Goal: Task Accomplishment & Management: Use online tool/utility

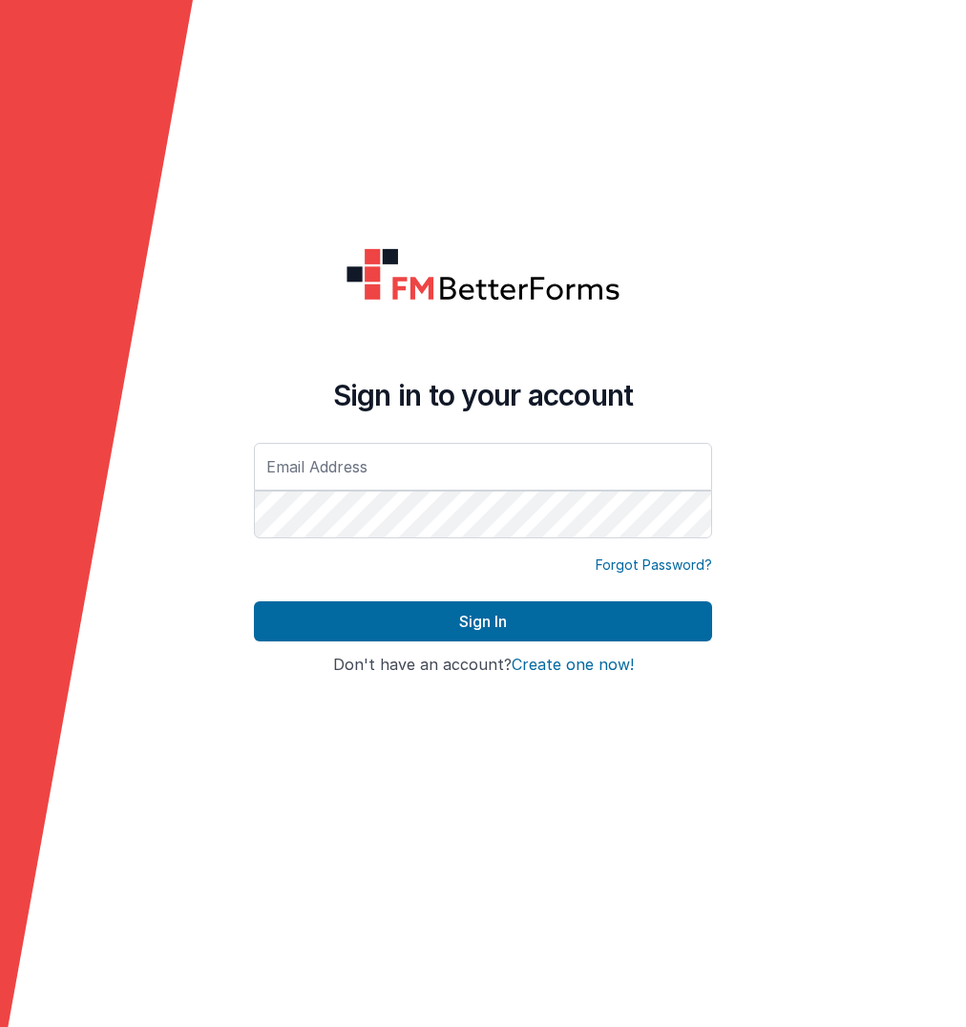
click at [408, 462] on input "text" at bounding box center [483, 467] width 458 height 48
type input "[PERSON_NAME][EMAIL_ADDRESS][DOMAIN_NAME]"
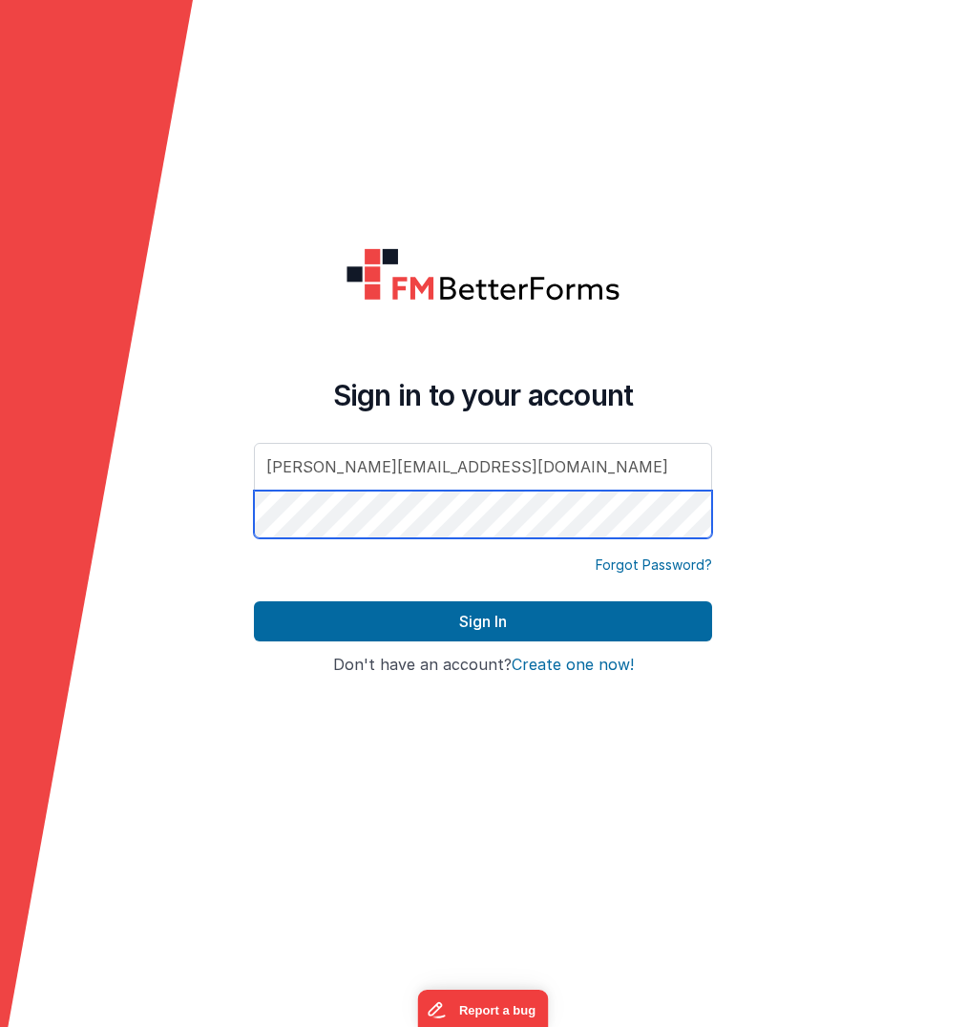
click at [483, 620] on button "Sign In" at bounding box center [483, 621] width 458 height 40
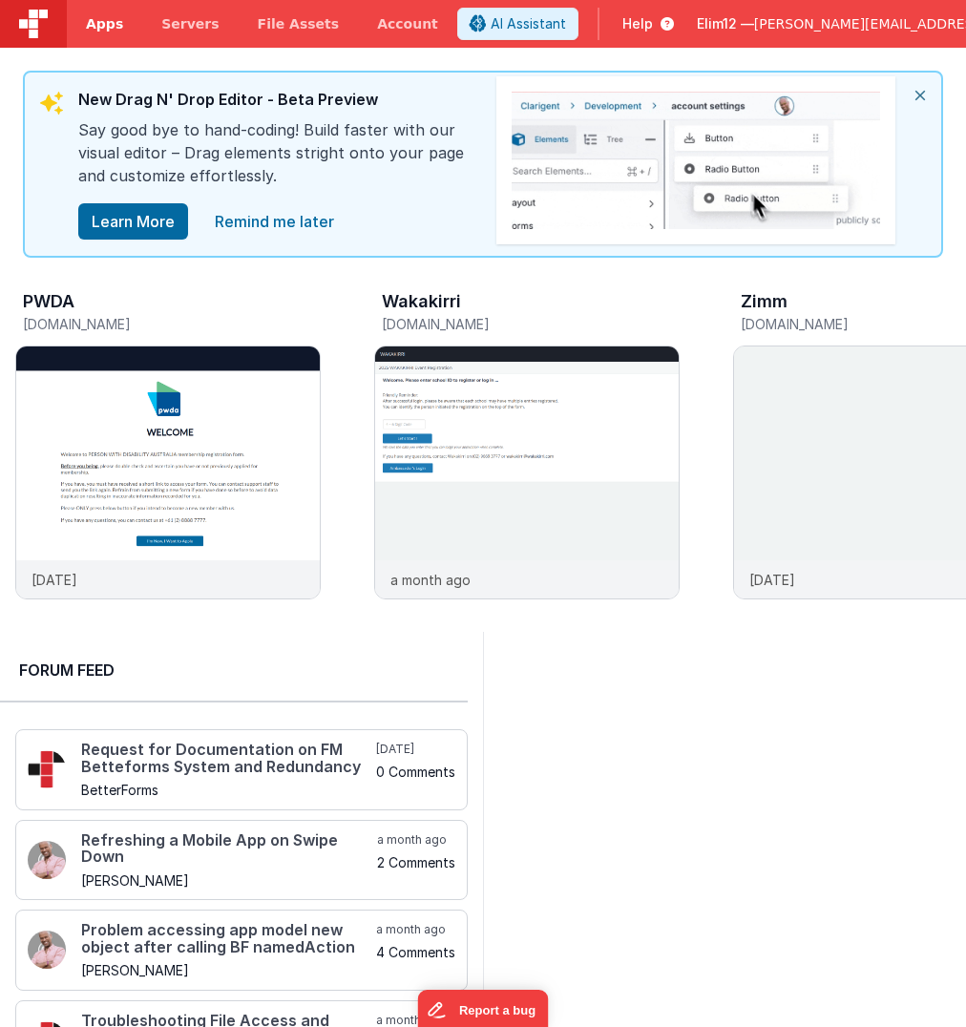
click at [112, 28] on span "Apps" at bounding box center [104, 23] width 37 height 19
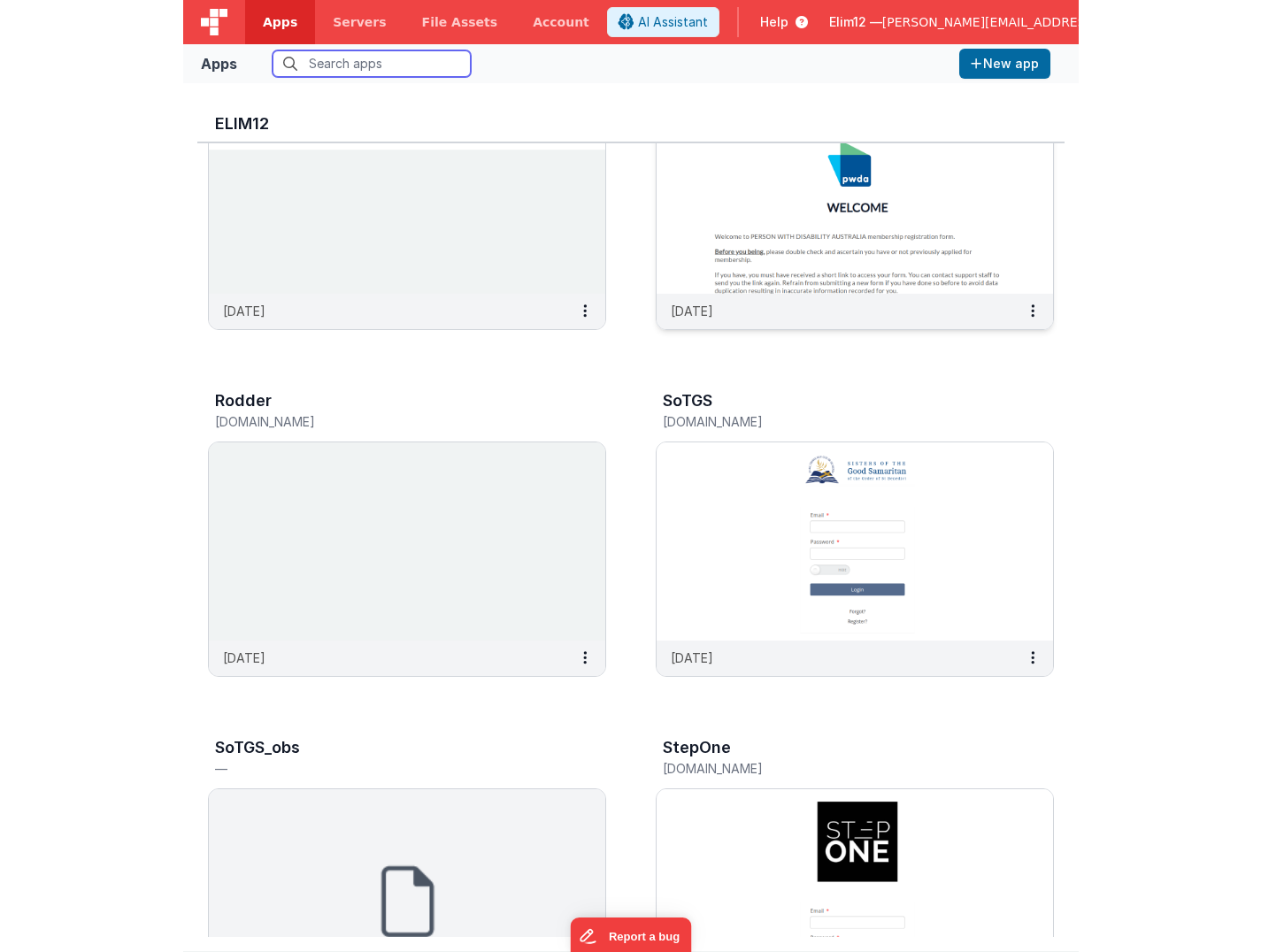
scroll to position [486, 0]
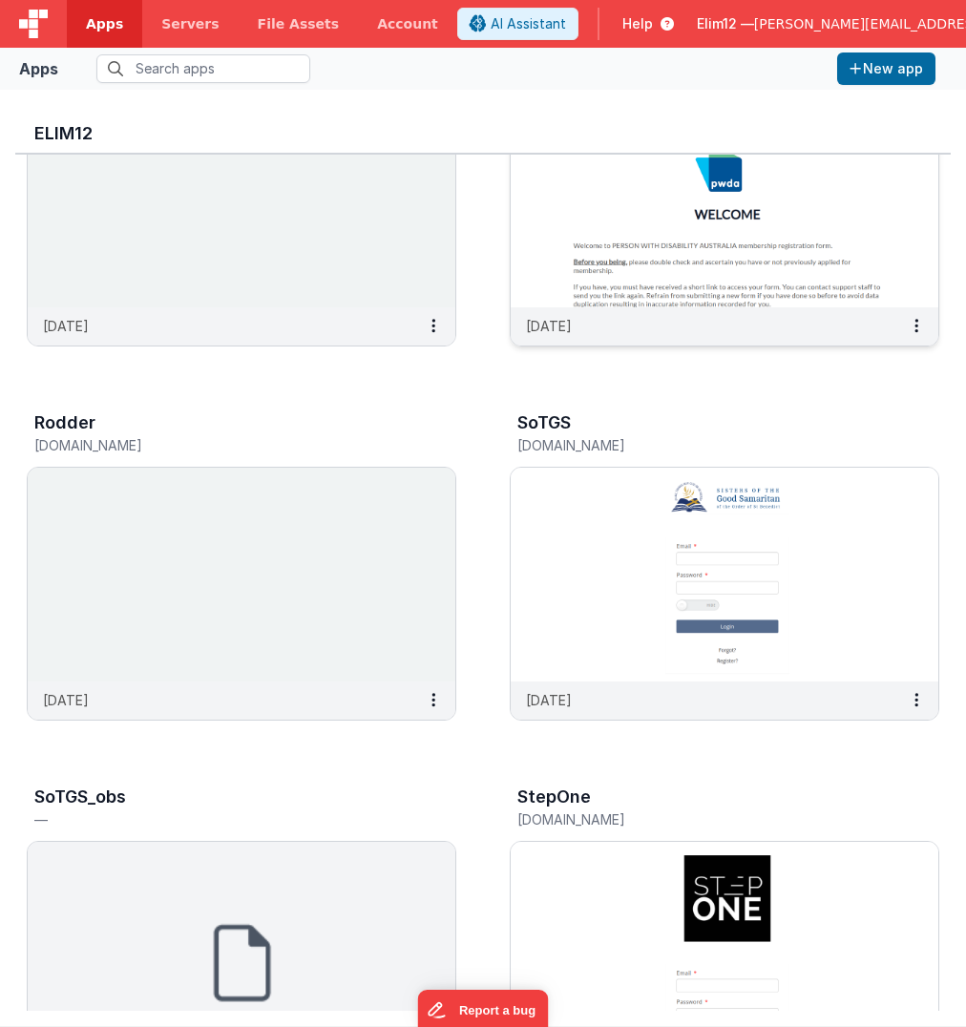
click at [615, 209] on img at bounding box center [725, 201] width 428 height 214
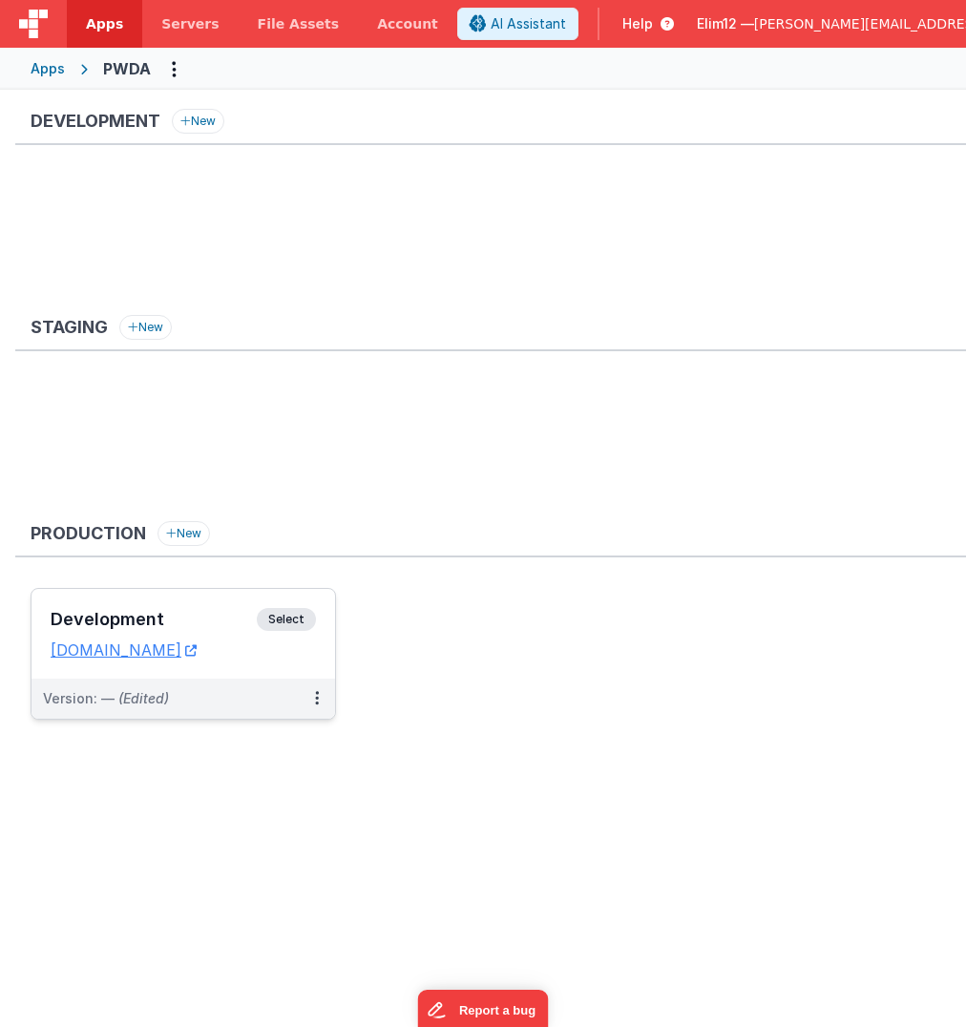
click at [283, 660] on div "Development Select URLs [DOMAIN_NAME]" at bounding box center [182, 634] width 303 height 90
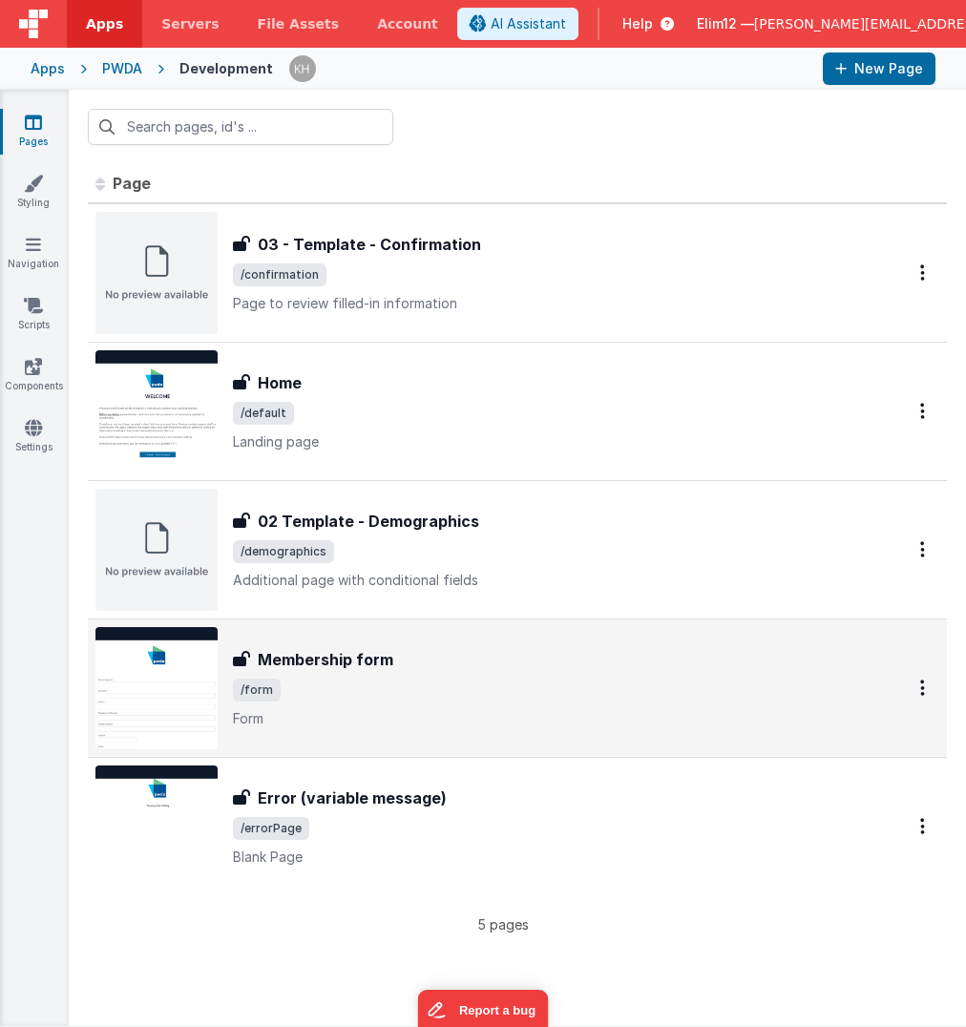
click at [381, 686] on span "/form" at bounding box center [546, 689] width 626 height 23
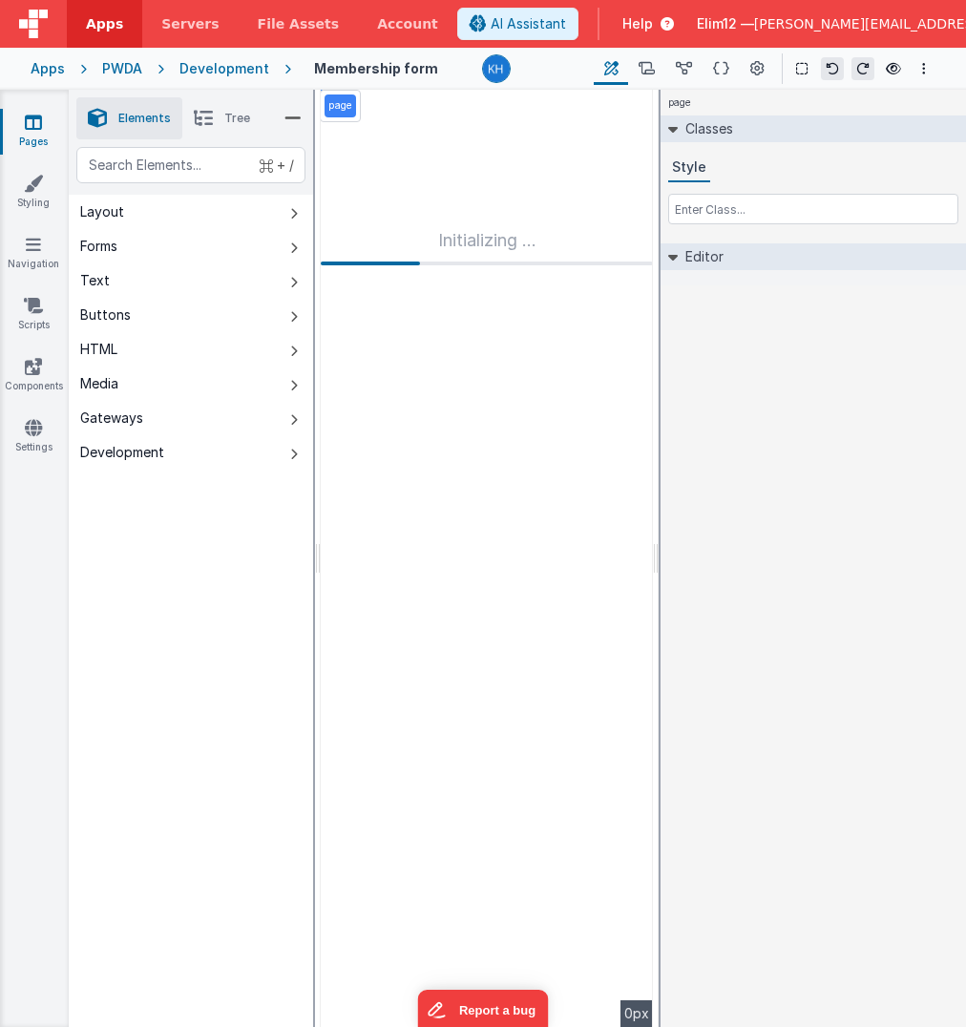
click at [716, 68] on icon at bounding box center [721, 69] width 16 height 20
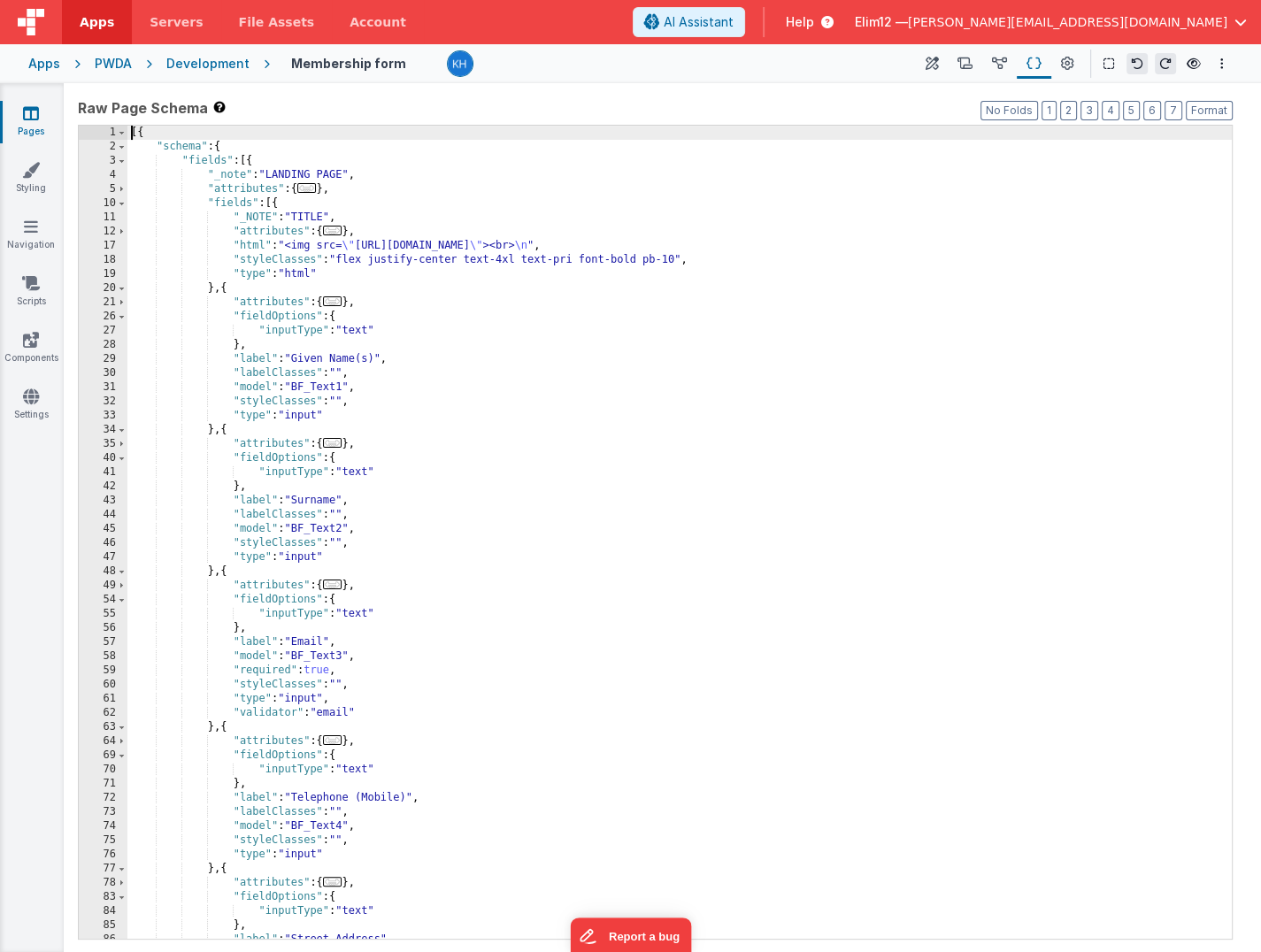
click at [651, 590] on div "[{ "schema" : { "fields" : [{ "_note" : "LANDING PAGE" , "attributes" : { ... }…" at bounding box center [679, 547] width 1104 height 842
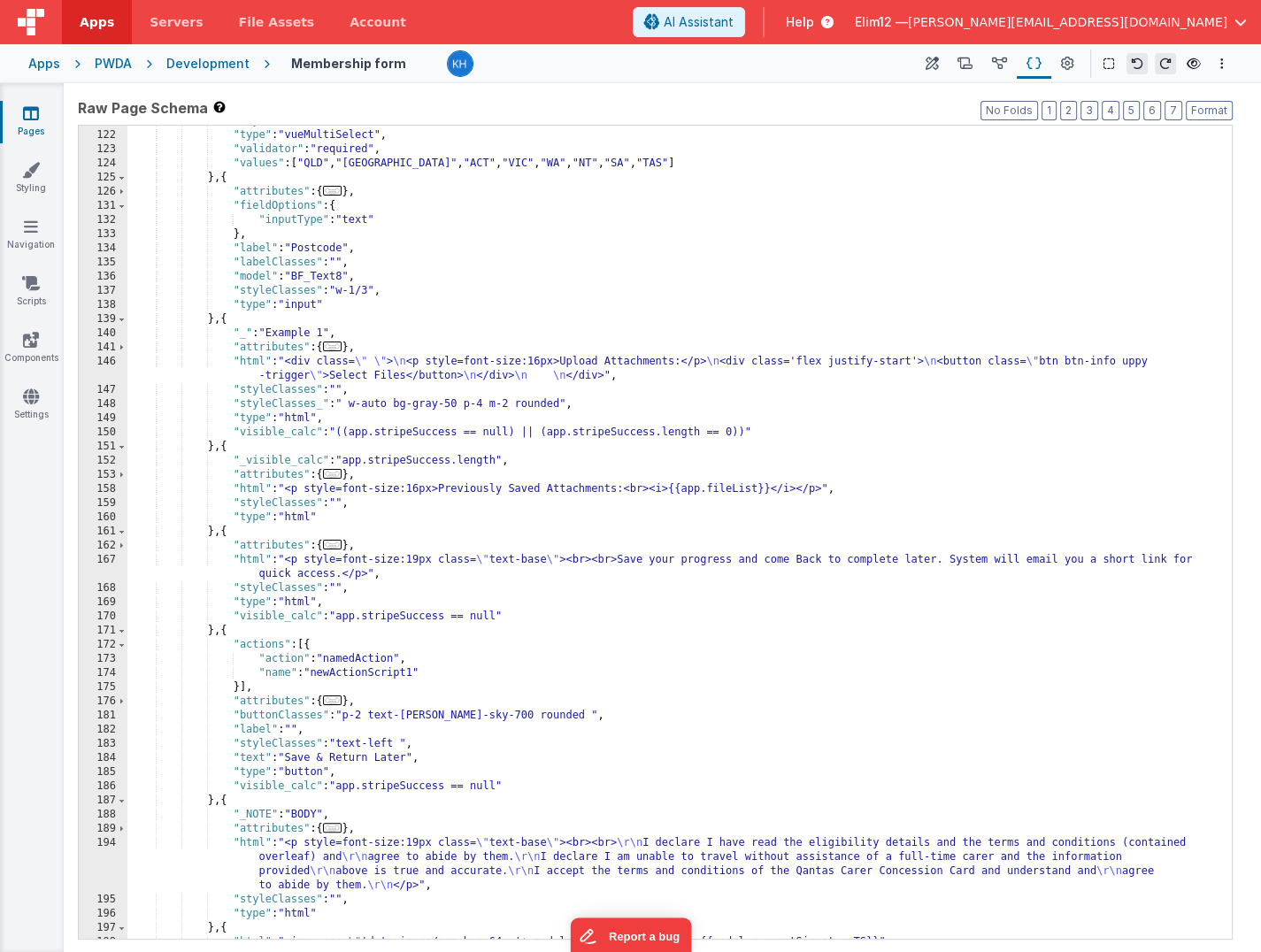
scroll to position [1200, 0]
click at [630, 413] on div ""styleClasses" : "w-1/3" , "type" : "vueMultiSelect" , "validator" : "required"…" at bounding box center [679, 535] width 1104 height 842
click at [599, 354] on div ""styleClasses" : "w-1/3" , "type" : "vueMultiSelect" , "validator" : "required"…" at bounding box center [679, 535] width 1104 height 842
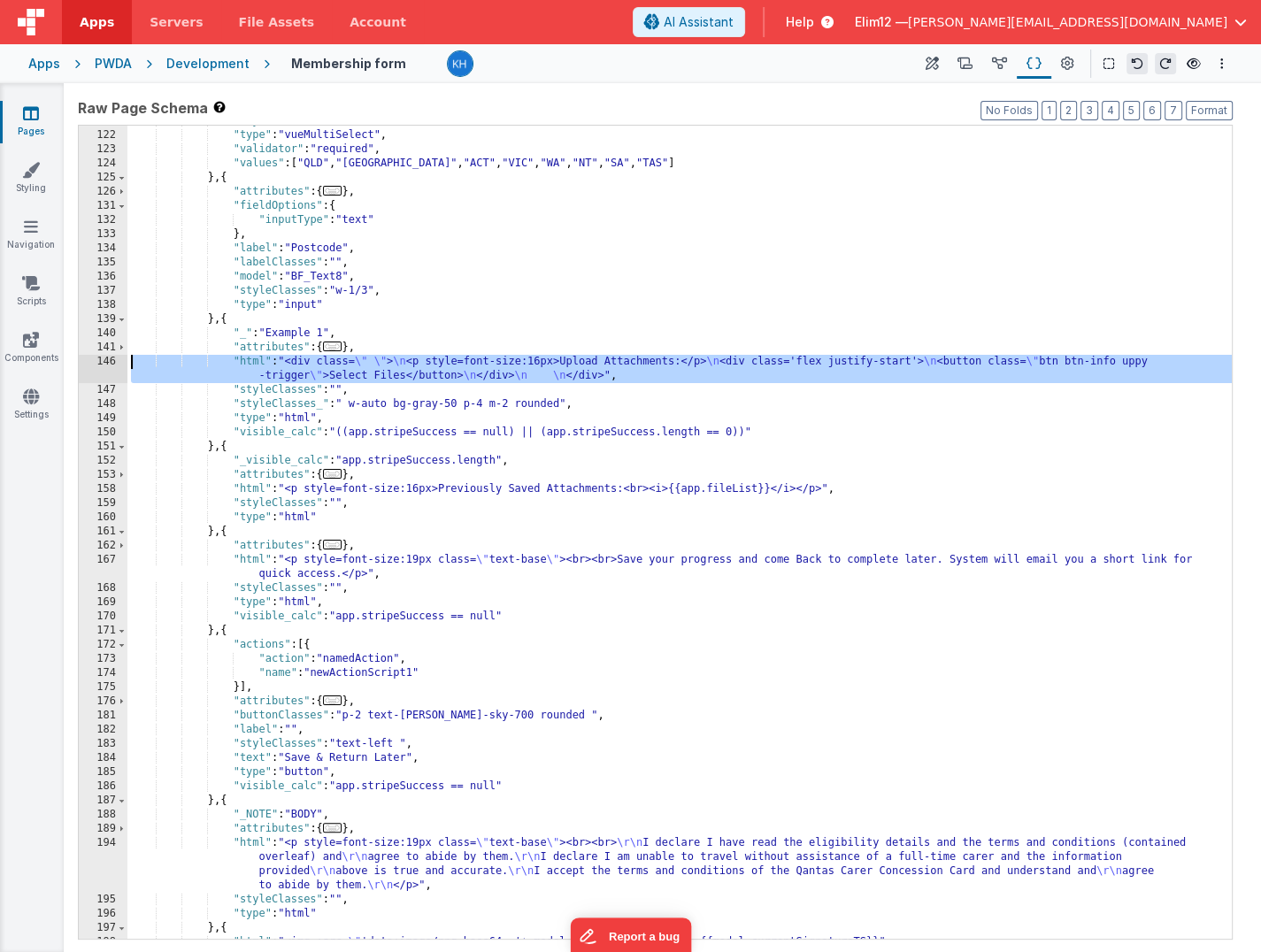
click at [112, 360] on div "146" at bounding box center [103, 369] width 48 height 29
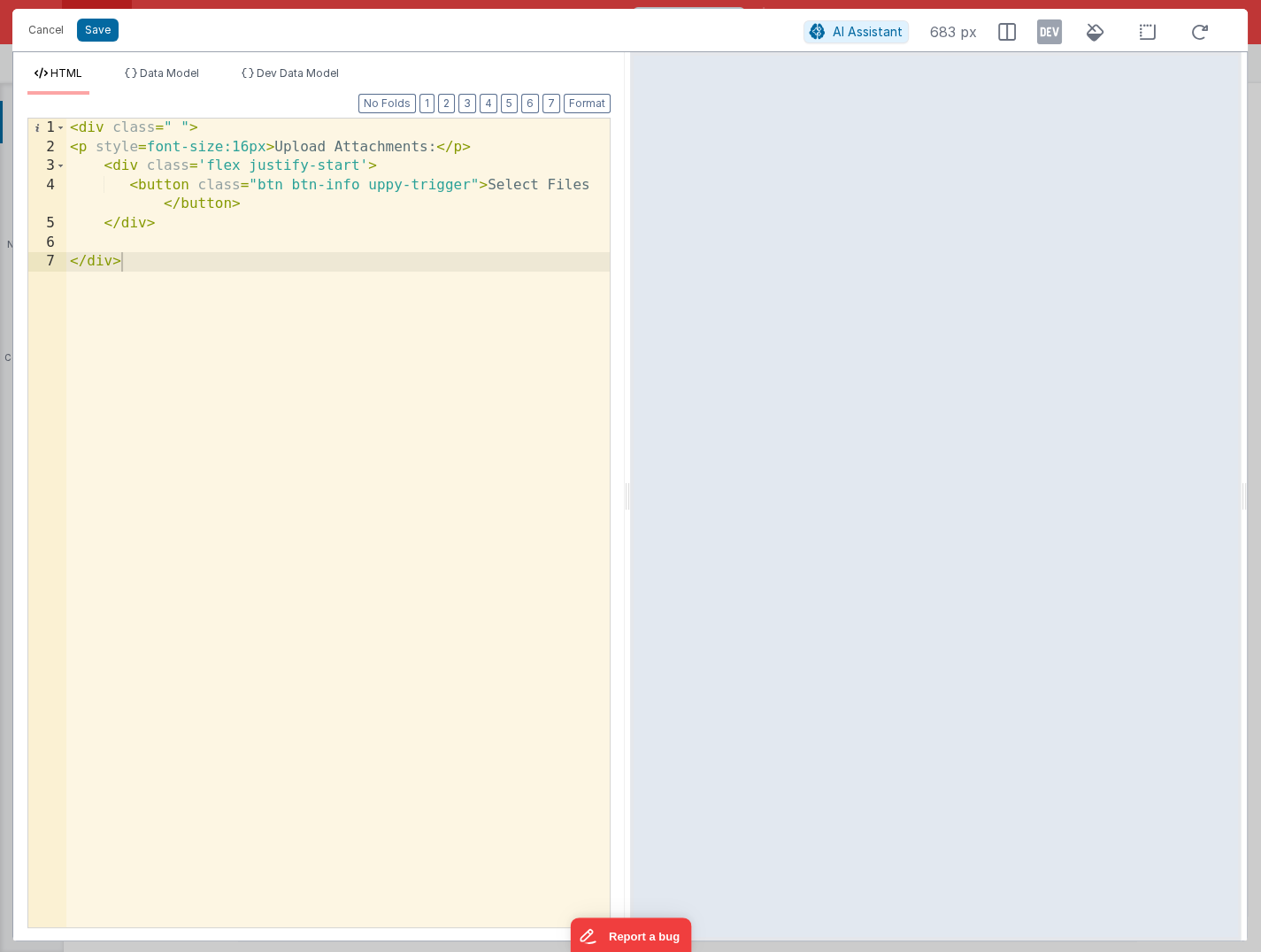
click at [358, 148] on div "< div class = " " > < p style = font-size:16px > Upload Attachments: </ p > < d…" at bounding box center [338, 542] width 544 height 847
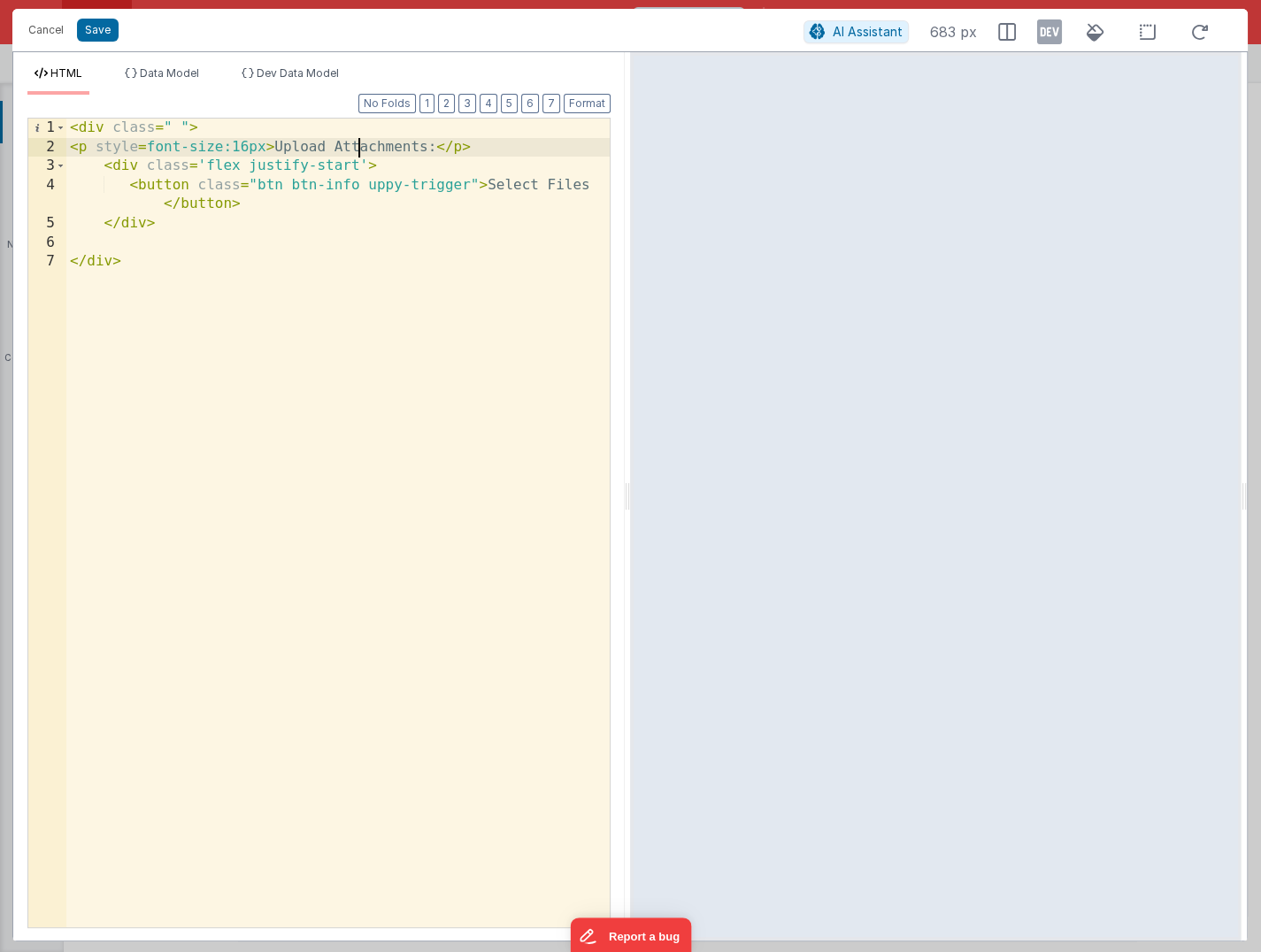
click at [358, 148] on div "< div class = " " > < p style = font-size:16px > Upload Attachments: </ p > < d…" at bounding box center [338, 542] width 544 height 847
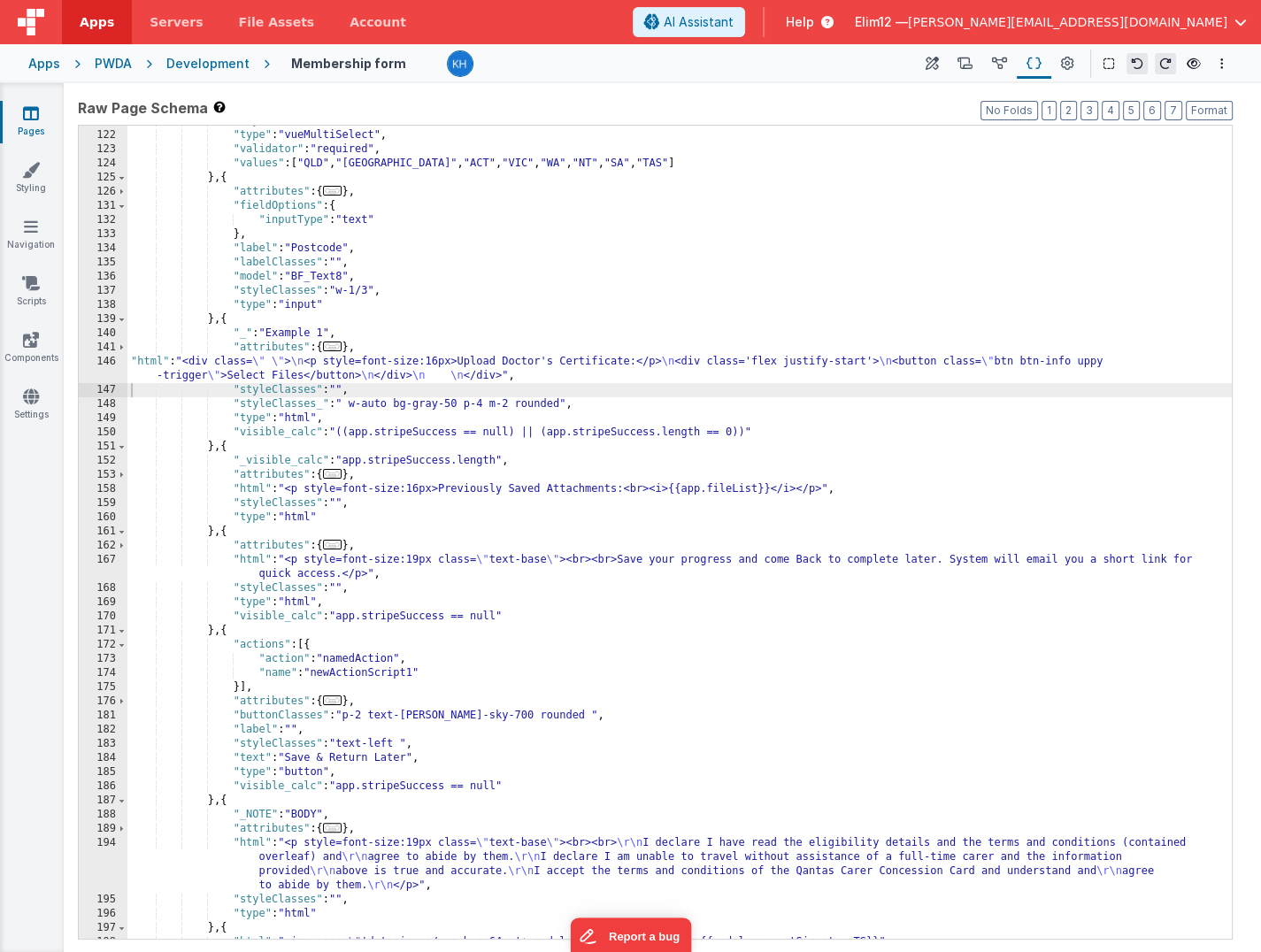
click at [278, 316] on div ""styleClasses" : "w-1/3" , "type" : "vueMultiSelect" , "validator" : "required"…" at bounding box center [679, 535] width 1104 height 842
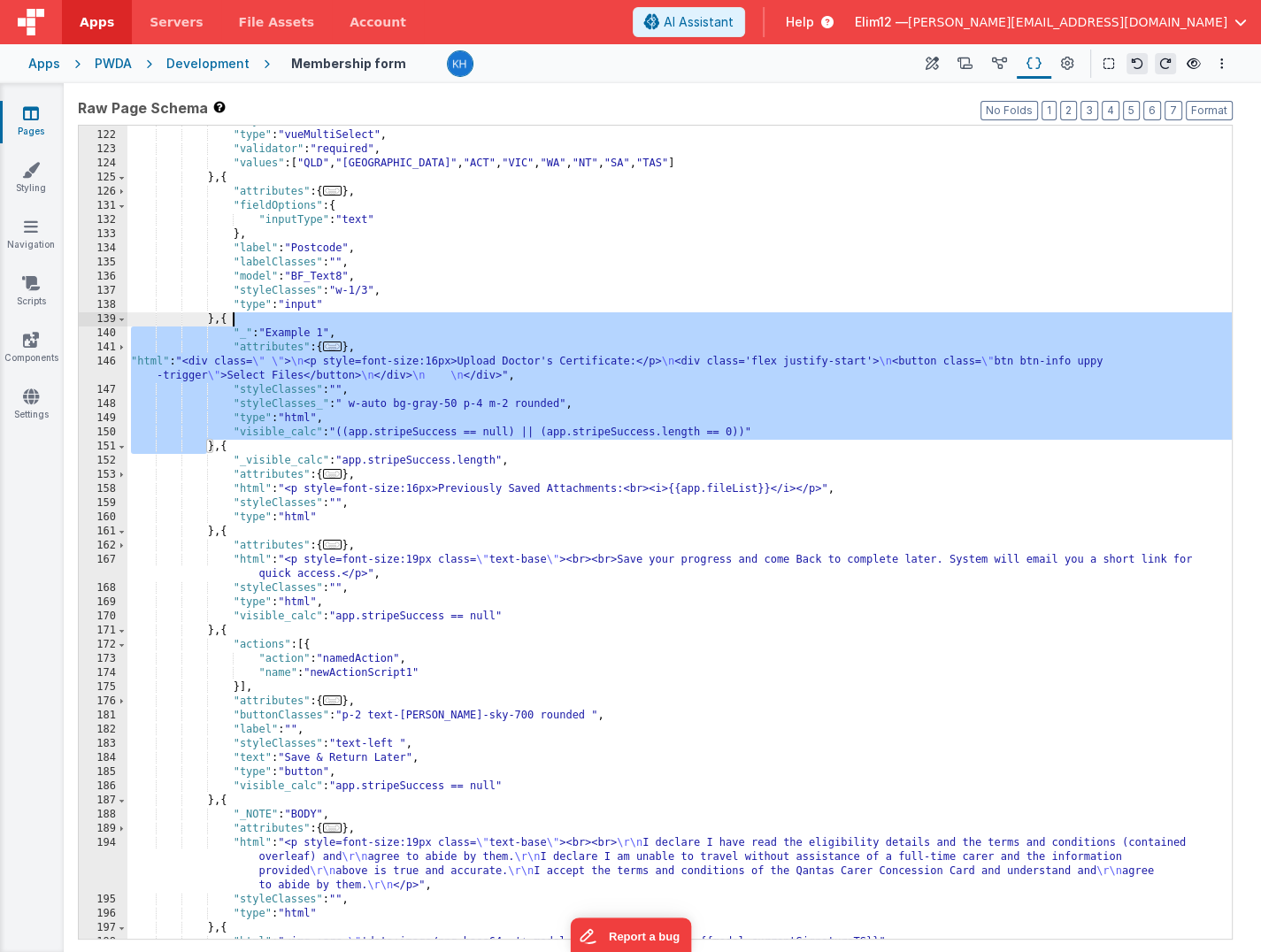
click at [278, 316] on div ""styleClasses" : "w-1/3" , "type" : "vueMultiSelect" , "validator" : "required"…" at bounding box center [679, 535] width 1104 height 842
click at [271, 319] on div ""styleClasses" : "w-1/3" , "type" : "vueMultiSelect" , "validator" : "required"…" at bounding box center [679, 535] width 1104 height 842
click at [223, 446] on div ""styleClasses" : "w-1/3" , "type" : "vueMultiSelect" , "validator" : "required"…" at bounding box center [679, 535] width 1104 height 842
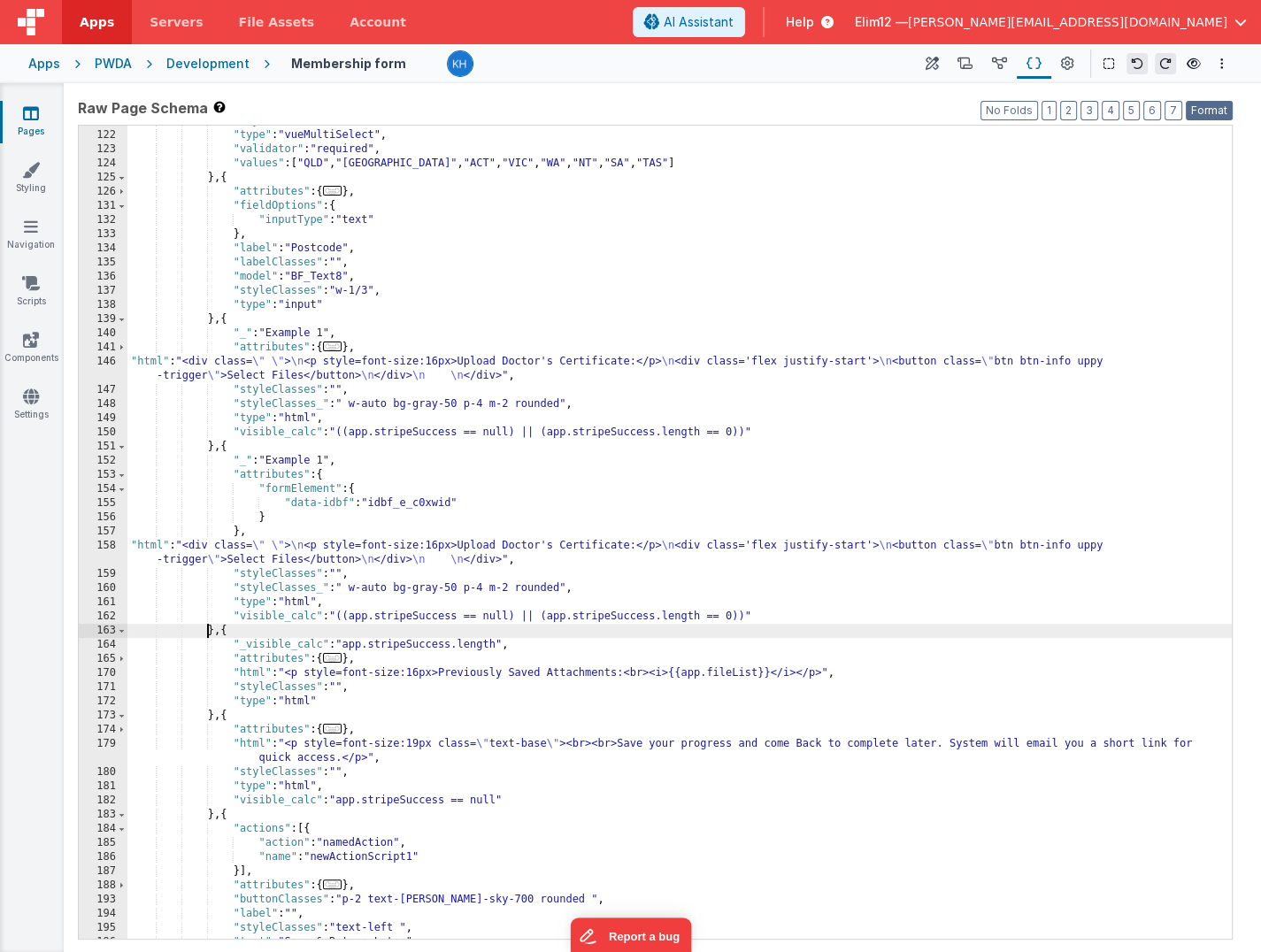
click at [895, 110] on button "Format" at bounding box center [1209, 110] width 47 height 19
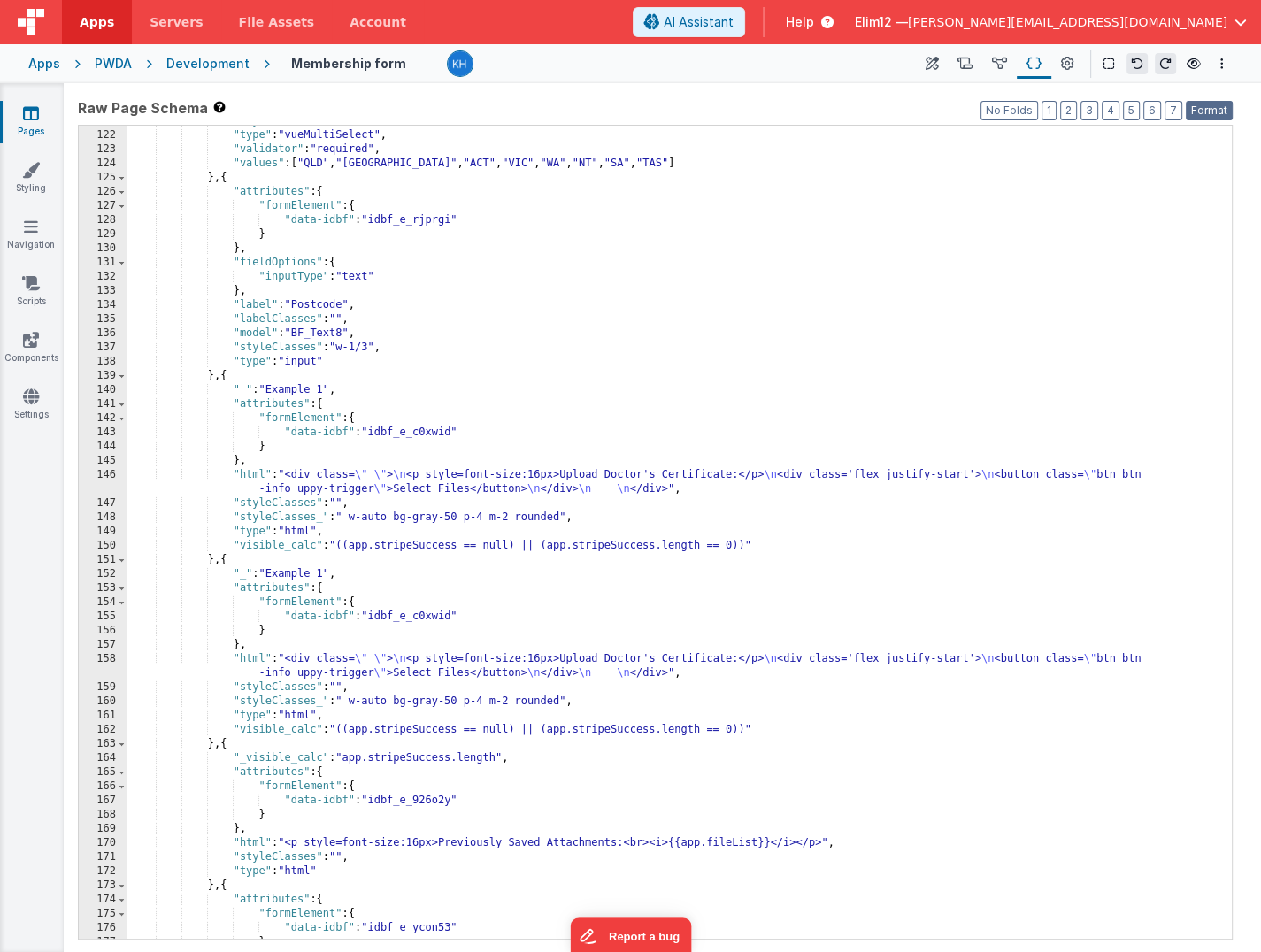
scroll to position [1710, 0]
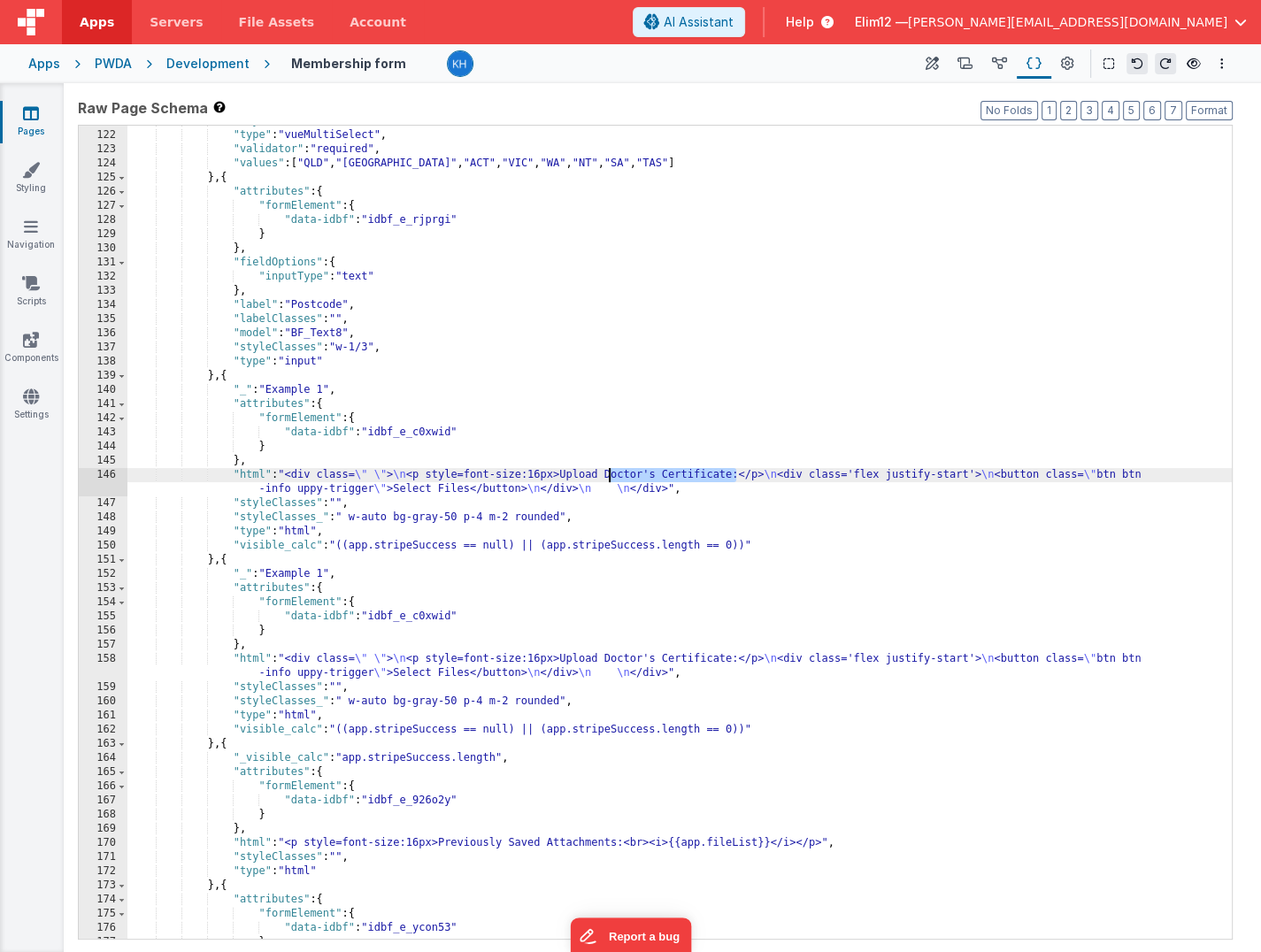
drag, startPoint x: 736, startPoint y: 474, endPoint x: 609, endPoint y: 474, distance: 127.0
click at [609, 474] on div ""styleClasses" : "w-1/3" , "type" : "vueMultiSelect" , "validator" : "required"…" at bounding box center [679, 535] width 1104 height 842
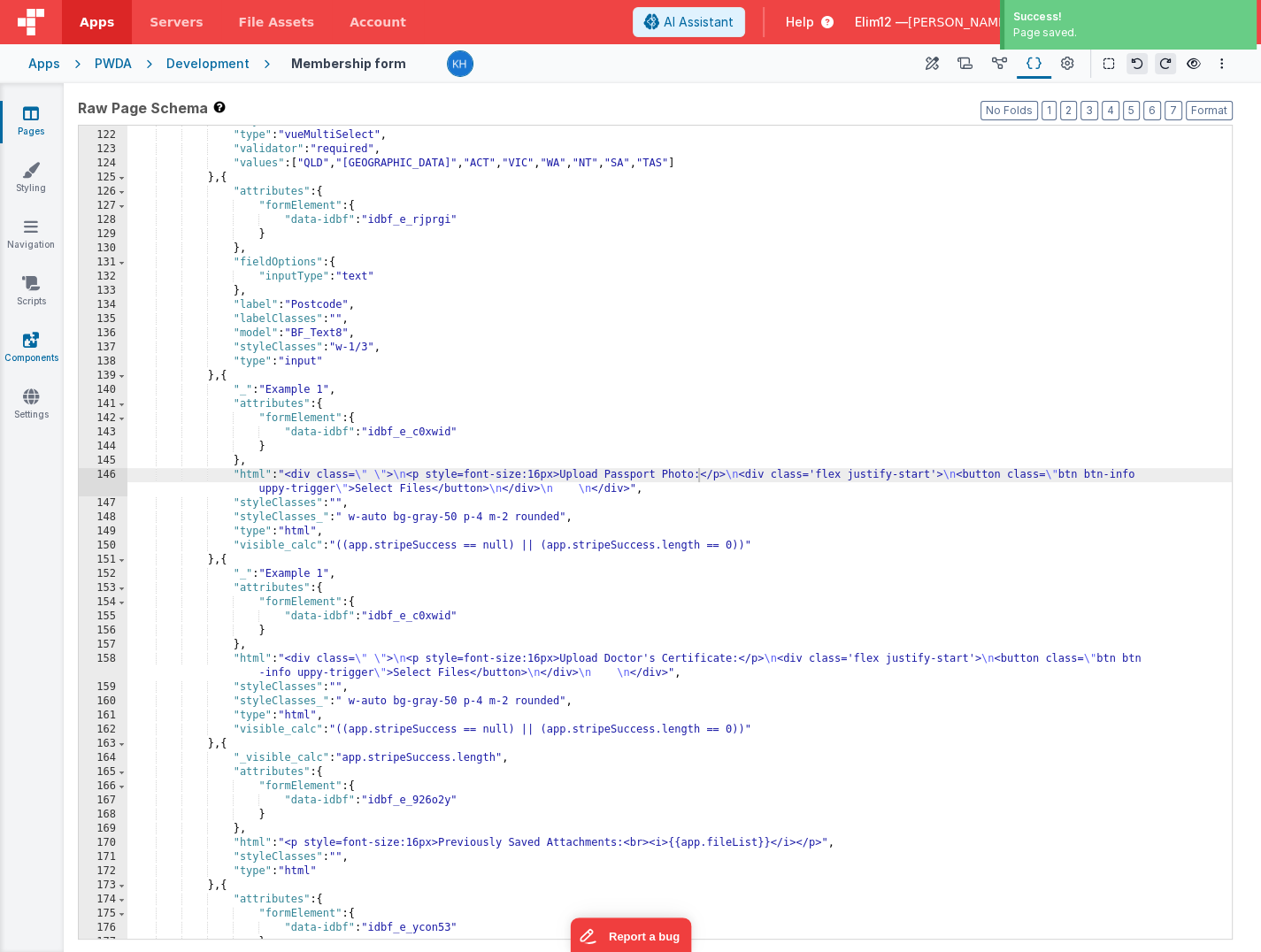
click at [32, 349] on link "Components" at bounding box center [31, 349] width 64 height 35
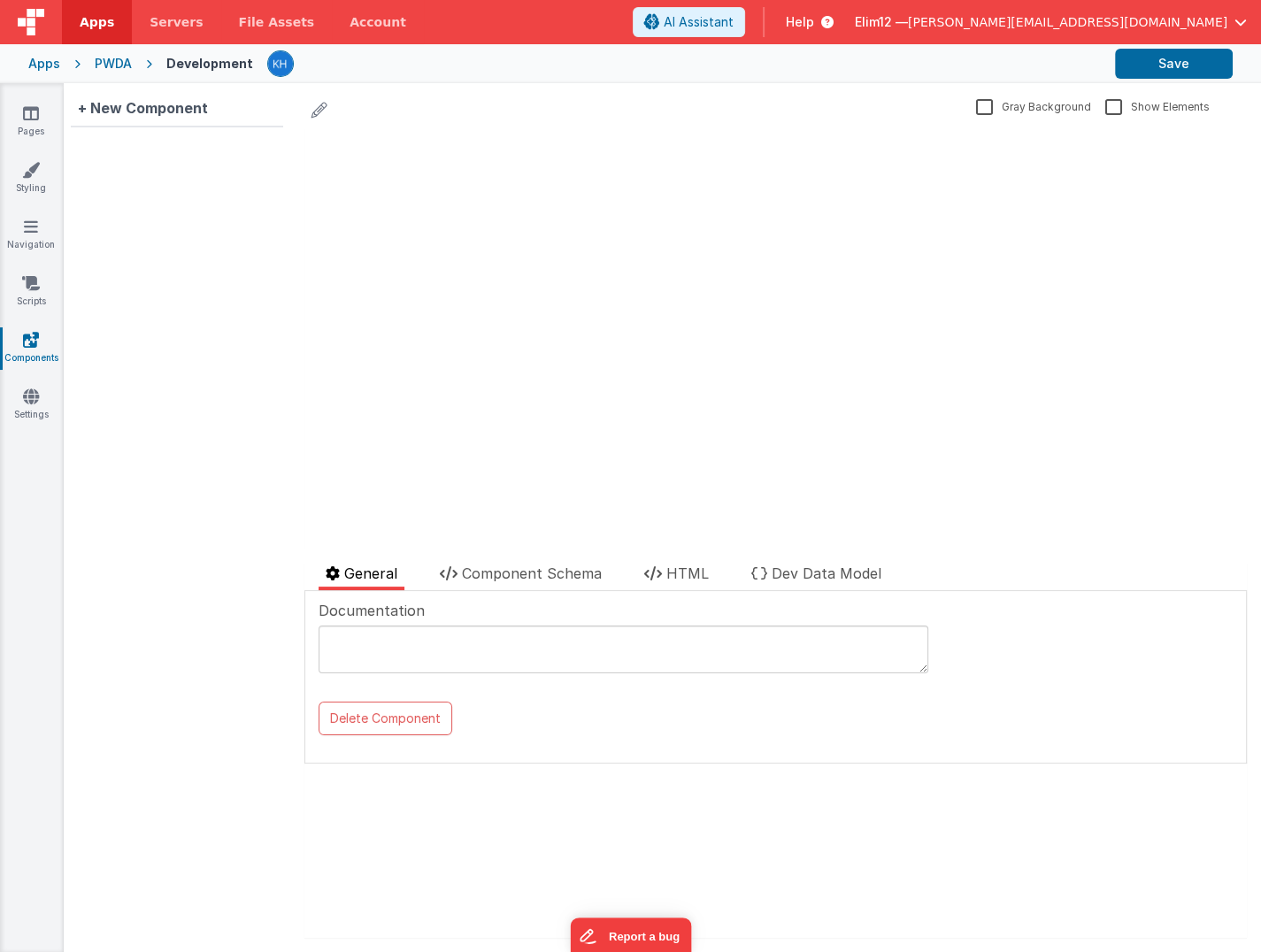
click at [29, 102] on div "Pages Styling Navigation Scripts Components Settings" at bounding box center [32, 517] width 64 height 869
click at [20, 117] on link "Pages" at bounding box center [31, 122] width 64 height 35
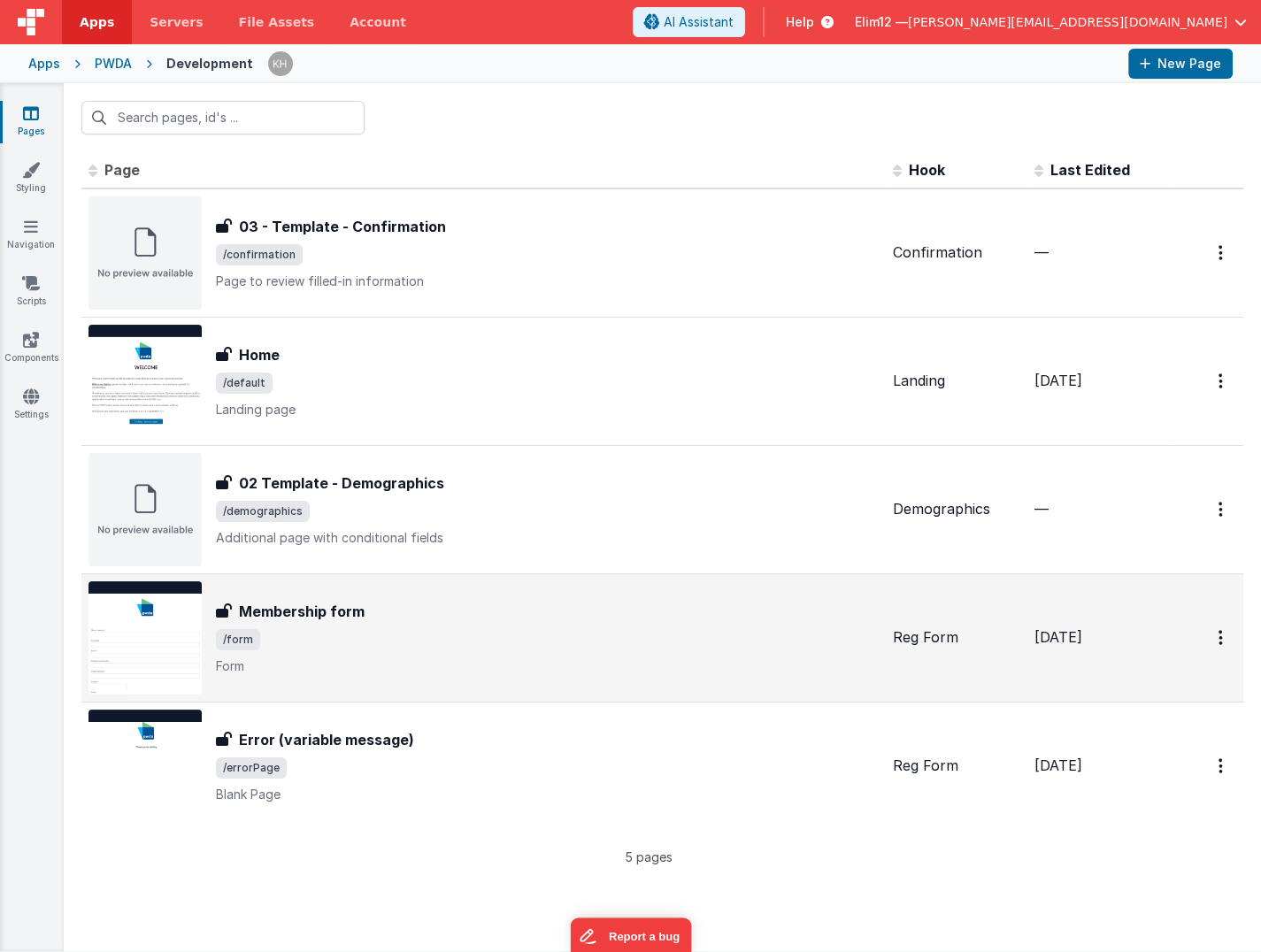
click at [602, 615] on div "Membership form" at bounding box center [547, 611] width 663 height 21
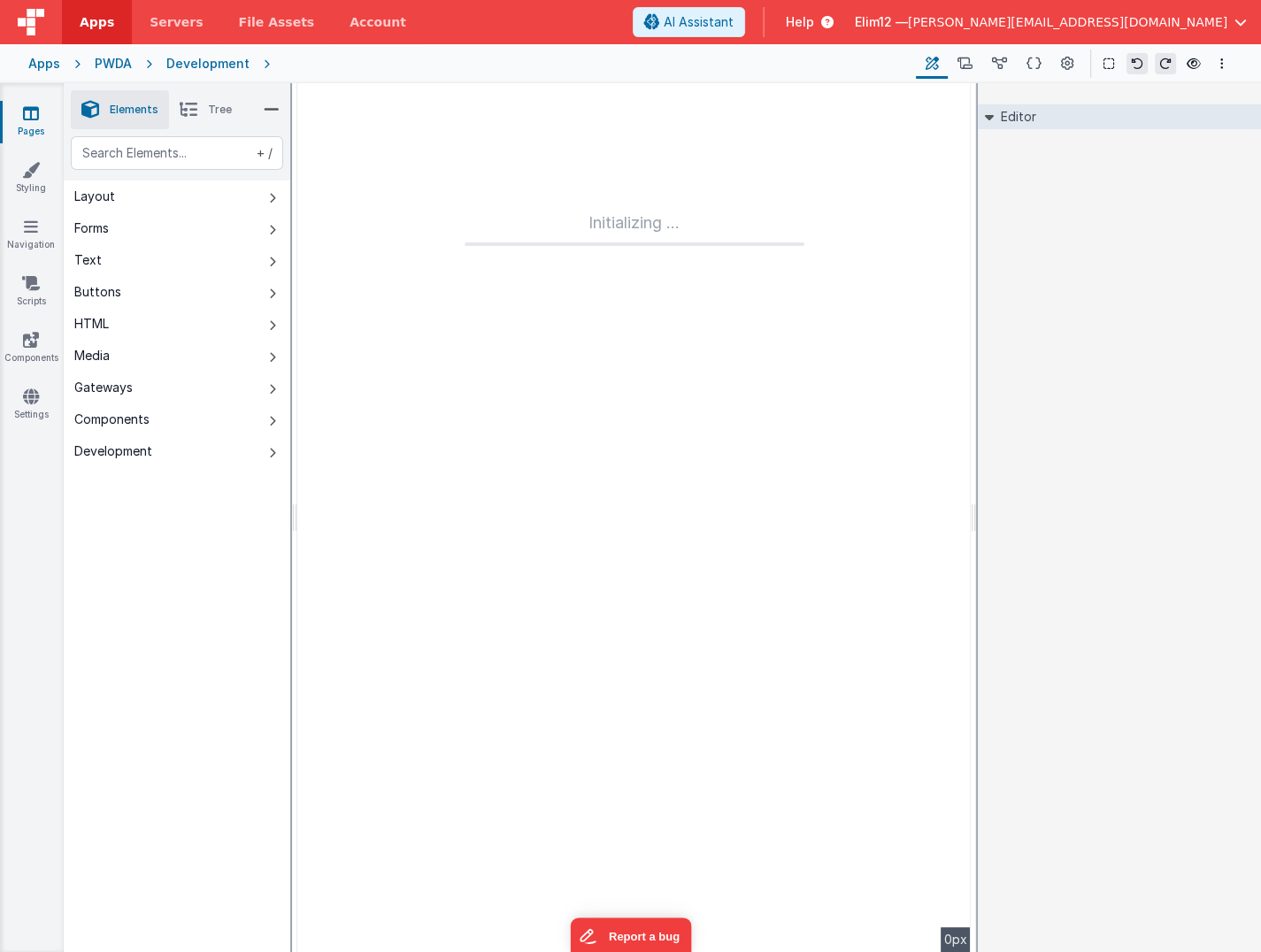
type input "FR_025AD0D3-7D6D-154E-8561-C4A7E00785CD"
type textarea "Form"
type input "Reg Form"
checkbox input "false"
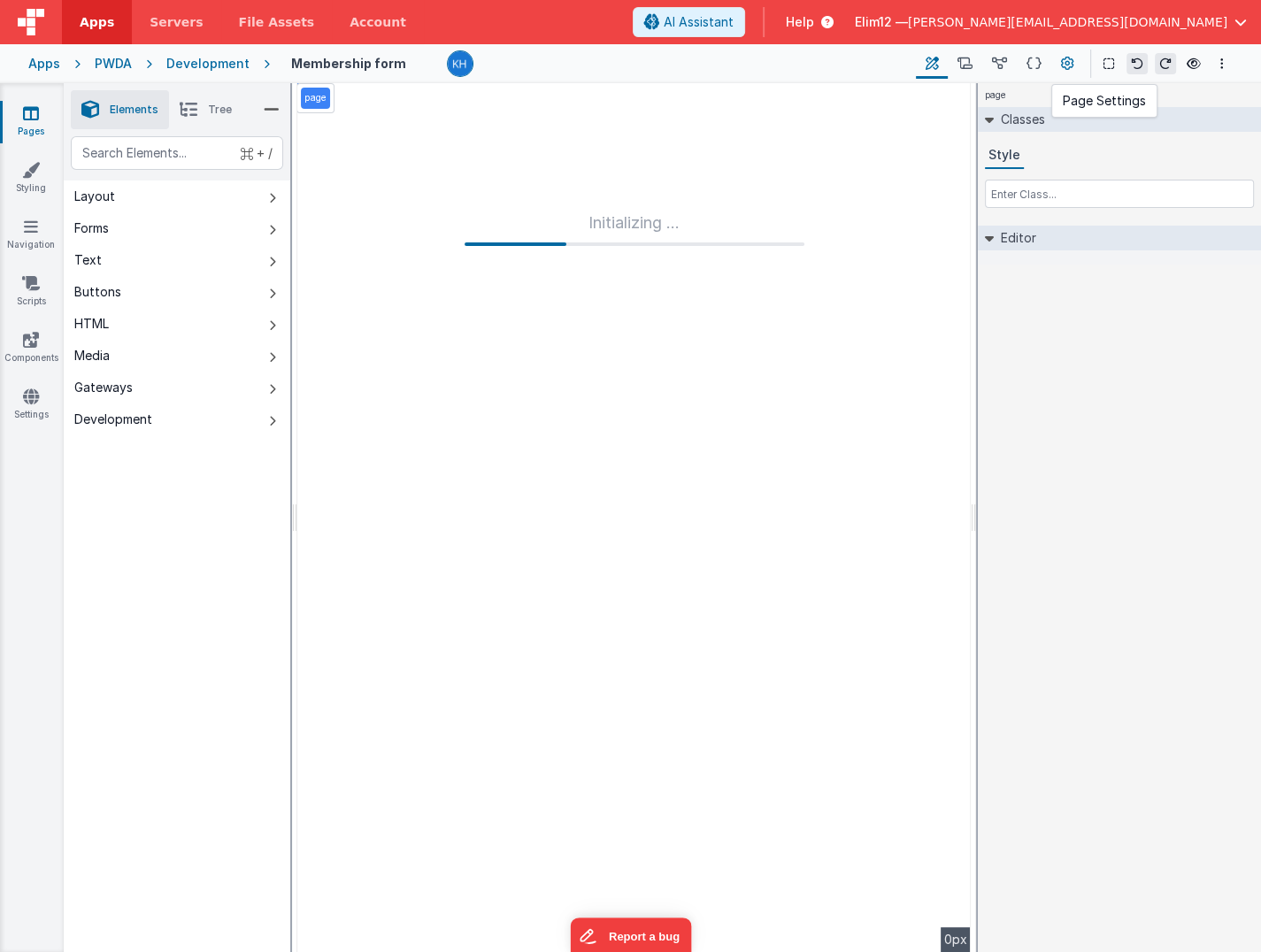
click at [895, 63] on icon at bounding box center [1067, 64] width 13 height 19
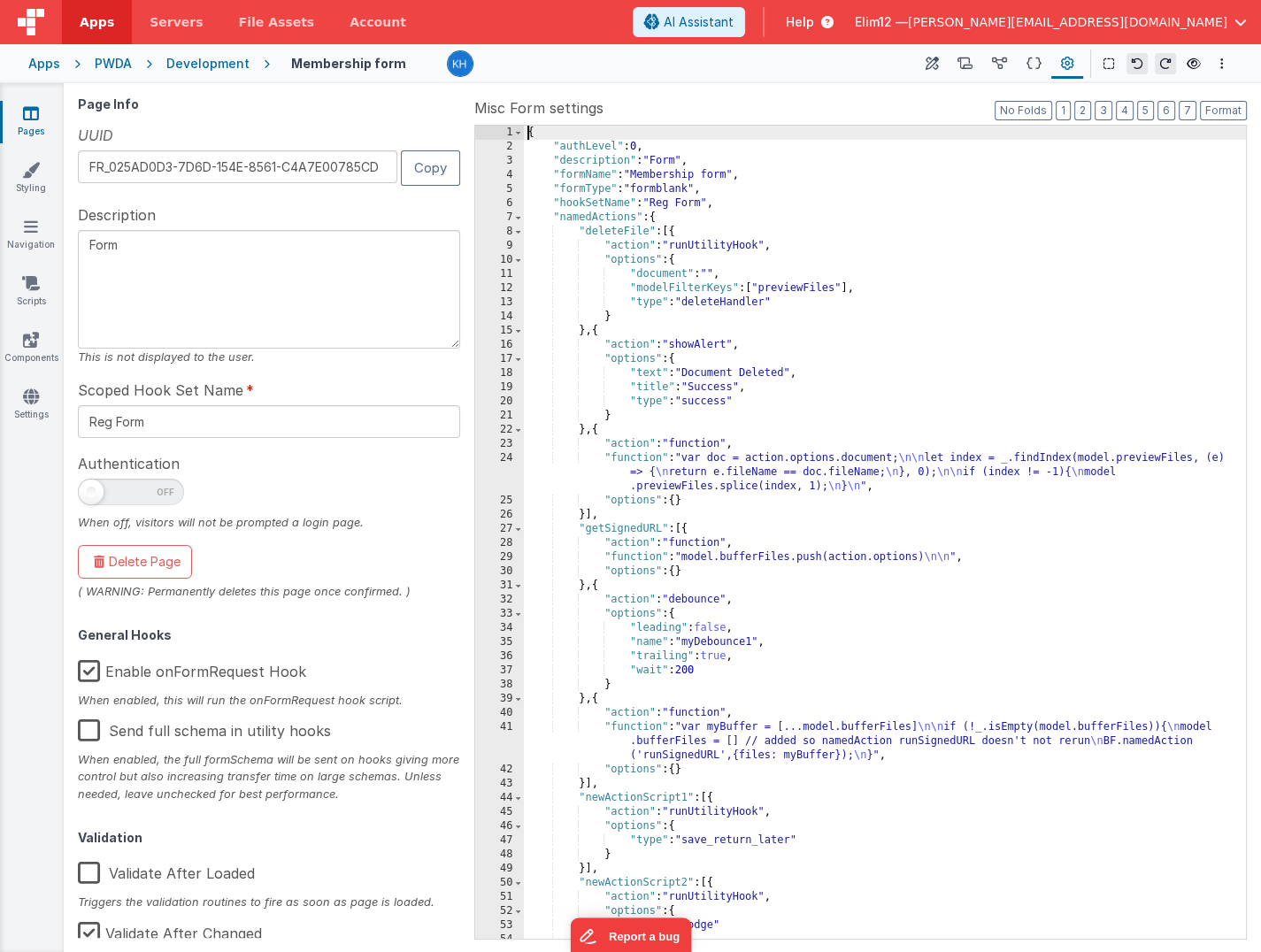
click at [851, 456] on div "{ "authLevel" : 0 , "description" : "Form" , "formName" : "Membership form" , "…" at bounding box center [885, 547] width 722 height 842
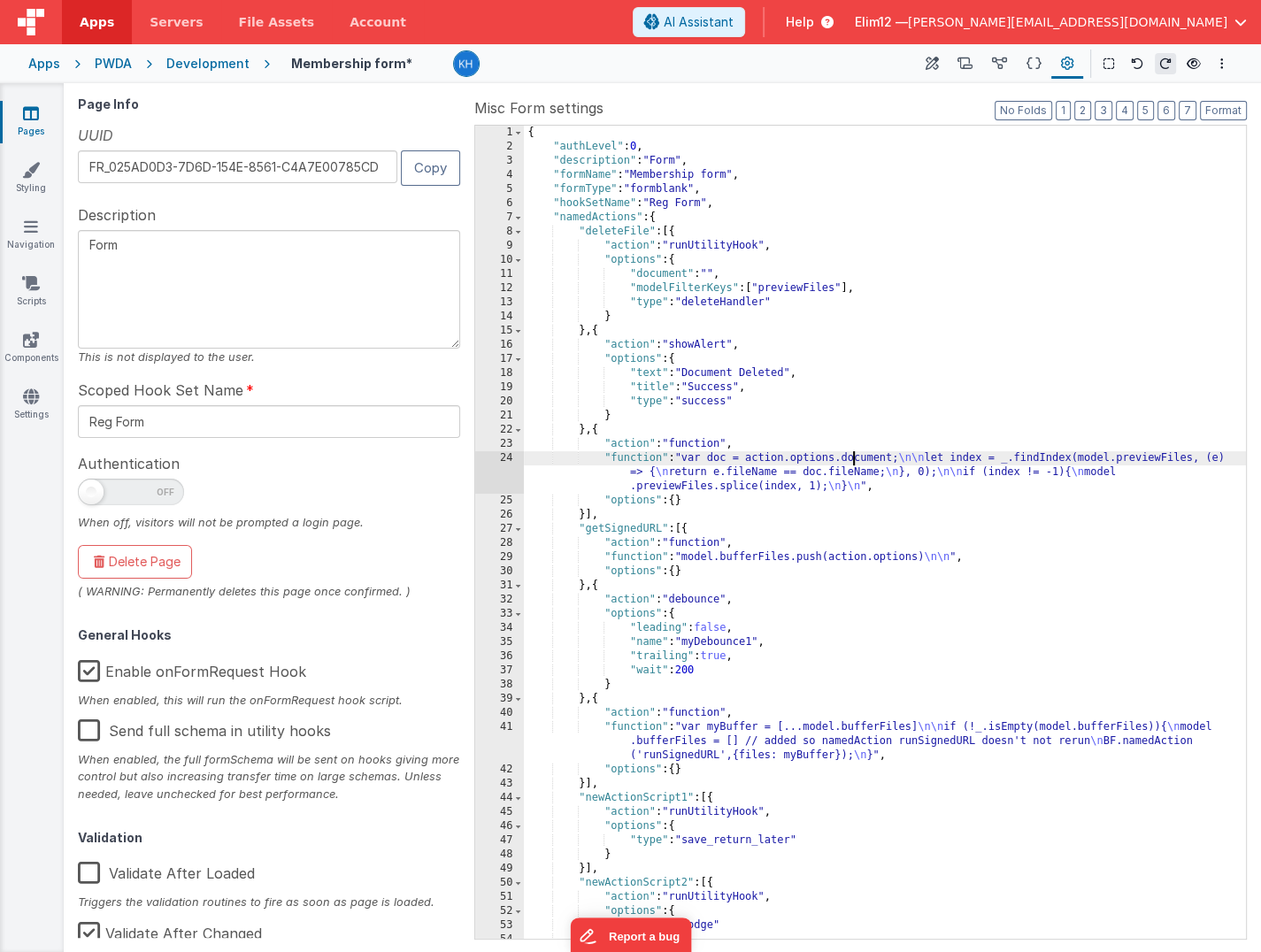
click at [503, 466] on div "24" at bounding box center [499, 473] width 48 height 43
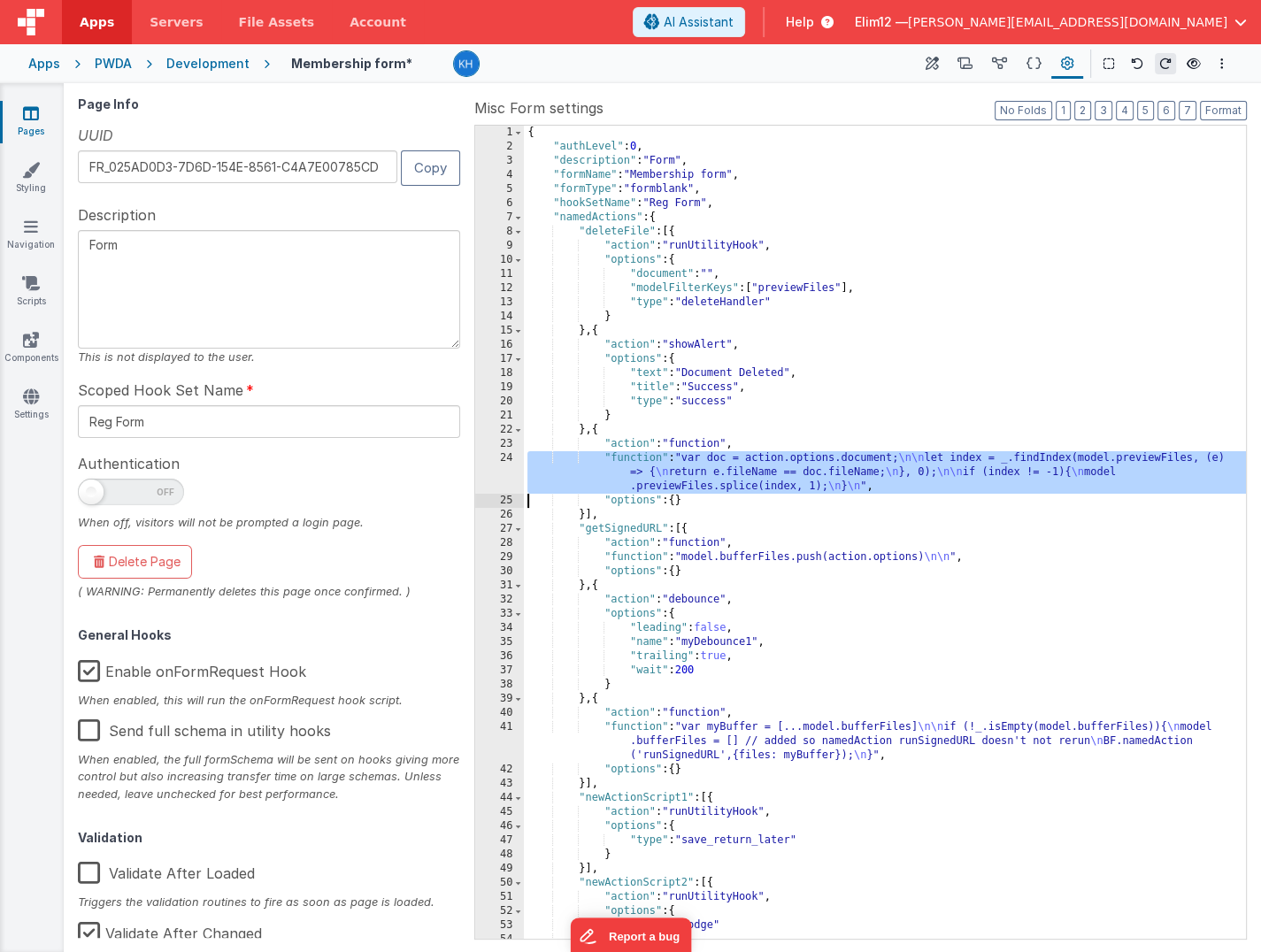
click at [824, 736] on div "{ "authLevel" : 0 , "description" : "Form" , "formName" : "Membership form" , "…" at bounding box center [885, 547] width 722 height 842
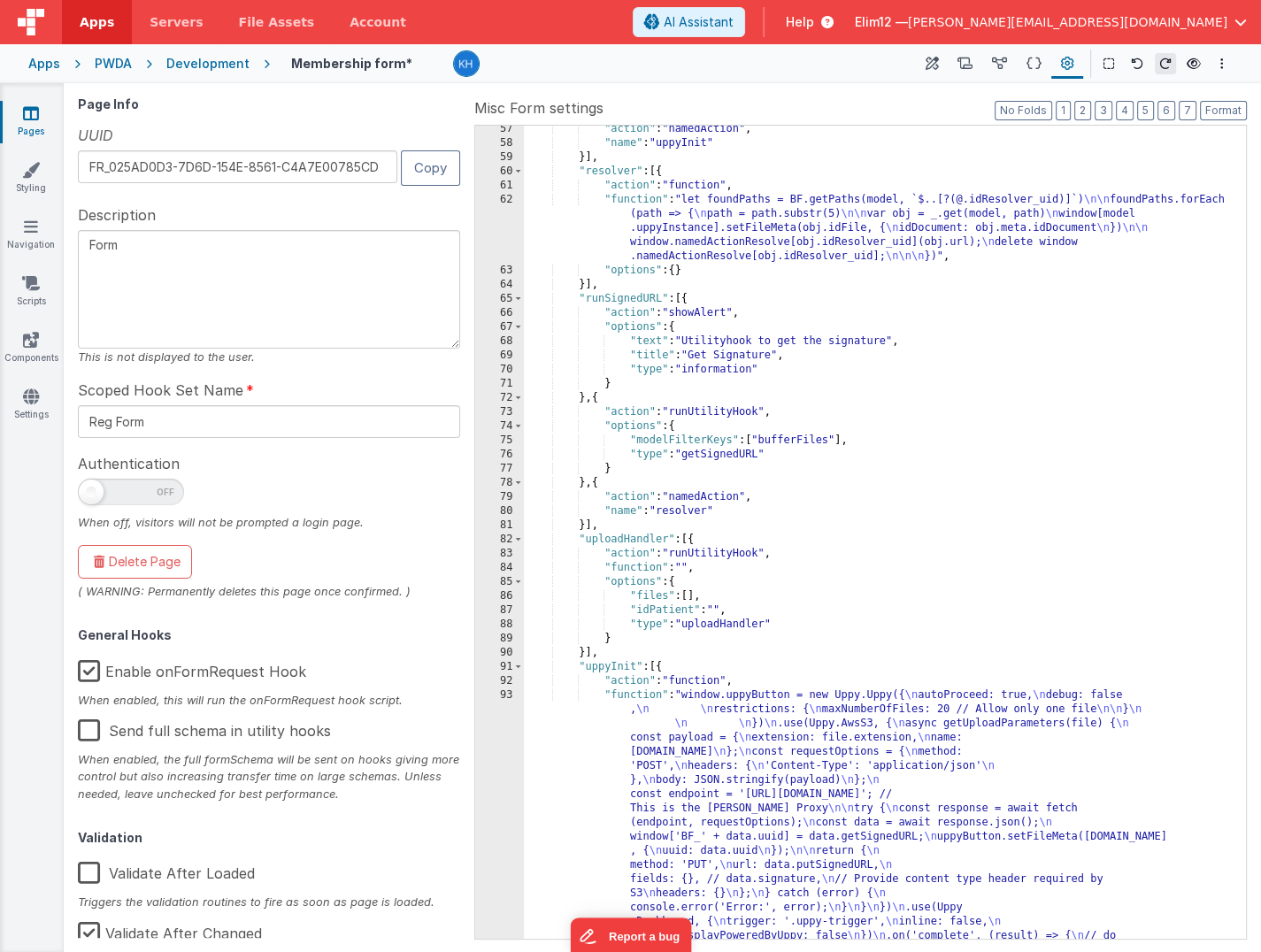
scroll to position [924, 0]
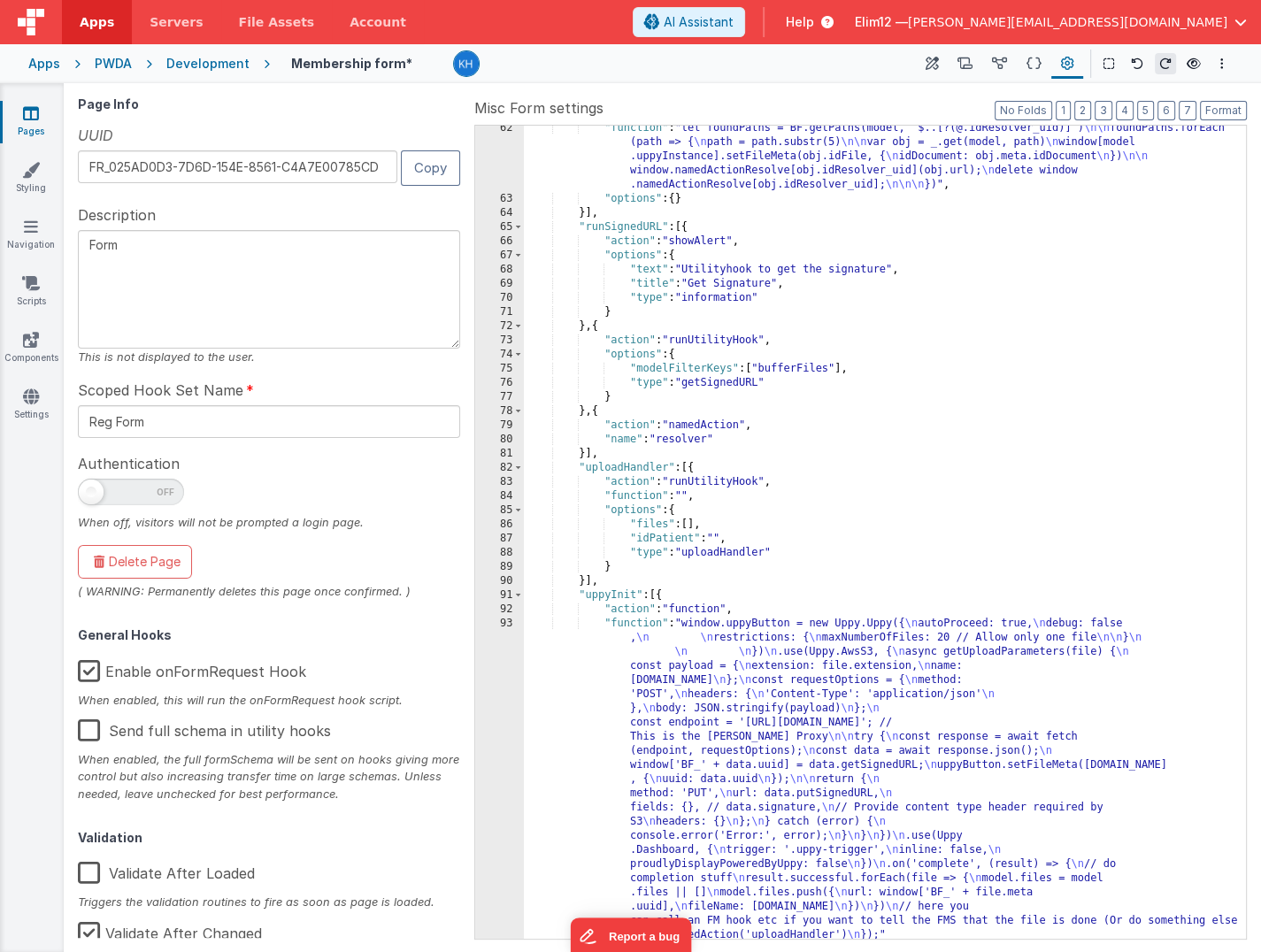
click at [856, 761] on div ""function" : "let foundPaths = BF.getPaths(model, `$..[?(@.idResolver_uid)]`) \…" at bounding box center [885, 570] width 722 height 898
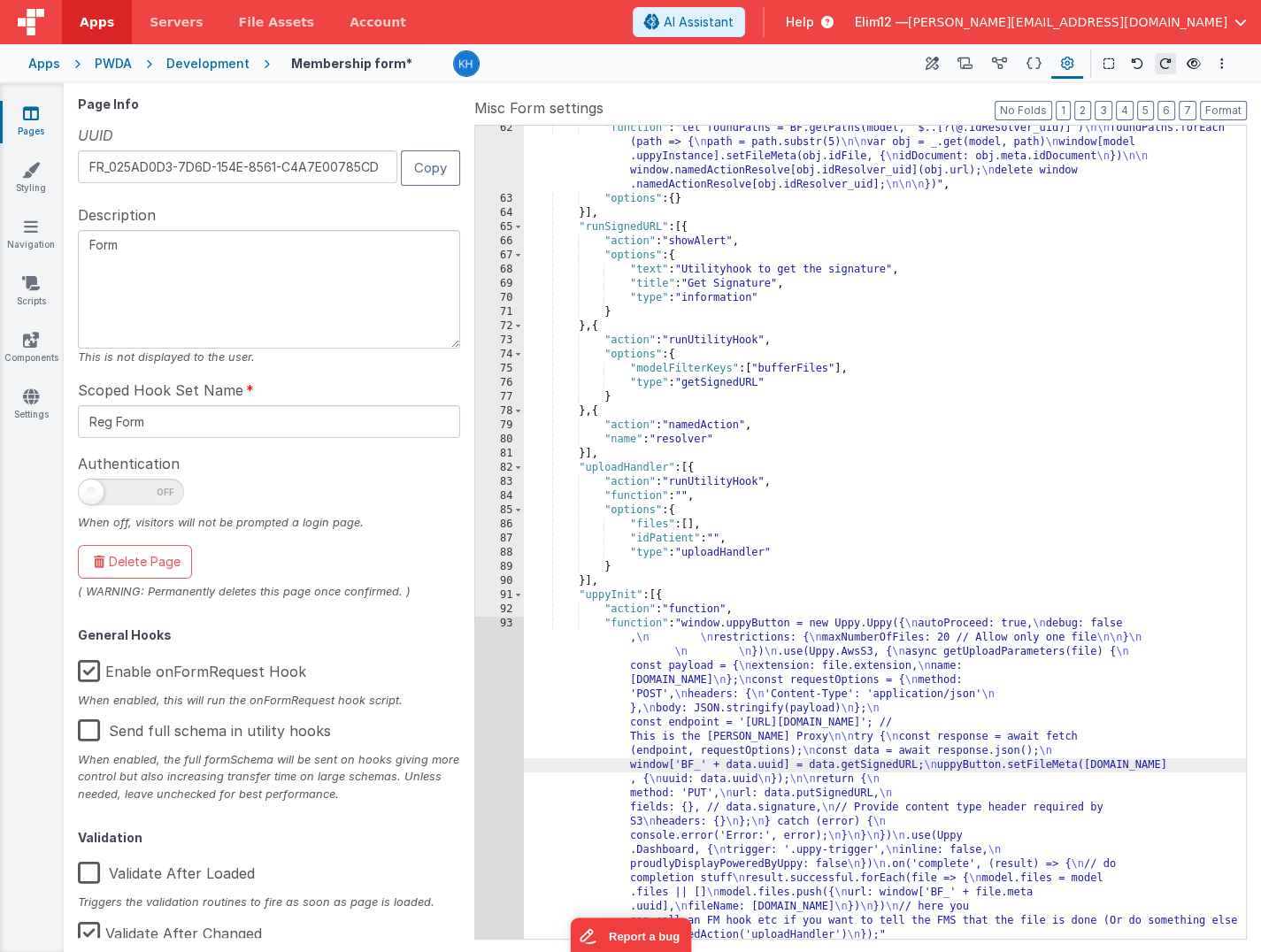
click at [509, 750] on div "93" at bounding box center [499, 779] width 48 height 325
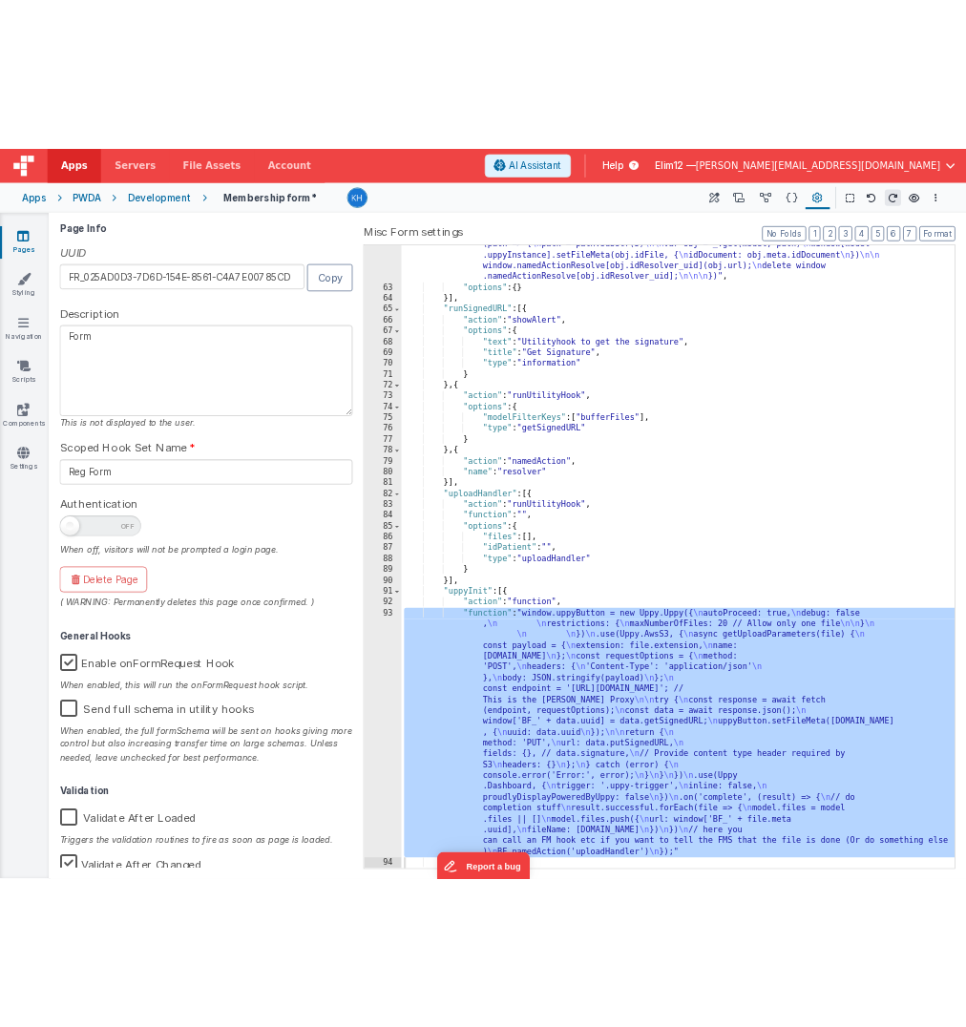
scroll to position [1016, 0]
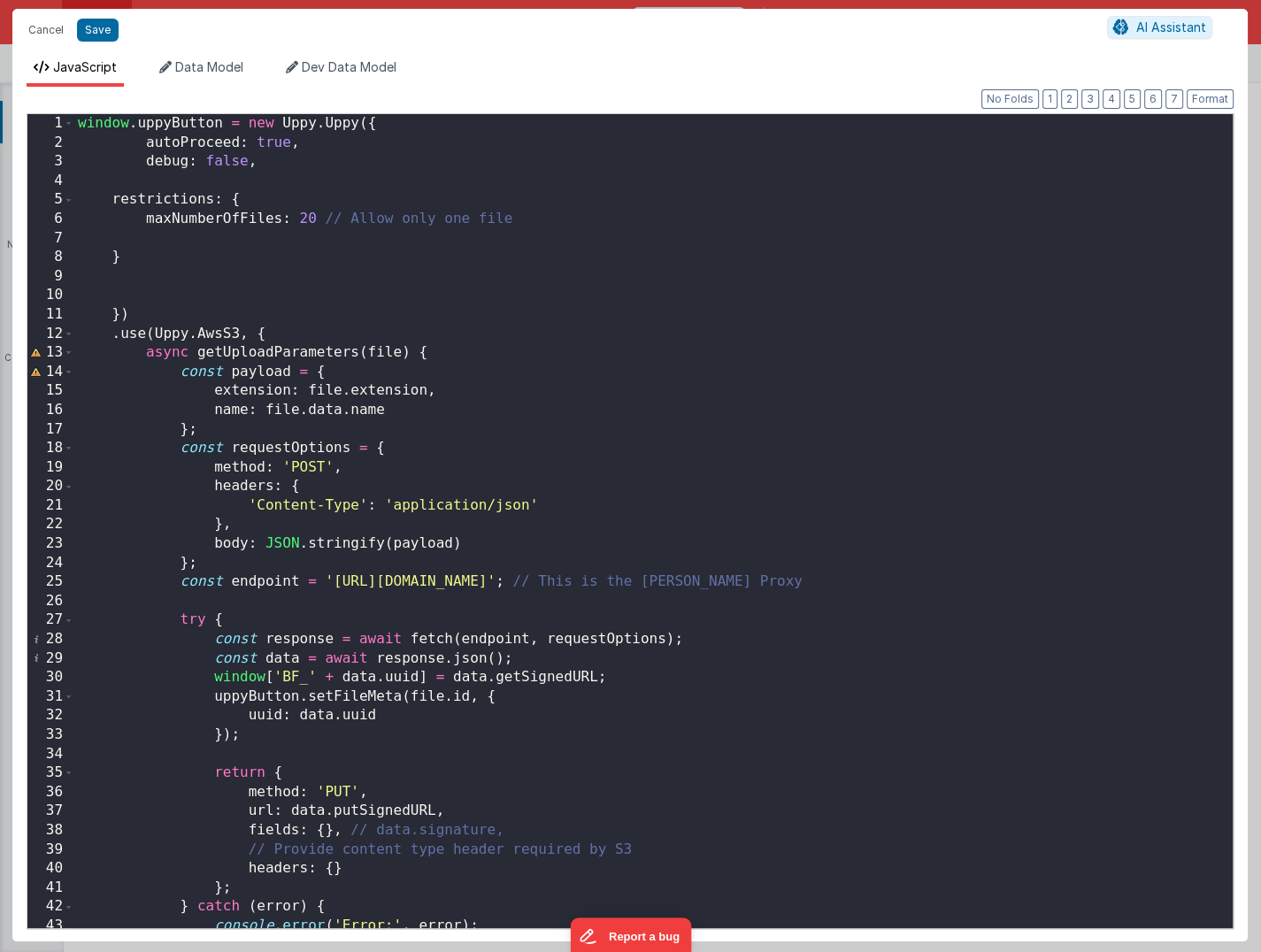
click at [309, 220] on div "window . uppyButton = new Uppy . Uppy ({ autoProceed : true , debug : false , r…" at bounding box center [653, 540] width 1158 height 853
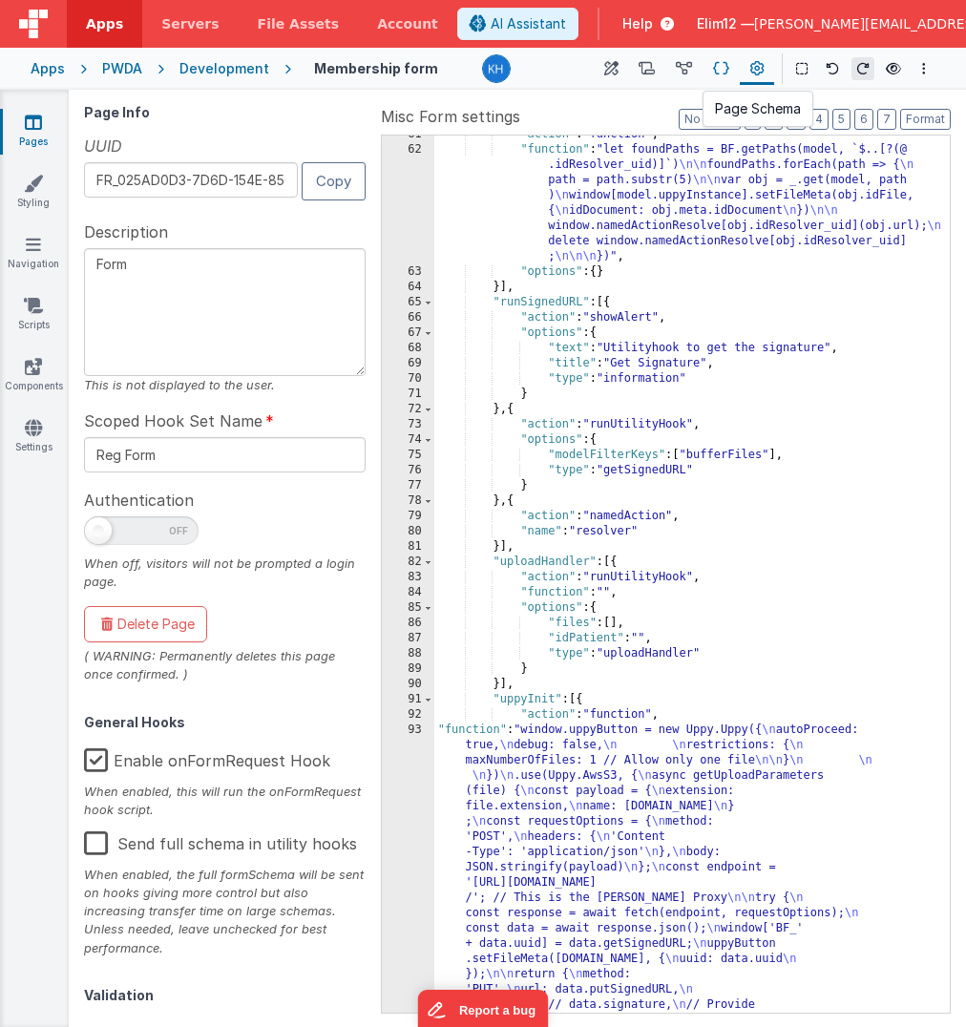
click at [721, 61] on icon at bounding box center [721, 69] width 16 height 20
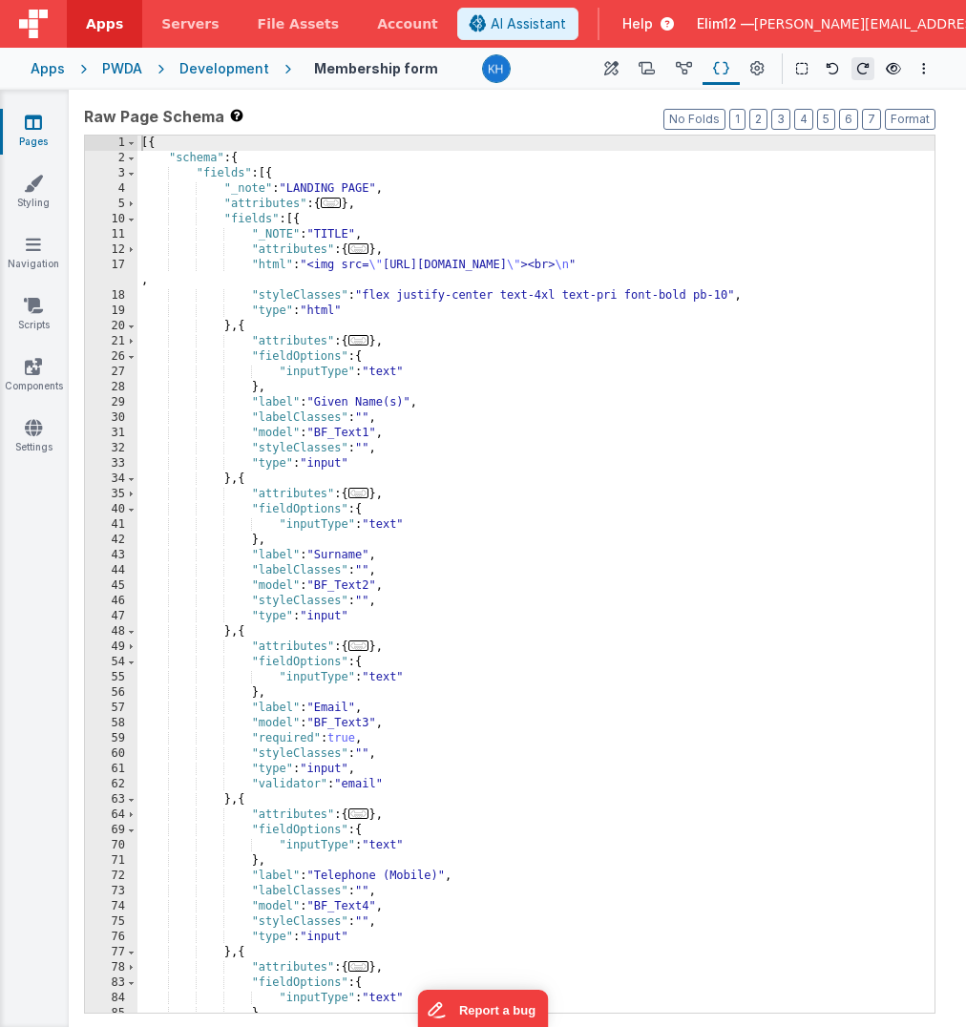
click at [655, 414] on div "[{ "schema" : { "fields" : [{ "_note" : "LANDING PAGE" , "attributes" : { ... }…" at bounding box center [535, 590] width 797 height 908
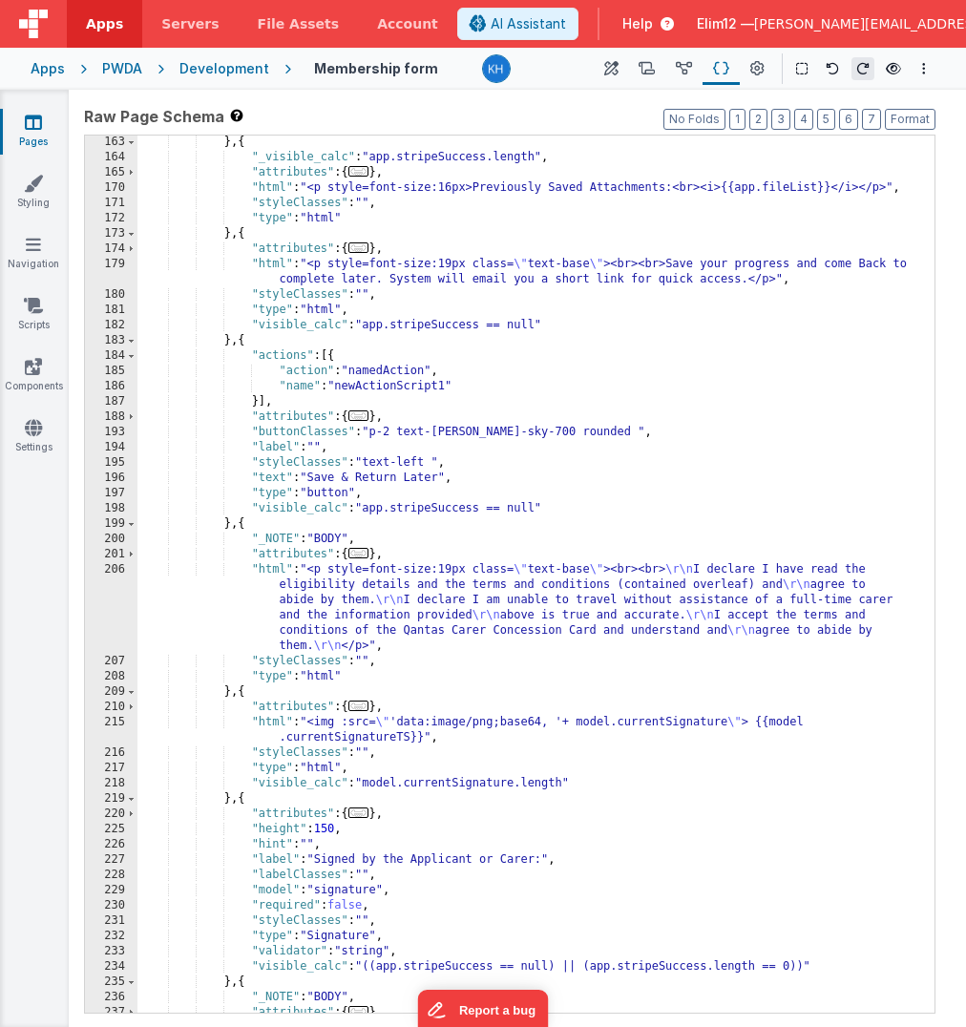
scroll to position [1841, 0]
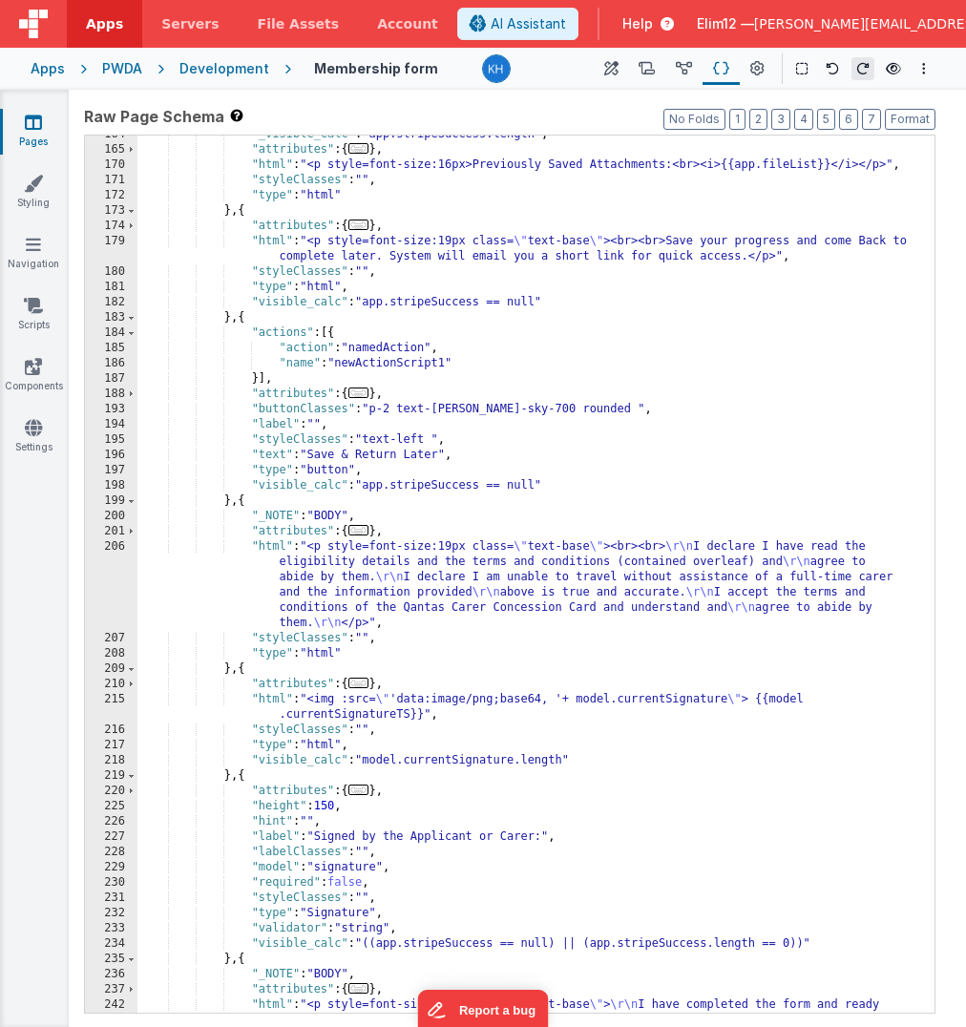
click at [599, 221] on div ""_visible_calc" : "app.stripeSuccess.length" , "attributes" : { ... } , "html" …" at bounding box center [535, 588] width 797 height 923
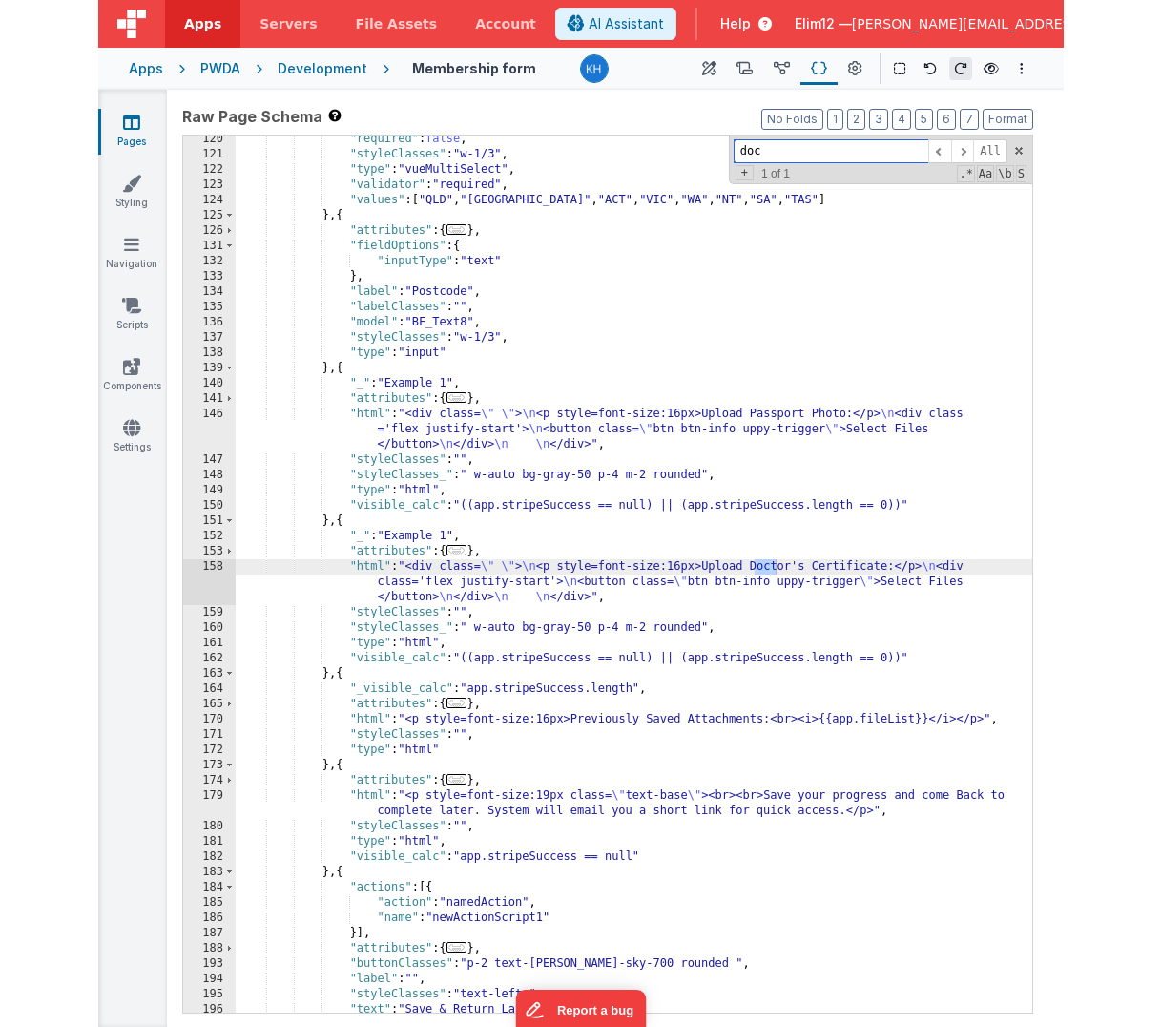
scroll to position [1286, 0]
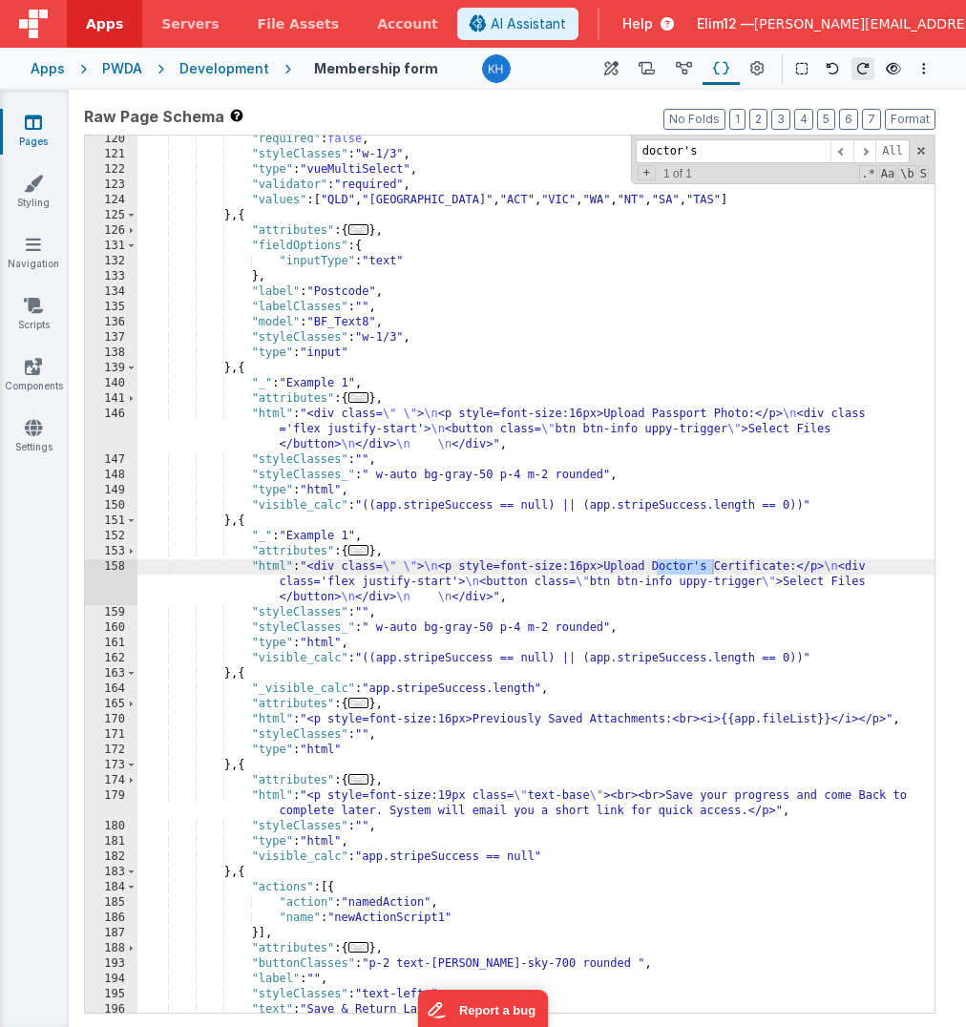
click at [313, 513] on div ""required" : false , "styleClasses" : "w-1/3" , "type" : "vueMultiSelect" , "va…" at bounding box center [535, 586] width 797 height 908
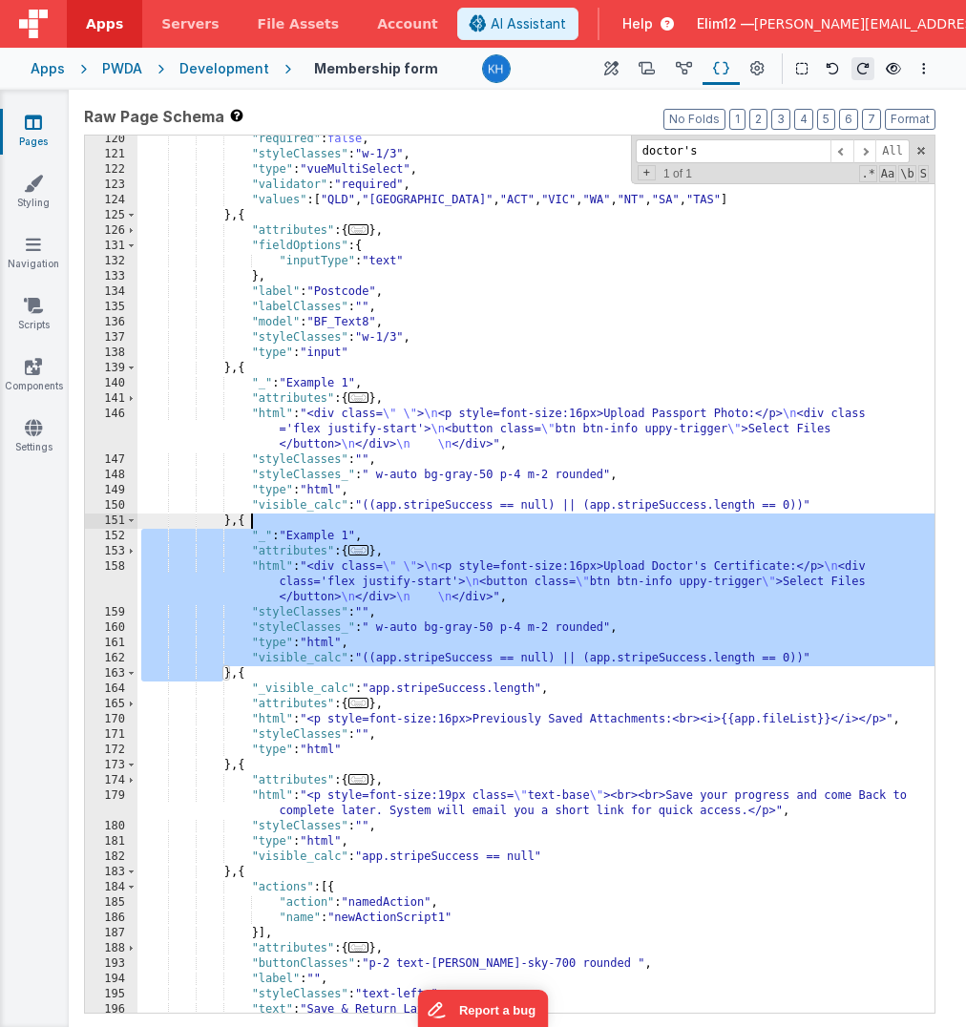
click at [313, 513] on div ""required" : false , "styleClasses" : "w-1/3" , "type" : "vueMultiSelect" , "va…" at bounding box center [535, 586] width 797 height 908
click at [662, 397] on div ""required" : false , "styleClasses" : "w-1/3" , "type" : "vueMultiSelect" , "va…" at bounding box center [535, 586] width 797 height 908
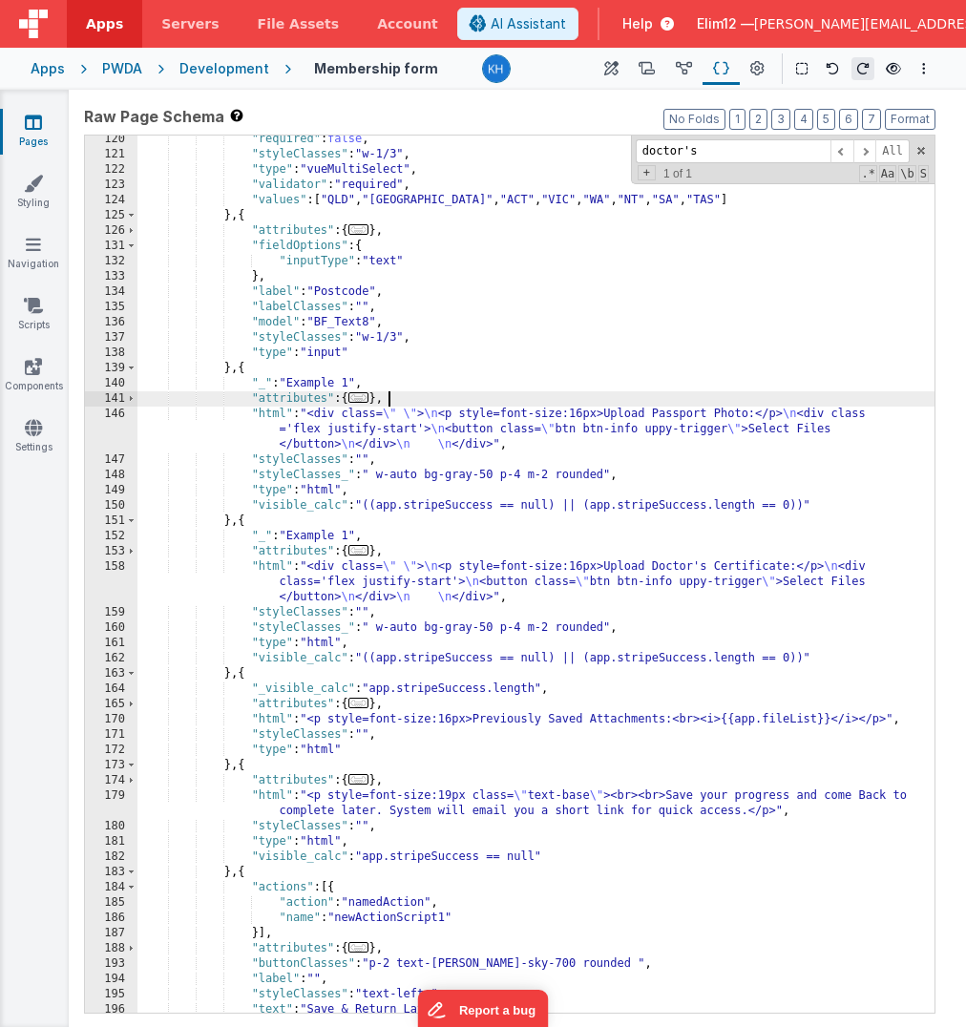
click at [657, 431] on div ""required" : false , "styleClasses" : "w-1/3" , "type" : "vueMultiSelect" , "va…" at bounding box center [535, 586] width 797 height 908
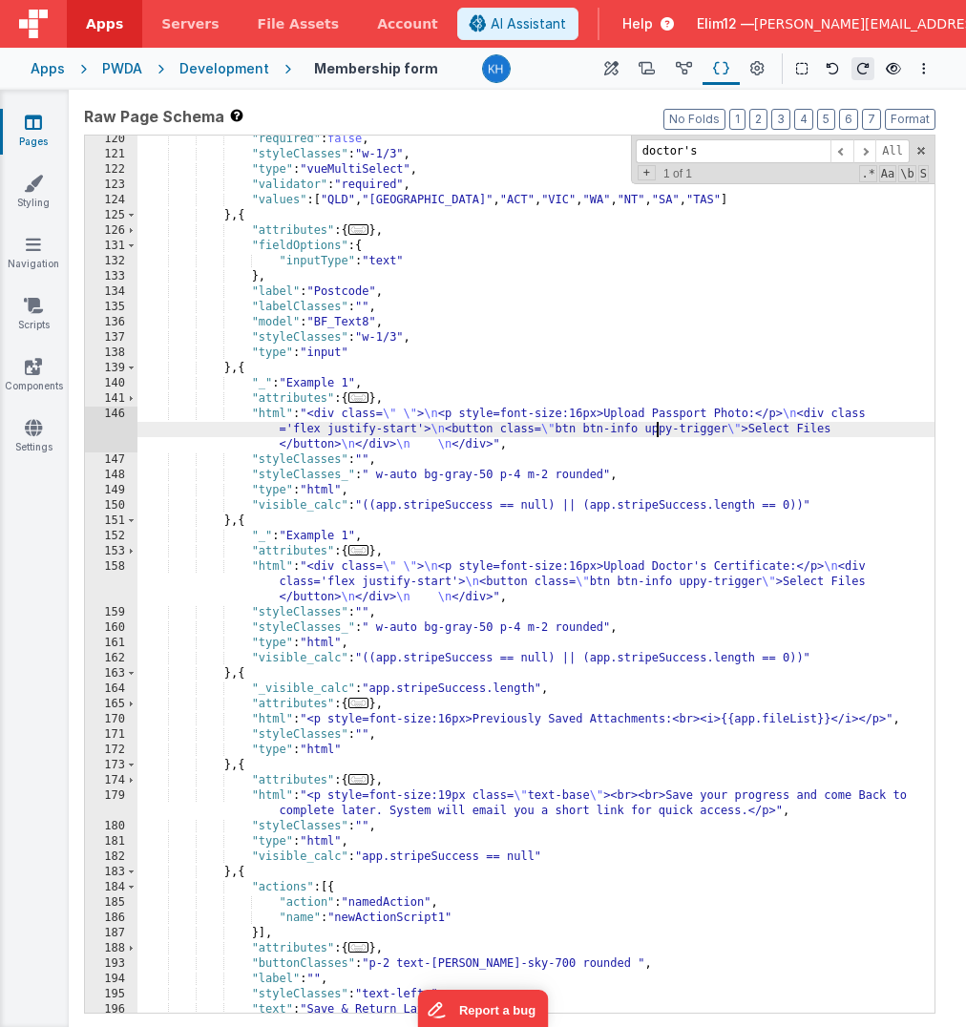
click at [111, 414] on div "146" at bounding box center [111, 430] width 52 height 46
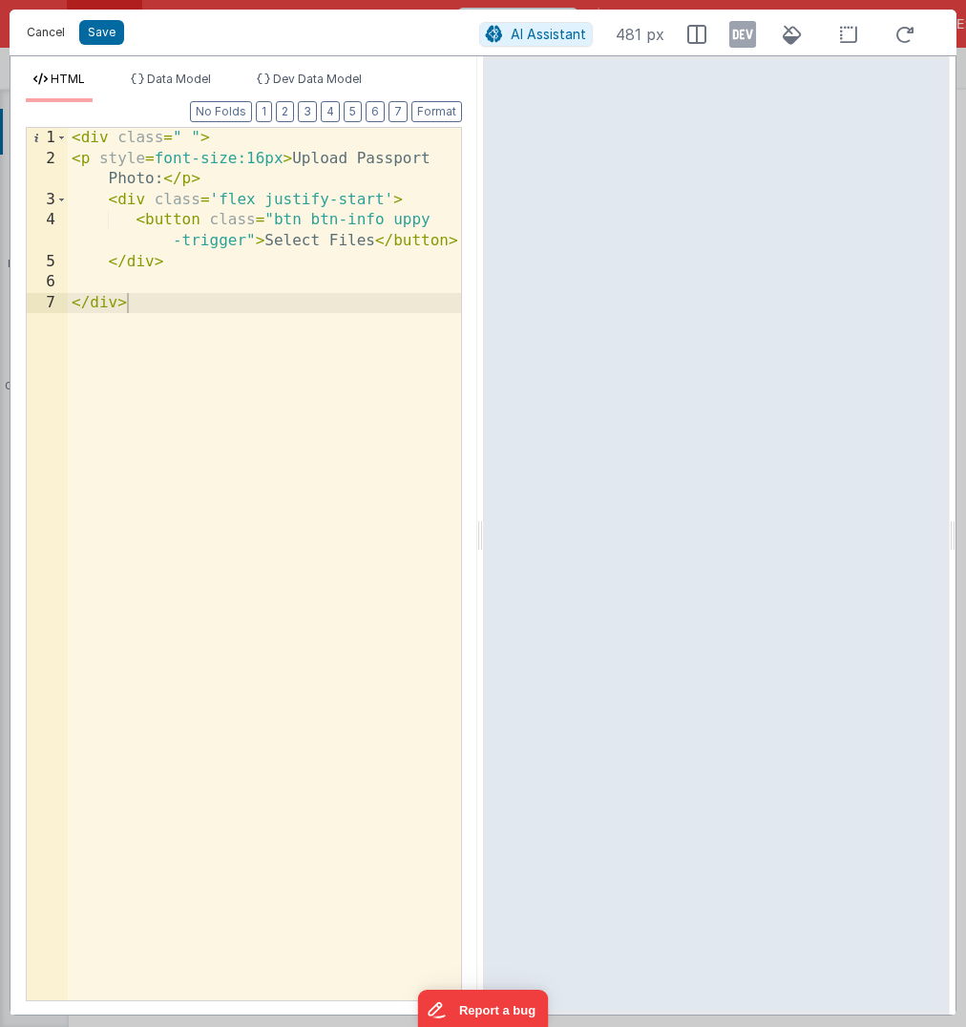
click at [40, 30] on button "Cancel" at bounding box center [45, 32] width 57 height 27
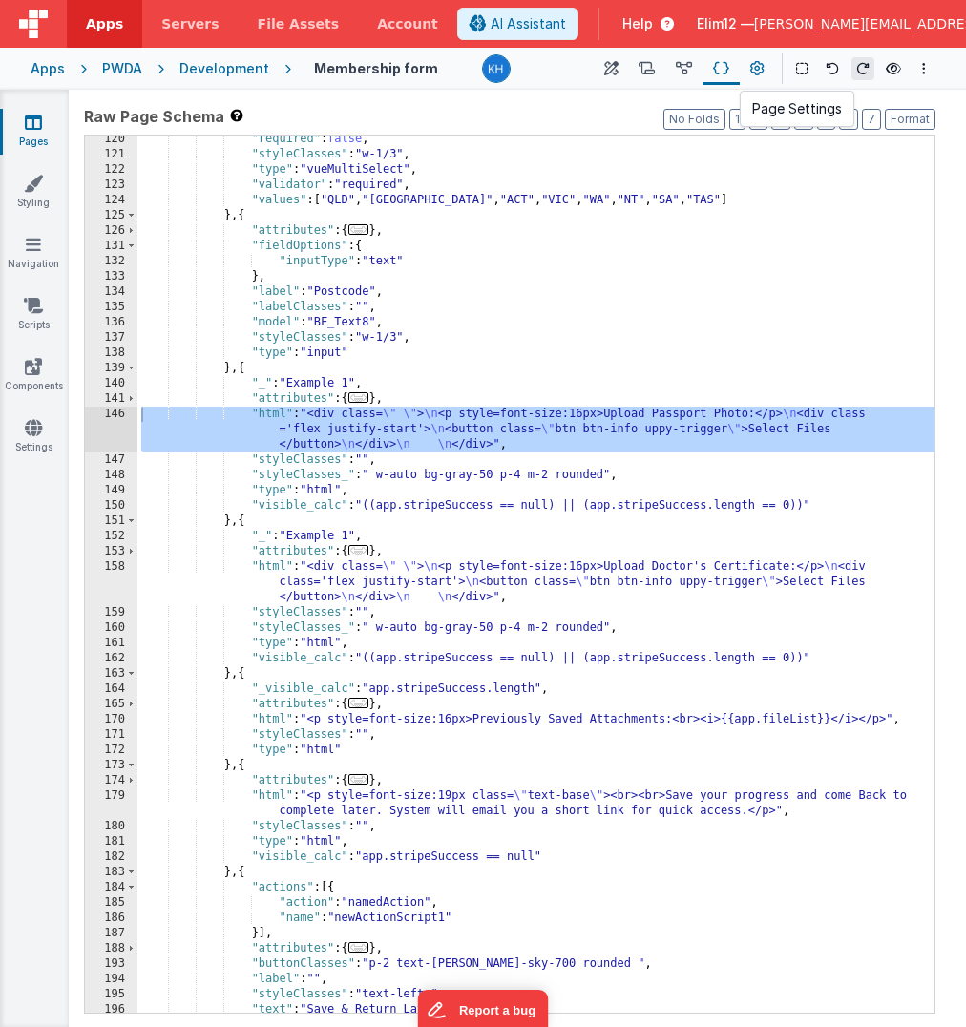
click at [753, 69] on icon at bounding box center [757, 69] width 14 height 20
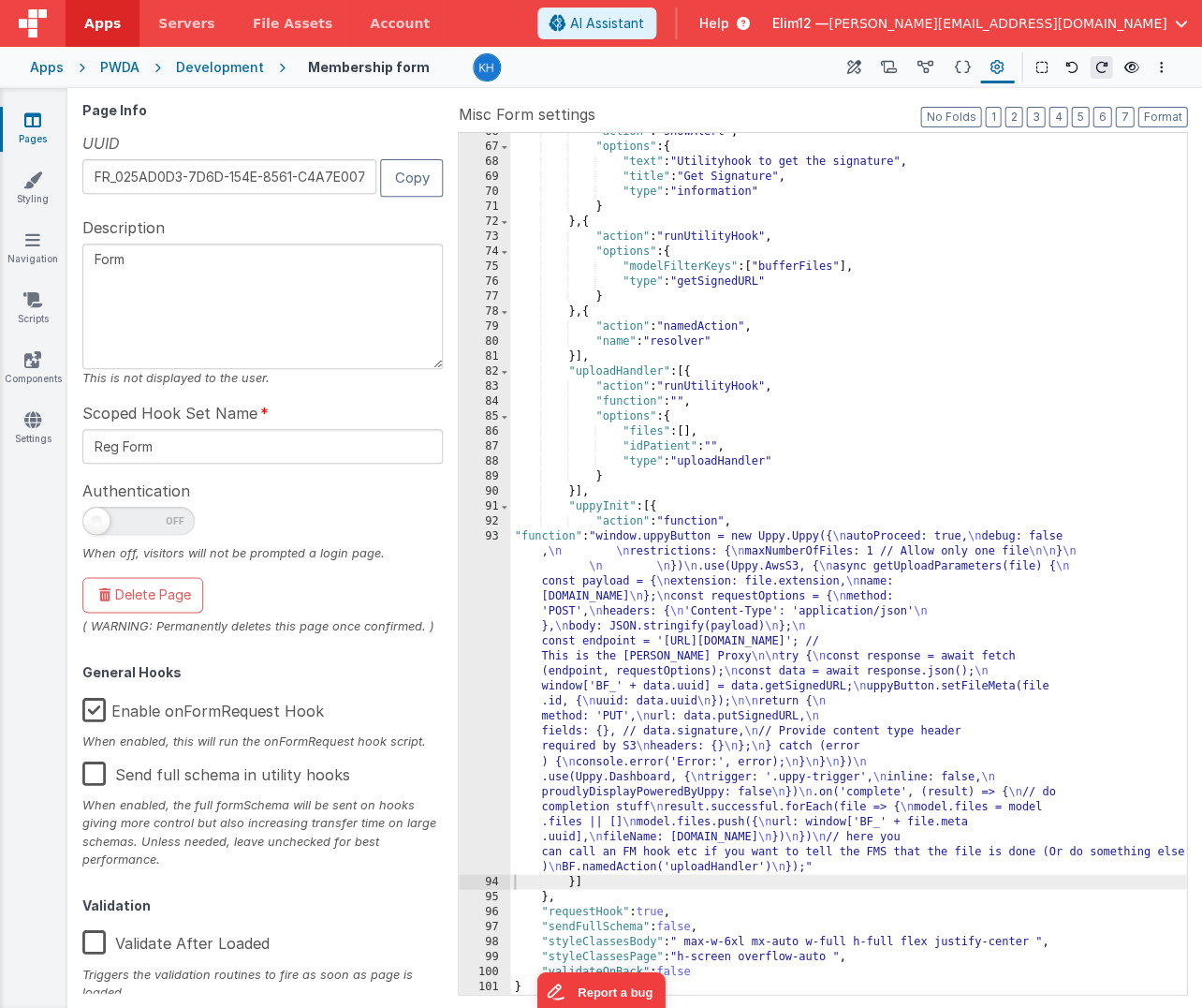
scroll to position [1117, 0]
click at [726, 505] on div ""action" : "showAlert" , "options" : { "text" : "Utilityhook to get the signatu…" at bounding box center [848, 570] width 676 height 891
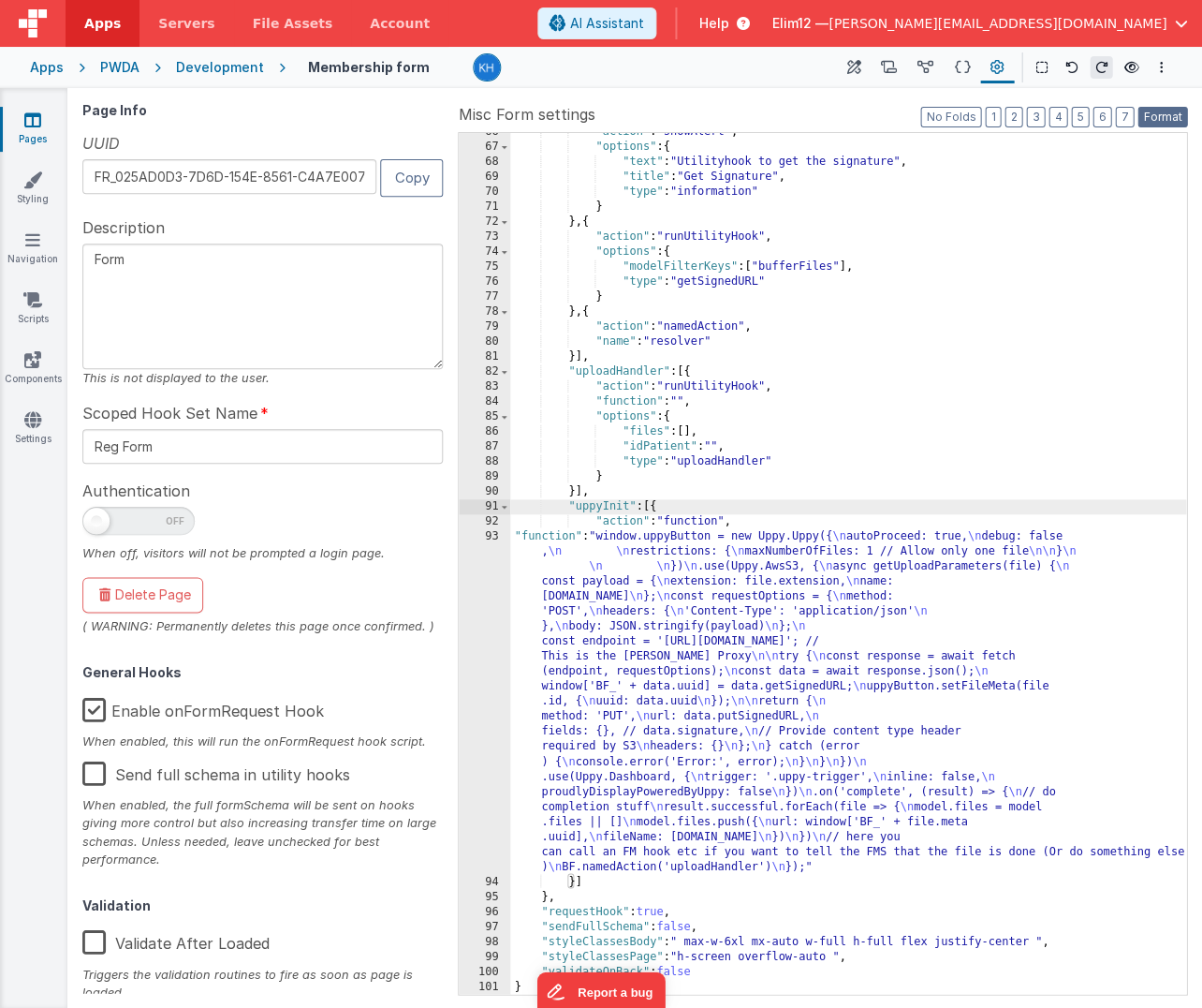
click at [947, 116] on button "Format" at bounding box center [1162, 117] width 50 height 21
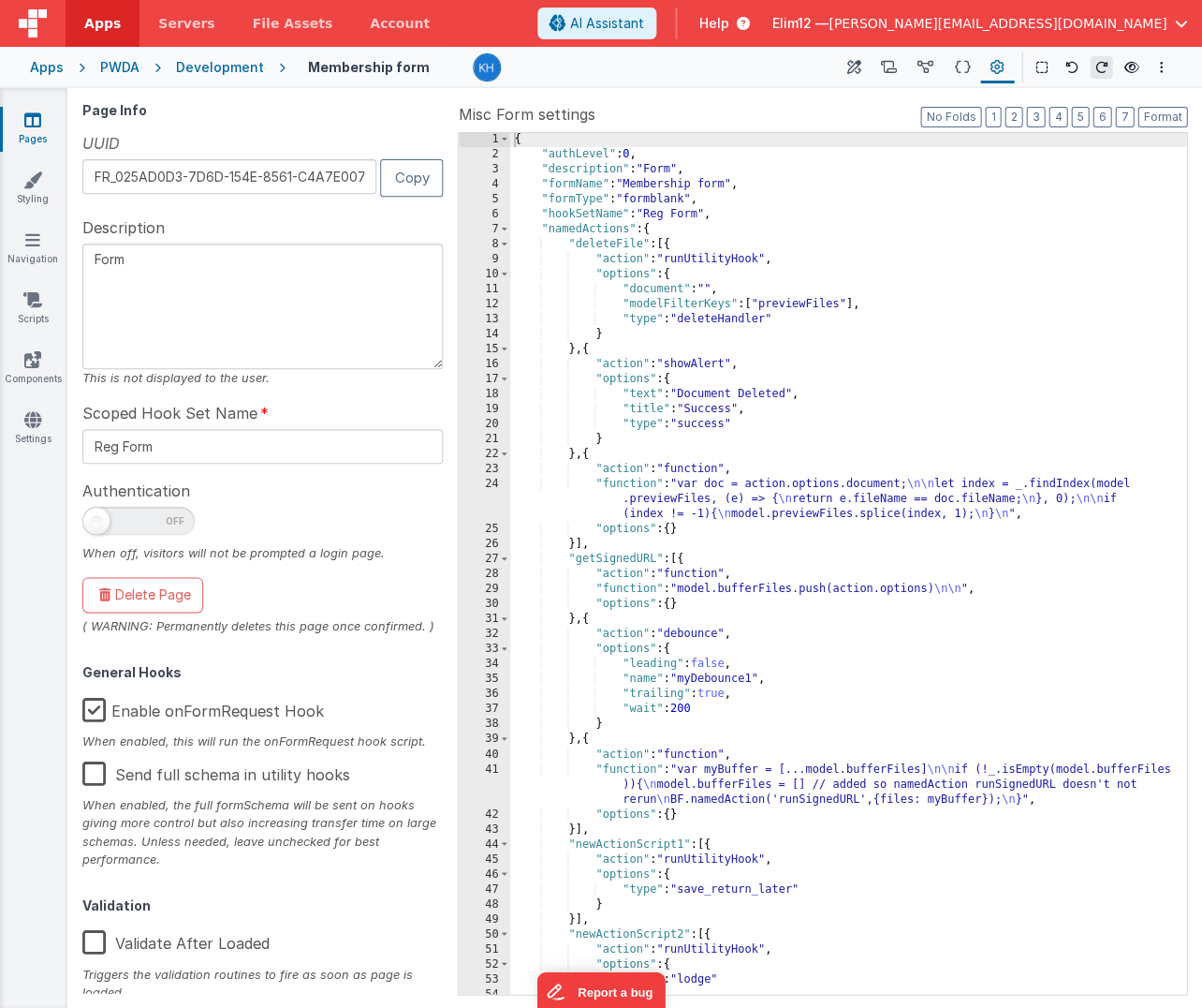
scroll to position [1, 0]
click at [947, 118] on button "3" at bounding box center [1035, 117] width 19 height 21
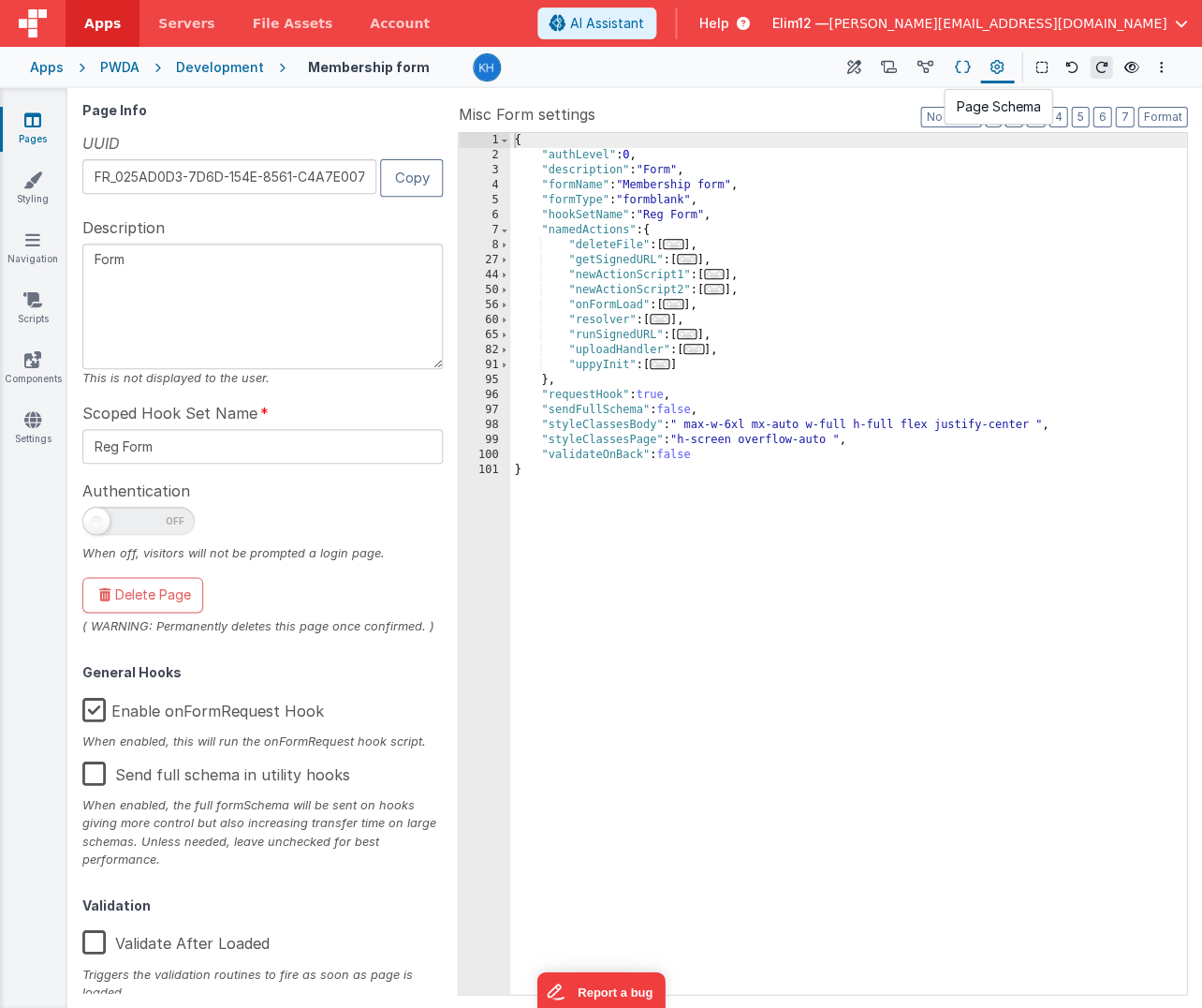
click at [947, 65] on icon at bounding box center [962, 68] width 16 height 20
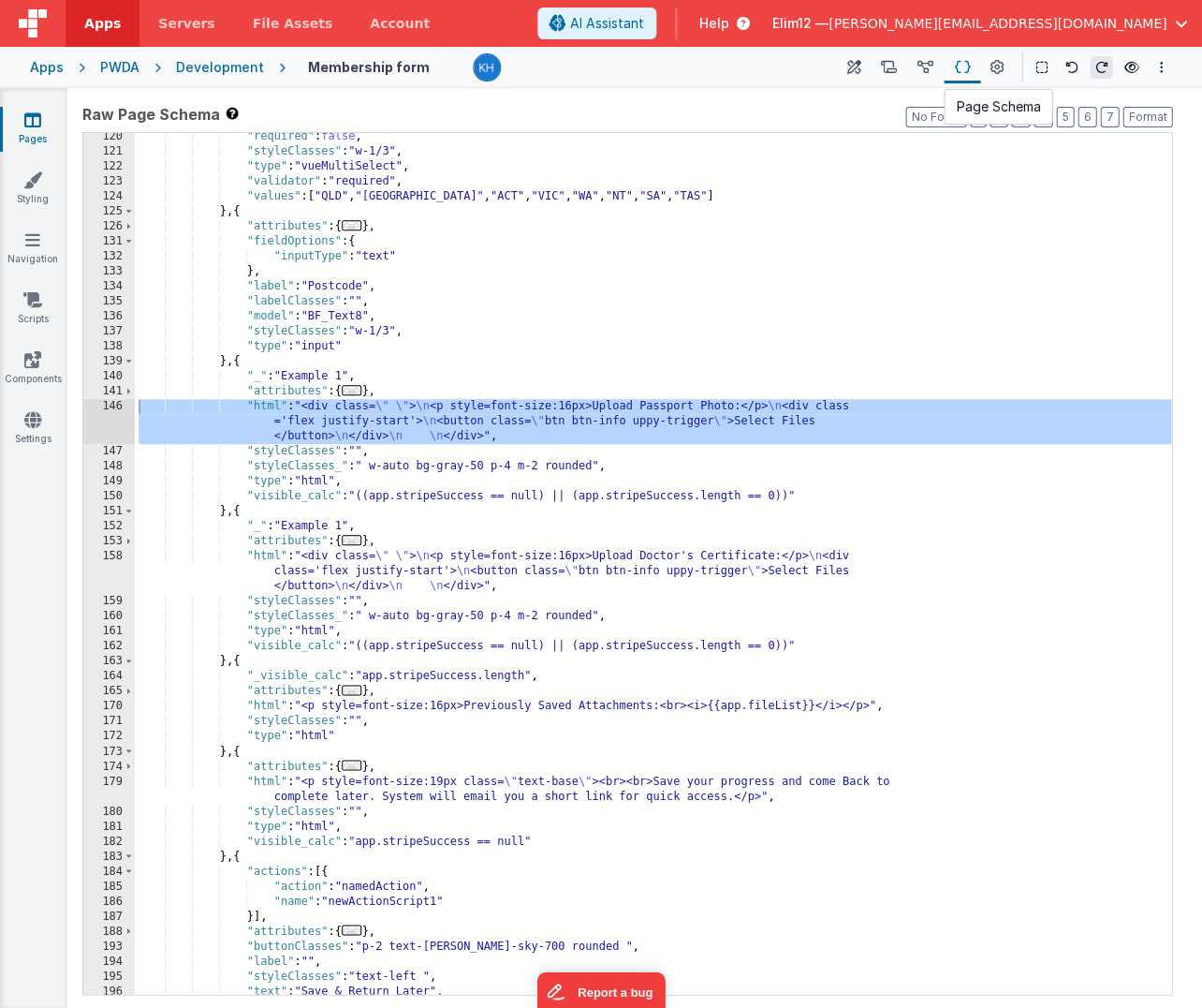
scroll to position [1247, 0]
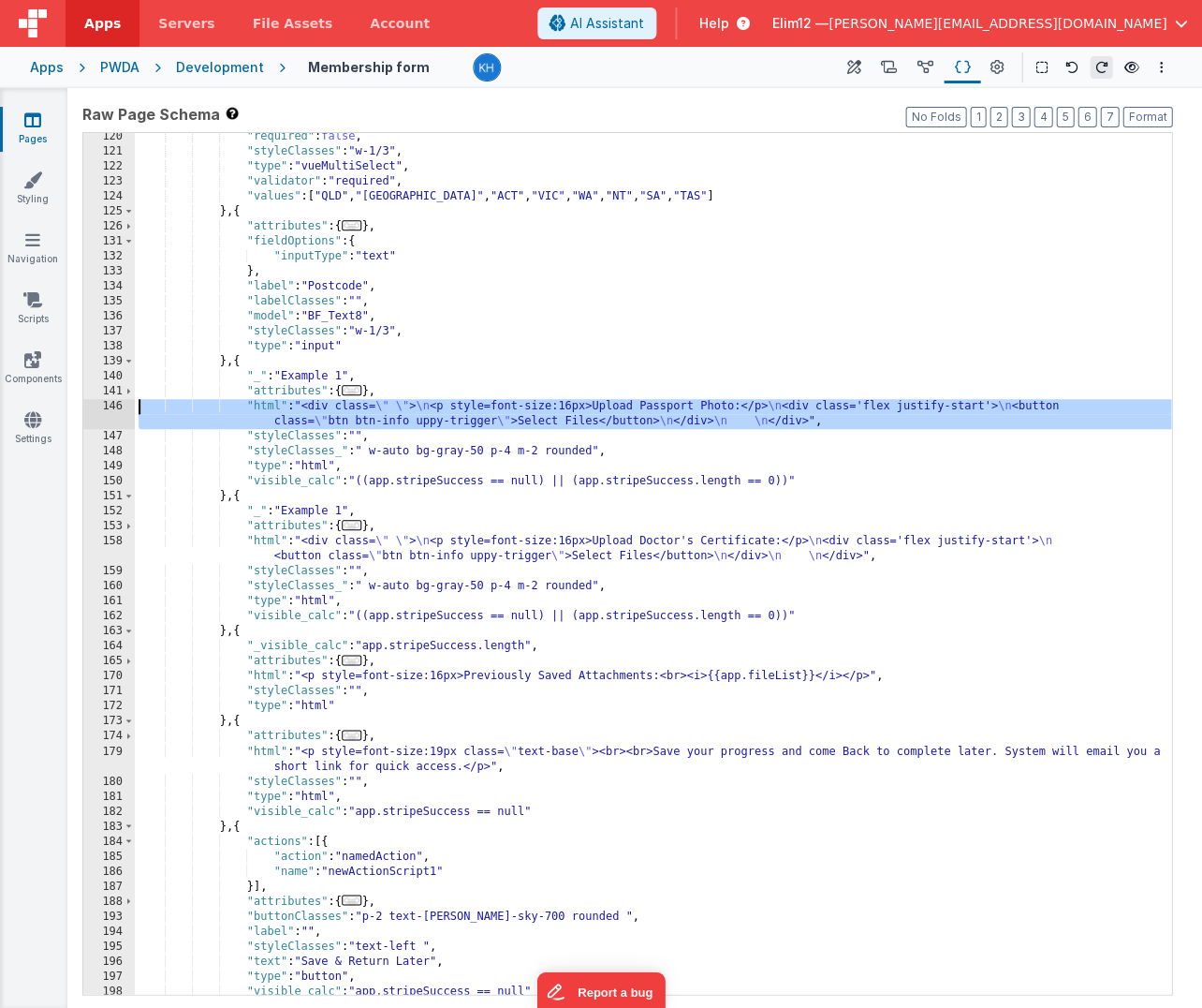
click at [114, 405] on div "146" at bounding box center [109, 414] width 51 height 30
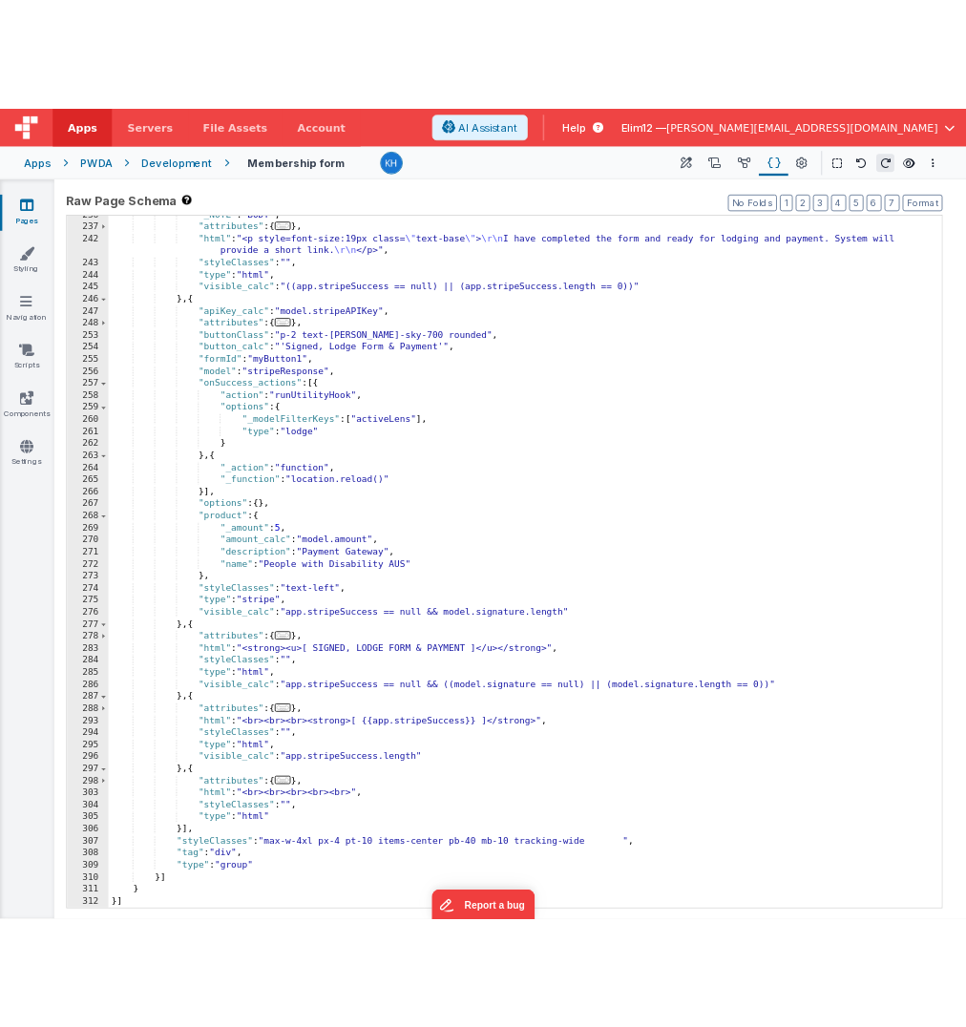
scroll to position [2589, 0]
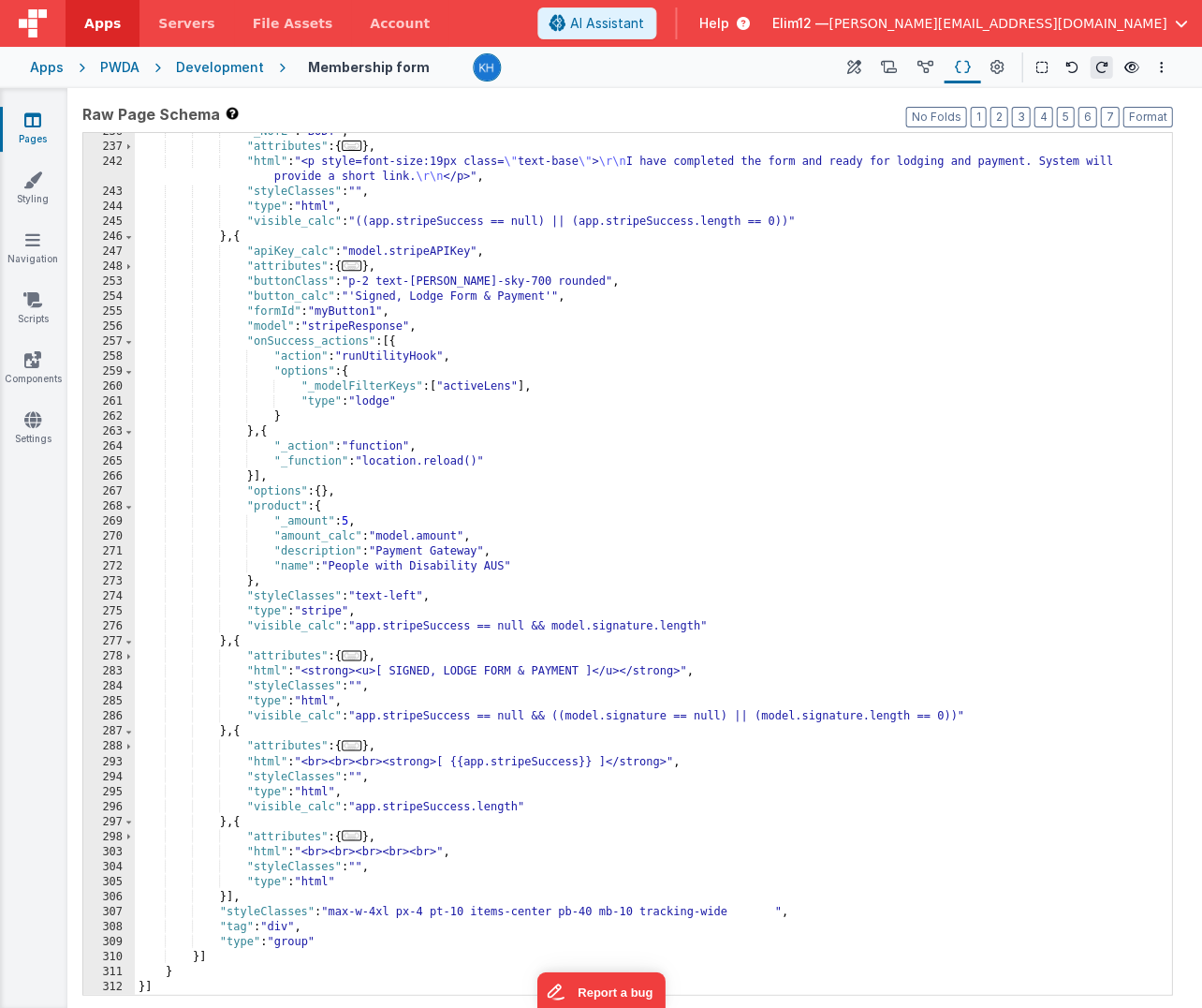
click at [709, 502] on div ""_NOTE" : "BODY" , "attributes" : { ... } , "html" : "<p style=font-size:19px c…" at bounding box center [653, 570] width 1036 height 891
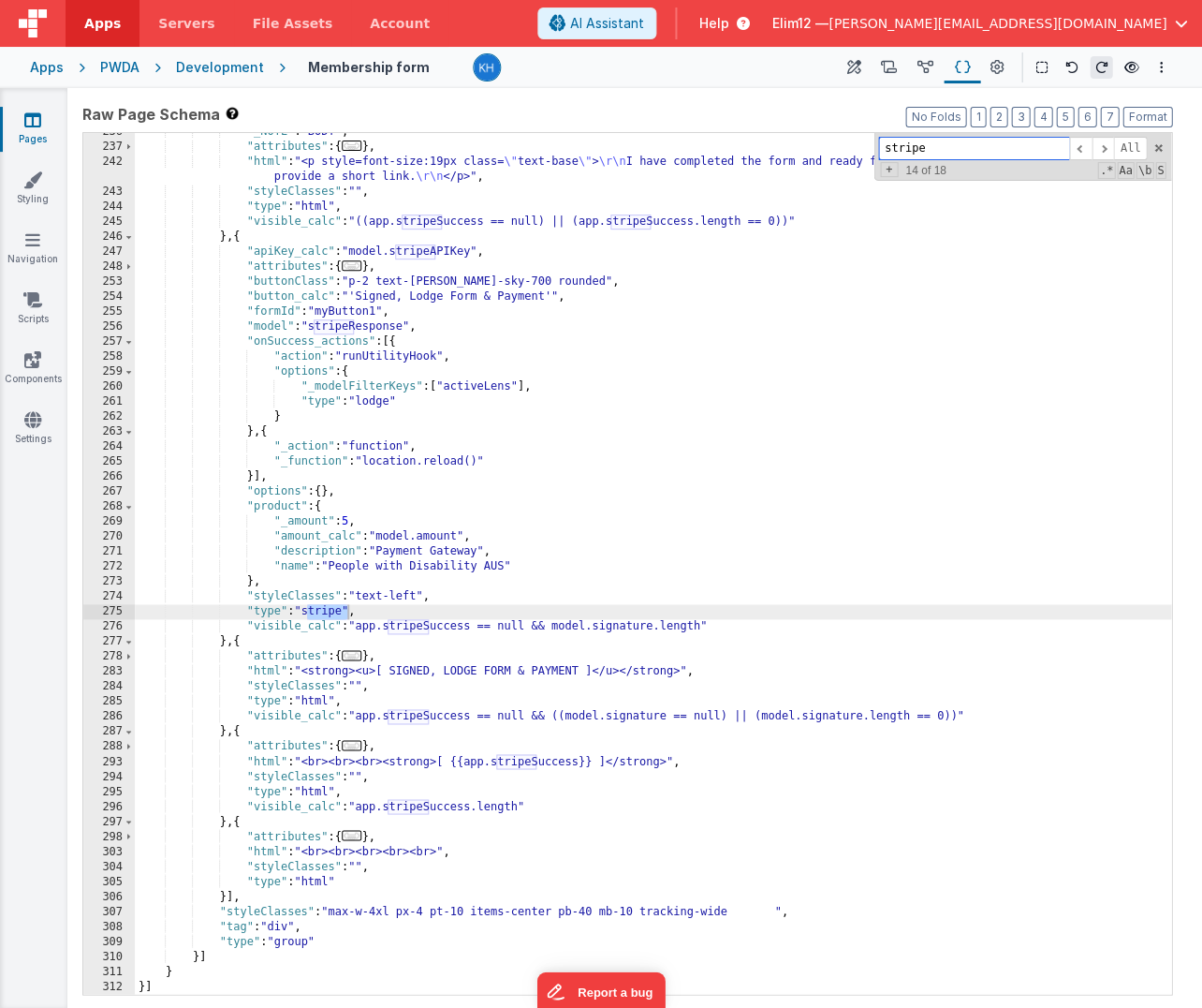
type input "stripe"
click at [218, 643] on div ""_NOTE" : "BODY" , "attributes" : { ... } , "html" : "<p style=font-size:19px c…" at bounding box center [653, 570] width 1036 height 891
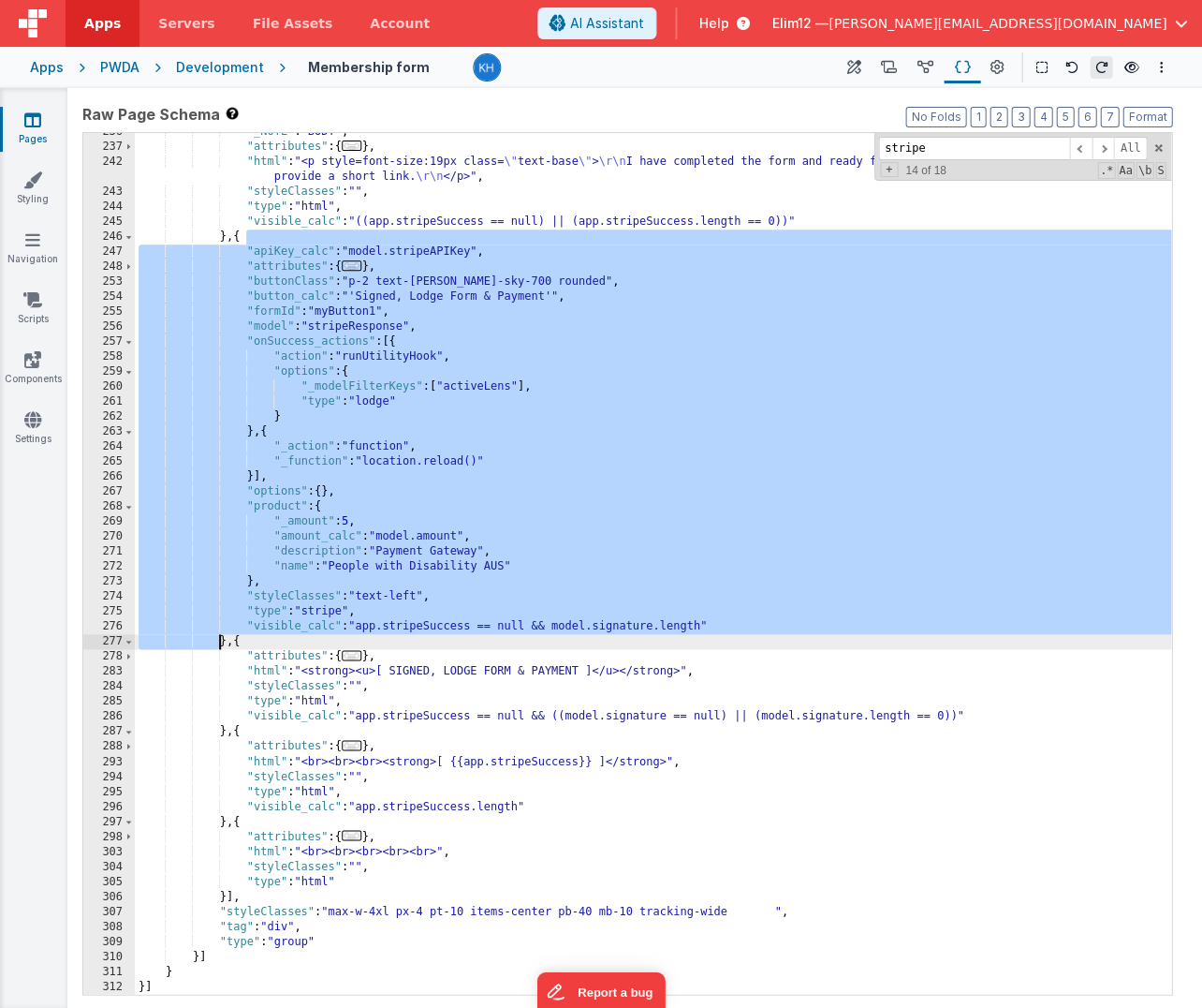
click at [218, 643] on div ""_NOTE" : "BODY" , "attributes" : { ... } , "html" : "<p style=font-size:19px c…" at bounding box center [653, 570] width 1036 height 891
click at [384, 551] on div ""_NOTE" : "BODY" , "attributes" : { ... } , "html" : "<p style=font-size:19px c…" at bounding box center [653, 570] width 1036 height 891
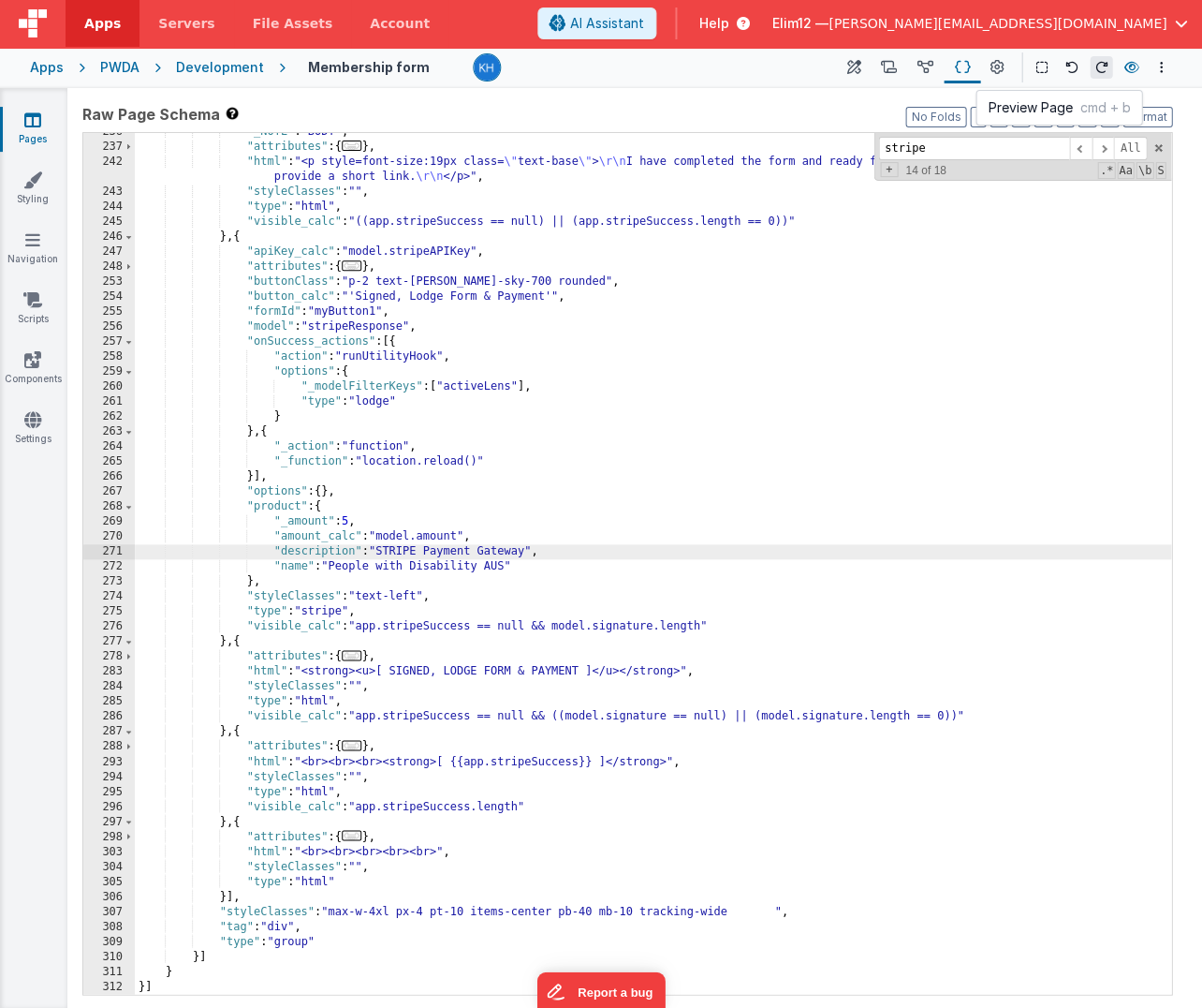
click at [947, 72] on icon at bounding box center [1130, 67] width 15 height 13
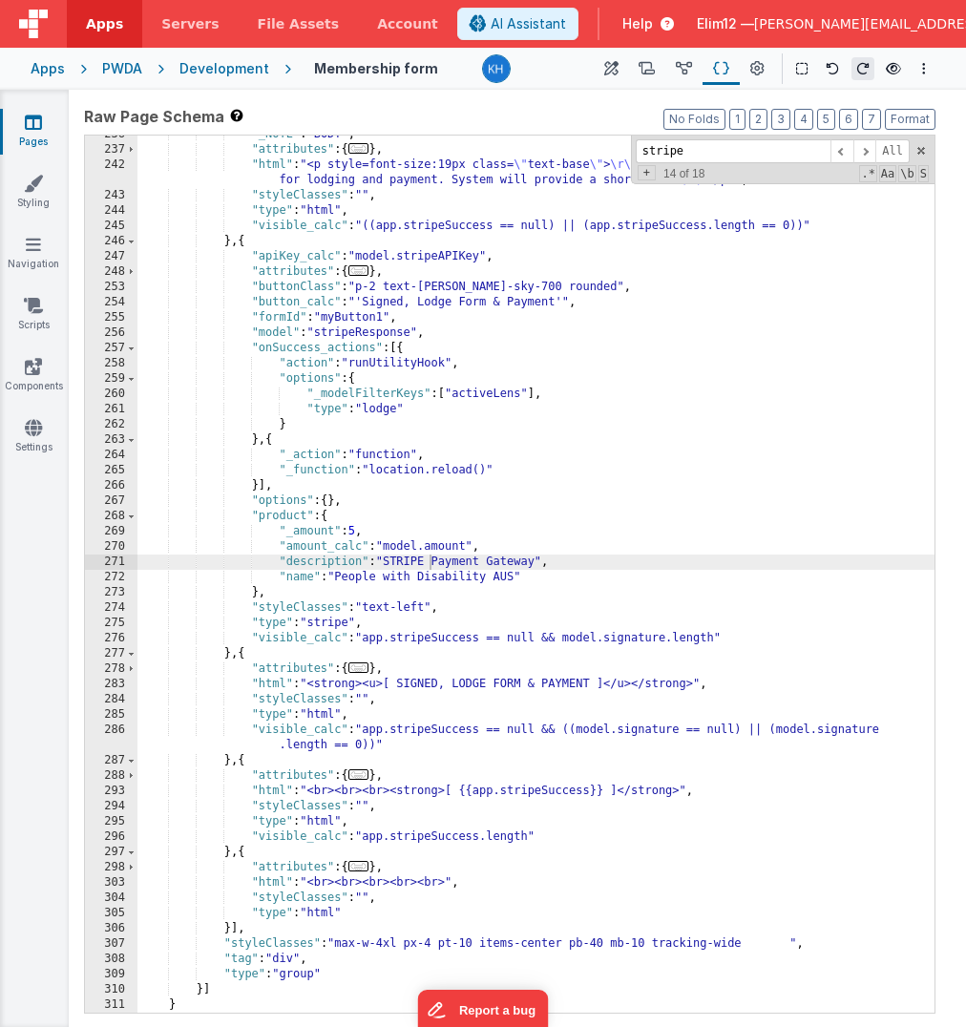
scroll to position [2696, 0]
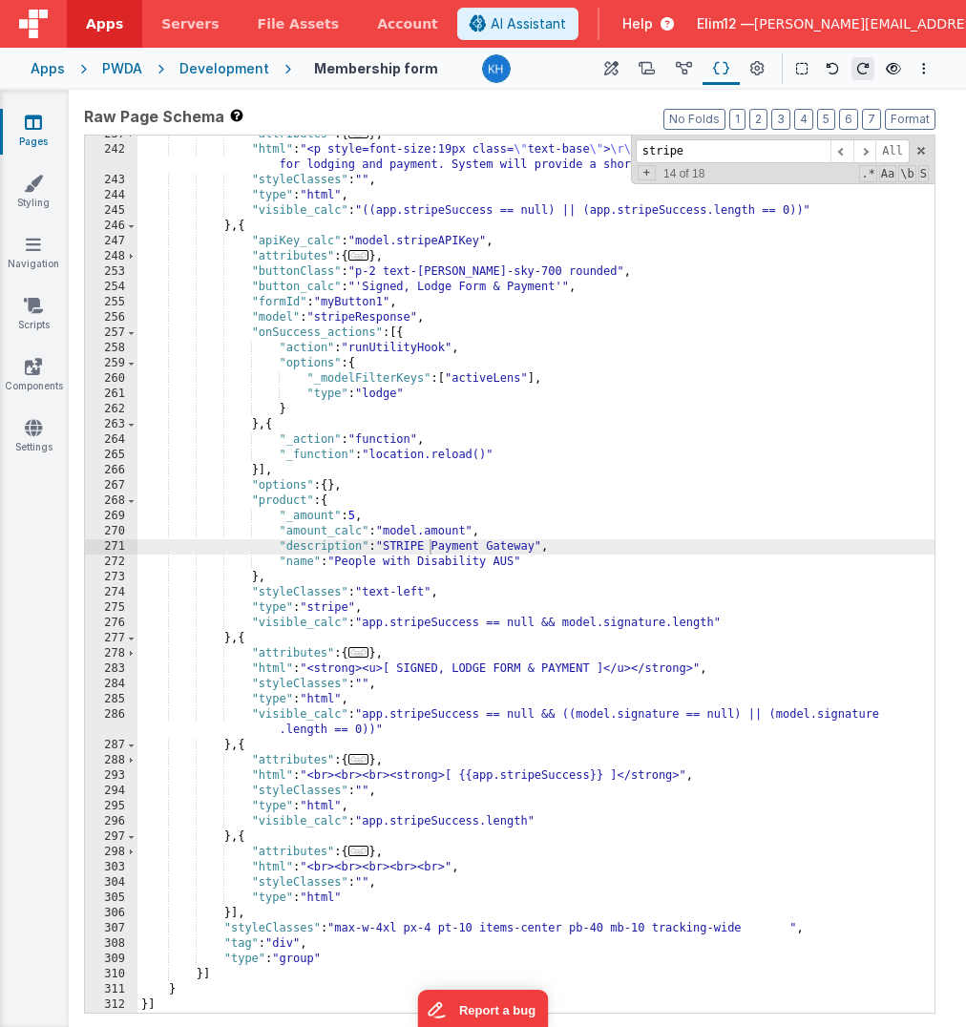
click at [602, 458] on div ""attributes" : { ... } , "html" : "<p style=font-size:19px class= \" text-base …" at bounding box center [535, 581] width 797 height 908
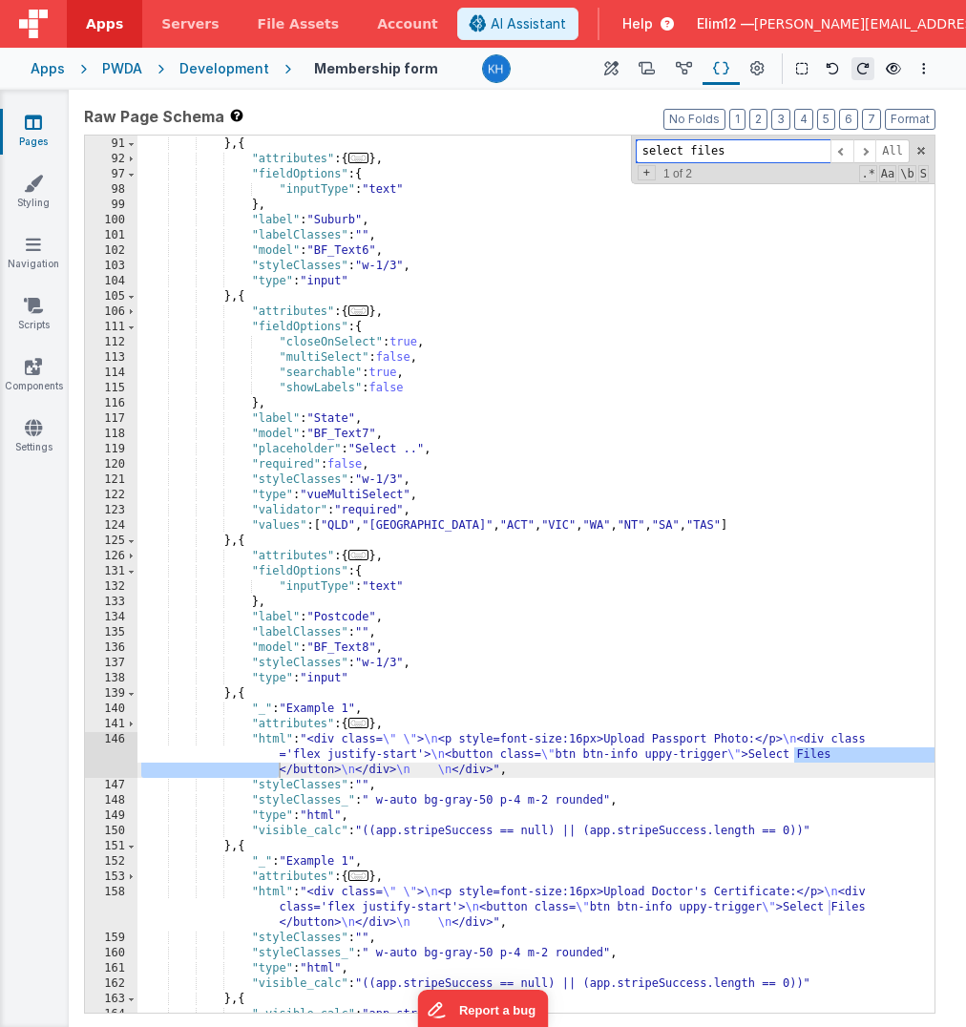
scroll to position [1297, 0]
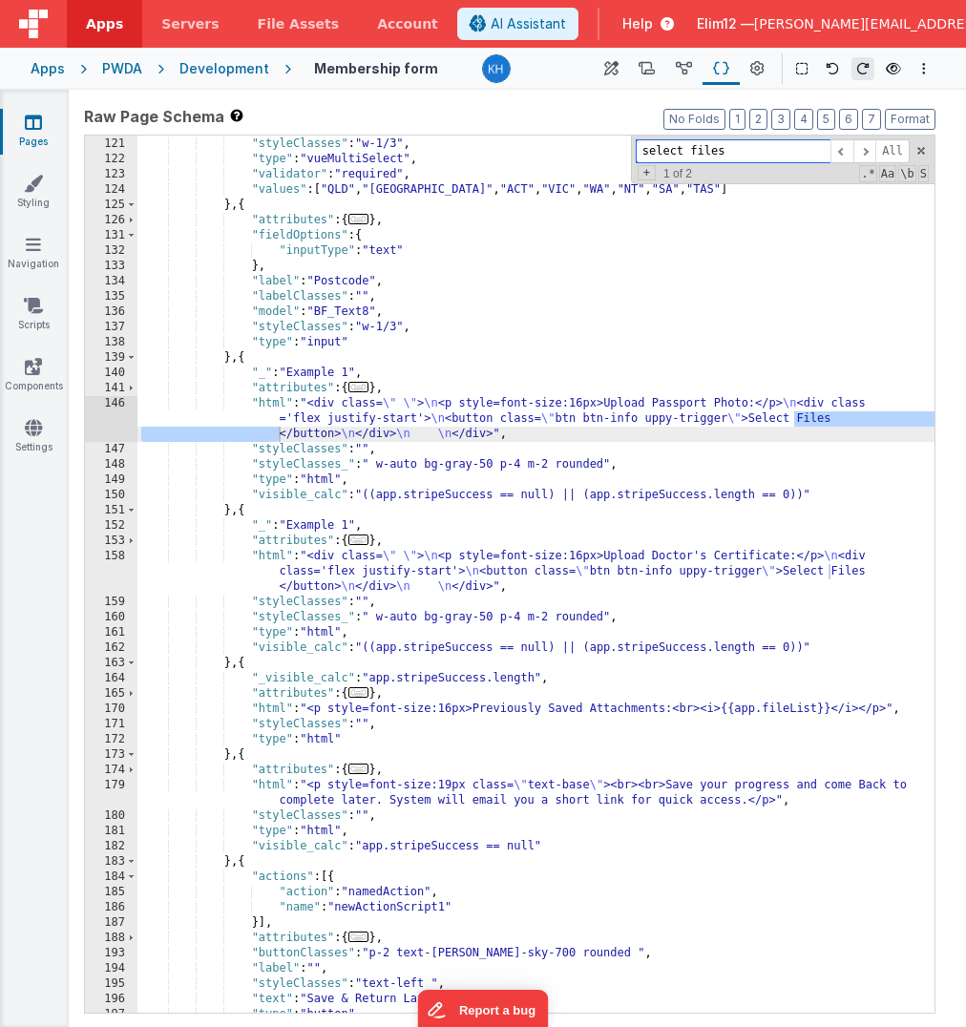
type input "select files"
click at [867, 423] on div ""required" : false , "styleClasses" : "w-1/3" , "type" : "vueMultiSelect" , "va…" at bounding box center [535, 575] width 797 height 908
click at [649, 425] on div ""required" : false , "styleClasses" : "w-1/3" , "type" : "vueMultiSelect" , "va…" at bounding box center [535, 575] width 797 height 908
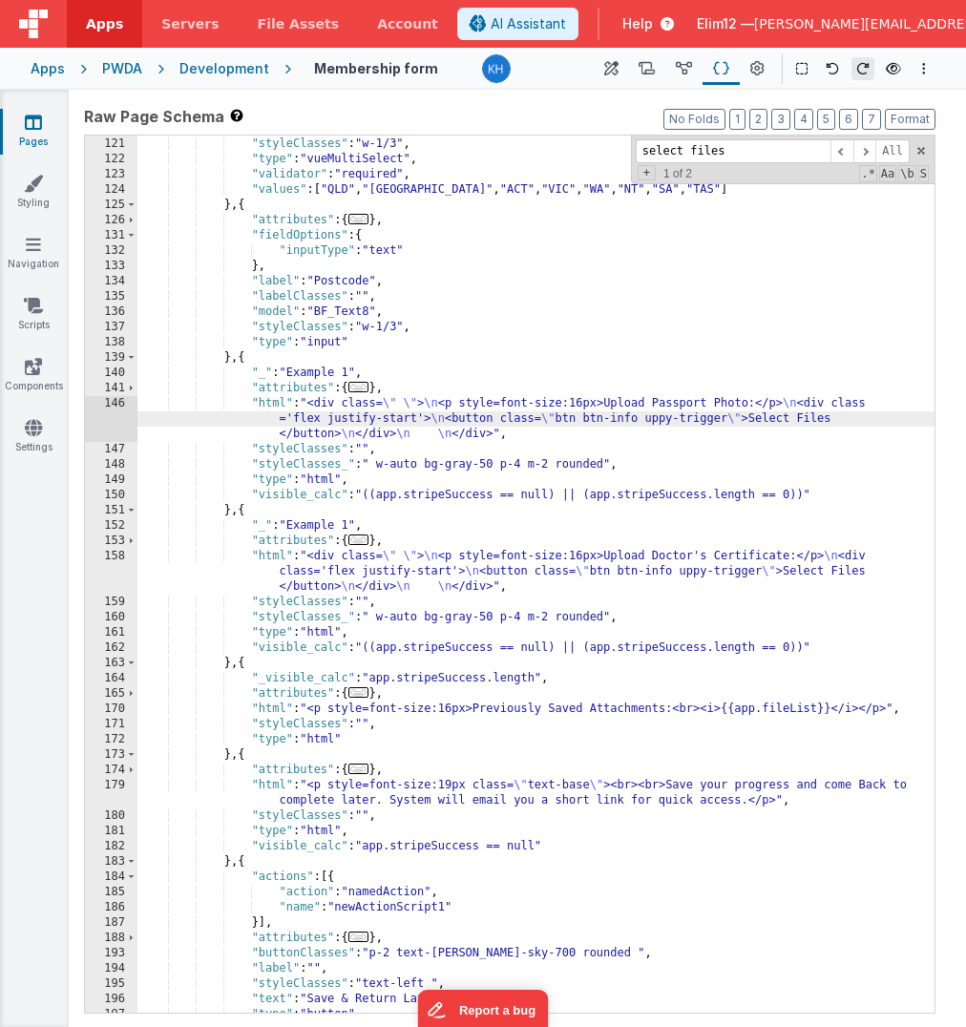
click at [119, 412] on div "146" at bounding box center [111, 419] width 52 height 46
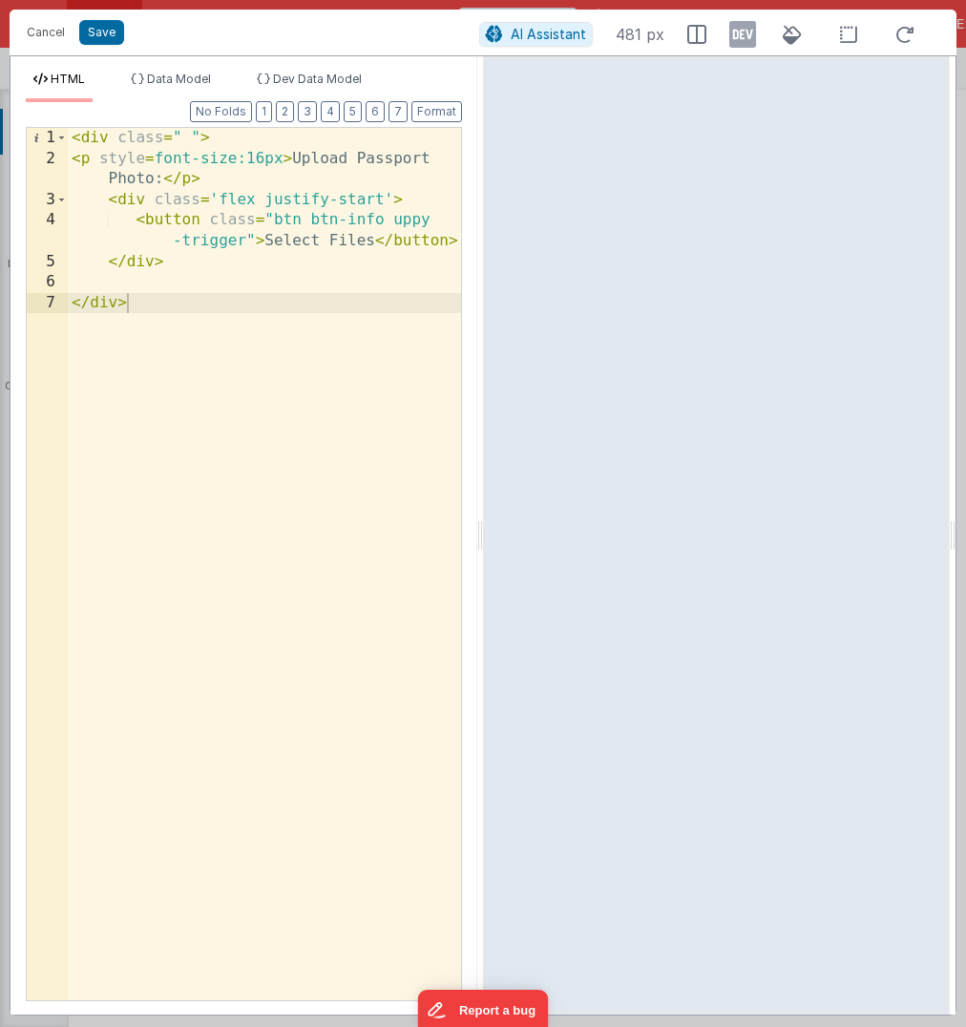
click at [371, 234] on div "< div class = " " > < p style = font-size:16px > Upload Passport Photo: </ p > …" at bounding box center [264, 585] width 393 height 914
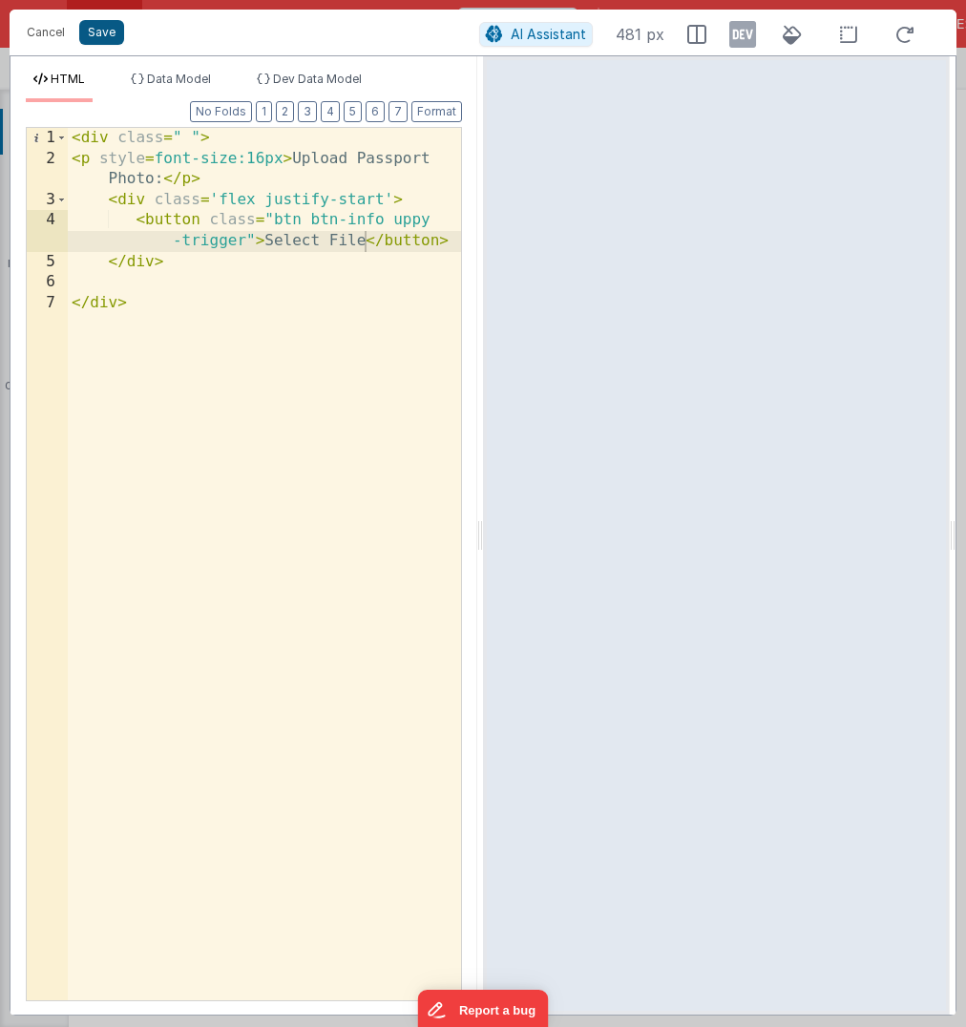
click at [100, 30] on button "Save" at bounding box center [101, 32] width 45 height 25
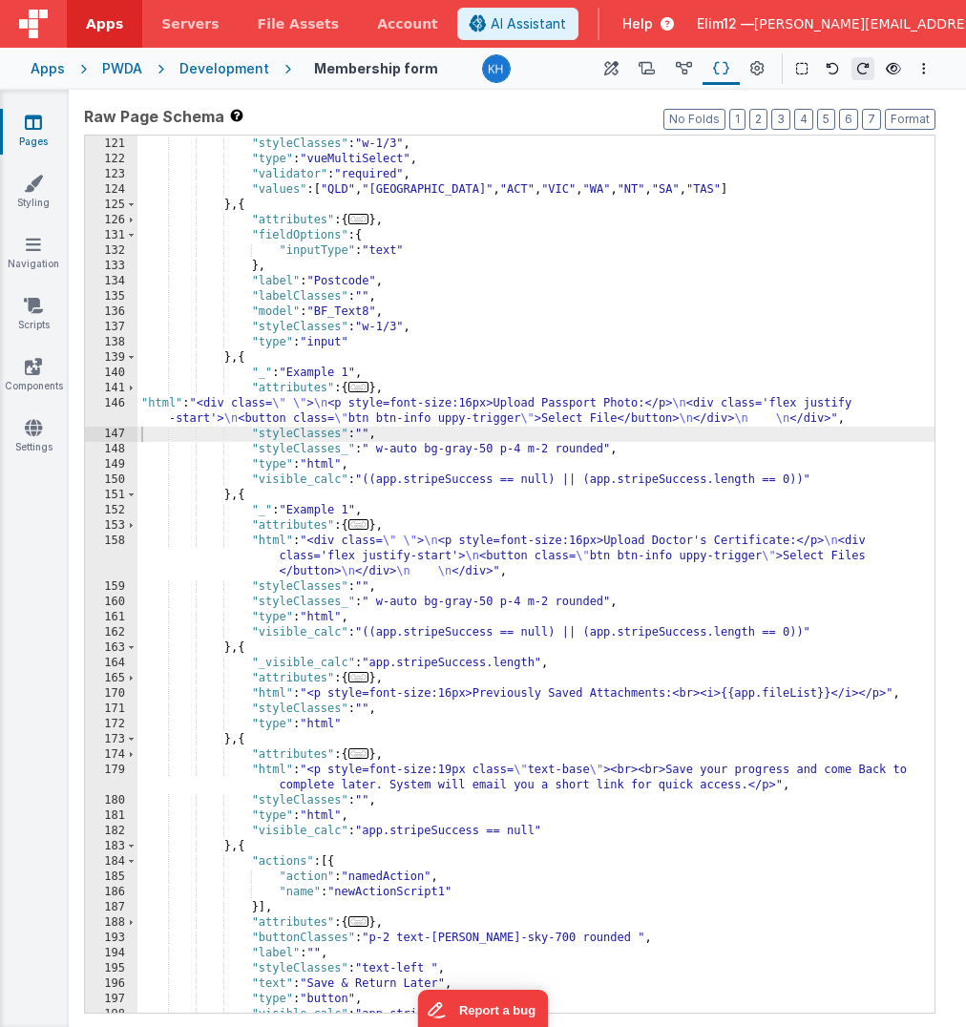
click at [715, 552] on div ""required" : false , "styleClasses" : "w-1/3" , "type" : "vueMultiSelect" , "va…" at bounding box center [535, 575] width 797 height 908
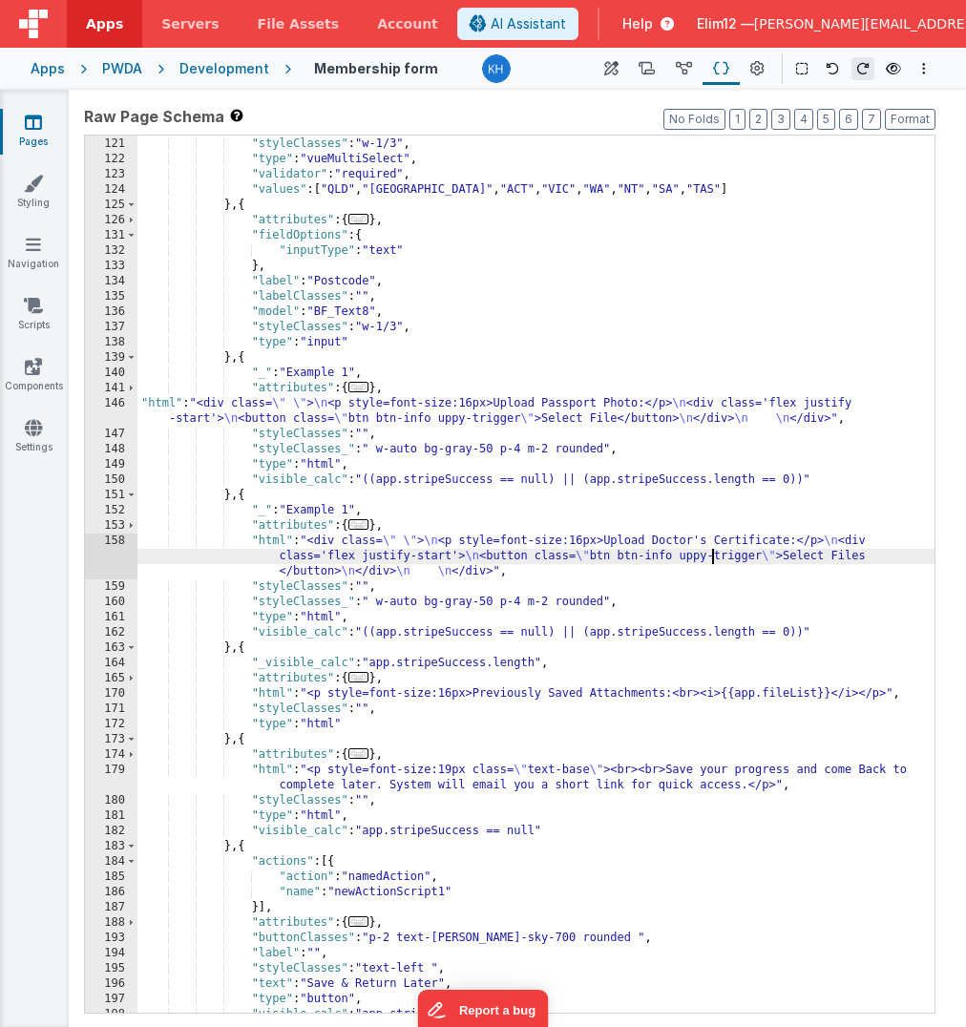
click at [912, 553] on div ""required" : false , "styleClasses" : "w-1/3" , "type" : "vueMultiSelect" , "va…" at bounding box center [535, 575] width 797 height 908
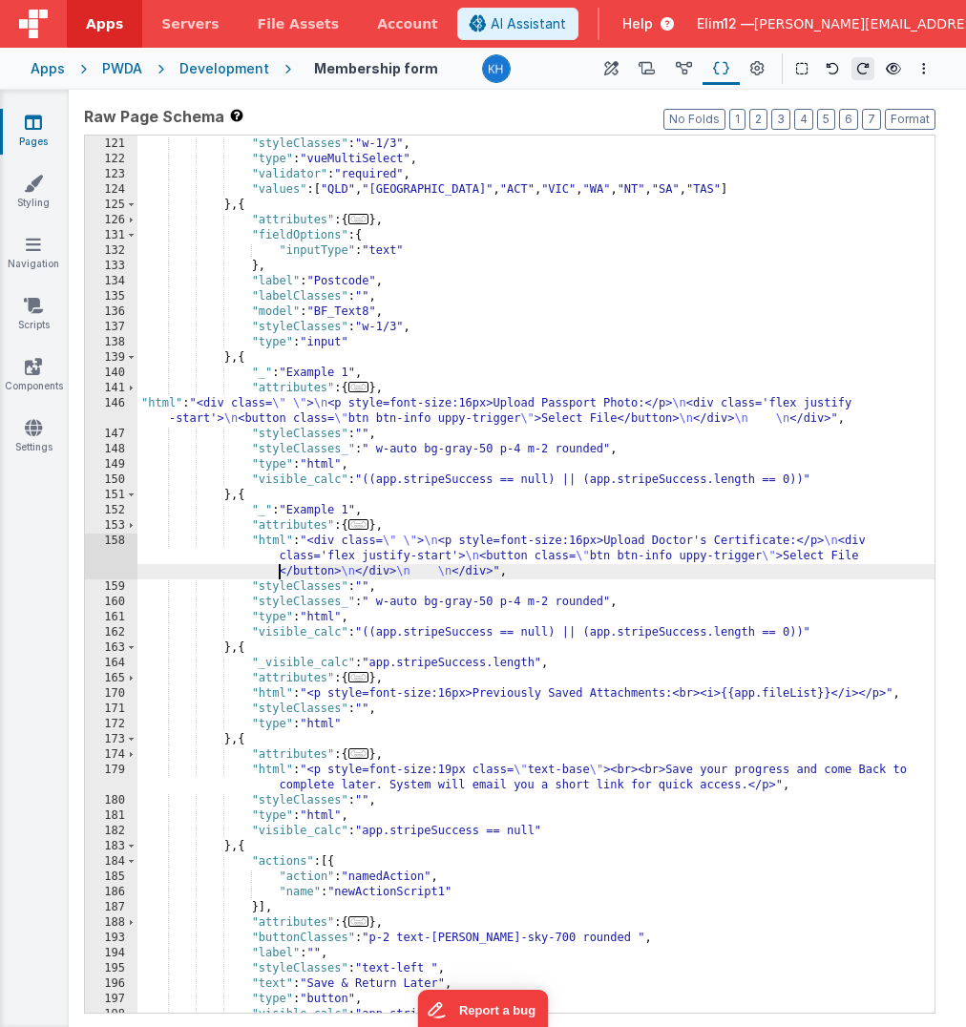
click at [663, 552] on div ""required" : false , "styleClasses" : "w-1/3" , "type" : "vueMultiSelect" , "va…" at bounding box center [535, 575] width 797 height 908
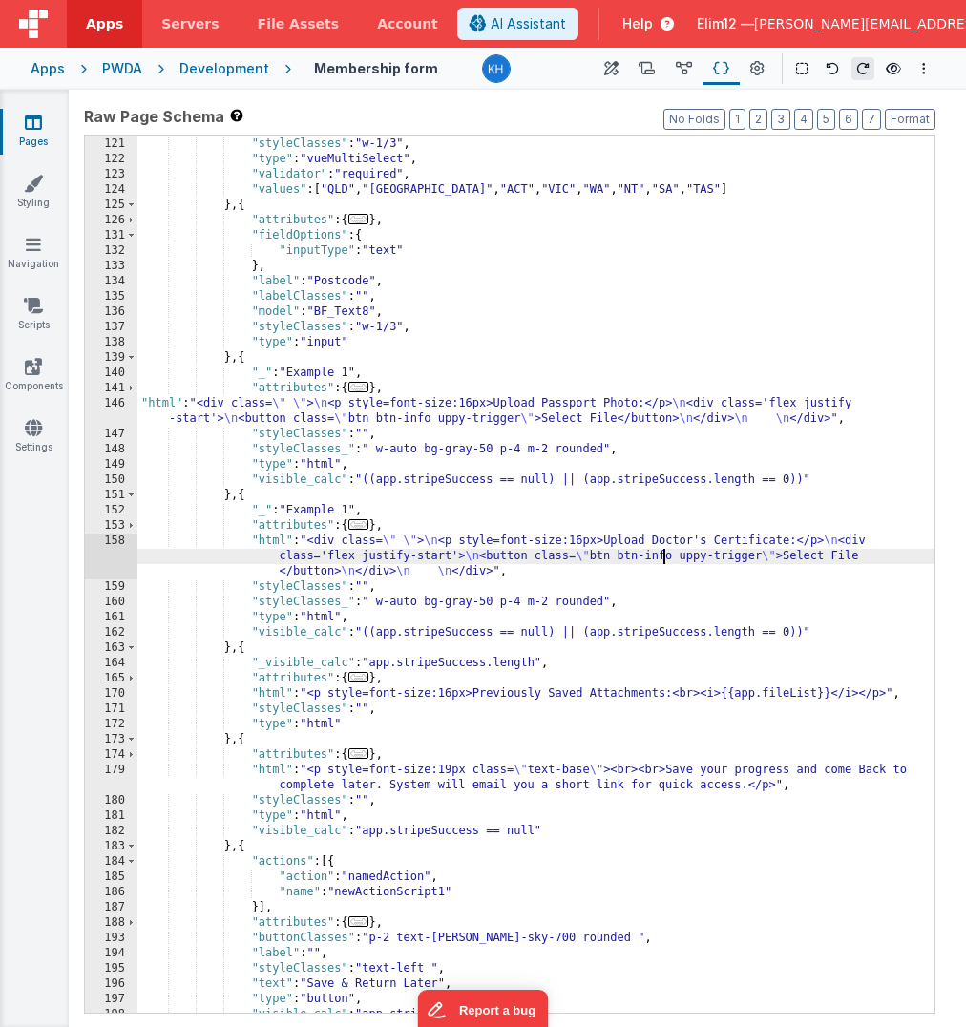
click at [113, 556] on div "158" at bounding box center [111, 556] width 52 height 46
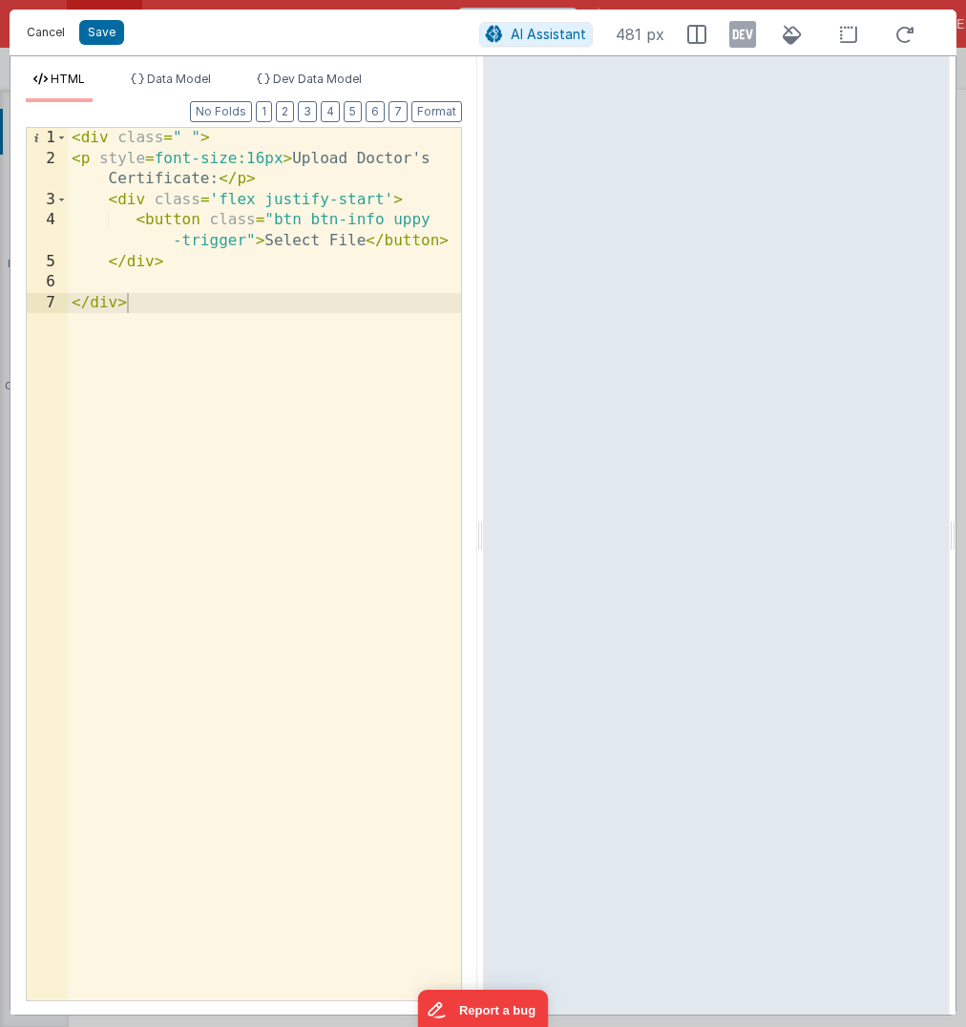
click at [58, 30] on button "Cancel" at bounding box center [45, 32] width 57 height 27
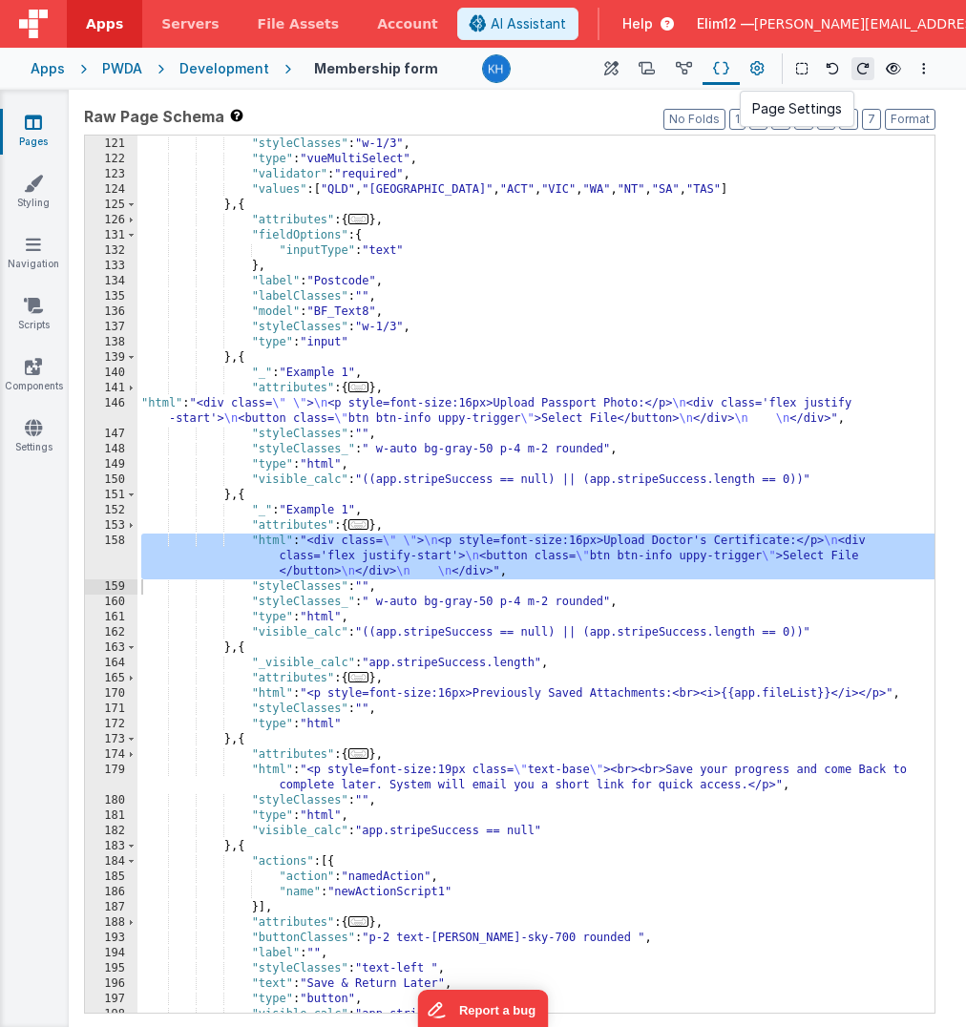
click at [752, 74] on icon at bounding box center [757, 69] width 14 height 20
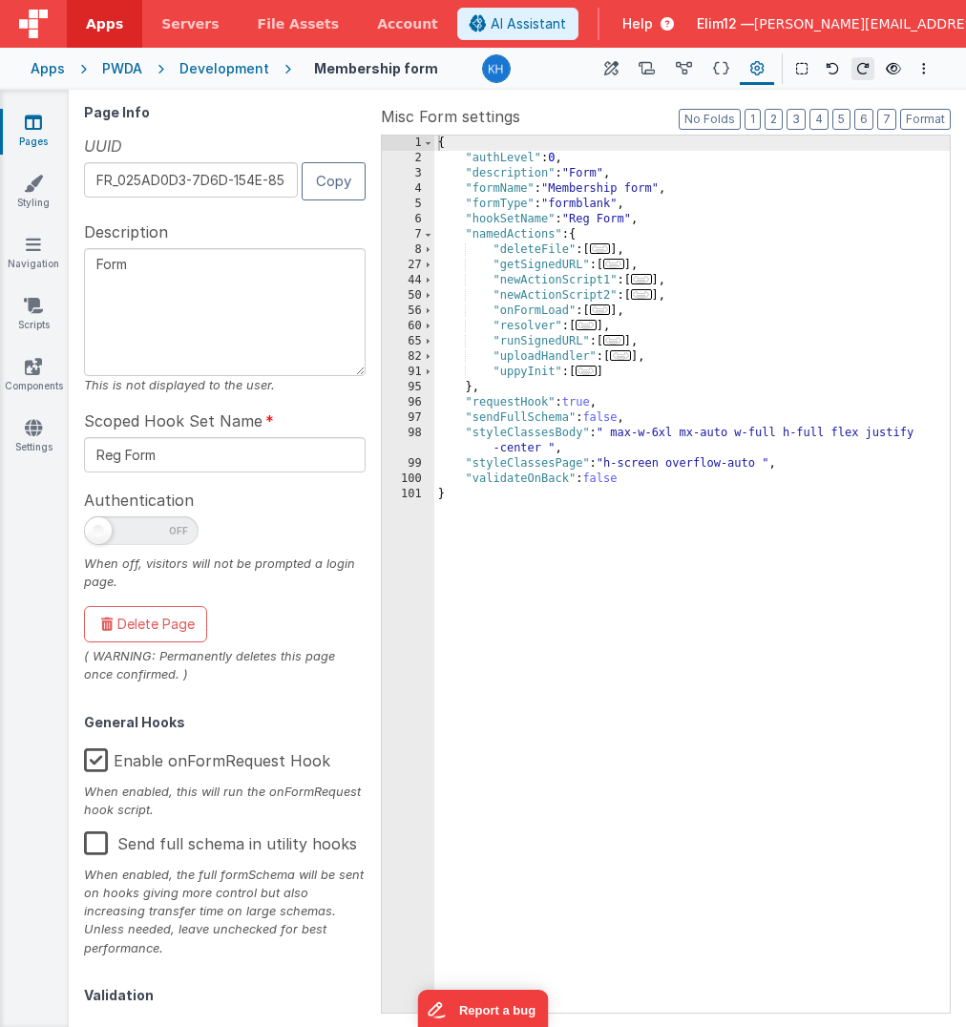
click at [607, 310] on span "..." at bounding box center [600, 309] width 21 height 10
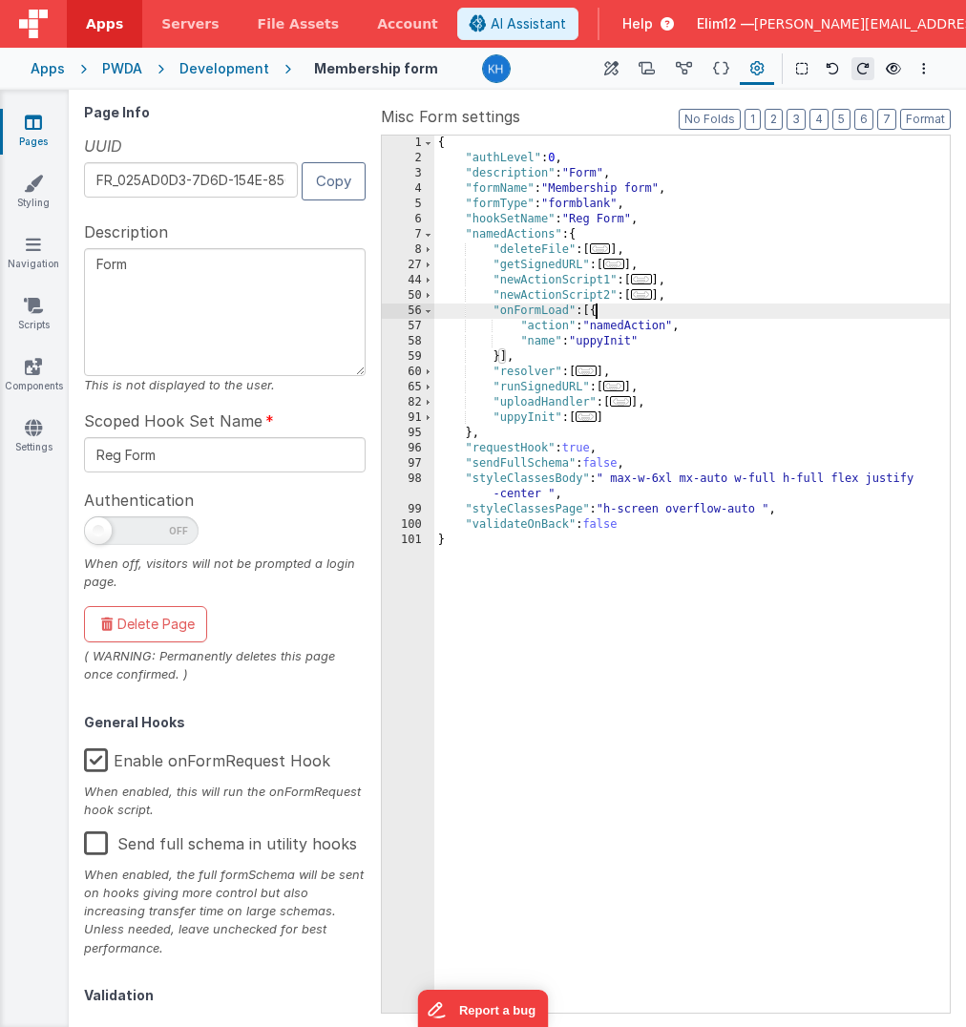
click at [652, 300] on span "..." at bounding box center [641, 294] width 21 height 10
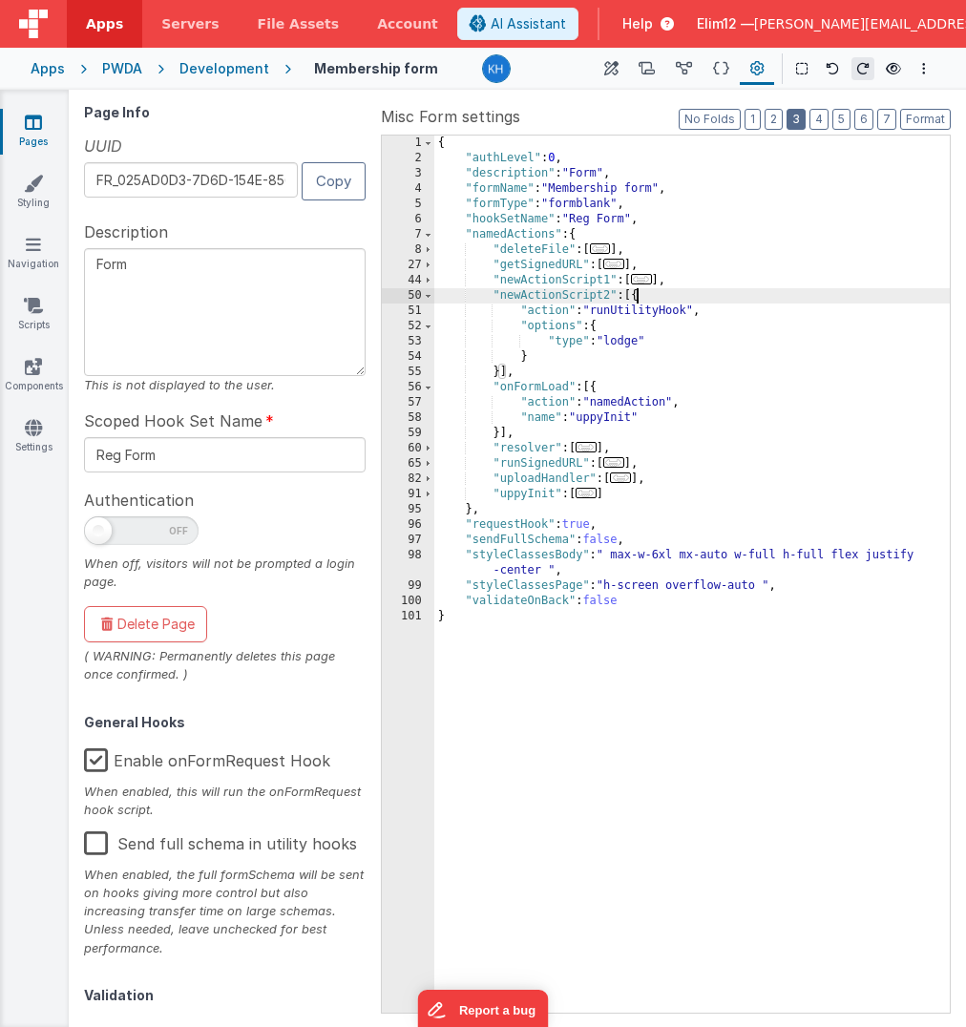
click at [805, 118] on button "3" at bounding box center [795, 119] width 19 height 21
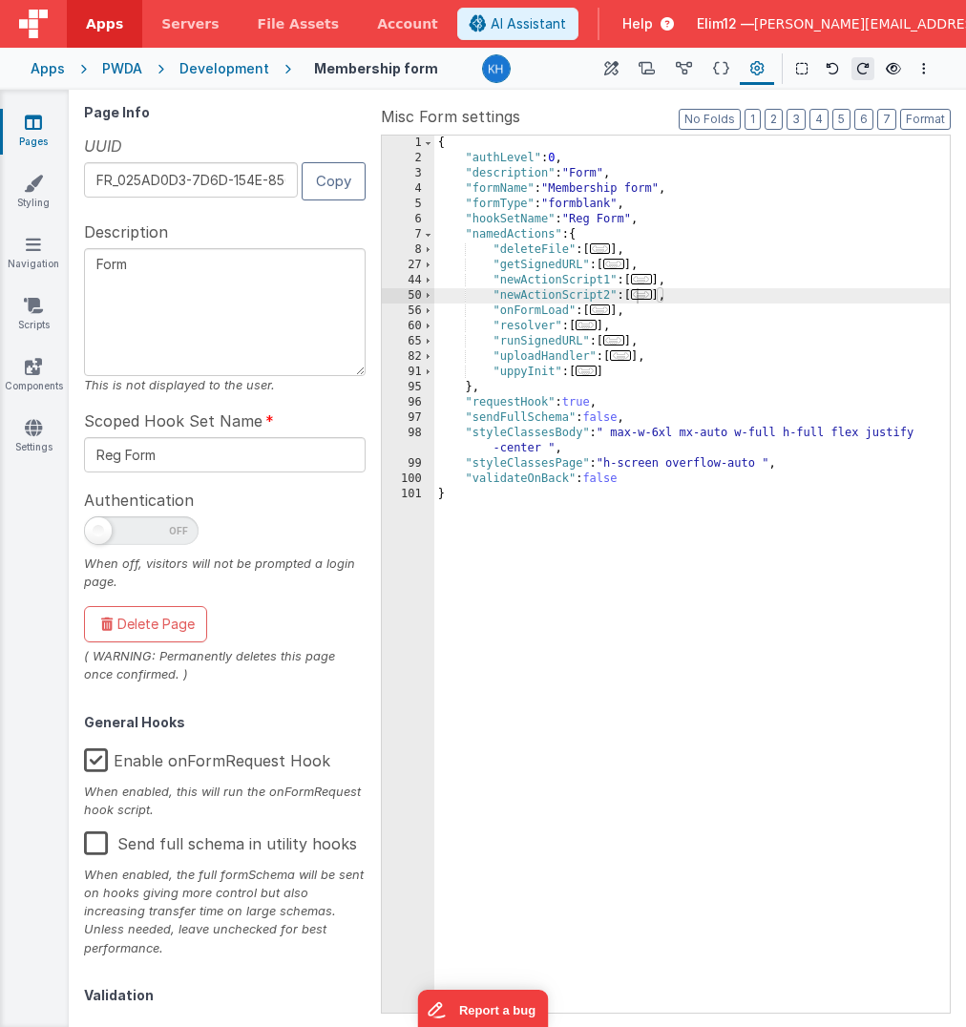
click at [593, 366] on span "..." at bounding box center [585, 370] width 21 height 10
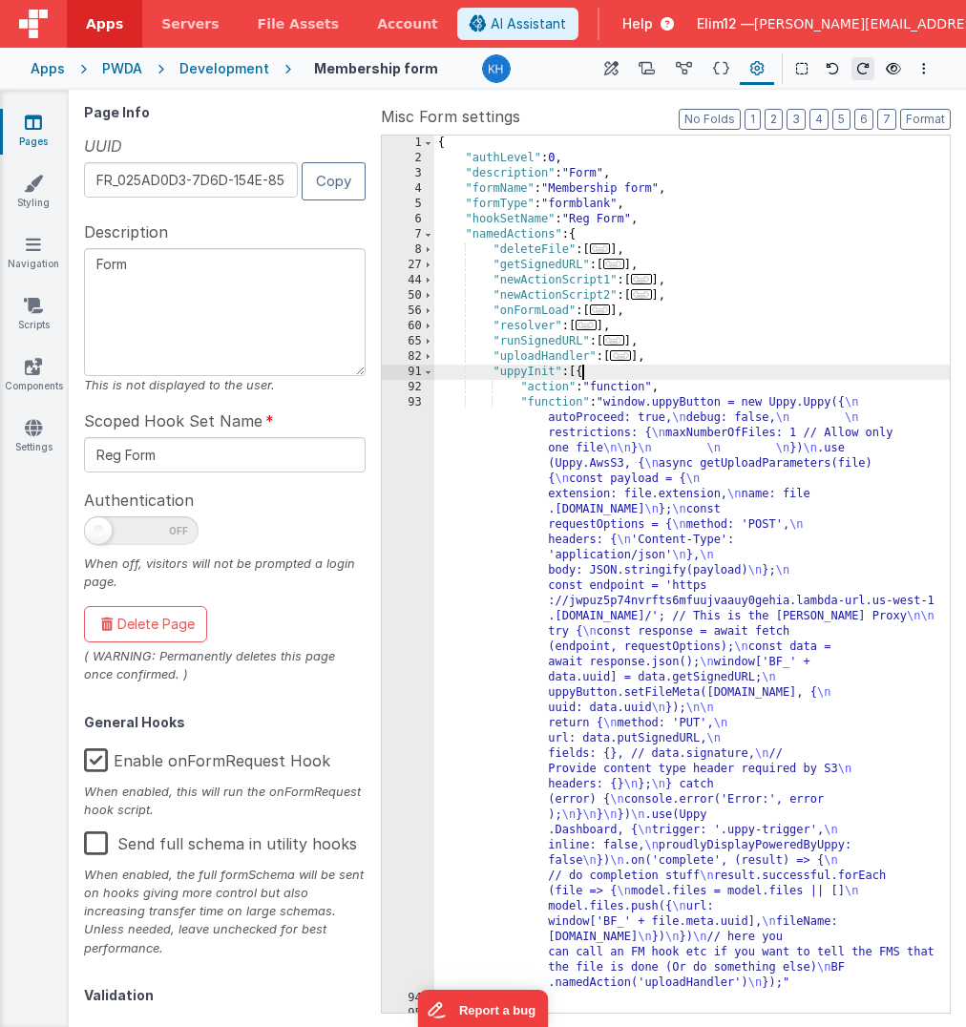
click at [633, 553] on div "{ "authLevel" : 0 , "description" : "Form" , "formName" : "Membership form" , "…" at bounding box center [692, 590] width 516 height 908
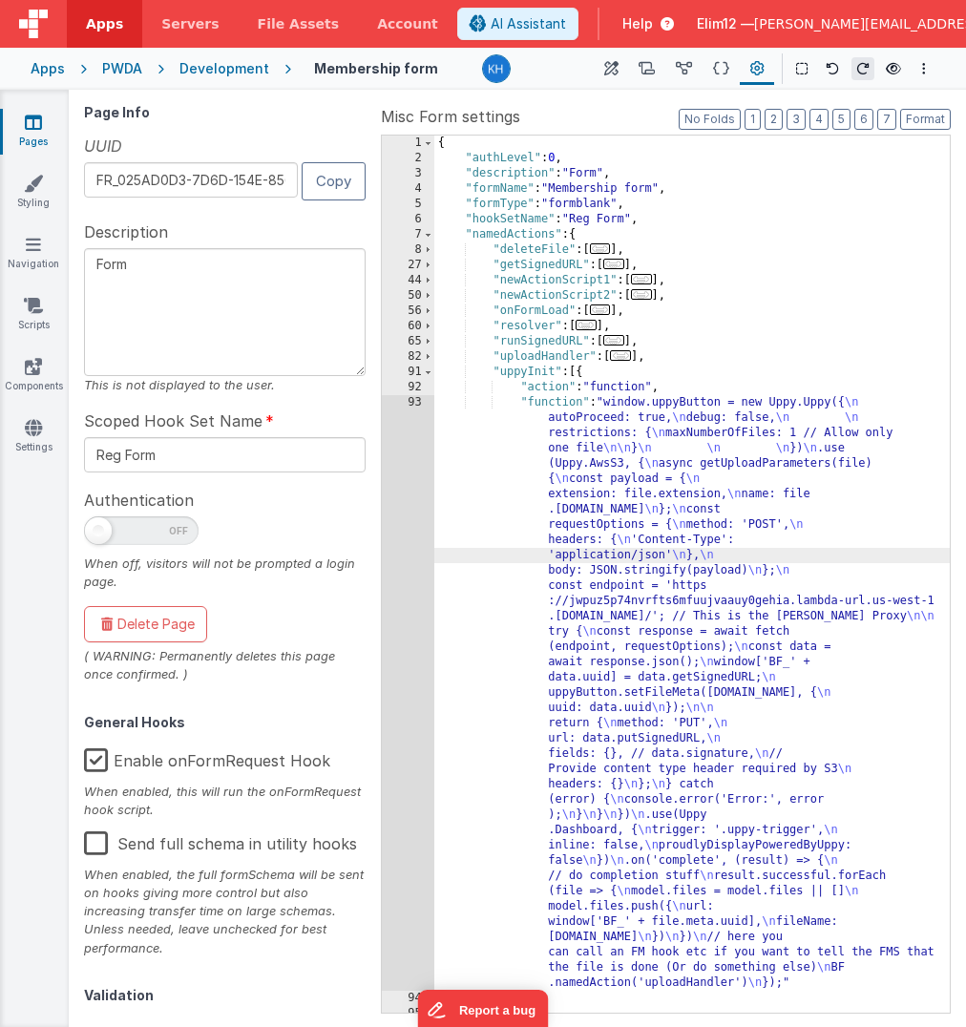
click at [420, 580] on div "93" at bounding box center [408, 692] width 52 height 595
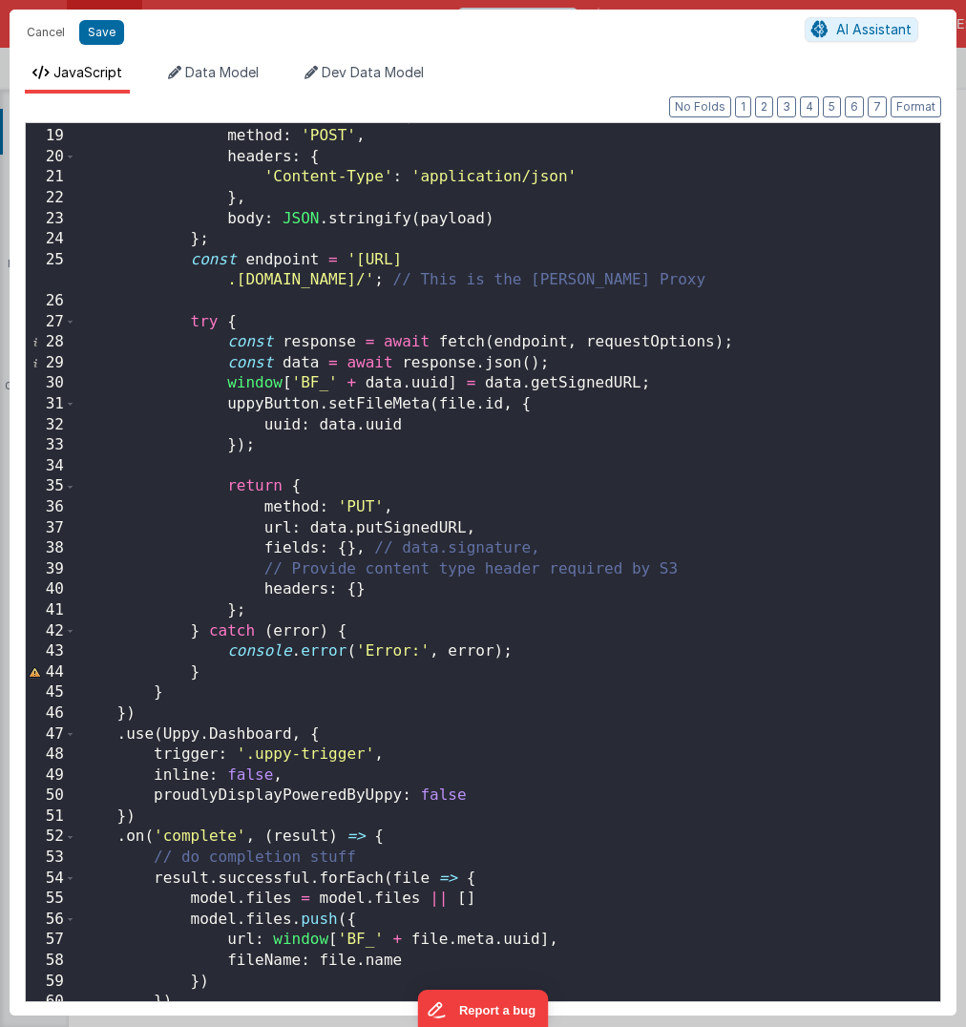
scroll to position [461, 0]
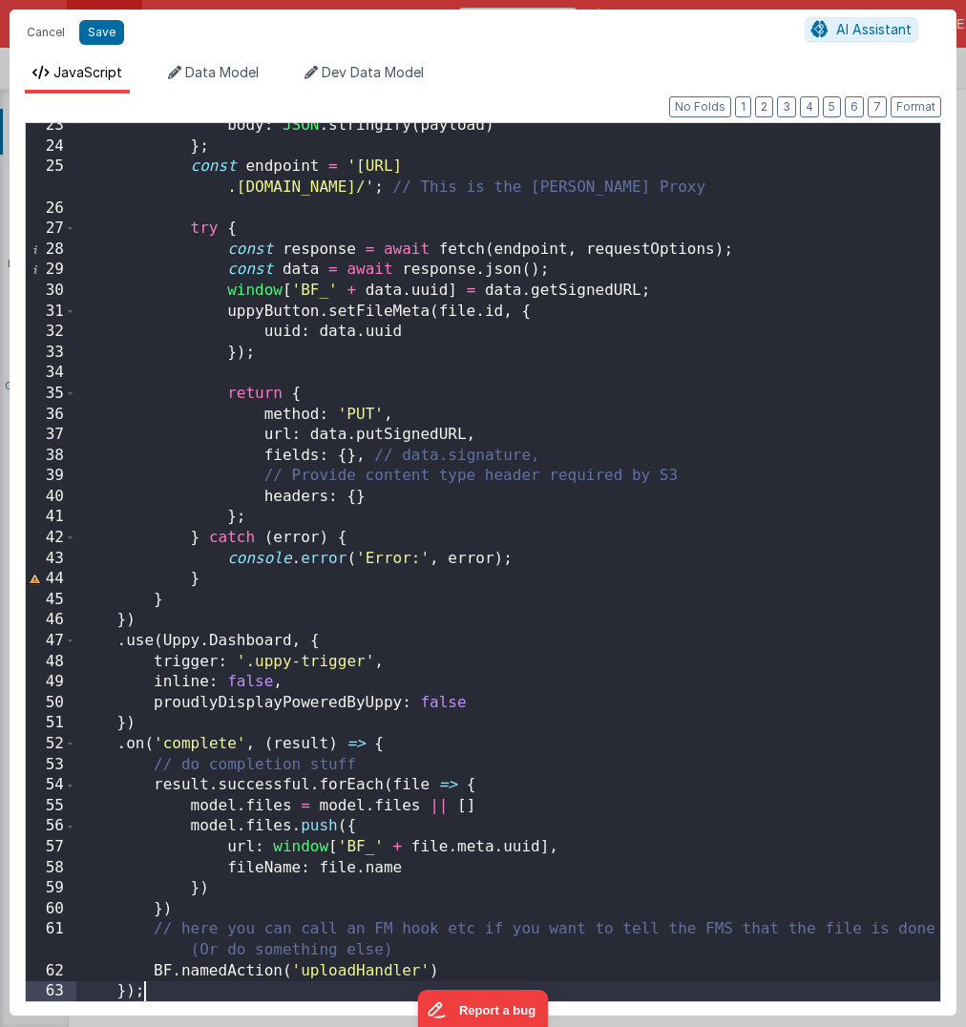
click at [362, 637] on div "body : JSON . stringify ( payload ) } ; const endpoint = '[URL] .[DOMAIN_NAME]/…" at bounding box center [508, 575] width 864 height 920
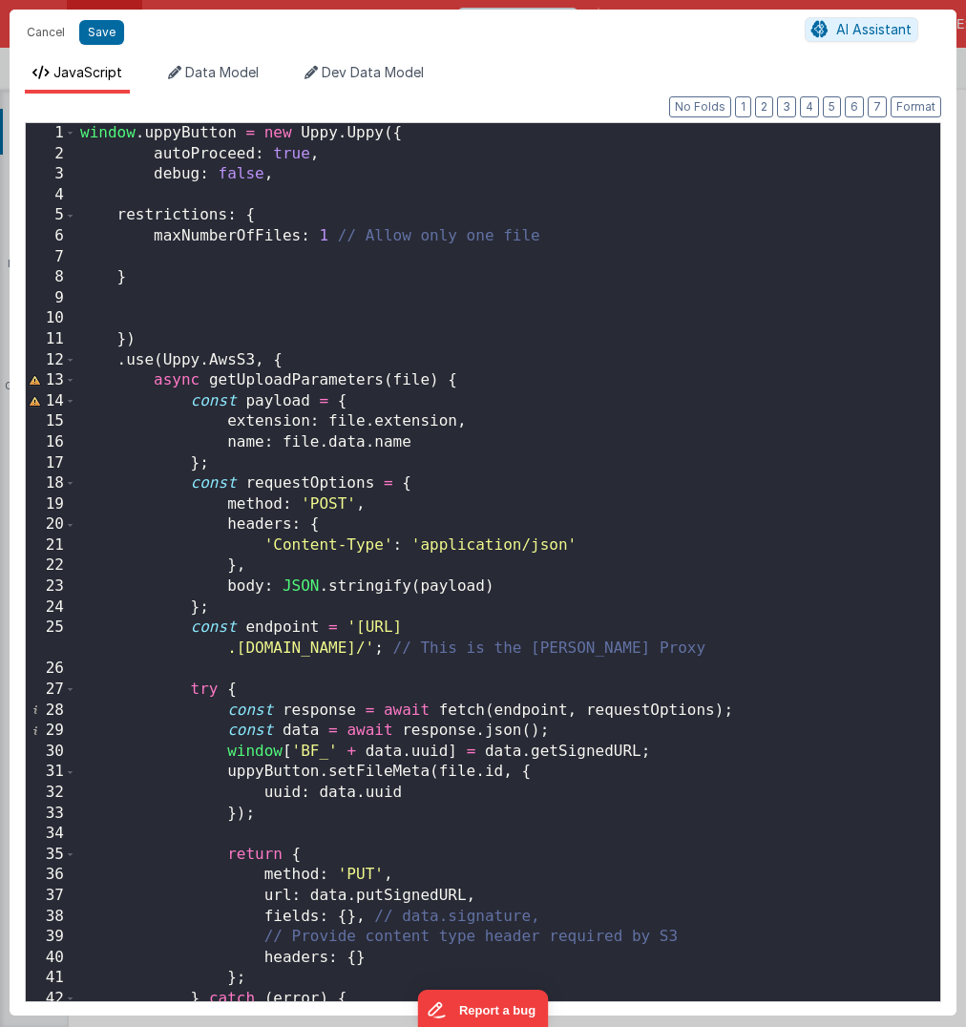
scroll to position [0, 0]
click at [53, 28] on button "Cancel" at bounding box center [45, 32] width 57 height 27
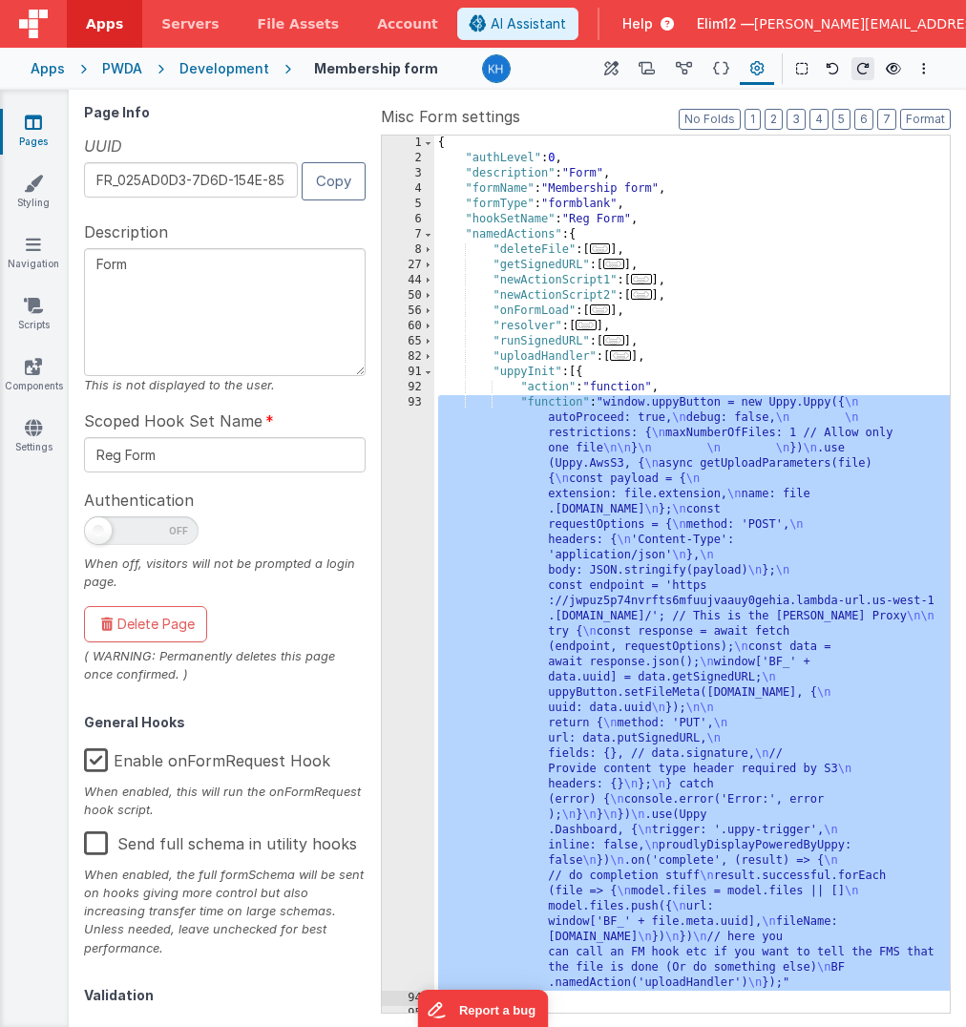
click at [611, 310] on span "..." at bounding box center [600, 309] width 21 height 10
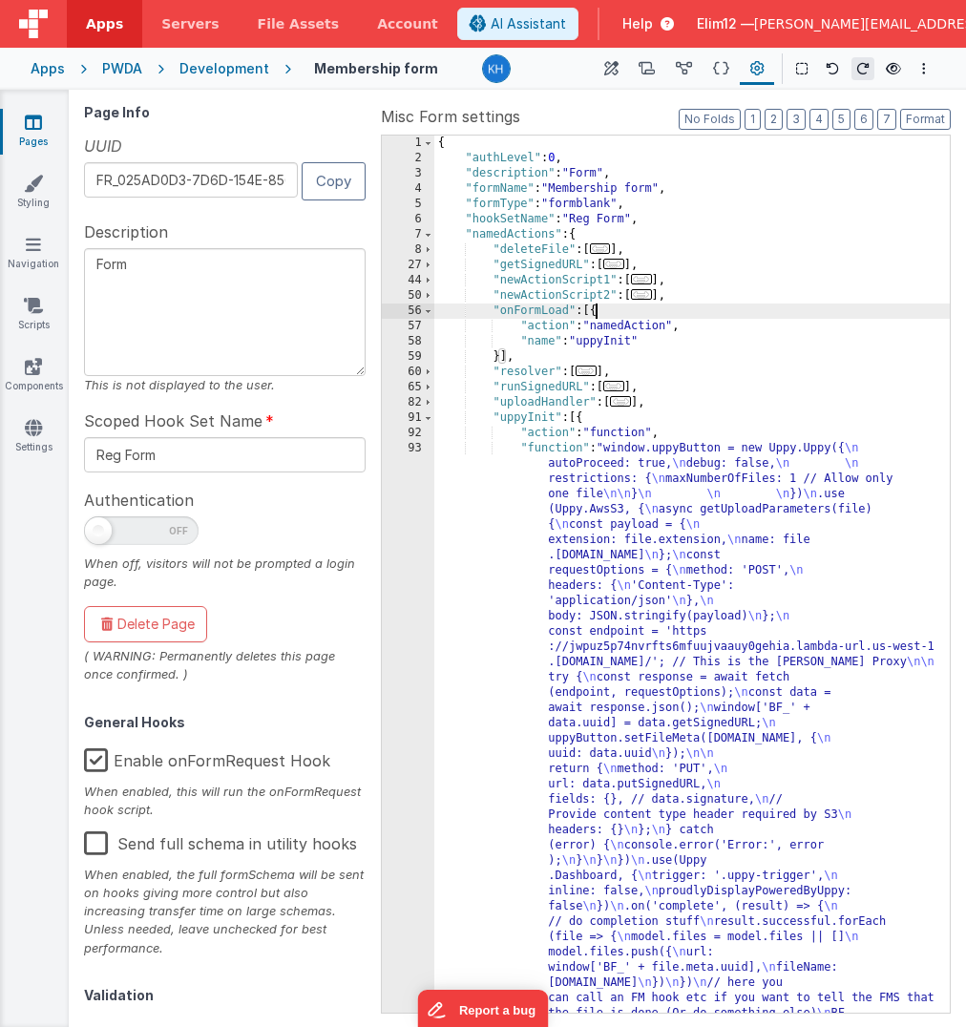
click at [639, 416] on div "{ "authLevel" : 0 , "description" : "Form" , "formName" : "Membership form" , "…" at bounding box center [692, 880] width 516 height 1488
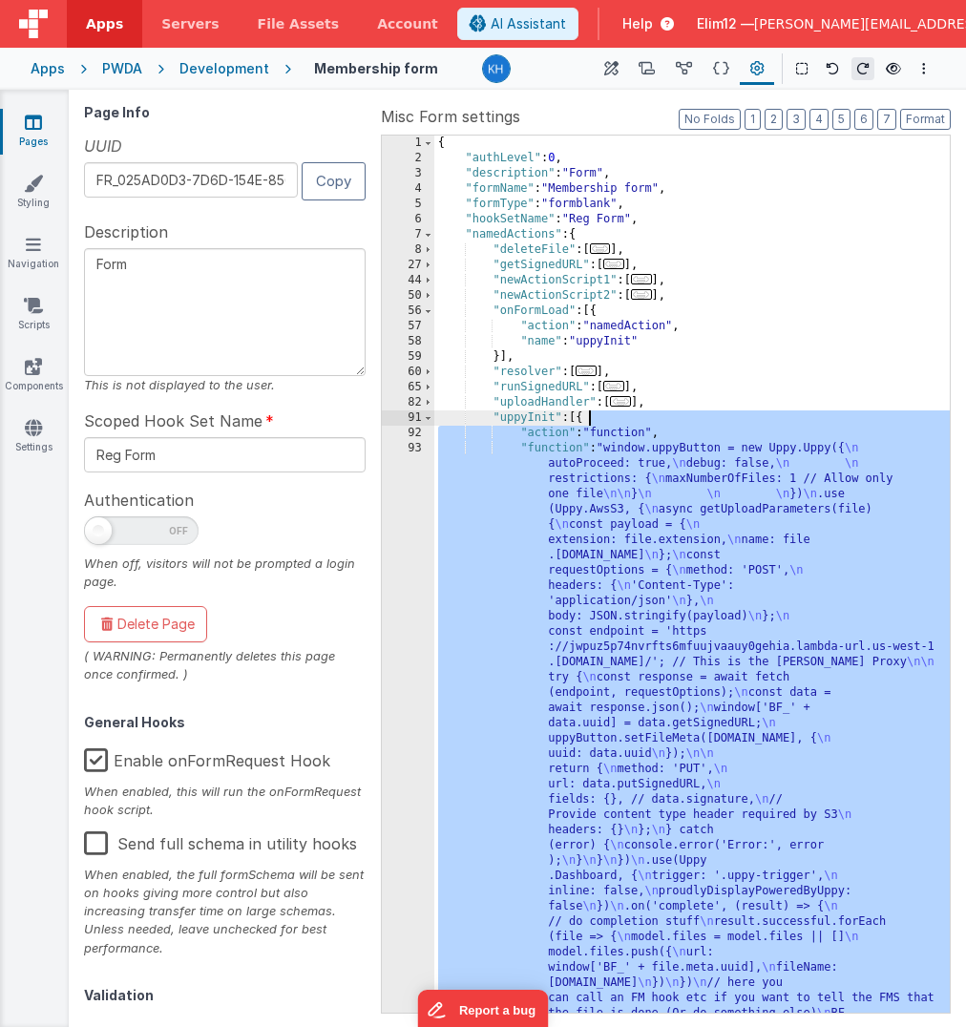
click at [625, 309] on div "{ "authLevel" : 0 , "description" : "Form" , "formName" : "Membership form" , "…" at bounding box center [692, 880] width 516 height 1488
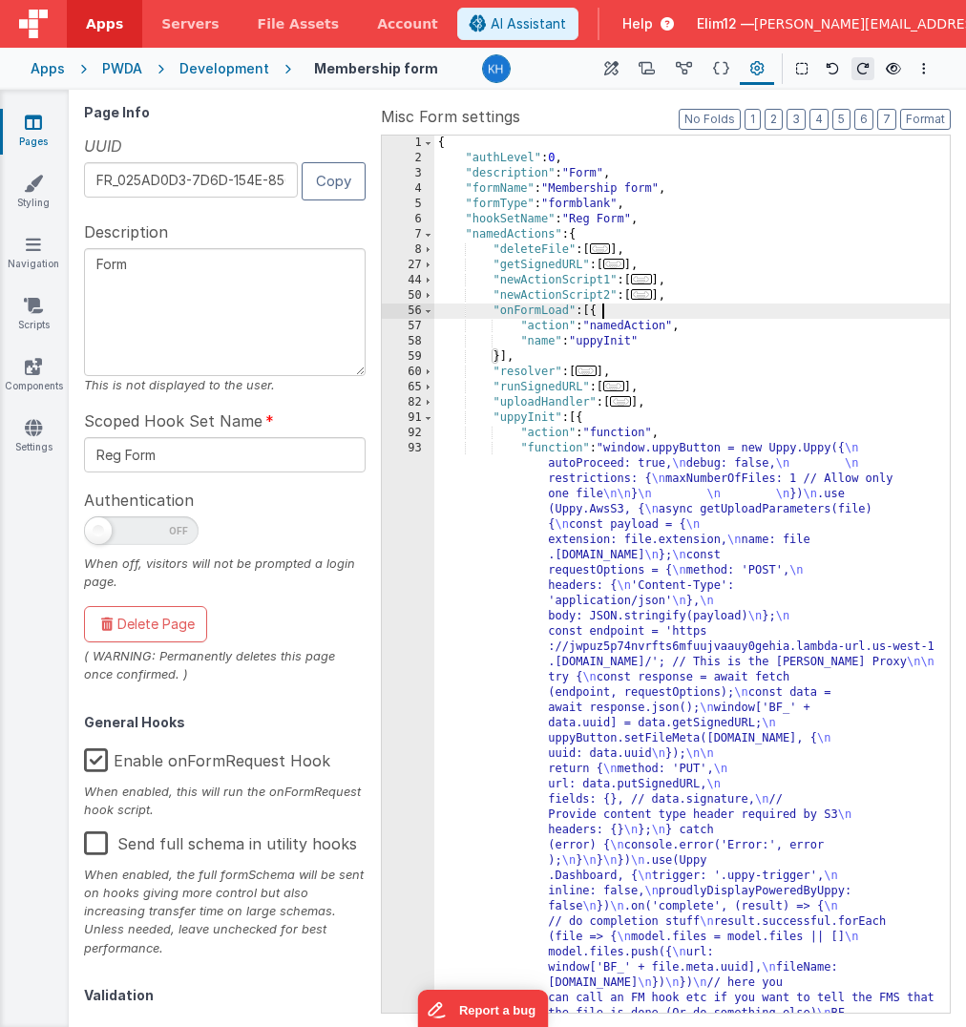
click at [625, 309] on div "{ "authLevel" : 0 , "description" : "Form" , "formName" : "Membership form" , "…" at bounding box center [692, 880] width 516 height 1488
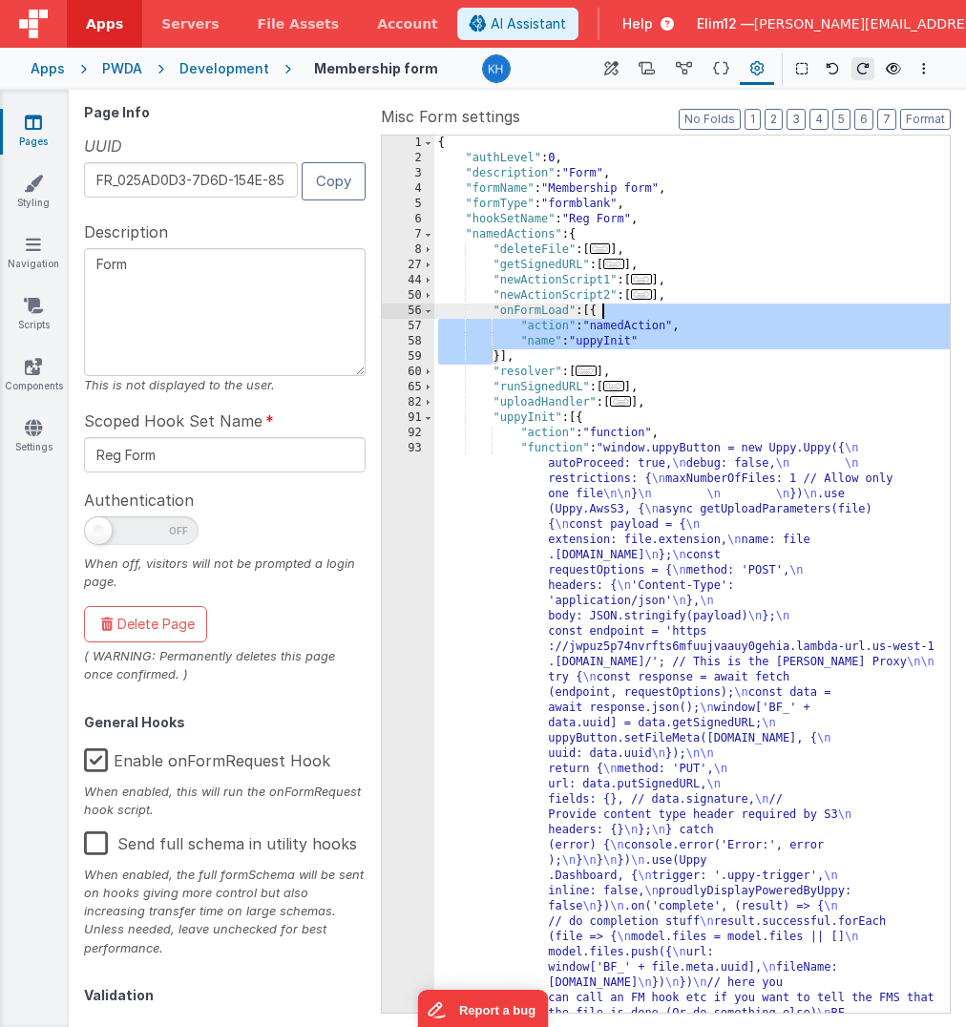
click at [51, 71] on div "Apps" at bounding box center [48, 68] width 34 height 19
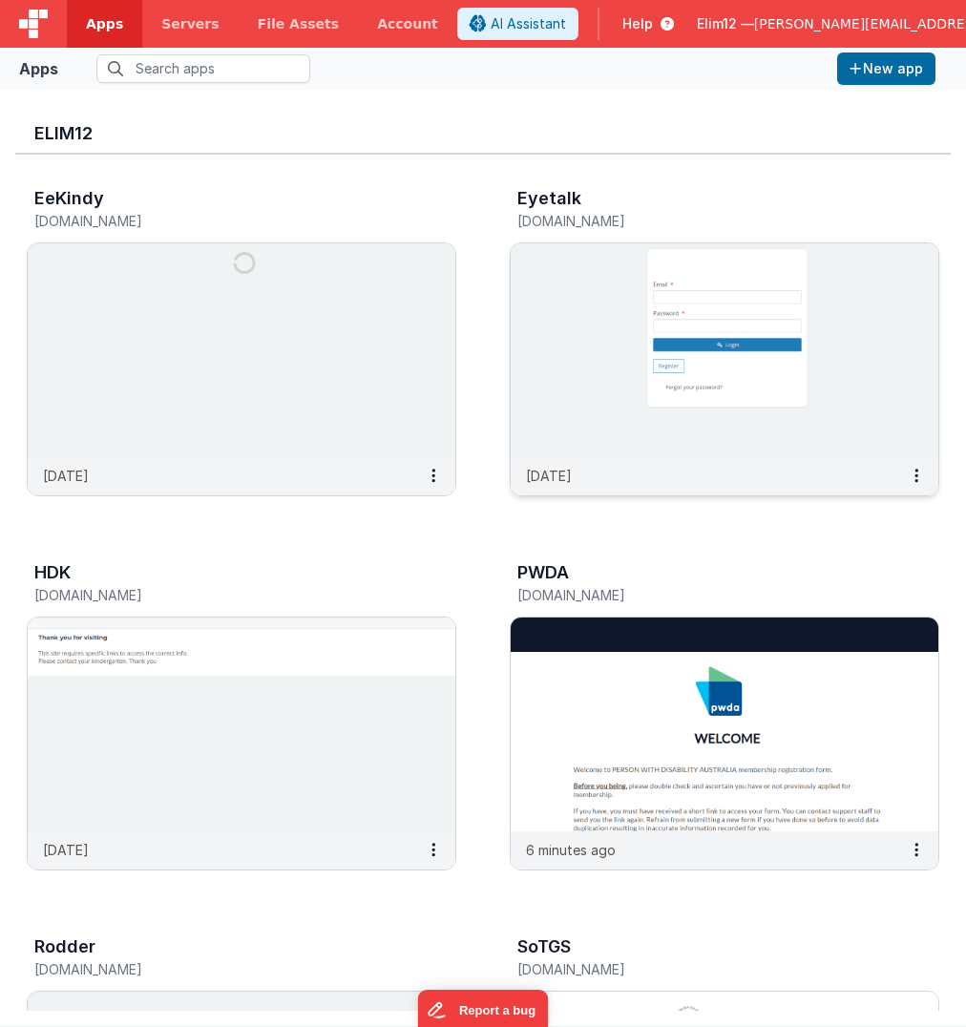
click at [599, 321] on img at bounding box center [725, 350] width 428 height 214
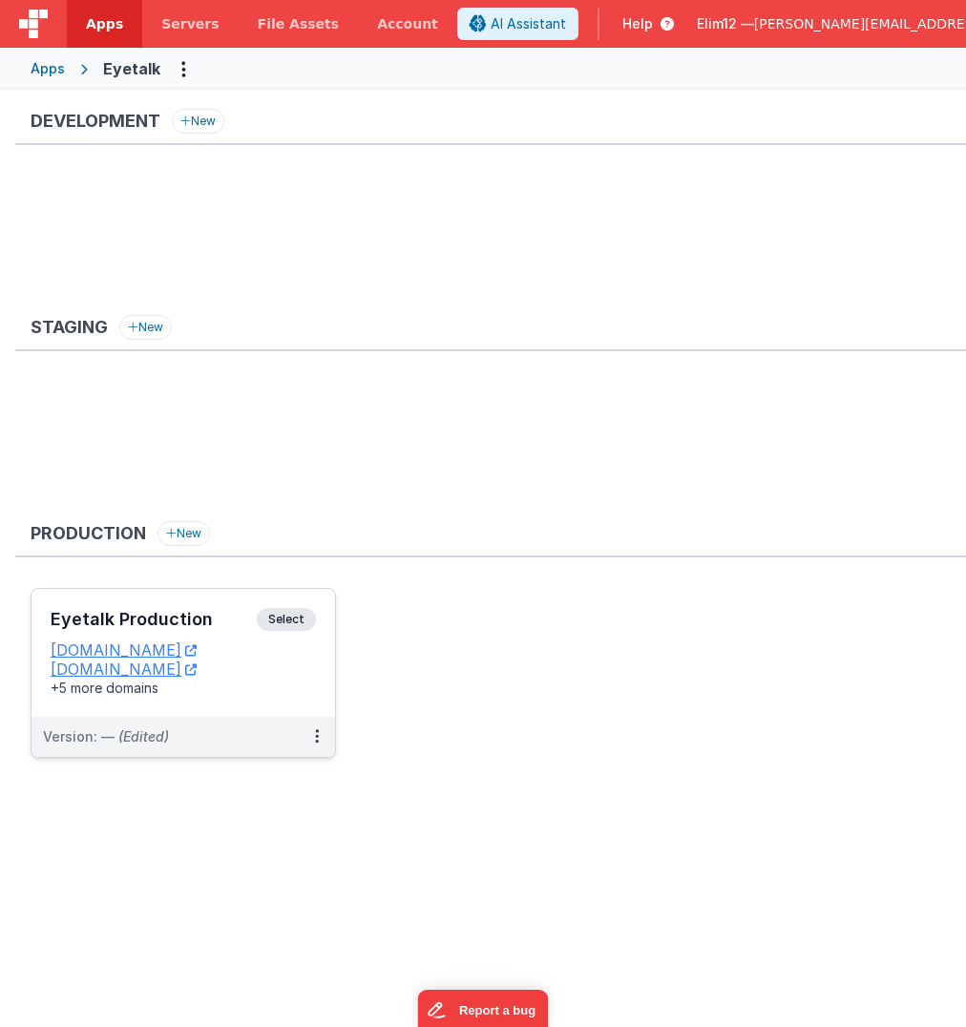
click at [244, 727] on div "Version: — (Edited)" at bounding box center [171, 736] width 256 height 19
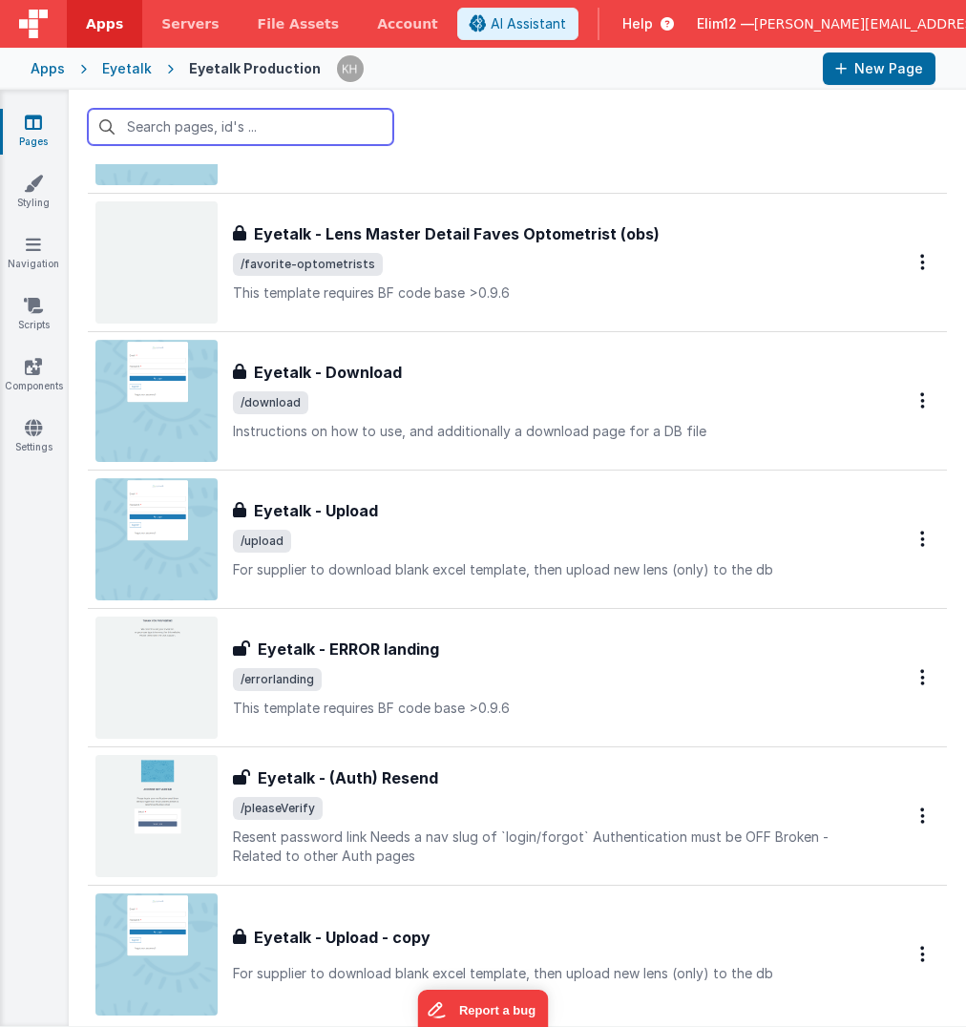
scroll to position [1183, 0]
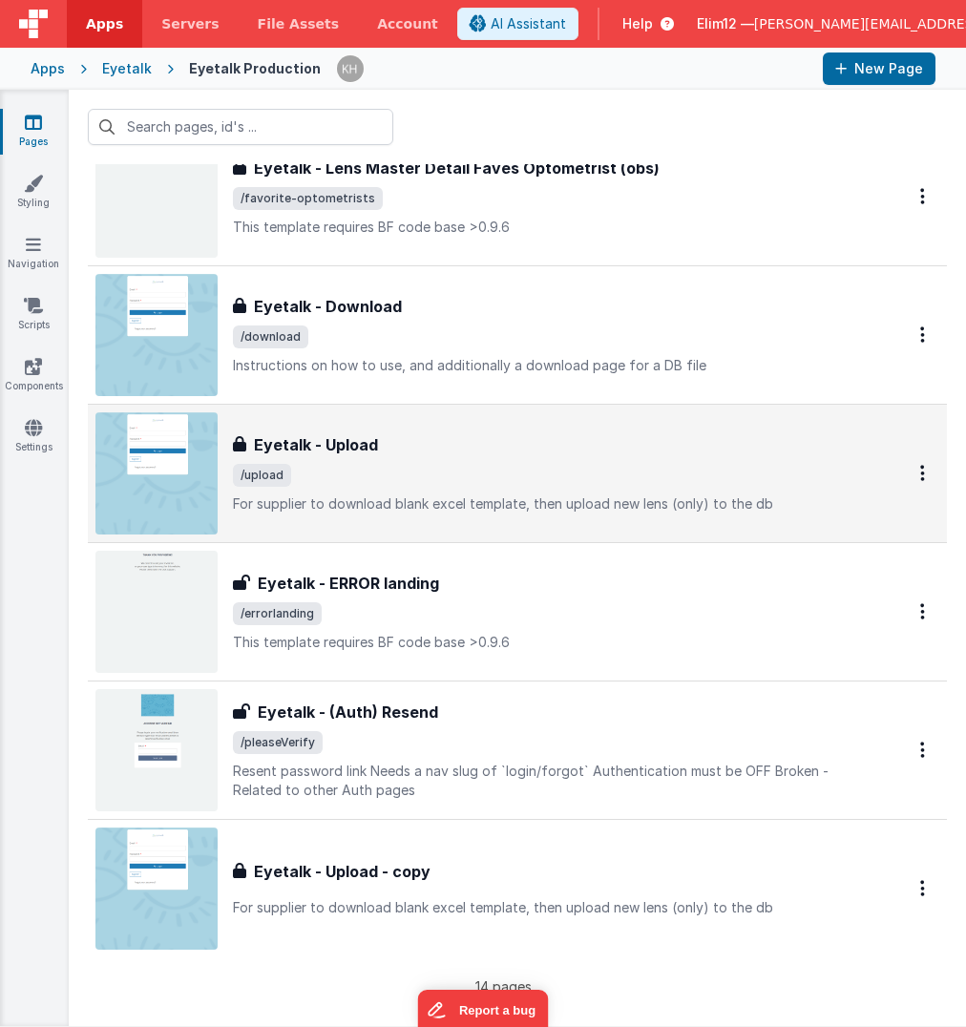
click at [604, 451] on div "Eyetalk - Upload" at bounding box center [546, 444] width 626 height 23
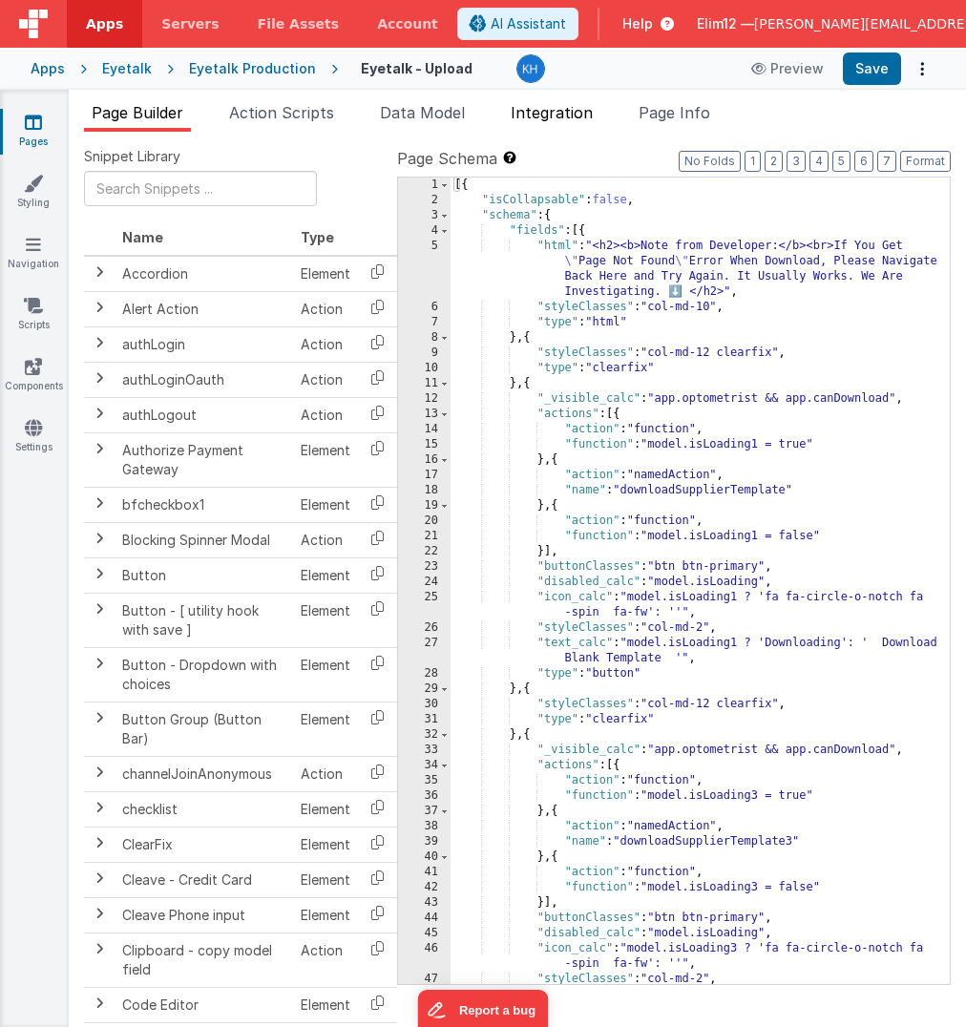
click at [579, 108] on span "Integration" at bounding box center [552, 112] width 82 height 19
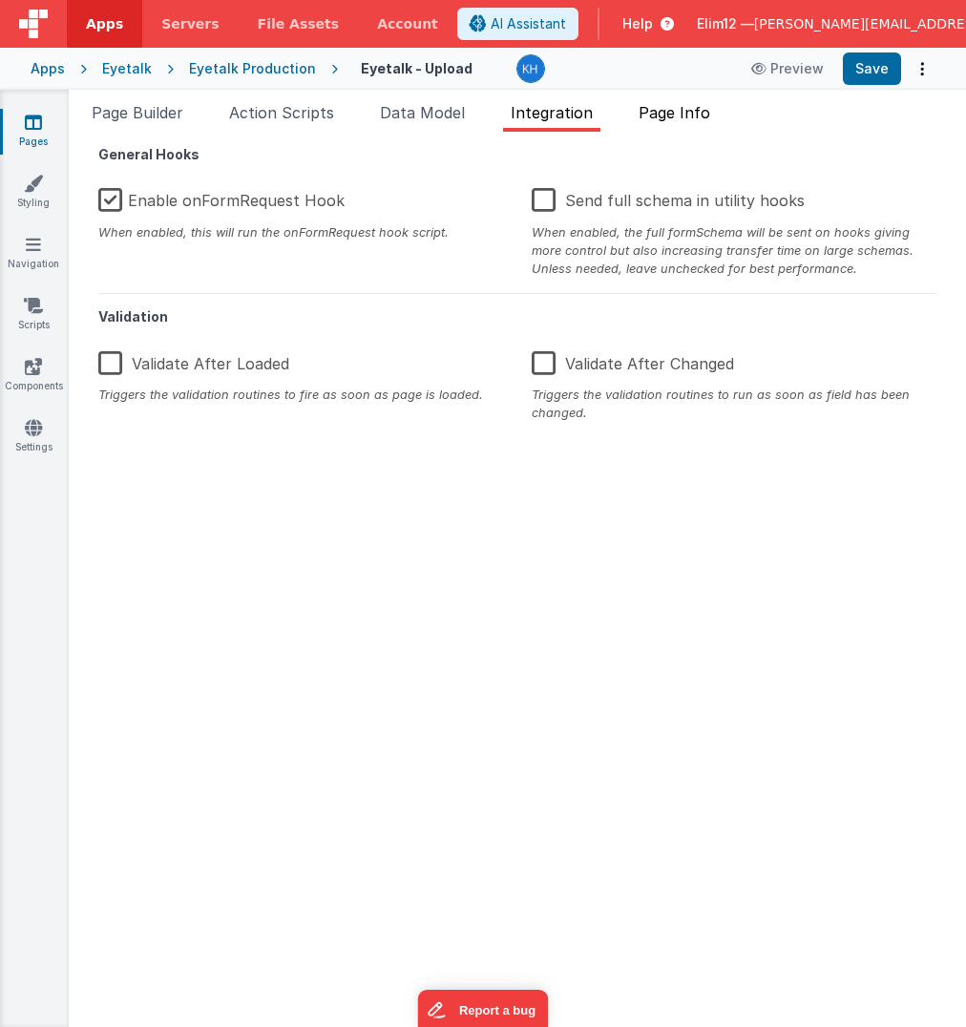
click at [704, 115] on span "Page Info" at bounding box center [674, 112] width 72 height 19
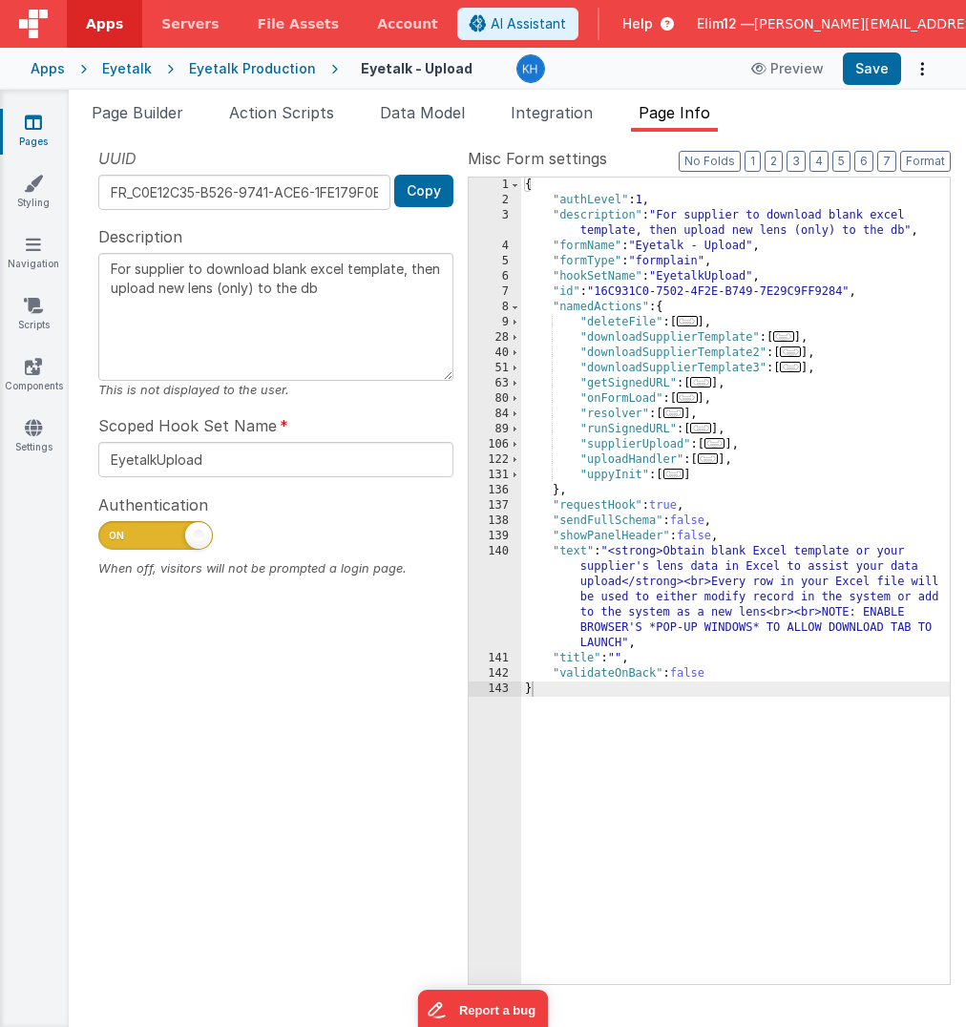
click at [677, 473] on span "..." at bounding box center [673, 474] width 21 height 10
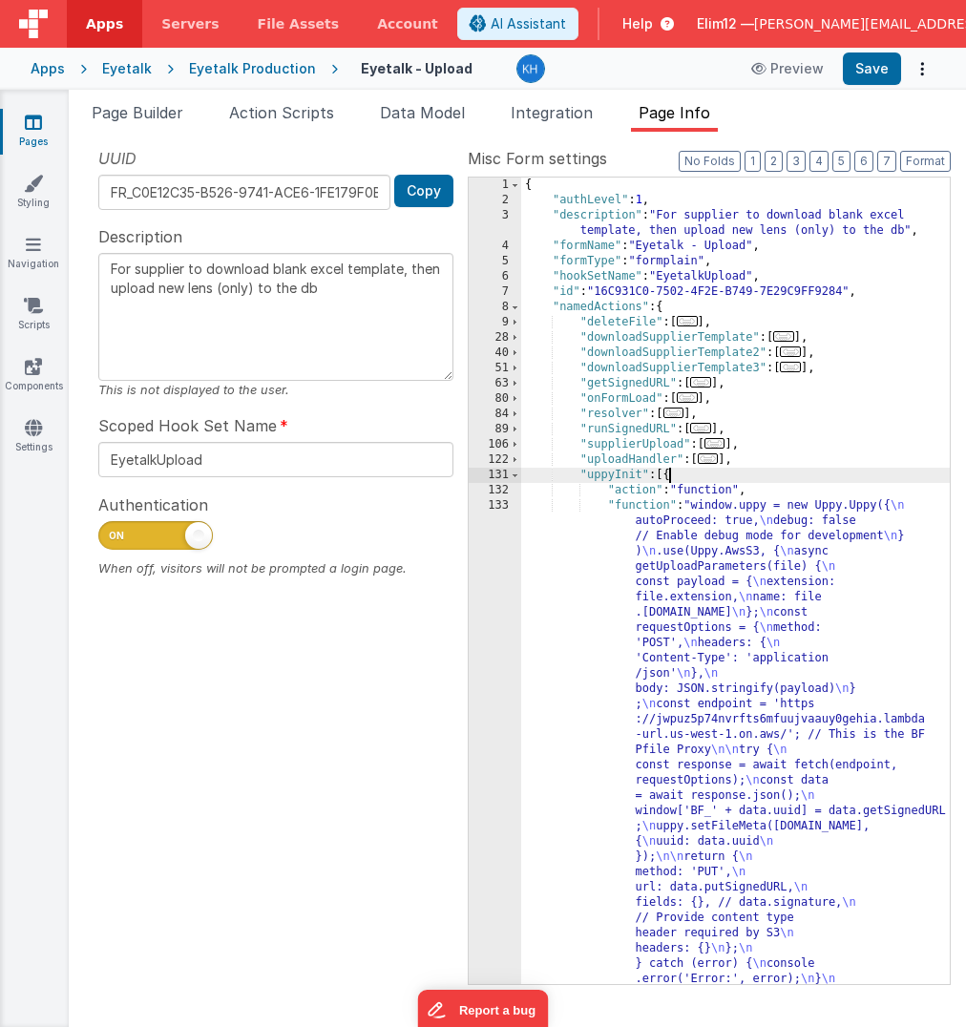
click at [707, 603] on div "{ "authLevel" : 1 , "description" : "For supplier to download blank excel templ…" at bounding box center [735, 962] width 429 height 1571
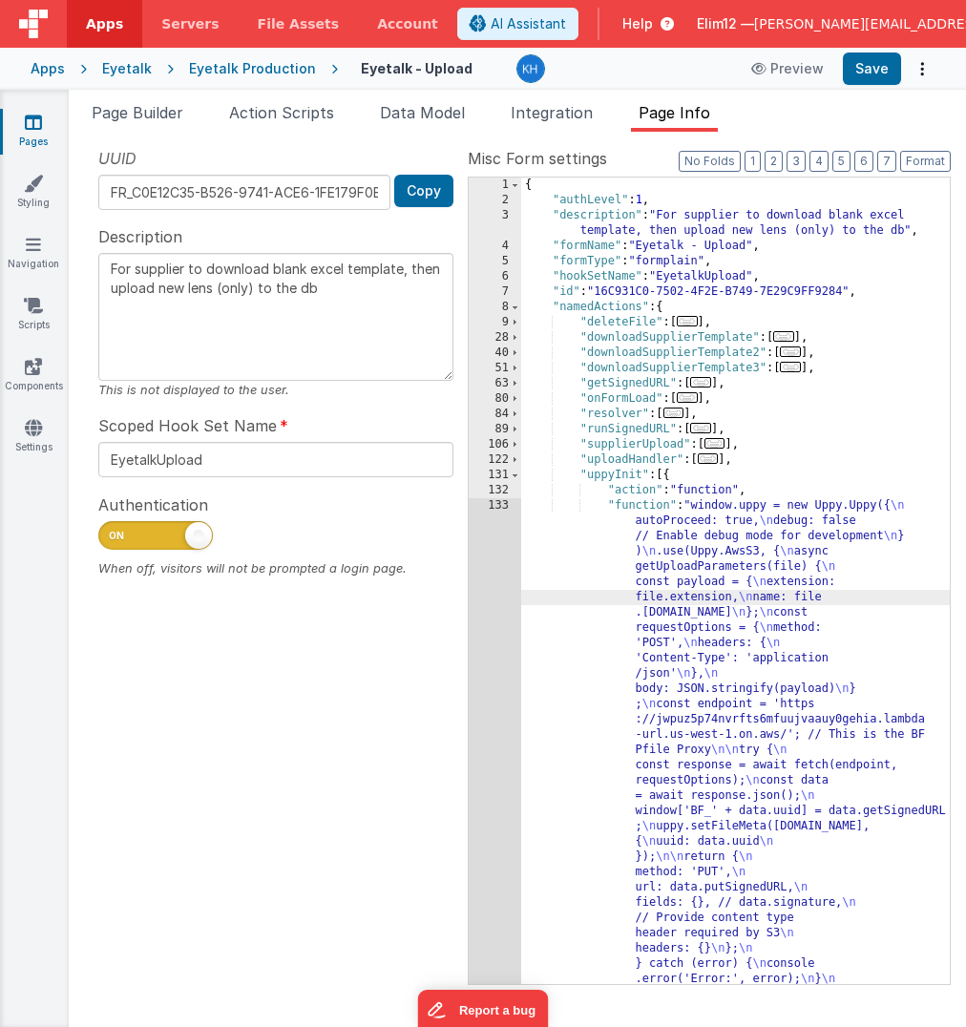
scroll to position [277, 0]
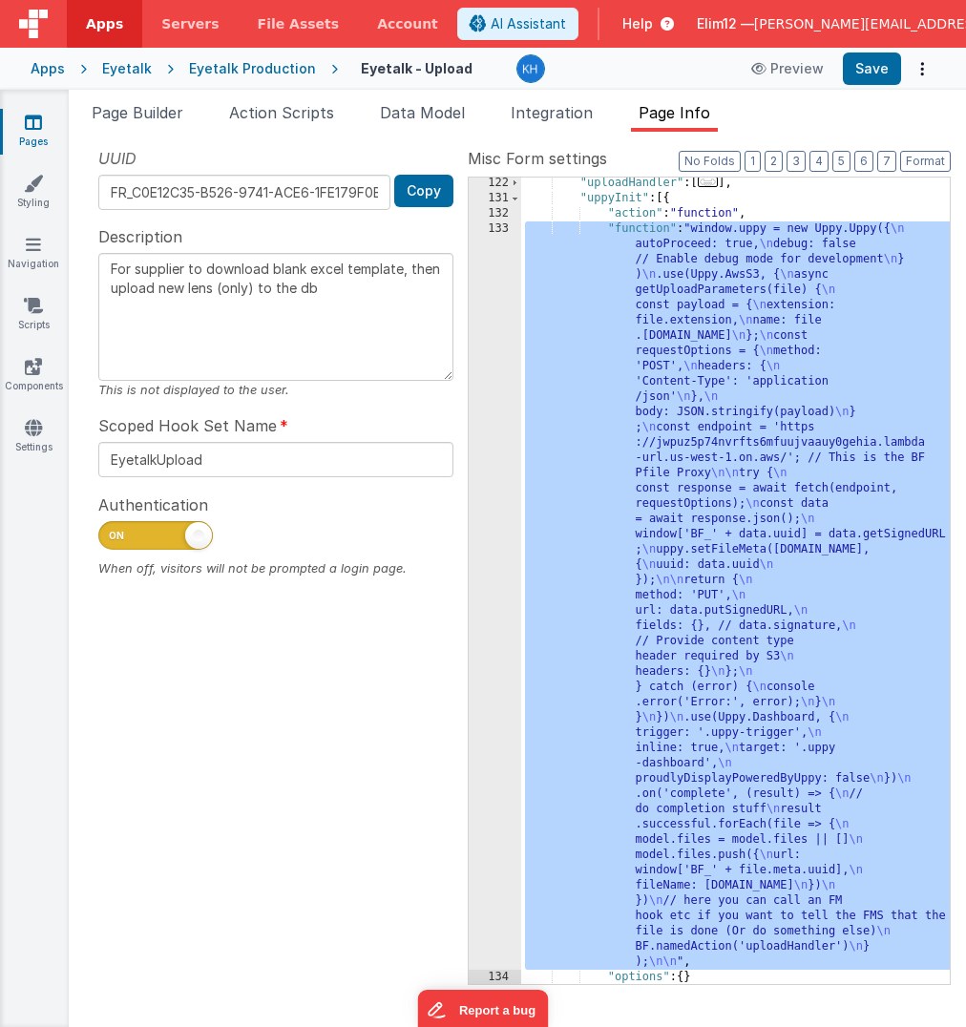
click at [500, 570] on div "133" at bounding box center [495, 595] width 52 height 748
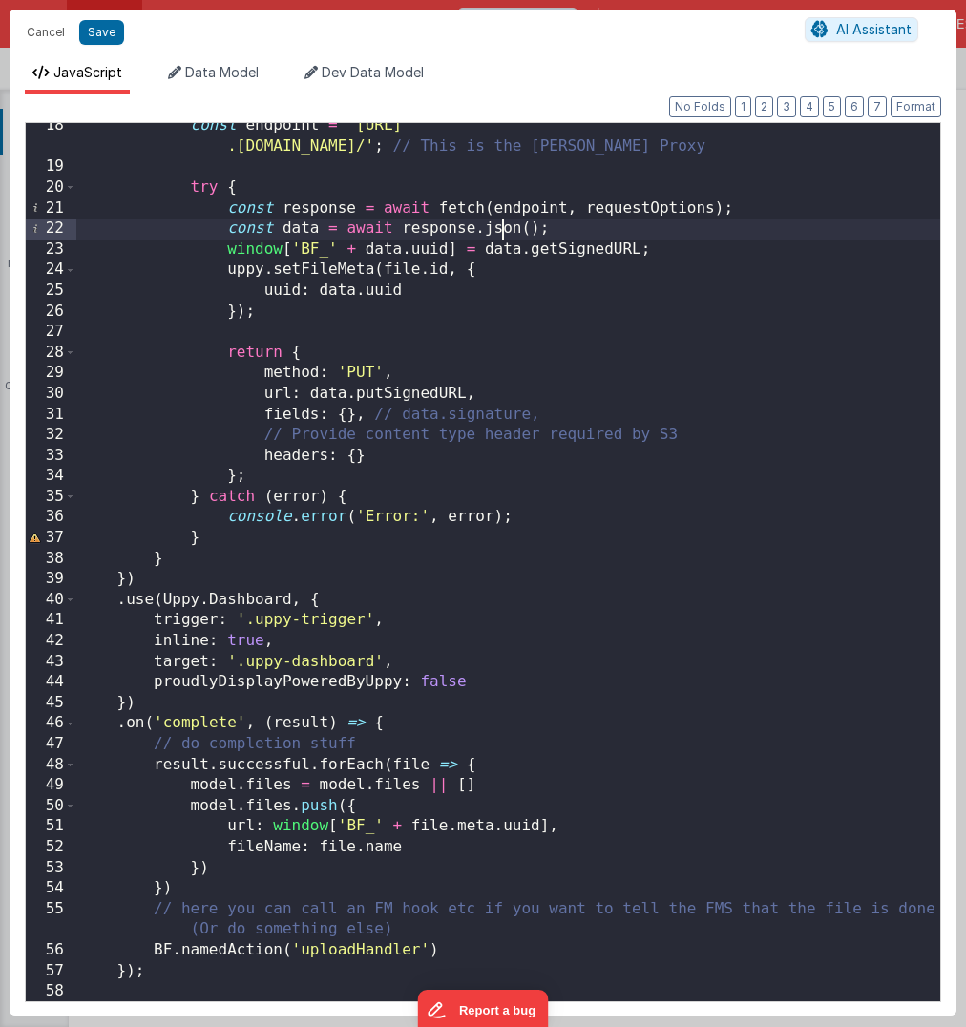
scroll to position [378, 0]
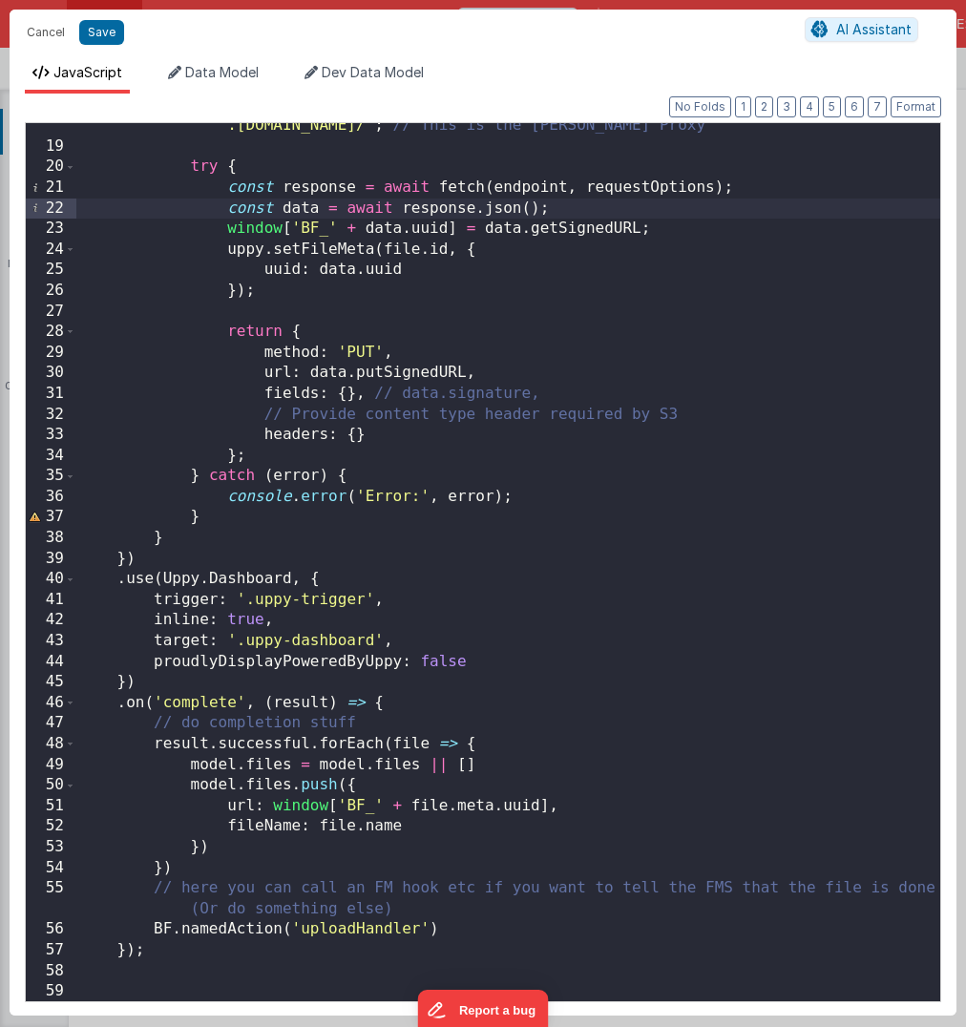
click at [365, 574] on div "const endpoint = '[URL] .[DOMAIN_NAME]/' ; // This is the [PERSON_NAME] Proxy t…" at bounding box center [508, 565] width 864 height 941
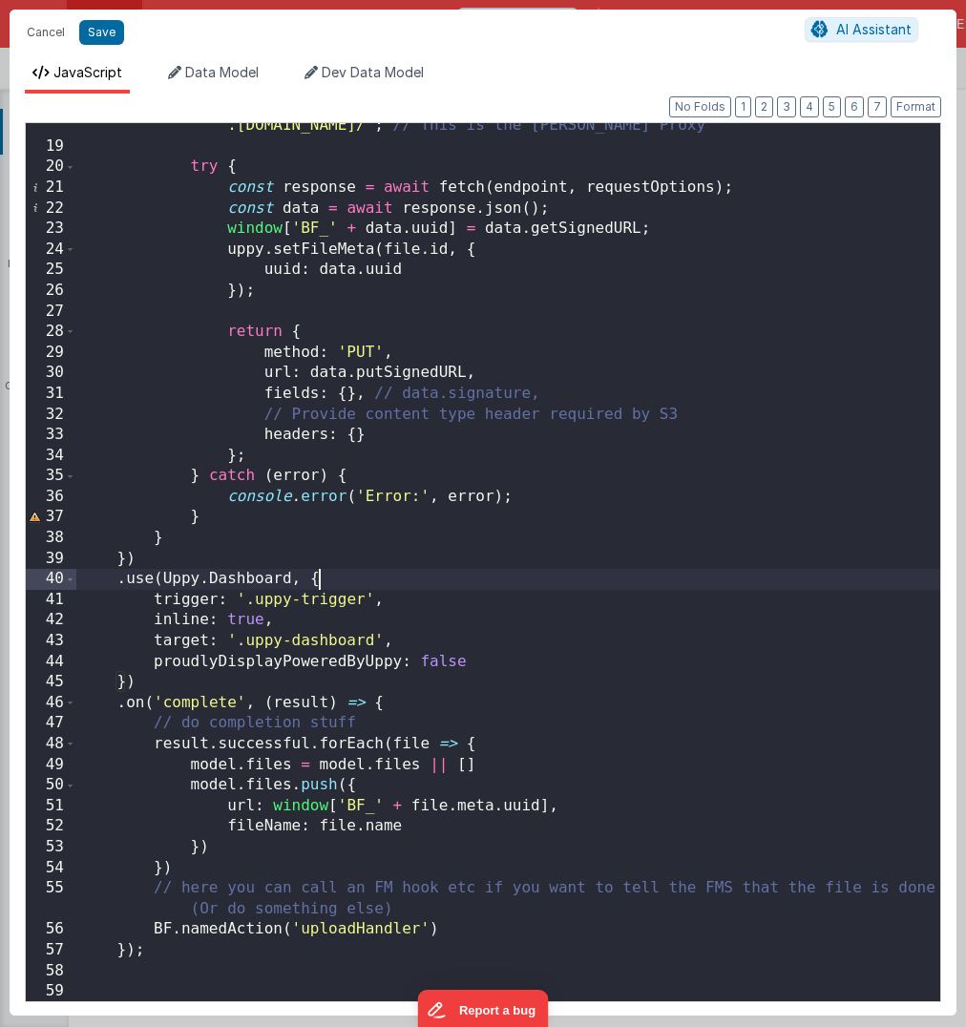
click at [365, 574] on div "const endpoint = '[URL] .[DOMAIN_NAME]/' ; // This is the [PERSON_NAME] Proxy t…" at bounding box center [508, 565] width 864 height 941
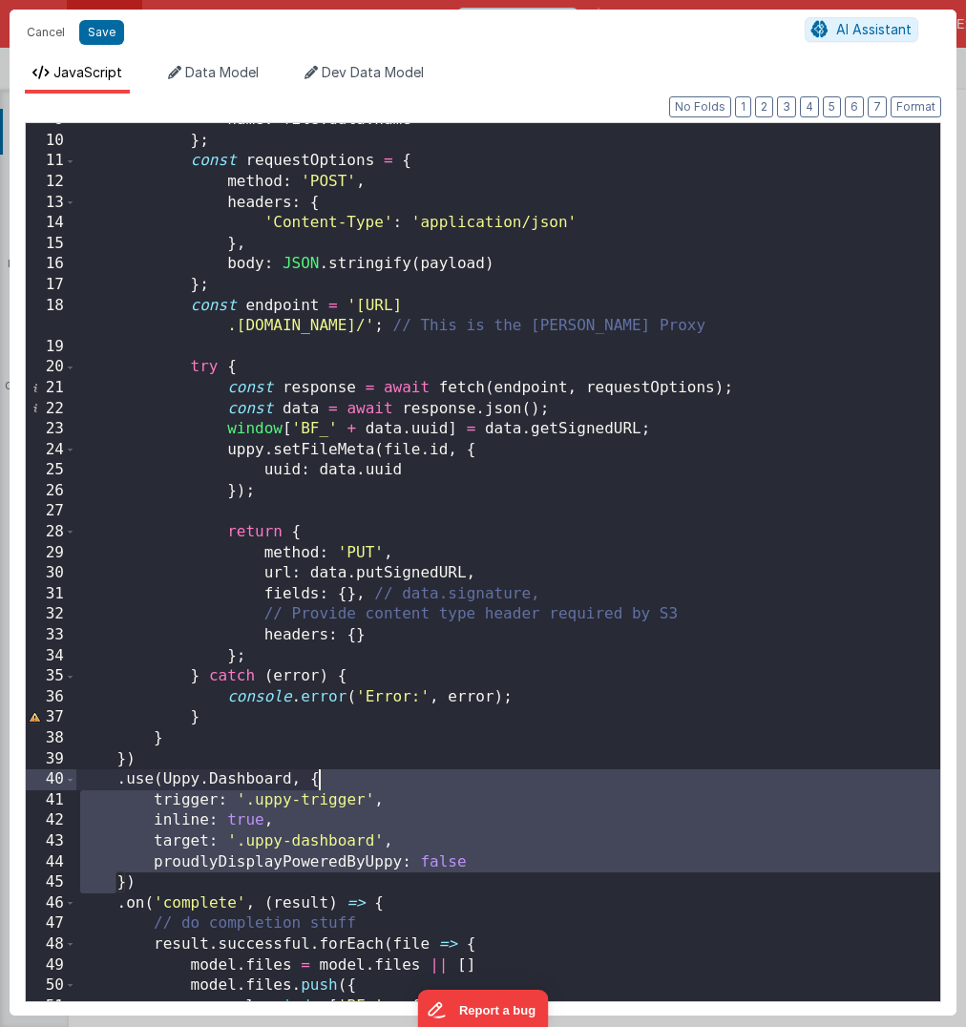
scroll to position [0, 0]
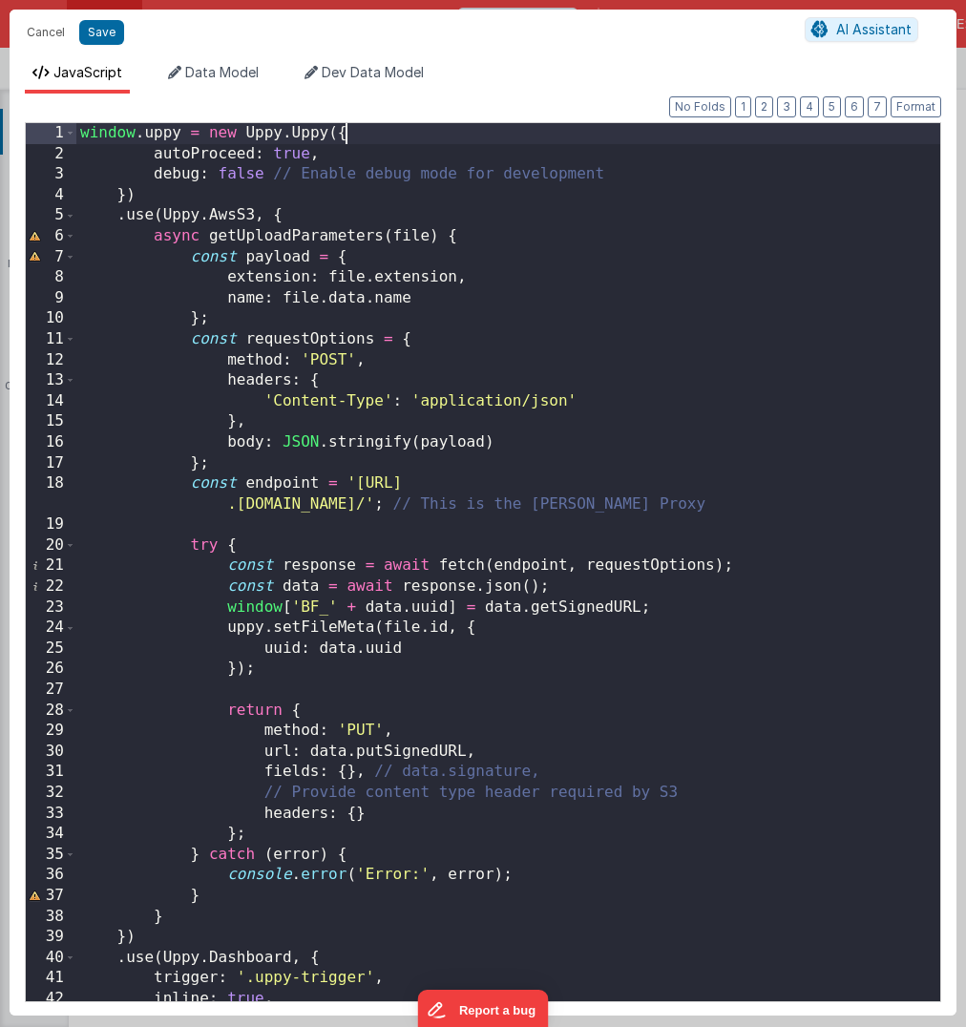
click at [407, 130] on div "window . uppy = new Uppy . Uppy ({ autoProceed : true , debug : false // Enable…" at bounding box center [508, 583] width 864 height 920
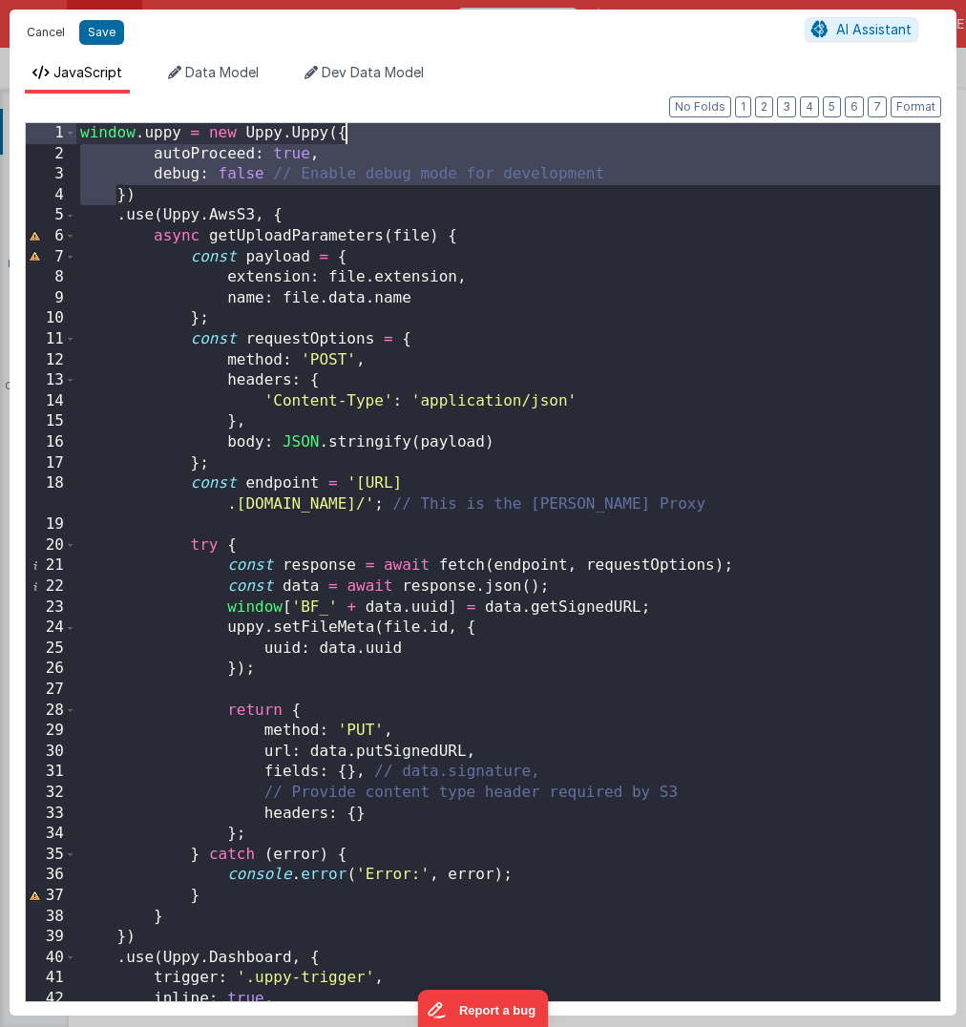
click at [46, 33] on button "Cancel" at bounding box center [45, 32] width 57 height 27
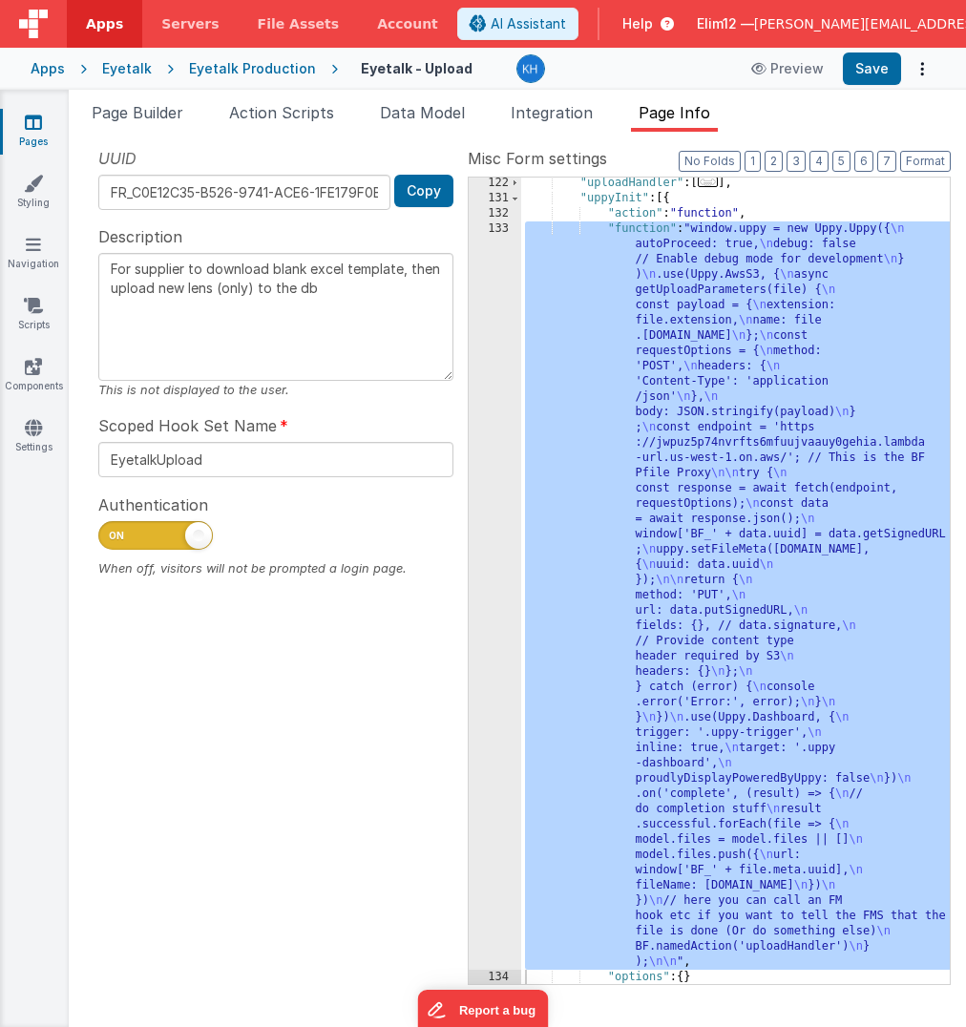
click at [120, 73] on div "Eyetalk" at bounding box center [127, 68] width 50 height 19
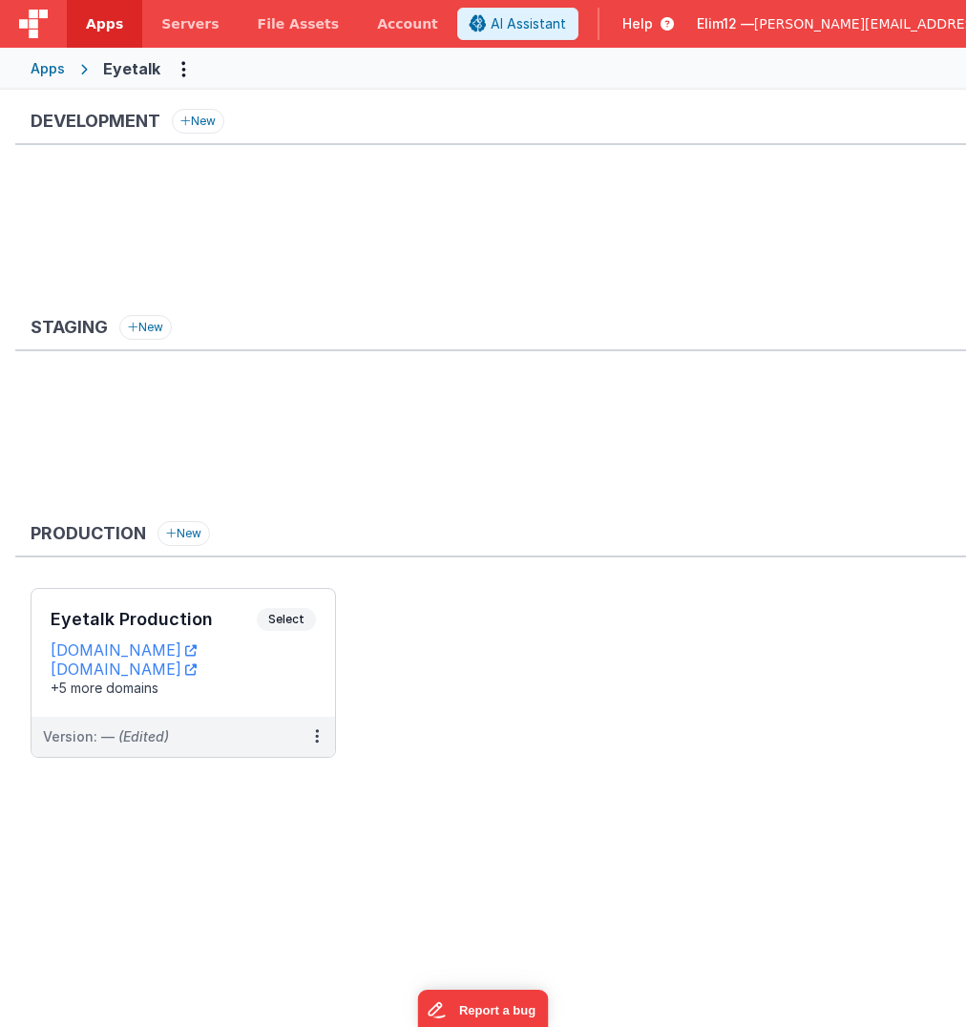
click at [53, 69] on div "Apps" at bounding box center [48, 68] width 34 height 19
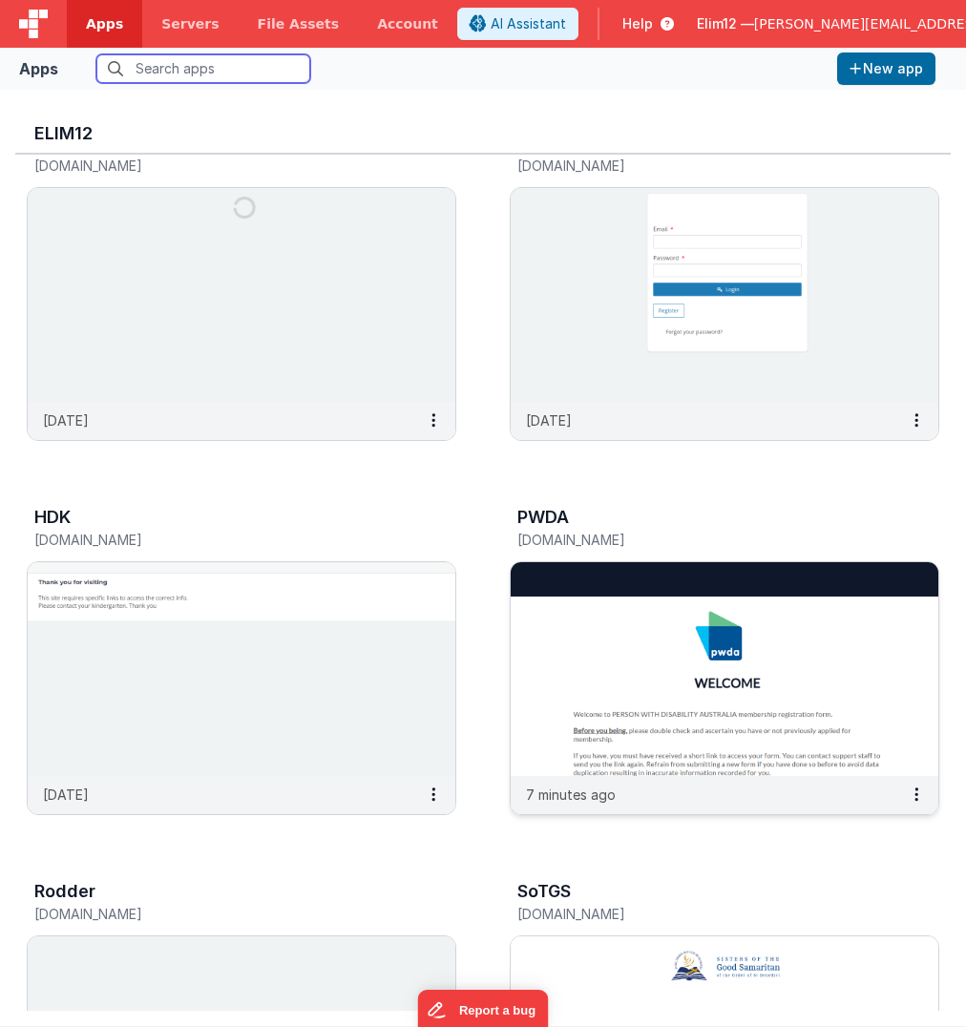
scroll to position [59, 0]
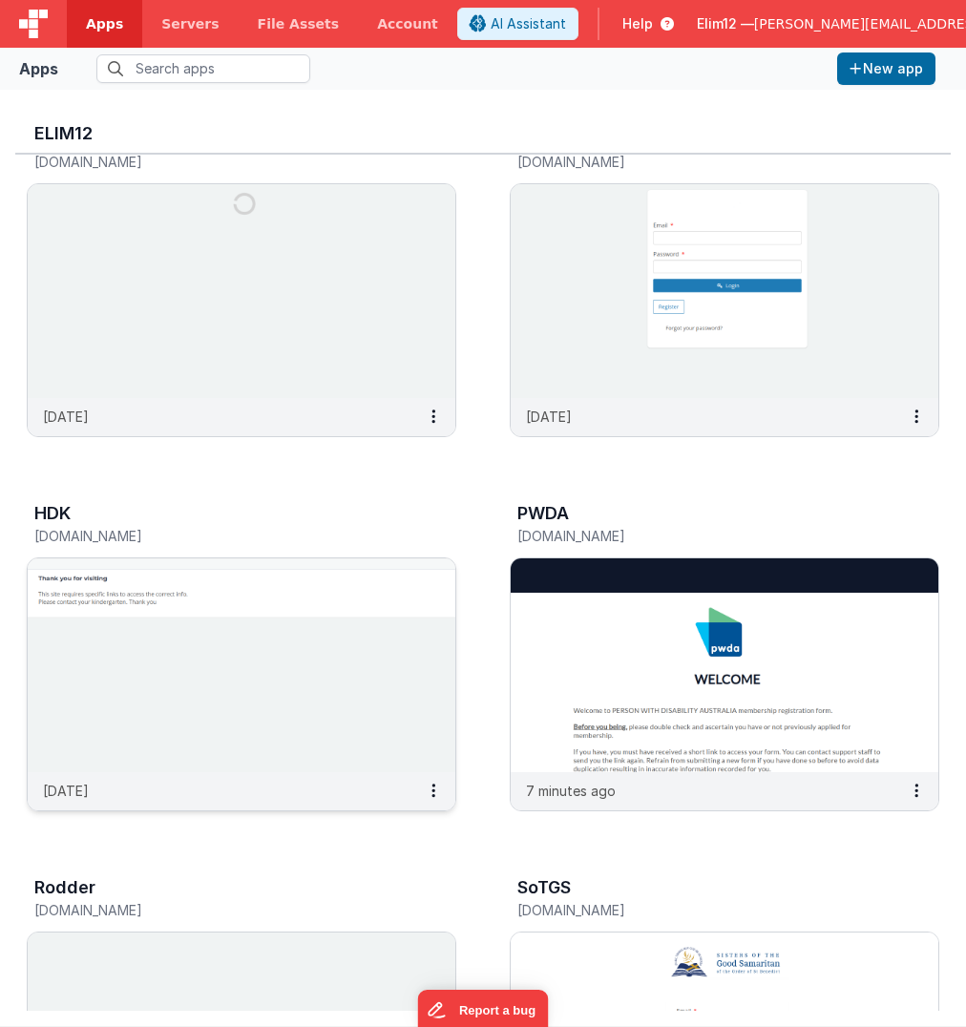
click at [272, 693] on img at bounding box center [242, 665] width 428 height 214
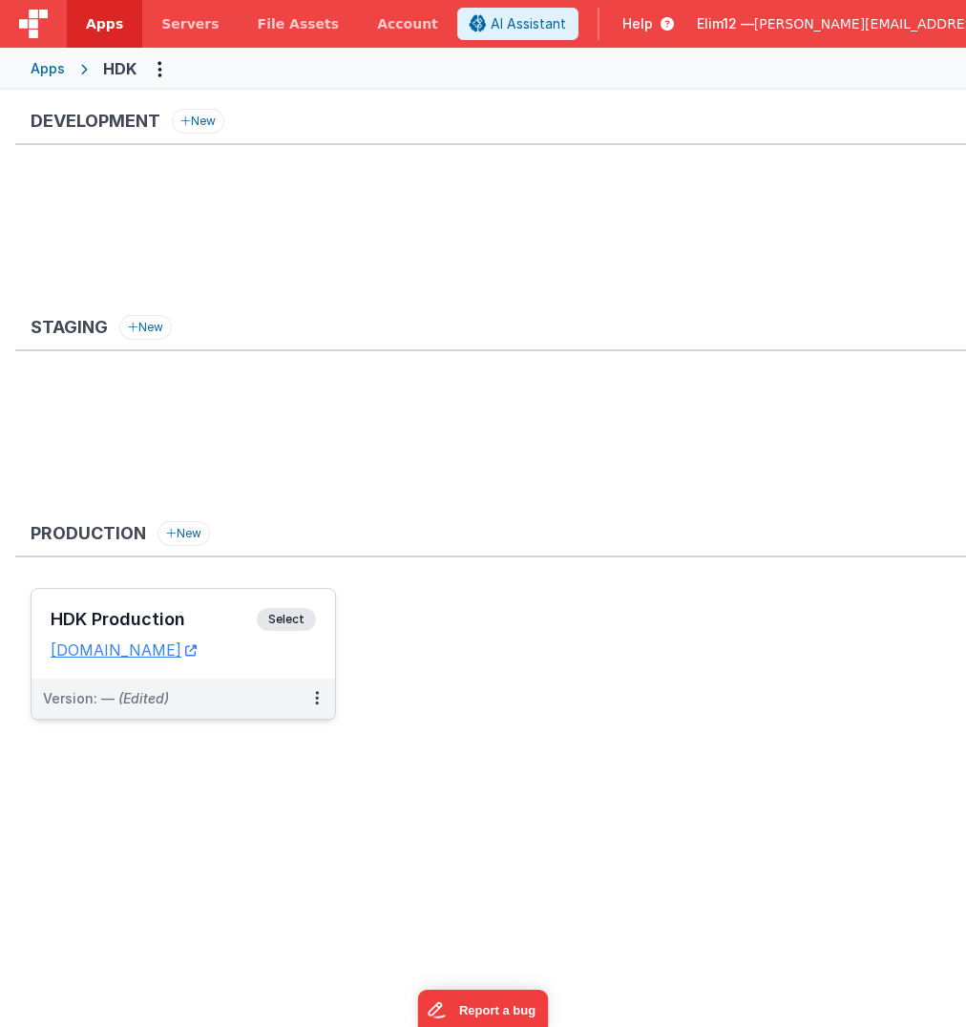
click at [259, 679] on div "Version: — (Edited)" at bounding box center [182, 698] width 303 height 40
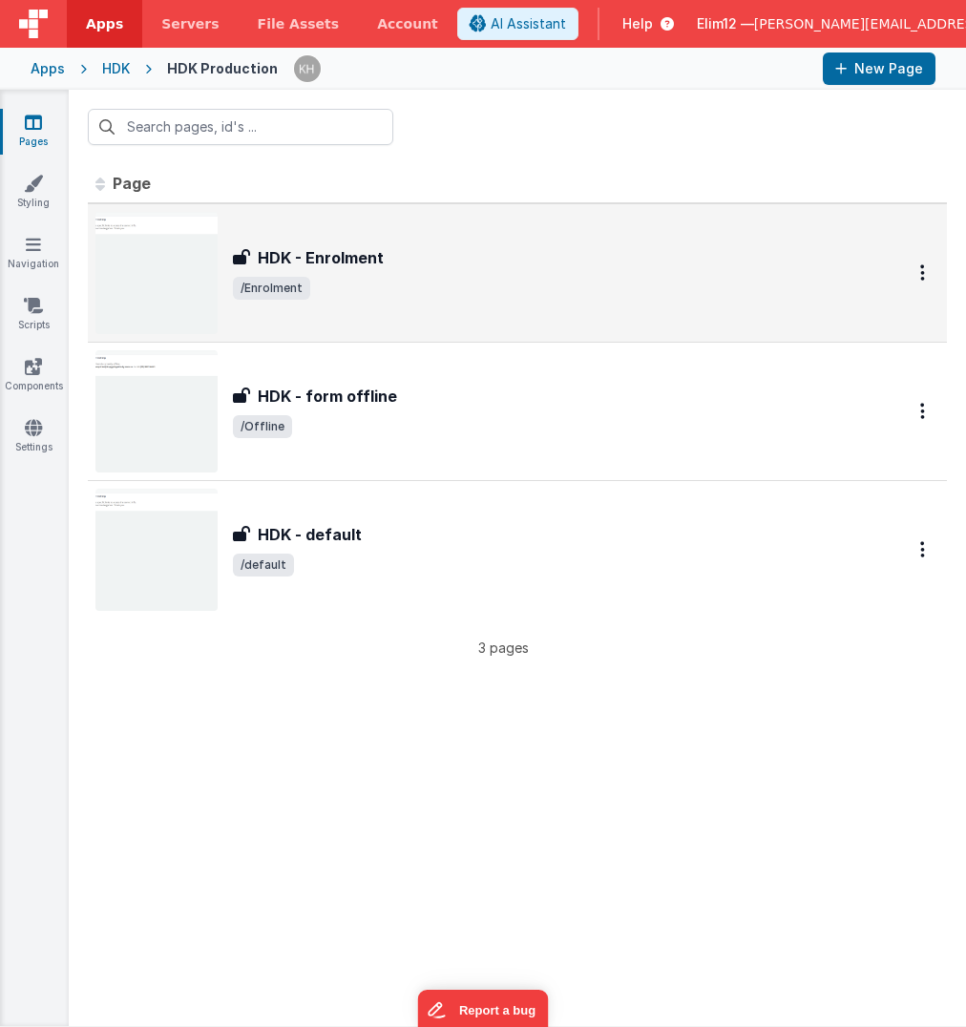
click at [588, 282] on span "/Enrolment" at bounding box center [546, 288] width 626 height 23
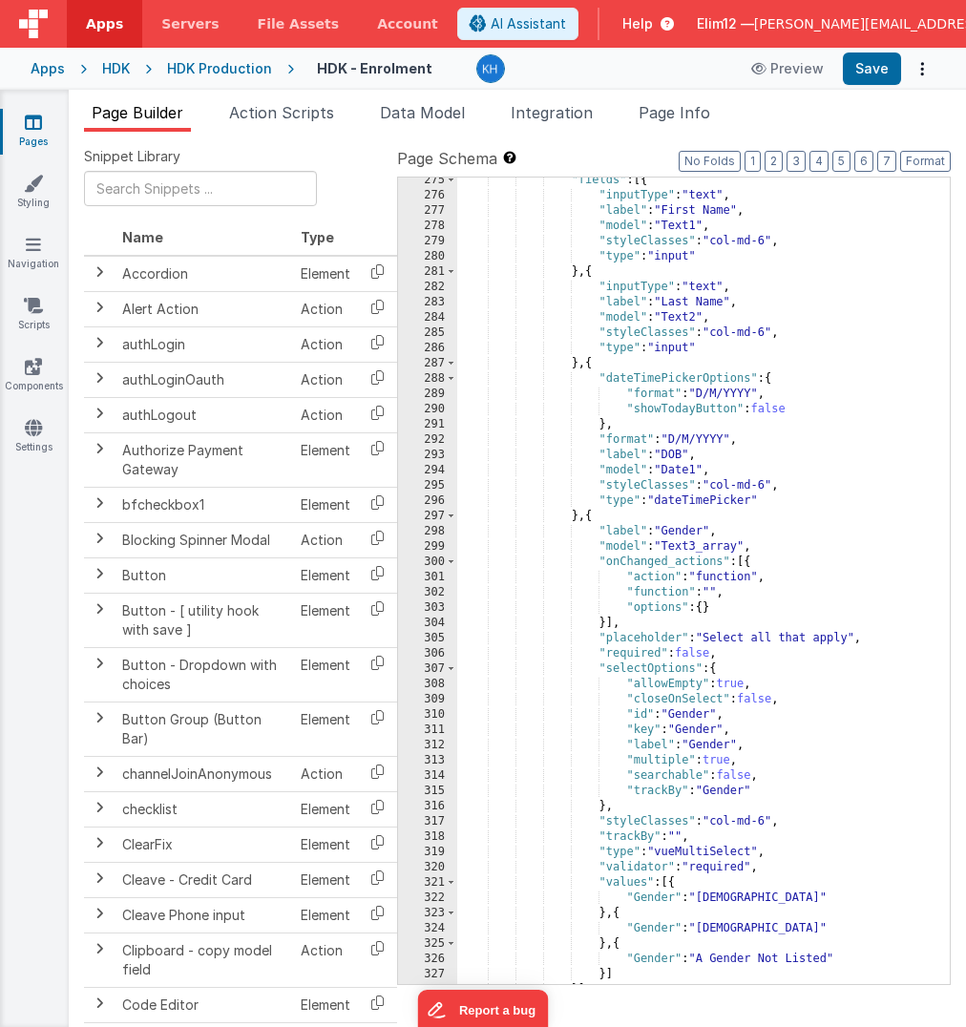
scroll to position [4755, 0]
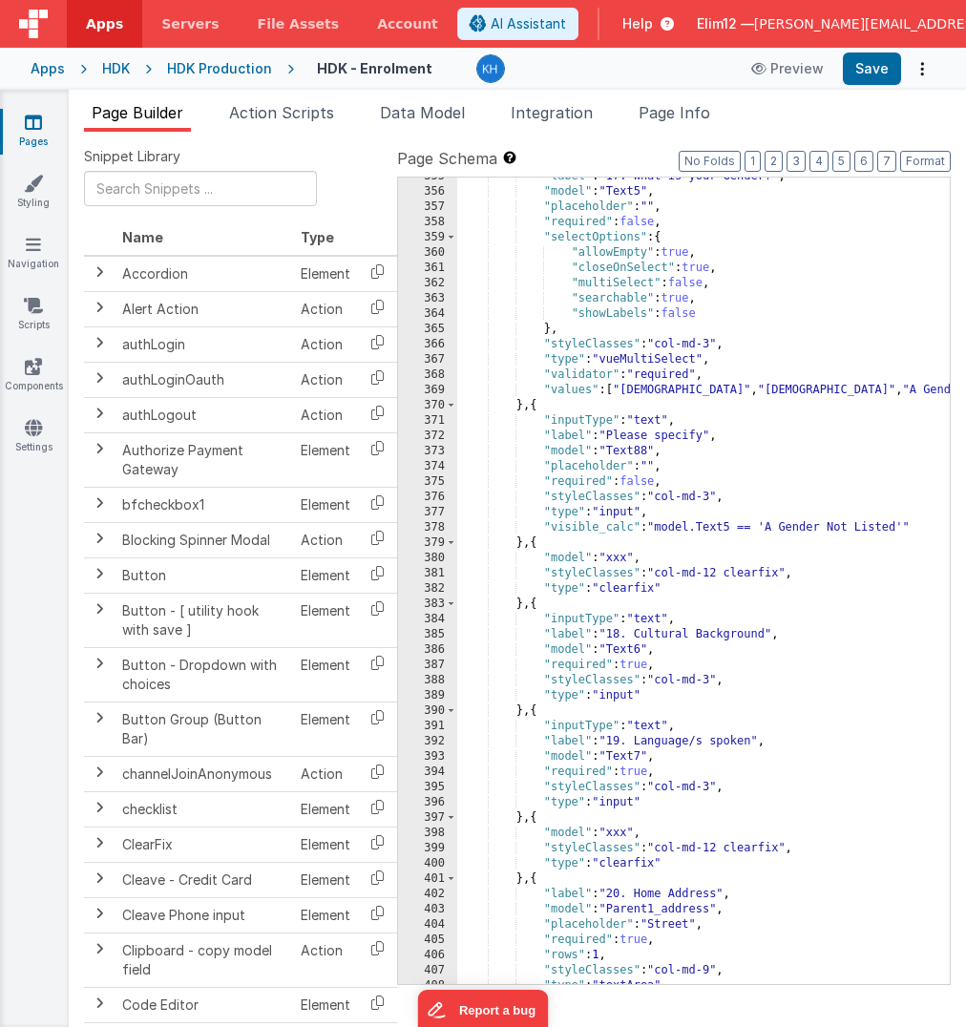
click at [733, 542] on div ""label" : "17. What is your Gender?" , "model" : "Text5" , "placeholder" : "" ,…" at bounding box center [703, 588] width 492 height 838
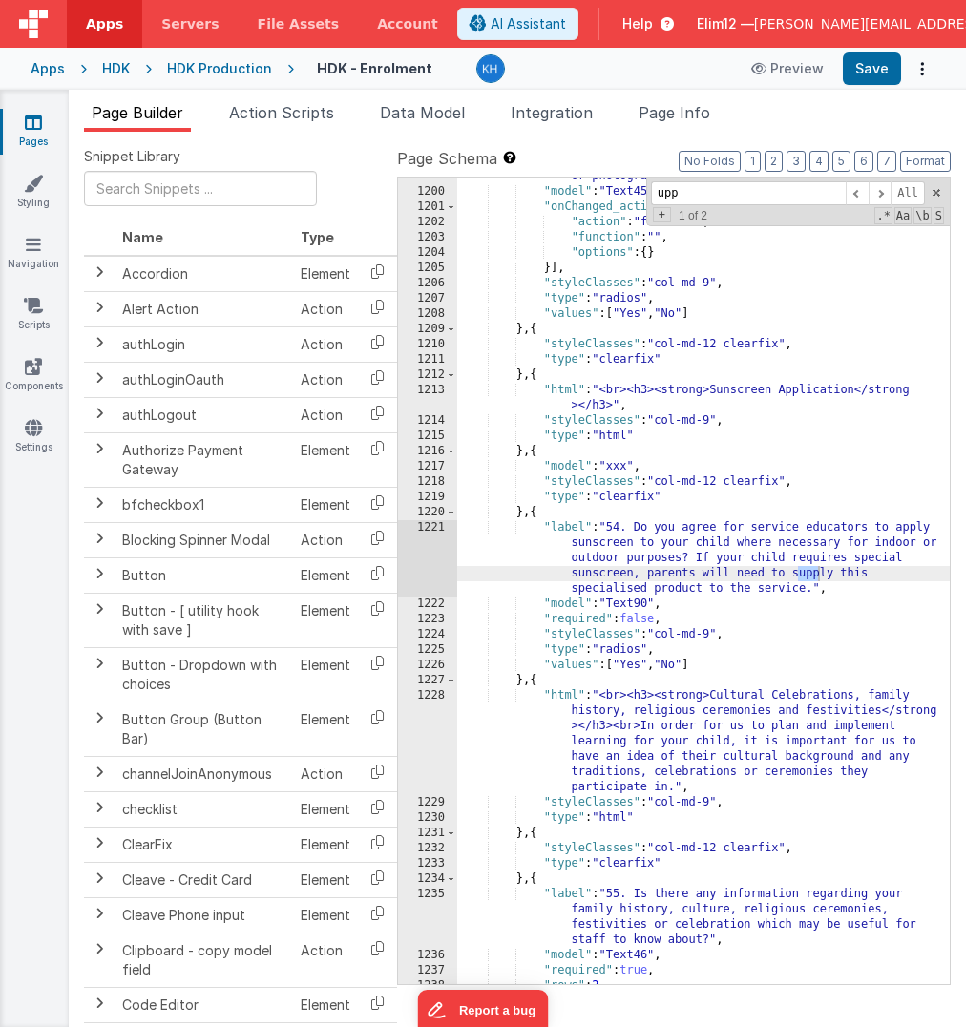
scroll to position [17393, 0]
type input "uppy"
click at [113, 23] on span "Apps" at bounding box center [104, 23] width 37 height 19
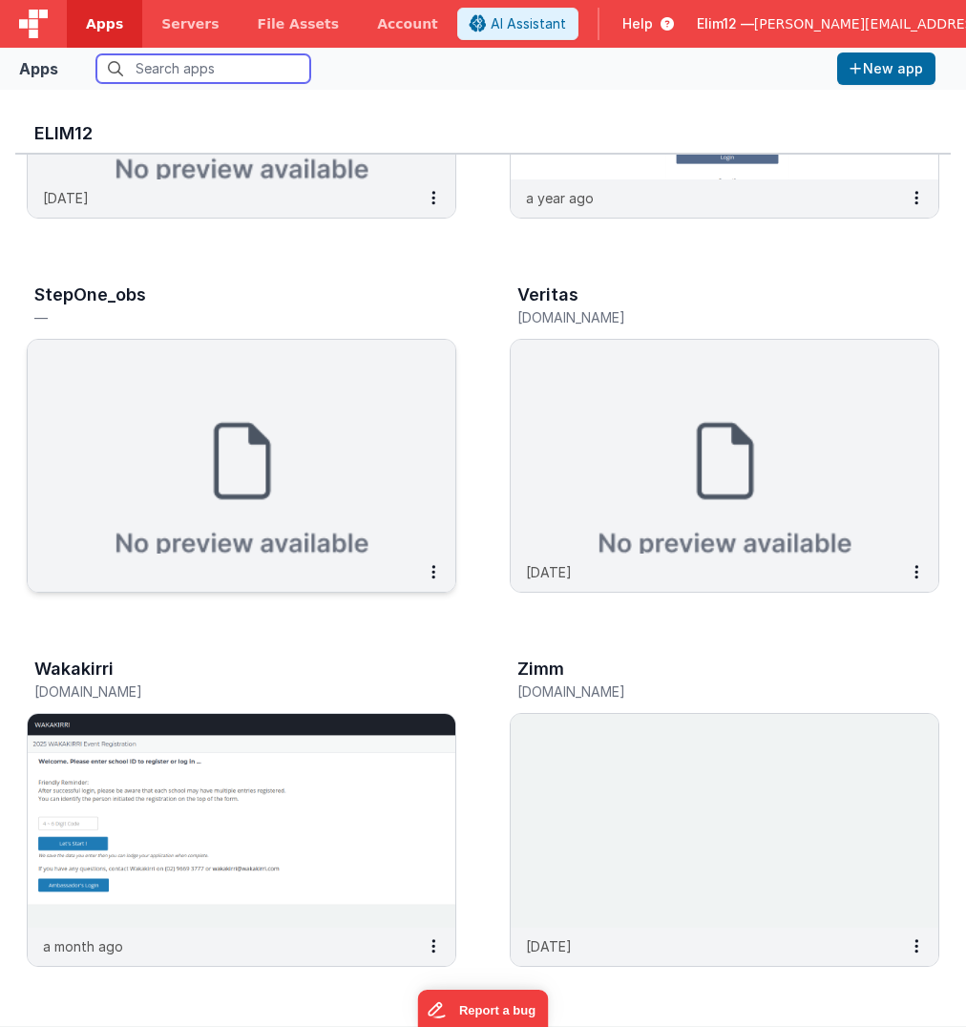
scroll to position [1400, 0]
click at [339, 774] on img at bounding box center [242, 821] width 428 height 214
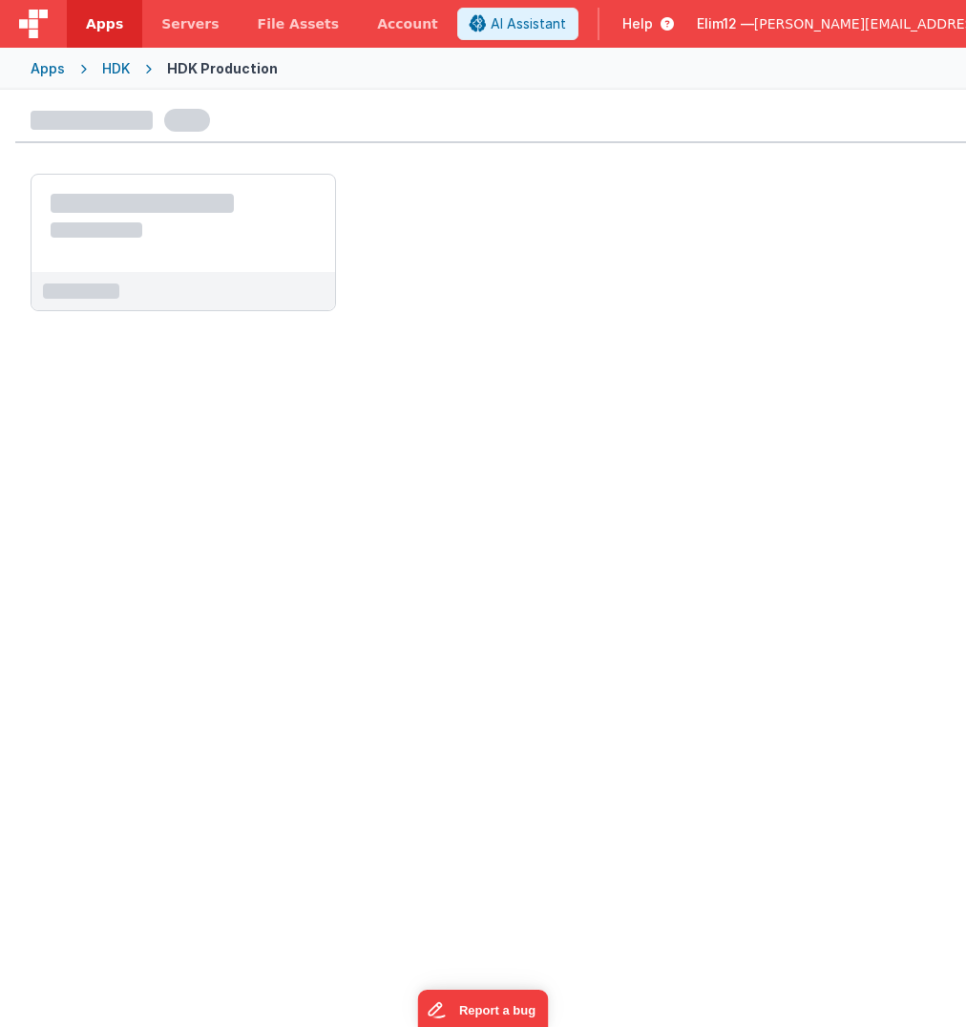
click at [275, 283] on div at bounding box center [182, 291] width 303 height 38
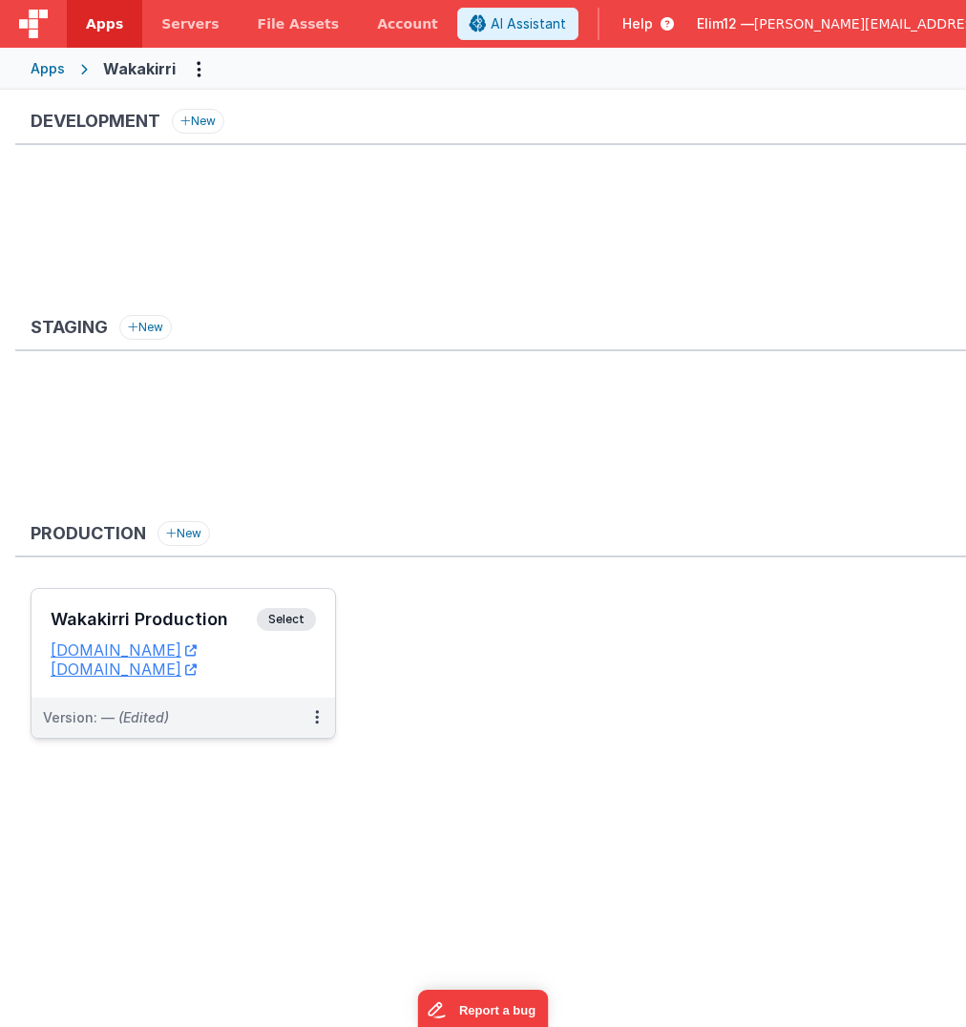
click at [253, 699] on div "Version: — (Edited)" at bounding box center [182, 718] width 303 height 40
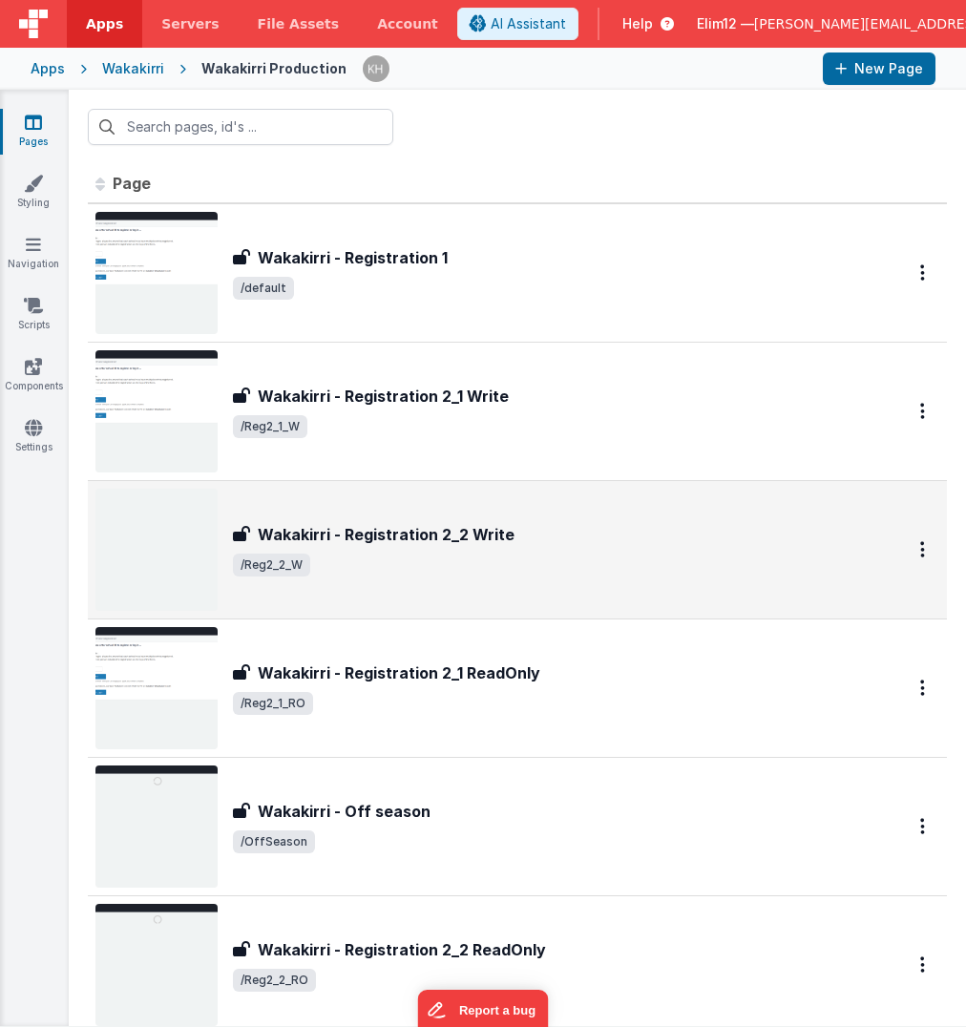
click at [621, 560] on span "/Reg2_2_W" at bounding box center [546, 564] width 626 height 23
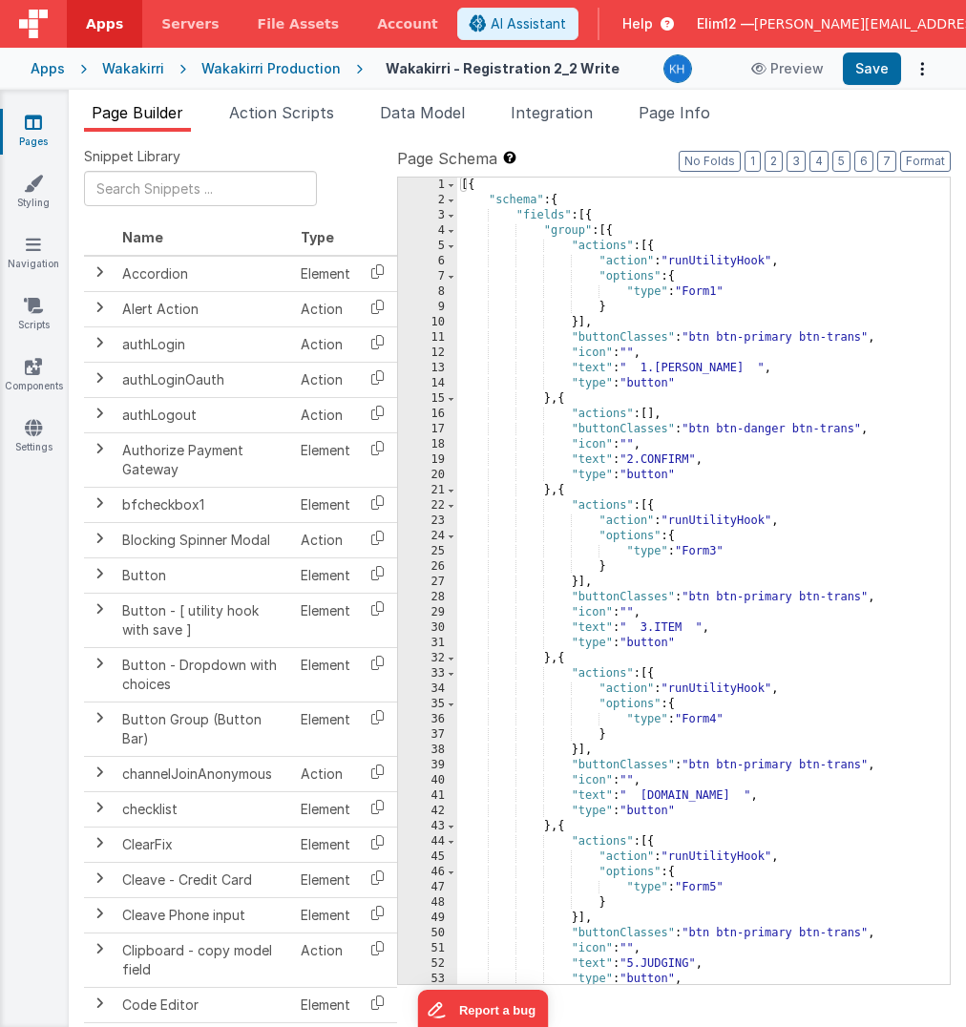
click at [676, 395] on div "[{ "schema" : { "fields" : [{ "group" : [{ "actions" : [{ "action" : "runUtilit…" at bounding box center [703, 596] width 492 height 838
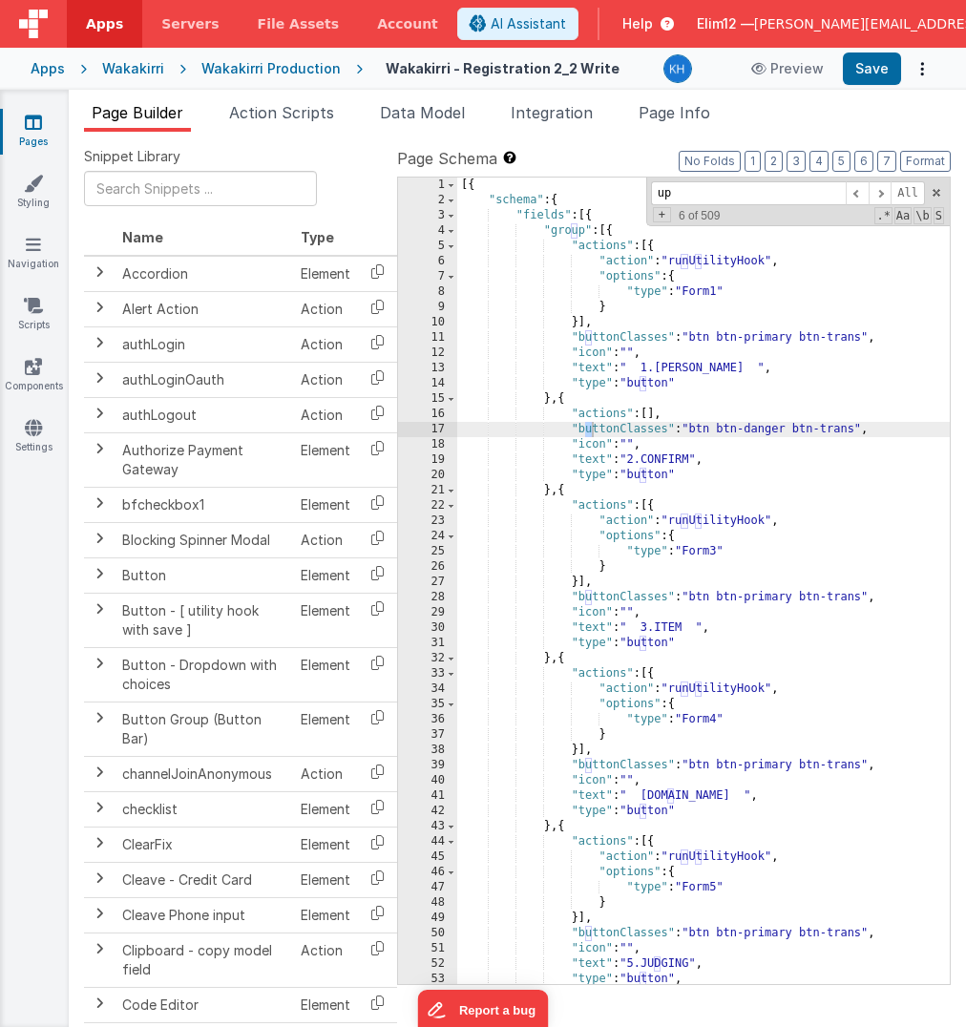
scroll to position [619, 0]
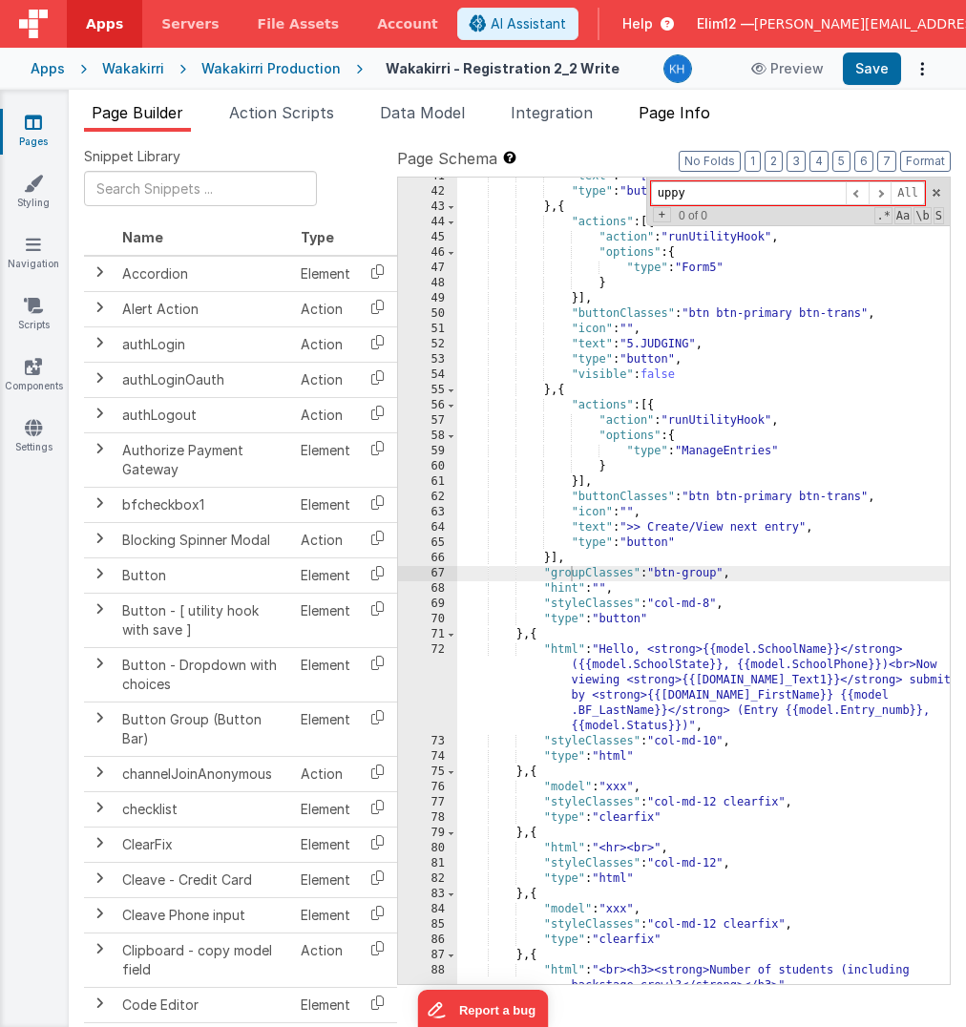
type input "uppy"
click at [688, 111] on span "Page Info" at bounding box center [674, 112] width 72 height 19
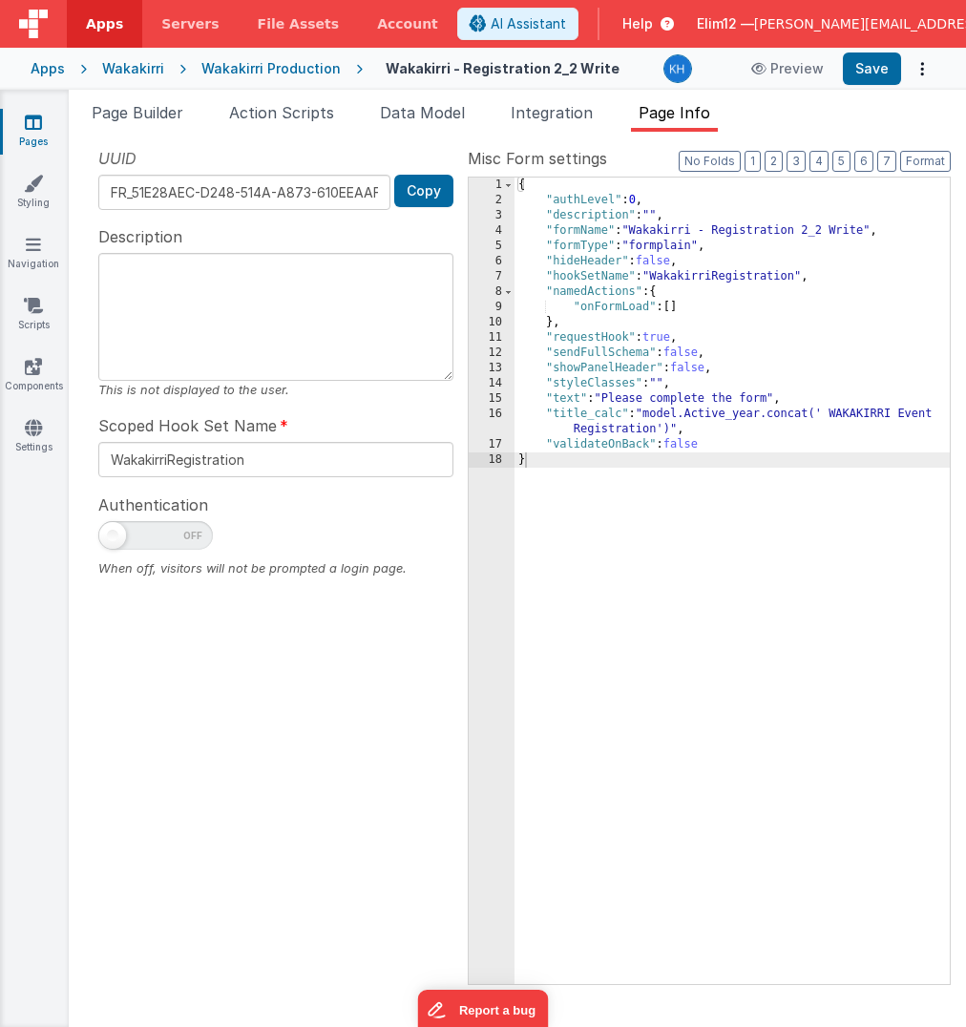
click at [48, 65] on div "Apps" at bounding box center [48, 68] width 34 height 19
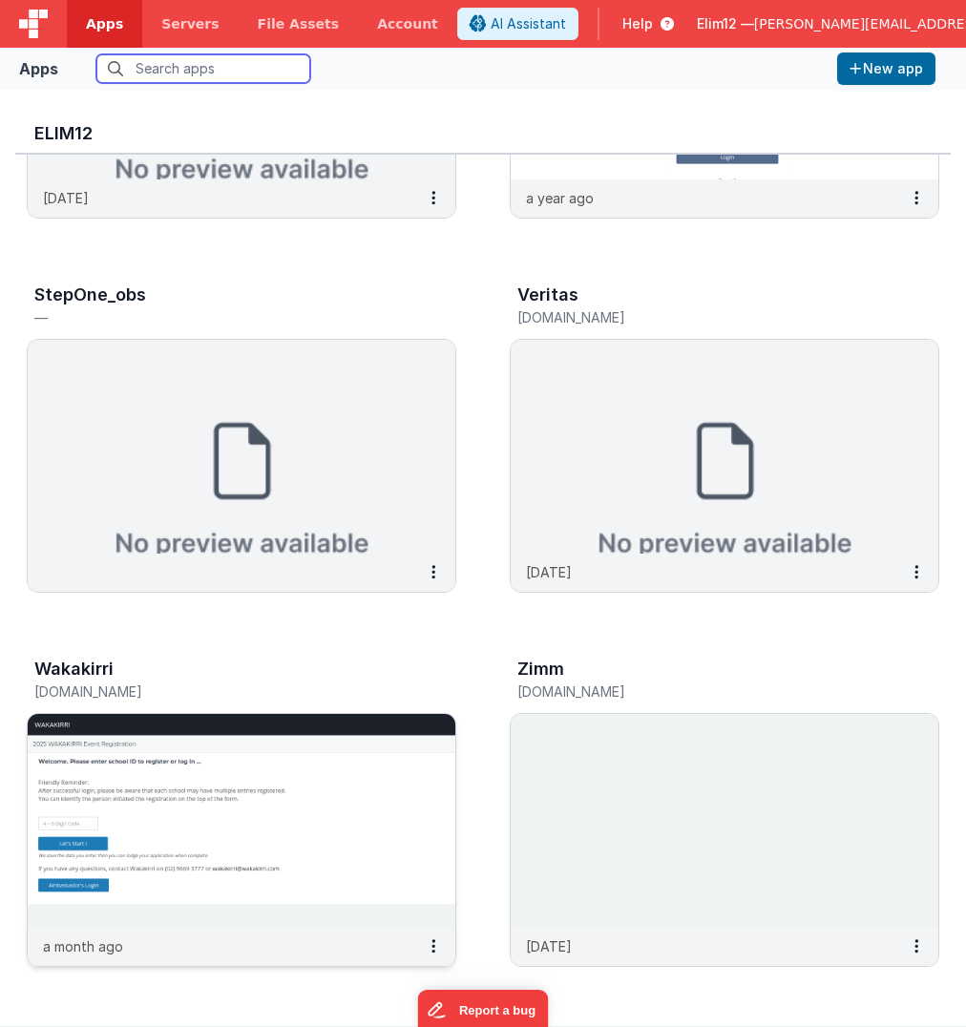
scroll to position [1400, 0]
click at [391, 809] on img at bounding box center [242, 821] width 428 height 214
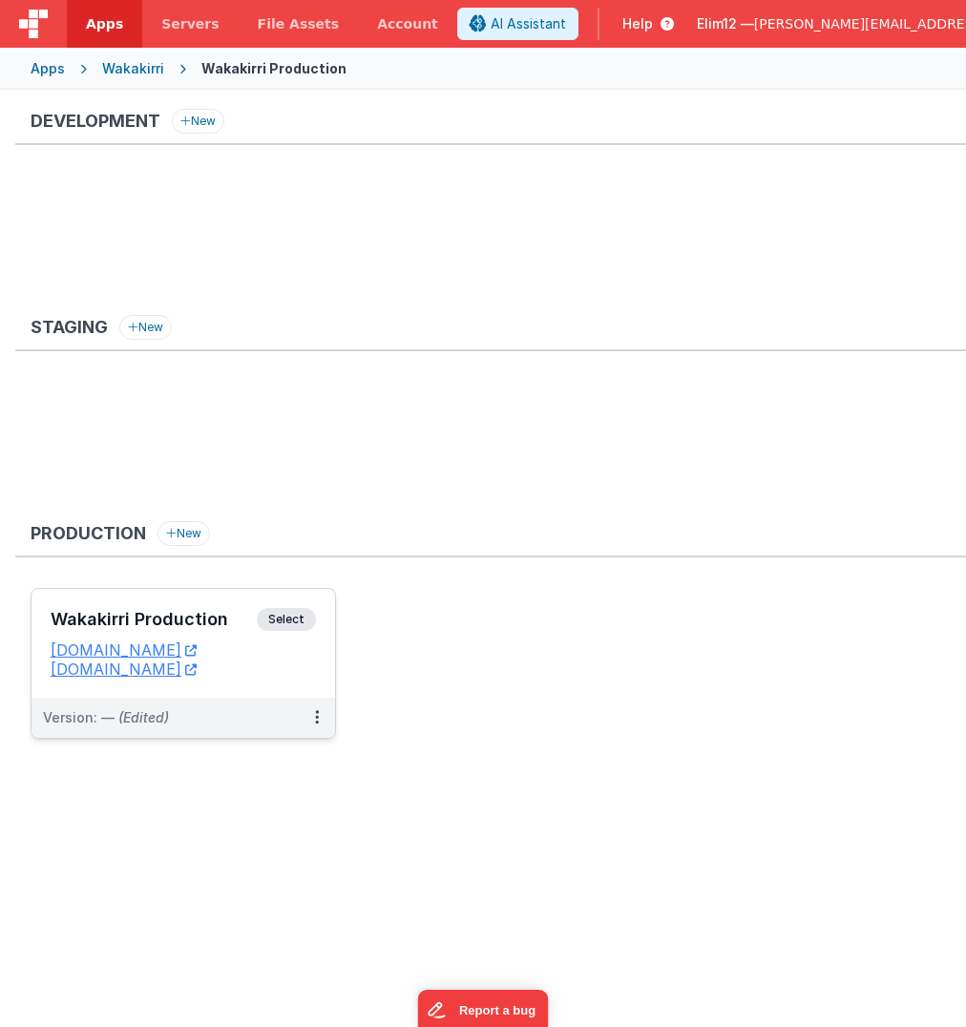
click at [258, 704] on div "Version: — (Edited)" at bounding box center [182, 718] width 303 height 40
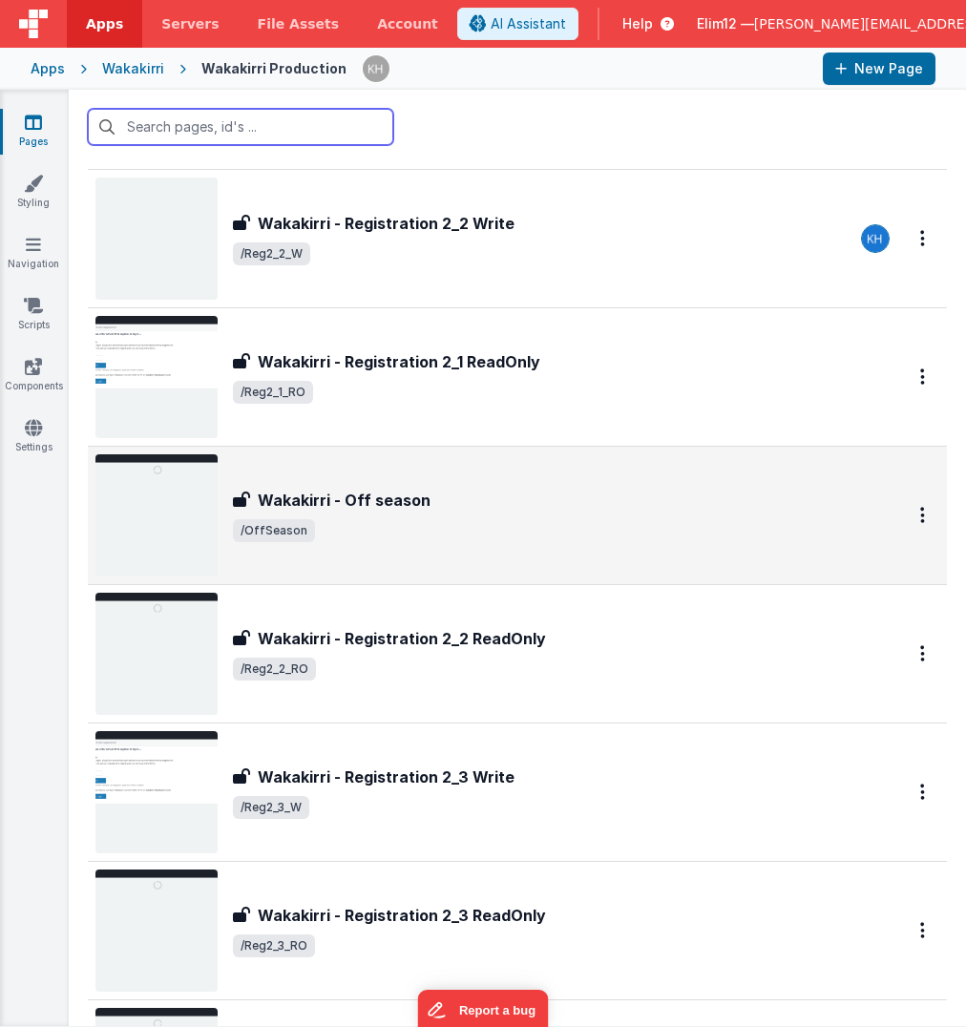
scroll to position [631, 0]
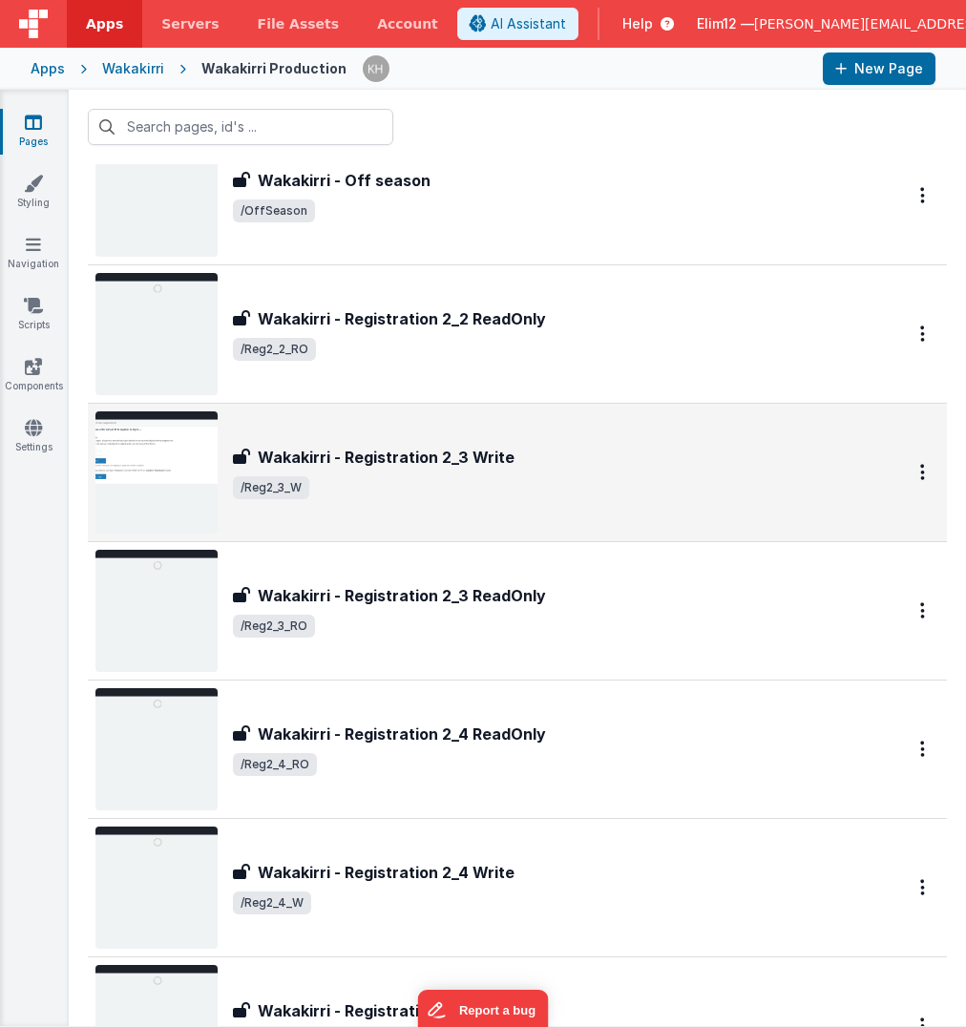
click at [595, 458] on div "Wakakirri - Registration 2_3 Write" at bounding box center [546, 457] width 626 height 23
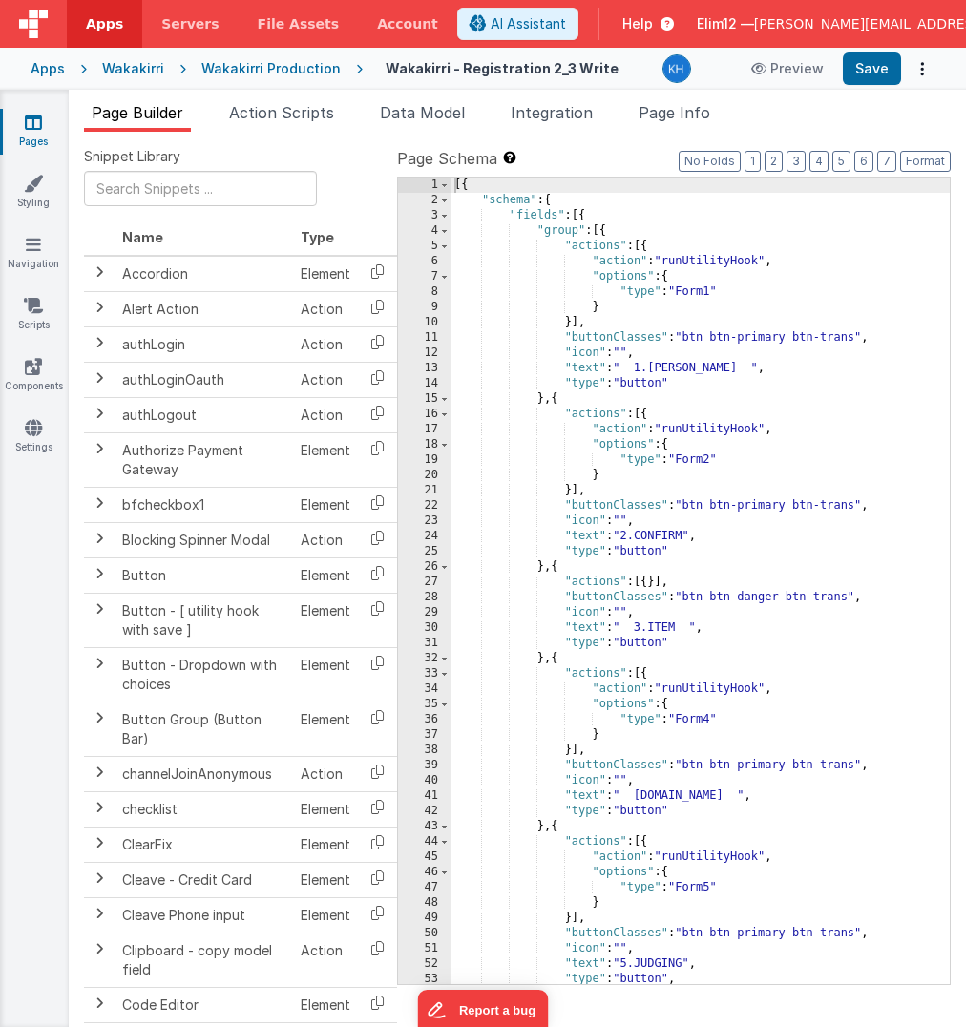
click at [657, 458] on div "[{ "schema" : { "fields" : [{ "group" : [{ "actions" : [{ "action" : "runUtilit…" at bounding box center [699, 596] width 499 height 838
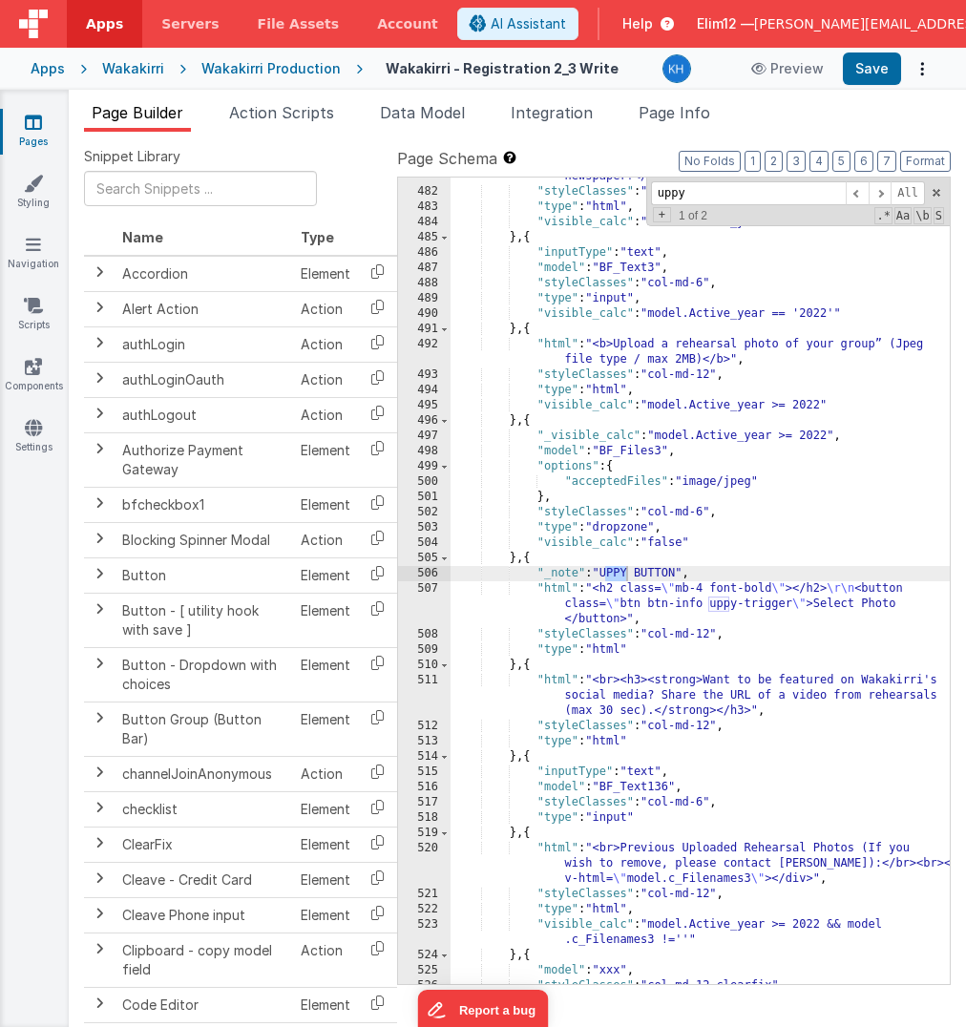
scroll to position [8009, 0]
type input "uppy"
click at [690, 107] on span "Page Info" at bounding box center [674, 112] width 72 height 19
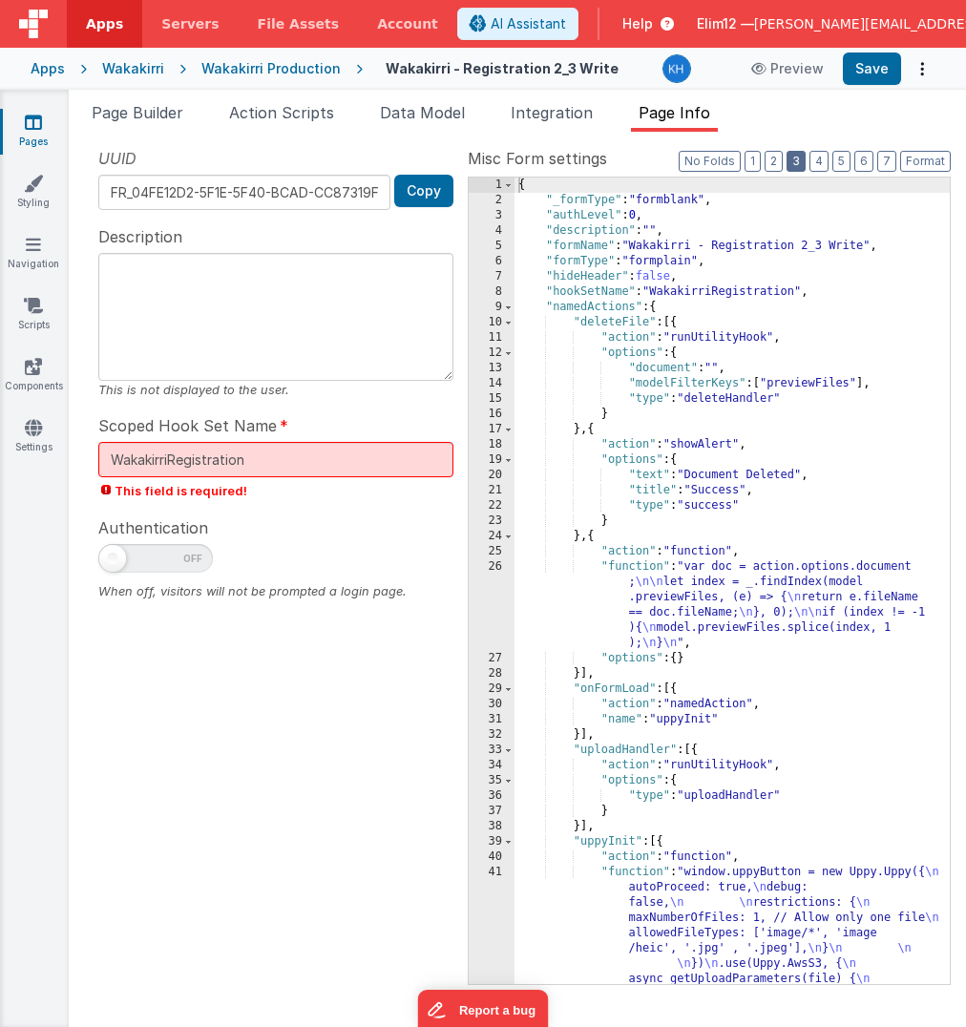
click at [802, 160] on button "3" at bounding box center [795, 161] width 19 height 21
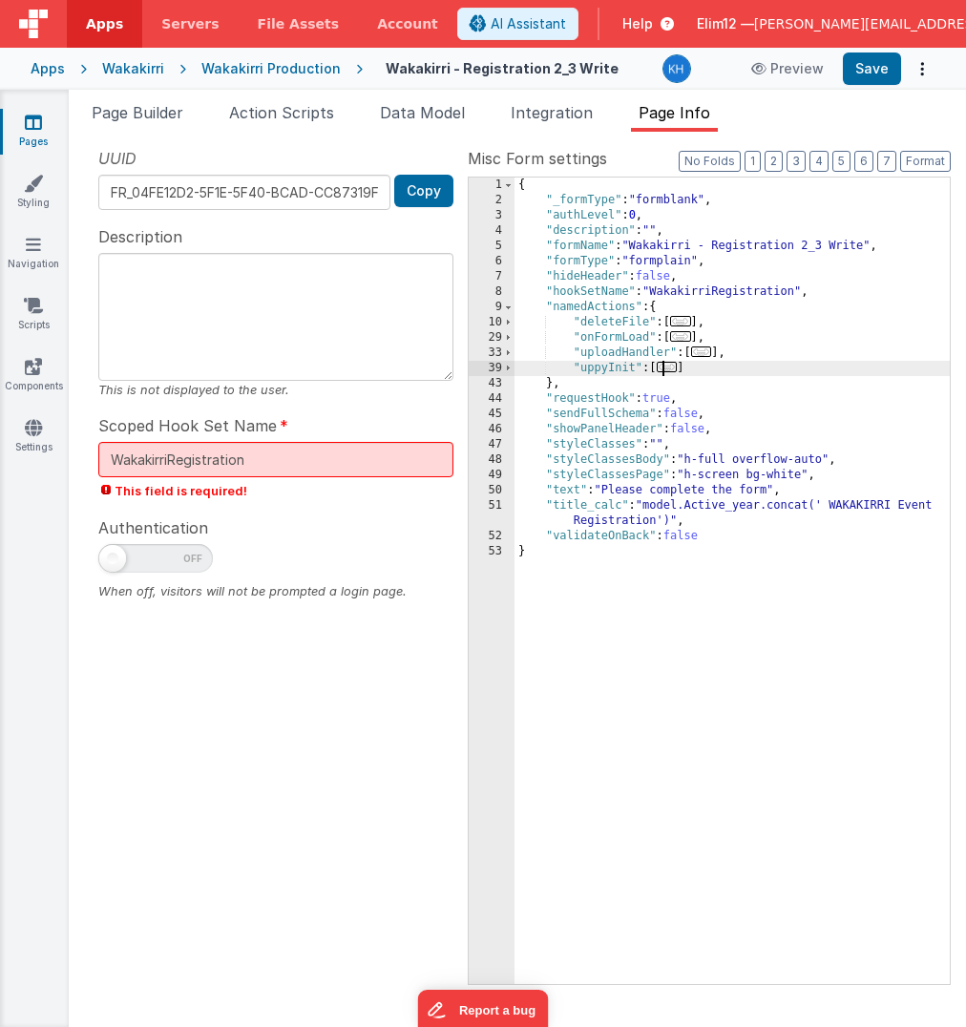
click at [675, 370] on span "..." at bounding box center [667, 367] width 21 height 10
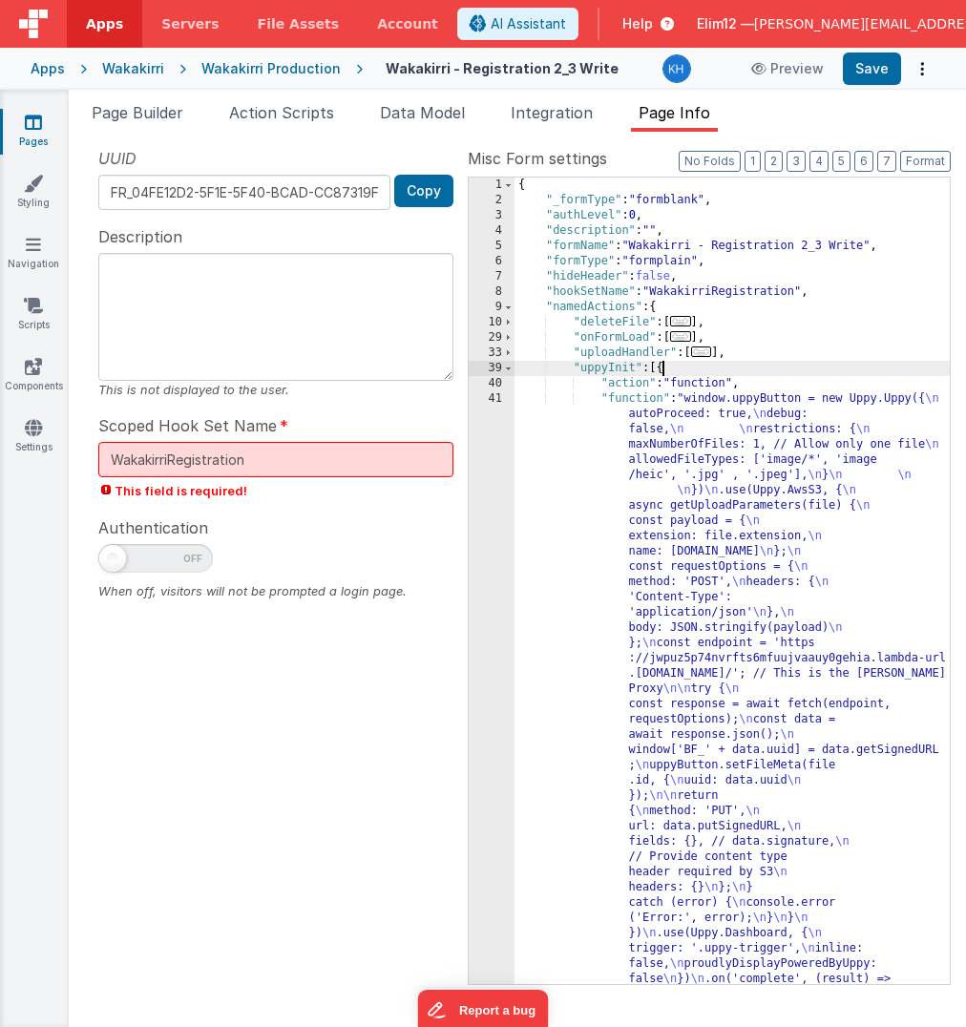
click at [729, 451] on div "{ "_formType" : "formblank" , "authLevel" : 0 , "description" : "" , "formName"…" at bounding box center [732, 962] width 436 height 1571
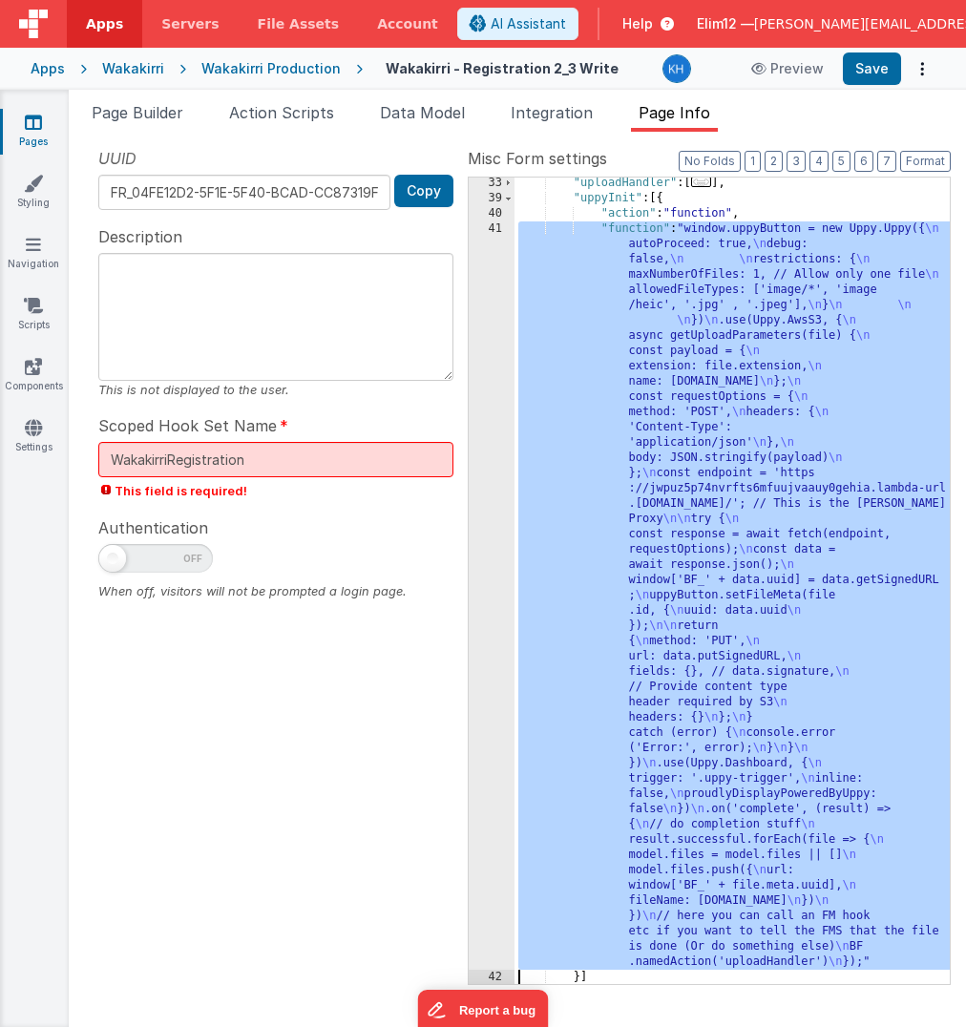
scroll to position [170, 0]
click at [495, 518] on div "41" at bounding box center [492, 595] width 46 height 748
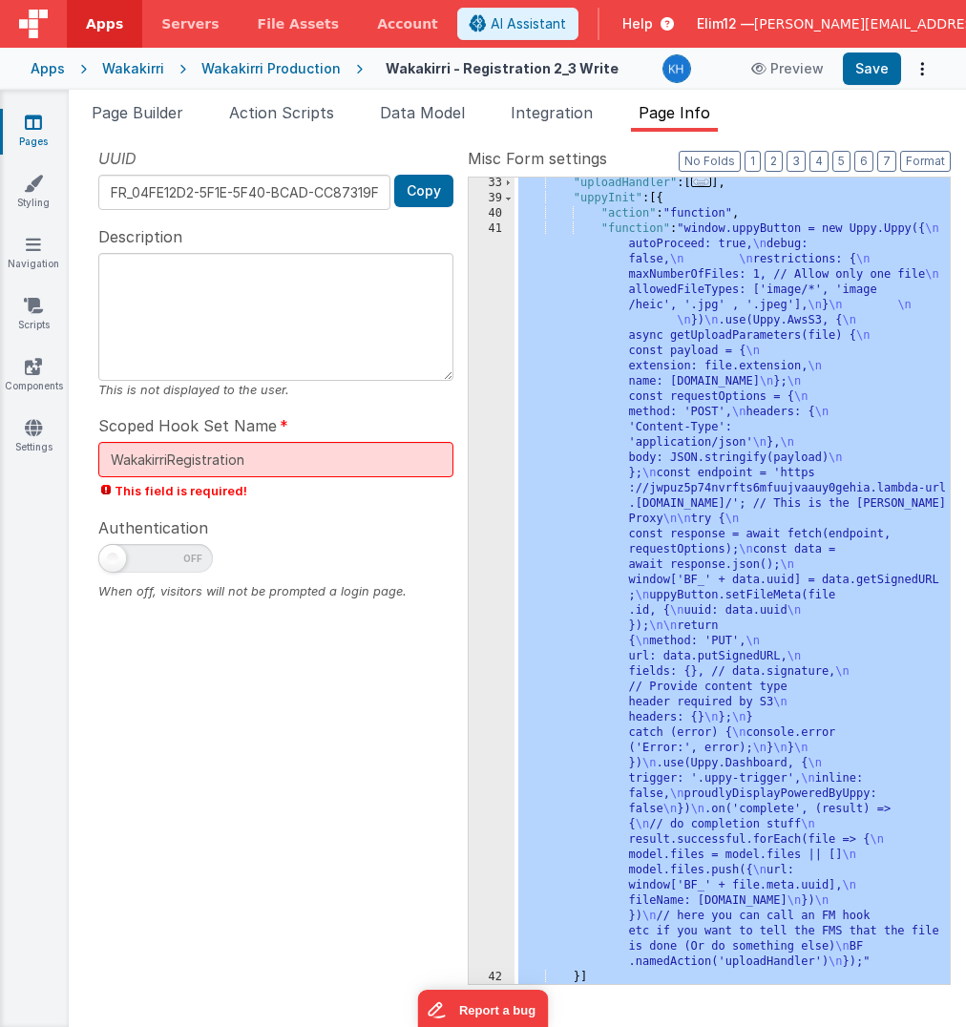
click at [481, 568] on div "41" at bounding box center [492, 595] width 46 height 748
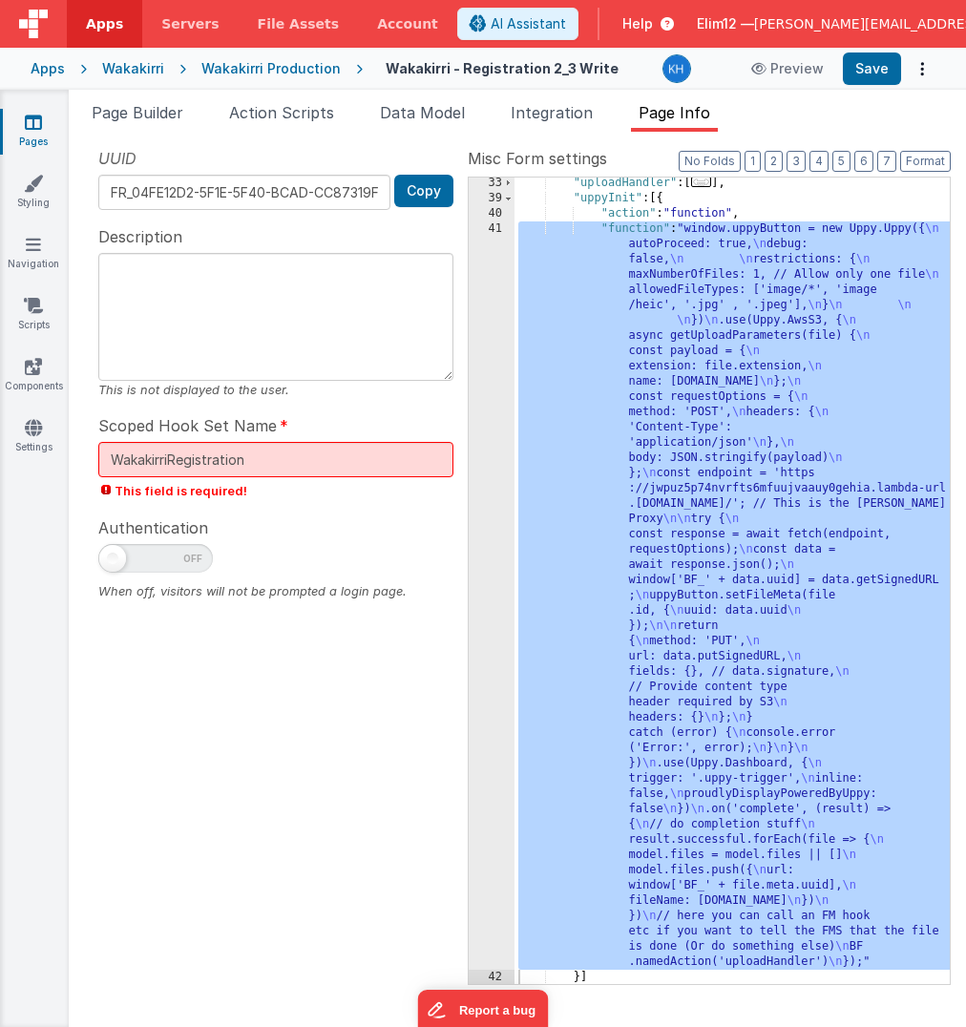
click at [330, 511] on div "UUID FR_04FE12D2-5F1E-5F40-BCAD-CC87319FBF93 Copy Description This is not displ…" at bounding box center [276, 565] width 384 height 836
click at [322, 436] on div "Scoped Hook Set Name WakakirriRegistration This field is required!" at bounding box center [275, 457] width 355 height 86
click at [316, 464] on input "WakakirriRegistration" at bounding box center [275, 459] width 355 height 35
click at [332, 538] on div "Authentication When off, visitors will not be prompted a login page." at bounding box center [275, 557] width 355 height 85
click at [325, 473] on input "WakakirriRegistration" at bounding box center [275, 459] width 355 height 35
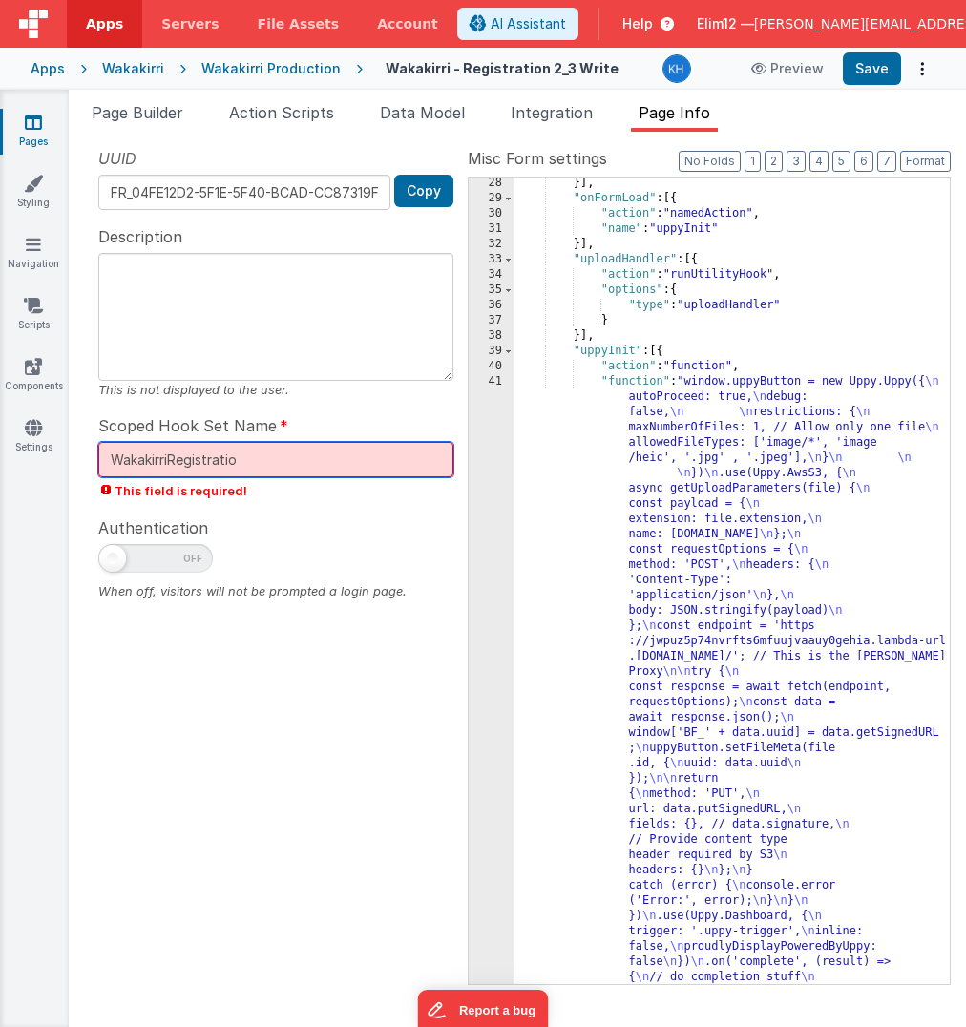
scroll to position [491, 0]
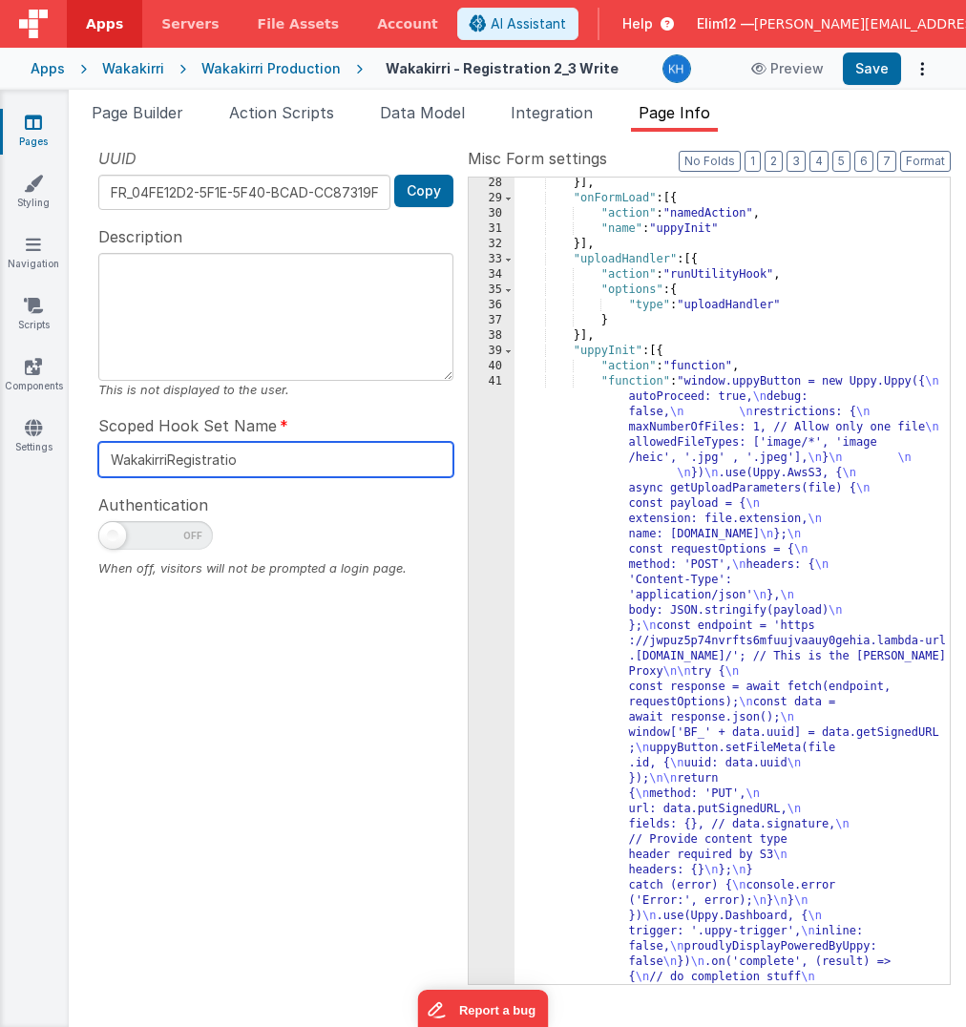
type input "WakakirriRegistration"
click at [861, 77] on button "Save" at bounding box center [872, 68] width 58 height 32
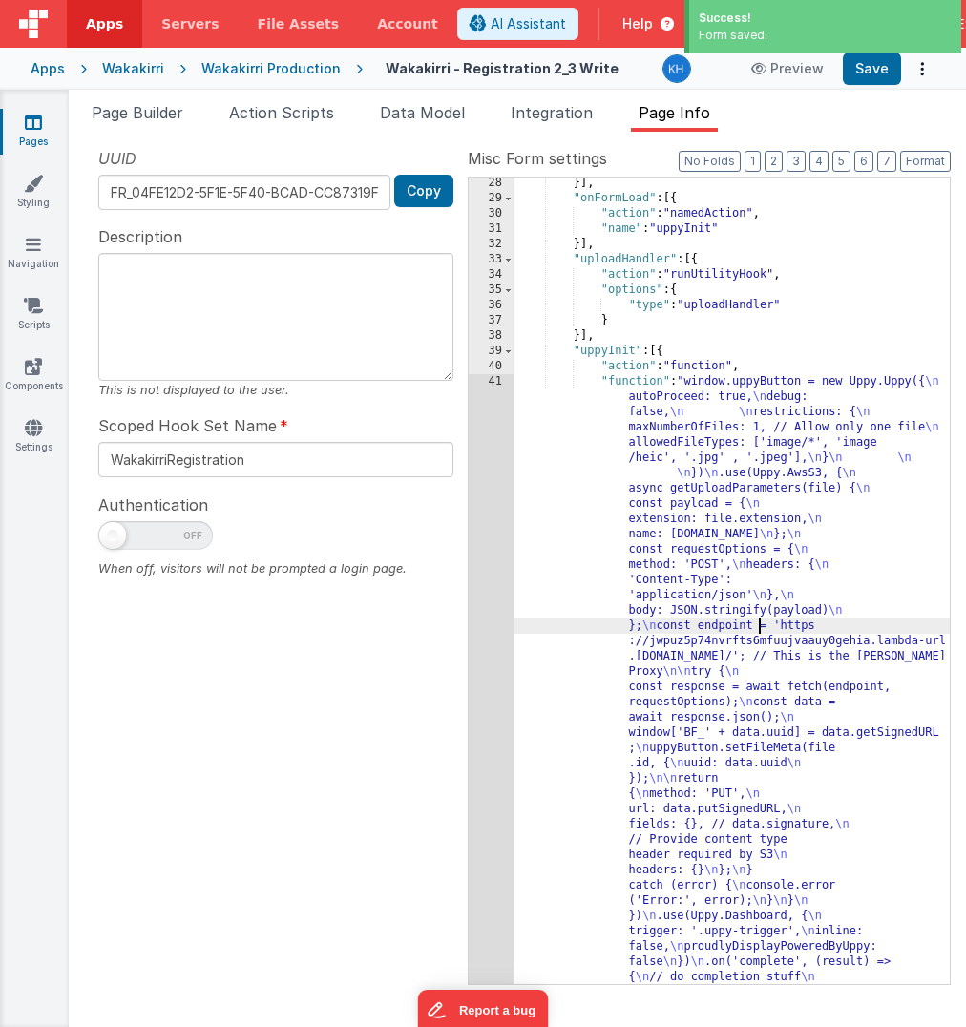
click at [760, 622] on div "}] , "onFormLoad" : [{ "action" : "namedAction" , "name" : "uppyInit" }] , "upl…" at bounding box center [732, 961] width 436 height 1571
click at [783, 725] on div "}] , "onFormLoad" : [{ "action" : "namedAction" , "name" : "uppyInit" }] , "upl…" at bounding box center [732, 961] width 436 height 1571
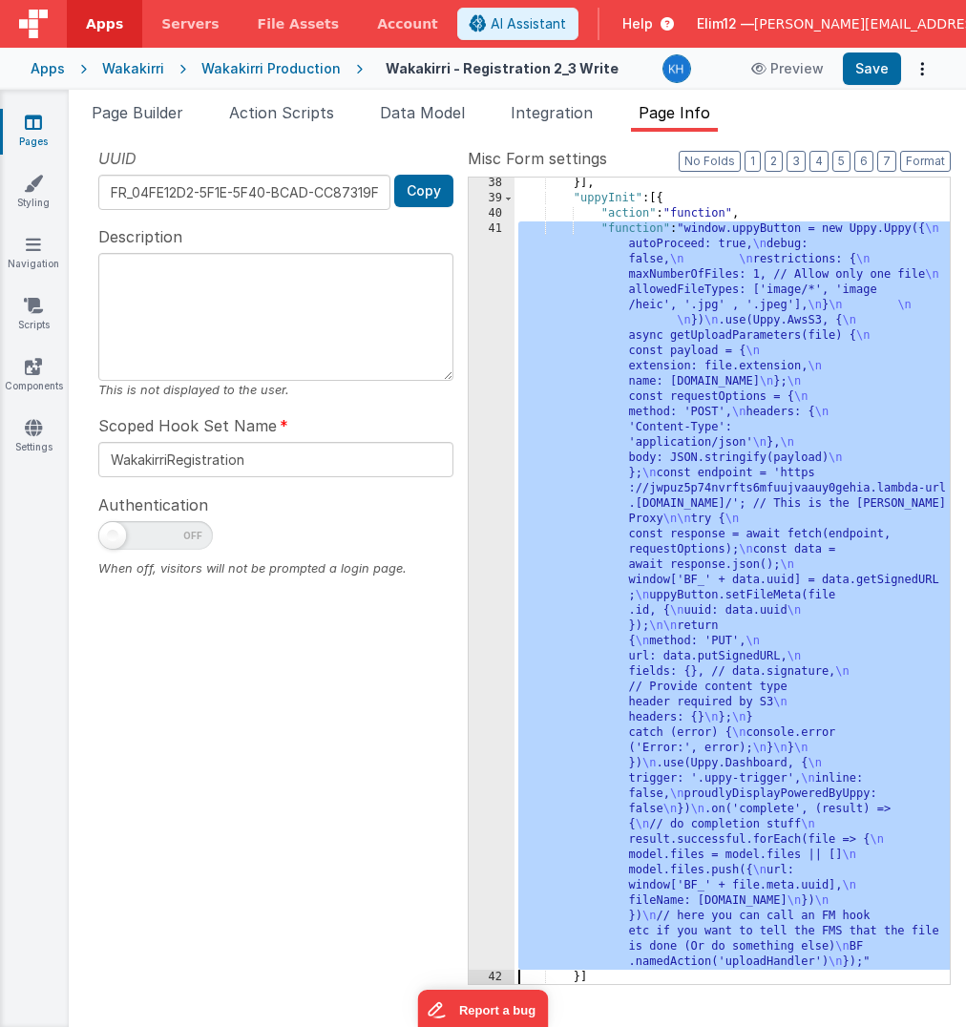
scroll to position [643, 0]
click at [491, 634] on div "41" at bounding box center [492, 595] width 46 height 748
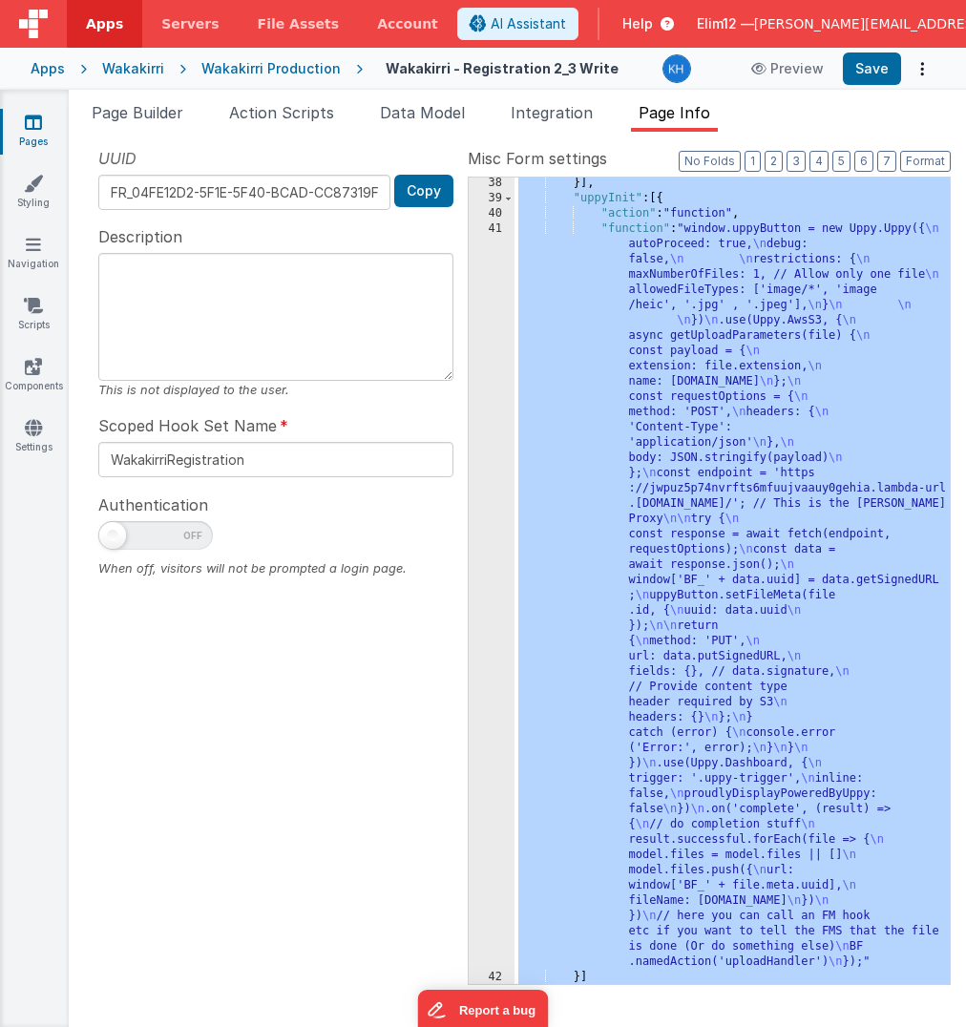
click at [505, 575] on div "41" at bounding box center [492, 595] width 46 height 748
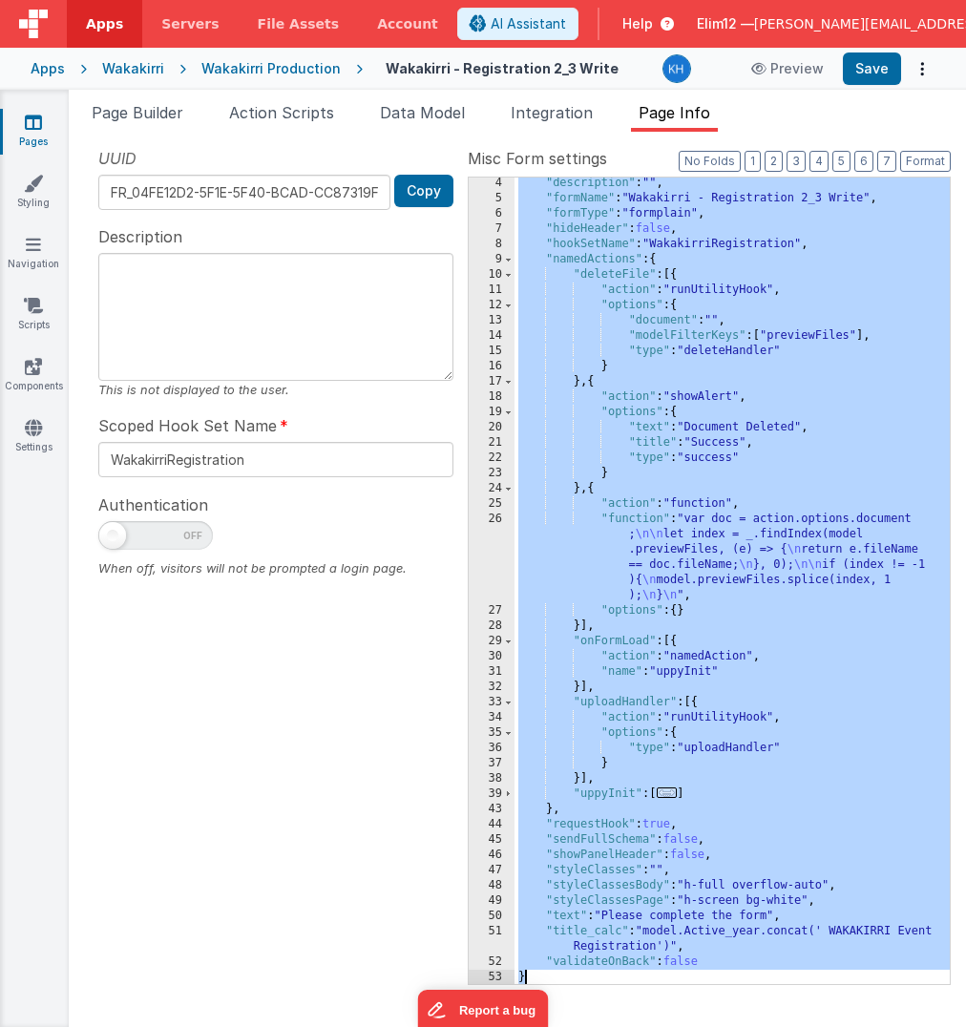
scroll to position [48, 0]
click at [500, 519] on div "26" at bounding box center [492, 557] width 46 height 92
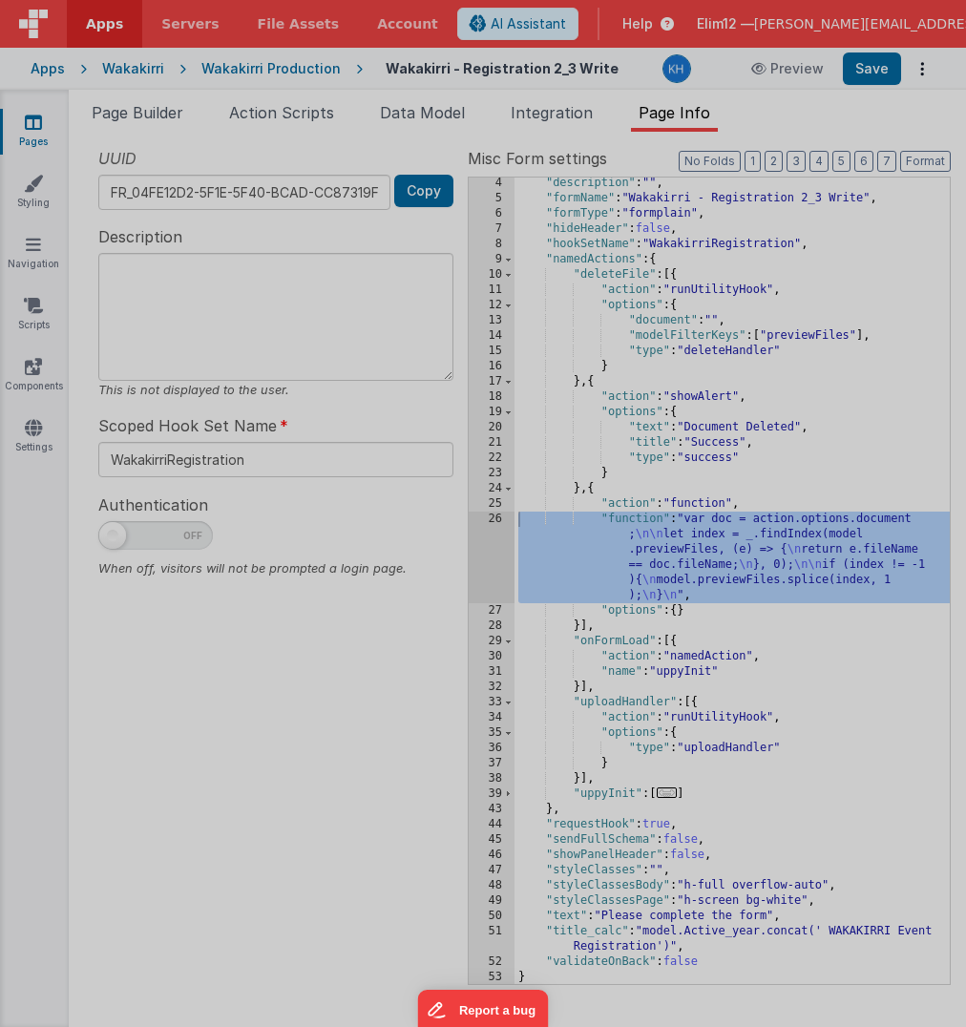
click at [500, 519] on div "var doc = action . options . document ; let index = _ . findIndex ( model . pre…" at bounding box center [508, 564] width 864 height 920
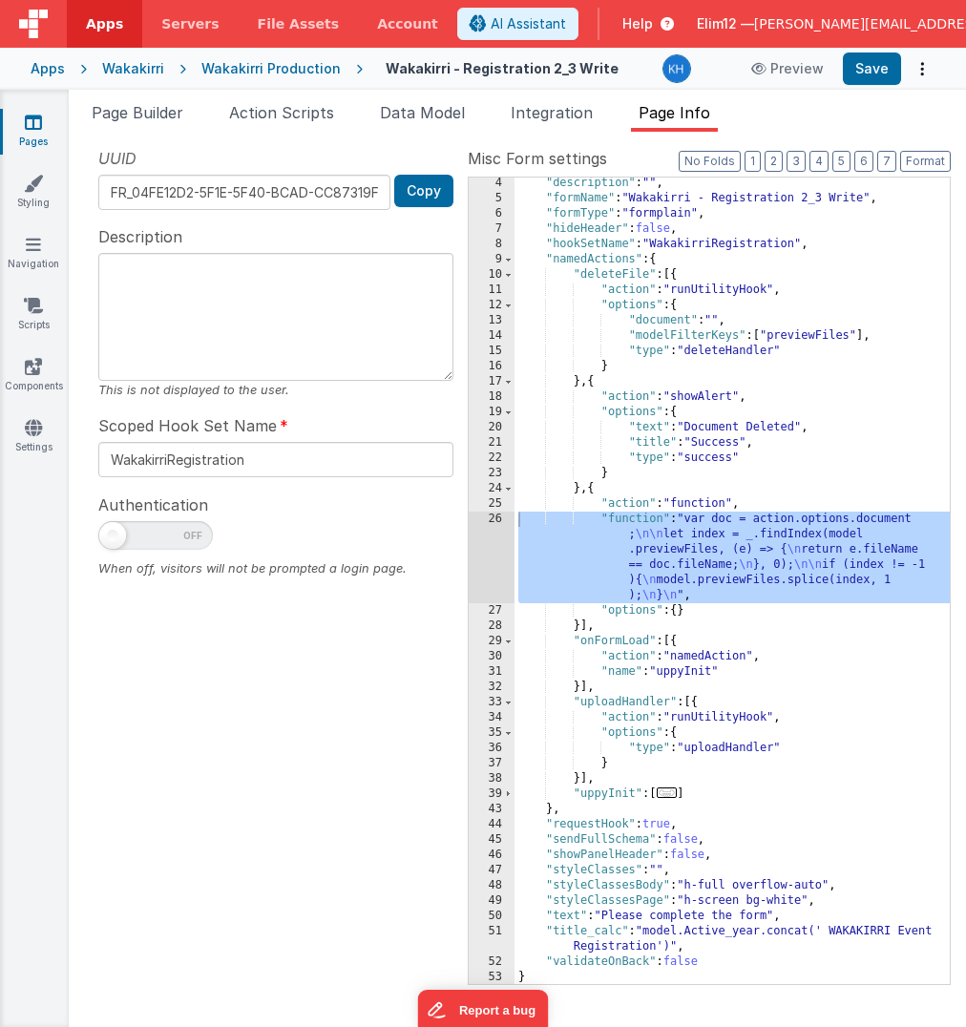
click at [672, 791] on span "..." at bounding box center [667, 792] width 21 height 10
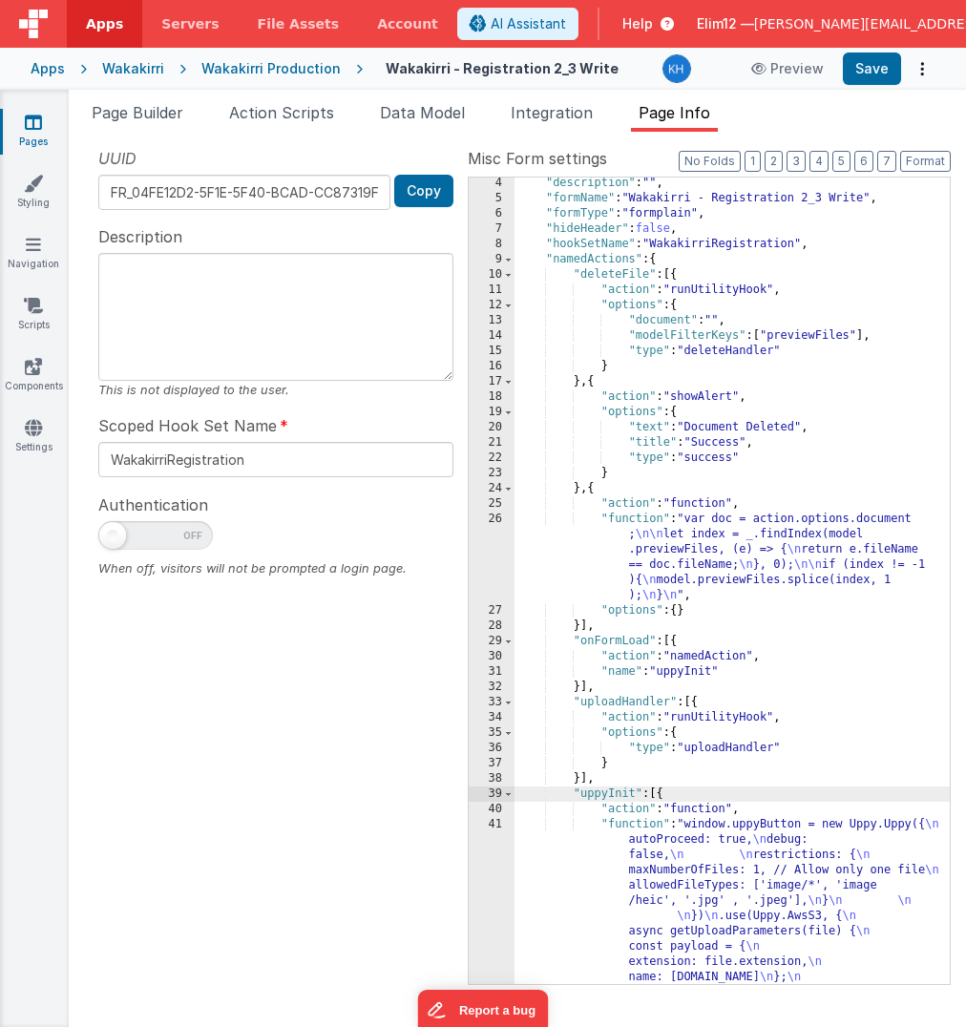
click at [746, 909] on div ""description" : "" , "formName" : "Wakakirri - Registration 2_3 Write" , "formT…" at bounding box center [732, 961] width 436 height 1571
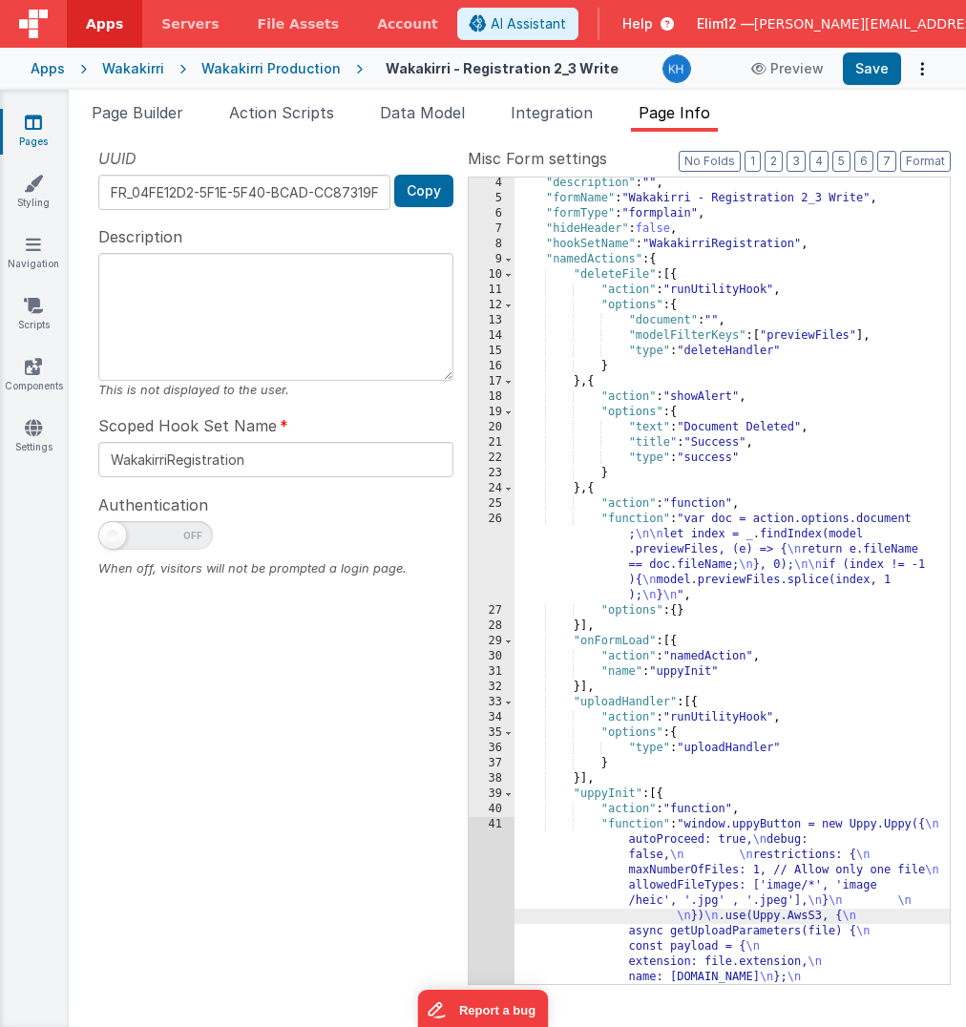
scroll to position [643, 0]
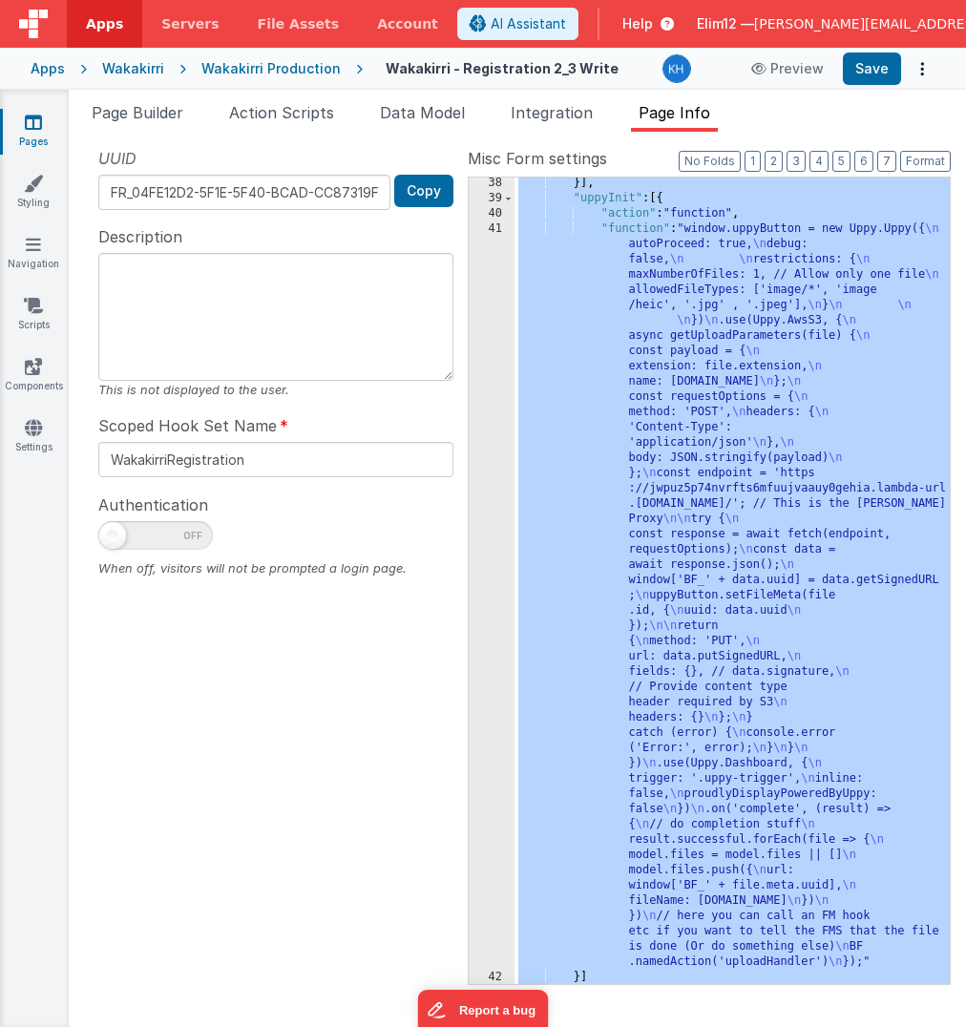
click at [501, 912] on div "41" at bounding box center [492, 595] width 46 height 748
click at [494, 847] on div "41" at bounding box center [492, 595] width 46 height 748
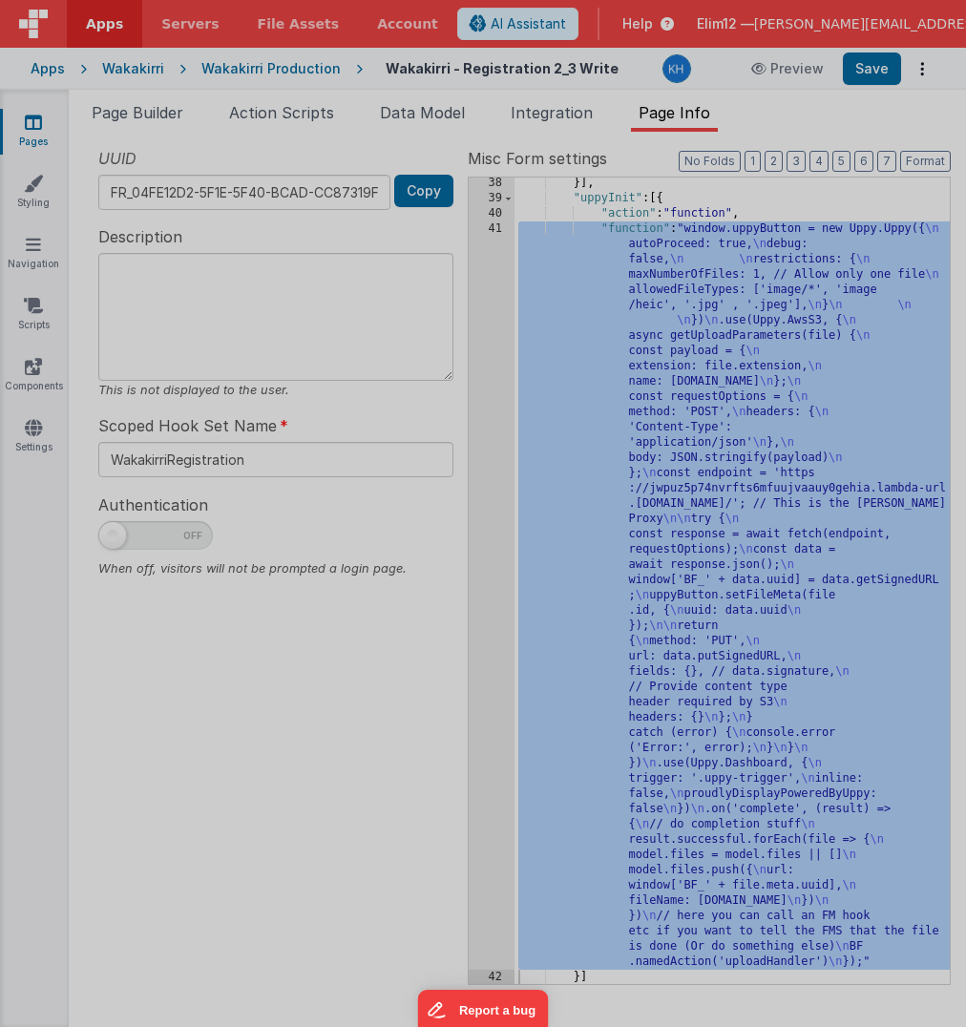
click at [494, 847] on div "window . uppyButton = new Uppy . Uppy ({ autoProceed : true , debug : false , r…" at bounding box center [508, 564] width 864 height 920
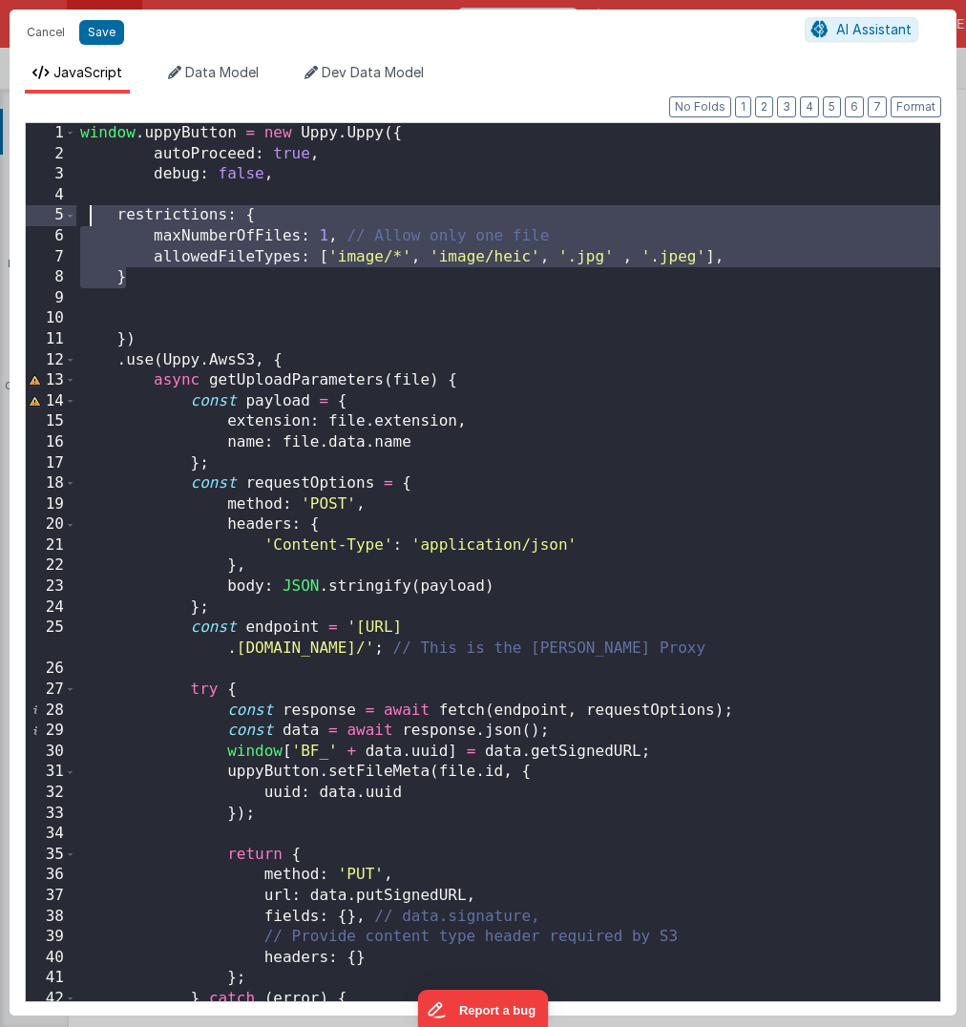
drag, startPoint x: 146, startPoint y: 281, endPoint x: 87, endPoint y: 211, distance: 91.4
click at [87, 211] on div "window . uppyButton = new Uppy . Uppy ({ autoProceed : true , debug : false , r…" at bounding box center [508, 583] width 864 height 920
click at [44, 24] on button "Cancel" at bounding box center [45, 32] width 57 height 27
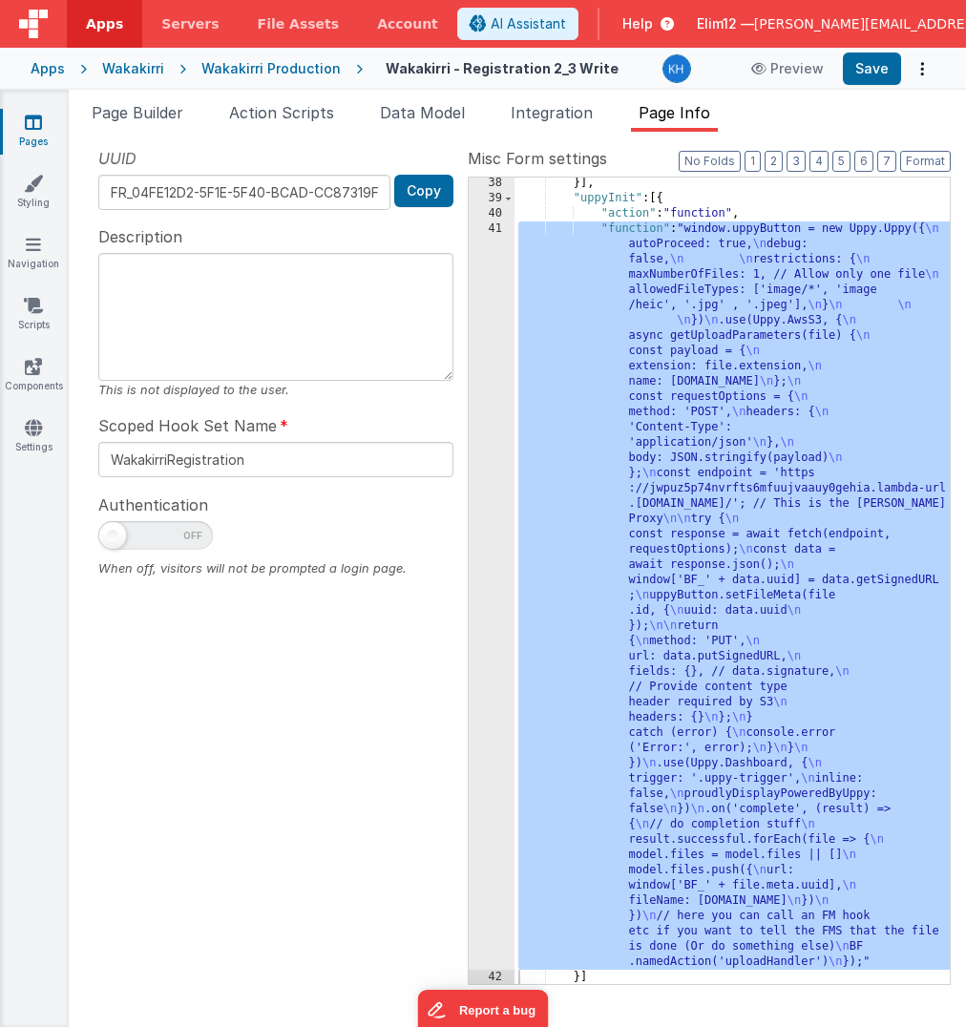
click at [55, 69] on div "Apps" at bounding box center [48, 68] width 34 height 19
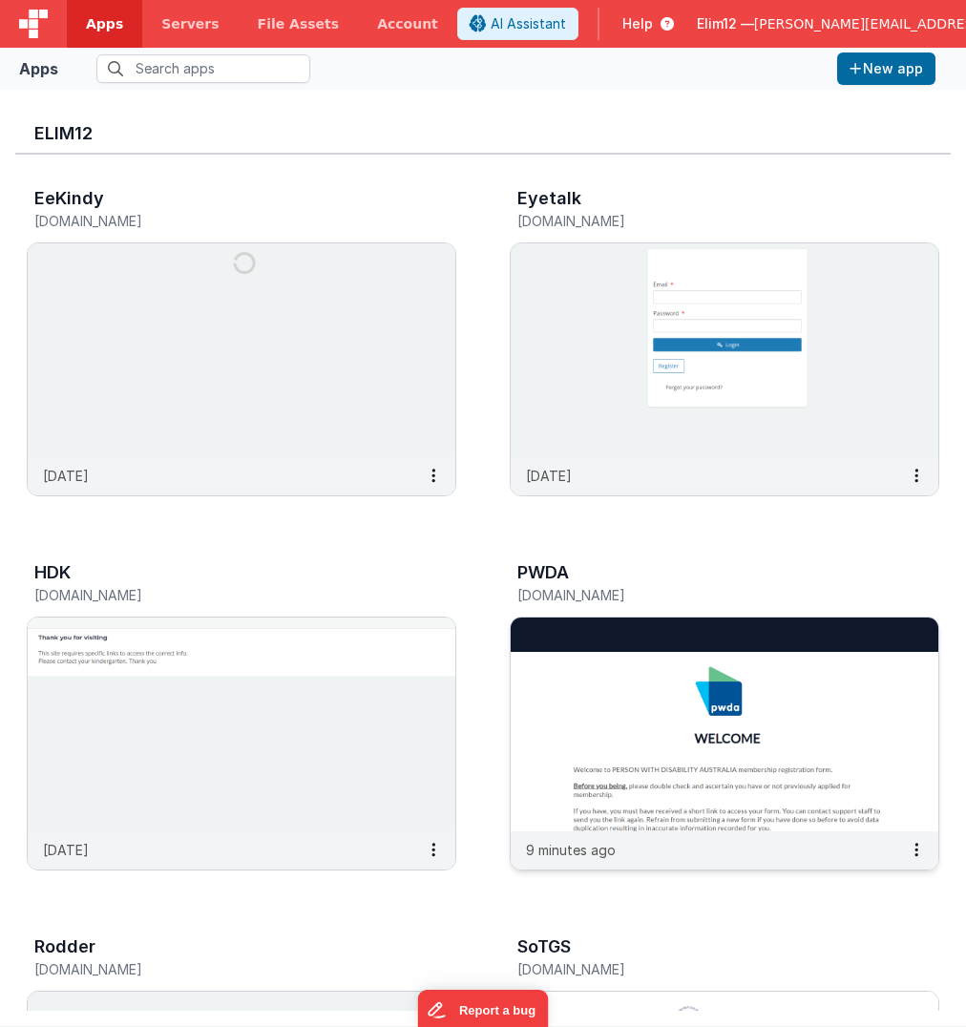
click at [609, 718] on img at bounding box center [725, 724] width 428 height 214
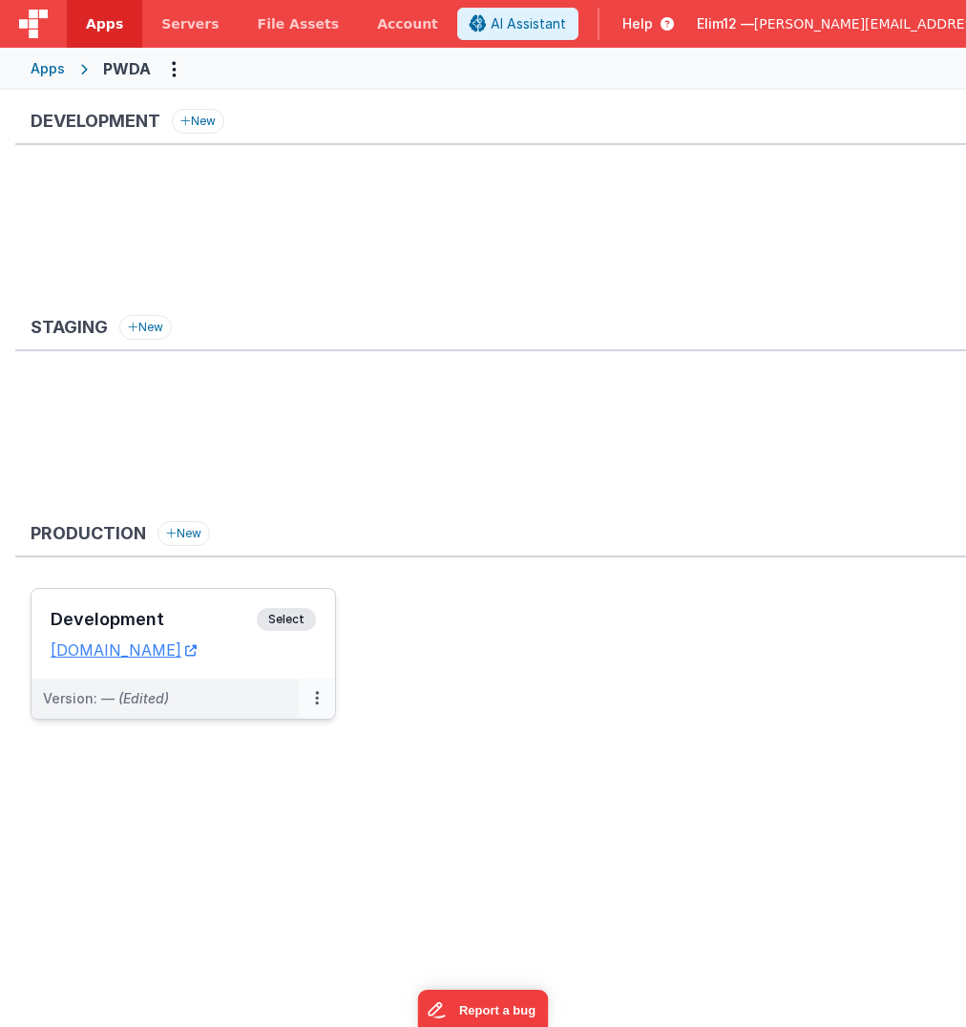
click at [302, 686] on button at bounding box center [317, 698] width 36 height 40
click at [279, 658] on div at bounding box center [483, 513] width 966 height 1027
click at [279, 658] on div "Development Select URLs [DOMAIN_NAME]" at bounding box center [182, 634] width 303 height 90
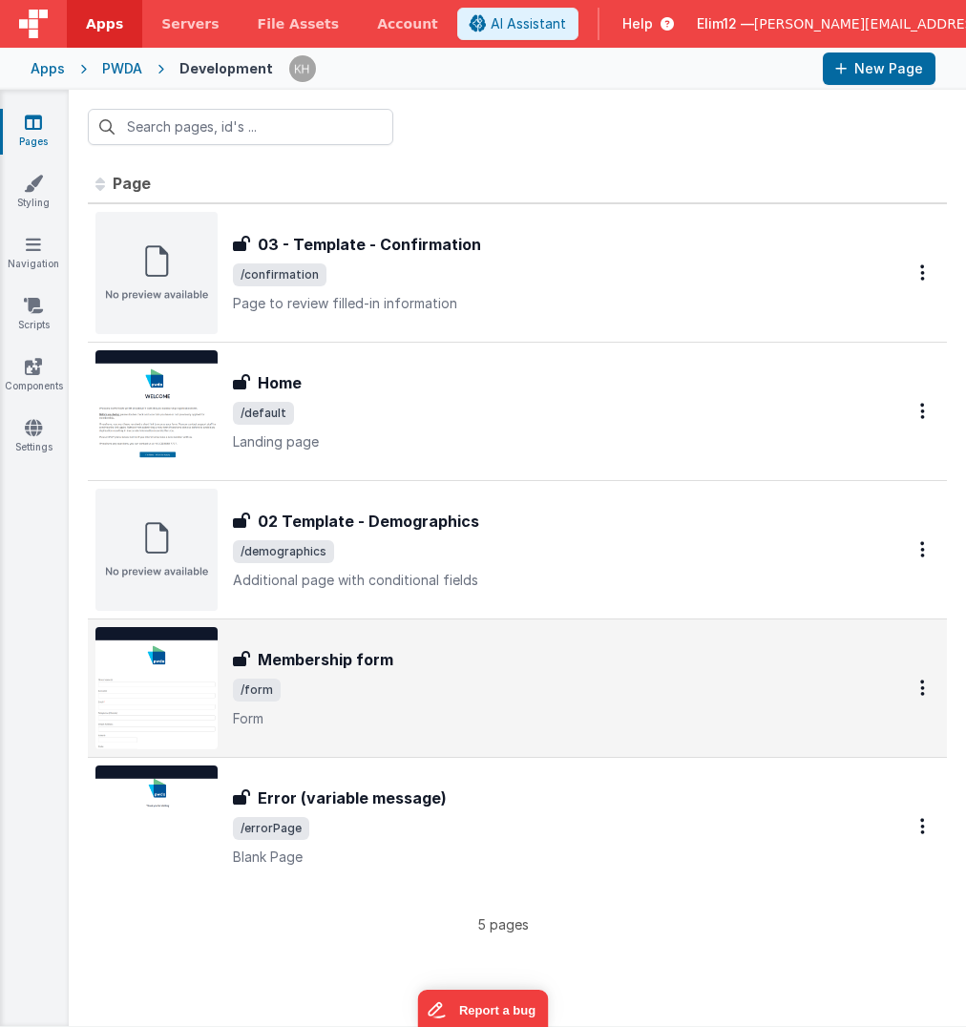
click at [549, 695] on span "/form" at bounding box center [546, 689] width 626 height 23
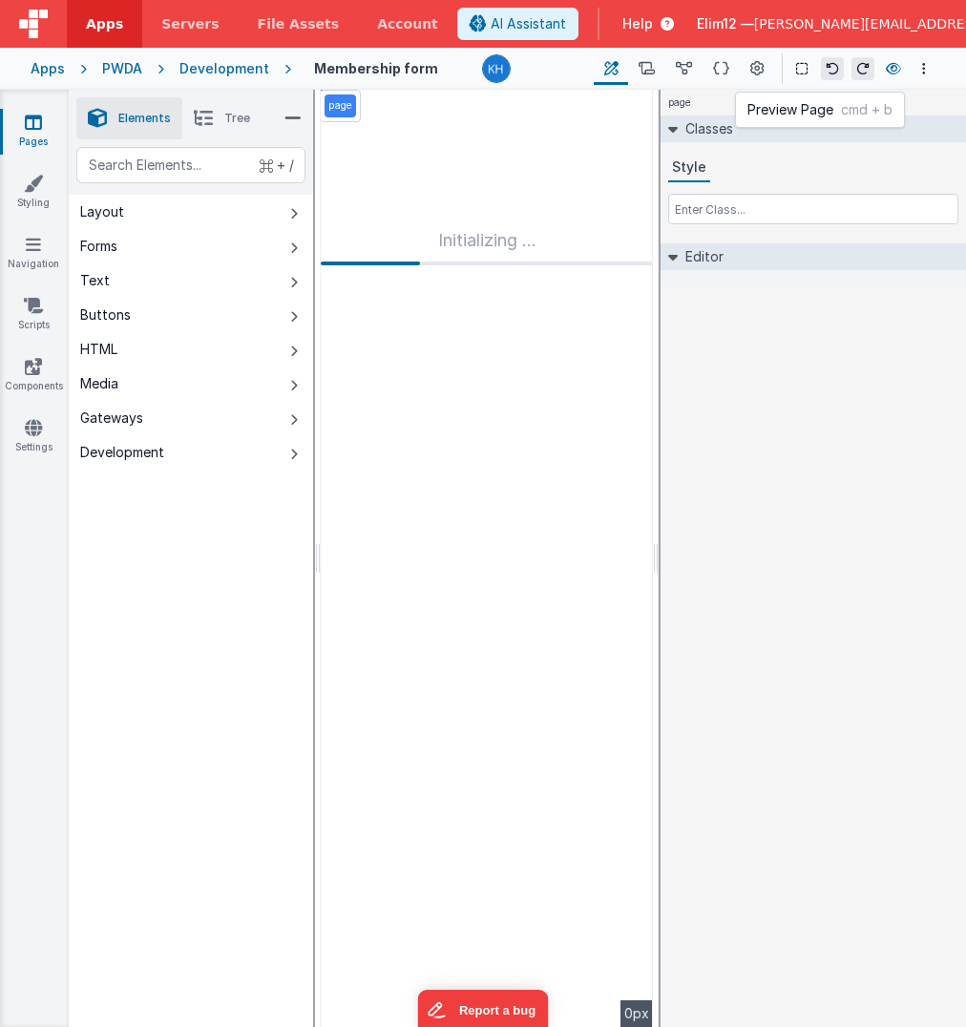
click at [888, 66] on icon at bounding box center [893, 68] width 15 height 13
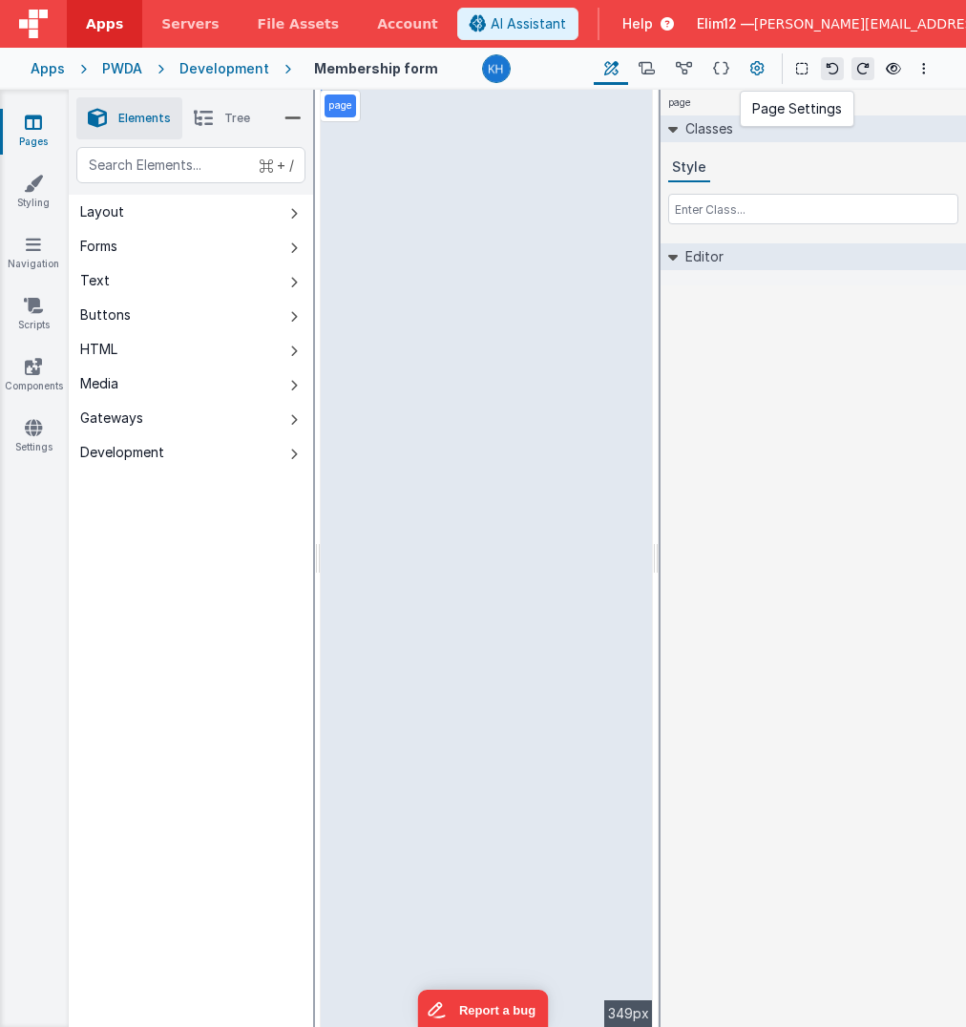
click at [755, 65] on icon at bounding box center [757, 69] width 14 height 20
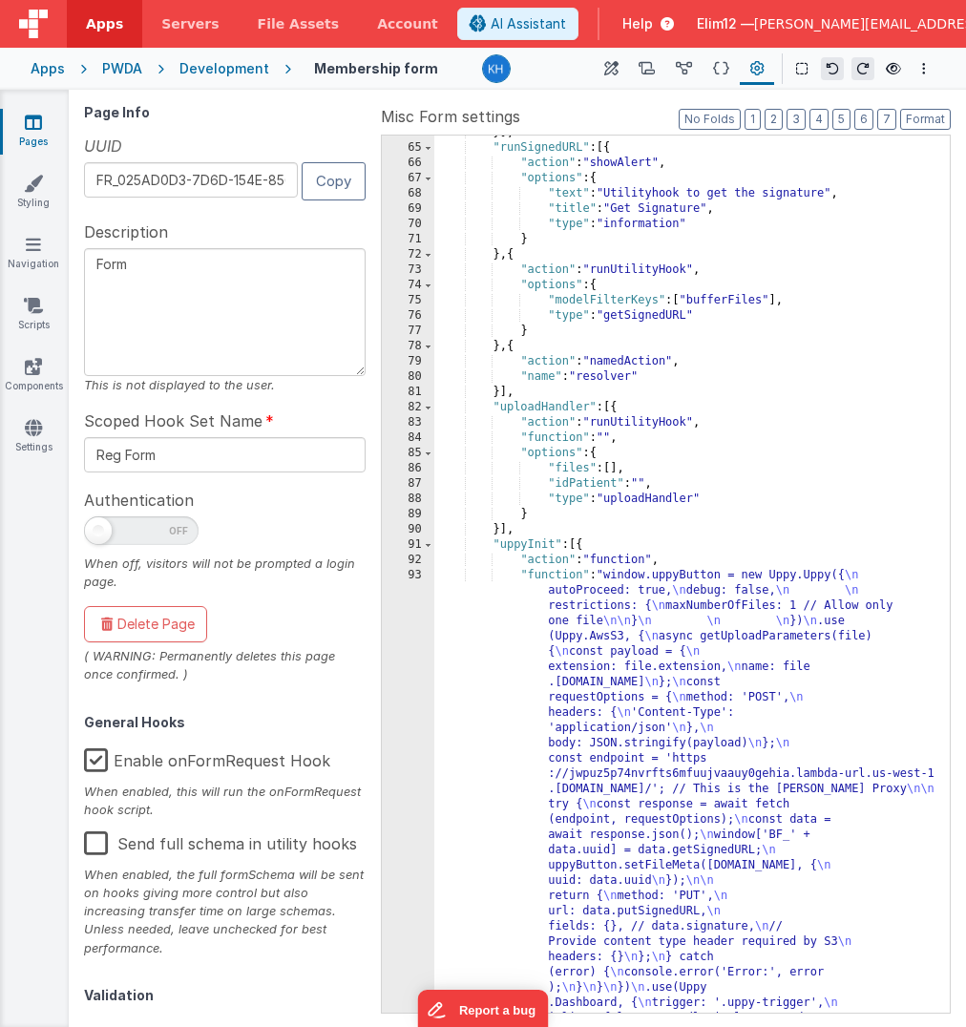
scroll to position [1414, 0]
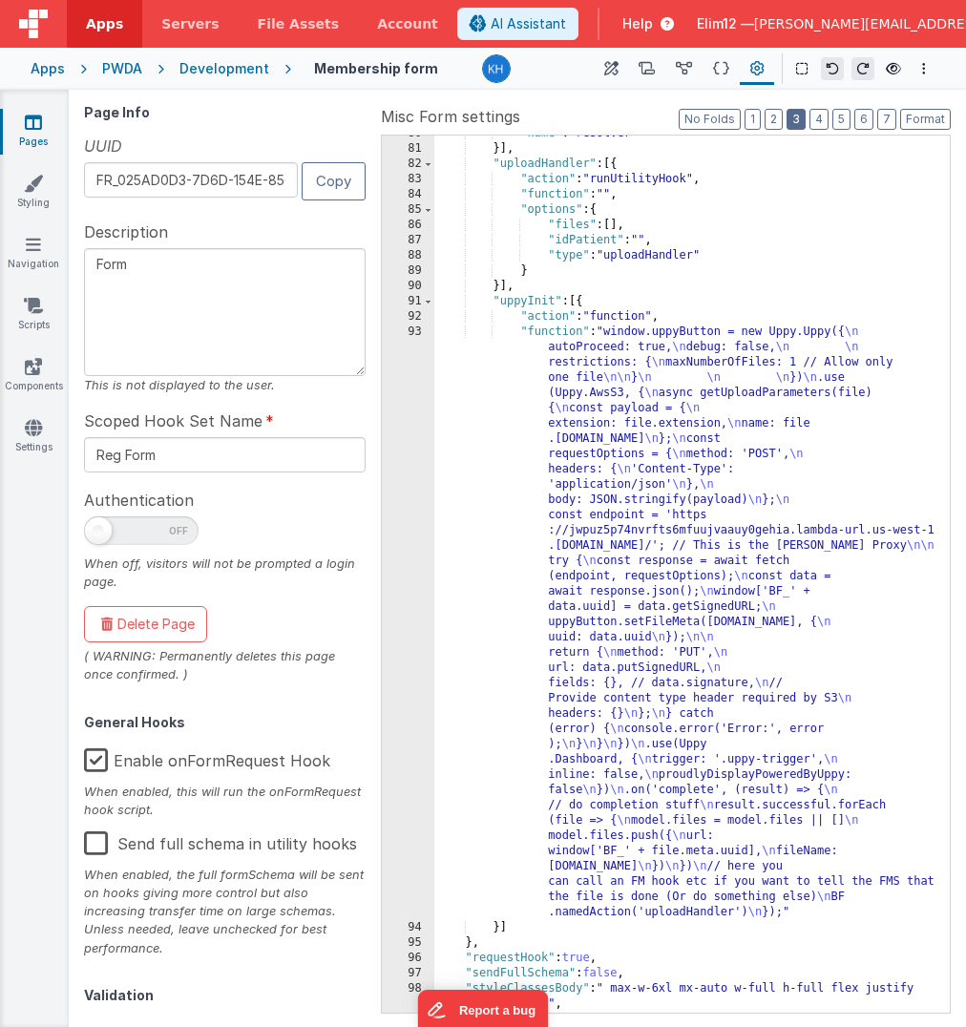
click at [795, 116] on button "3" at bounding box center [795, 119] width 19 height 21
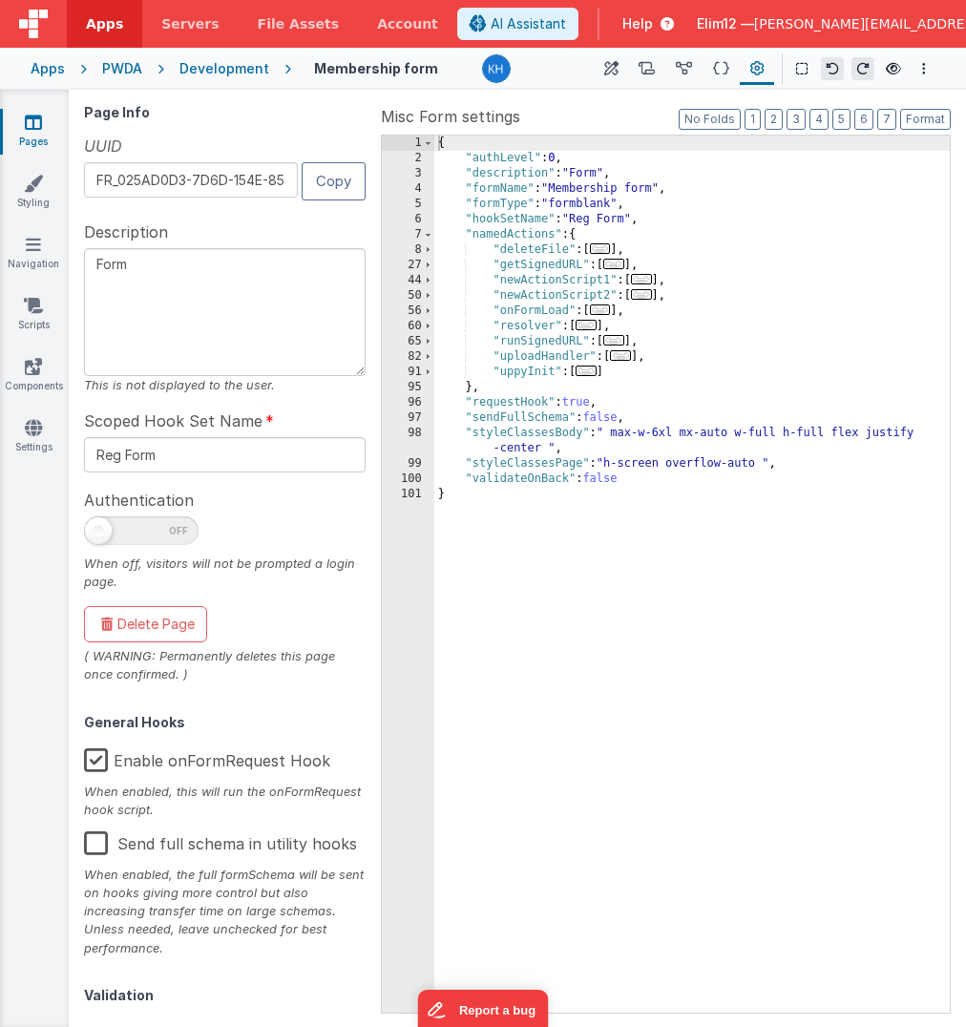
click at [589, 366] on span "..." at bounding box center [585, 370] width 21 height 10
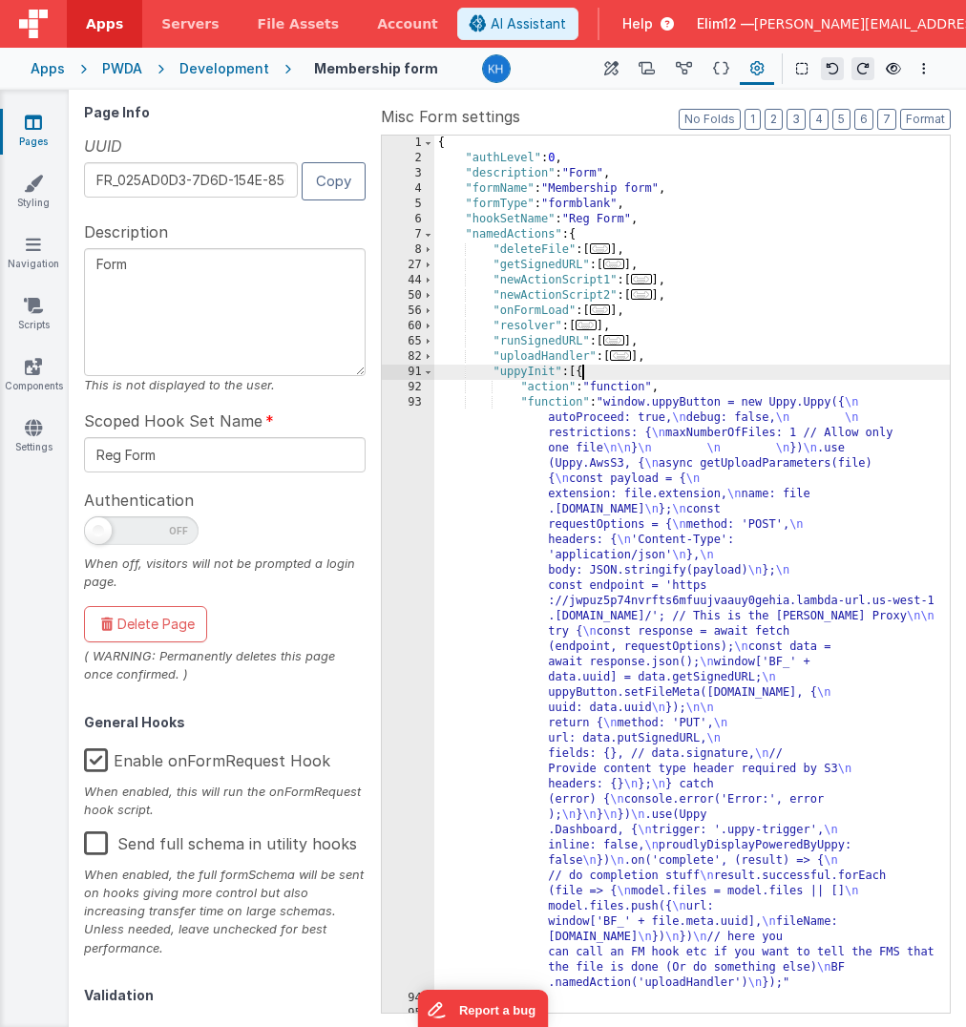
scroll to position [115, 0]
click at [680, 553] on div "{ "authLevel" : 0 , "description" : "Form" , "formName" : "Membership form" , "…" at bounding box center [692, 590] width 516 height 908
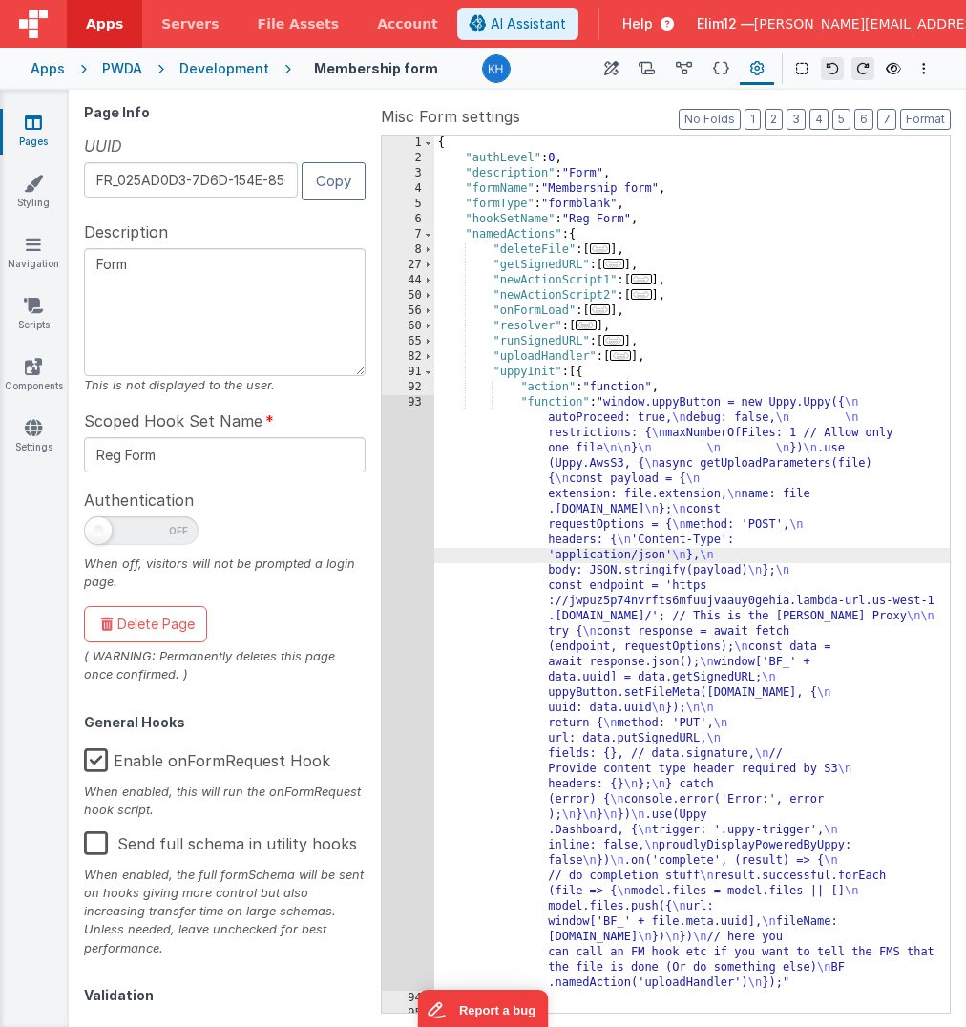
click at [411, 551] on div "93" at bounding box center [408, 692] width 52 height 595
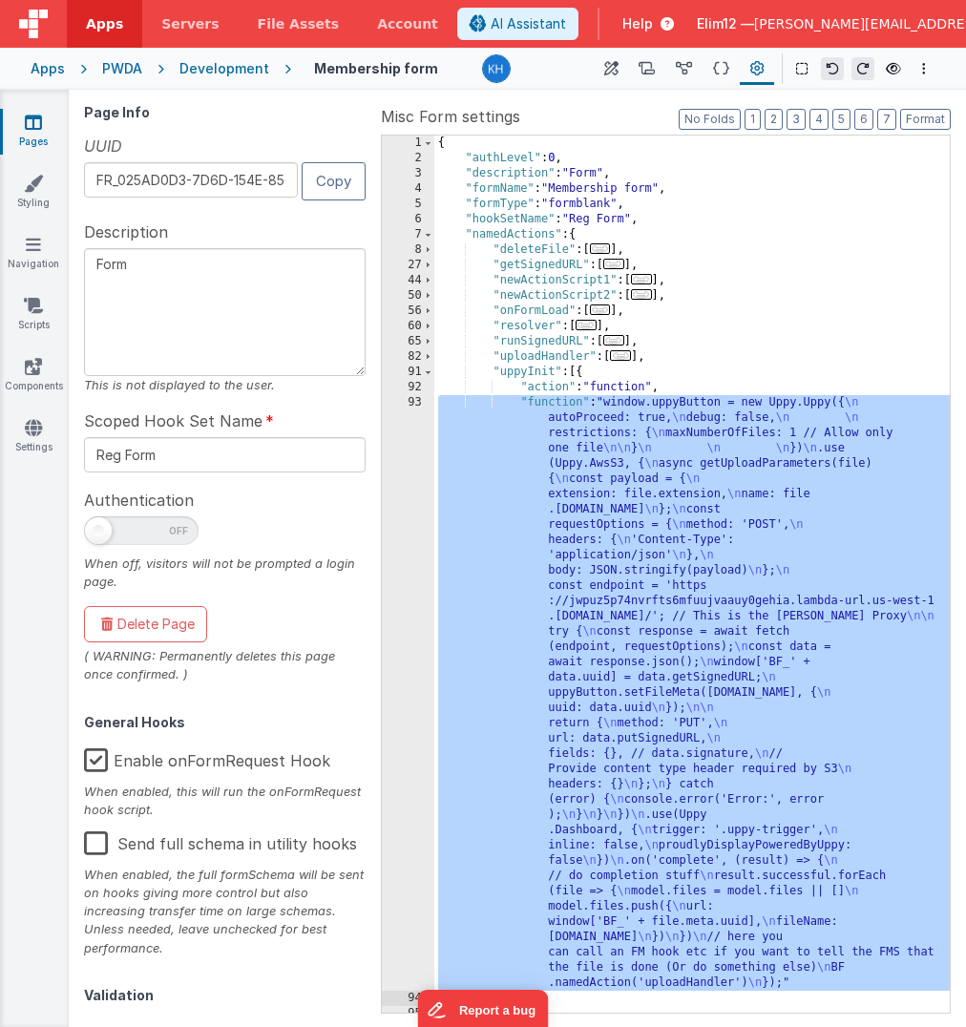
click at [411, 551] on div "window . uppyButton = new Uppy . Uppy ({ autoProceed : true , debug : false , r…" at bounding box center [508, 564] width 864 height 920
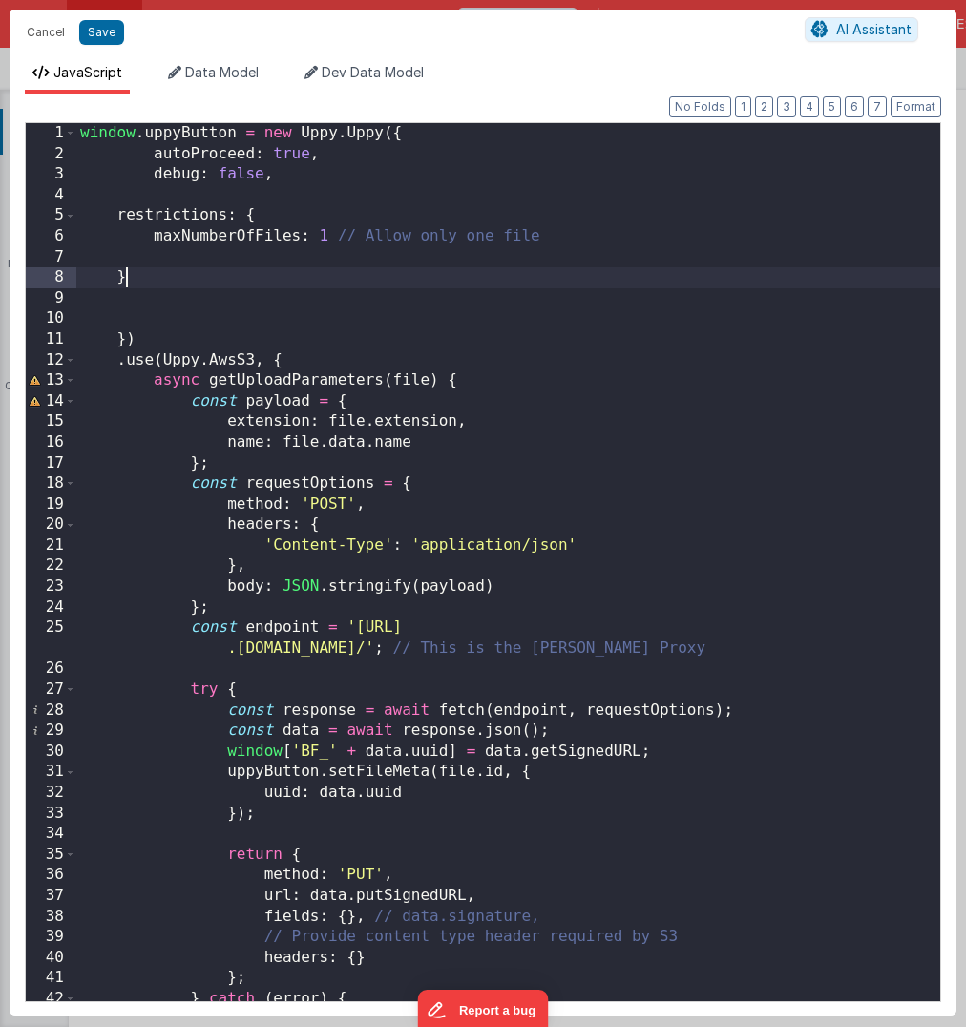
click at [315, 282] on div "window . uppyButton = new Uppy . Uppy ({ autoProceed : true , debug : false , r…" at bounding box center [508, 583] width 864 height 920
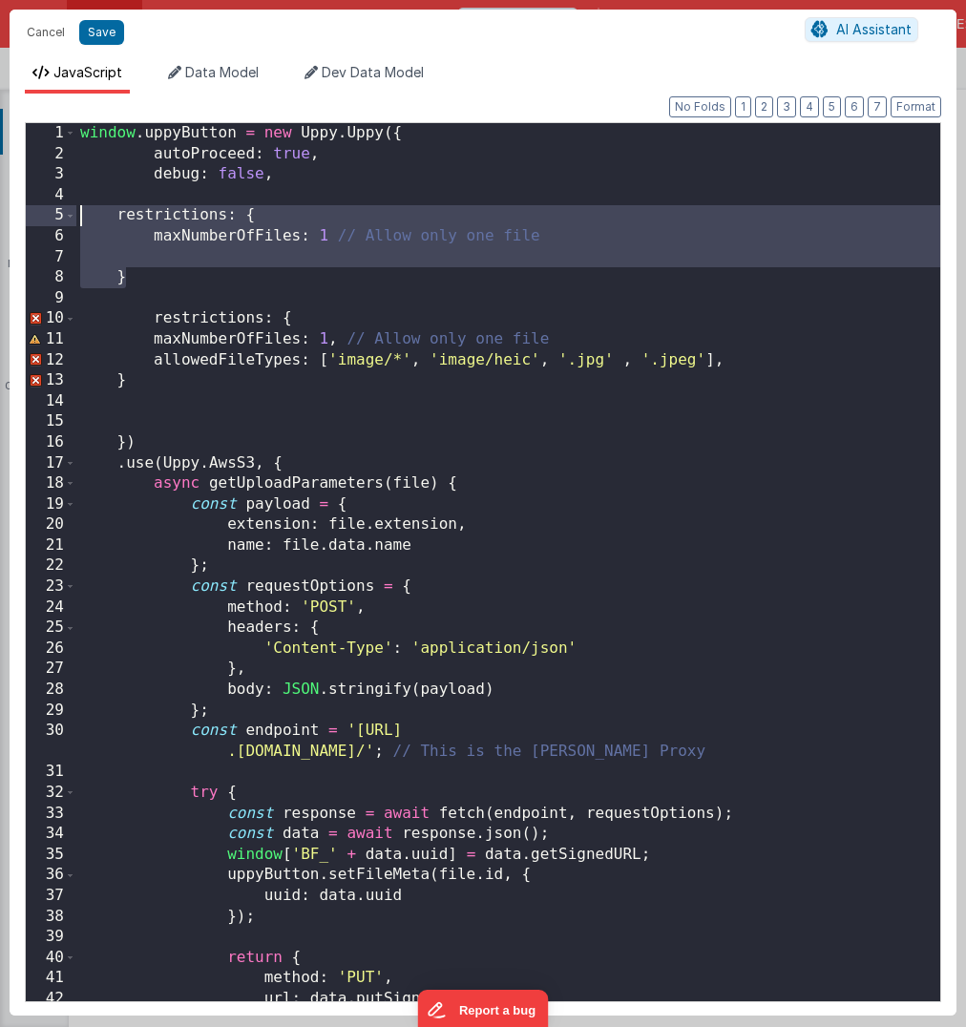
drag, startPoint x: 162, startPoint y: 271, endPoint x: 49, endPoint y: 219, distance: 125.1
click at [49, 219] on div "1 2 3 4 5 6 7 8 9 10 11 12 13 14 15 16 17 18 19 20 21 22 23 24 25 26 27 28 29 3…" at bounding box center [483, 562] width 916 height 880
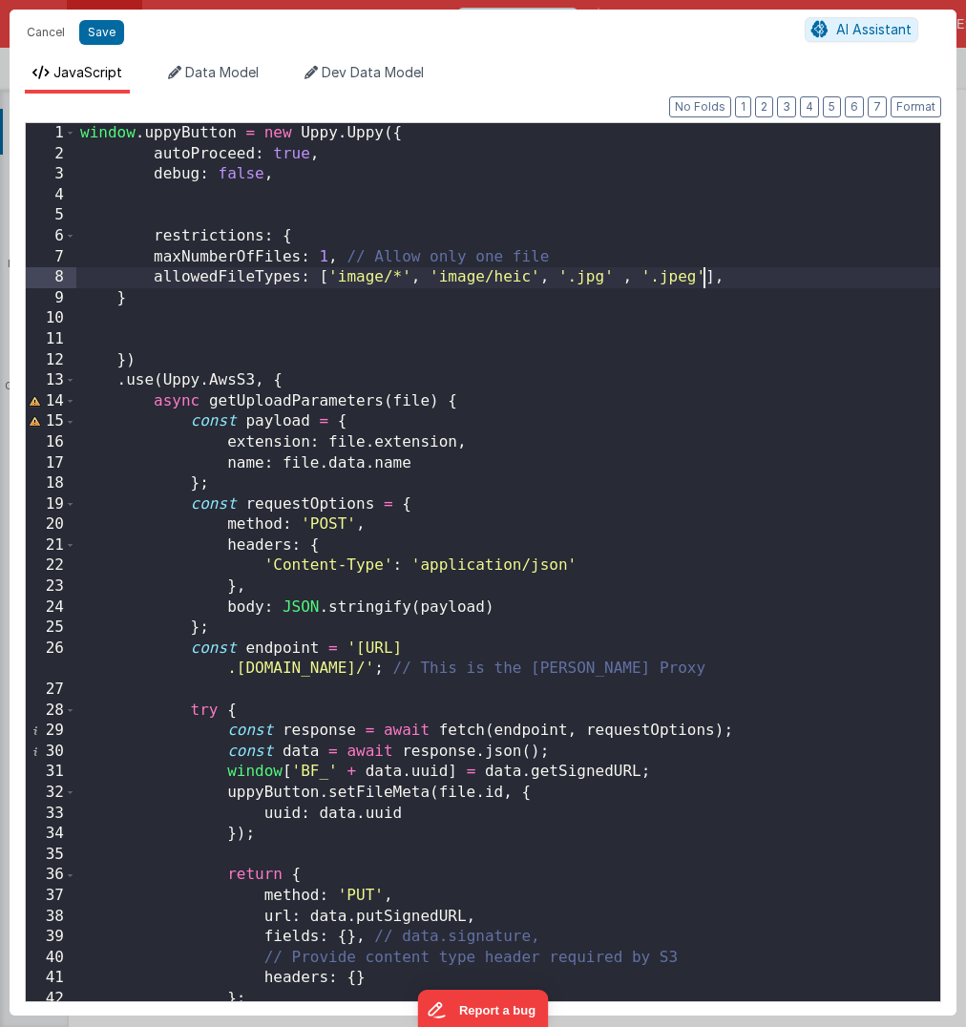
click at [702, 277] on div "window . uppyButton = new Uppy . Uppy ({ autoProceed : true , debug : false , r…" at bounding box center [508, 583] width 864 height 920
drag, startPoint x: 703, startPoint y: 278, endPoint x: 639, endPoint y: 274, distance: 64.1
click at [639, 274] on div "window . uppyButton = new Uppy . Uppy ({ autoProceed : true , debug : false , r…" at bounding box center [508, 583] width 864 height 920
click at [724, 276] on div "window . uppyButton = new Uppy . Uppy ({ autoProceed : true , debug : false , r…" at bounding box center [508, 583] width 864 height 920
paste textarea
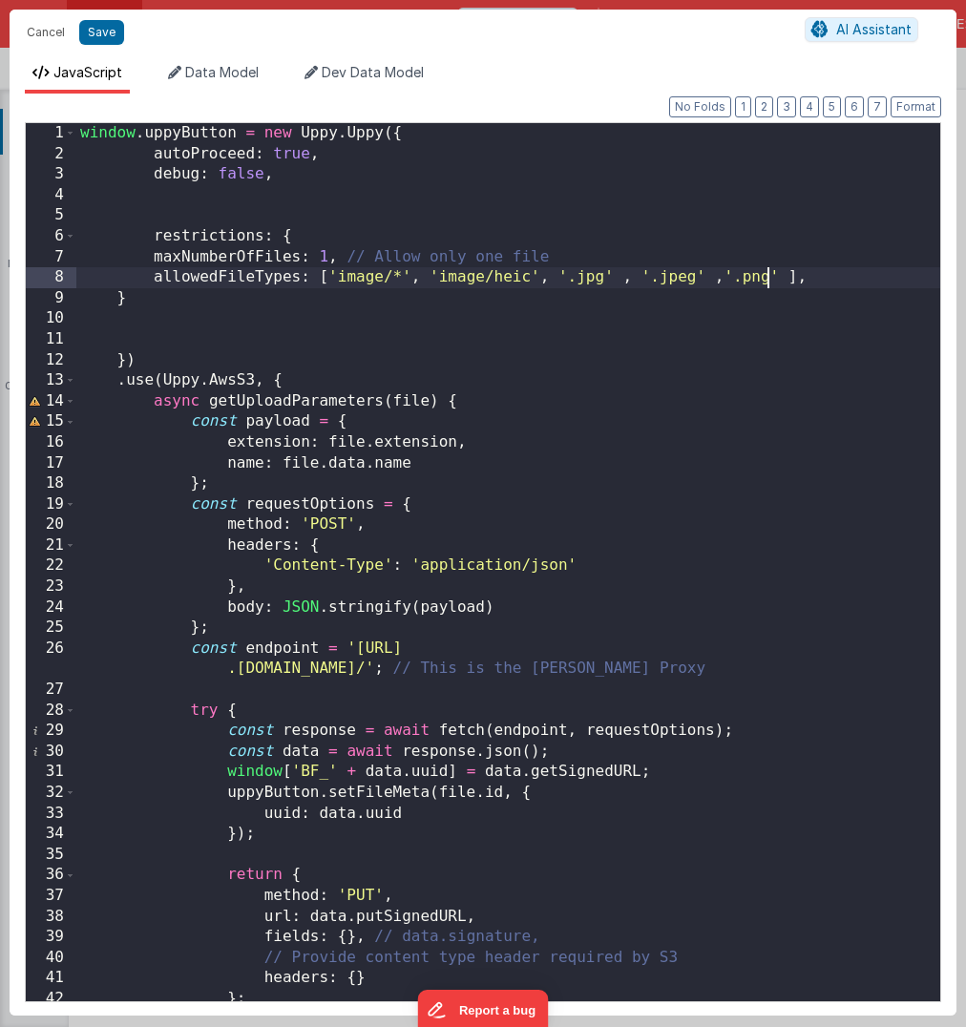
click at [829, 281] on div "window . uppyButton = new Uppy . Uppy ({ autoProceed : true , debug : false , r…" at bounding box center [508, 583] width 864 height 920
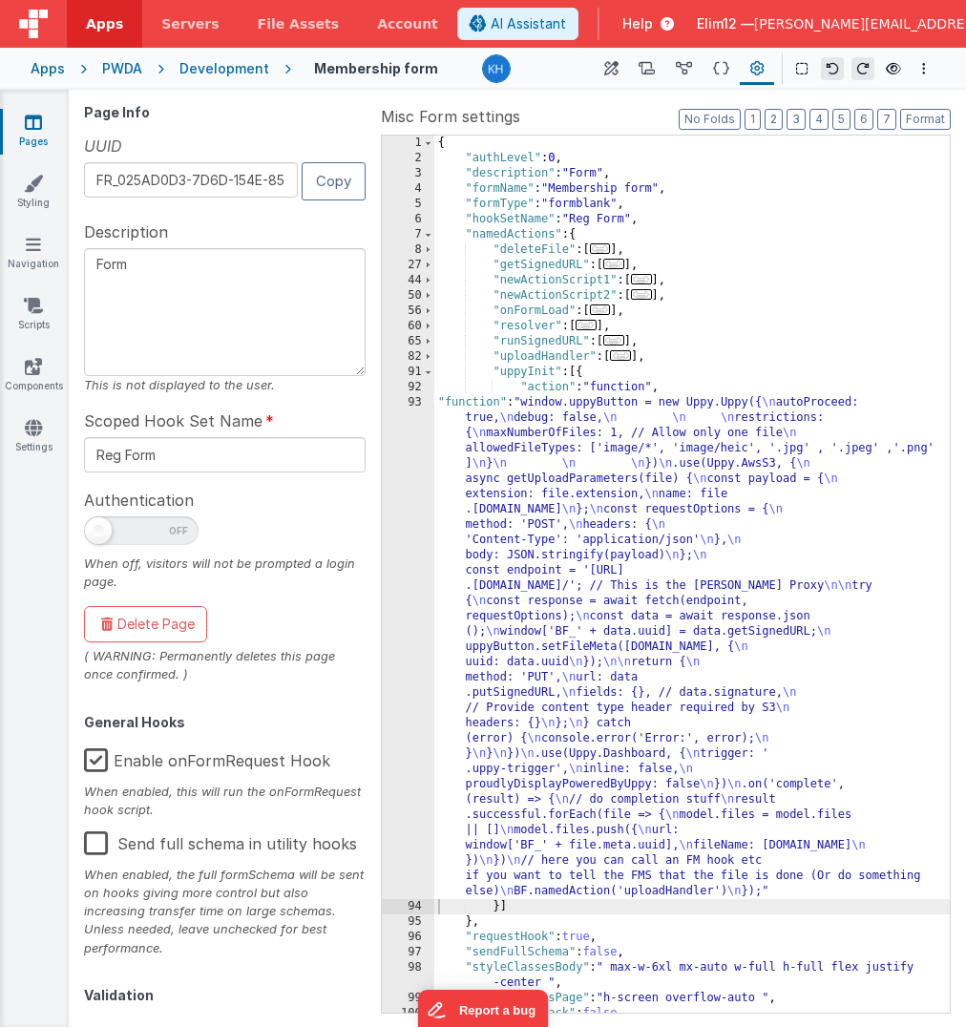
scroll to position [0, 0]
click at [719, 65] on icon at bounding box center [721, 69] width 16 height 20
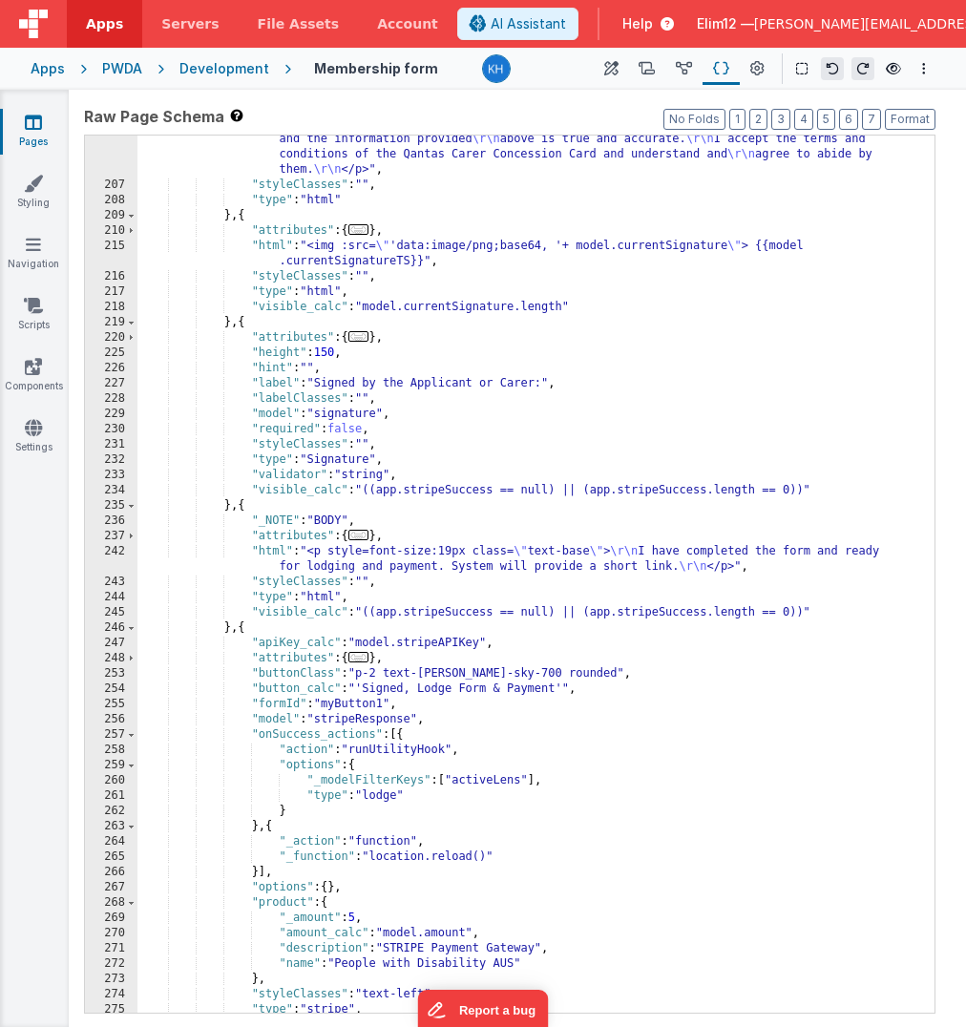
scroll to position [2294, 0]
click at [622, 525] on div ""html" : "<p style=font-size:19px class= \" text-base \" ><br><br> \r\n I decla…" at bounding box center [535, 578] width 797 height 984
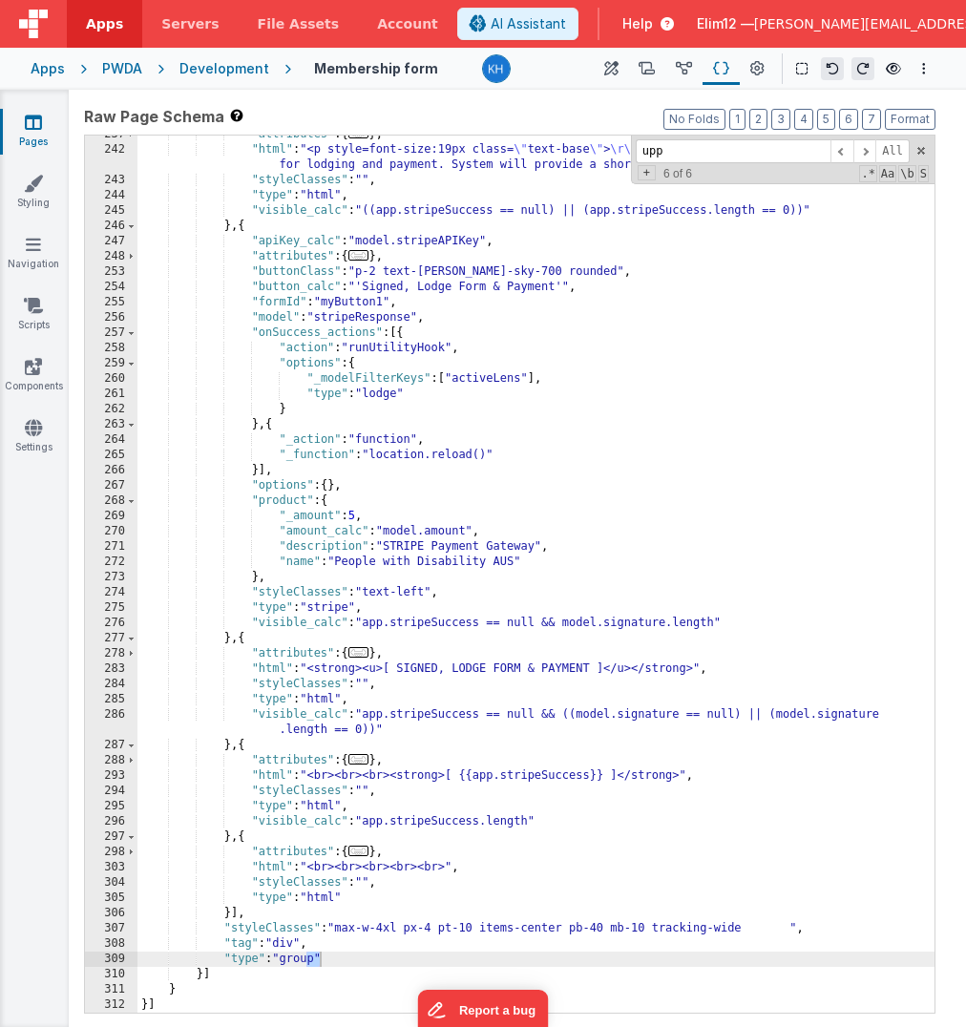
scroll to position [1134, 0]
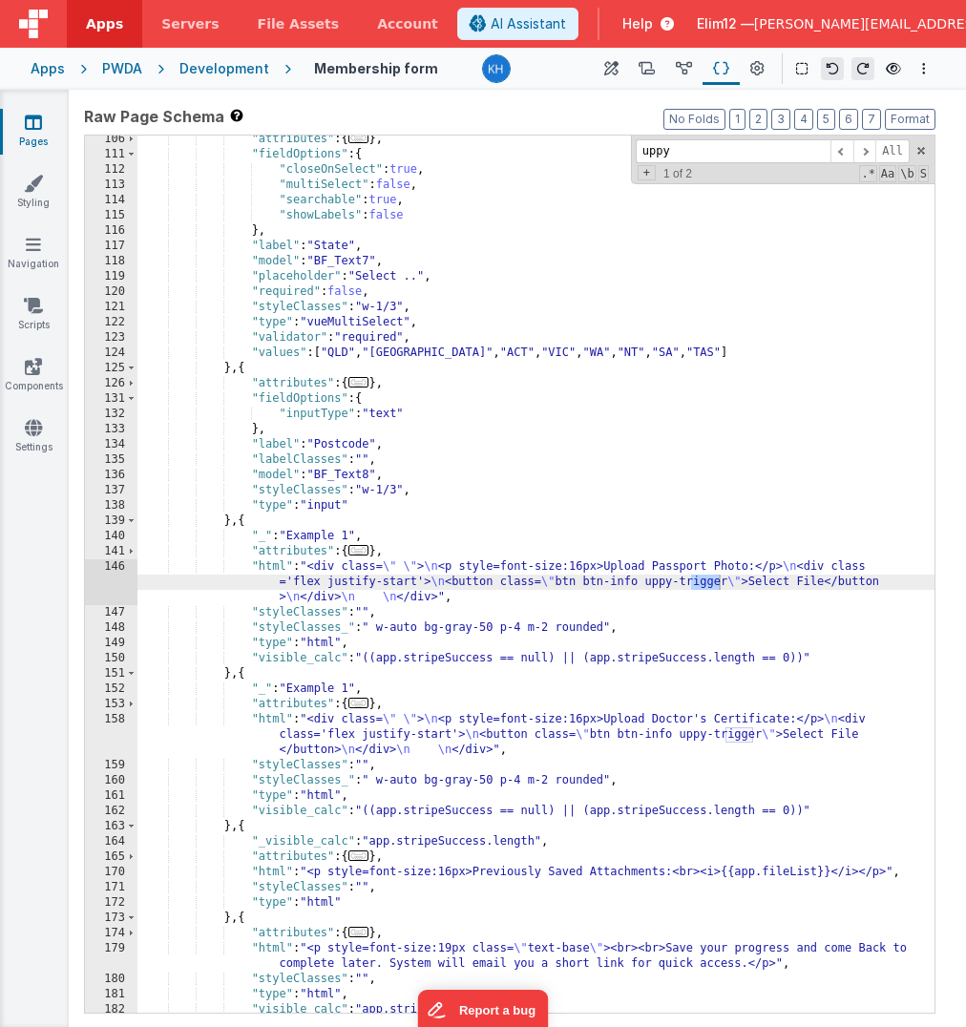
click at [367, 551] on span "..." at bounding box center [358, 550] width 21 height 10
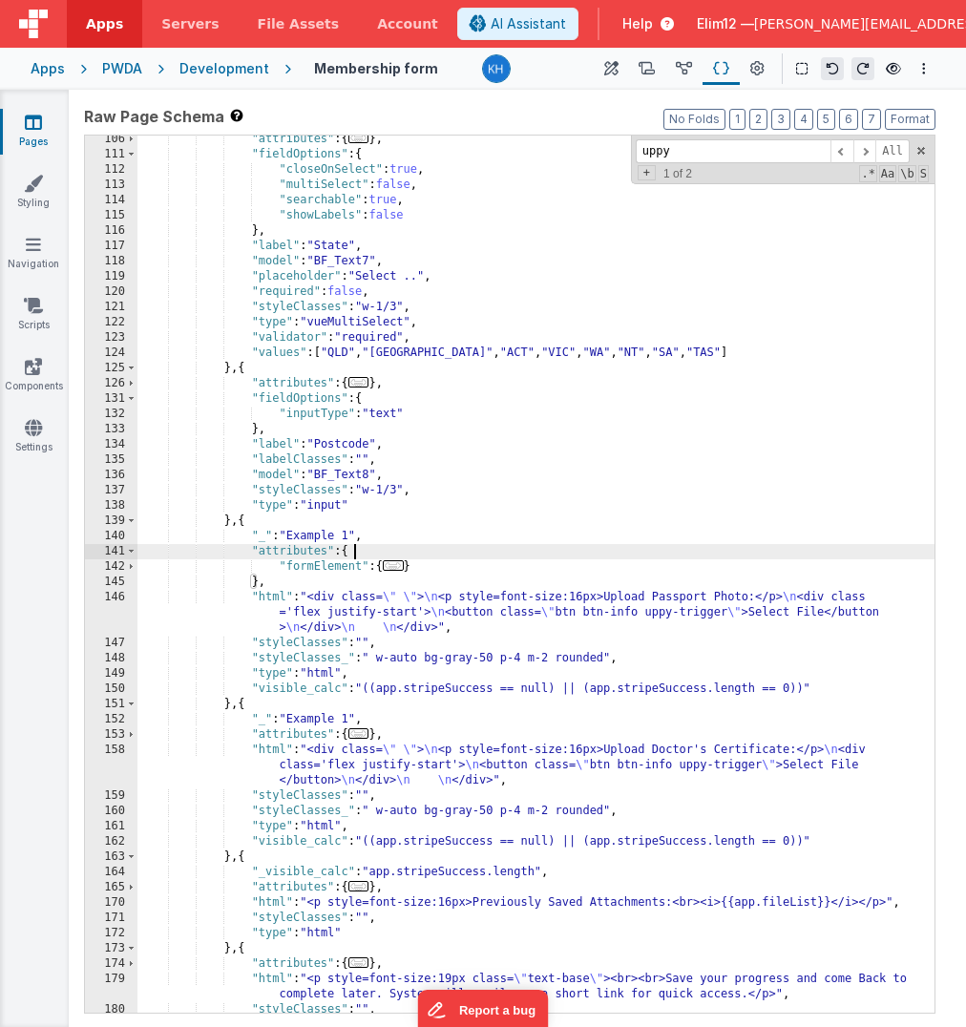
click at [400, 564] on span "..." at bounding box center [393, 565] width 21 height 10
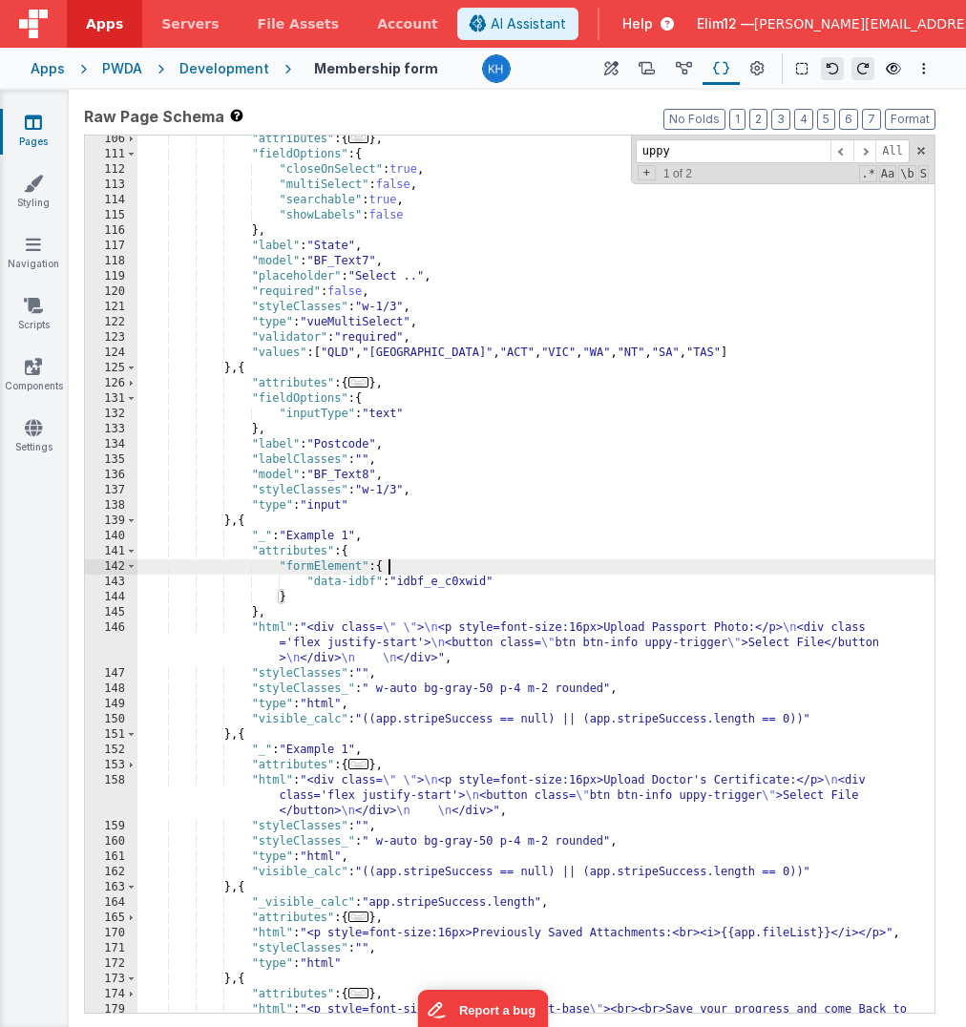
click at [313, 526] on div ""attributes" : { ... } , "fieldOptions" : { "closeOnSelect" : true , "multiSele…" at bounding box center [535, 593] width 797 height 923
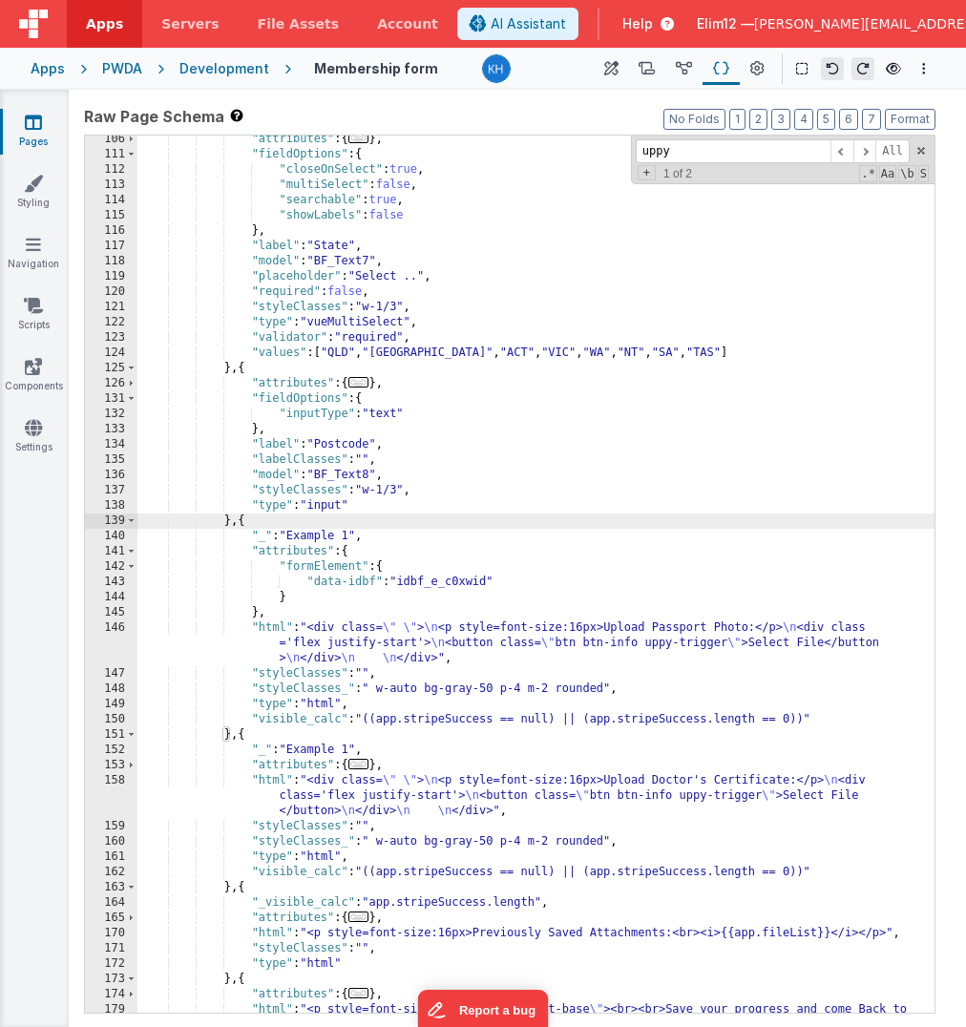
click at [282, 517] on div ""attributes" : { ... } , "fieldOptions" : { "closeOnSelect" : true , "multiSele…" at bounding box center [535, 593] width 797 height 923
click at [521, 630] on div ""attributes" : { ... } , "fieldOptions" : { "closeOnSelect" : true , "multiSele…" at bounding box center [535, 593] width 797 height 923
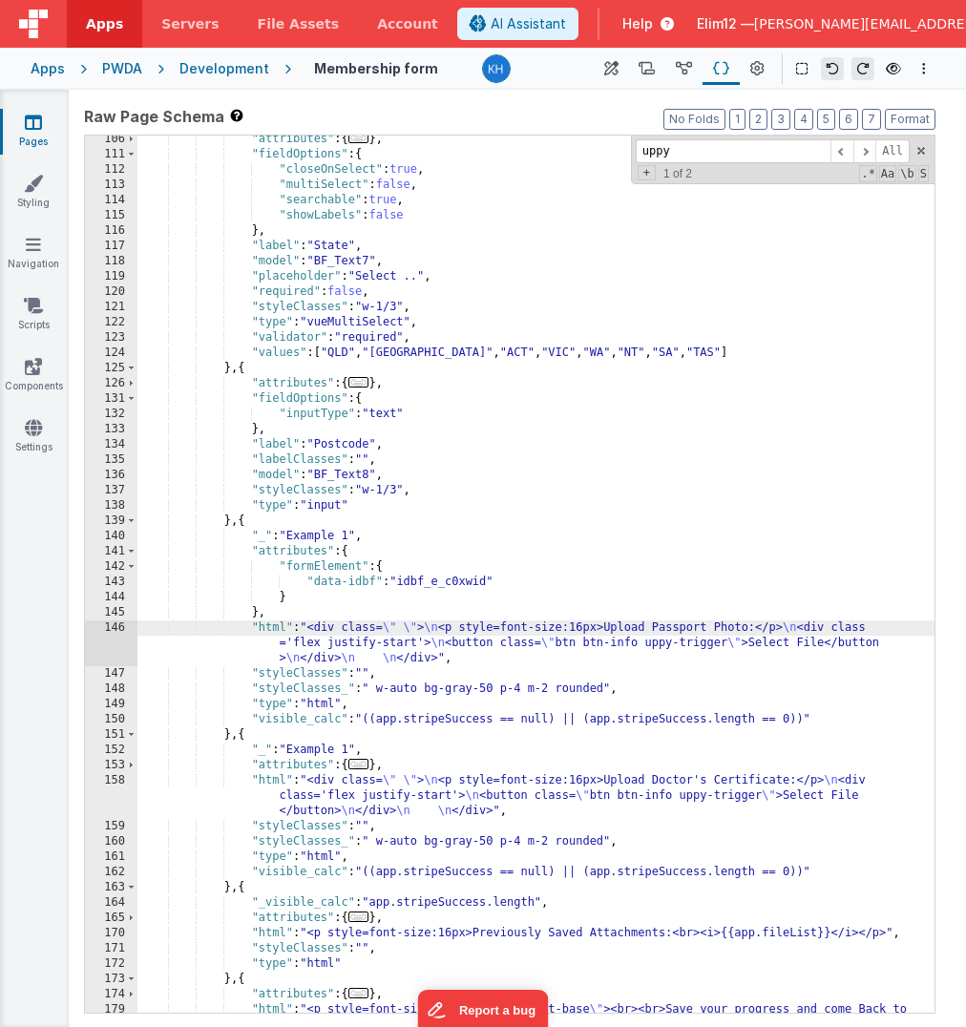
click at [115, 631] on div "146" at bounding box center [111, 643] width 52 height 46
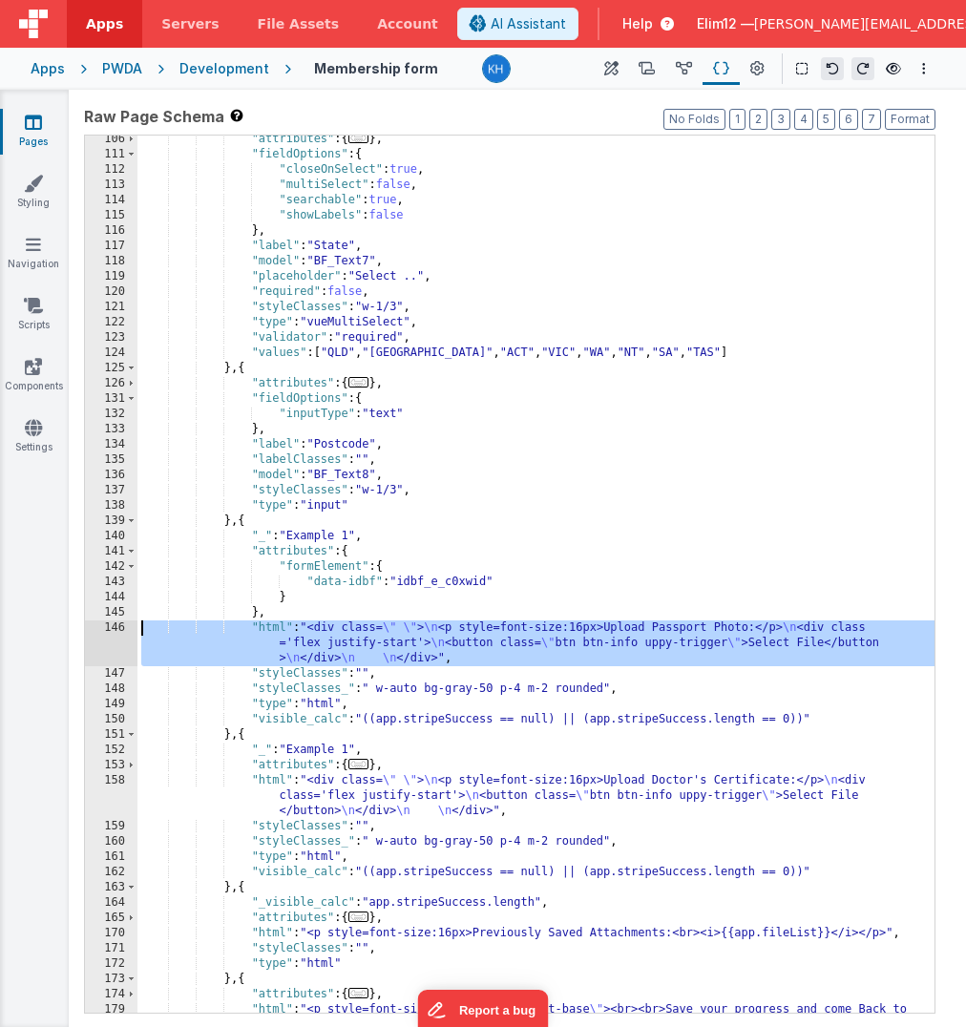
click at [115, 631] on div "< div class = " " > < p style = font-size:16px > Upload Passport Photo: </ p > …" at bounding box center [264, 566] width 393 height 914
click at [765, 70] on button at bounding box center [757, 68] width 34 height 32
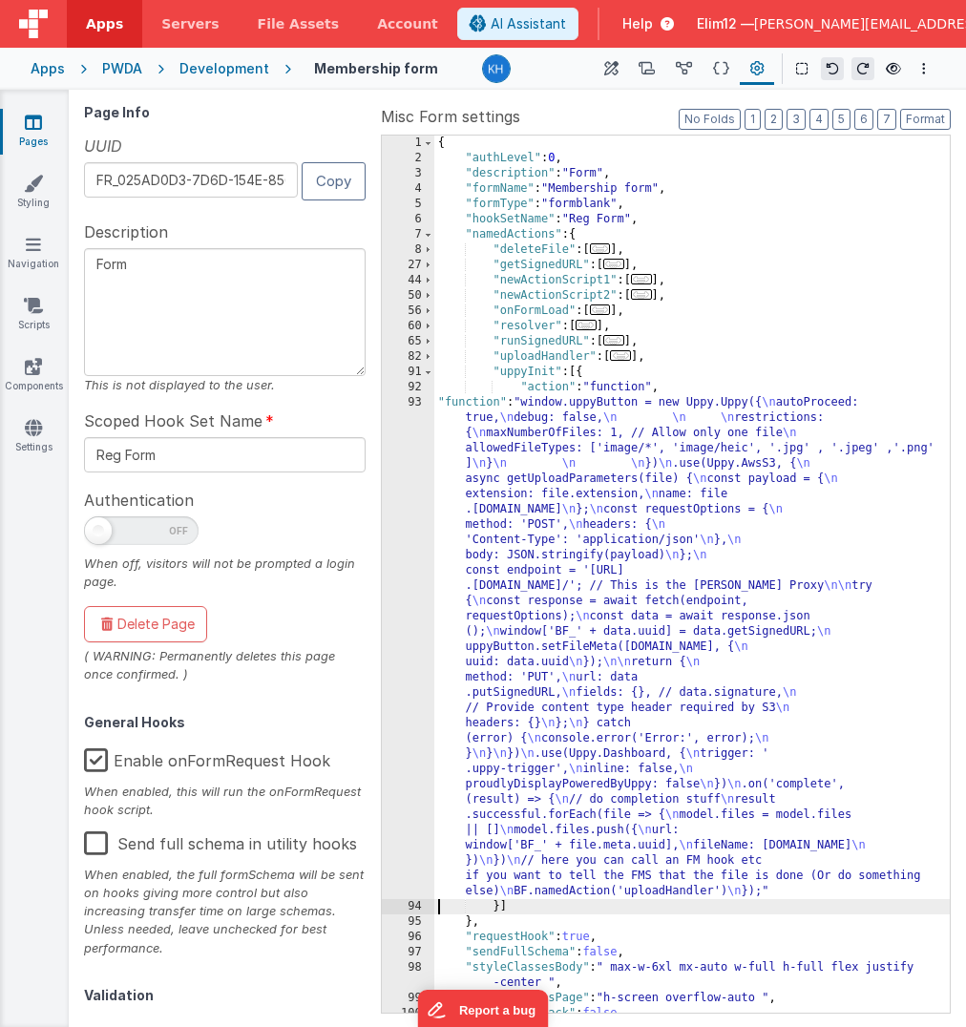
click at [671, 623] on div "{ "authLevel" : 0 , "description" : "Form" , "formName" : "Membership form" , "…" at bounding box center [692, 590] width 516 height 908
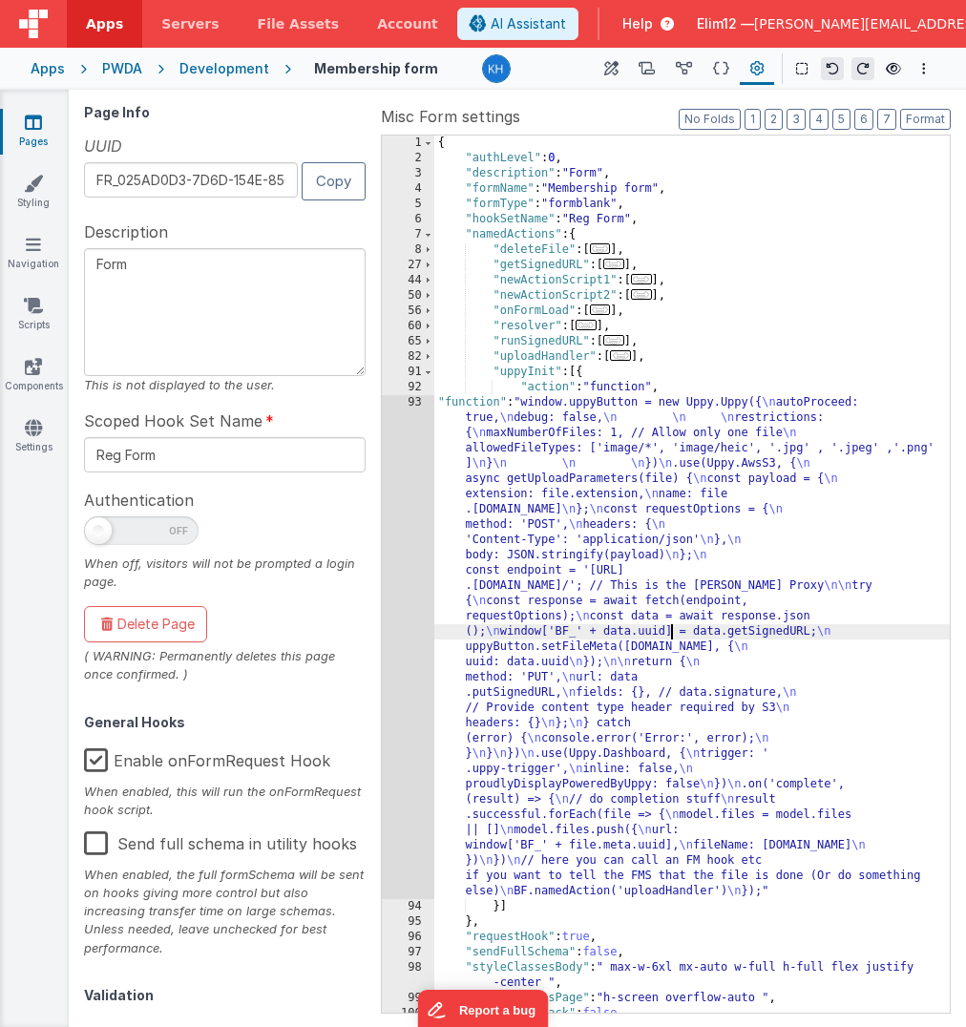
click at [415, 587] on div "93" at bounding box center [408, 647] width 52 height 504
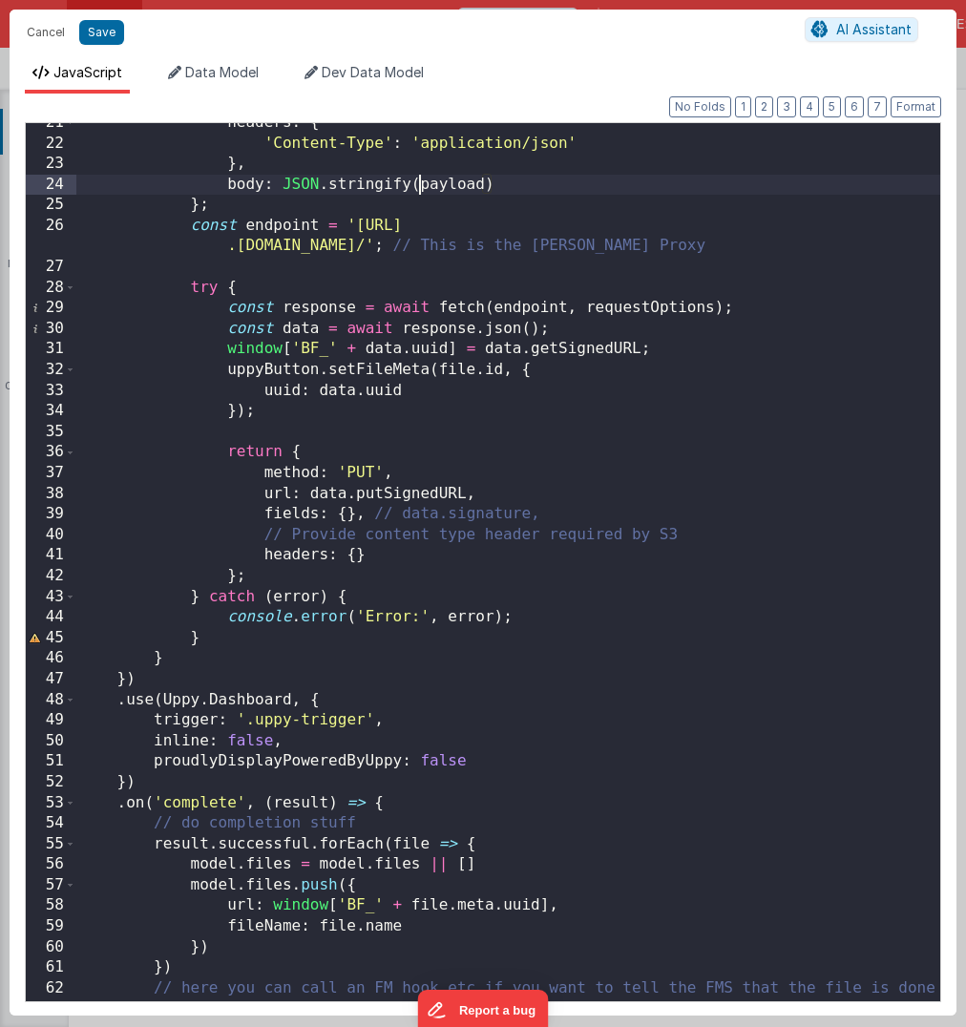
scroll to position [481, 0]
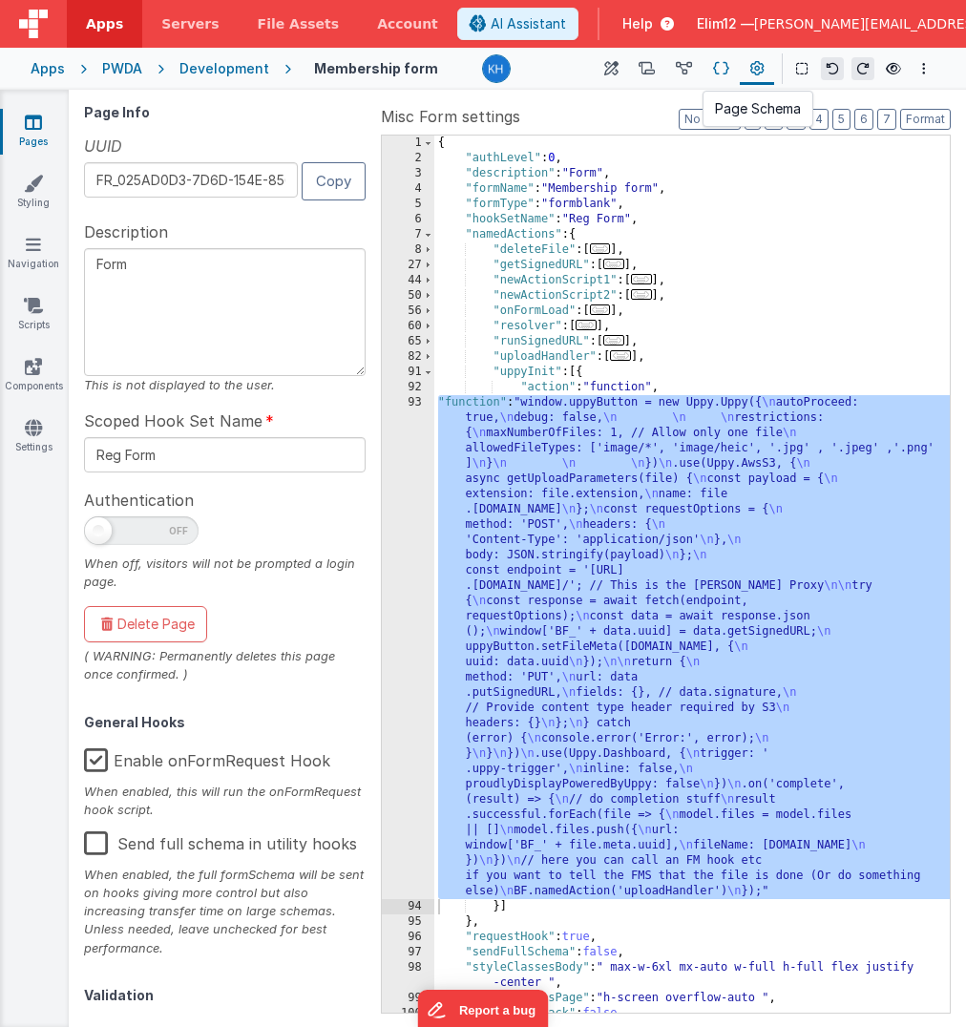
click at [718, 78] on icon at bounding box center [721, 69] width 16 height 20
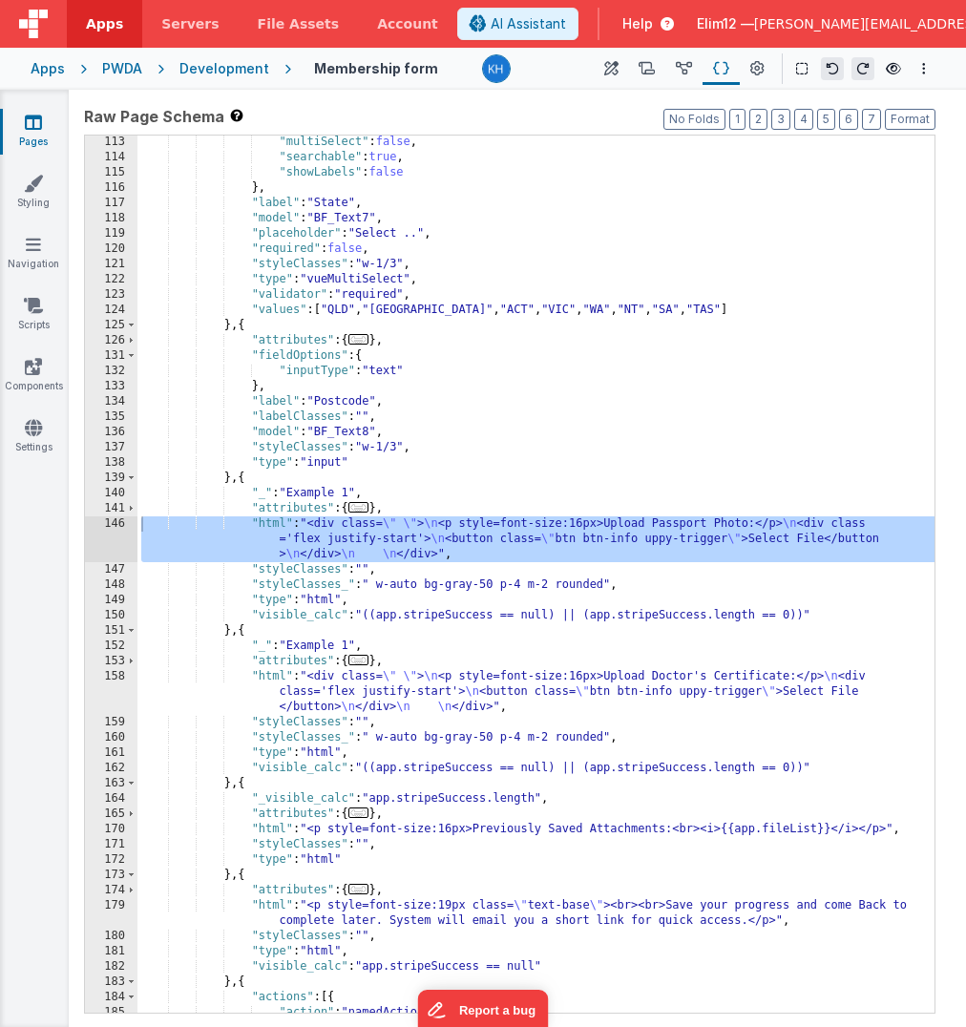
scroll to position [1180, 0]
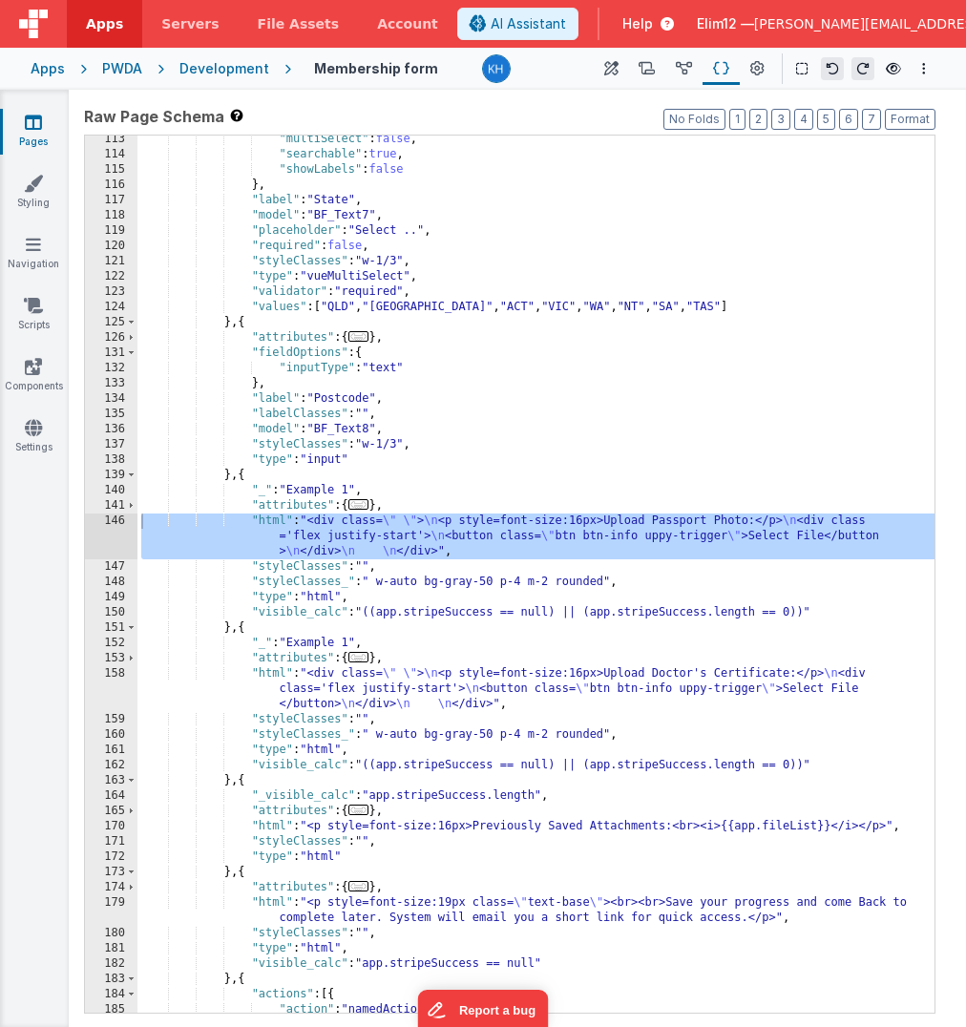
click at [542, 742] on div ""multiSelect" : false , "searchable" : true , "showLabels" : false } , "label" …" at bounding box center [535, 586] width 797 height 908
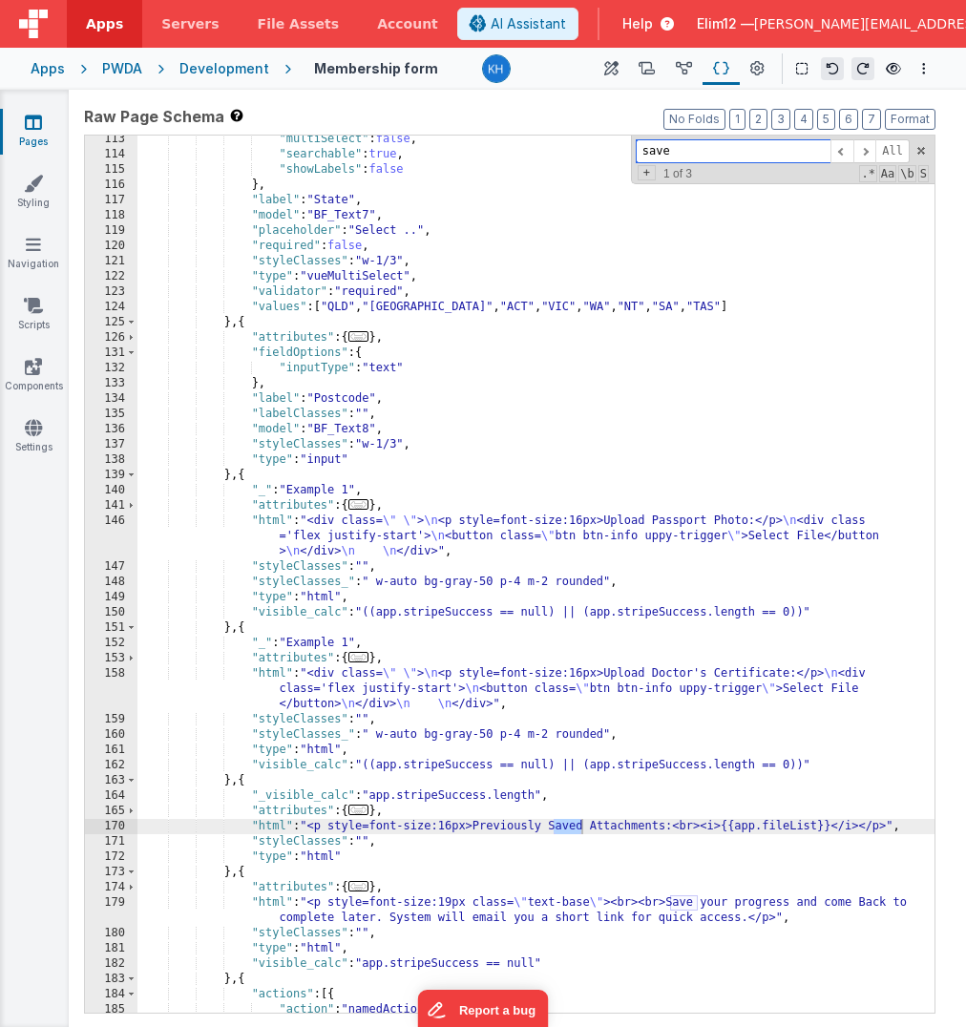
type input "save"
click at [569, 809] on div ""multiSelect" : false , "searchable" : true , "showLabels" : false } , "label" …" at bounding box center [535, 586] width 797 height 908
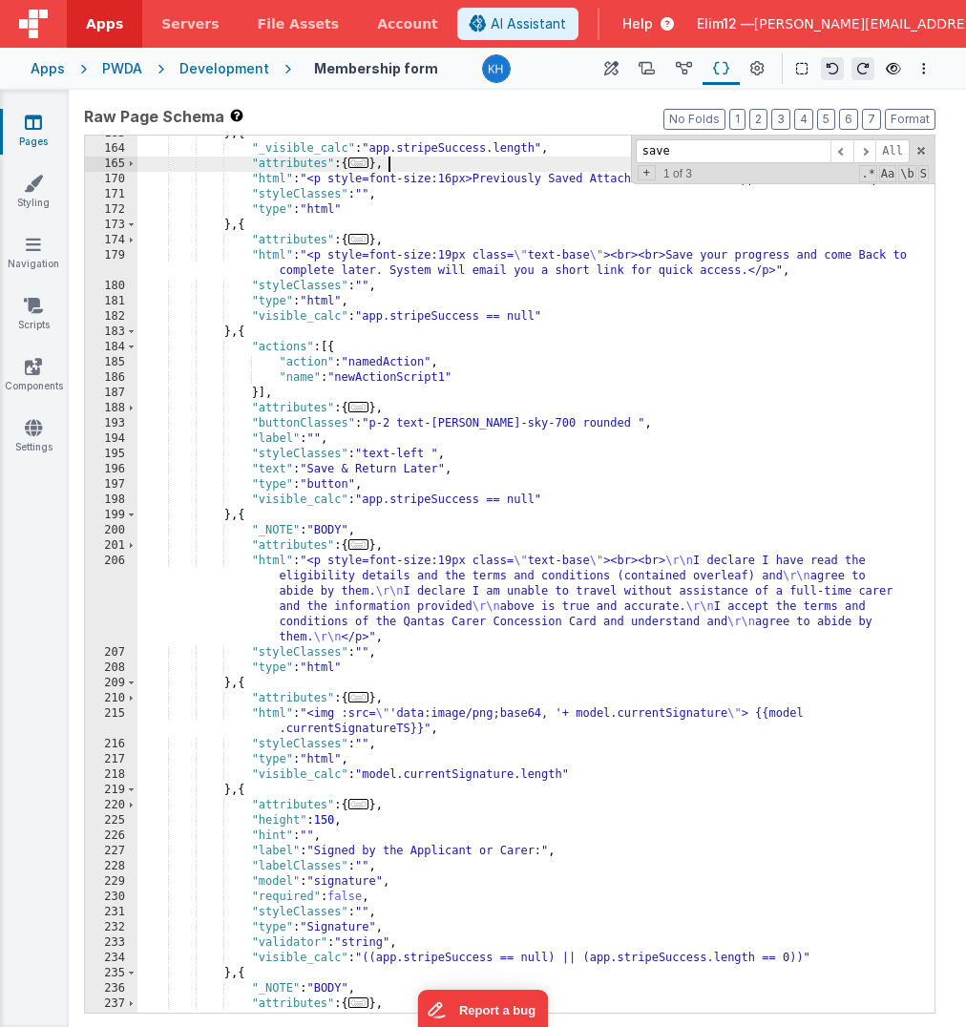
scroll to position [1775, 0]
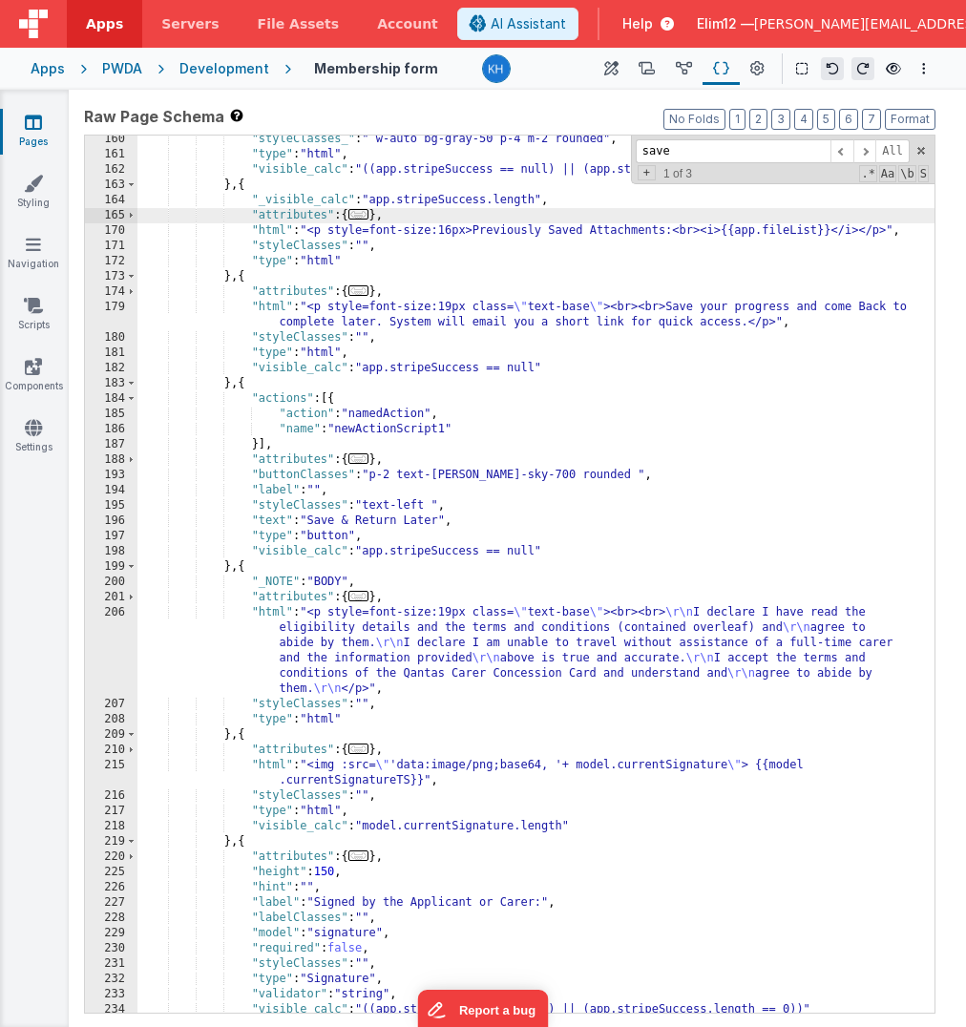
click at [679, 305] on div ""styleClasses_" : " w-auto bg-gray-50 p-4 m-2 rounded" , "type" : "html" , "vis…" at bounding box center [535, 586] width 797 height 908
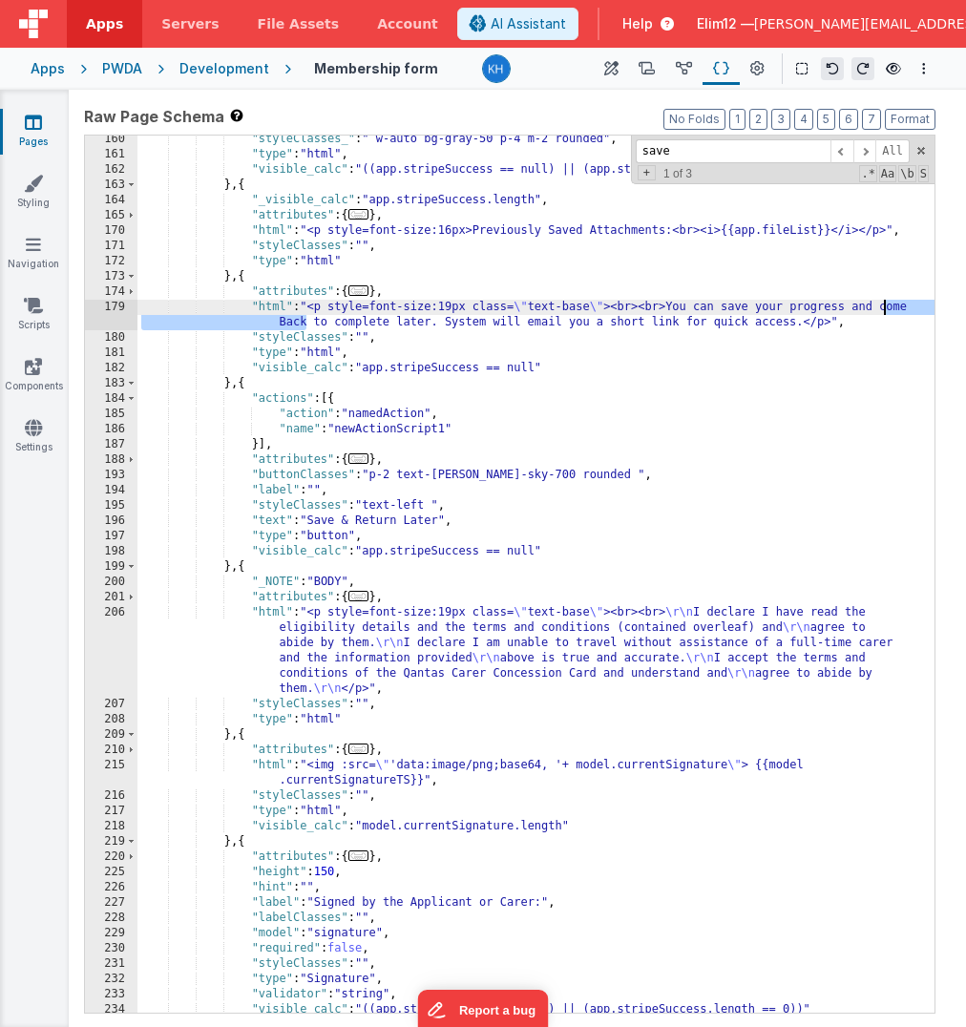
drag, startPoint x: 305, startPoint y: 319, endPoint x: 882, endPoint y: 302, distance: 576.6
click at [882, 302] on div ""styleClasses_" : " w-auto bg-gray-50 p-4 m-2 rounded" , "type" : "html" , "vis…" at bounding box center [535, 586] width 797 height 908
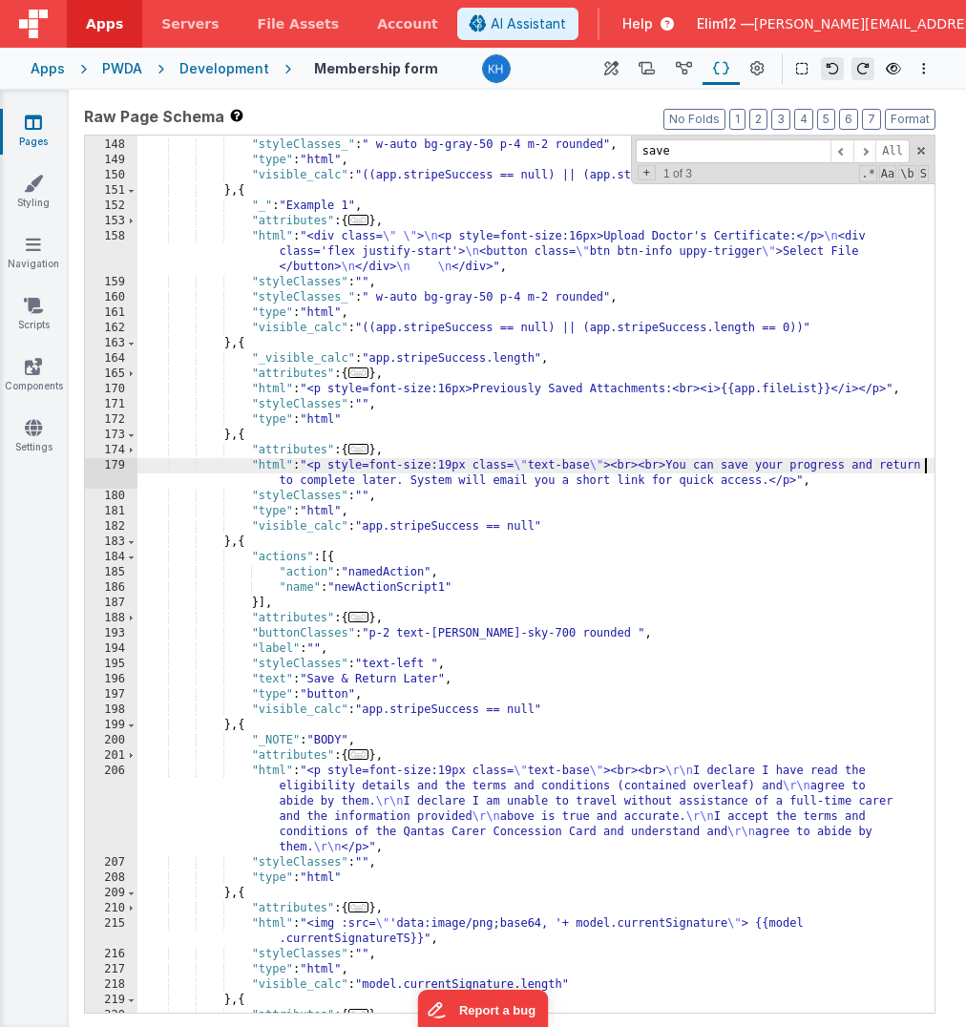
scroll to position [1617, 0]
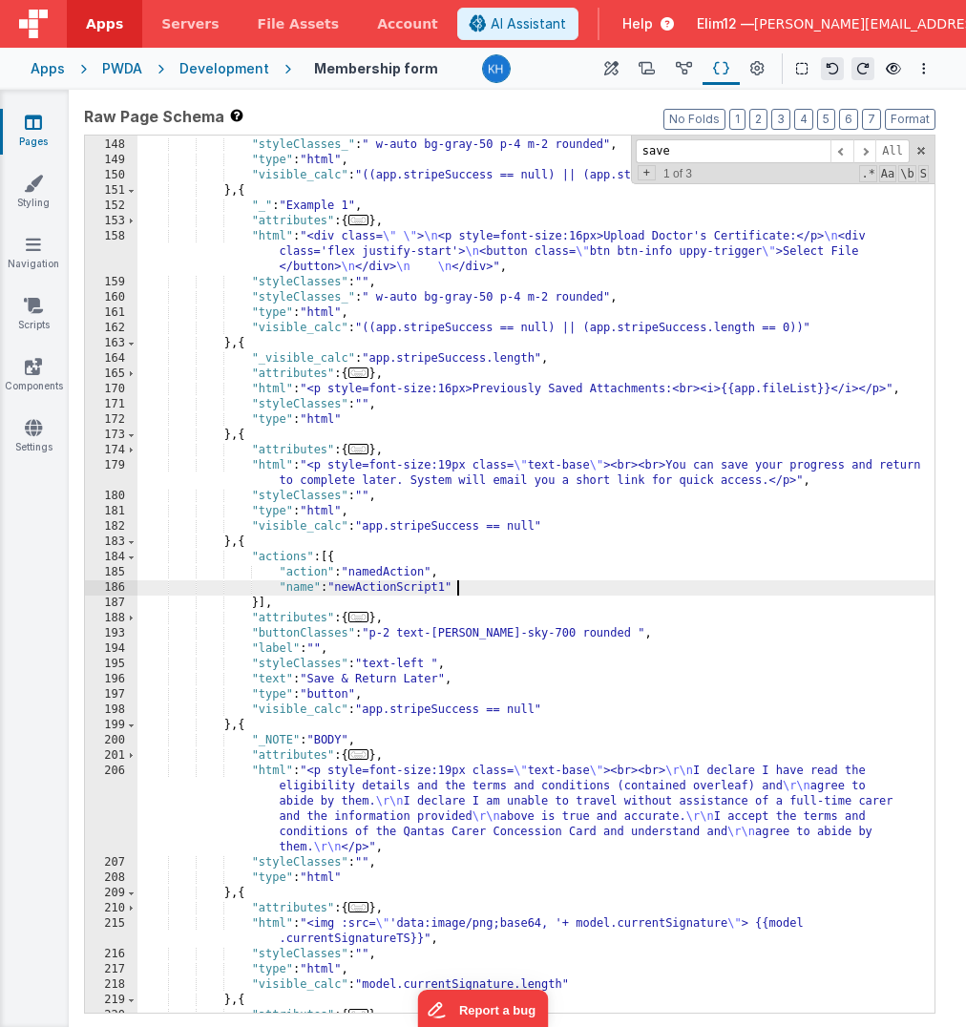
click at [611, 588] on div ""styleClasses" : "" , "styleClasses_" : " w-auto bg-gray-50 p-4 m-2 rounded" , …" at bounding box center [535, 576] width 797 height 908
click at [588, 454] on div ""styleClasses" : "" , "styleClasses_" : " w-auto bg-gray-50 p-4 m-2 rounded" , …" at bounding box center [535, 576] width 797 height 908
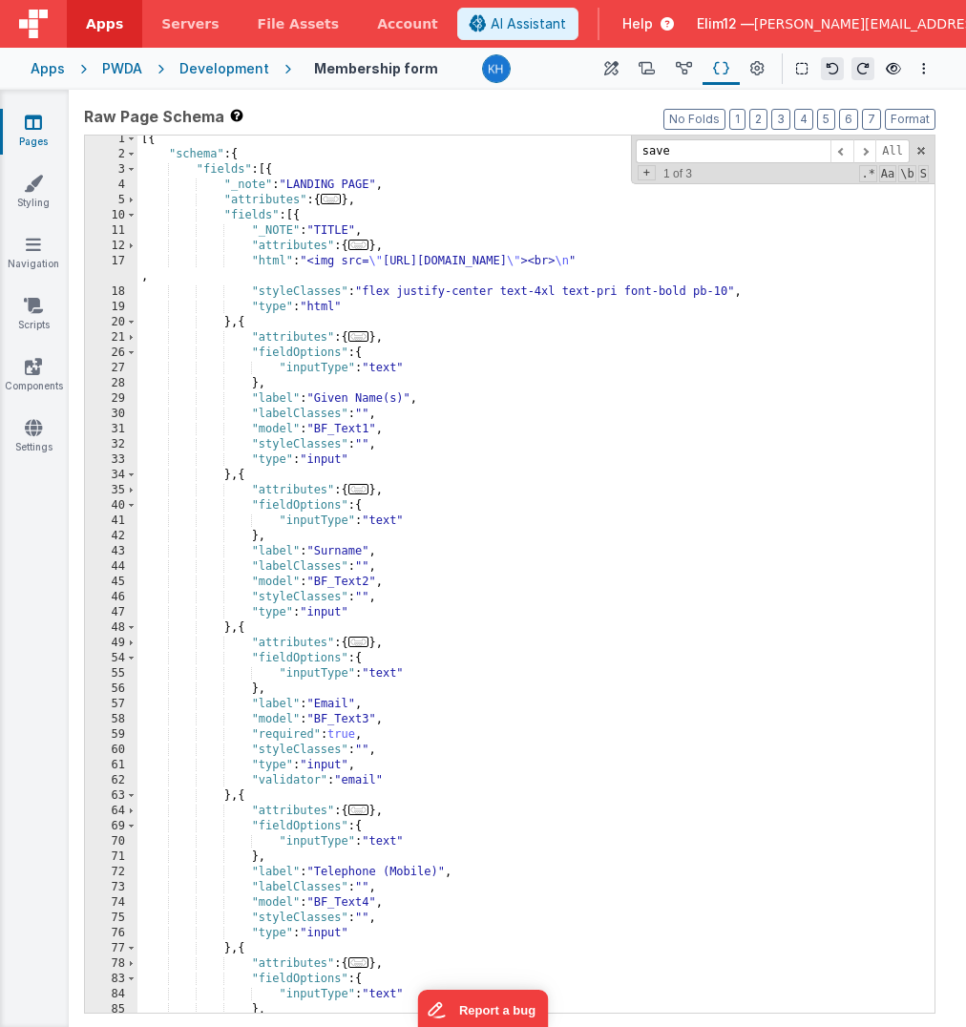
scroll to position [4, 0]
click at [222, 480] on div "[{ "schema" : { "fields" : [{ "_note" : "LANDING PAGE" , "attributes" : { ... }…" at bounding box center [535, 586] width 797 height 908
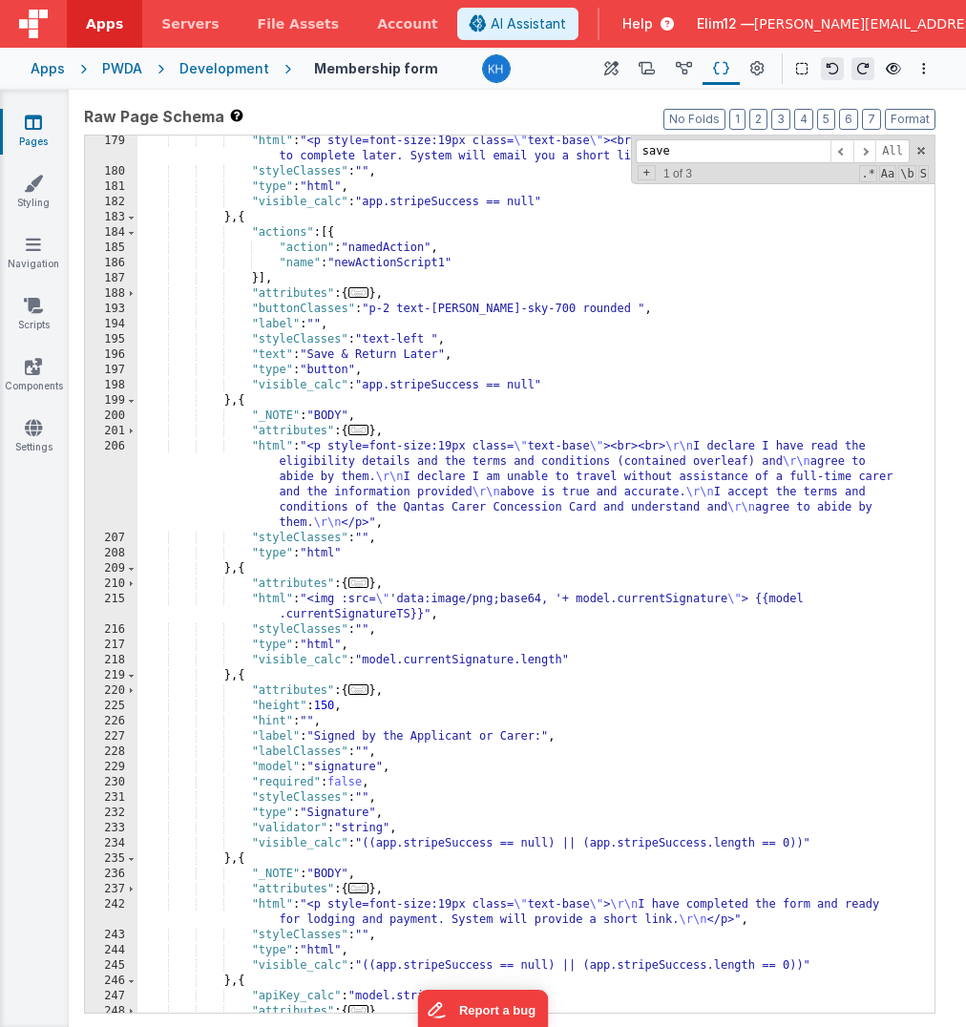
scroll to position [2013, 0]
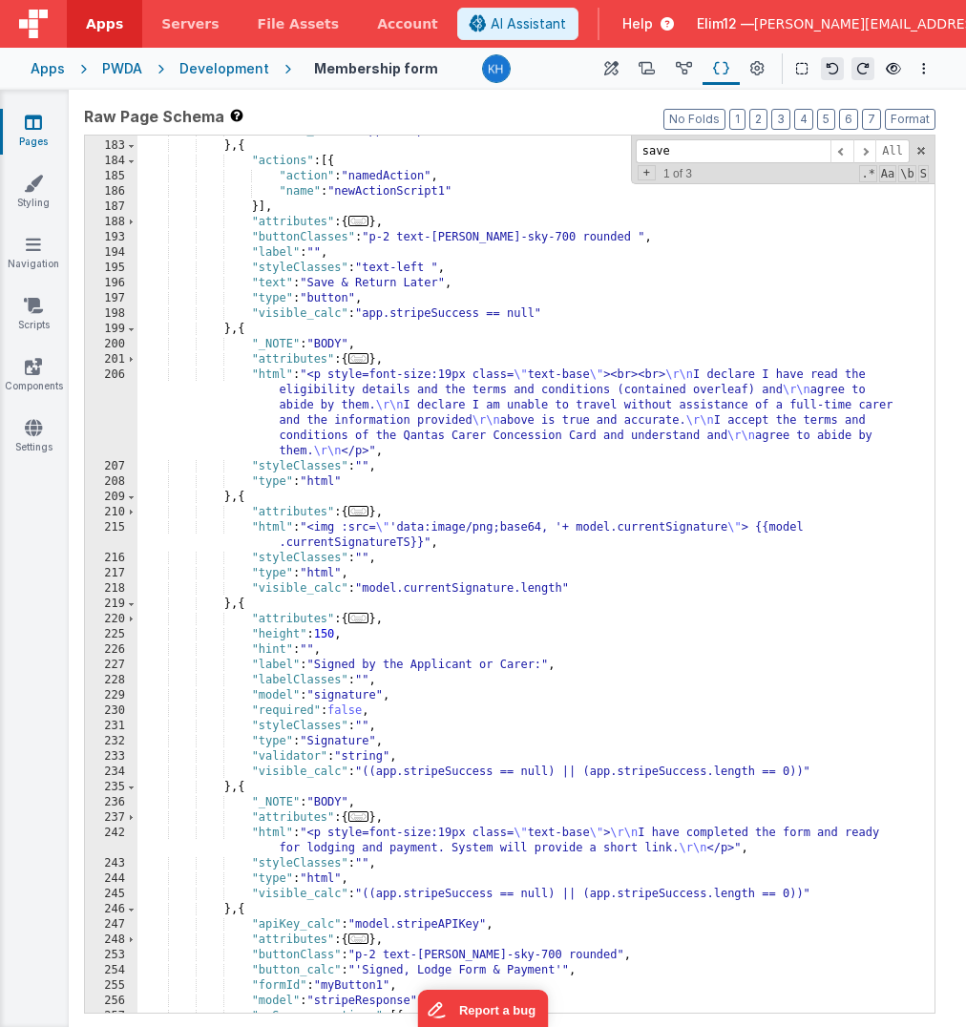
click at [290, 330] on div ""visible_calc" : "app.stripeSuccess == null" } , { "actions" : [{ "action" : "n…" at bounding box center [535, 577] width 797 height 908
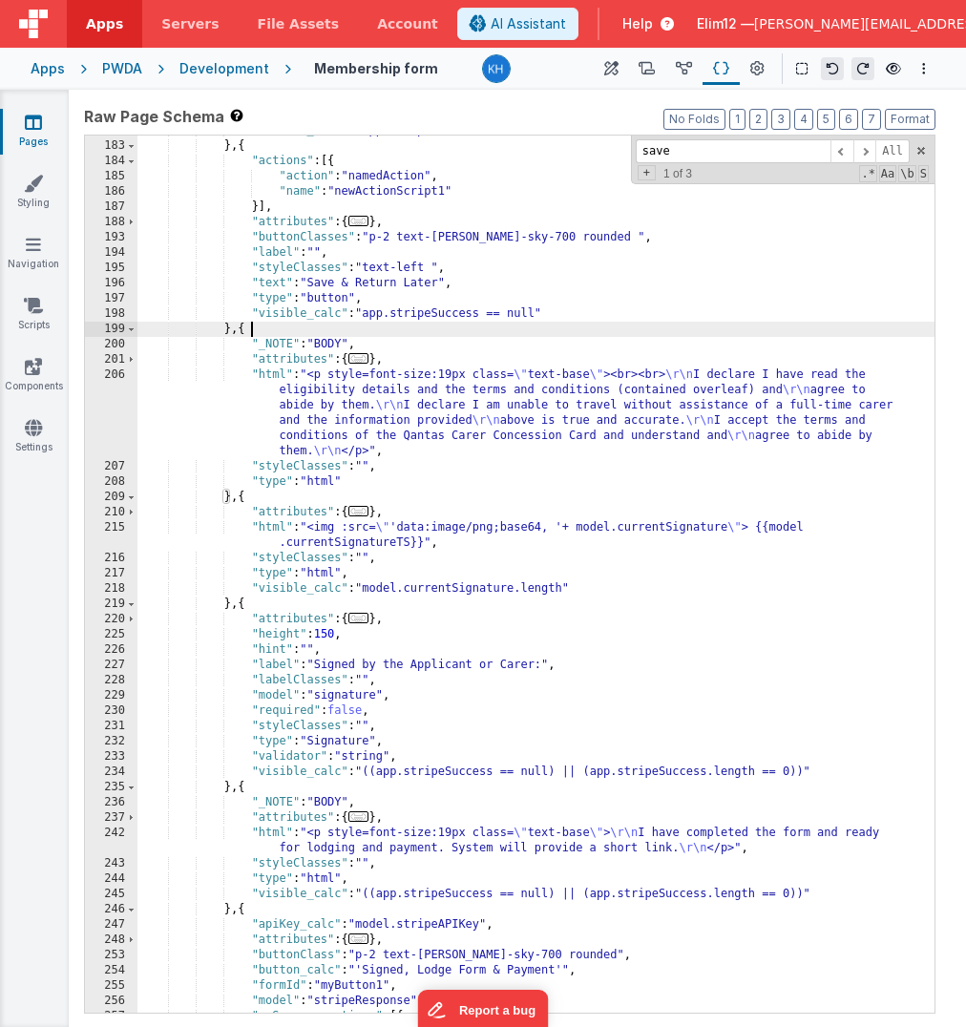
click at [290, 330] on div ""visible_calc" : "app.stripeSuccess == null" } , { "actions" : [{ "action" : "n…" at bounding box center [535, 577] width 797 height 908
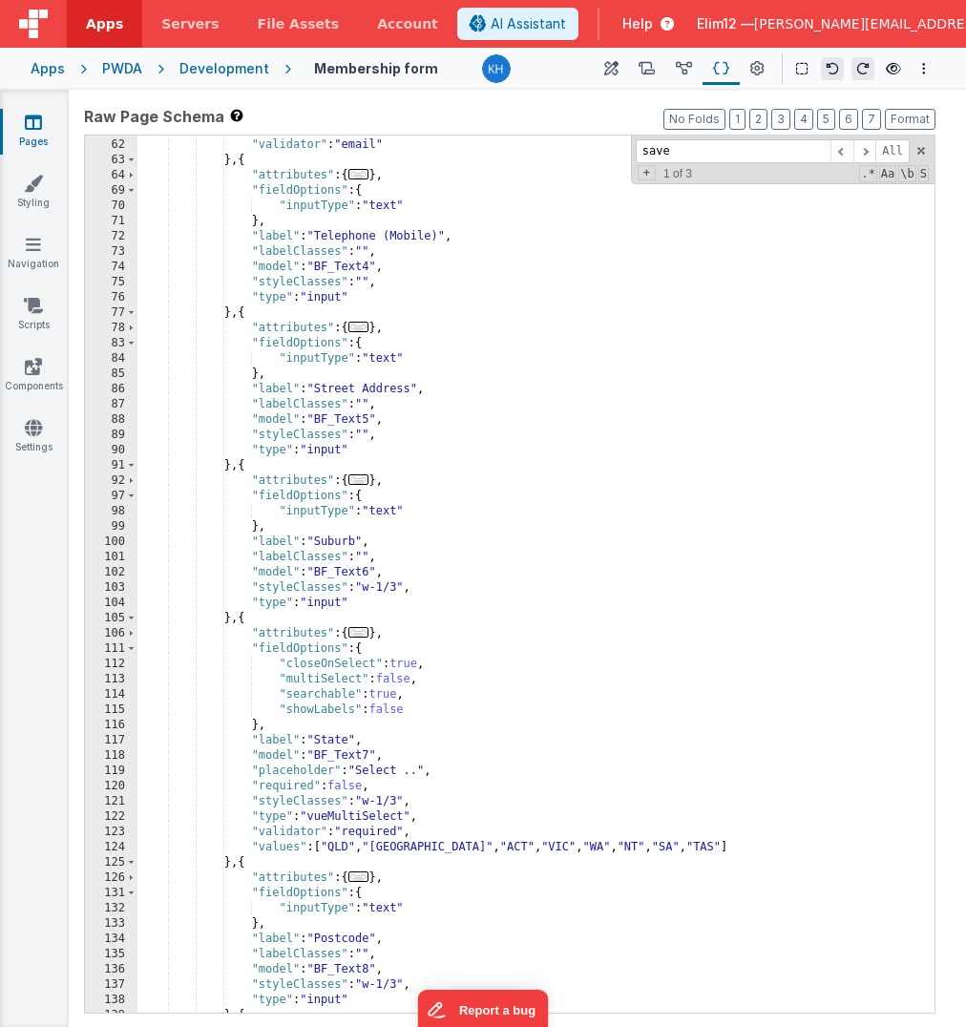
scroll to position [0, 0]
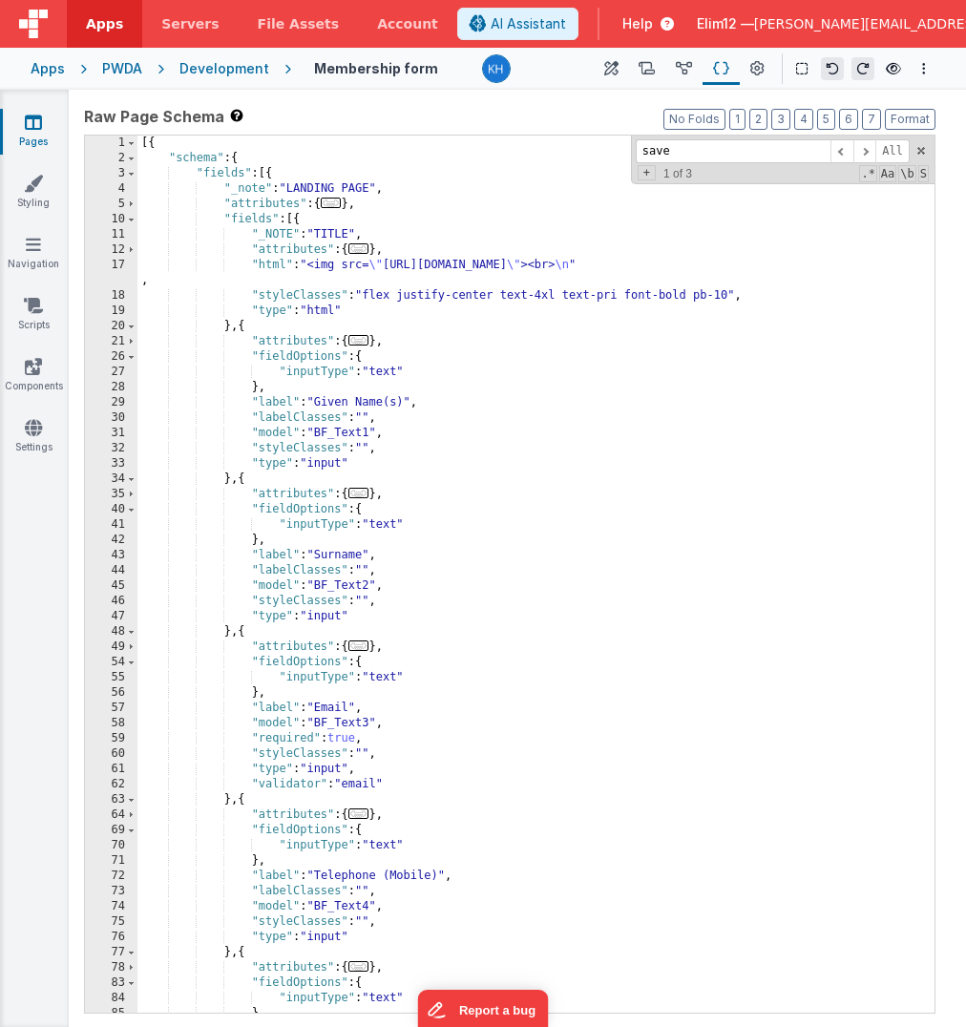
click at [242, 320] on div "[{ "schema" : { "fields" : [{ "_note" : "LANDING PAGE" , "attributes" : { ... }…" at bounding box center [535, 590] width 797 height 908
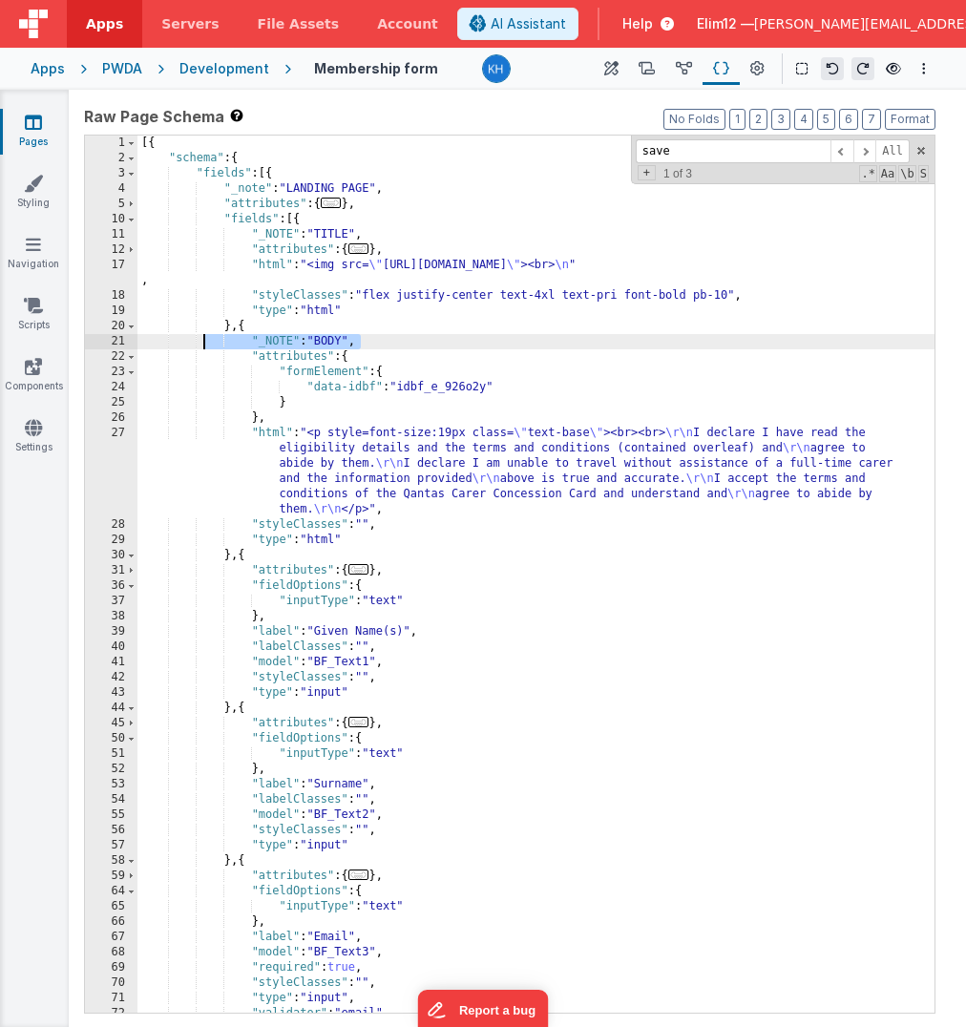
drag, startPoint x: 366, startPoint y: 340, endPoint x: 202, endPoint y: 340, distance: 164.1
click at [202, 340] on div "[{ "schema" : { "fields" : [{ "_note" : "LANDING PAGE" , "attributes" : { ... }…" at bounding box center [535, 590] width 797 height 908
click at [461, 466] on div "[{ "schema" : { "fields" : [{ "_note" : "LANDING PAGE" , "attributes" : { ... }…" at bounding box center [535, 590] width 797 height 908
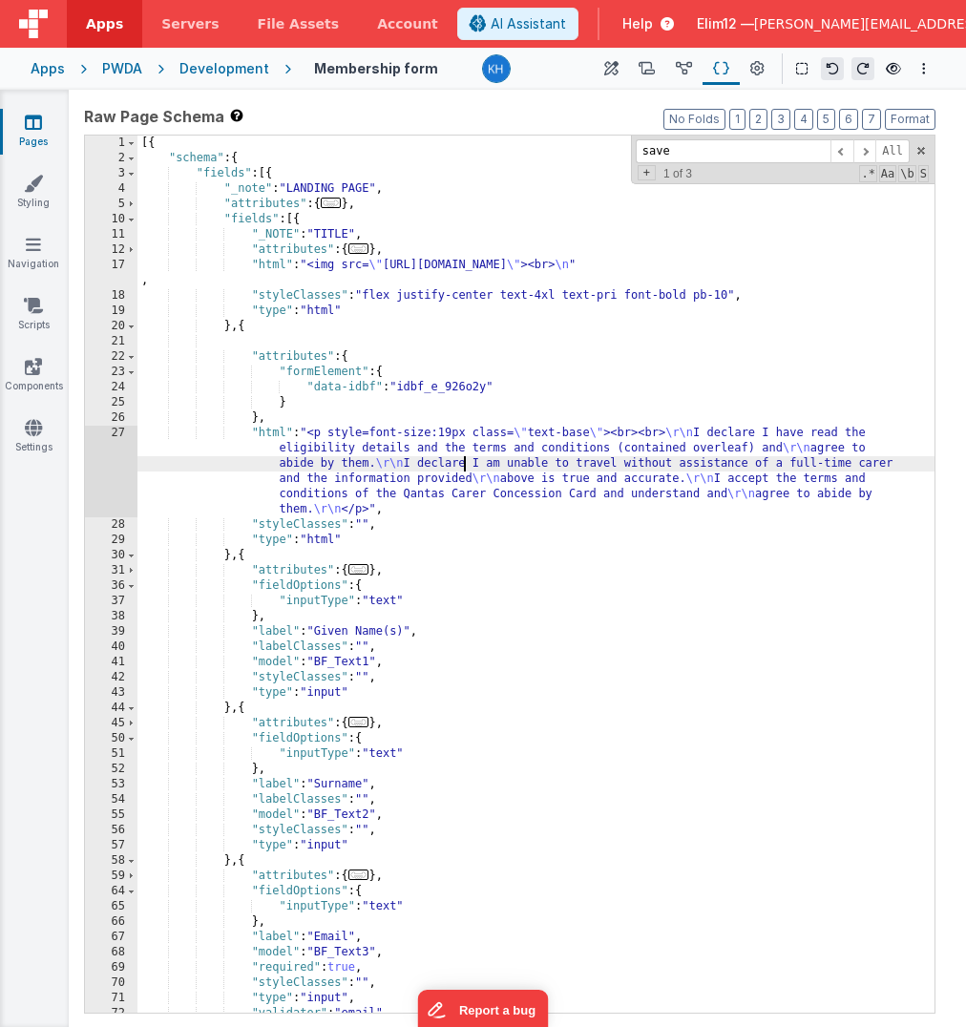
click at [106, 462] on div "27" at bounding box center [111, 472] width 52 height 92
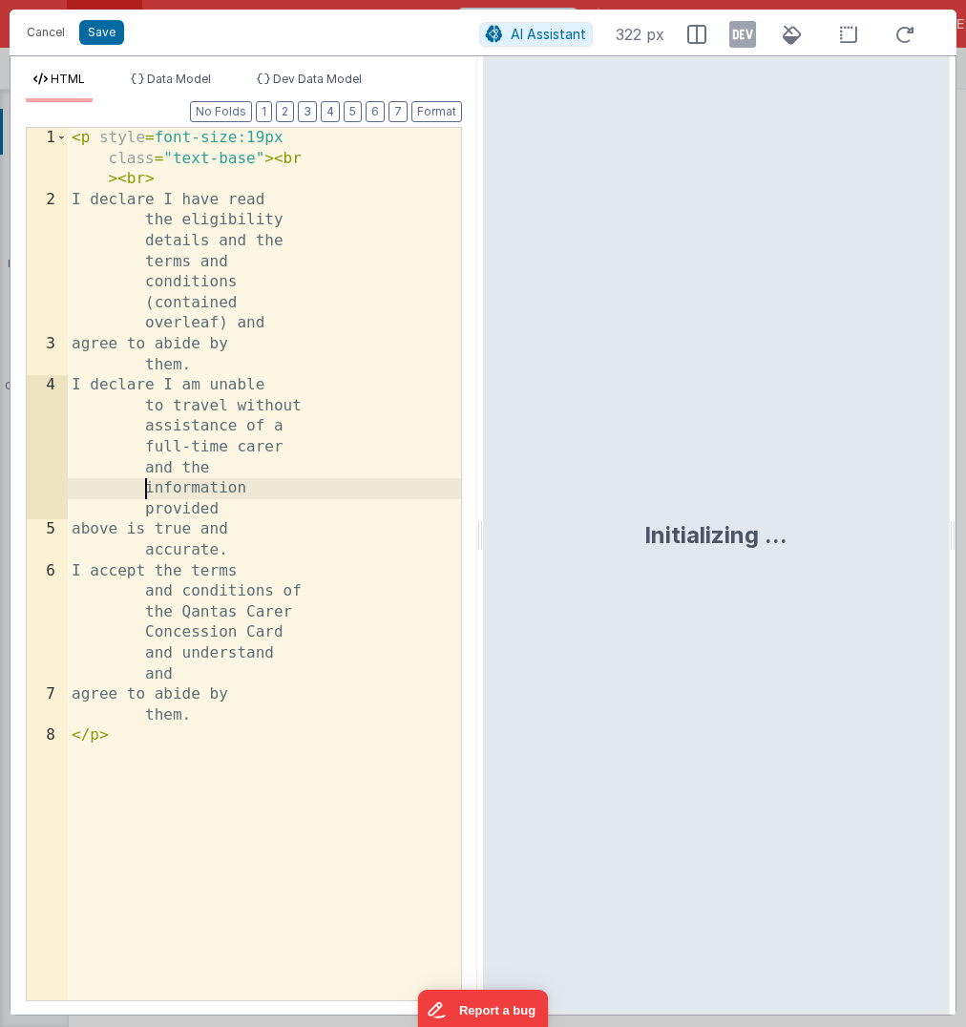
click at [106, 462] on div "< p style = font-size:19px class = "text-base" > < br > < br > I declare I have…" at bounding box center [264, 605] width 393 height 955
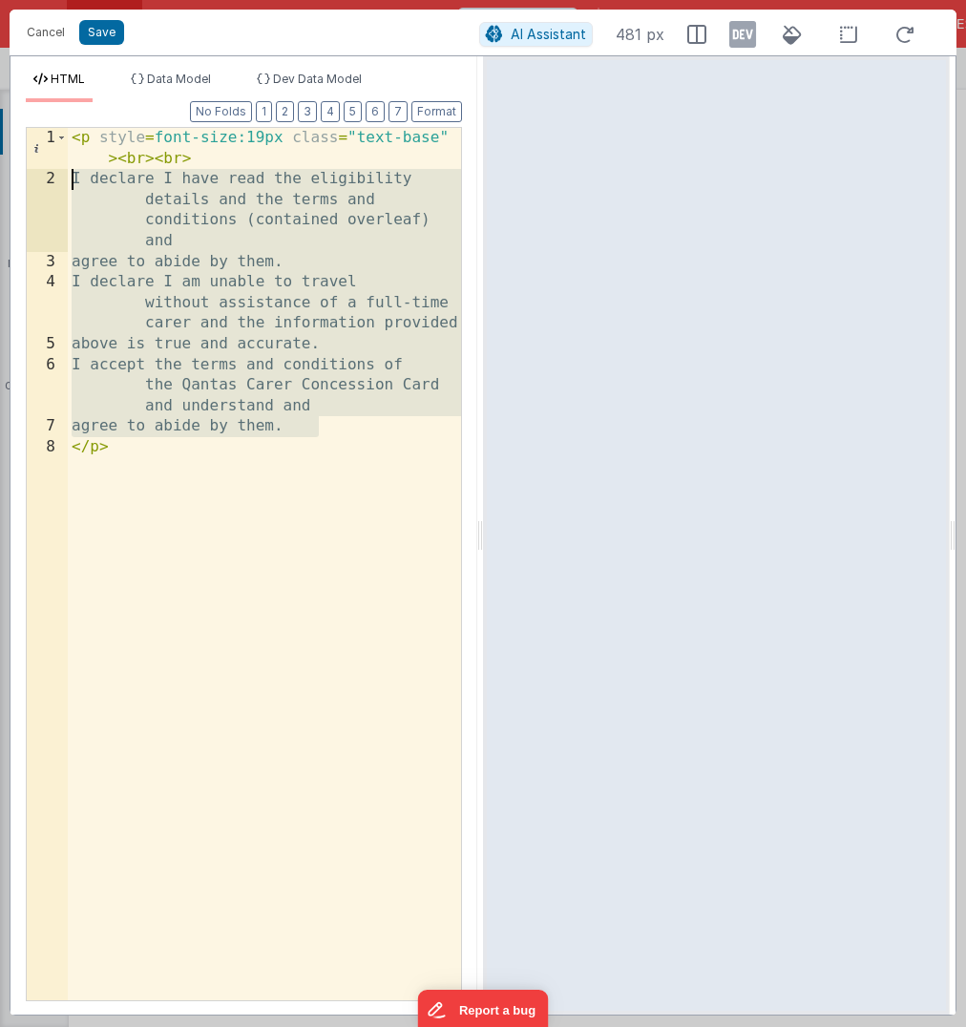
drag, startPoint x: 336, startPoint y: 422, endPoint x: 65, endPoint y: 178, distance: 364.2
click at [65, 178] on div "1 2 3 4 5 6 7 8 < p style = font-size:19px class = "text-base" > < br > < br > …" at bounding box center [244, 564] width 436 height 874
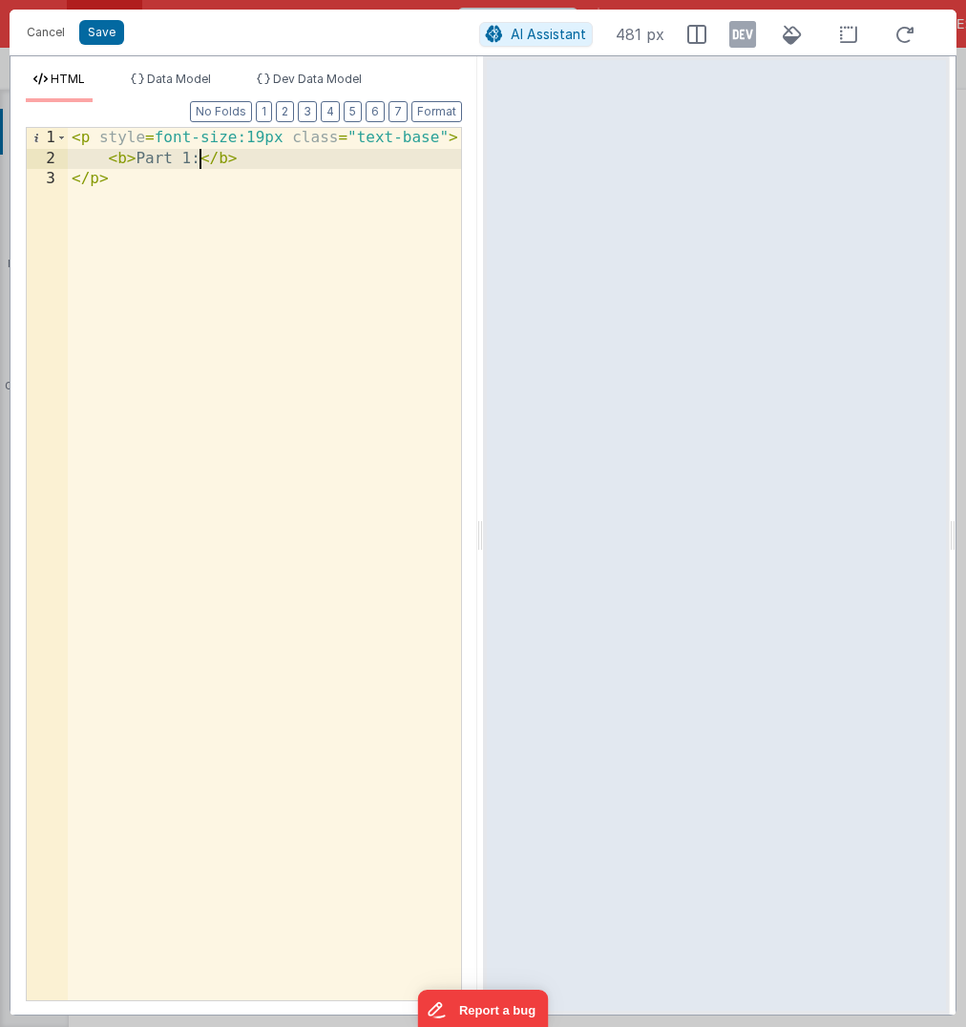
click at [138, 157] on div "< p style = font-size:19px class = "text-base" > < b > Part 1: </ b > </ p >" at bounding box center [264, 585] width 393 height 914
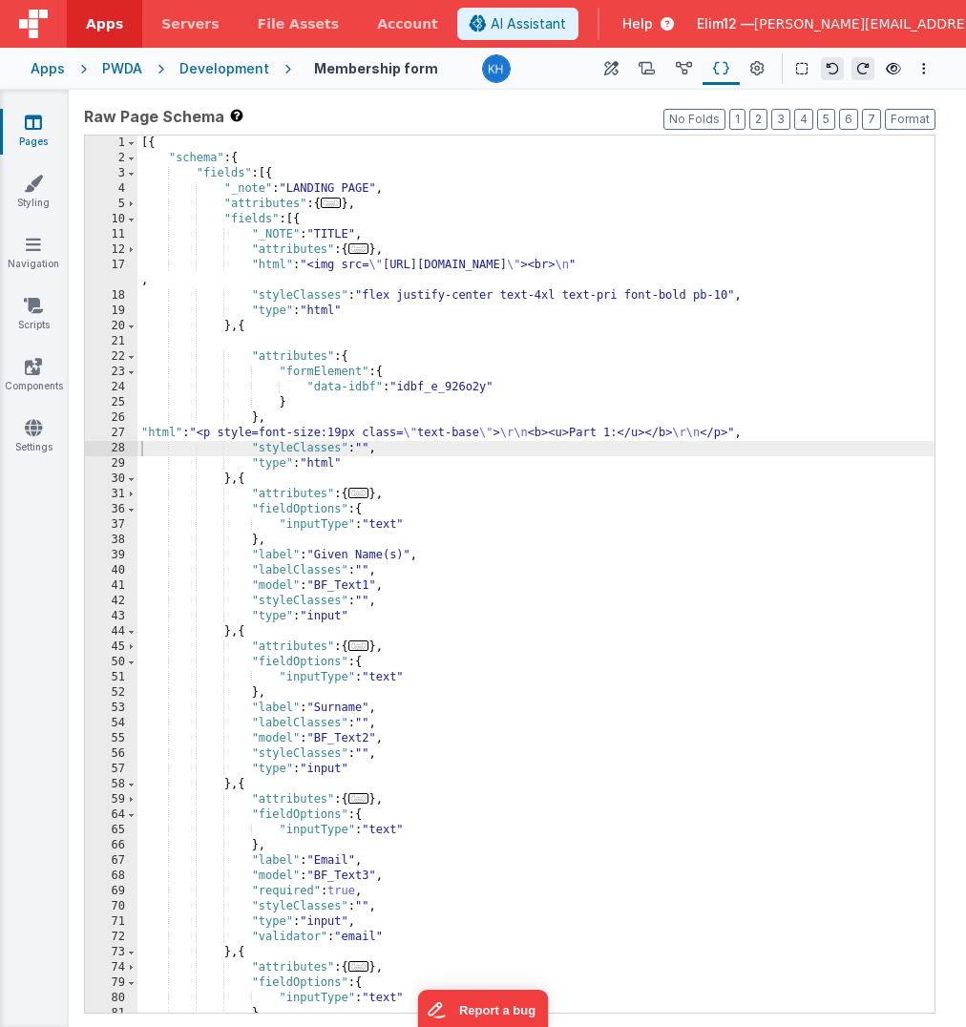
click at [219, 477] on div "[{ "schema" : { "fields" : [{ "_note" : "LANDING PAGE" , "attributes" : { ... }…" at bounding box center [535, 590] width 797 height 908
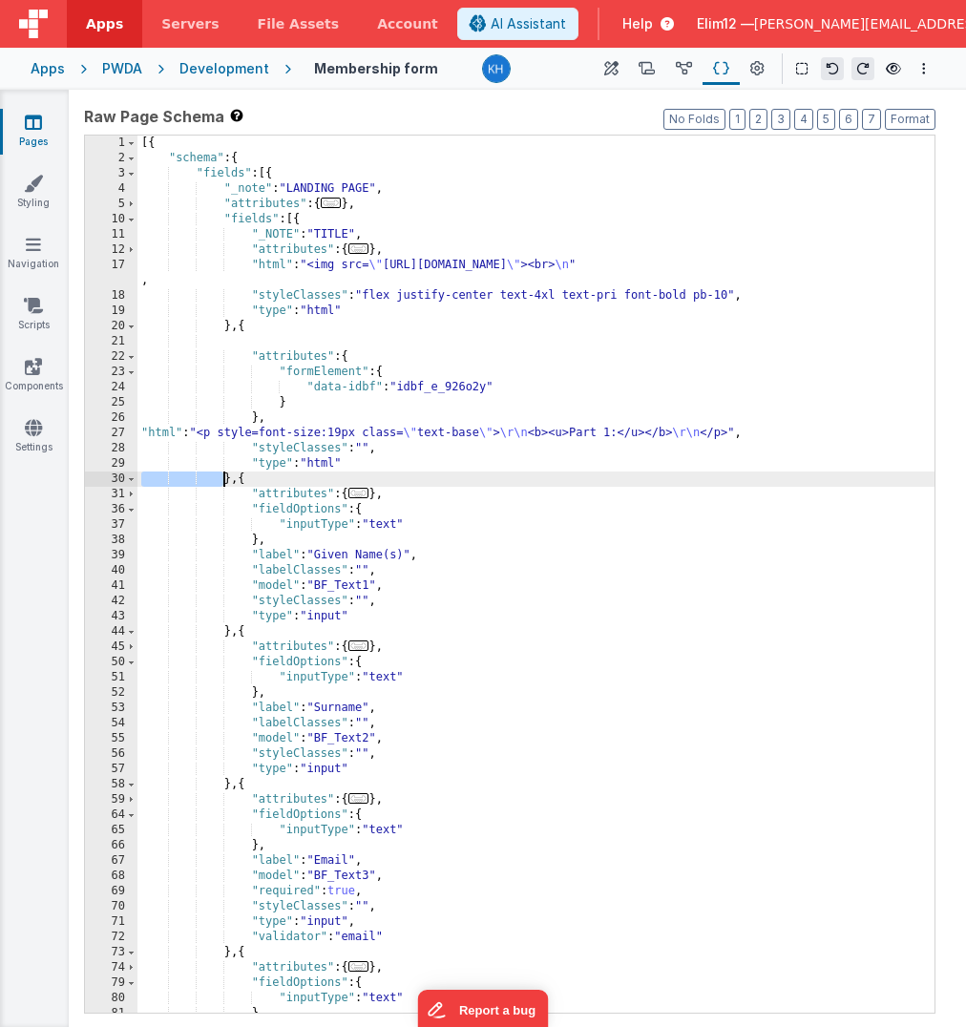
click at [219, 477] on div "[{ "schema" : { "fields" : [{ "_note" : "LANDING PAGE" , "attributes" : { ... }…" at bounding box center [535, 590] width 797 height 908
click at [227, 478] on div "[{ "schema" : { "fields" : [{ "_note" : "LANDING PAGE" , "attributes" : { ... }…" at bounding box center [535, 590] width 797 height 908
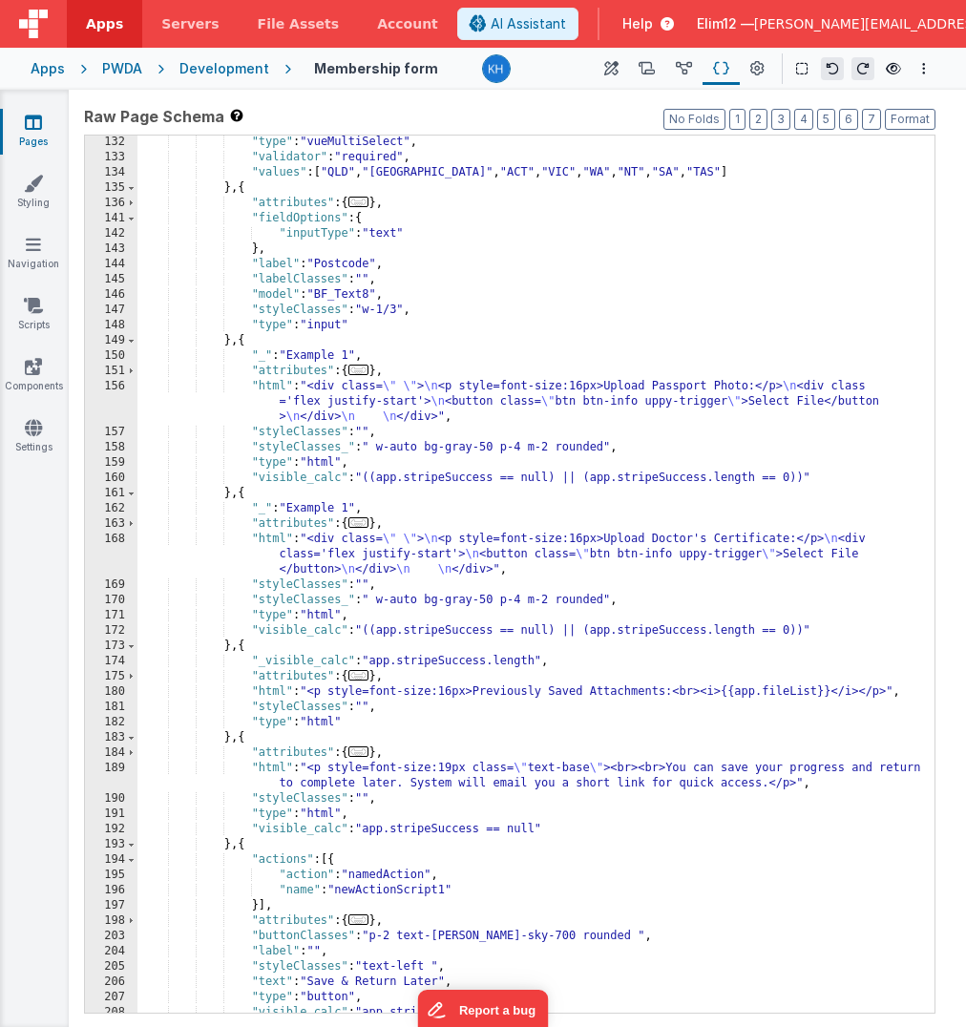
scroll to position [1467, 0]
click at [339, 332] on div ""type" : "vueMultiSelect" , "validator" : "required" , "values" : [ "QLD" , "NS…" at bounding box center [535, 589] width 797 height 908
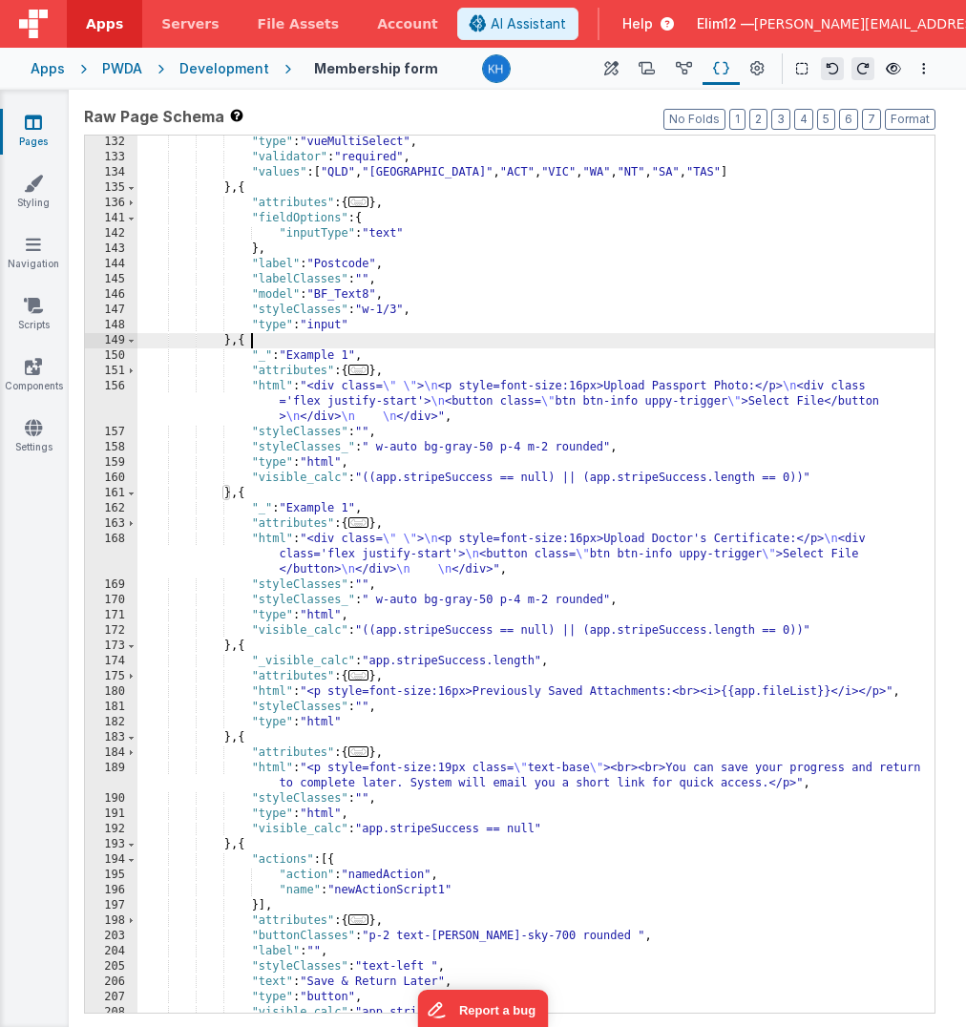
click at [339, 332] on div ""type" : "vueMultiSelect" , "validator" : "required" , "values" : [ "QLD" , "NS…" at bounding box center [535, 589] width 797 height 908
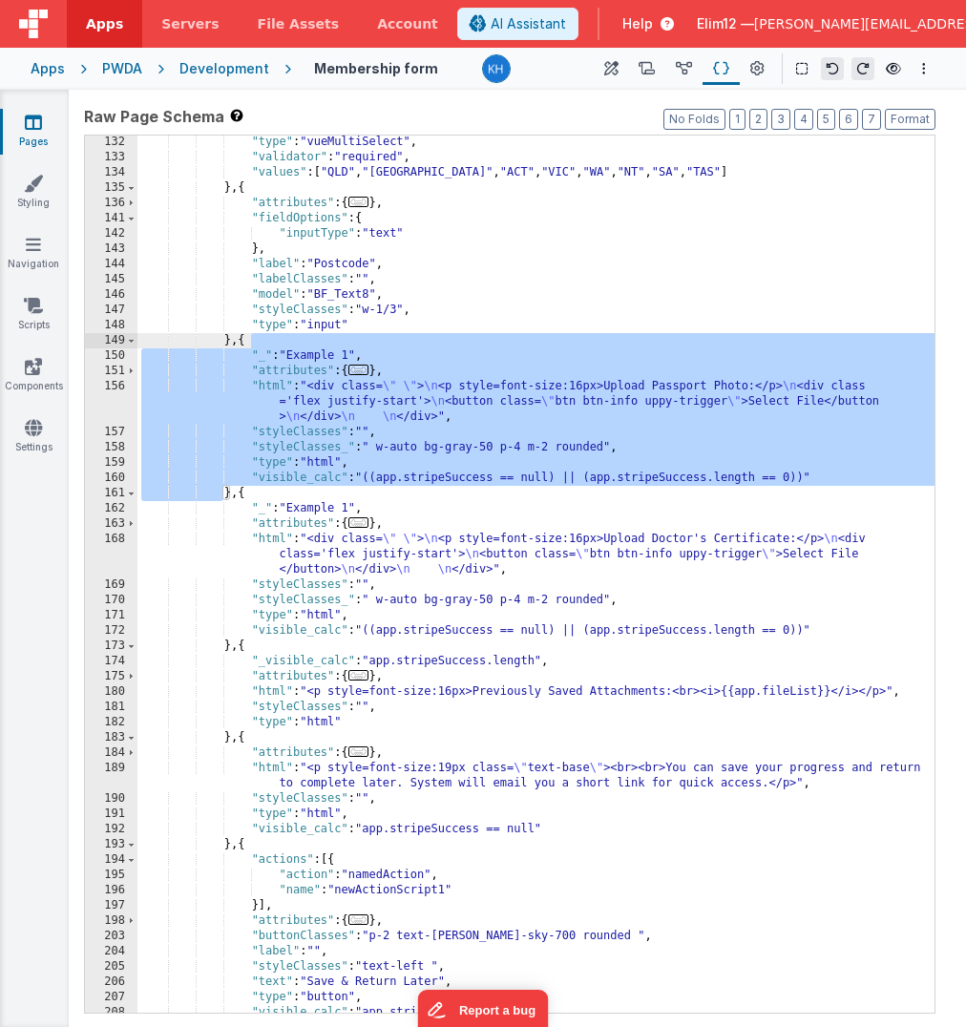
click at [526, 433] on div ""type" : "vueMultiSelect" , "validator" : "required" , "values" : [ "QLD" , "NS…" at bounding box center [535, 589] width 797 height 908
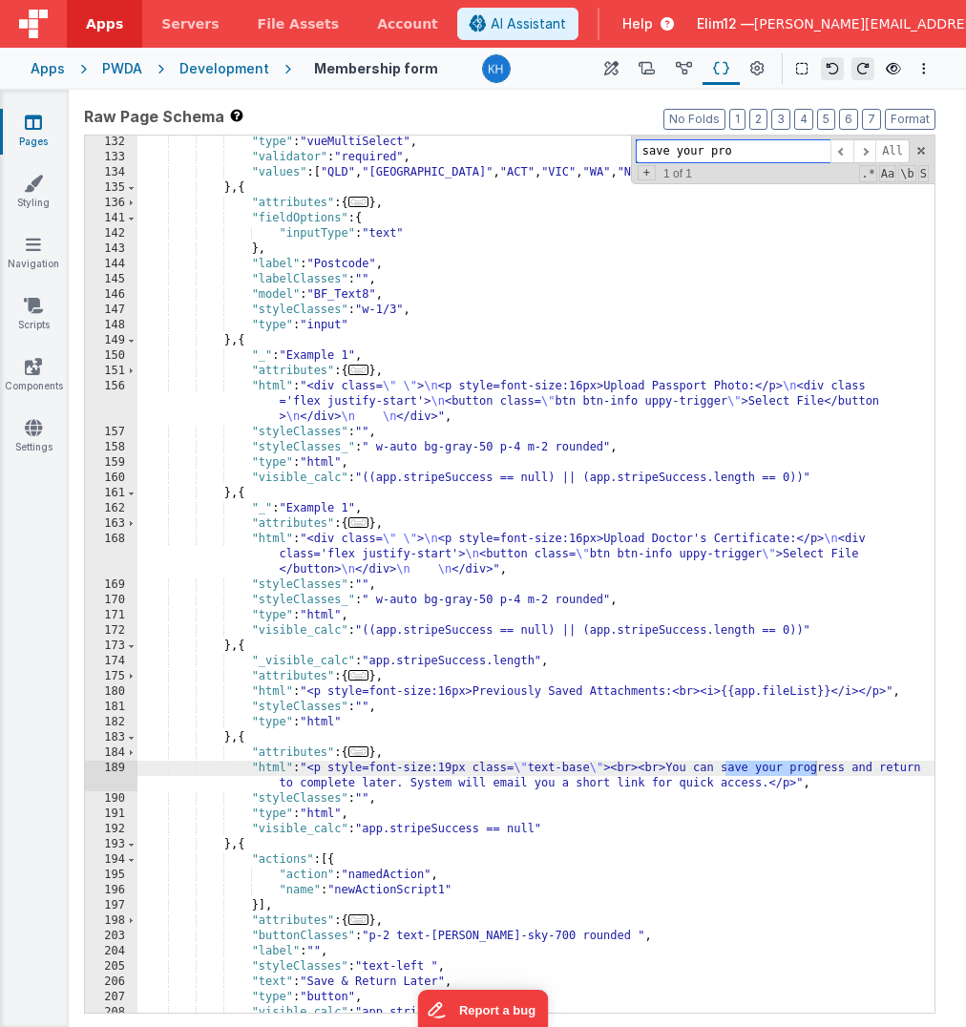
type input "save your pro"
click at [296, 734] on div ""type" : "vueMultiSelect" , "validator" : "required" , "values" : [ "QLD" , "NS…" at bounding box center [535, 589] width 797 height 908
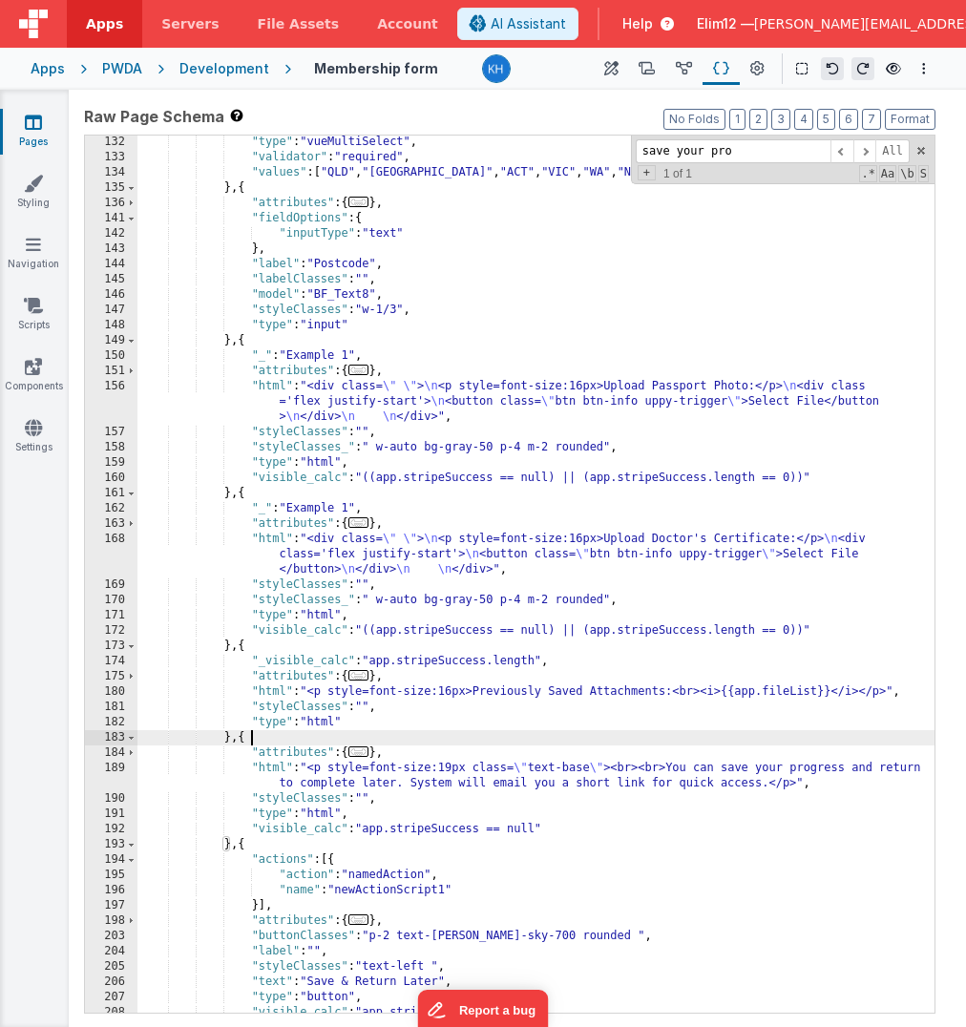
click at [296, 734] on div ""type" : "vueMultiSelect" , "validator" : "required" , "values" : [ "QLD" , "NS…" at bounding box center [535, 589] width 797 height 908
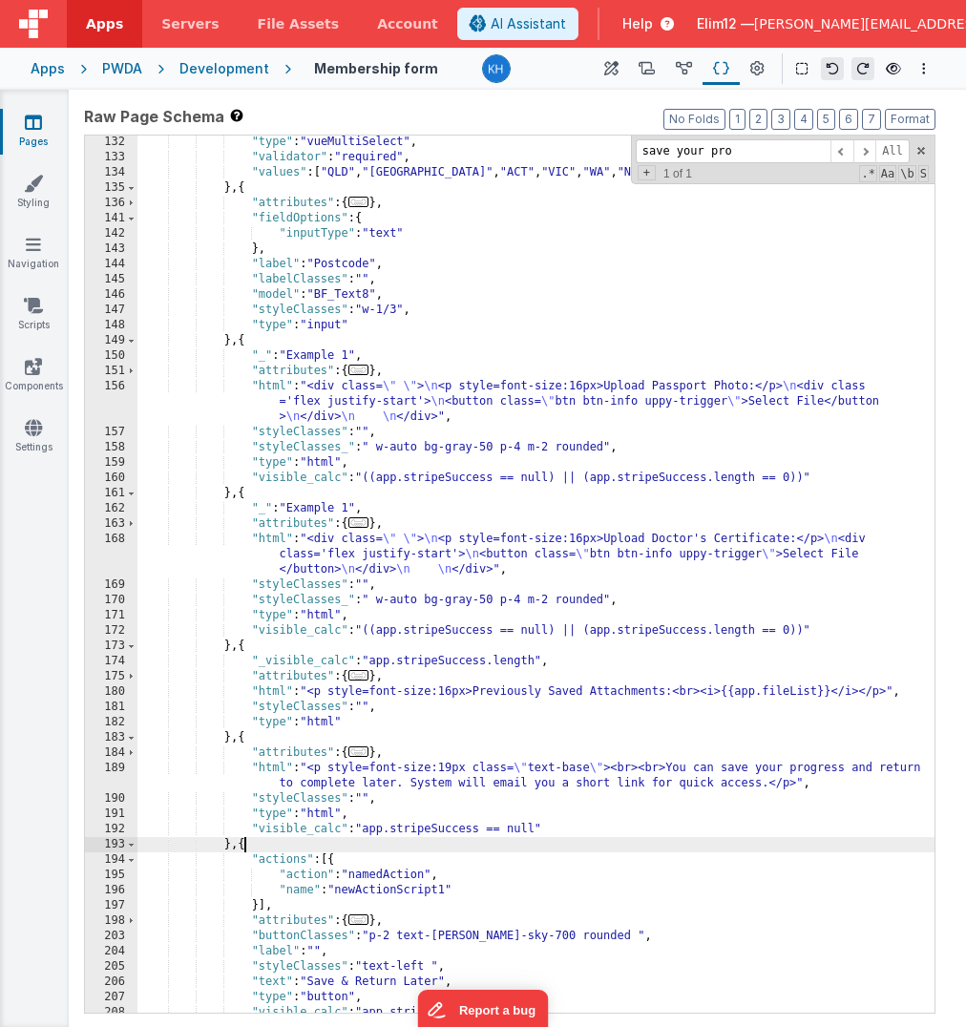
click at [244, 846] on div ""type" : "vueMultiSelect" , "validator" : "required" , "values" : [ "QLD" , "NS…" at bounding box center [535, 589] width 797 height 908
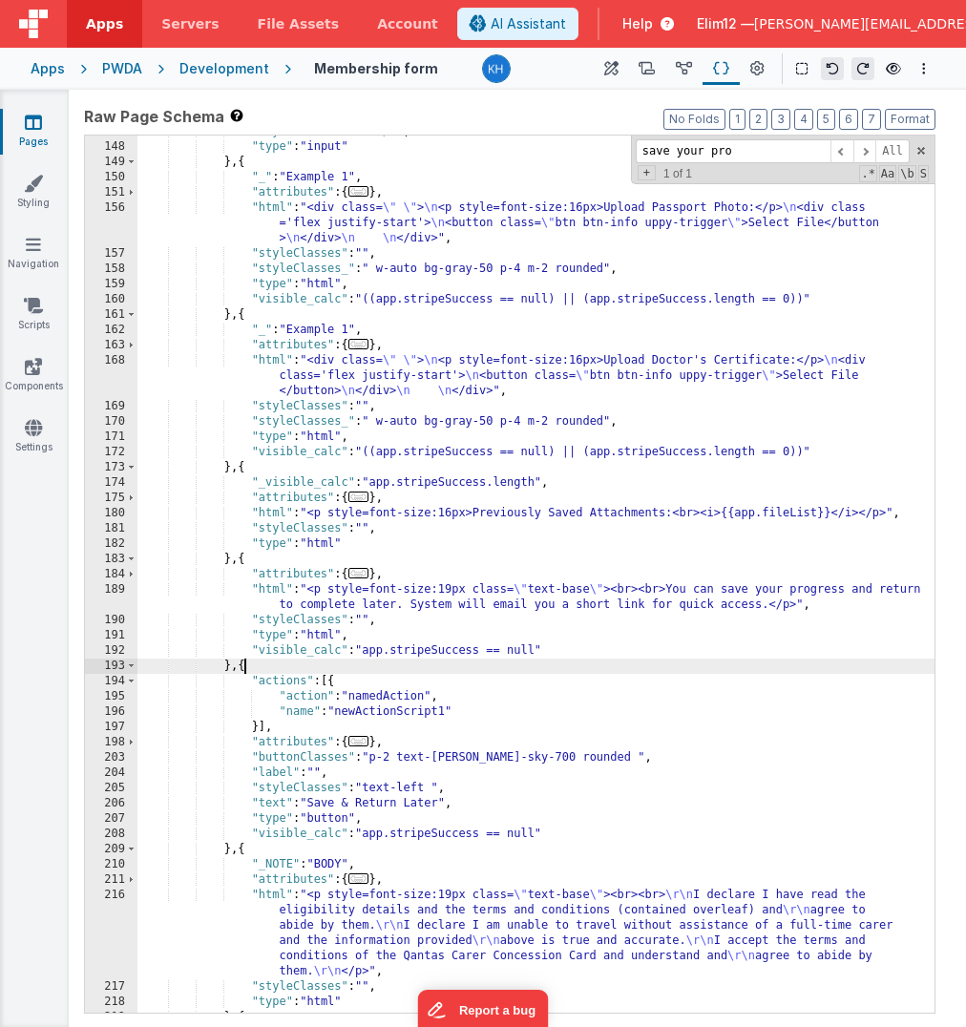
scroll to position [1662, 0]
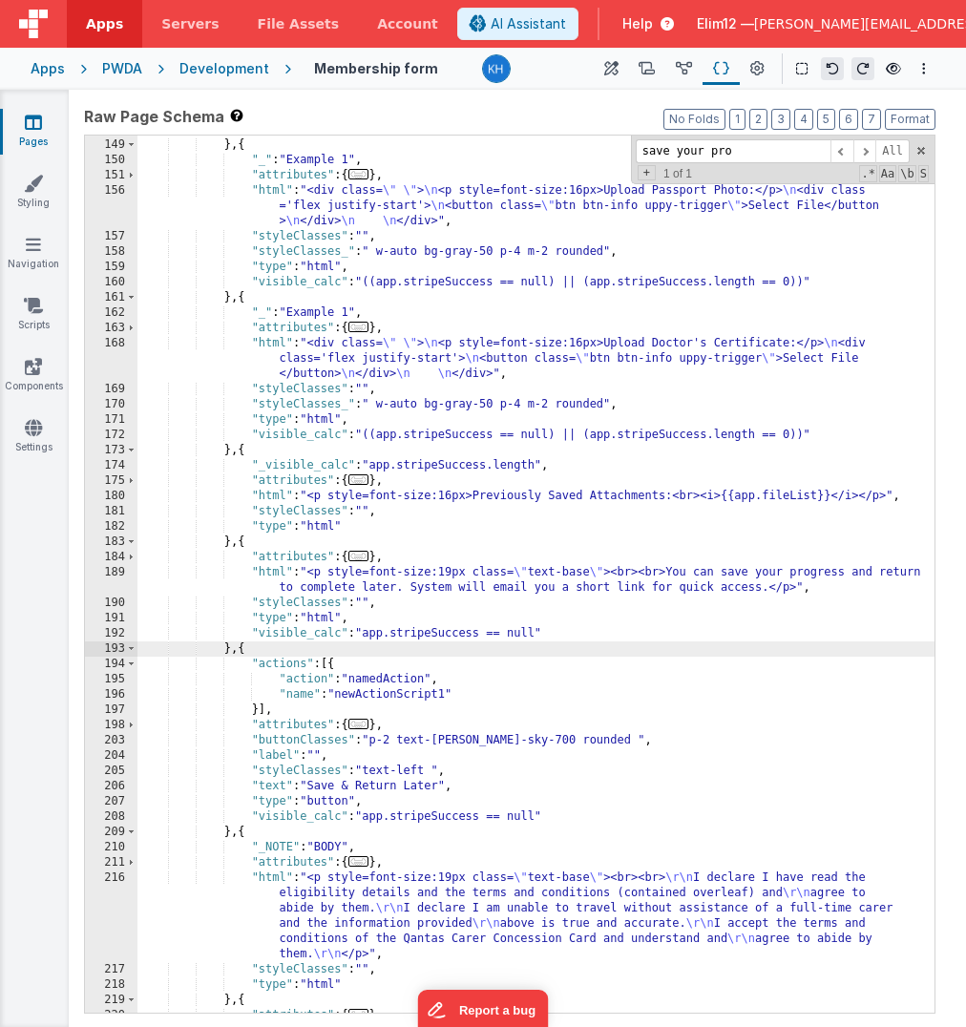
click at [290, 647] on div ""type" : "input" } , { "_" : "Example 1" , "attributes" : { ... } , "html" : "<…" at bounding box center [535, 576] width 797 height 908
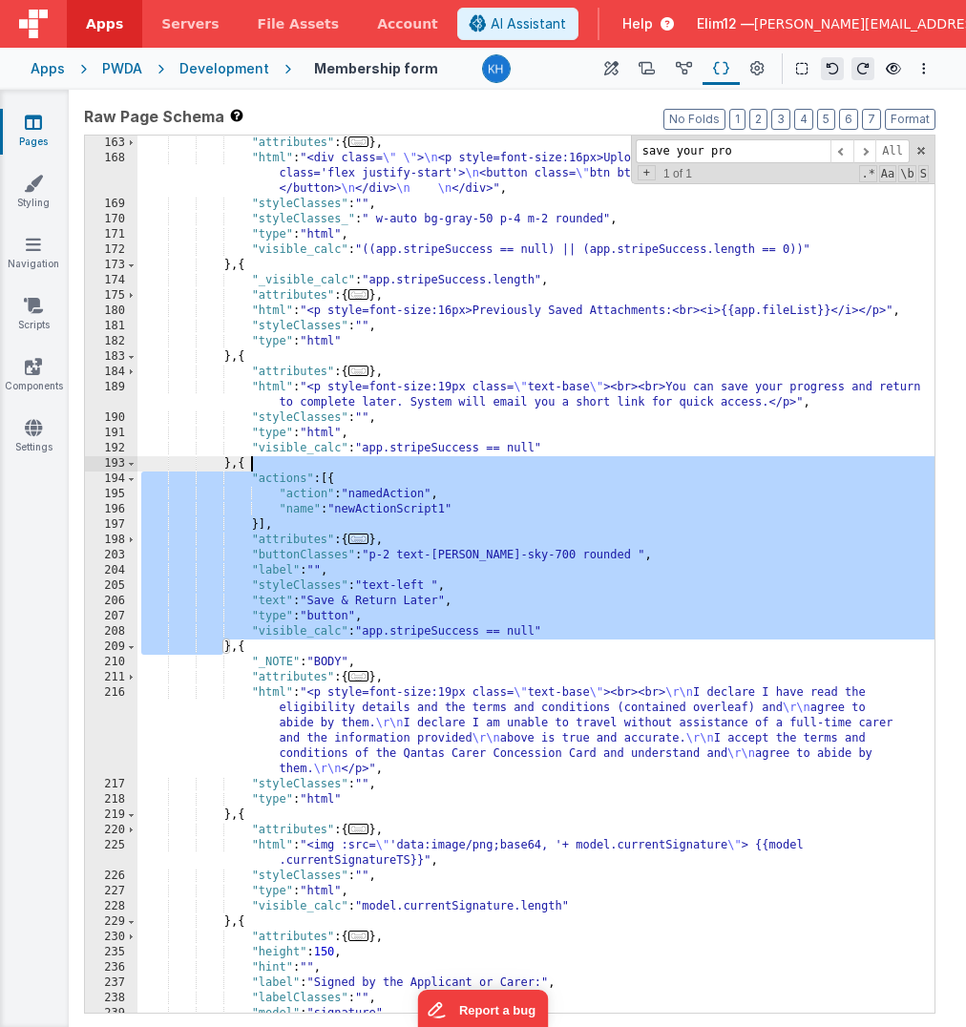
scroll to position [1853, 0]
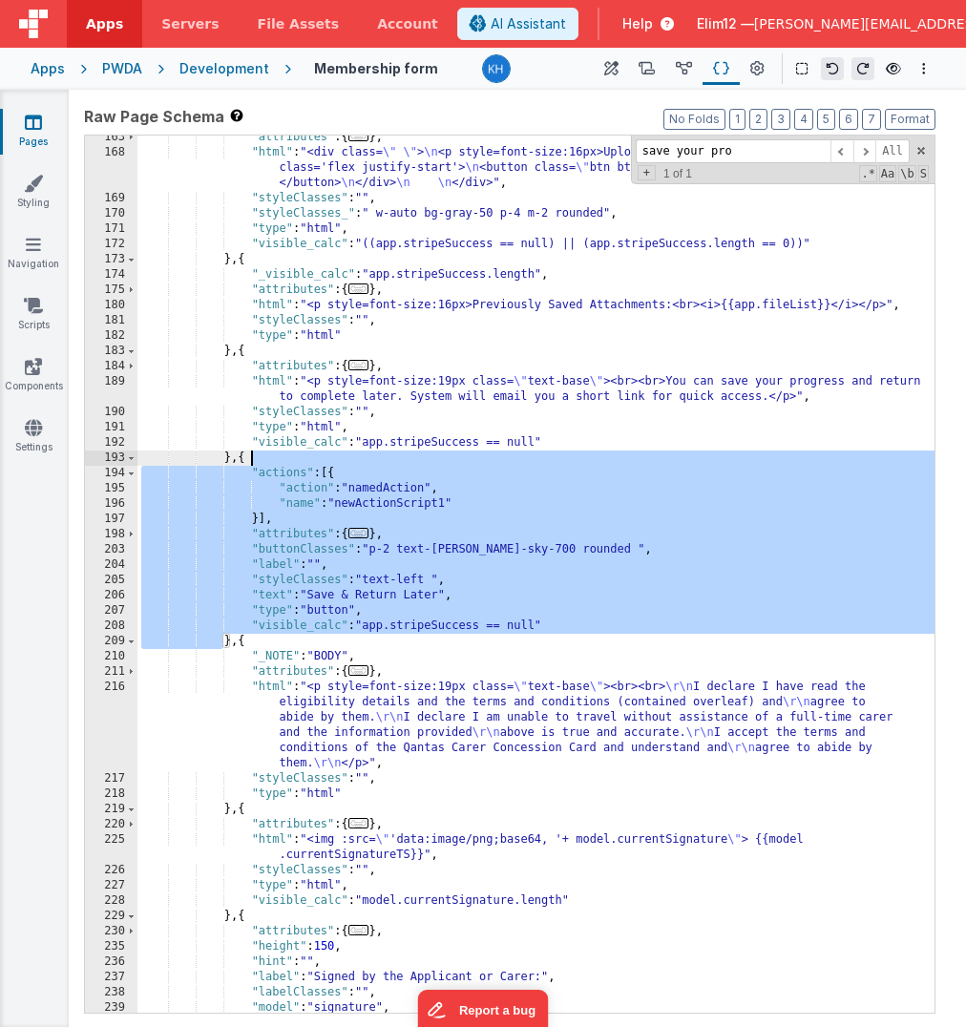
click at [239, 641] on div ""attributes" : { ... } , "html" : "<div class= \" \" > \n <p style=font-size:16…" at bounding box center [535, 584] width 797 height 908
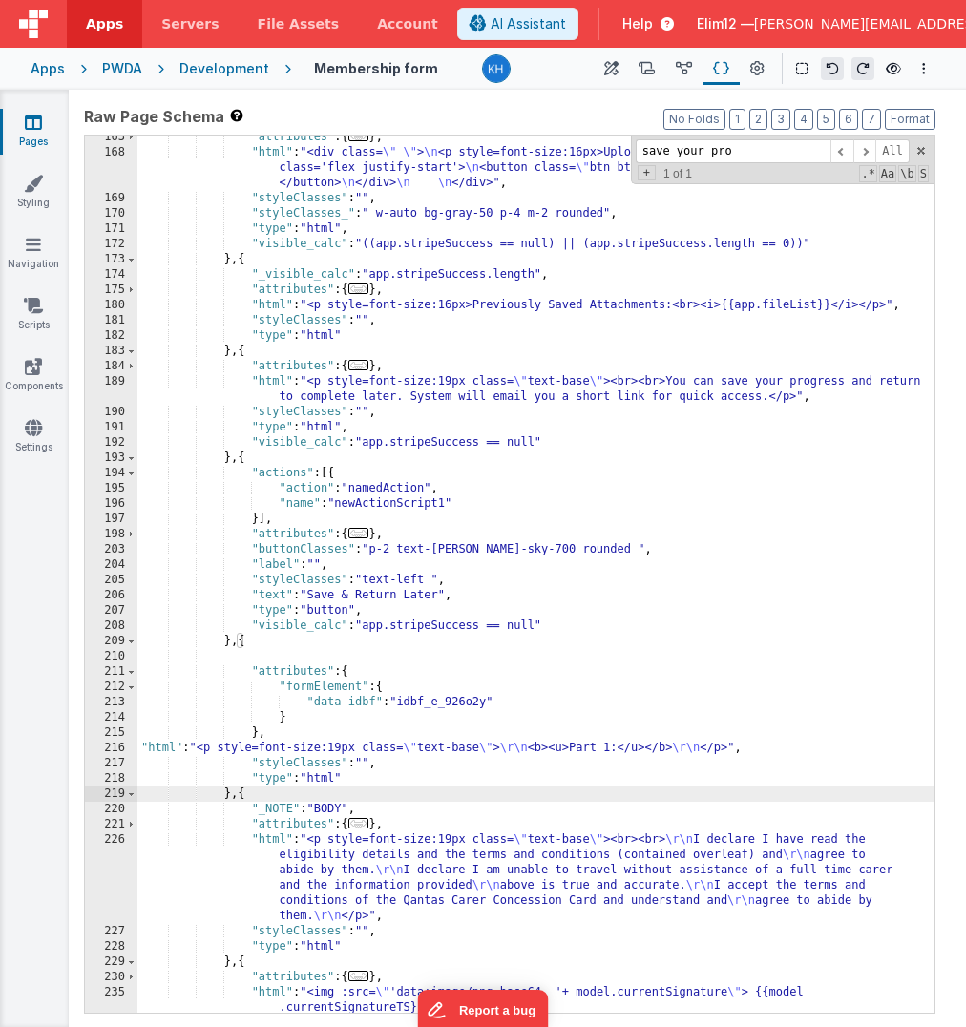
click at [648, 745] on div ""attributes" : { ... } , "html" : "<div class= \" \" > \n <p style=font-size:16…" at bounding box center [535, 584] width 797 height 908
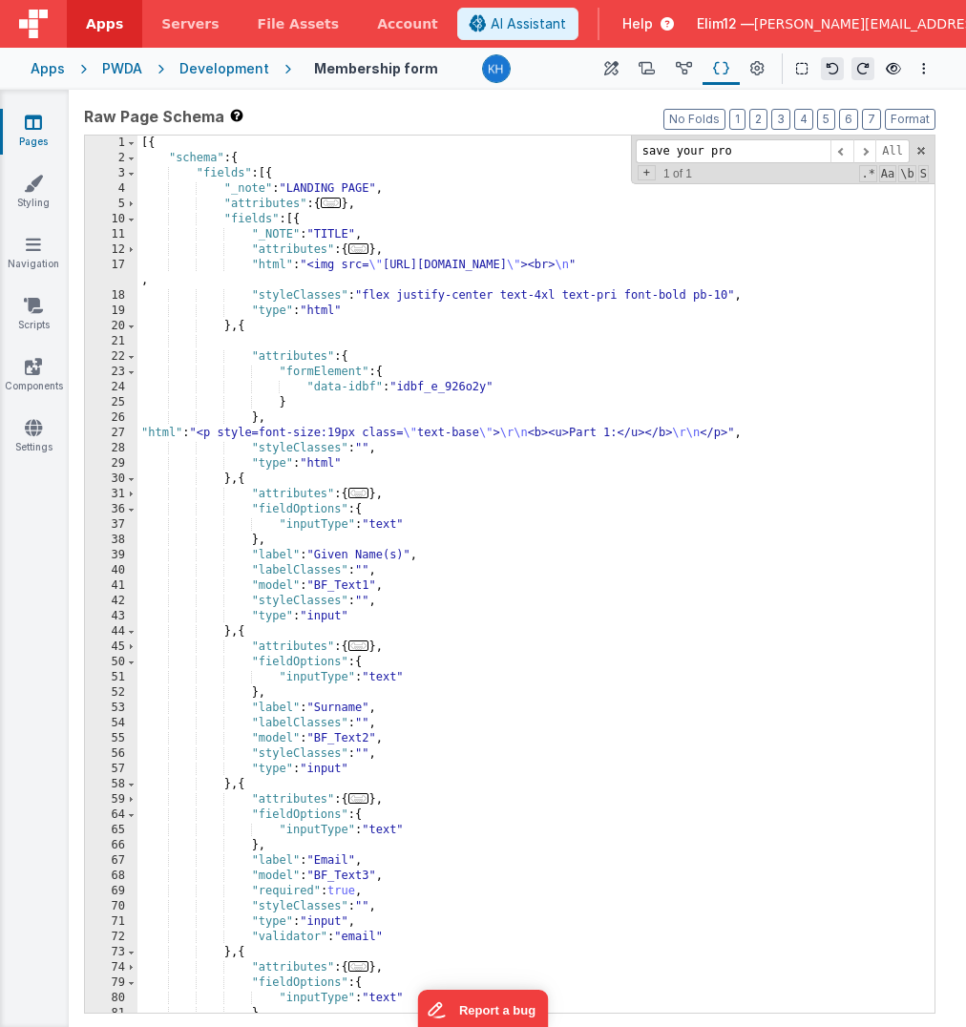
scroll to position [0, 0]
click at [614, 430] on div "[{ "schema" : { "fields" : [{ "_note" : "LANDING PAGE" , "attributes" : { ... }…" at bounding box center [535, 590] width 797 height 908
click at [600, 431] on div "[{ "schema" : { "fields" : [{ "_note" : "LANDING PAGE" , "attributes" : { ... }…" at bounding box center [535, 590] width 797 height 908
click at [665, 434] on div "[{ "schema" : { "fields" : [{ "_note" : "LANDING PAGE" , "attributes" : { ... }…" at bounding box center [535, 590] width 797 height 908
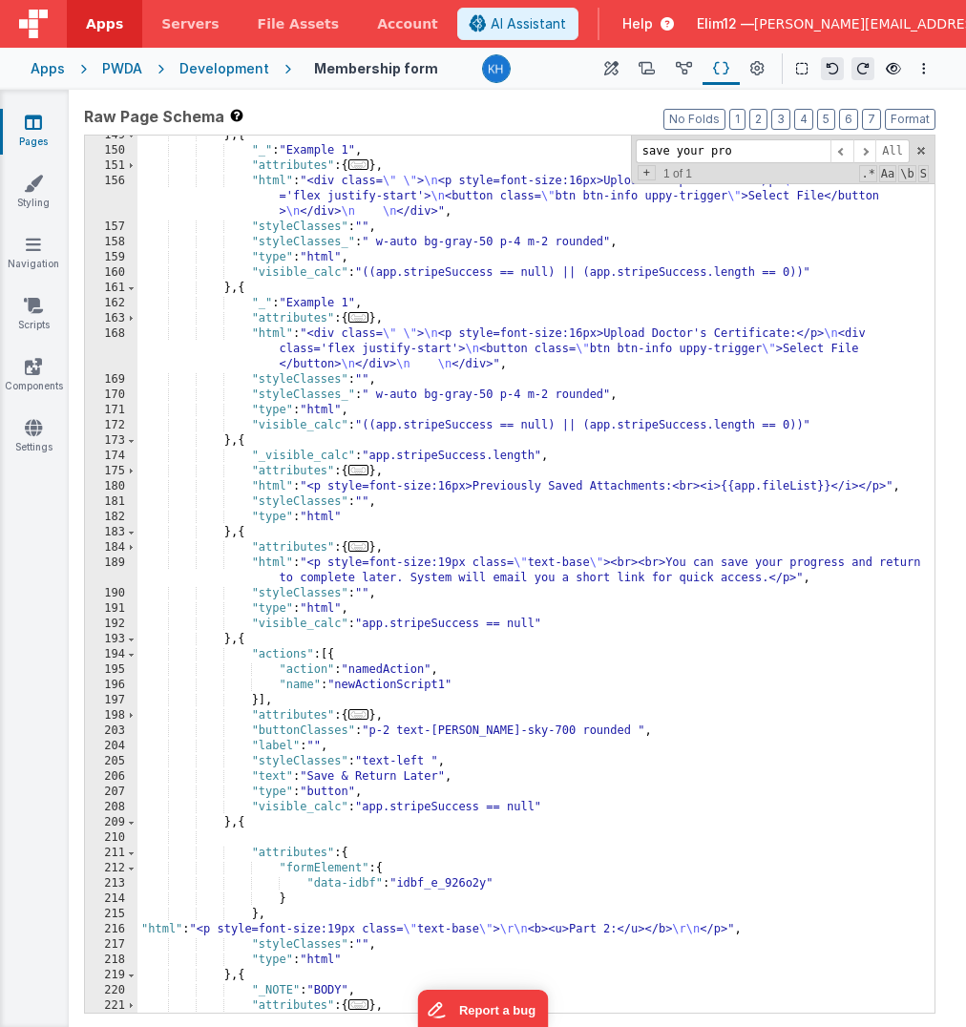
scroll to position [1693, 0]
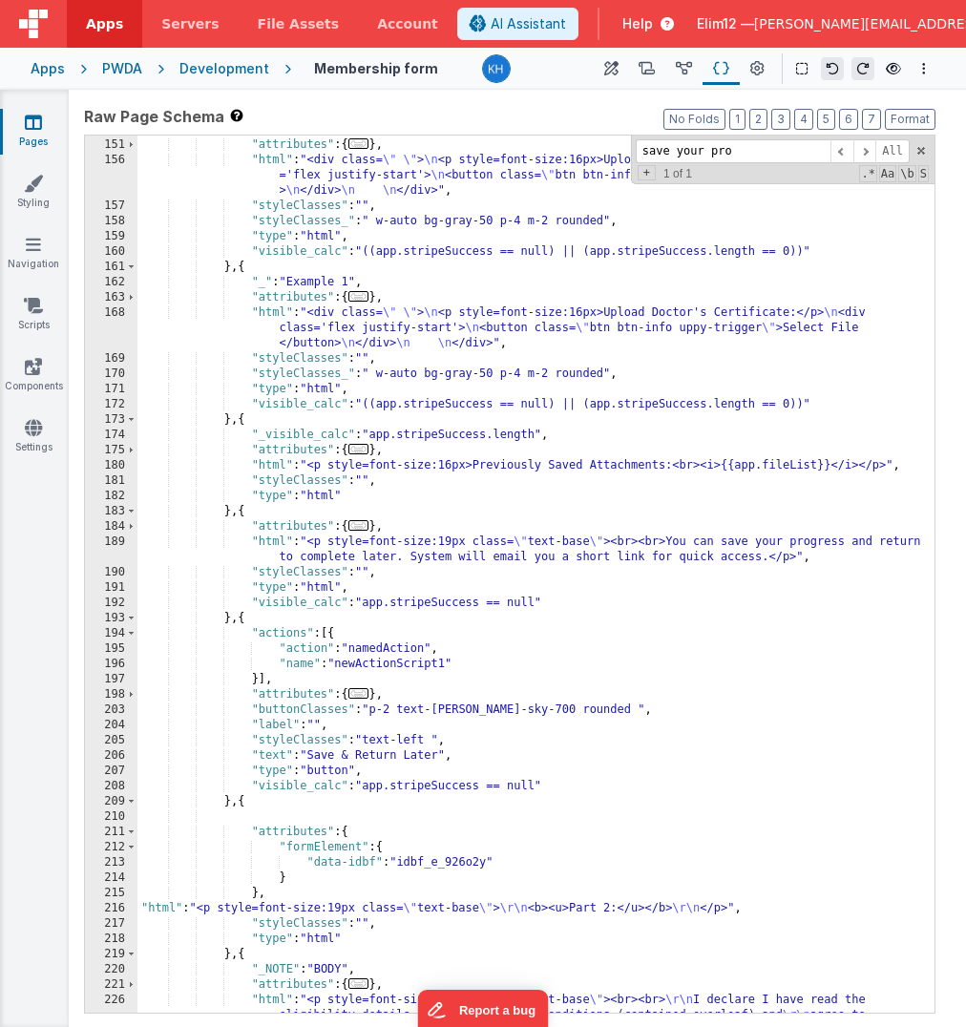
click at [648, 504] on div ""_" : "Example 1" , "attributes" : { ... } , "html" : "<div class= \" \" > \n <…" at bounding box center [535, 614] width 797 height 984
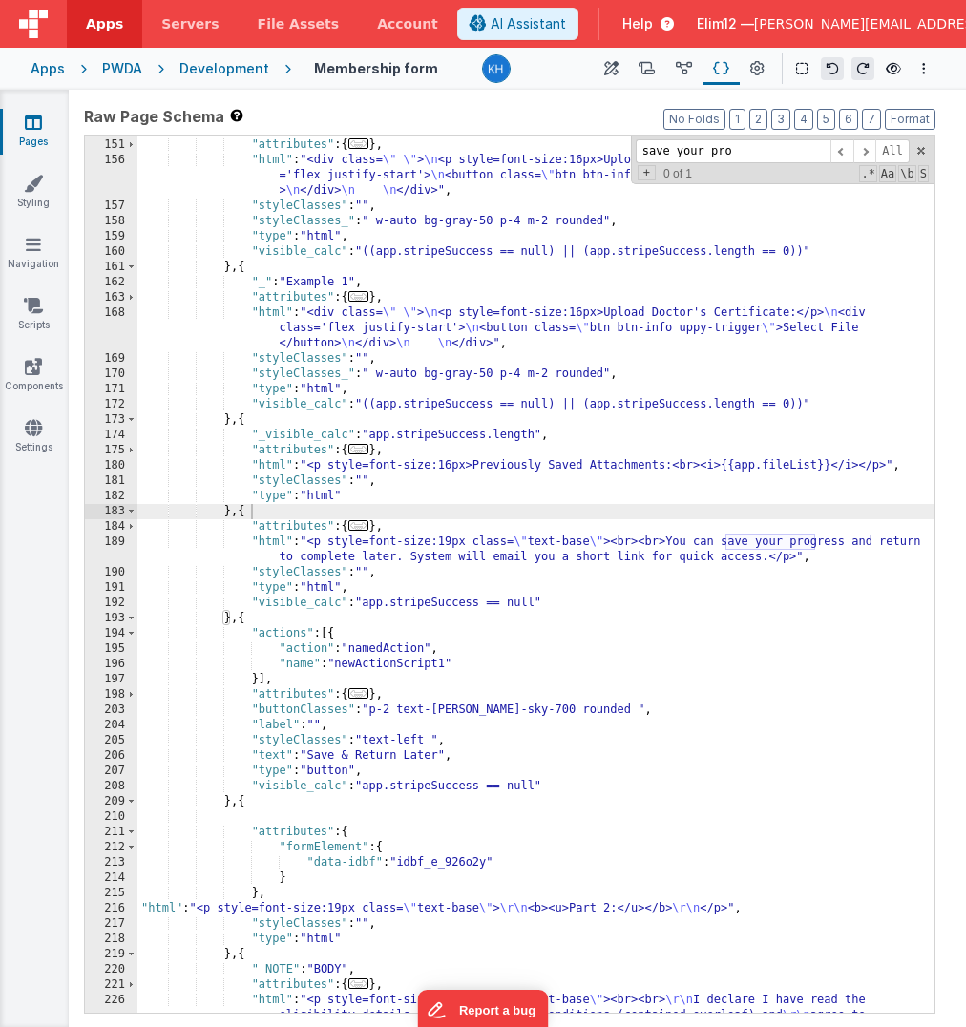
click at [598, 907] on div ""_" : "Example 1" , "attributes" : { ... } , "html" : "<div class= \" \" > \n <…" at bounding box center [535, 614] width 797 height 984
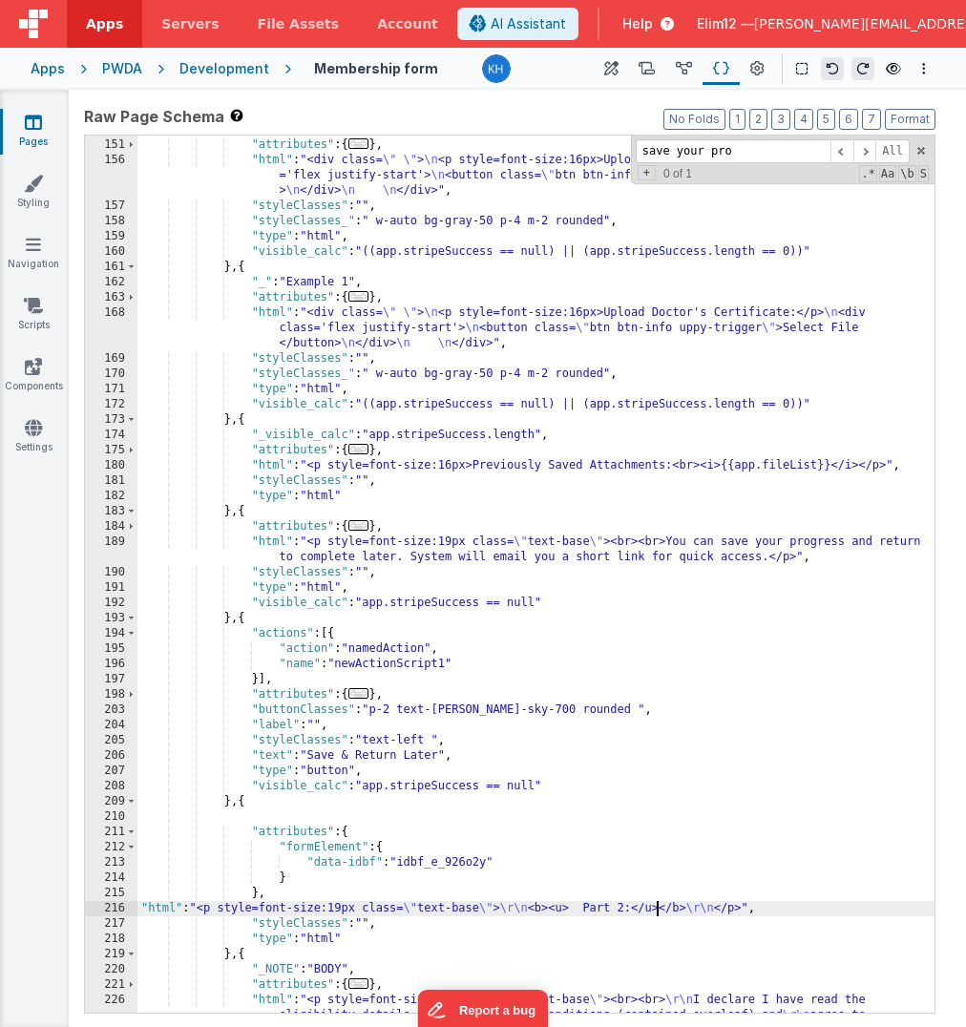
click at [657, 912] on div ""_" : "Example 1" , "attributes" : { ... } , "html" : "<div class= \" \" > \n <…" at bounding box center [535, 614] width 797 height 984
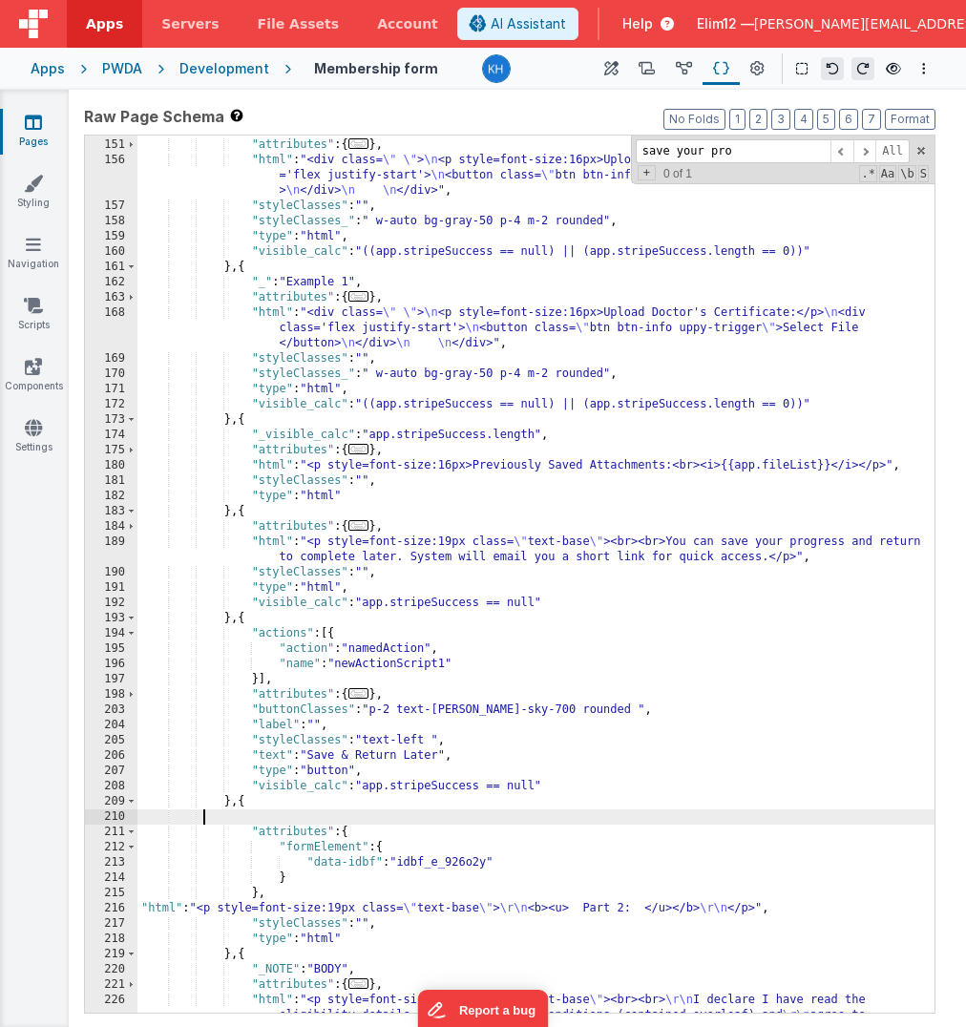
click at [512, 813] on div ""_" : "Example 1" , "attributes" : { ... } , "html" : "<div class= \" \" > \n <…" at bounding box center [535, 614] width 797 height 984
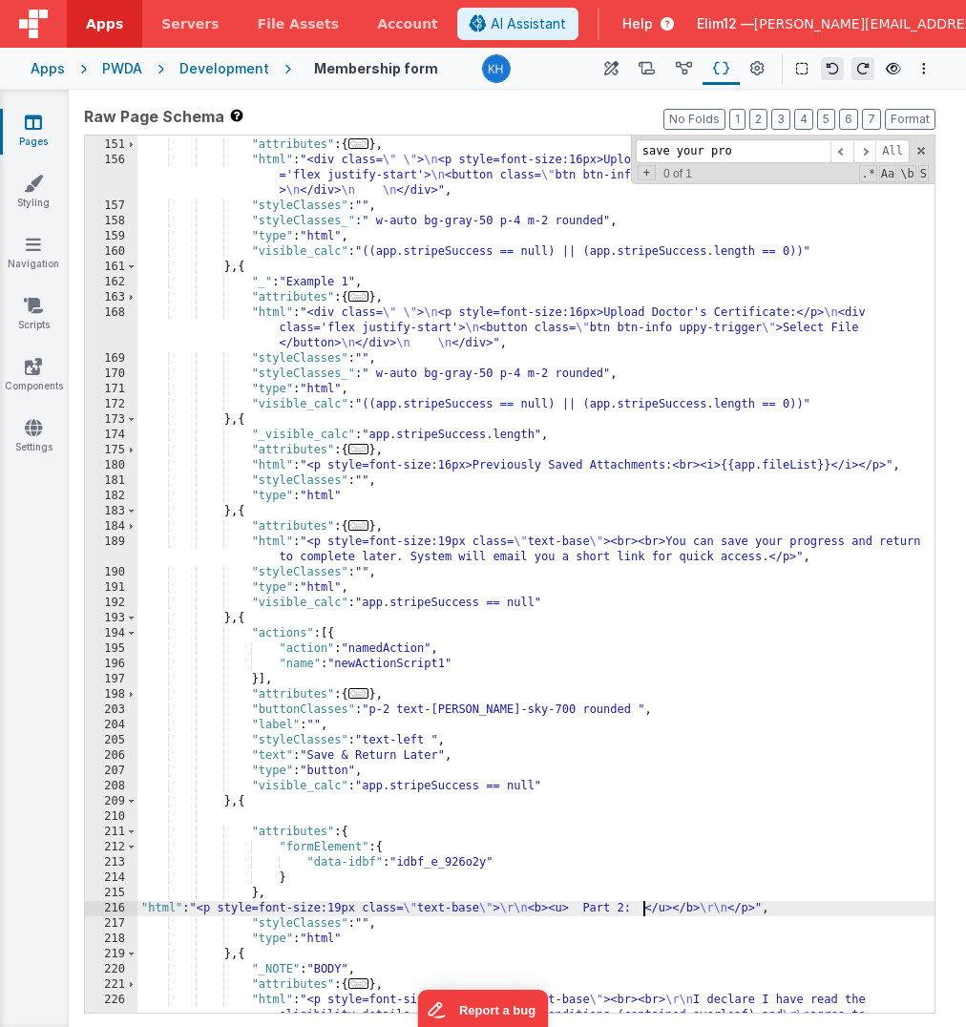
click at [645, 910] on div ""_" : "Example 1" , "attributes" : { ... } , "html" : "<div class= \" \" > \n <…" at bounding box center [535, 614] width 797 height 984
click at [604, 901] on div ""_" : "Example 1" , "attributes" : { ... } , "html" : "<div class= \" \" > \n <…" at bounding box center [535, 614] width 797 height 984
click at [121, 904] on div "216" at bounding box center [111, 908] width 52 height 15
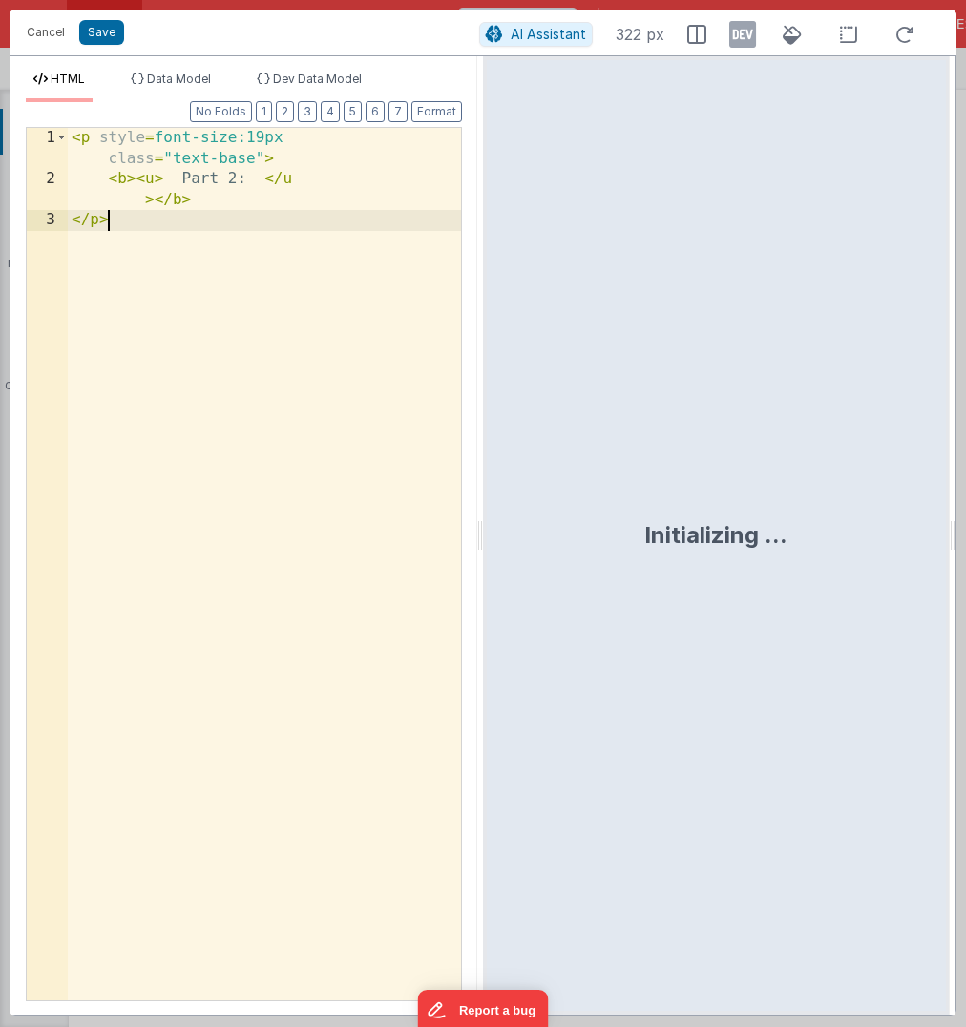
click at [121, 904] on div "< p style = font-size:19px class = "text-base" > < b > < u > Part 2: </ u > </ …" at bounding box center [264, 595] width 393 height 935
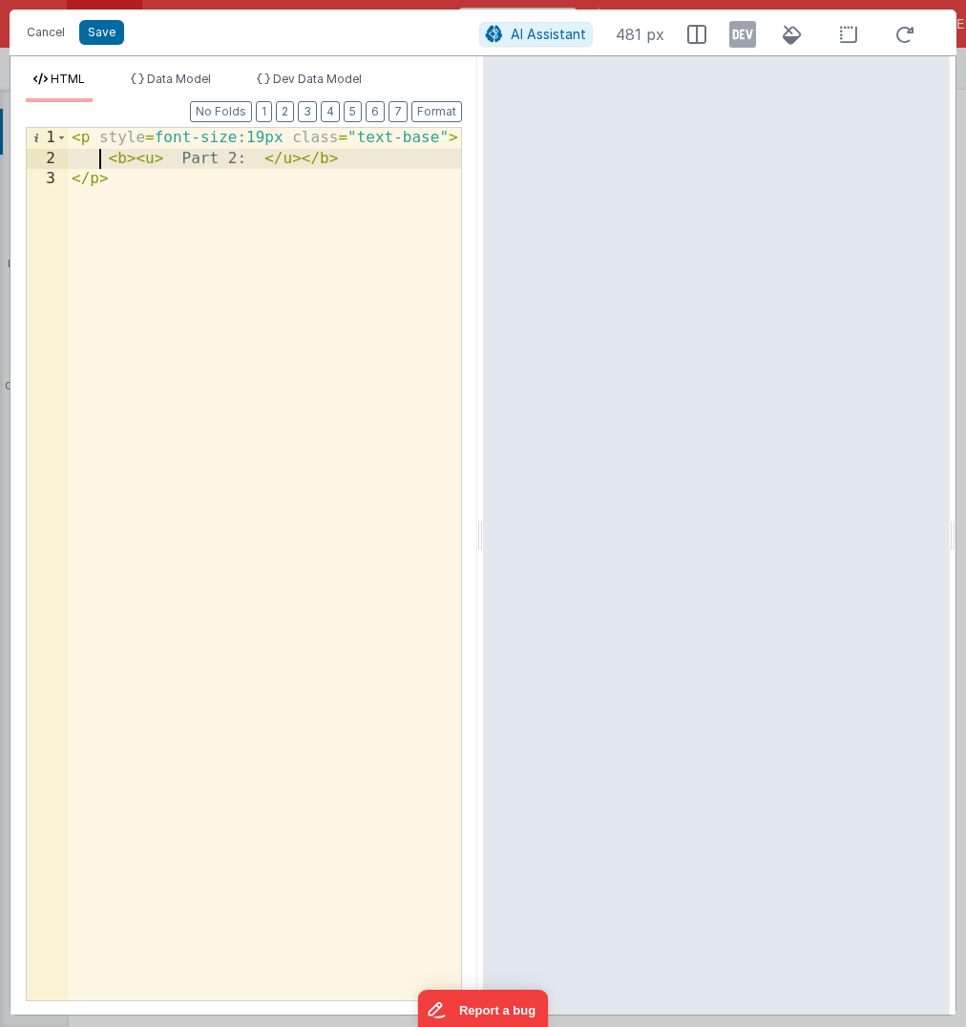
click at [103, 158] on div "< p style = font-size:19px class = "text-base" > < b > < u > Part 2: </ u > </ …" at bounding box center [264, 585] width 393 height 914
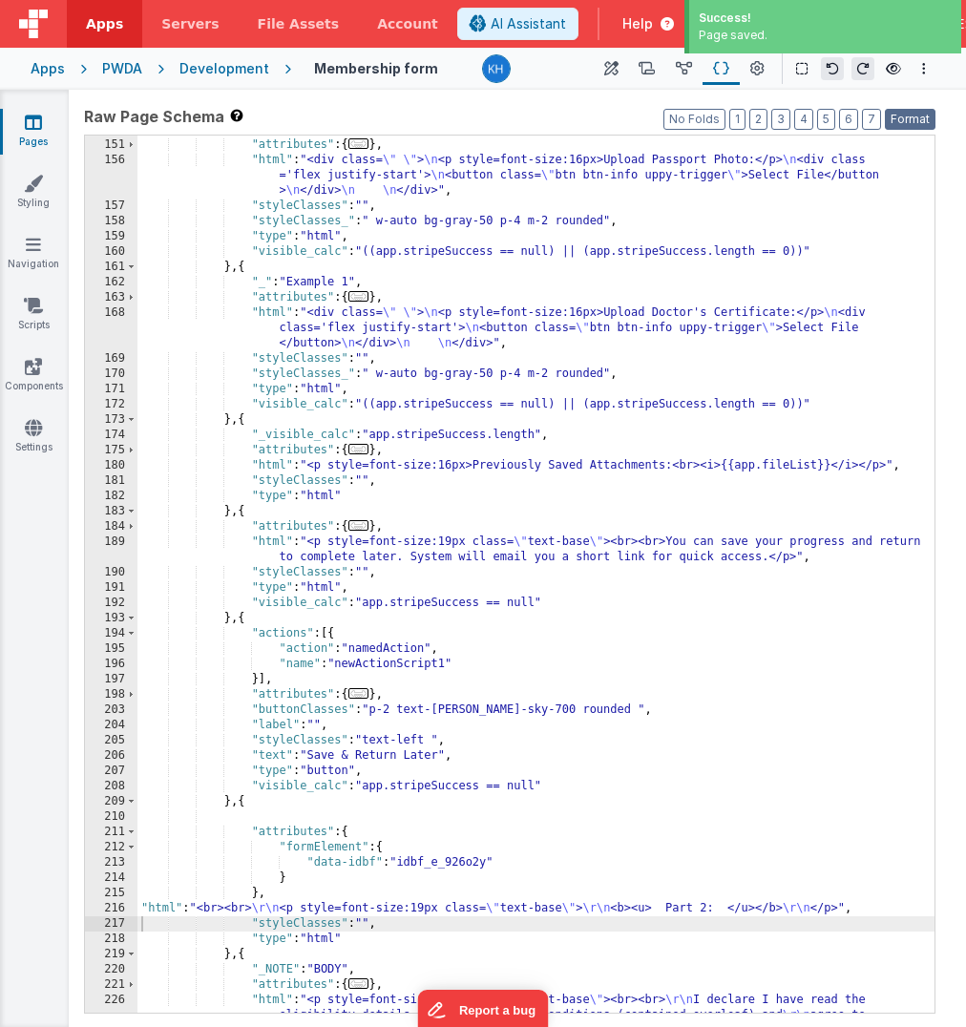
click at [905, 124] on button "Format" at bounding box center [910, 119] width 51 height 21
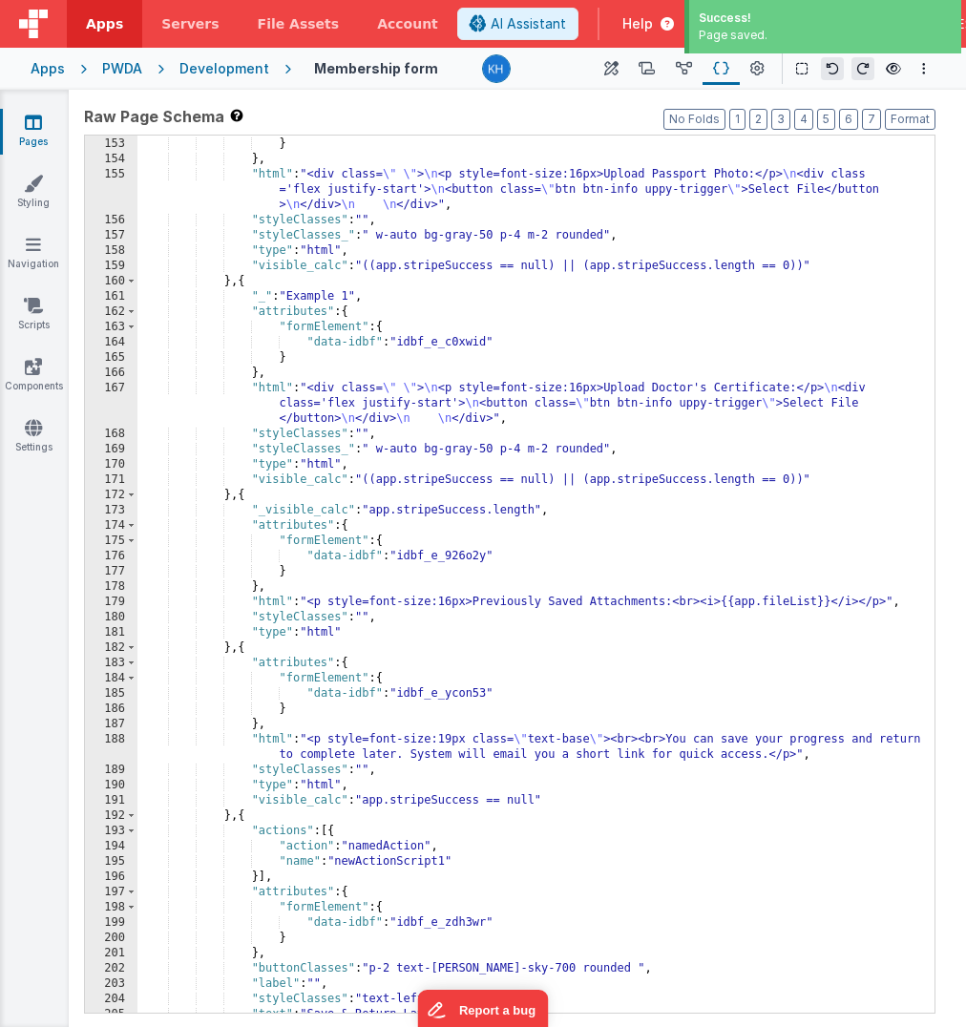
scroll to position [2343, 0]
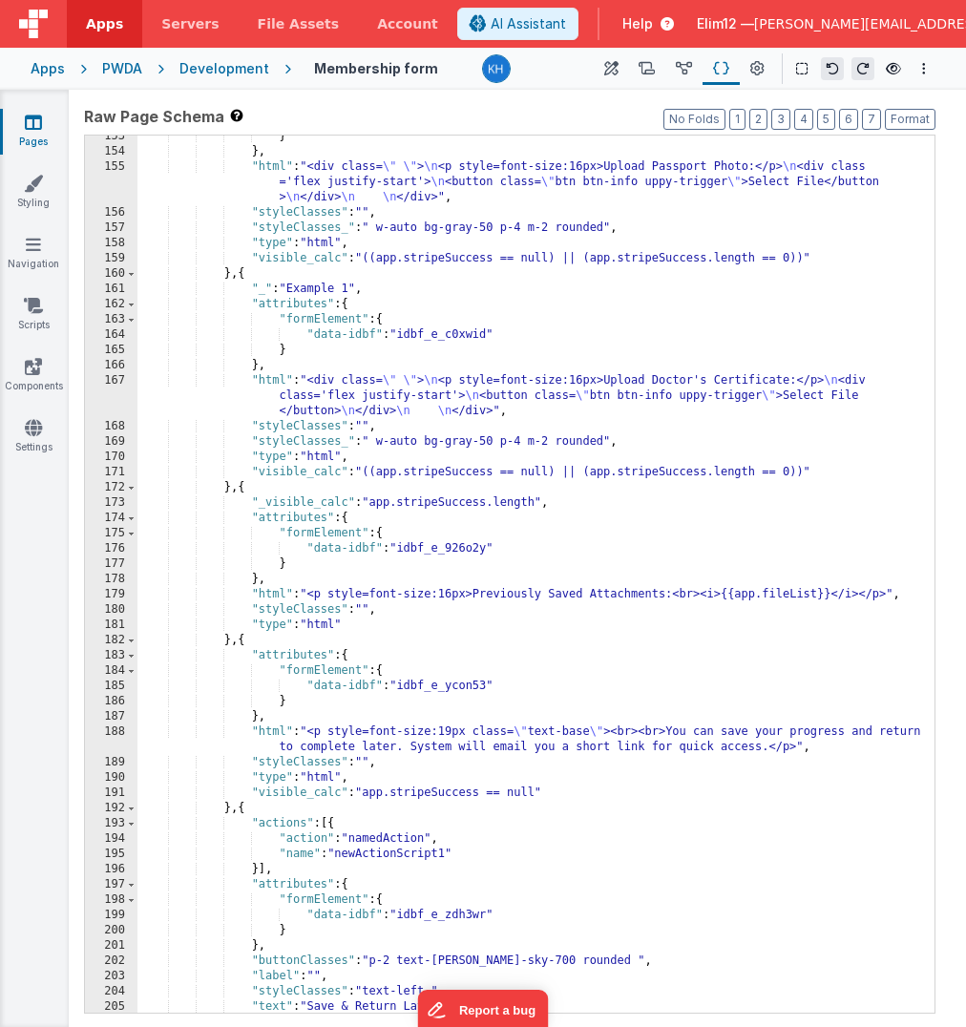
click at [515, 615] on div "} } , "html" : "<div class= \" \" > \n <p style=font-size:16px>Upload Passport …" at bounding box center [535, 583] width 797 height 908
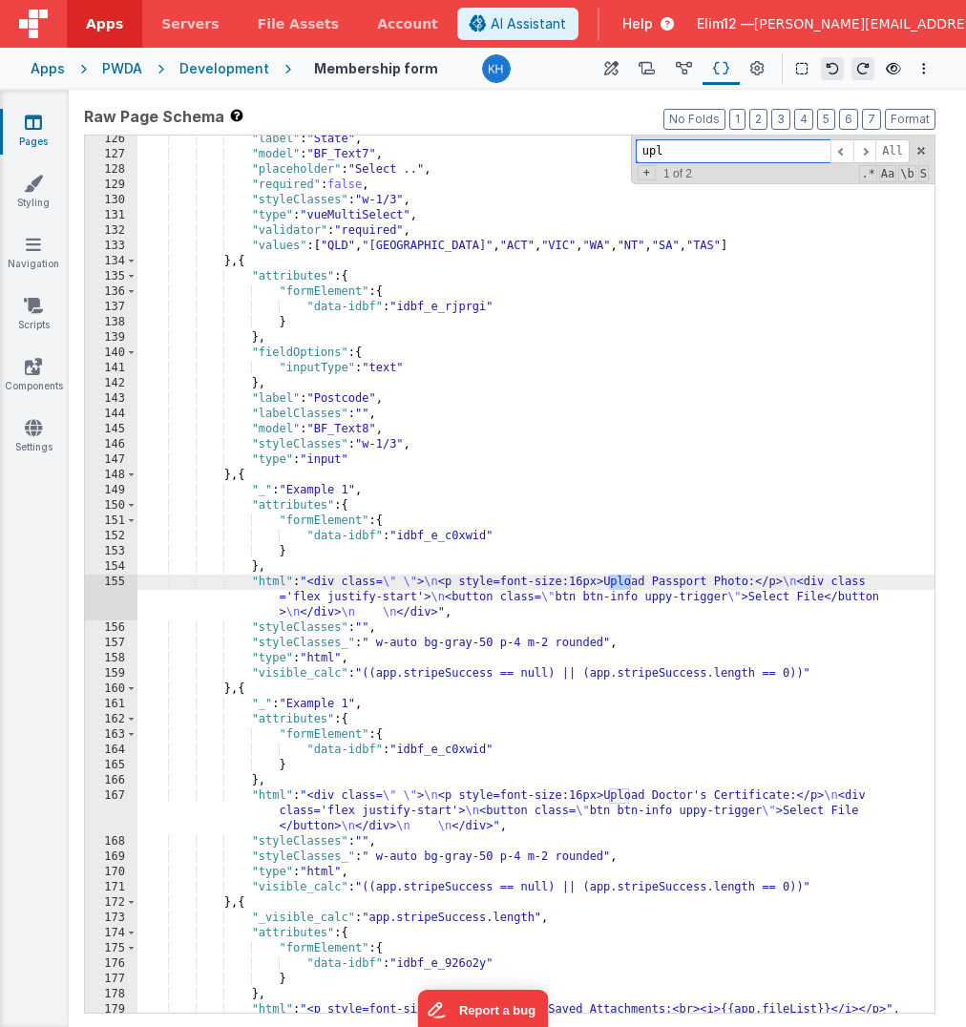
scroll to position [1928, 0]
type input "upload pass"
click at [282, 471] on div ""label" : "State" , "model" : "BF_Text7" , "placeholder" : "Select .." , "requi…" at bounding box center [535, 586] width 797 height 908
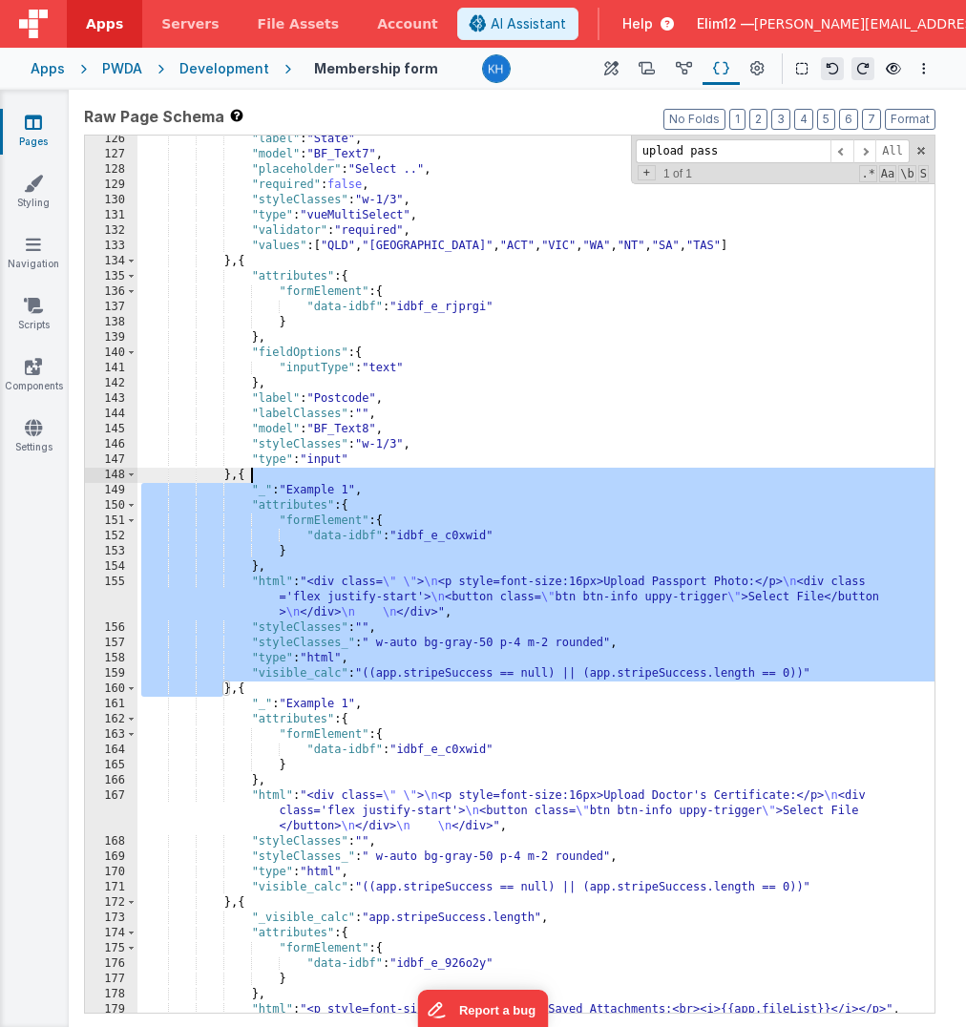
click at [282, 471] on div ""label" : "State" , "model" : "BF_Text7" , "placeholder" : "Select .." , "requi…" at bounding box center [535, 586] width 797 height 908
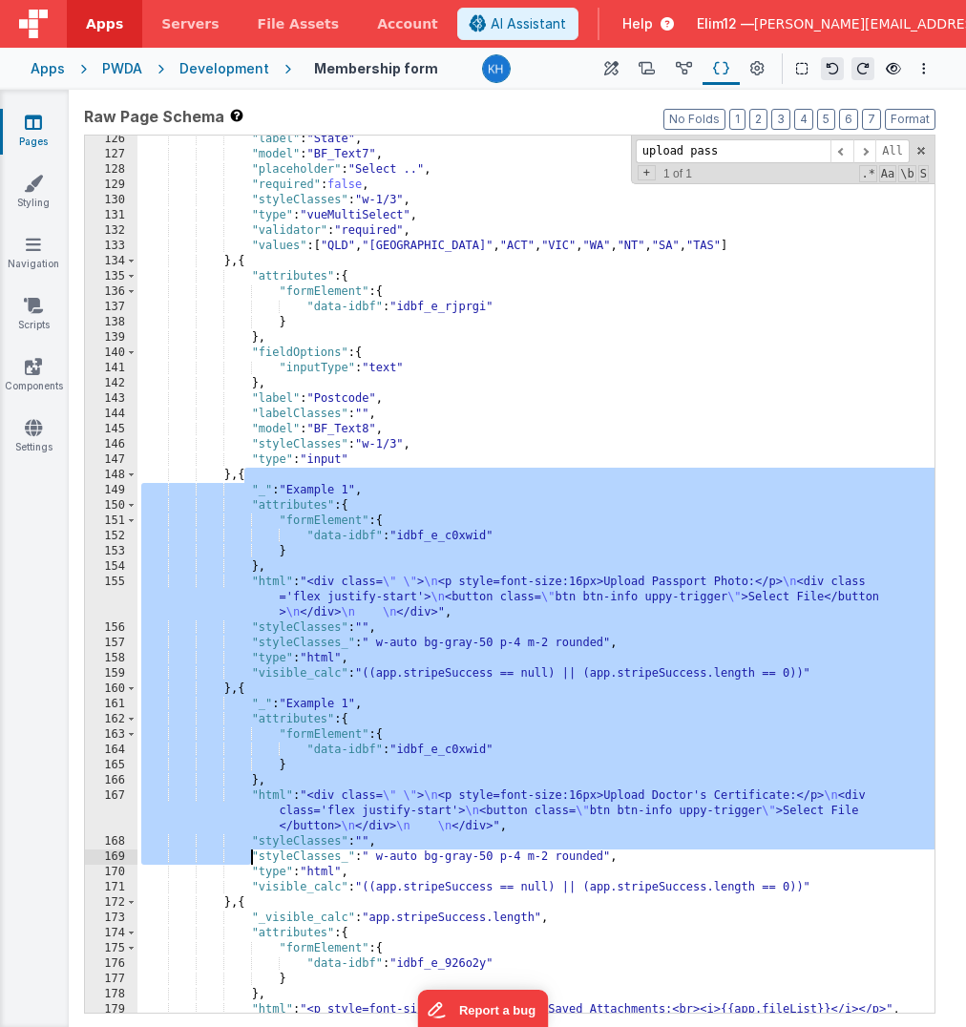
drag, startPoint x: 242, startPoint y: 475, endPoint x: 253, endPoint y: 858, distance: 382.8
click at [253, 858] on div ""label" : "State" , "model" : "BF_Text7" , "placeholder" : "Select .." , "requi…" at bounding box center [535, 586] width 797 height 908
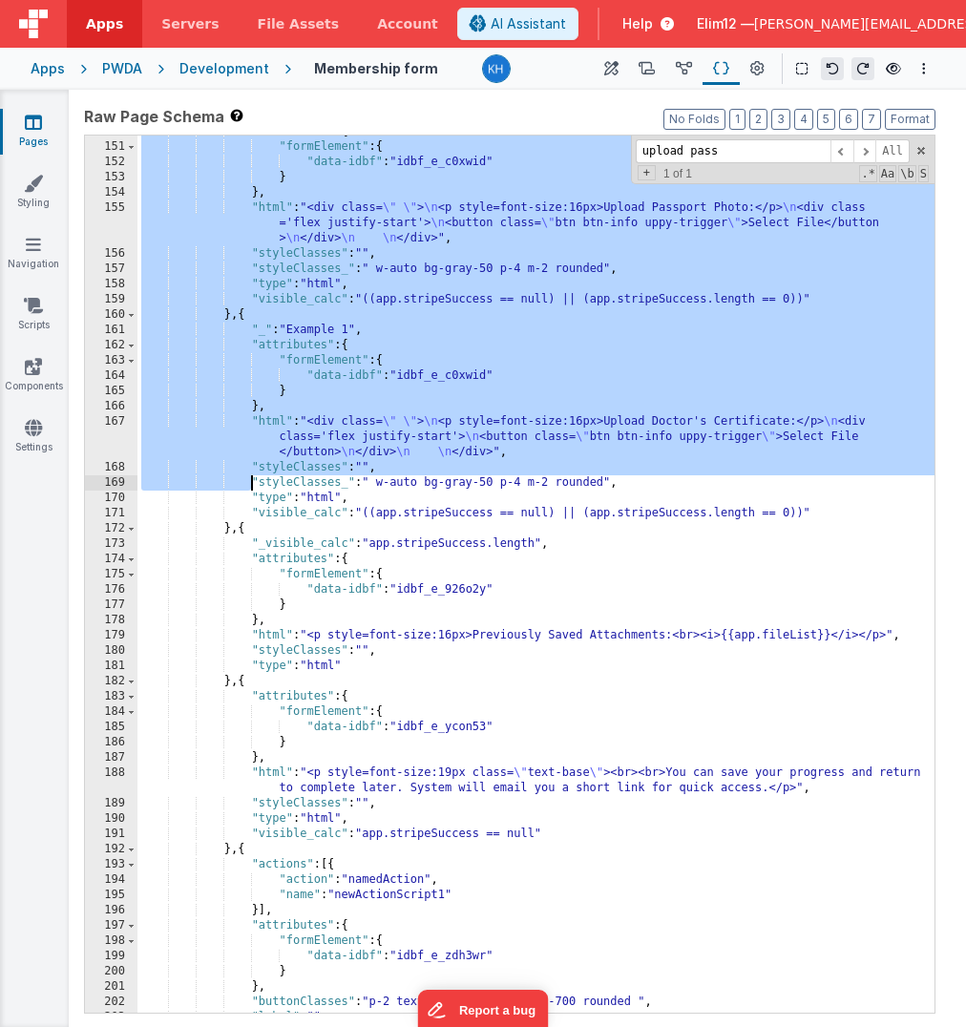
scroll to position [2313, 0]
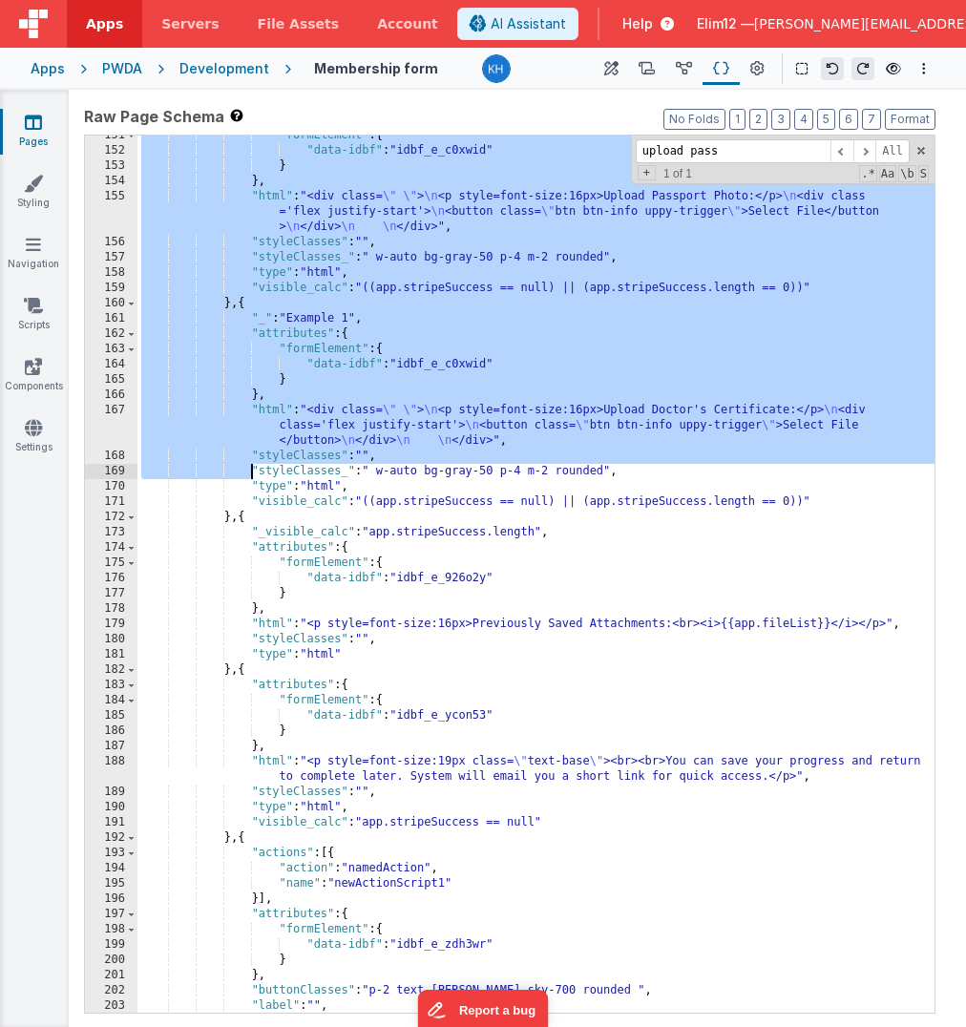
click at [242, 532] on div ""formElement" : { "data-idbf" : "idbf_e_c0xwid" } } , "html" : "<div class= \" …" at bounding box center [535, 582] width 797 height 908
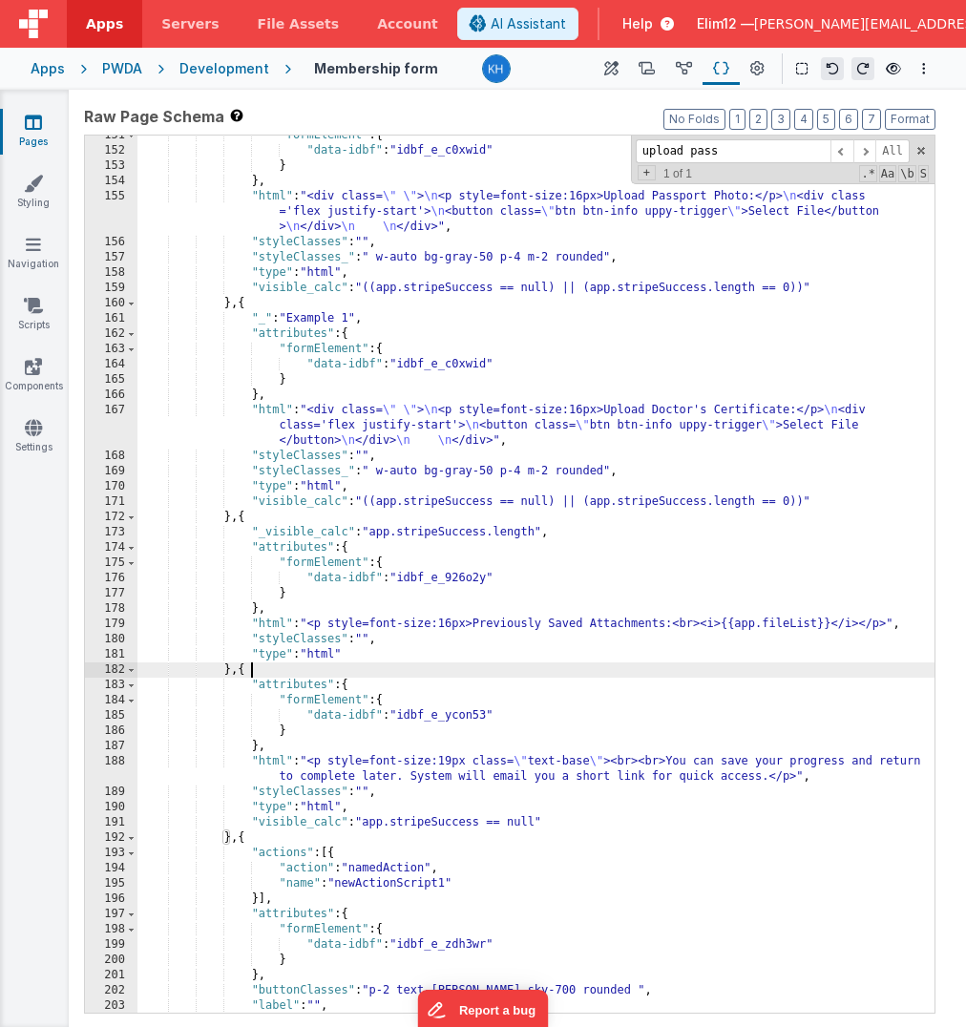
click at [275, 672] on div ""formElement" : { "data-idbf" : "idbf_e_c0xwid" } } , "html" : "<div class= \" …" at bounding box center [535, 582] width 797 height 908
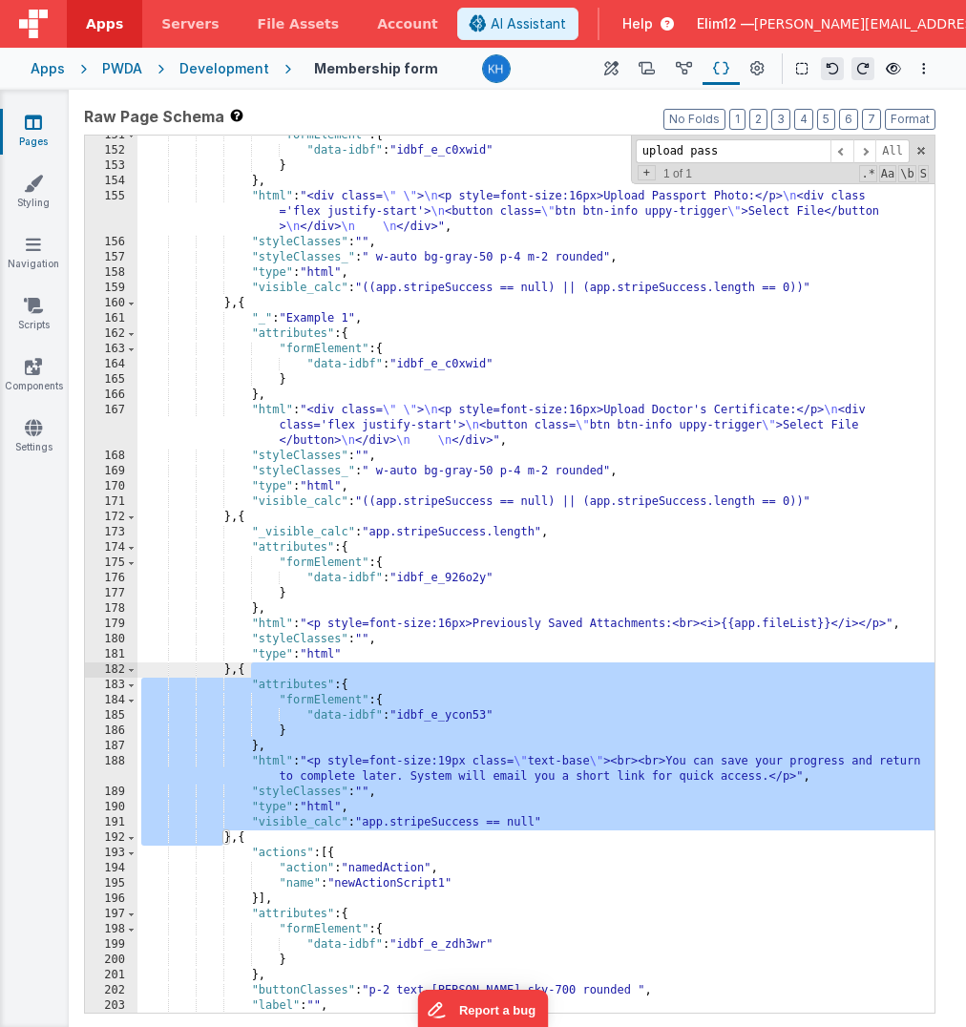
click at [219, 672] on div ""formElement" : { "data-idbf" : "idbf_e_c0xwid" } } , "html" : "<div class= \" …" at bounding box center [535, 582] width 797 height 908
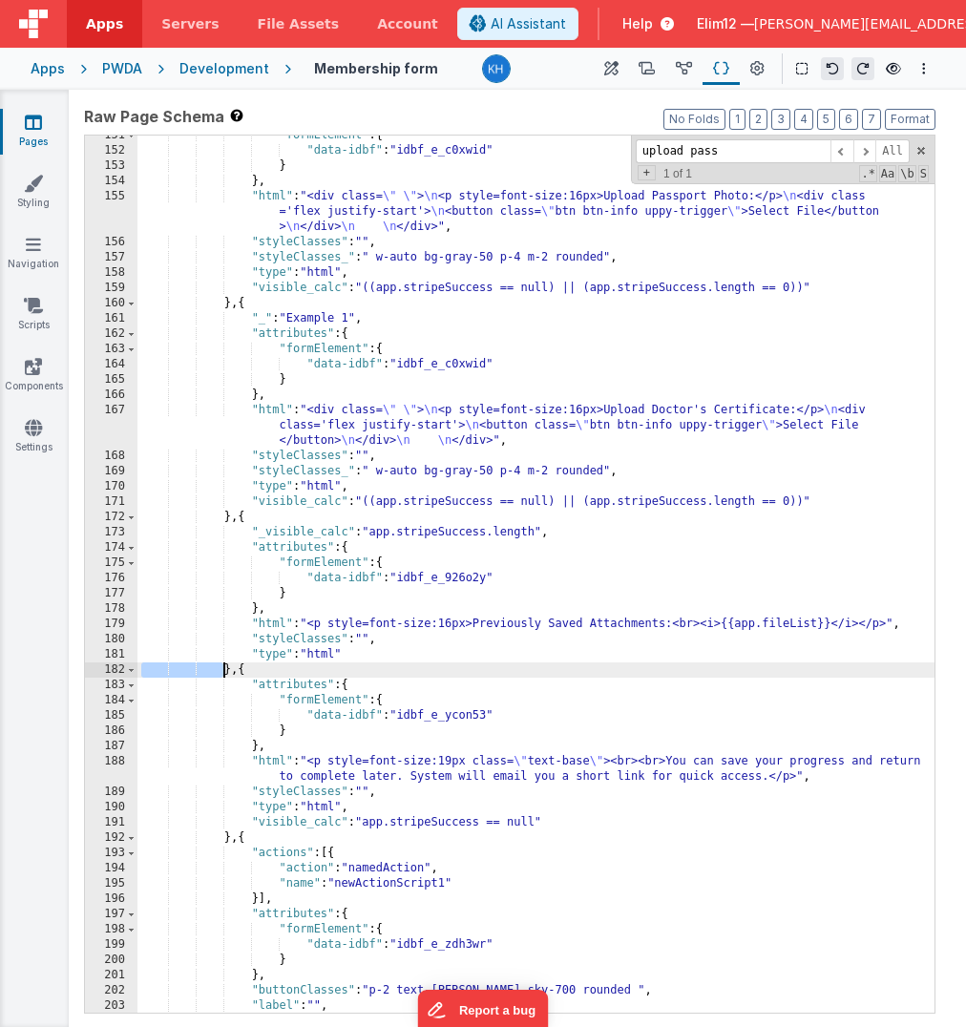
click at [219, 672] on div ""formElement" : { "data-idbf" : "idbf_e_c0xwid" } } , "html" : "<div class= \" …" at bounding box center [535, 582] width 797 height 908
click at [223, 672] on div ""formElement" : { "data-idbf" : "idbf_e_c0xwid" } } , "html" : "<div class= \" …" at bounding box center [535, 582] width 797 height 908
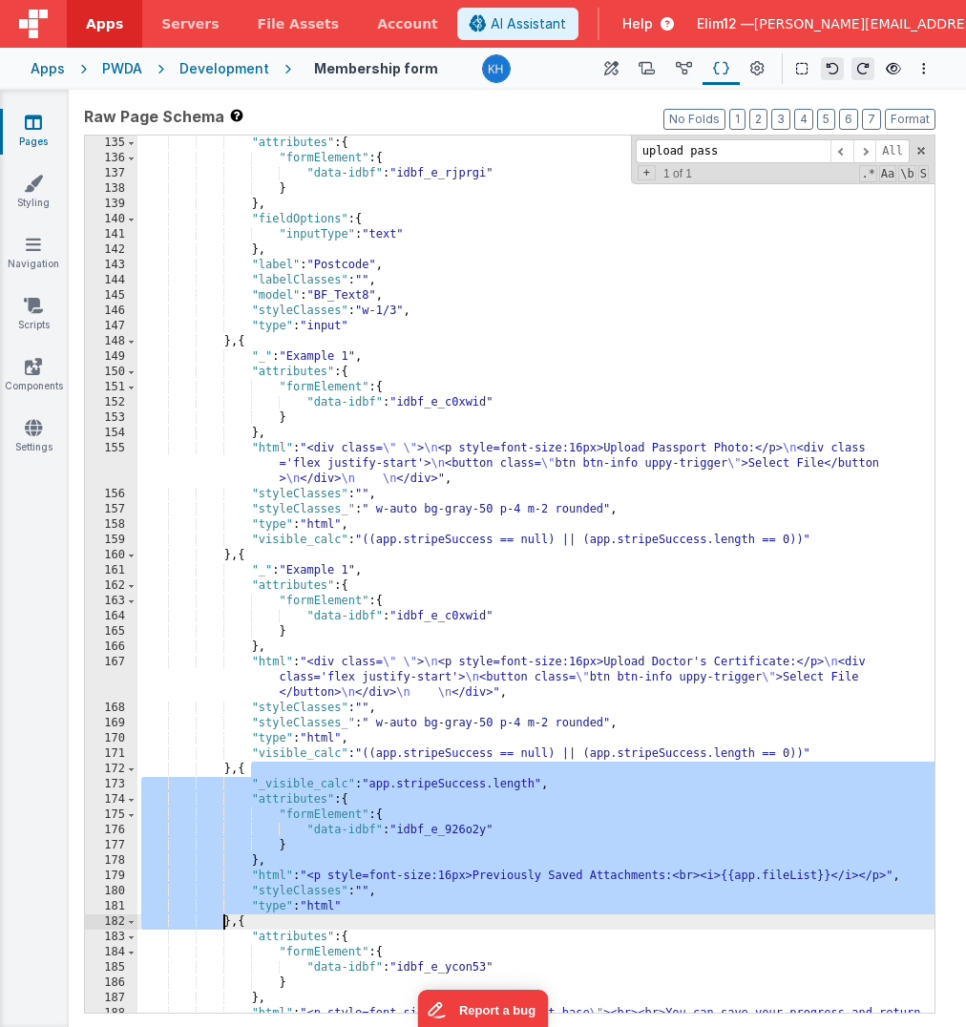
scroll to position [2071, 0]
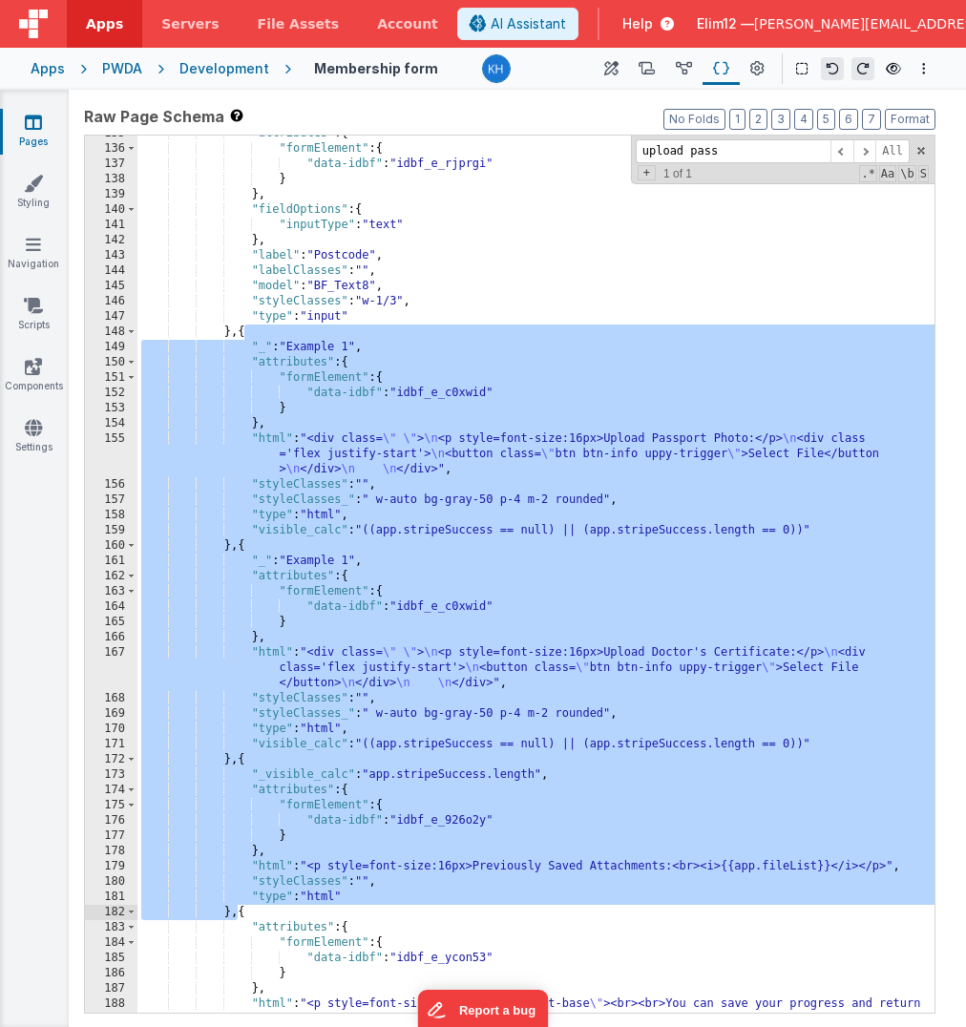
drag, startPoint x: 242, startPoint y: 331, endPoint x: 238, endPoint y: 913, distance: 582.1
click at [238, 913] on div ""attributes" : { "formElement" : { "data-idbf" : "idbf_e_rjprgi" } } , "fieldOp…" at bounding box center [535, 587] width 797 height 923
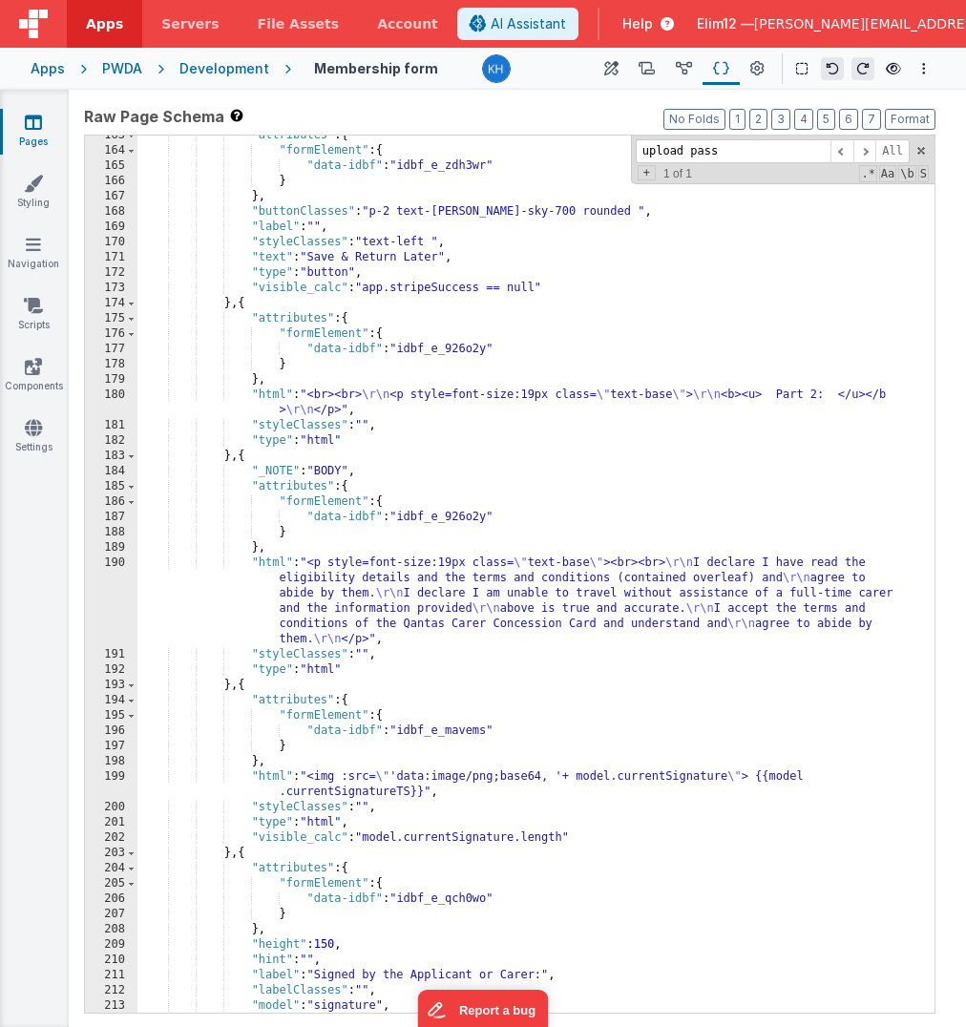
scroll to position [2516, 0]
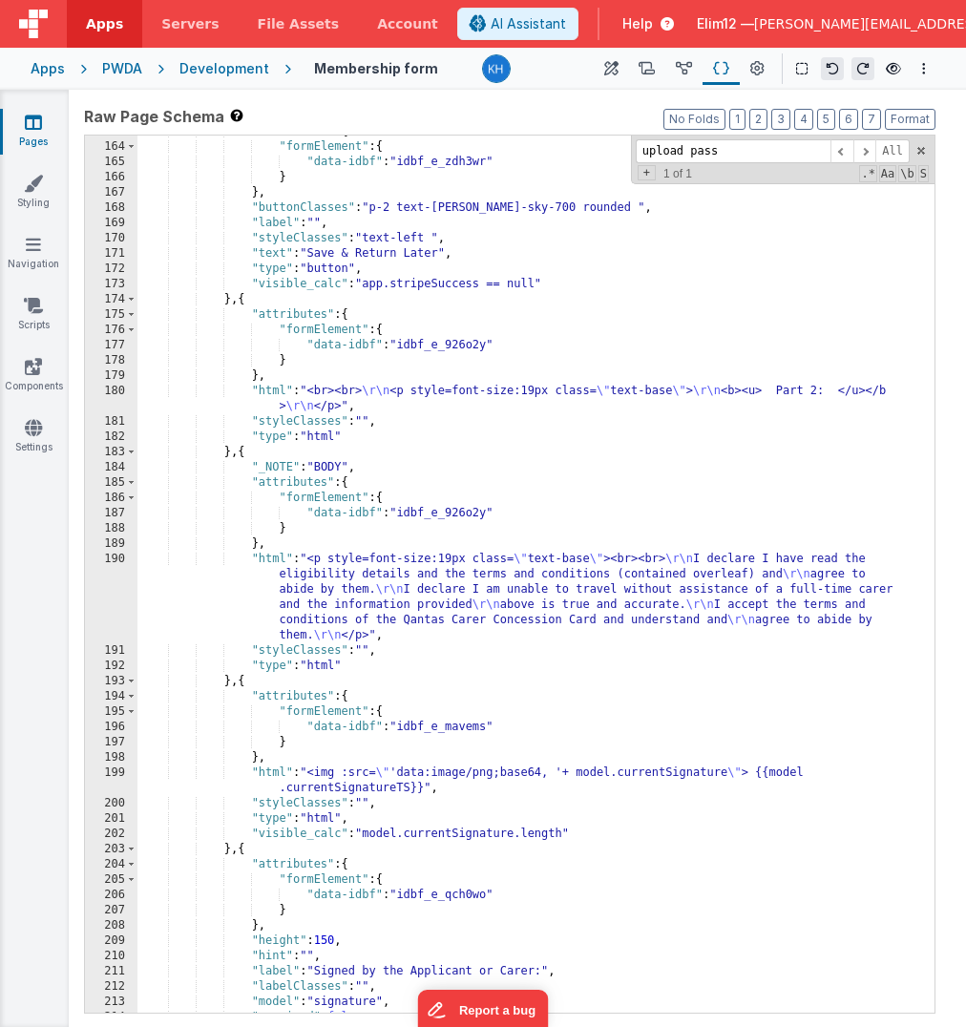
click at [247, 449] on div ""attributes" : { "formElement" : { "data-idbf" : "idbf_e_zdh3wr" } } , "buttonC…" at bounding box center [535, 578] width 797 height 908
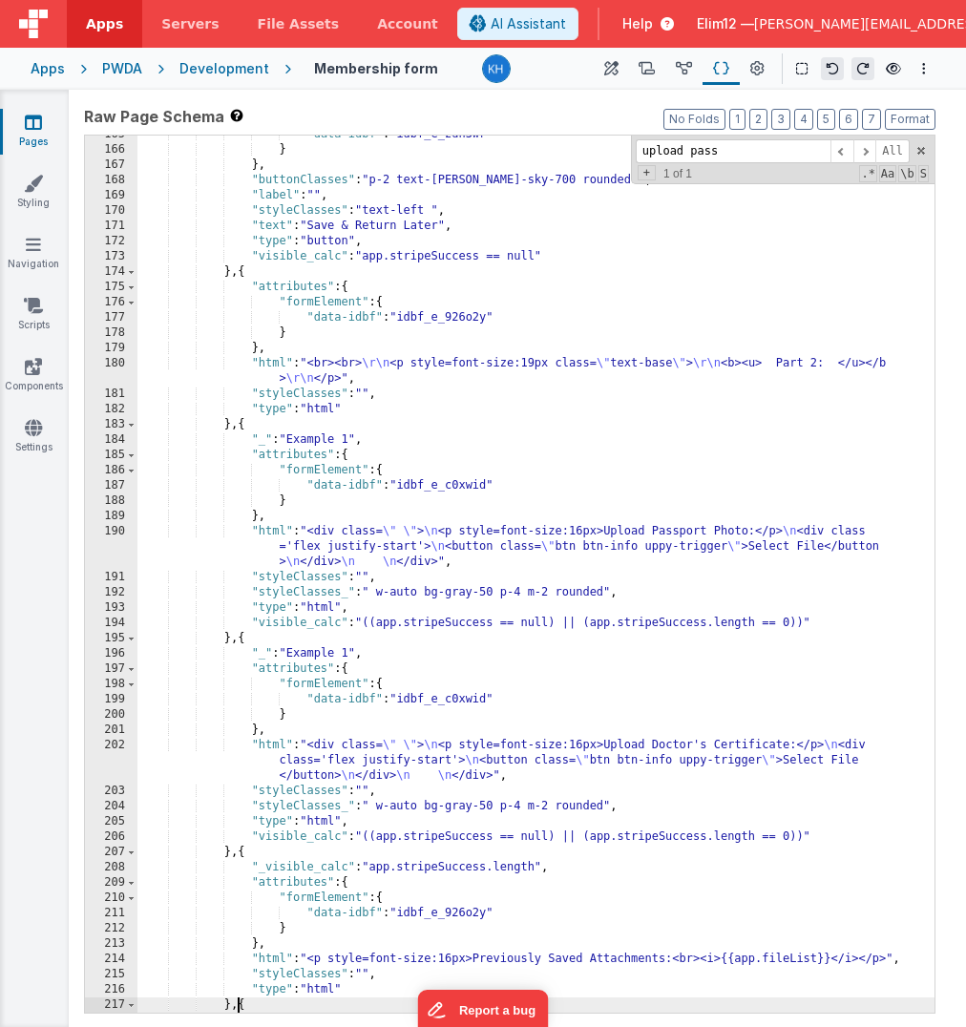
scroll to position [2543, 0]
click at [593, 720] on div ""data-idbf" : "idbf_e_zdh3wr" } } , "buttonClasses" : "p-2 text-[PERSON_NAME]-s…" at bounding box center [535, 581] width 797 height 908
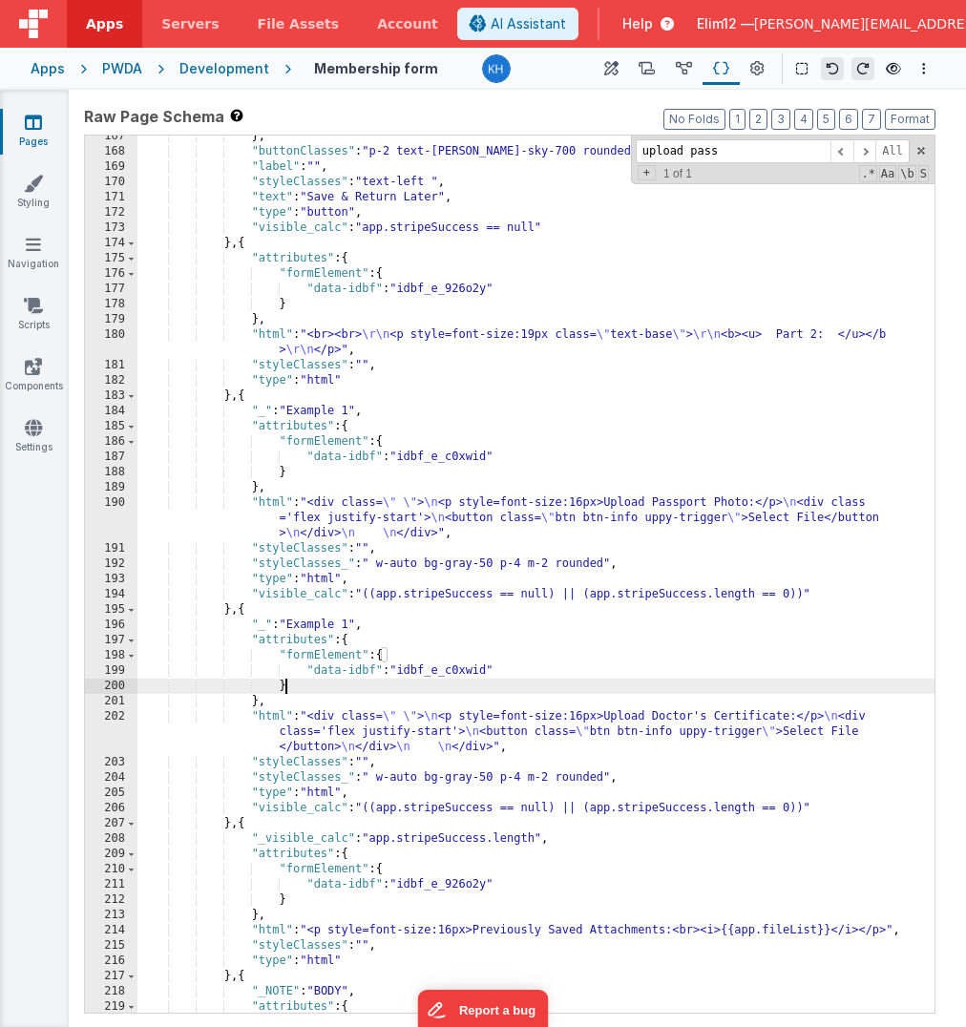
scroll to position [2595, 0]
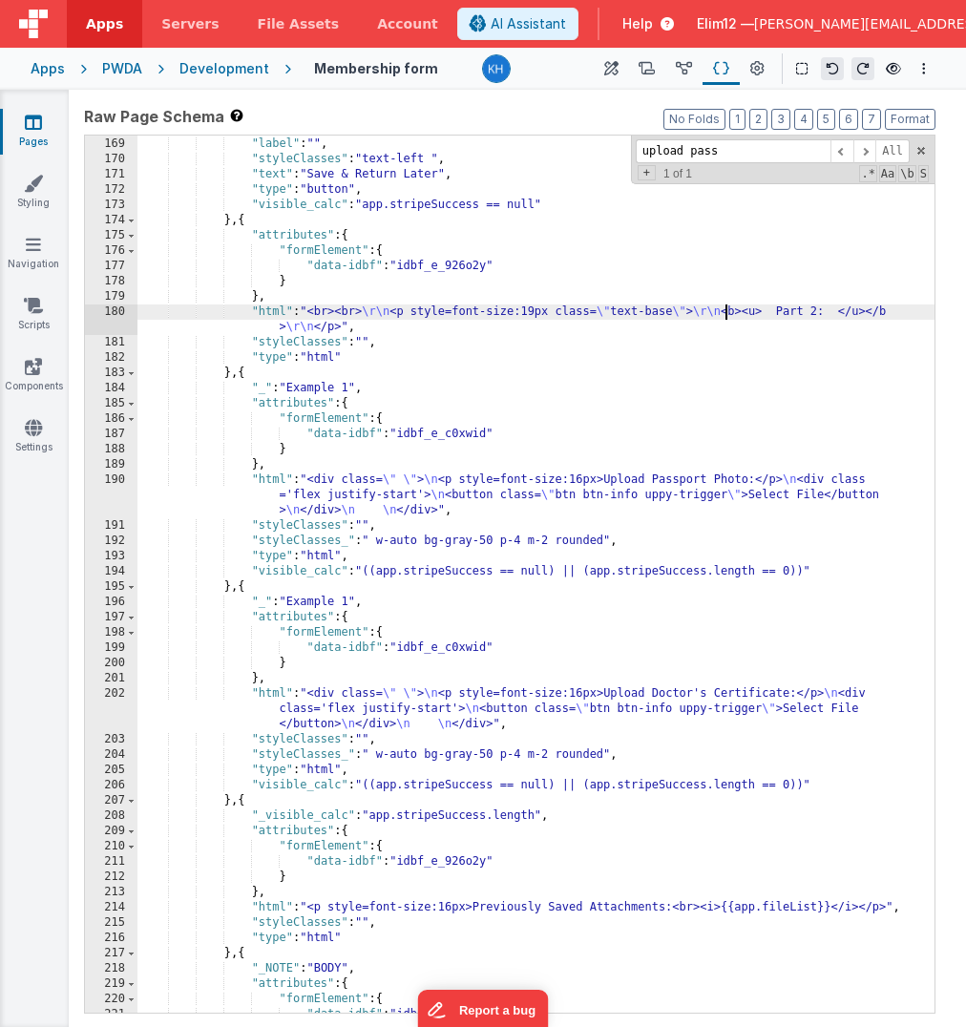
click at [725, 318] on div ""buttonClasses" : "p-2 text-[PERSON_NAME]-sky-700 rounded " , "label" : "" , "s…" at bounding box center [535, 575] width 797 height 908
click at [348, 311] on div ""buttonClasses" : "p-2 text-[PERSON_NAME]-sky-700 rounded " , "label" : "" , "s…" at bounding box center [535, 575] width 797 height 908
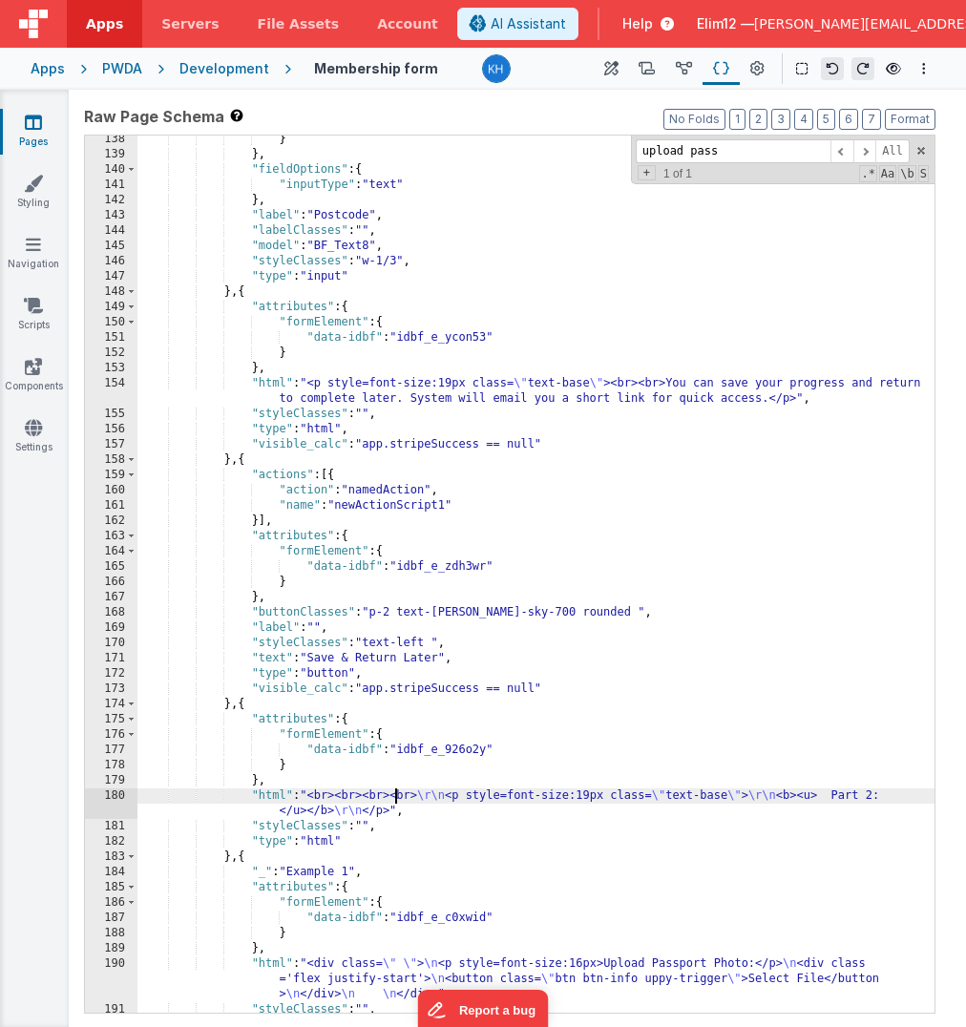
scroll to position [2111, 0]
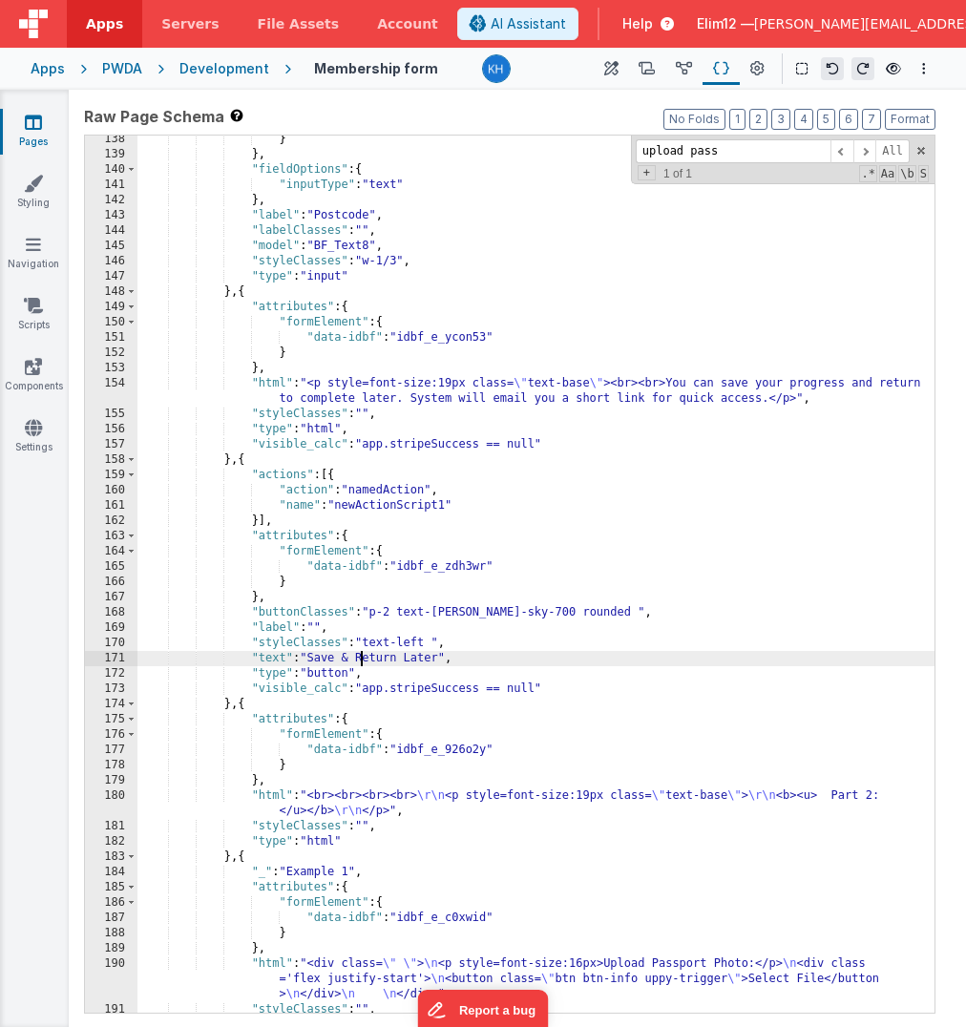
click at [363, 655] on div "} } , "fieldOptions" : { "inputType" : "text" } , "label" : "Postcode" , "label…" at bounding box center [535, 586] width 797 height 908
click at [317, 653] on div "} } , "fieldOptions" : { "inputType" : "text" } , "label" : "Postcode" , "label…" at bounding box center [535, 586] width 797 height 908
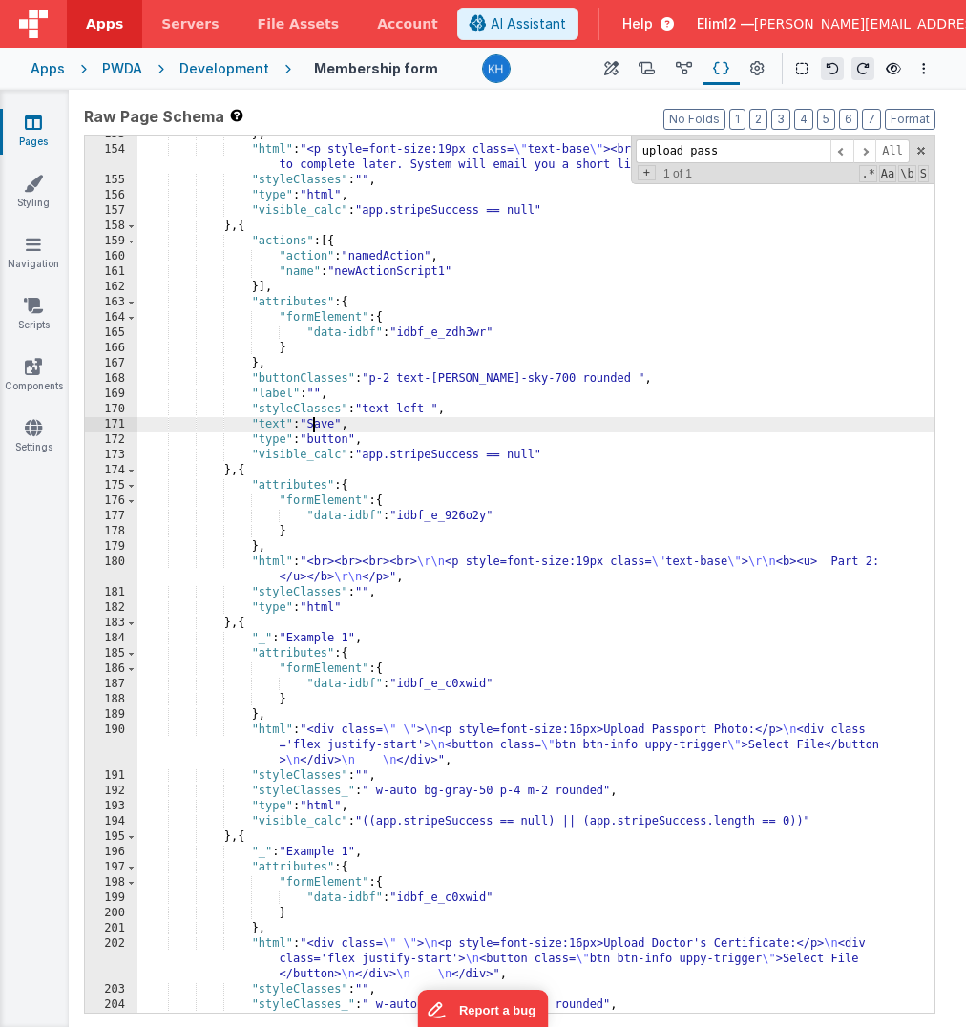
click at [311, 420] on div "} , "html" : "<p style=font-size:19px class= \" text-base \" ><br><br>You can s…" at bounding box center [535, 581] width 797 height 908
click at [366, 424] on div "} , "html" : "<p style=font-size:19px class= \" text-base \" ><br><br>You can s…" at bounding box center [535, 581] width 797 height 908
click at [355, 422] on div "} , "html" : "<p style=font-size:19px class= \" text-base \" ><br><br>You can s…" at bounding box center [535, 581] width 797 height 908
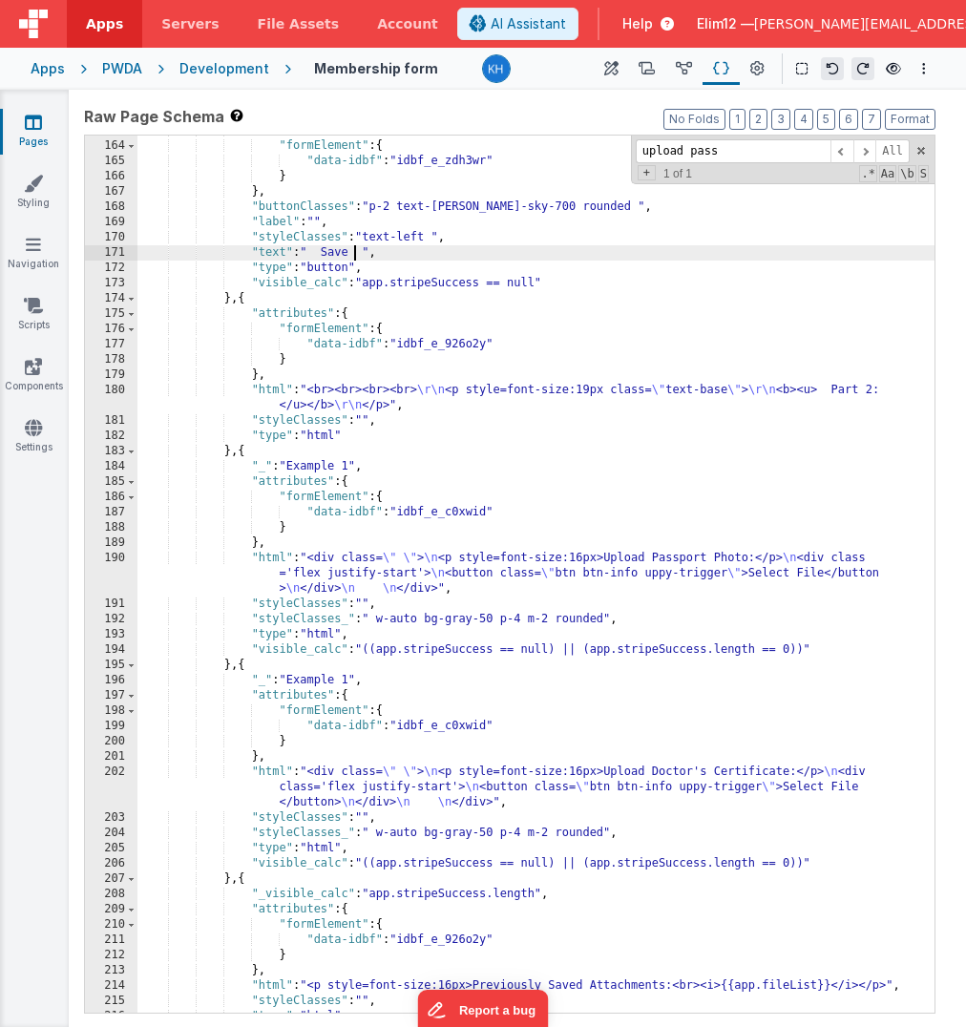
scroll to position [2606, 0]
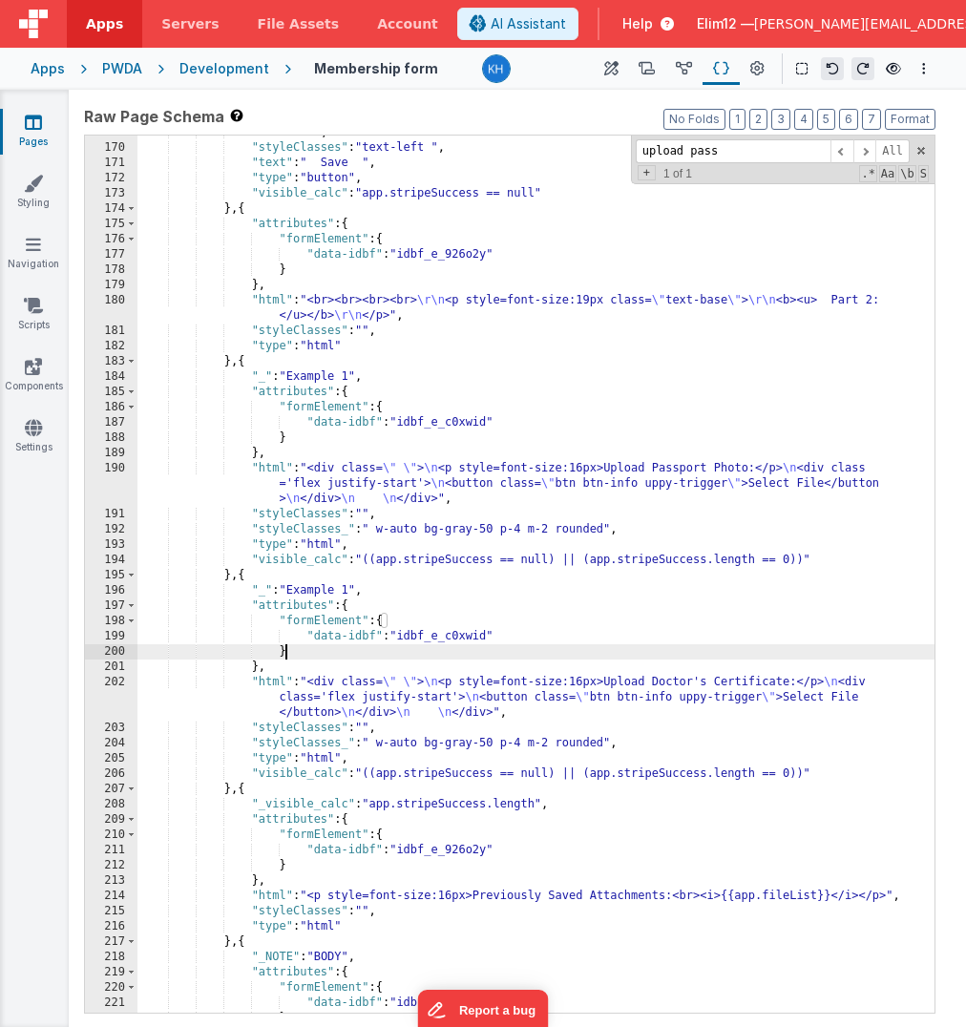
click at [476, 653] on div ""label" : "" , "styleClasses" : "text-left " , "text" : " Save " , "type" : "bu…" at bounding box center [535, 579] width 797 height 908
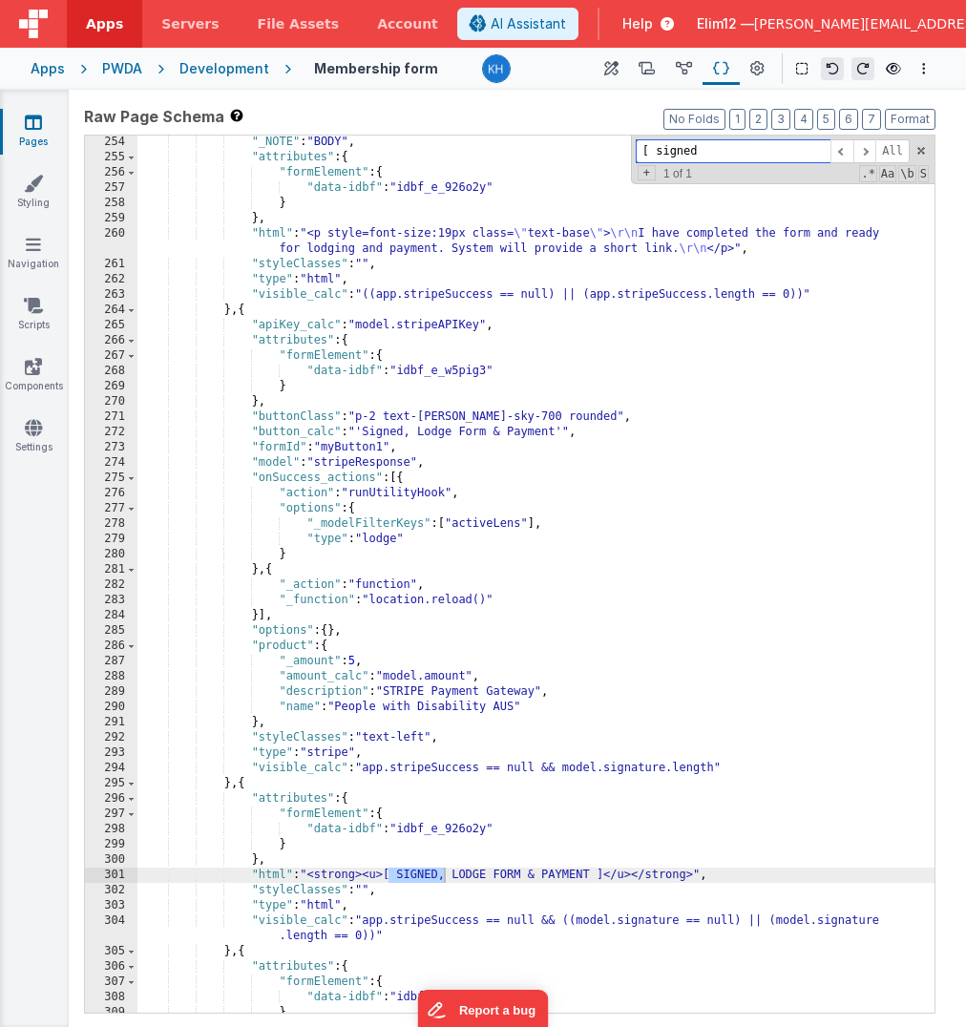
scroll to position [4391, 0]
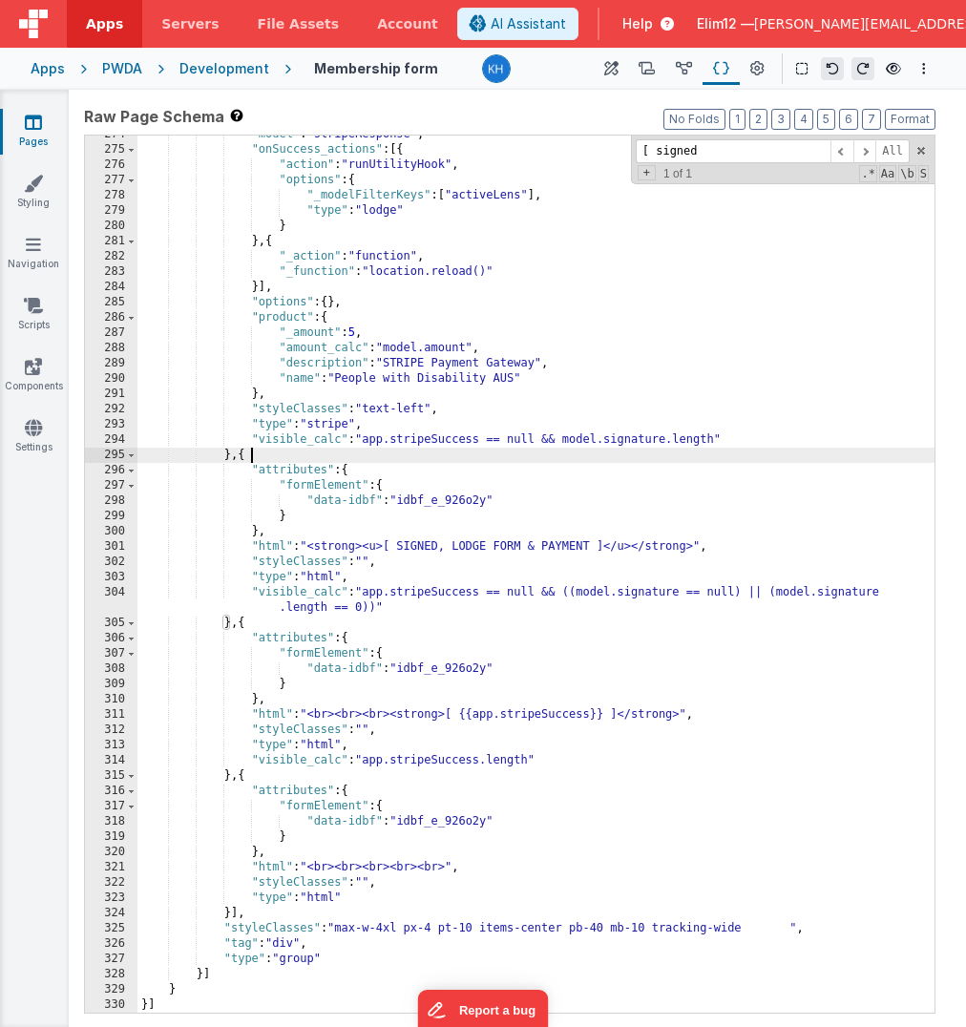
click at [270, 458] on div ""model" : "stripeResponse" , "onSuccess_actions" : [{ "action" : "runUtilityHoo…" at bounding box center [535, 581] width 797 height 908
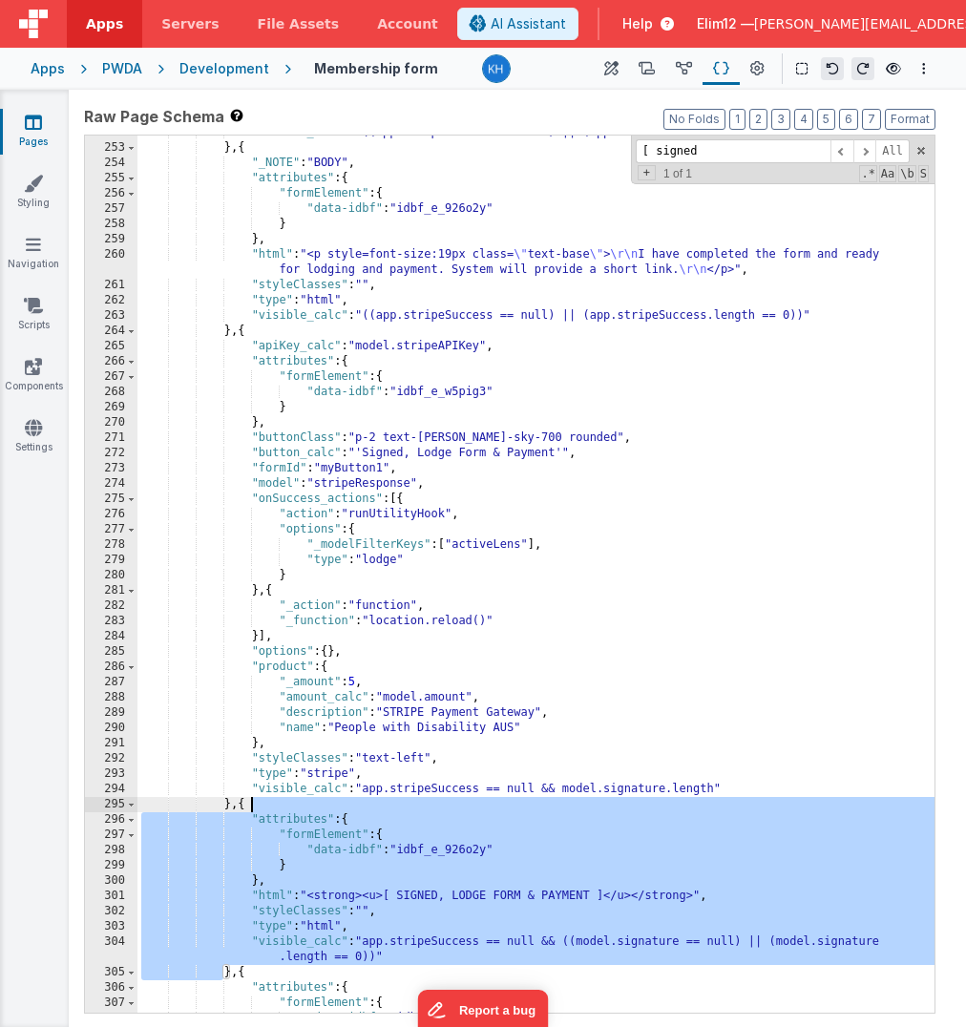
scroll to position [4033, 0]
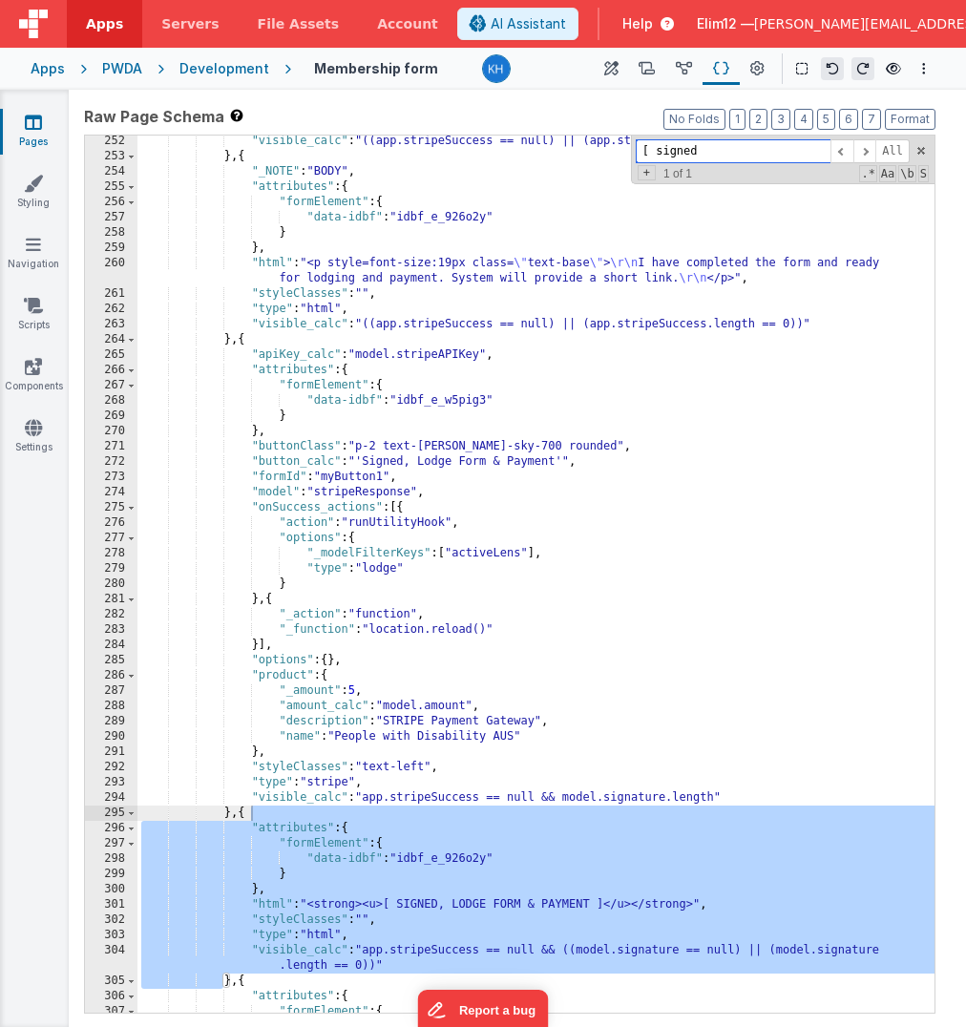
click at [770, 149] on input "[ signed" at bounding box center [733, 151] width 195 height 24
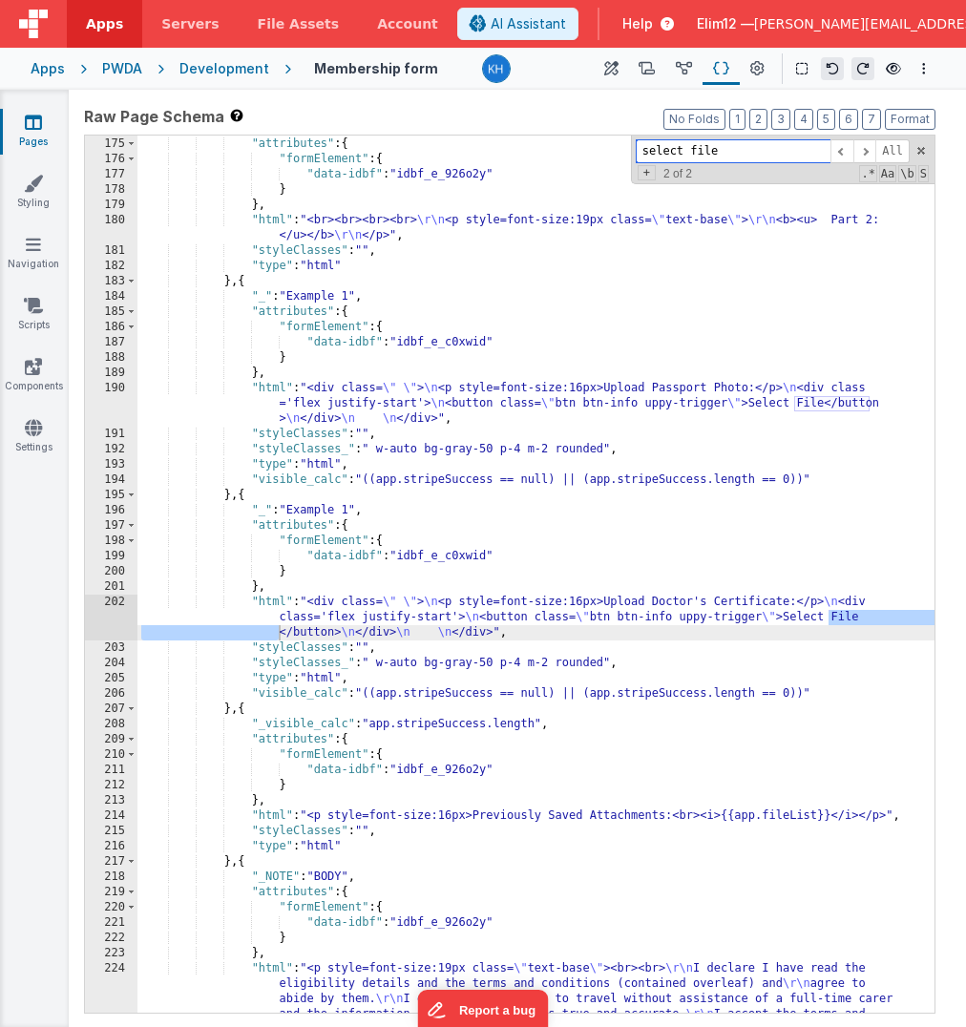
scroll to position [2686, 0]
type input "select file"
click at [286, 486] on div "} , { "attributes" : { "formElement" : { "data-idbf" : "idbf_e_926o2y" } } , "h…" at bounding box center [535, 613] width 797 height 984
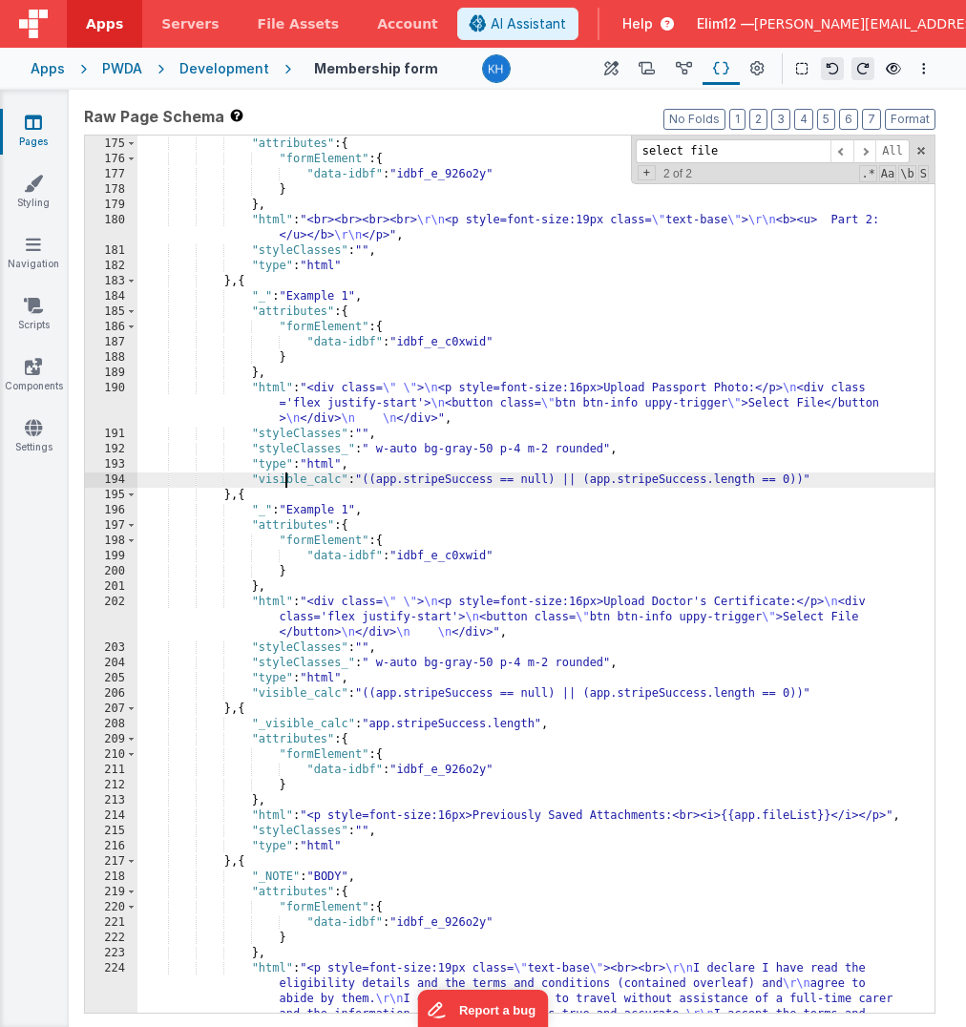
click at [286, 486] on div "} , { "attributes" : { "formElement" : { "data-idbf" : "idbf_e_926o2y" } } , "h…" at bounding box center [535, 613] width 797 height 984
click at [275, 500] on div "} , { "attributes" : { "formElement" : { "data-idbf" : "idbf_e_926o2y" } } , "h…" at bounding box center [535, 613] width 797 height 984
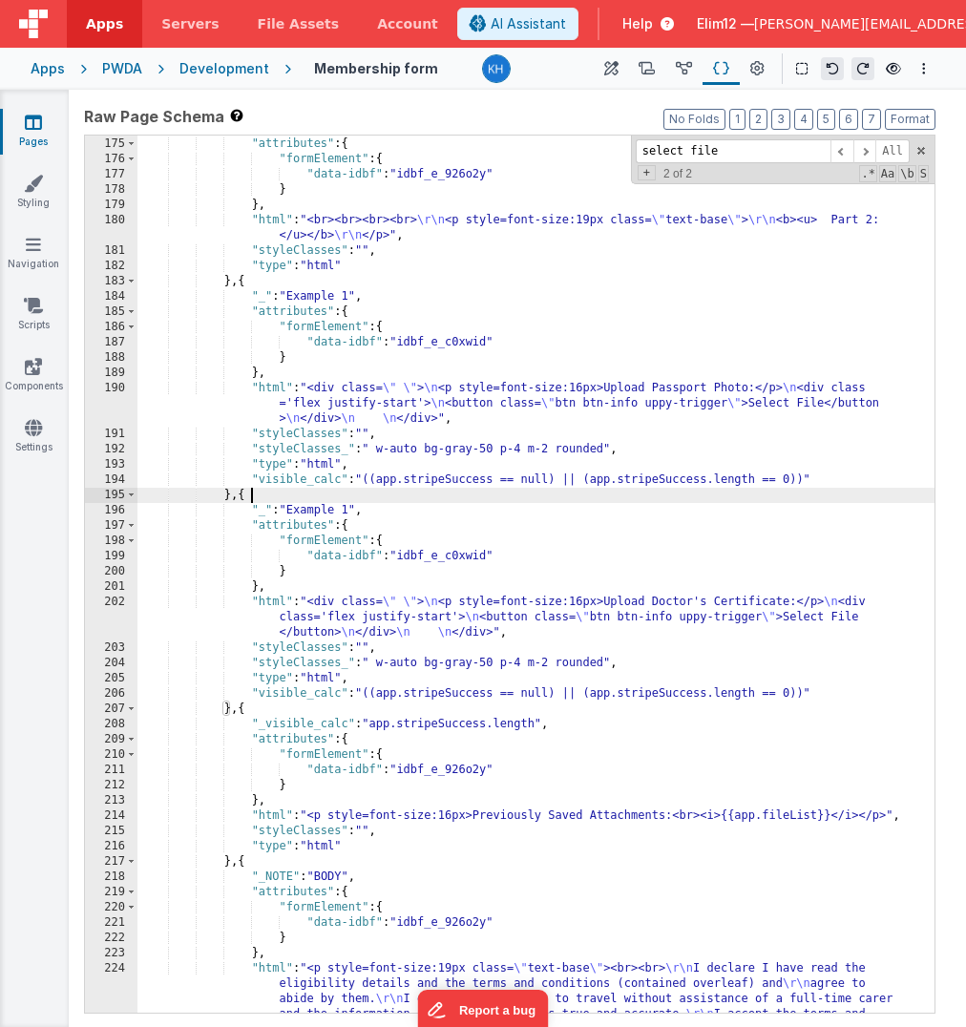
click at [275, 500] on div "} , { "attributes" : { "formElement" : { "data-idbf" : "idbf_e_926o2y" } } , "h…" at bounding box center [535, 613] width 797 height 984
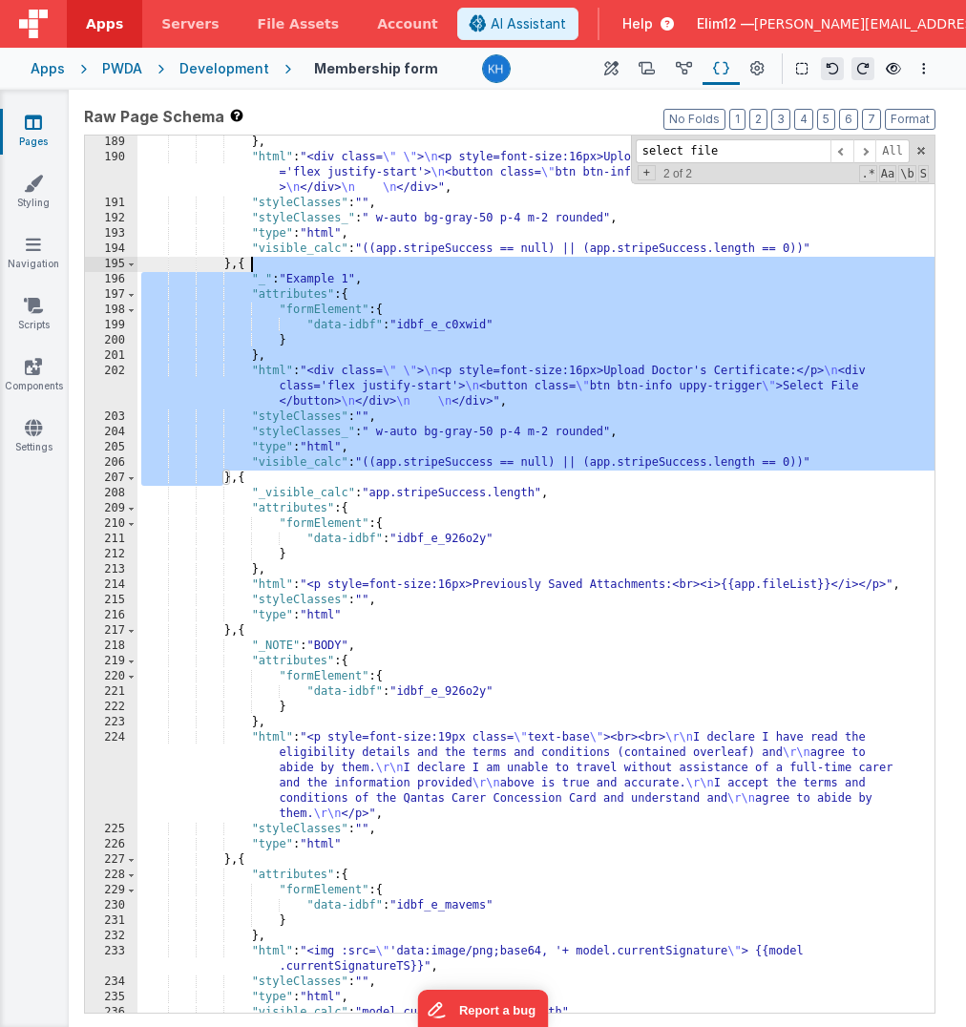
scroll to position [2934, 0]
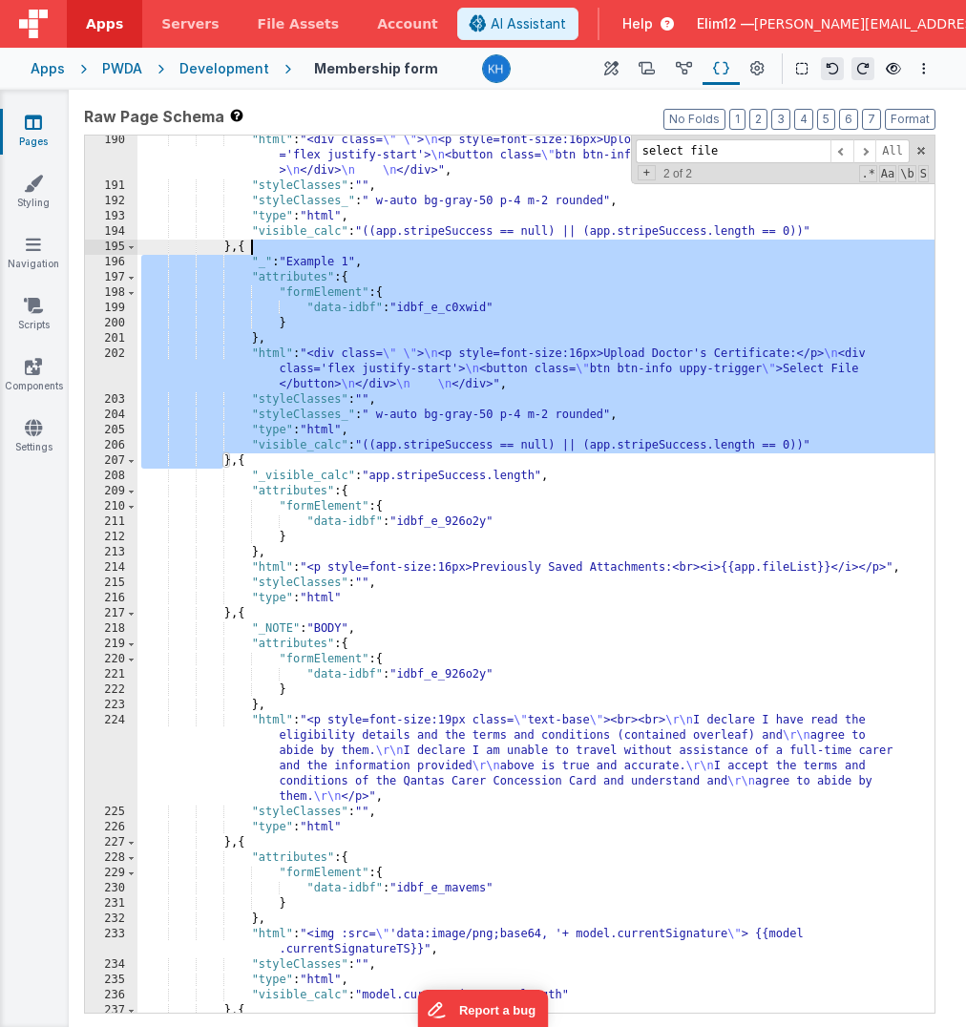
click at [843, 450] on div ""html" : "<div class= \" \" > \n <p style=font-size:16px>Upload Passport Photo:…" at bounding box center [535, 602] width 797 height 938
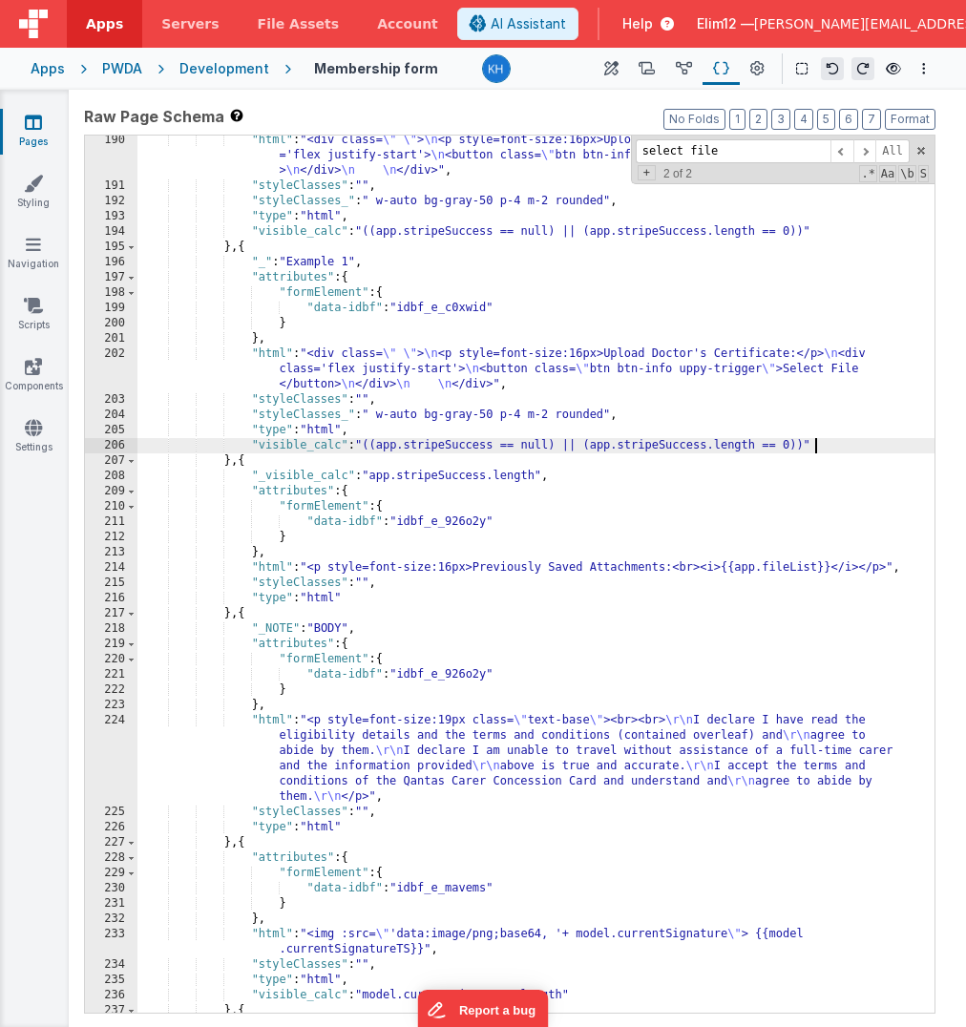
click at [826, 435] on div ""html" : "<div class= \" \" > \n <p style=font-size:16px>Upload Passport Photo:…" at bounding box center [535, 602] width 797 height 938
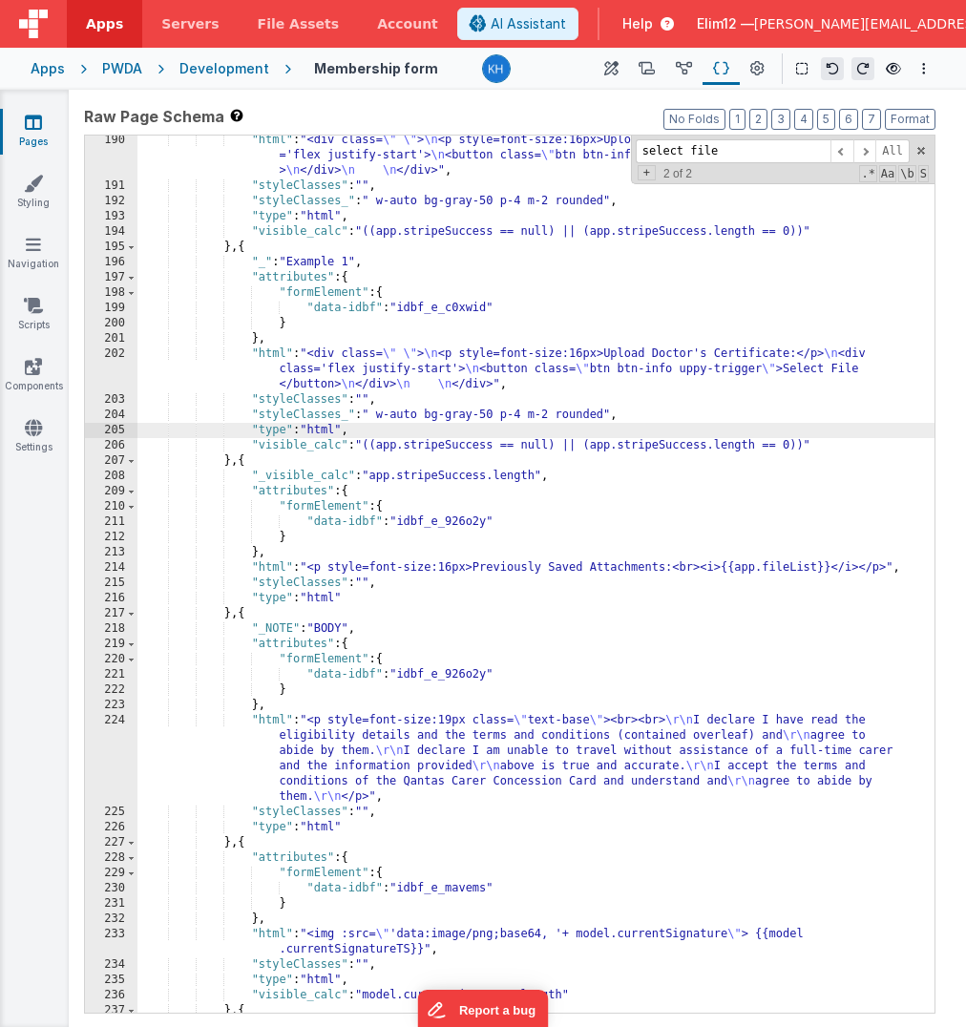
click at [804, 434] on div ""html" : "<div class= \" \" > \n <p style=font-size:16px>Upload Passport Photo:…" at bounding box center [535, 602] width 797 height 938
click at [807, 443] on div ""html" : "<div class= \" \" > \n <p style=font-size:16px>Upload Passport Photo:…" at bounding box center [535, 602] width 797 height 938
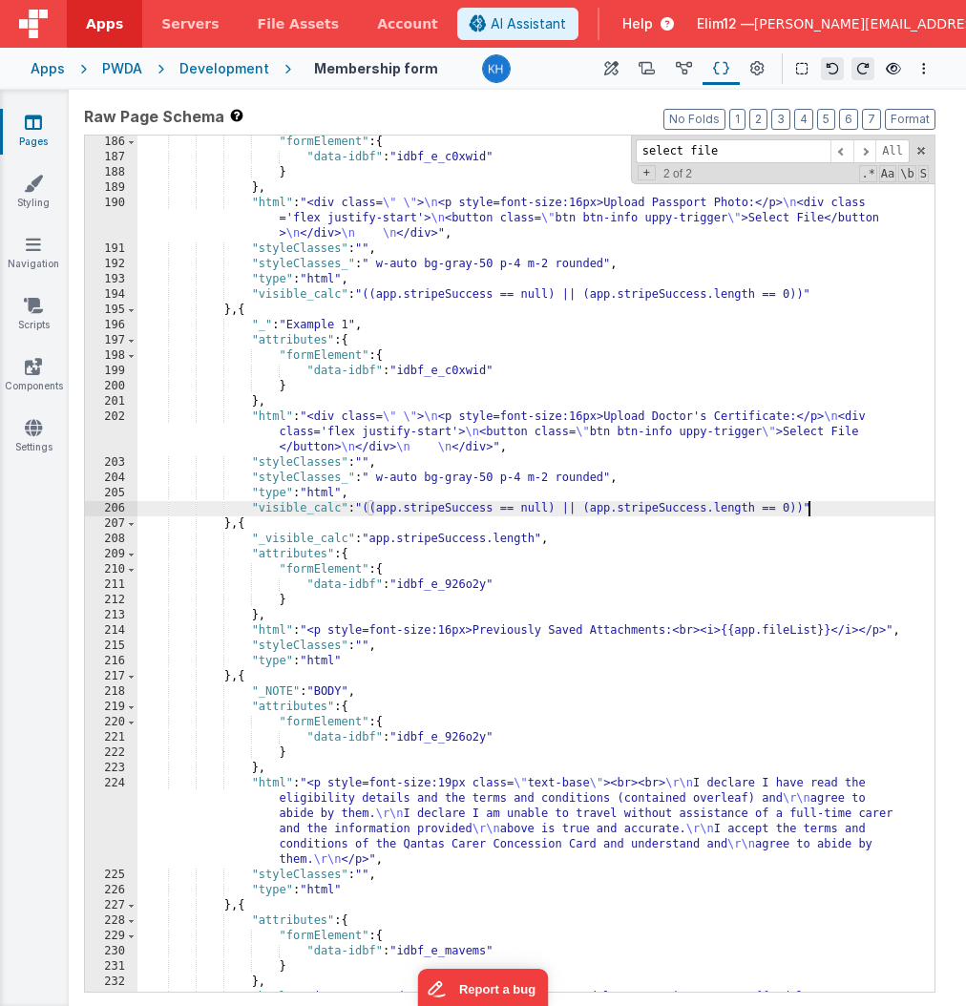
scroll to position [2870, 0]
click at [221, 532] on div ""attributes" : { "formElement" : { "data-idbf" : "idbf_e_c0xwid" } } , "html" :…" at bounding box center [535, 572] width 797 height 902
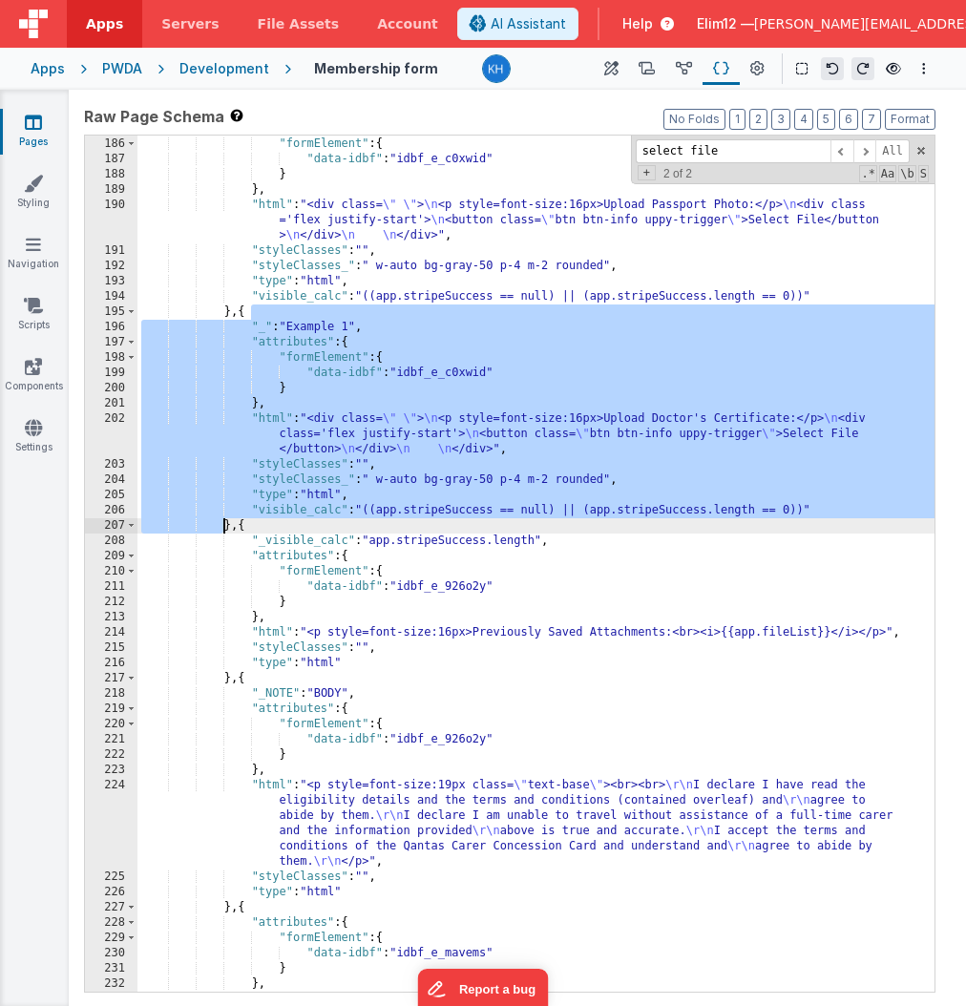
click at [221, 532] on div ""attributes" : { "formElement" : { "data-idbf" : "idbf_e_c0xwid" } } , "html" :…" at bounding box center [535, 572] width 797 height 902
click at [809, 506] on div ""attributes" : { "formElement" : { "data-idbf" : "idbf_e_c0xwid" } } , "html" :…" at bounding box center [535, 572] width 797 height 902
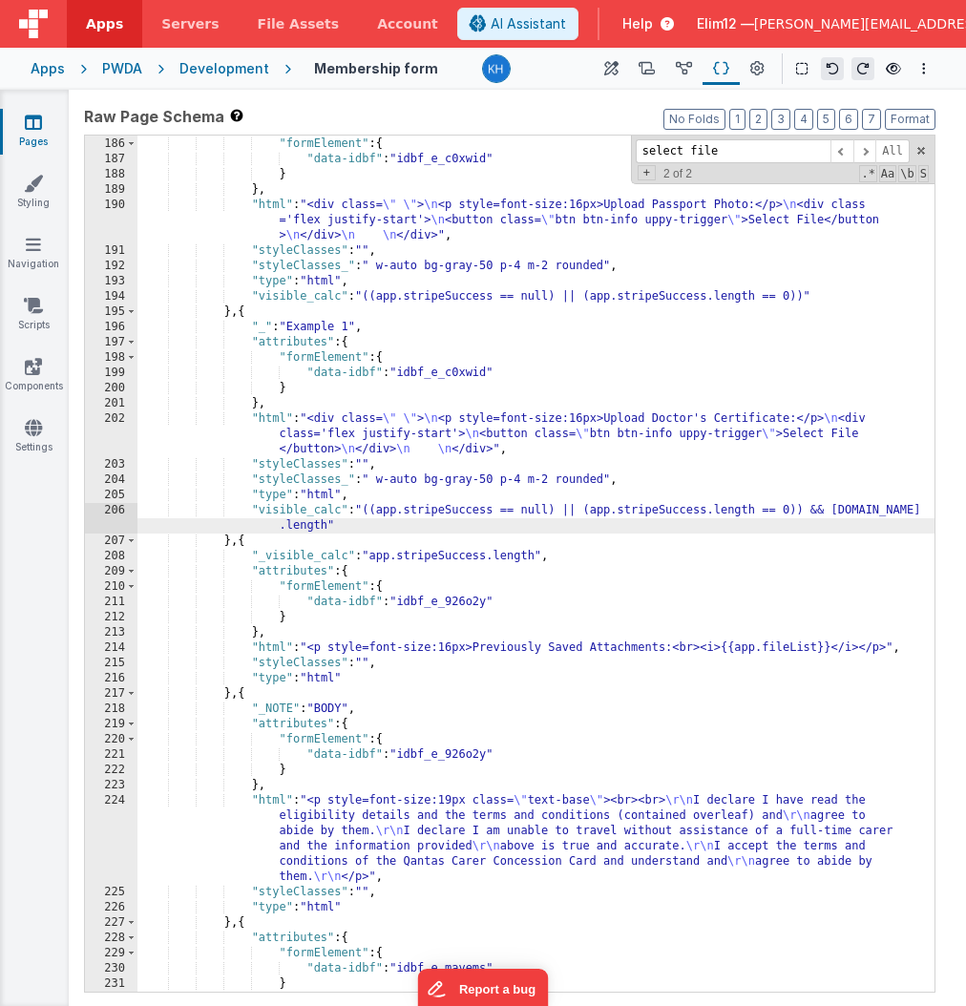
click at [279, 309] on div ""attributes" : { "formElement" : { "data-idbf" : "idbf_e_c0xwid" } } , "html" :…" at bounding box center [535, 564] width 797 height 887
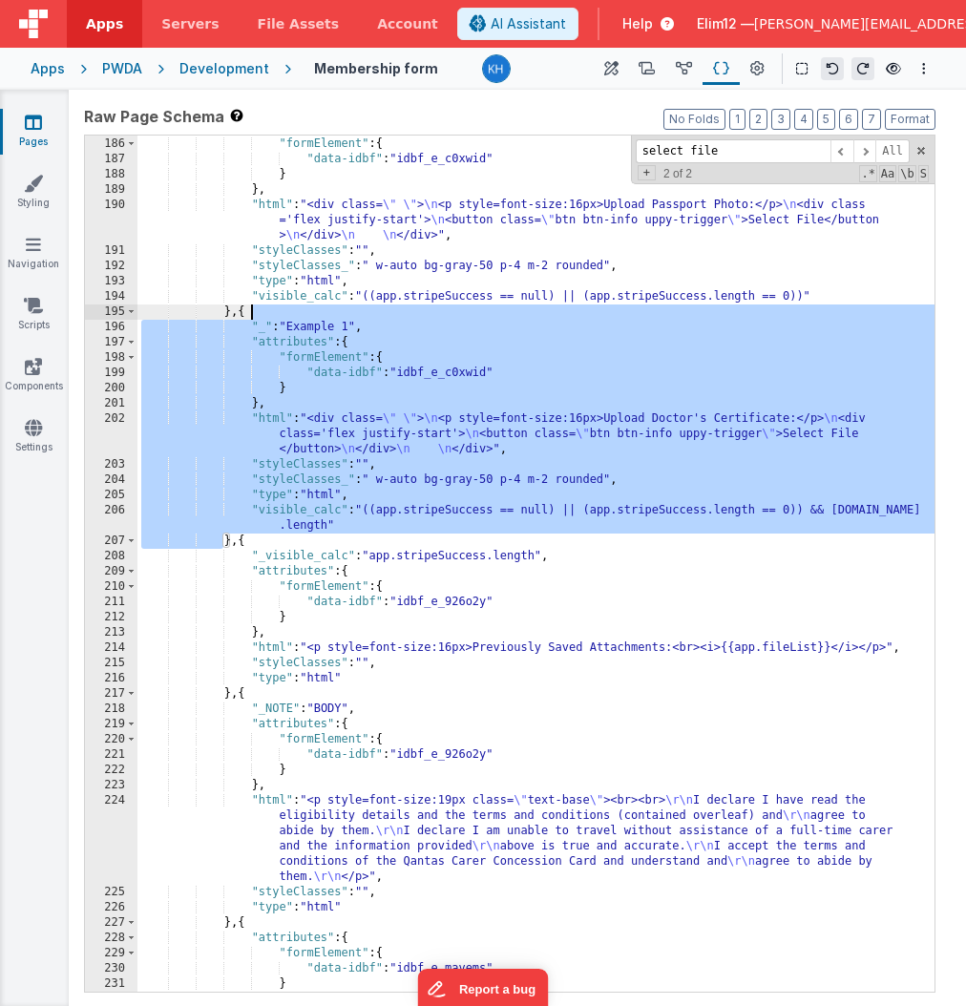
click at [265, 540] on div ""attributes" : { "formElement" : { "data-idbf" : "idbf_e_c0xwid" } } , "html" :…" at bounding box center [535, 564] width 797 height 887
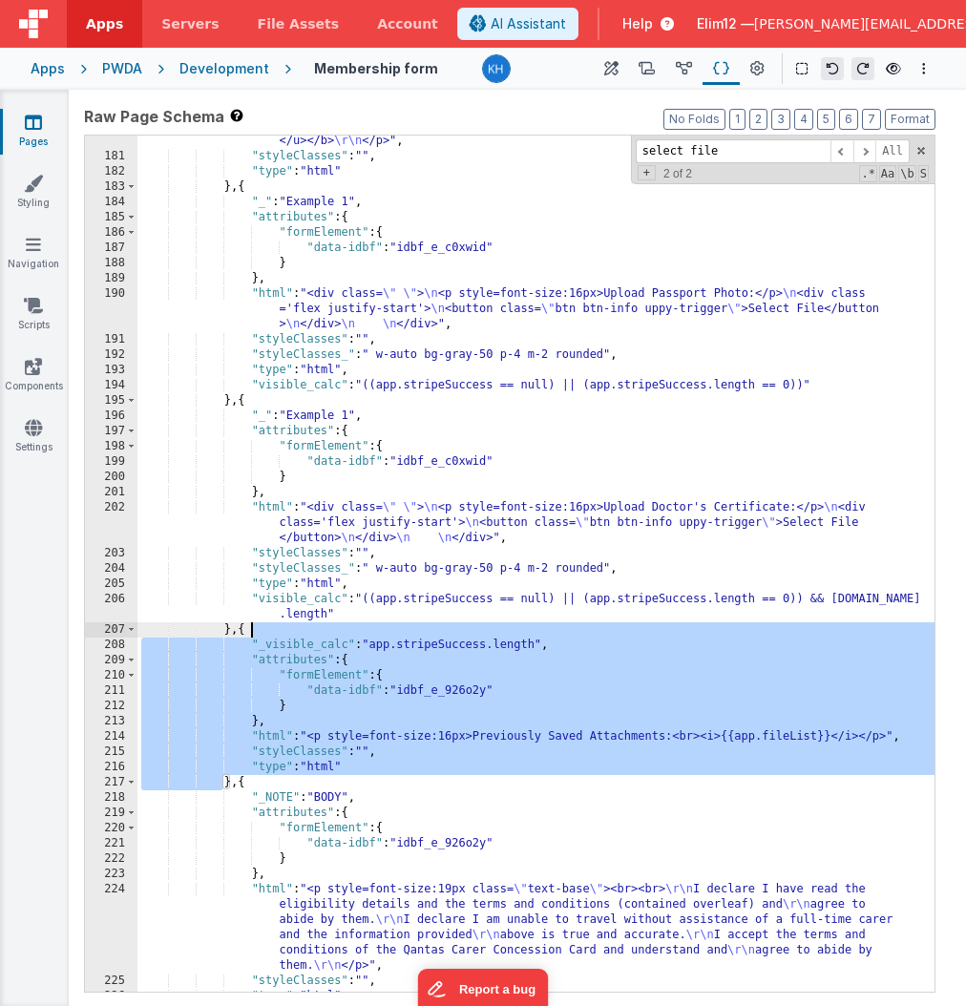
scroll to position [2781, 0]
click at [267, 398] on div ""html" : "<br><br><br><br> \r\n <p style=font-size:19px class= \" text-base \" …" at bounding box center [535, 569] width 797 height 902
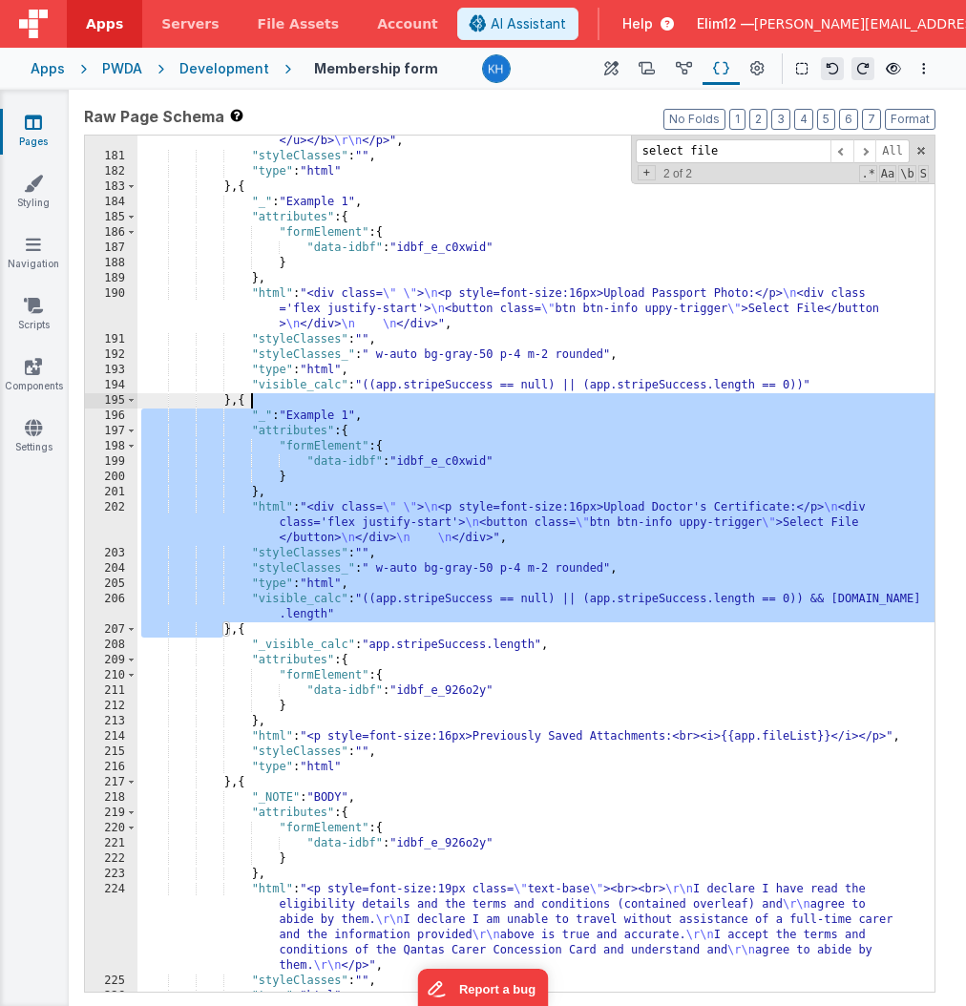
click at [267, 398] on div ""html" : "<br><br><br><br> \r\n <p style=font-size:19px class= \" text-base \" …" at bounding box center [535, 569] width 797 height 902
click at [819, 596] on div ""html" : "<br><br><br><br> \r\n <p style=font-size:19px class= \" text-base \" …" at bounding box center [535, 569] width 797 height 902
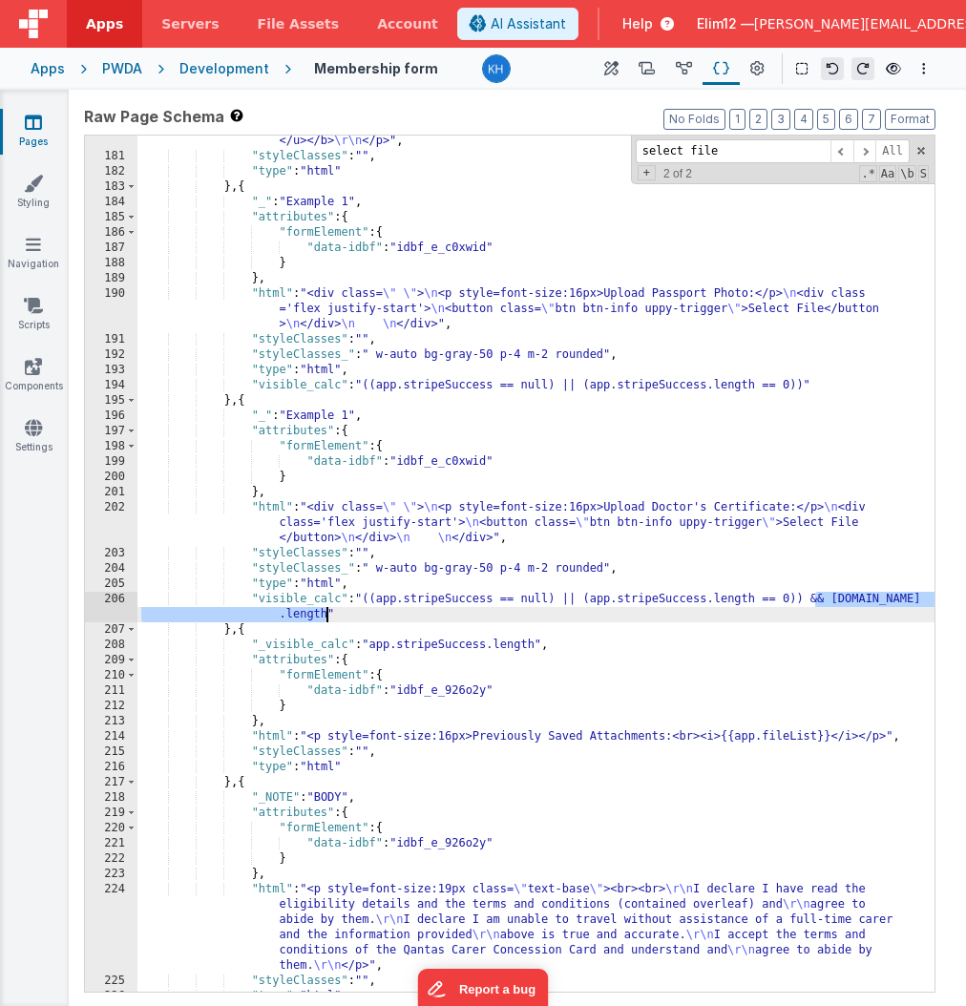
drag, startPoint x: 811, startPoint y: 597, endPoint x: 324, endPoint y: 611, distance: 486.9
click at [324, 611] on div ""html" : "<br><br><br><br> \r\n <p style=font-size:19px class= \" text-base \" …" at bounding box center [535, 569] width 797 height 902
click at [808, 386] on div ""html" : "<br><br><br><br> \r\n <p style=font-size:19px class= \" text-base \" …" at bounding box center [535, 569] width 797 height 902
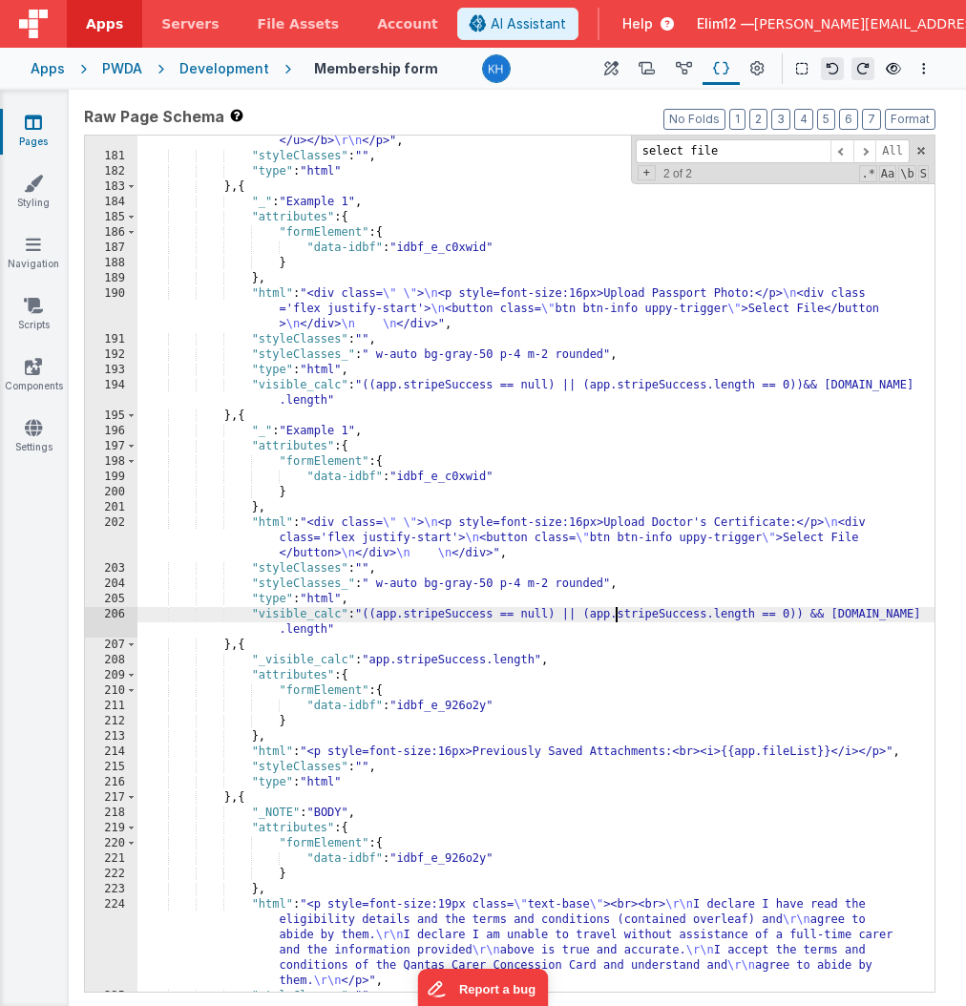
click at [615, 611] on div ""html" : "<br><br><br><br> \r\n <p style=font-size:19px class= \" text-base \" …" at bounding box center [535, 569] width 797 height 902
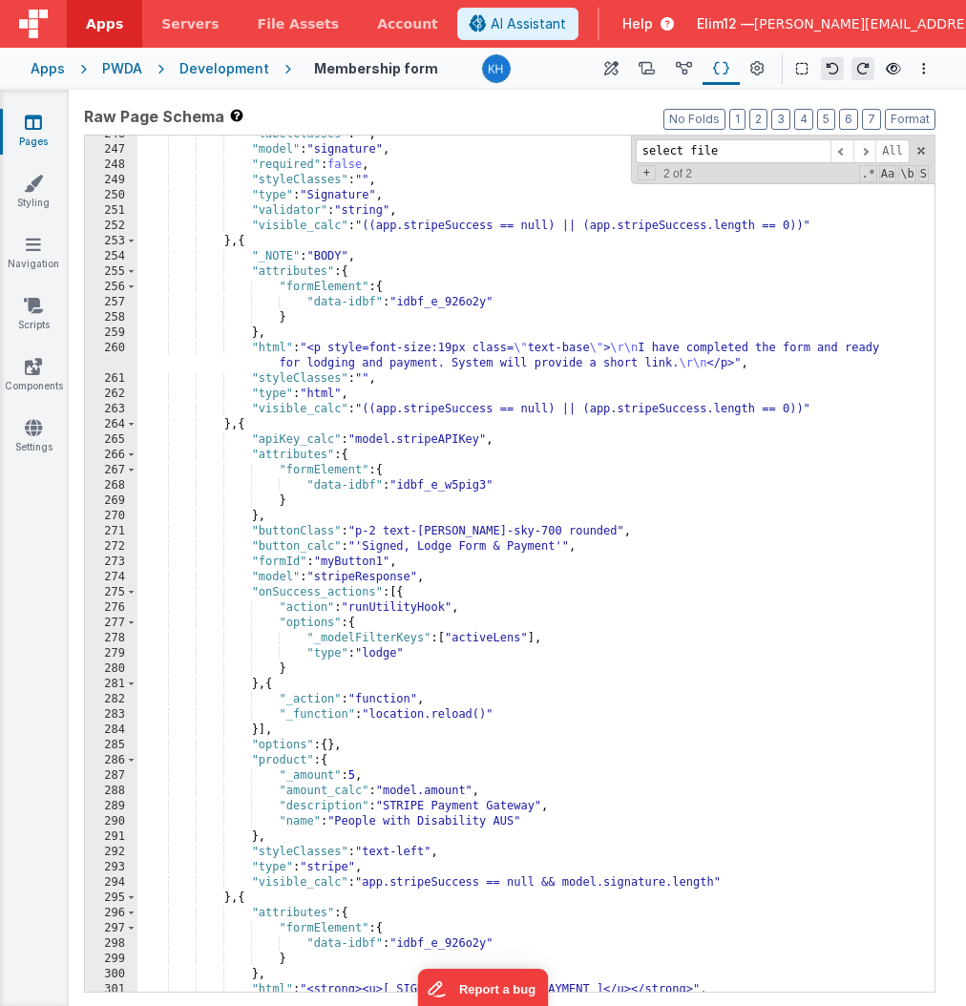
scroll to position [3980, 0]
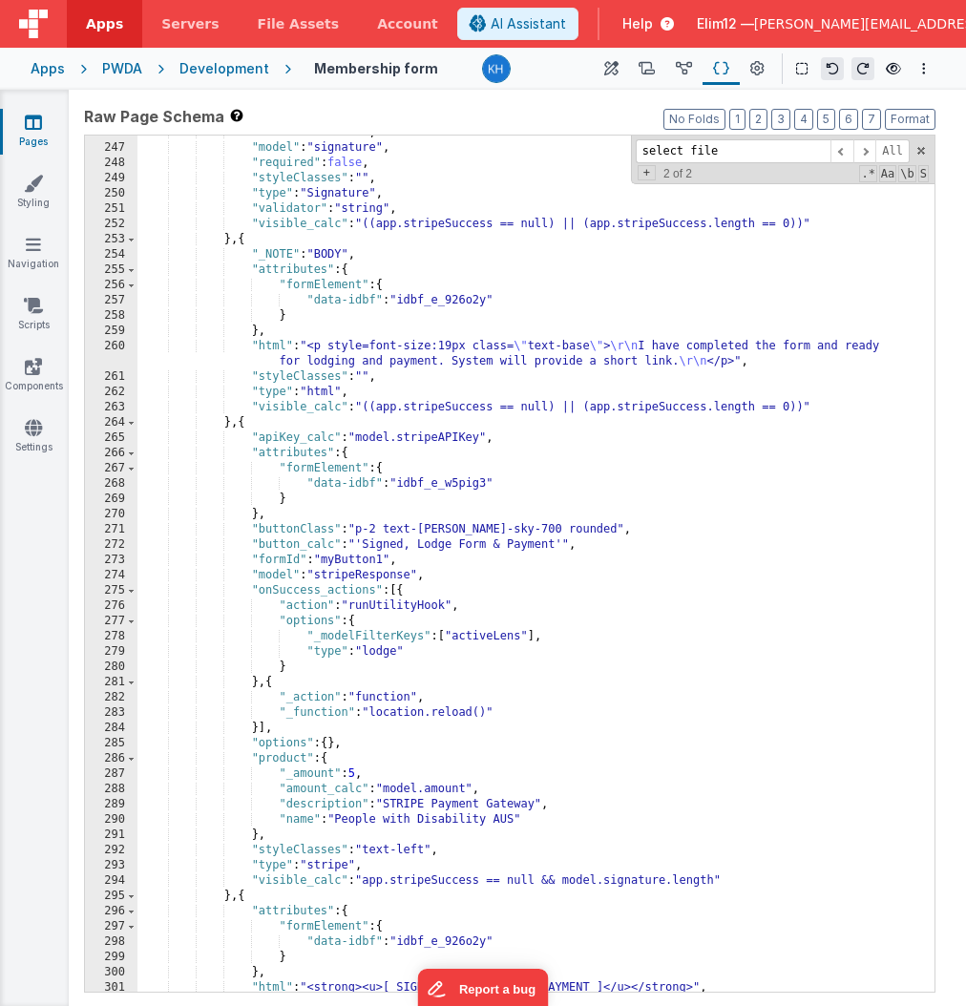
click at [323, 423] on div ""labelClasses" : "" , "model" : "signature" , "required" : false , "styleClasse…" at bounding box center [535, 568] width 797 height 887
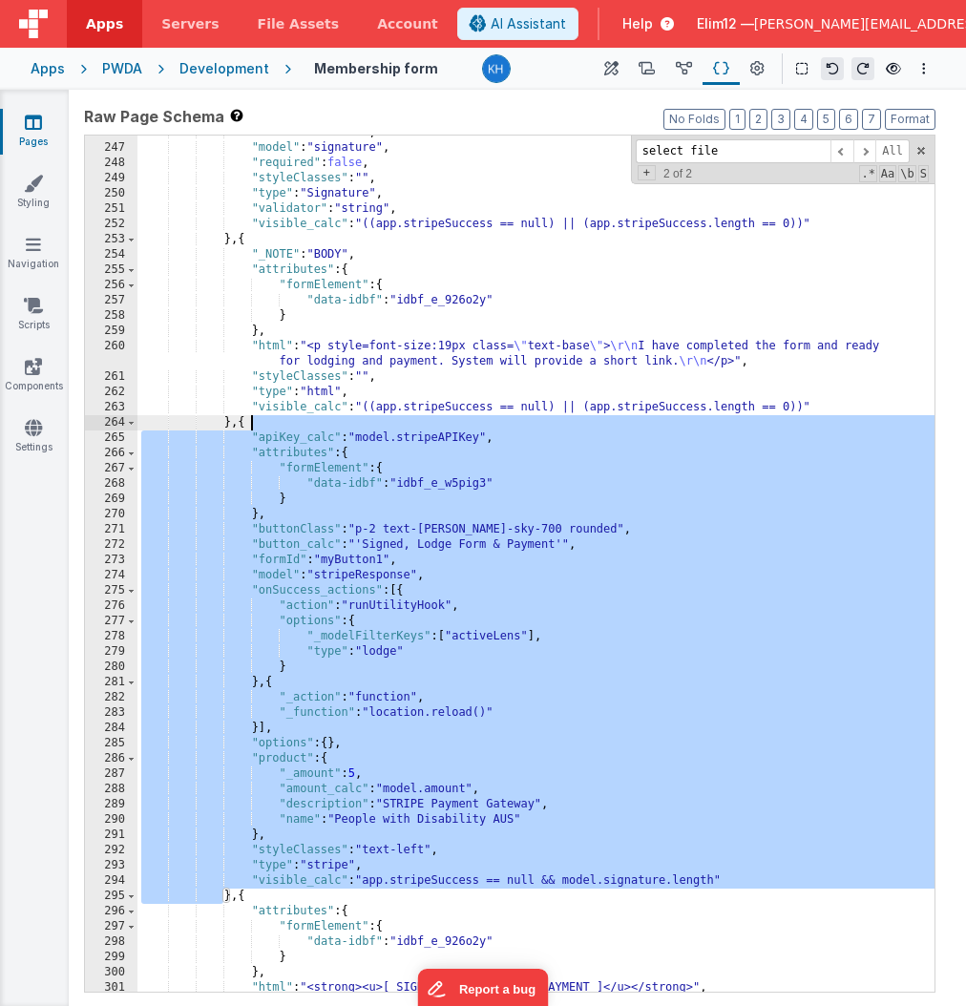
click at [323, 423] on div ""labelClasses" : "" , "model" : "signature" , "required" : false , "styleClasse…" at bounding box center [535, 568] width 797 height 887
click at [628, 568] on div ""labelClasses" : "" , "model" : "signature" , "required" : false , "styleClasse…" at bounding box center [535, 568] width 797 height 887
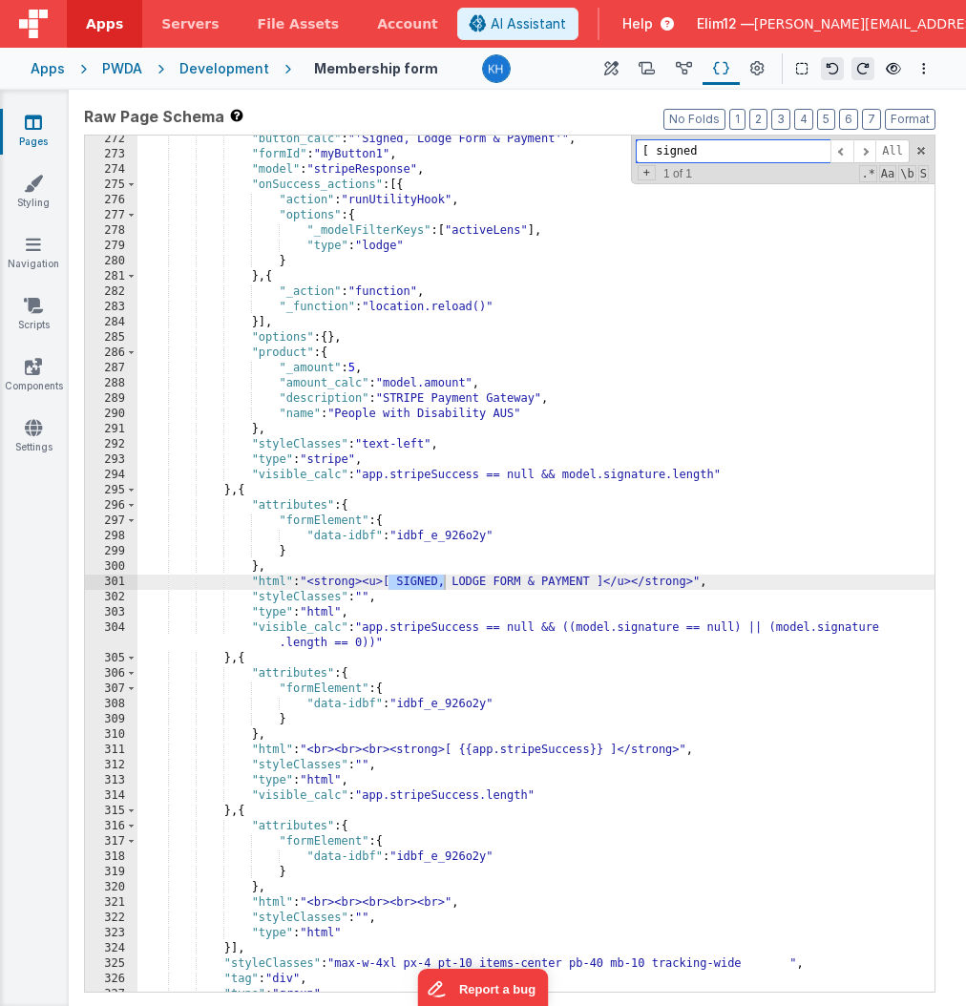
scroll to position [4386, 0]
click at [279, 491] on div ""button_calc" : "'Signed, Lodge Form & Payment'" , "formId" : "myButton1" , "mo…" at bounding box center [535, 575] width 797 height 887
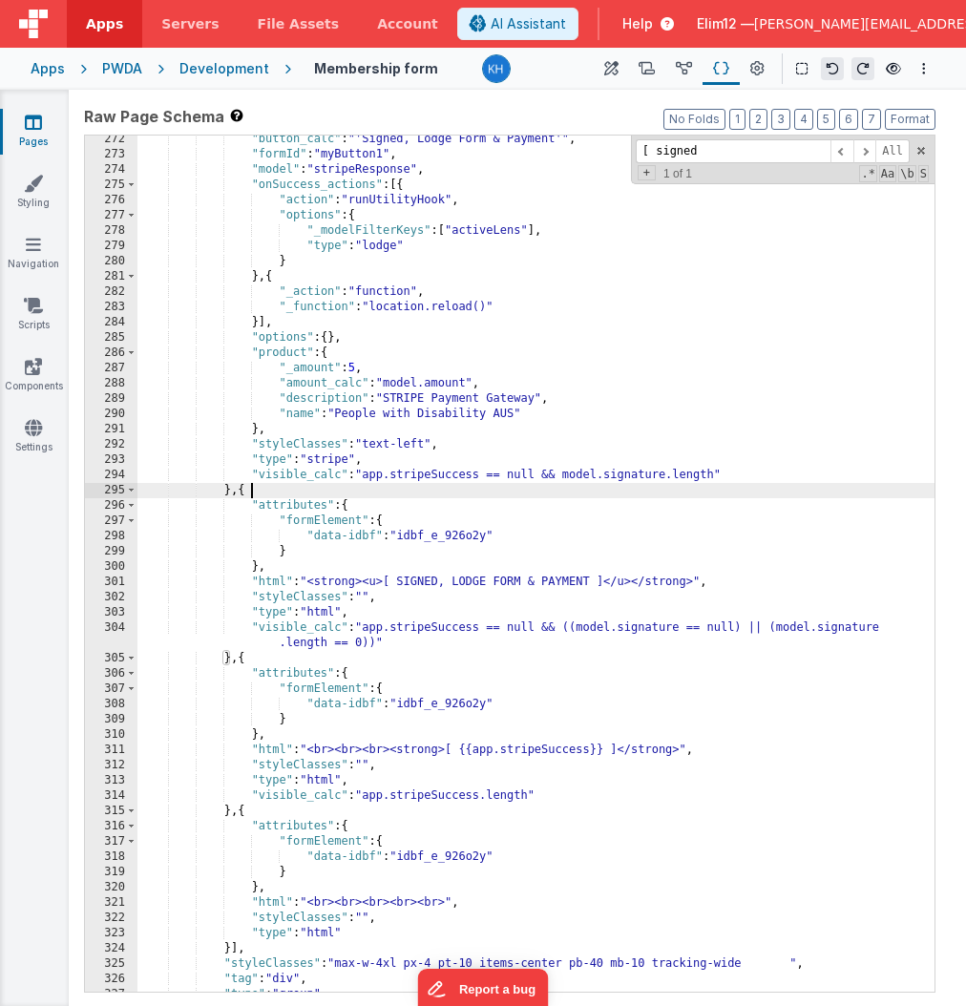
click at [279, 491] on div ""button_calc" : "'Signed, Lodge Form & Payment'" , "formId" : "myButton1" , "mo…" at bounding box center [535, 575] width 797 height 887
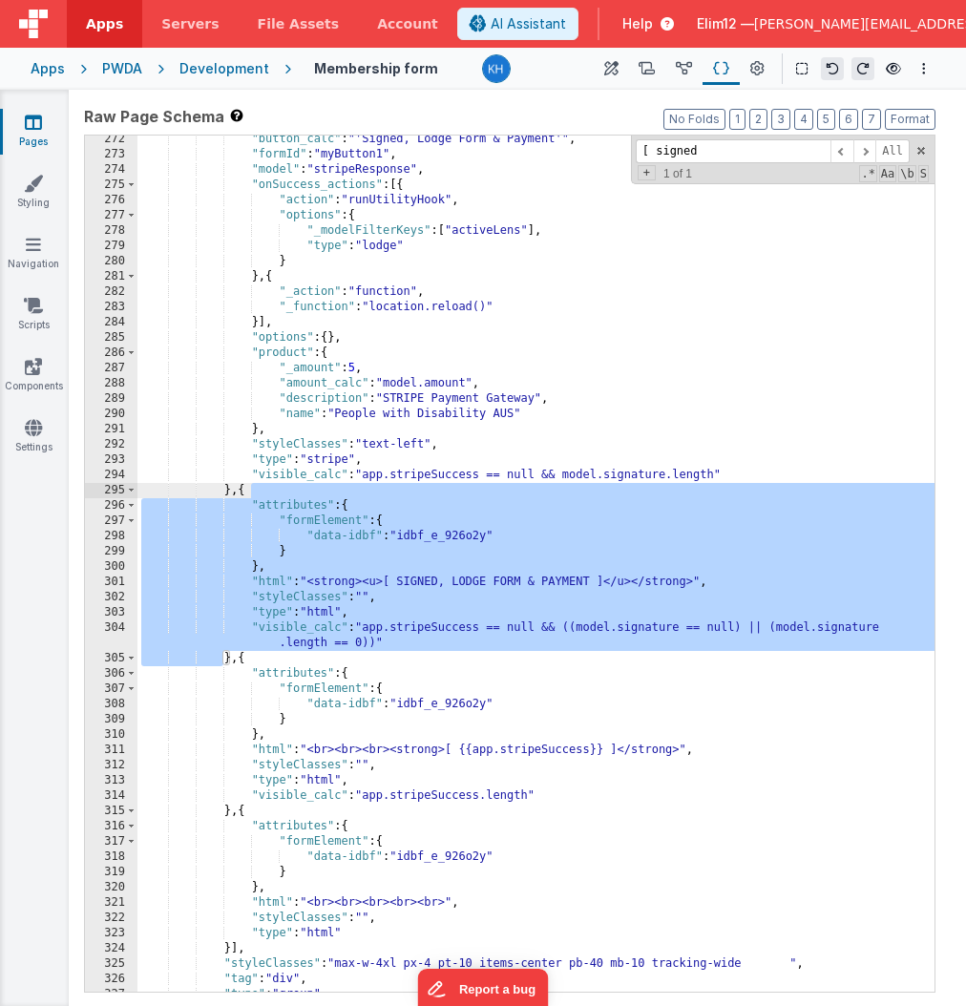
click at [586, 378] on div ""button_calc" : "'Signed, Lodge Form & Payment'" , "formId" : "myButton1" , "mo…" at bounding box center [535, 575] width 797 height 887
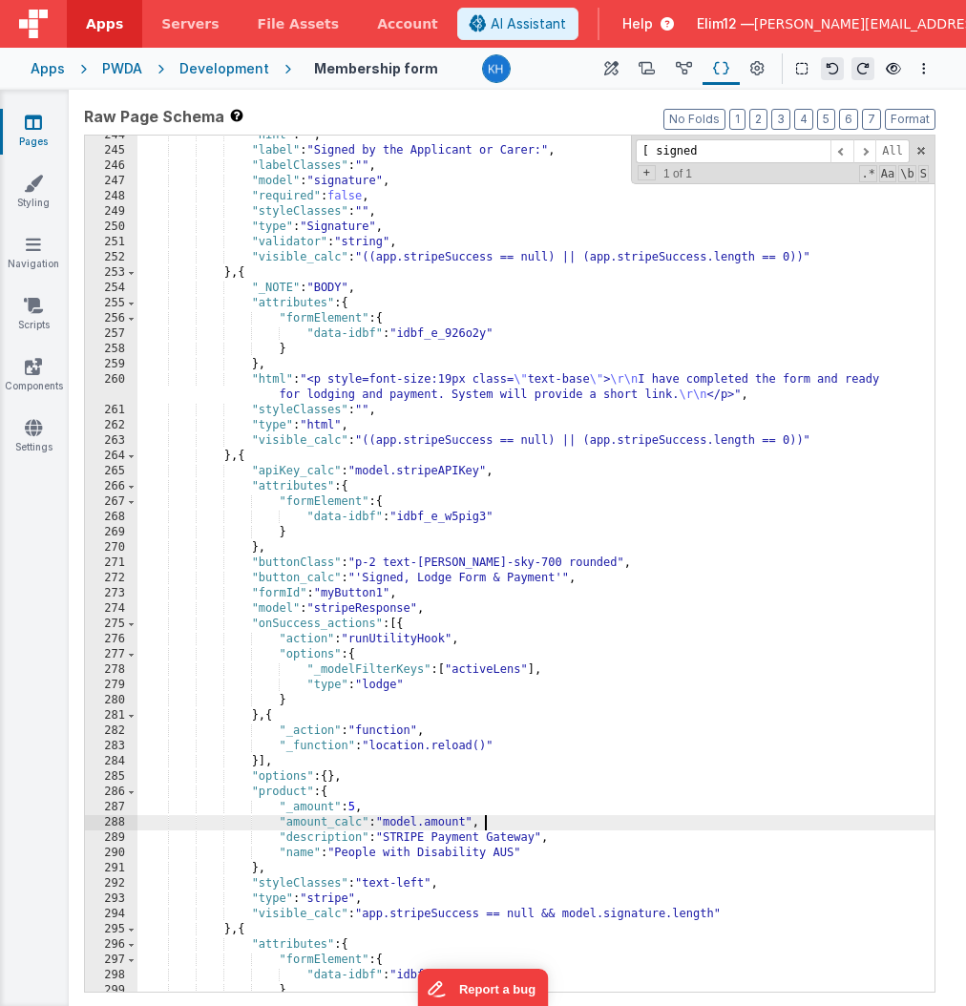
scroll to position [3944, 0]
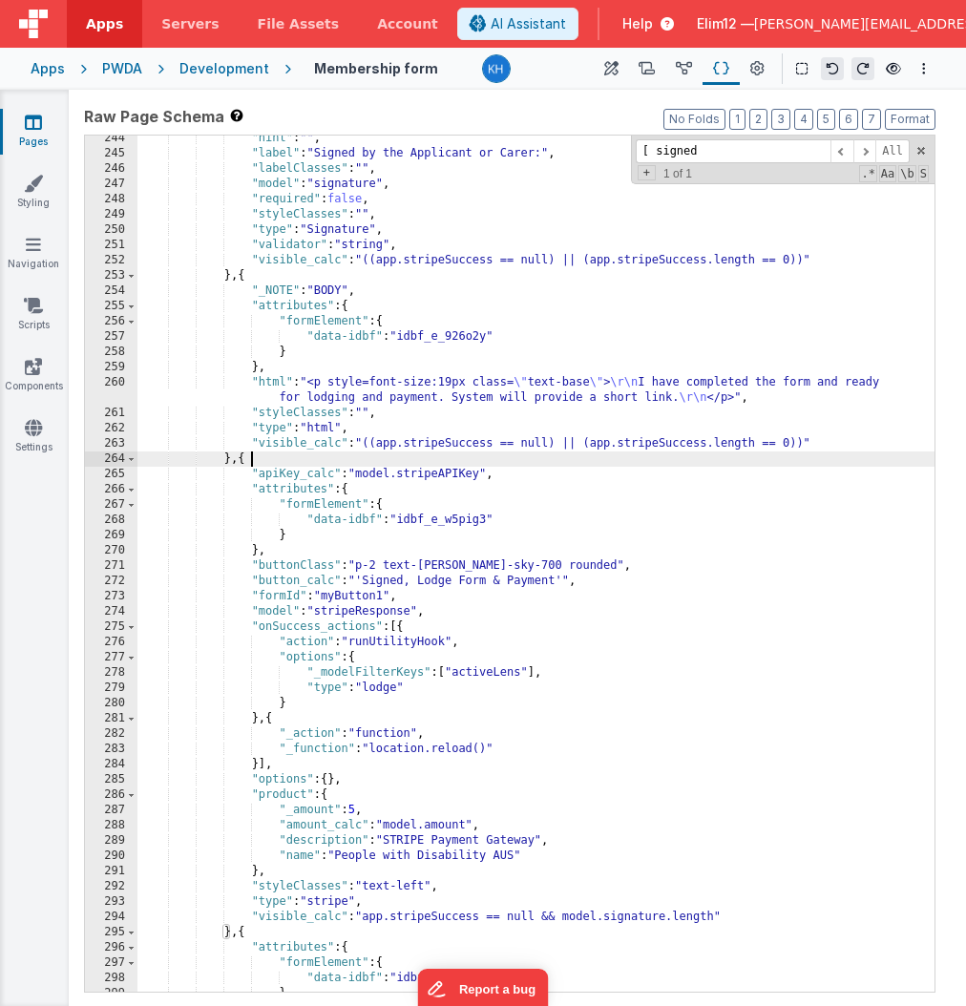
click at [658, 450] on div ""hint" : "" , "label" : "Signed by the Applicant or Carer:" , "labelClasses" : …" at bounding box center [535, 574] width 797 height 887
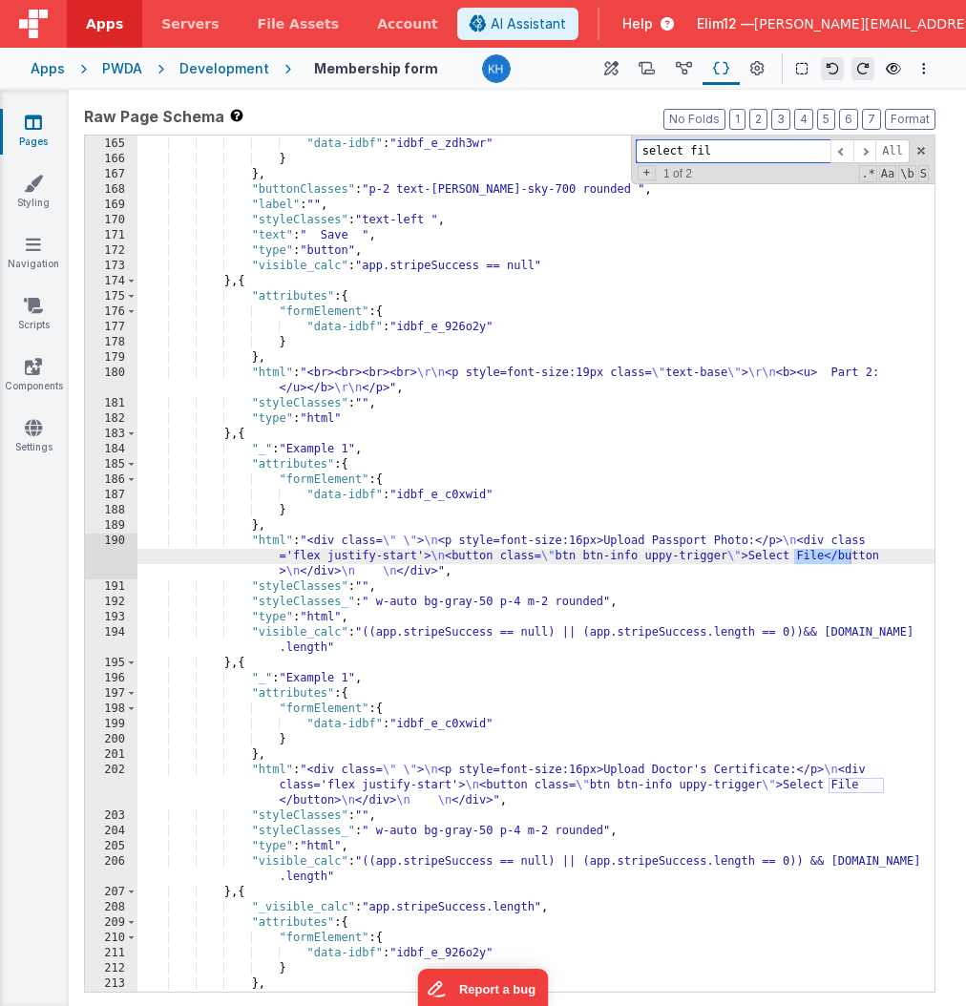
scroll to position [2534, 0]
type input "select file"
click at [267, 436] on div ""formElement" : { "data-idbf" : "idbf_e_zdh3wr" } } , "buttonClasses" : "p-2 te…" at bounding box center [535, 564] width 797 height 887
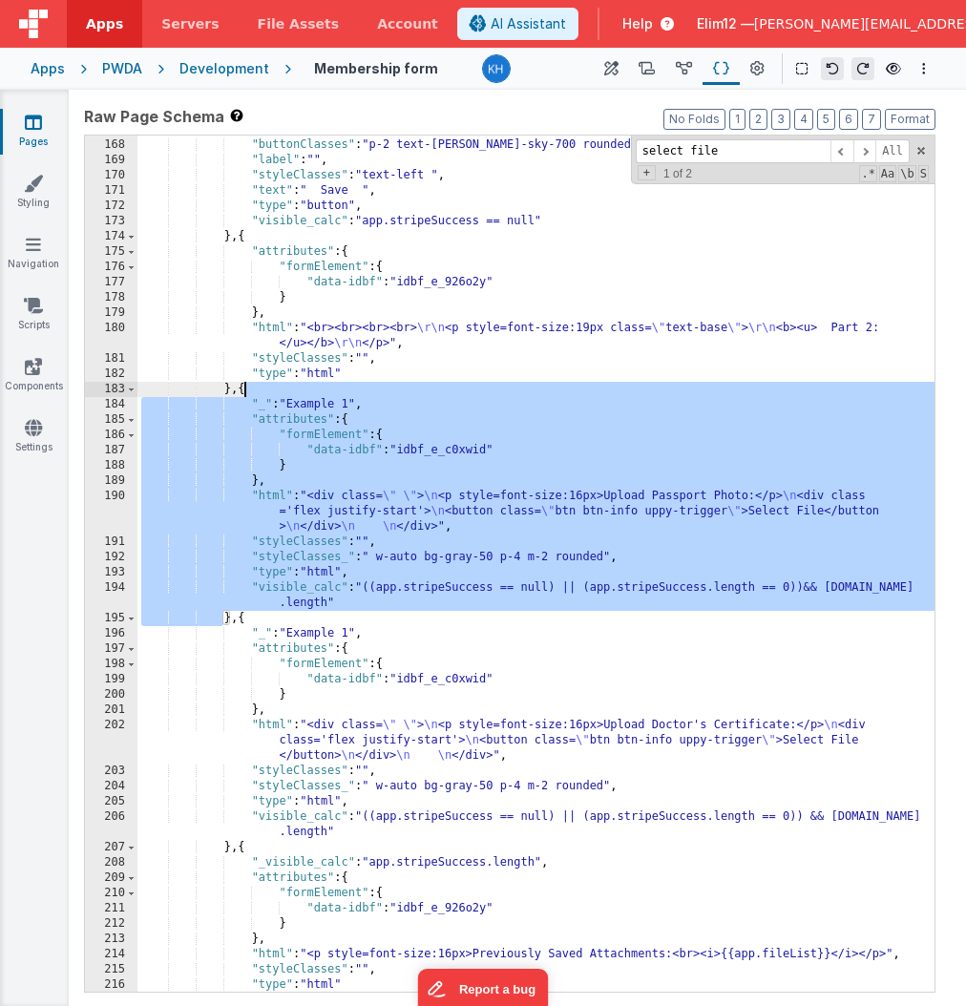
scroll to position [2582, 0]
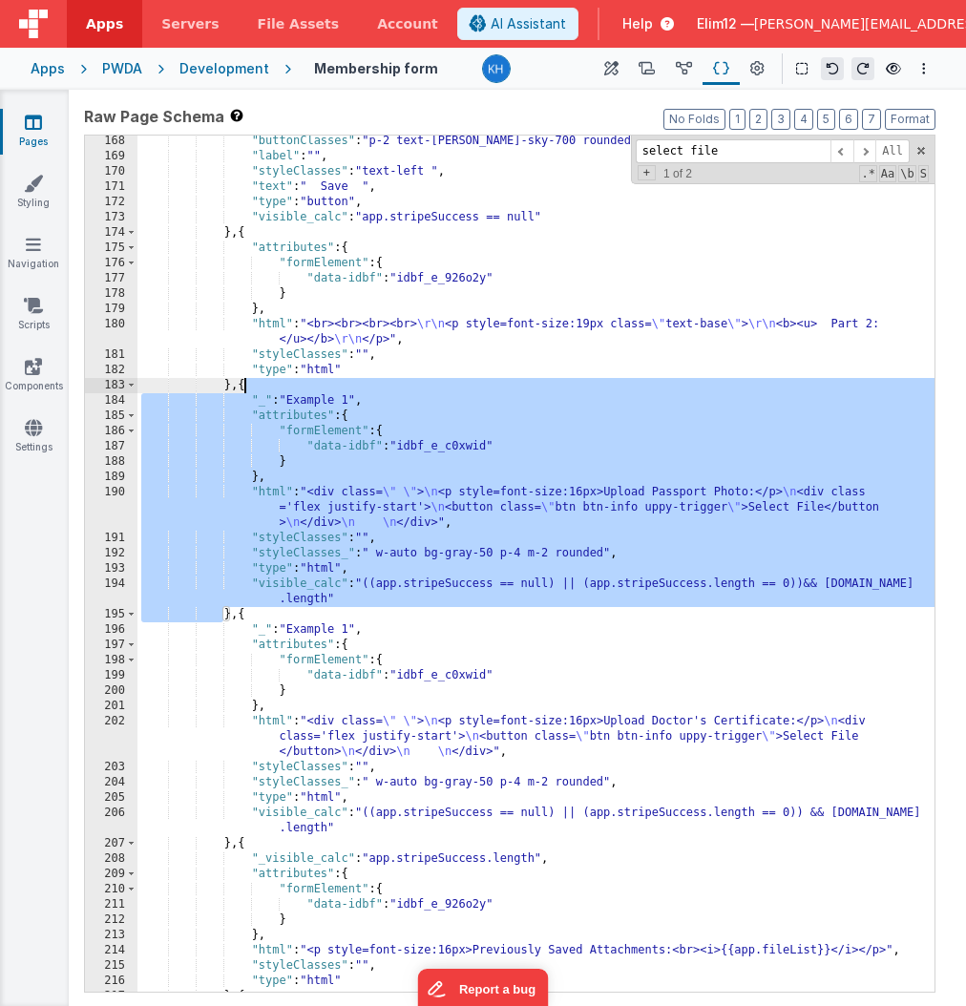
click at [244, 615] on div ""buttonClasses" : "p-2 text-[PERSON_NAME]-sky-700 rounded " , "label" : "" , "s…" at bounding box center [535, 577] width 797 height 887
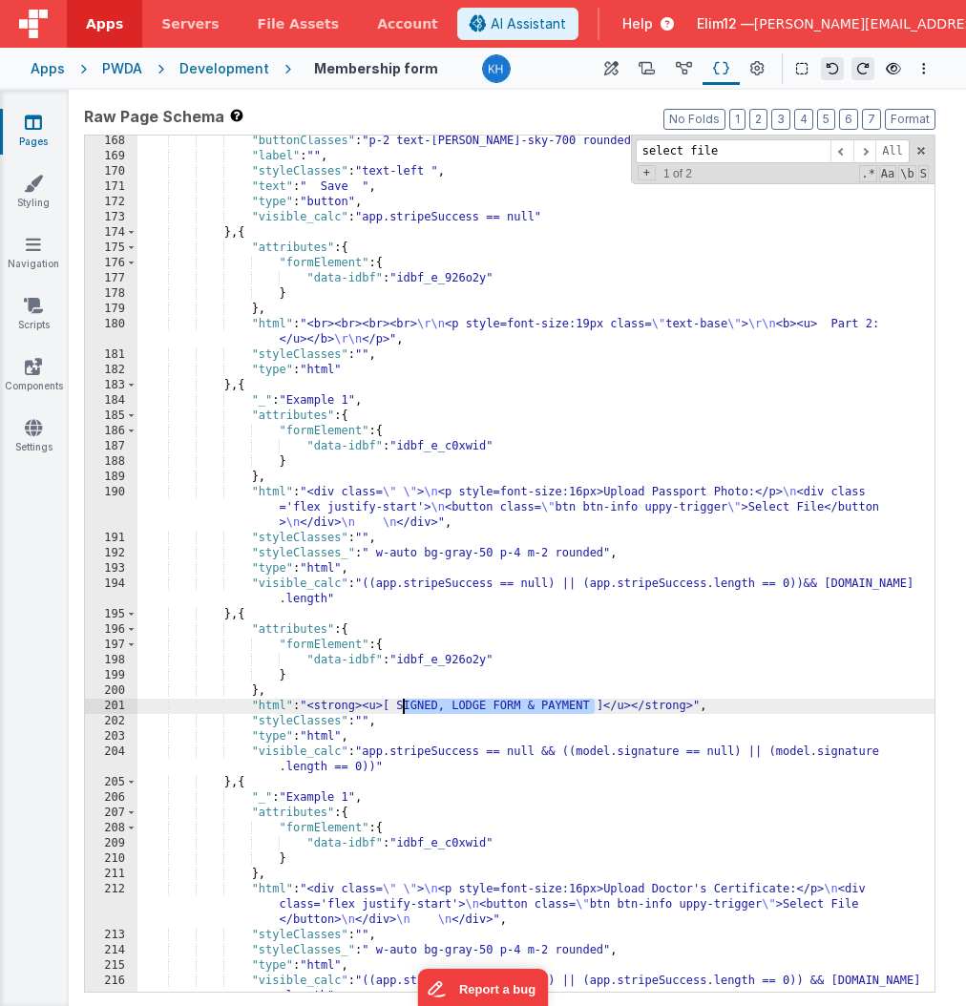
drag, startPoint x: 592, startPoint y: 702, endPoint x: 405, endPoint y: 700, distance: 187.1
click at [405, 700] on div ""buttonClasses" : "p-2 text-[PERSON_NAME]-sky-700 rounded " , "label" : "" , "s…" at bounding box center [535, 577] width 797 height 887
click at [293, 612] on div ""buttonClasses" : "p-2 text-[PERSON_NAME]-sky-700 rounded " , "label" : "" , "s…" at bounding box center [535, 577] width 797 height 887
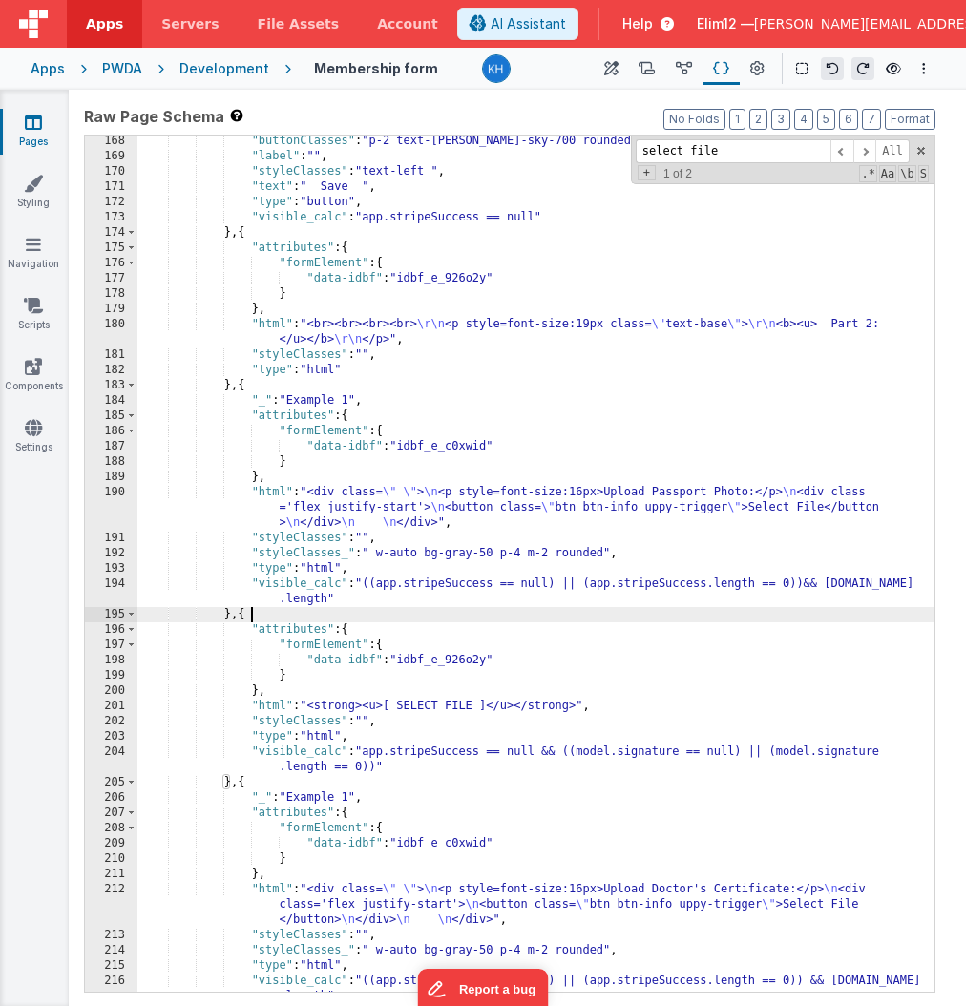
click at [293, 612] on div ""buttonClasses" : "p-2 text-[PERSON_NAME]-sky-700 rounded " , "label" : "" , "s…" at bounding box center [535, 577] width 797 height 887
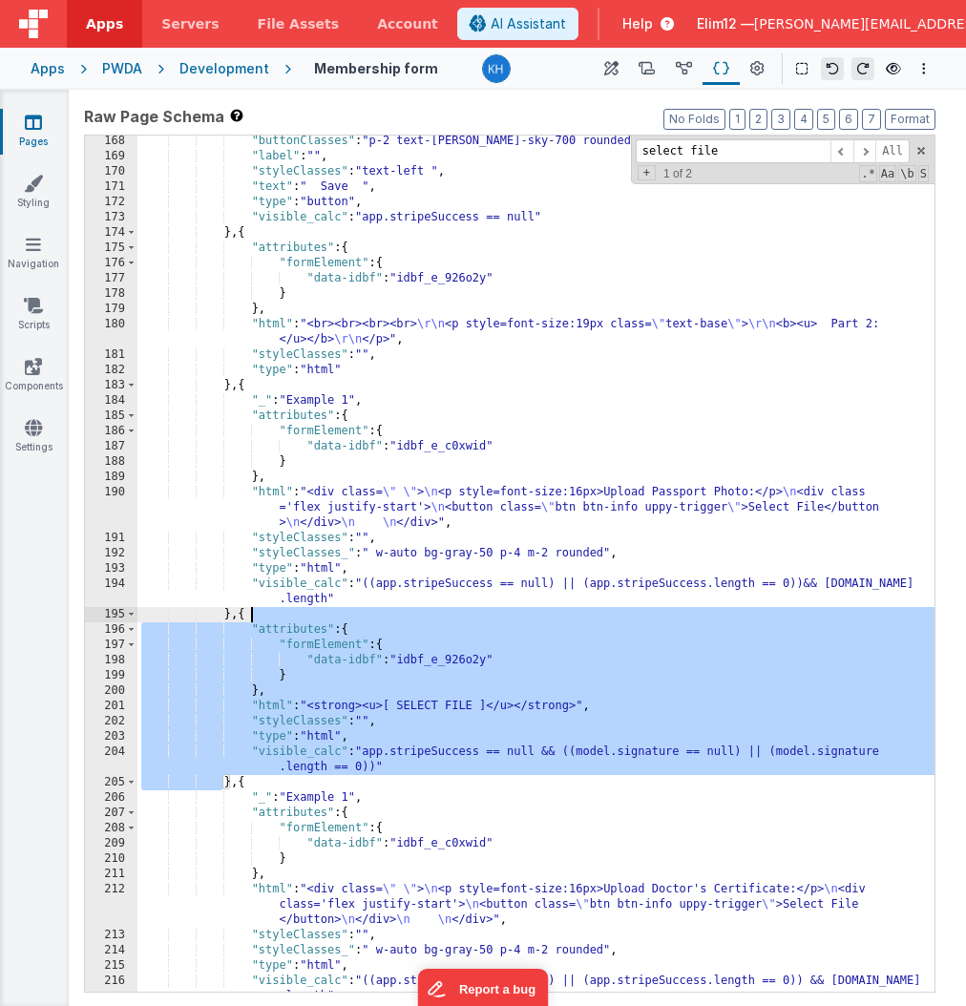
click at [832, 750] on div ""buttonClasses" : "p-2 text-[PERSON_NAME]-sky-700 rounded " , "label" : "" , "s…" at bounding box center [535, 577] width 797 height 887
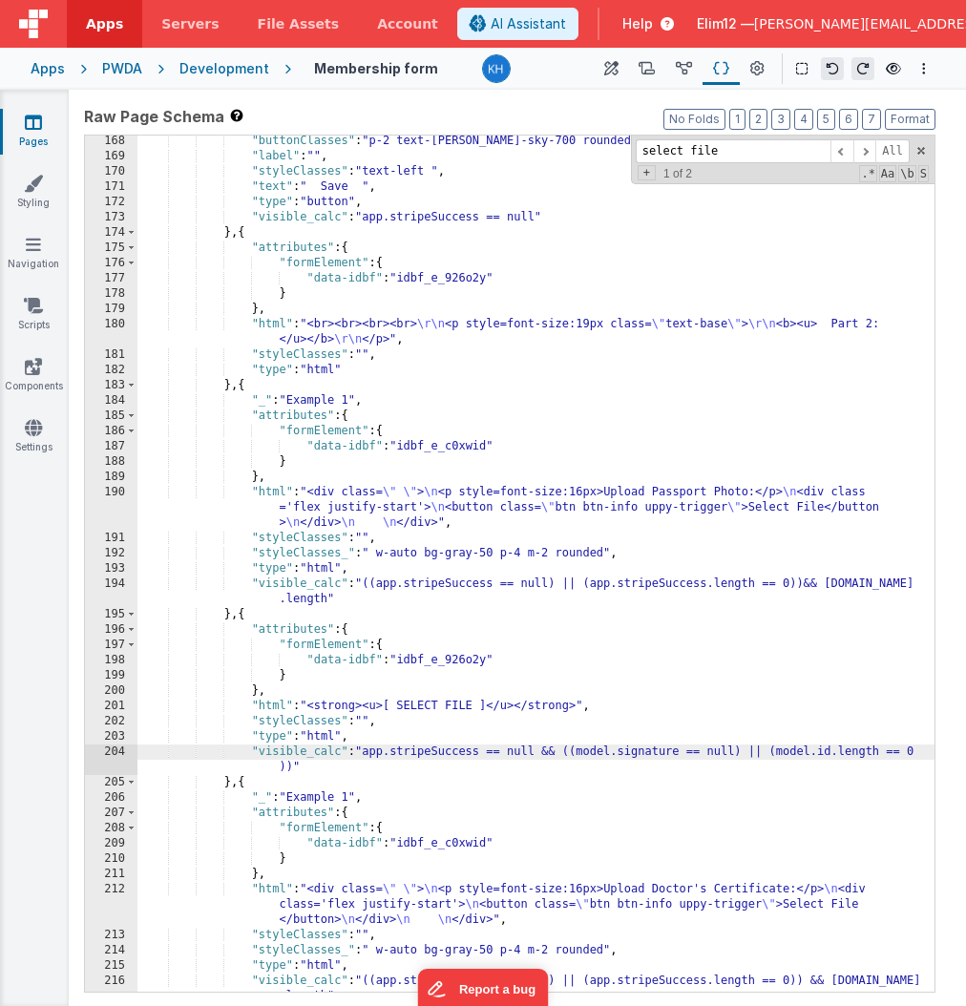
click at [294, 607] on div ""buttonClasses" : "p-2 text-[PERSON_NAME]-sky-700 rounded " , "label" : "" , "s…" at bounding box center [535, 577] width 797 height 887
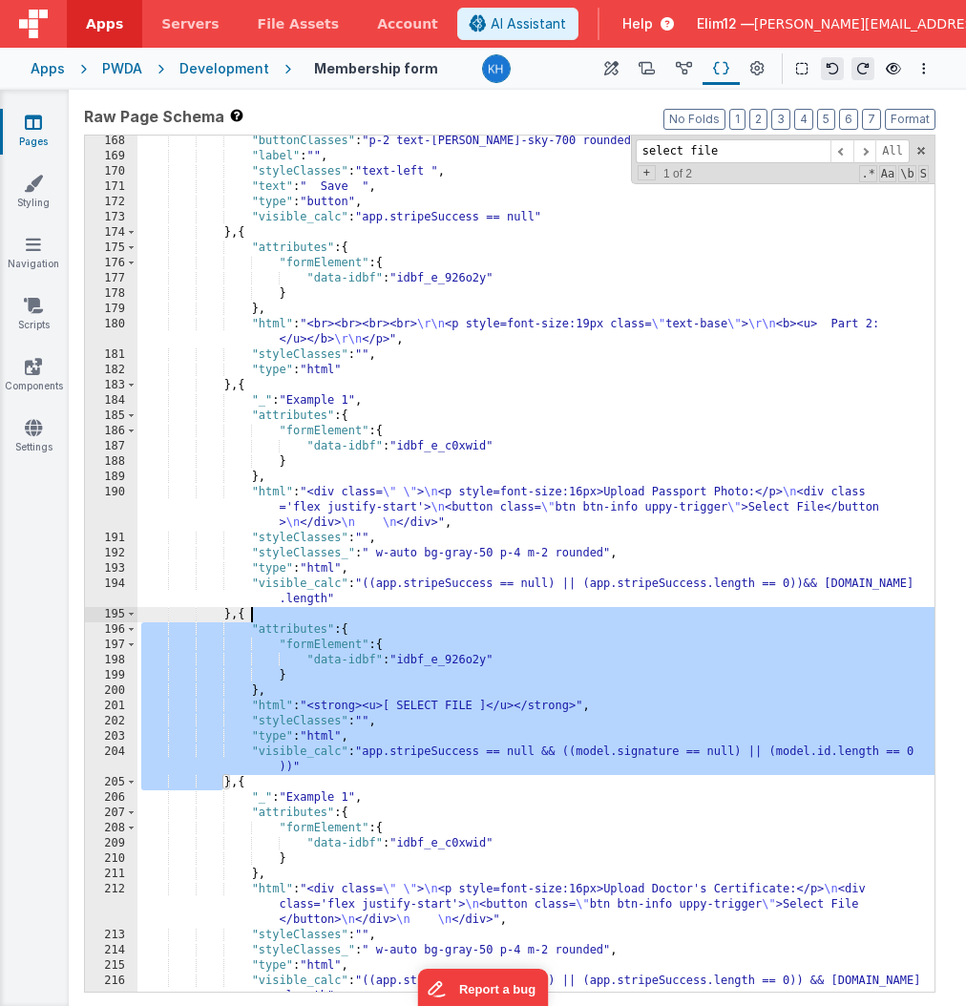
click at [294, 607] on div ""buttonClasses" : "p-2 text-[PERSON_NAME]-sky-700 rounded " , "label" : "" , "s…" at bounding box center [535, 577] width 797 height 887
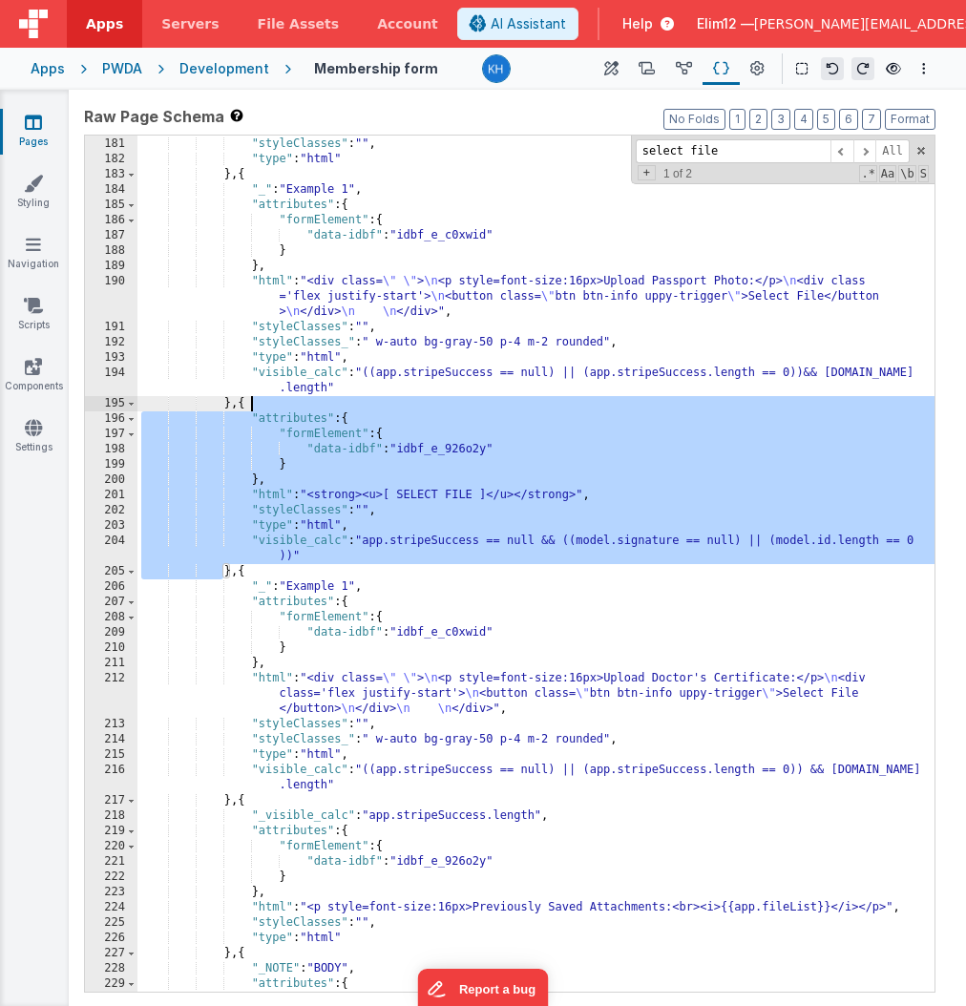
scroll to position [2793, 0]
click at [240, 798] on div ""html" : "<br><br><br><br> \r\n <p style=font-size:19px class= \" text-base \" …" at bounding box center [535, 557] width 797 height 902
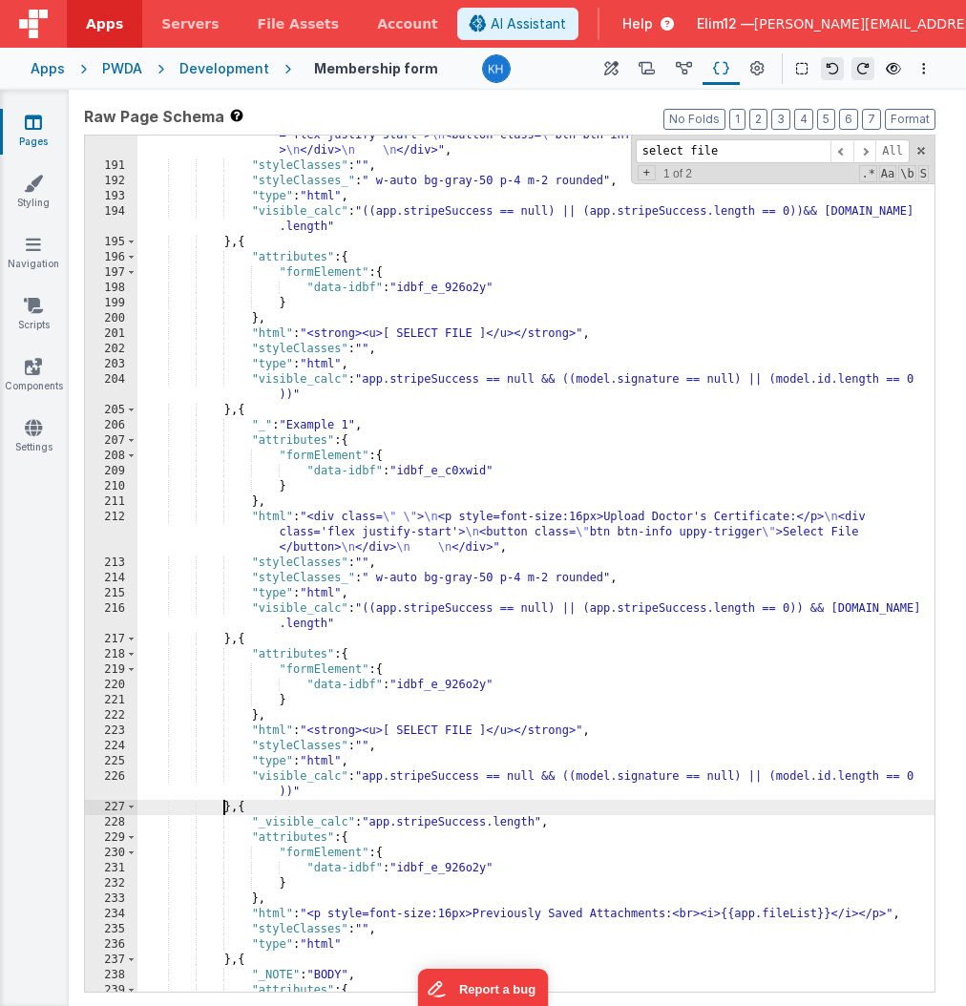
scroll to position [3089, 0]
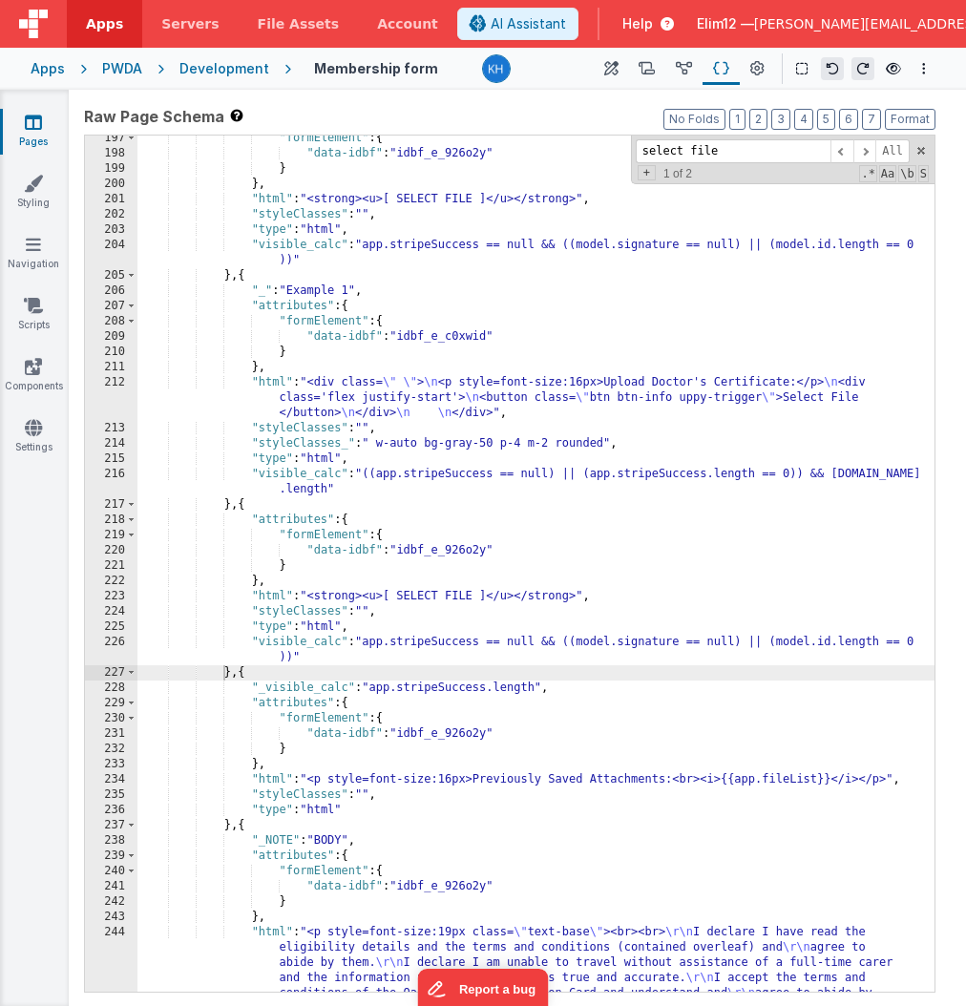
click at [259, 498] on div ""formElement" : { "data-idbf" : "idbf_e_926o2y" } } , "html" : "<strong><u>[ SE…" at bounding box center [535, 612] width 797 height 963
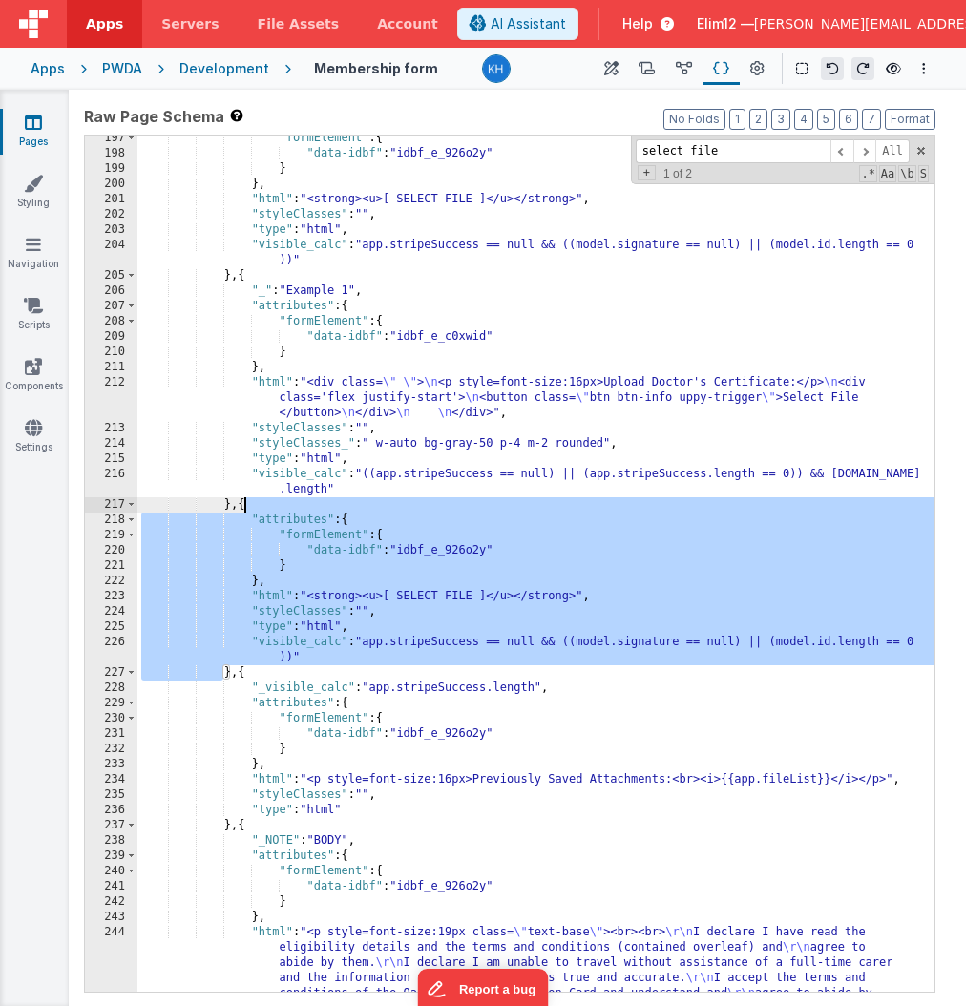
click at [394, 645] on div ""formElement" : { "data-idbf" : "idbf_e_926o2y" } } , "html" : "<strong><u>[ SE…" at bounding box center [535, 612] width 797 height 963
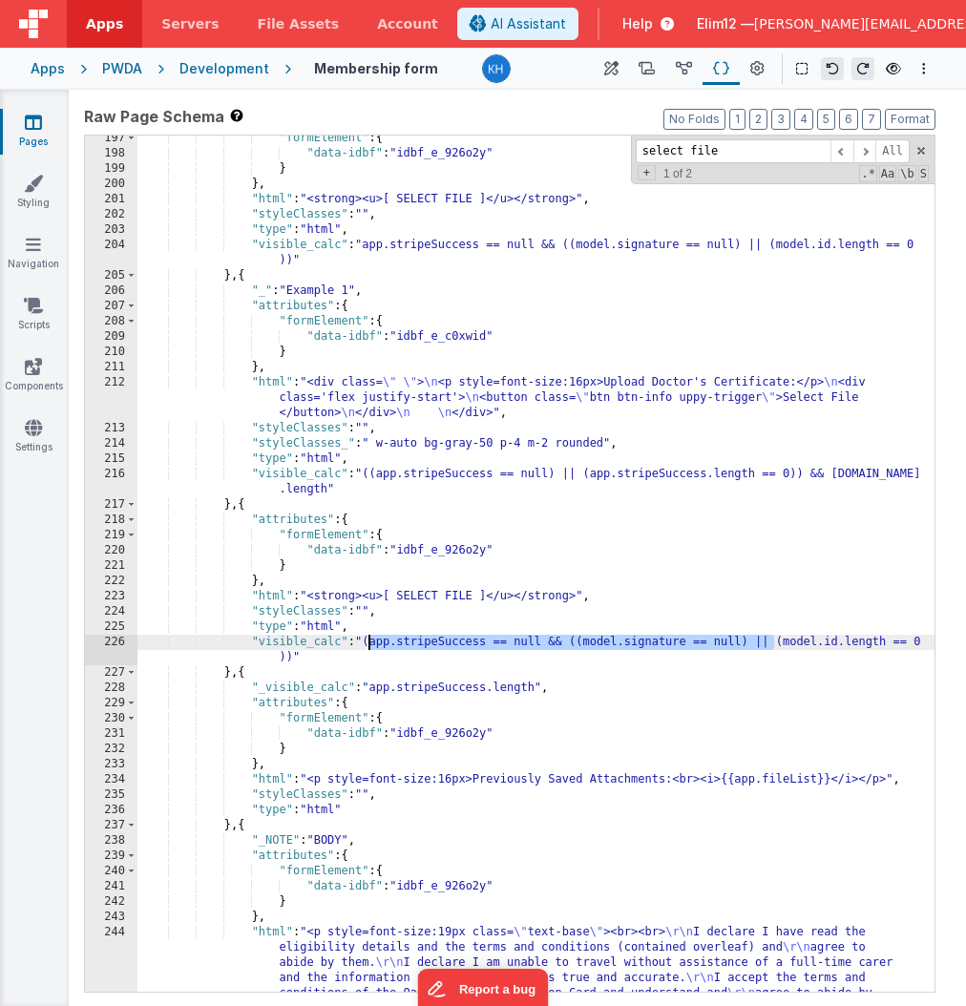
drag, startPoint x: 776, startPoint y: 638, endPoint x: 368, endPoint y: 641, distance: 407.5
click at [368, 641] on div ""formElement" : { "data-idbf" : "idbf_e_926o2y" } } , "html" : "<strong><u>[ SE…" at bounding box center [535, 612] width 797 height 963
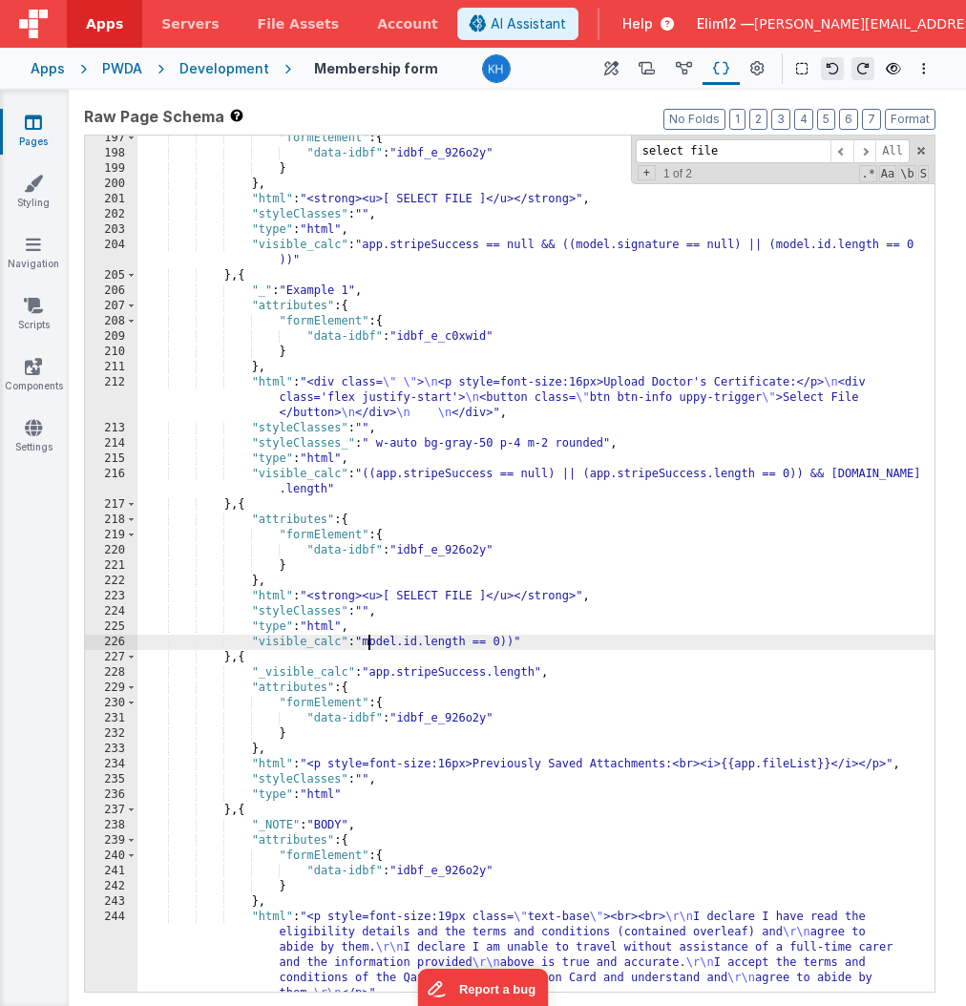
click at [515, 641] on div ""formElement" : { "data-idbf" : "idbf_e_926o2y" } } , "html" : "<strong><u>[ SE…" at bounding box center [535, 574] width 797 height 887
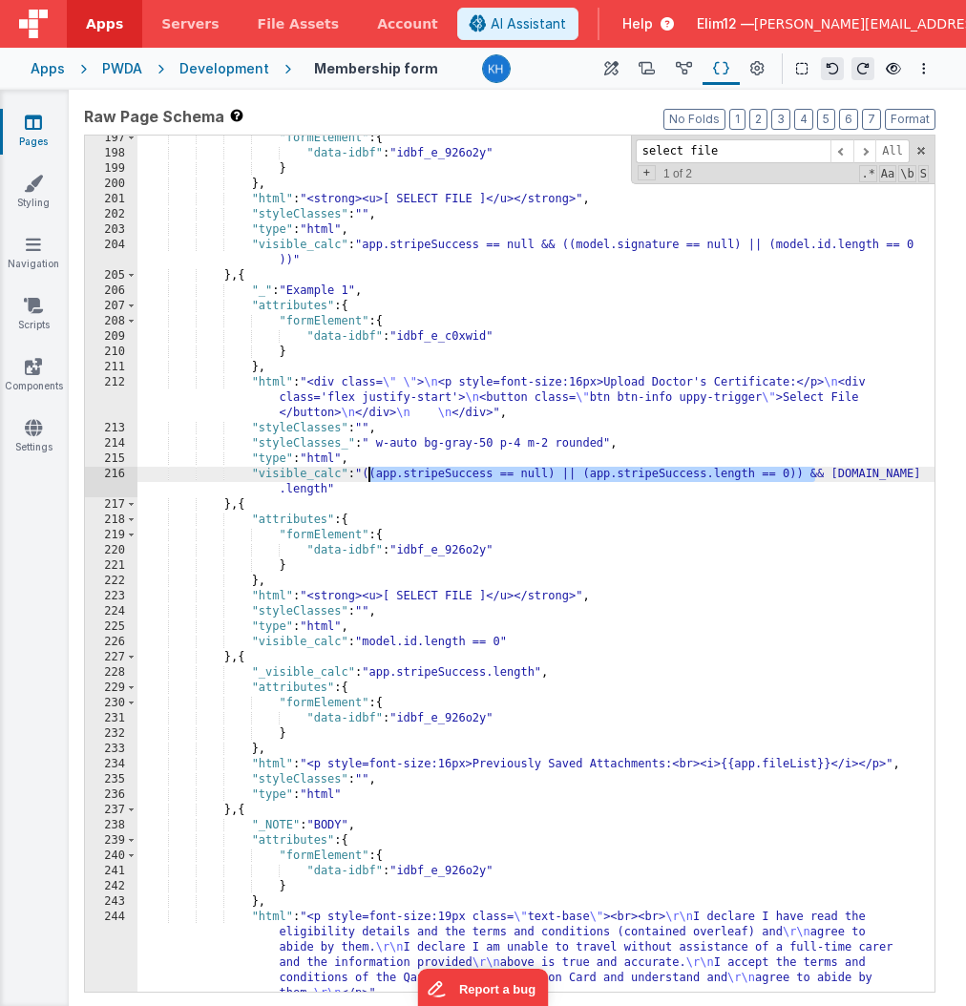
drag, startPoint x: 811, startPoint y: 471, endPoint x: 367, endPoint y: 474, distance: 443.8
click at [367, 474] on div ""formElement" : { "data-idbf" : "idbf_e_926o2y" } } , "html" : "<strong><u>[ SE…" at bounding box center [535, 574] width 797 height 887
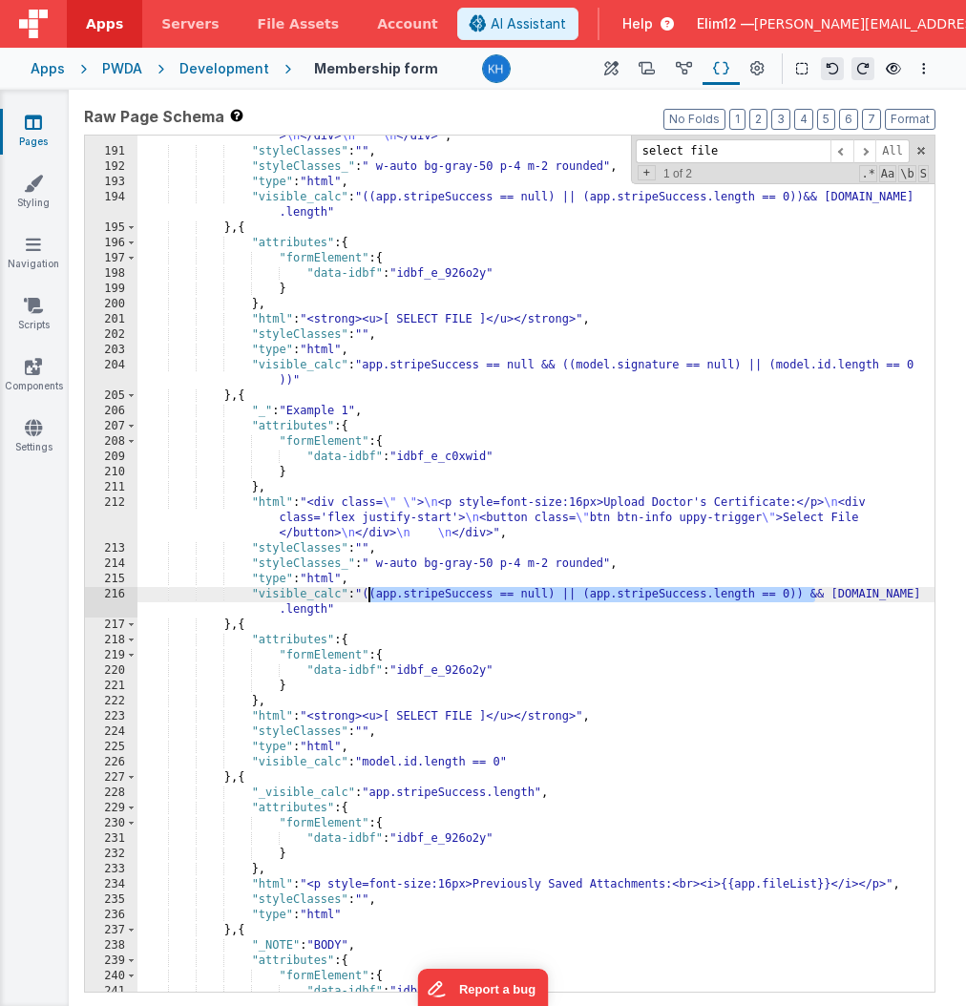
scroll to position [2969, 0]
click at [756, 366] on div ""html" : "<div class= \" \" > \n <p style=font-size:16px>Upload Passport Photo:…" at bounding box center [535, 556] width 797 height 917
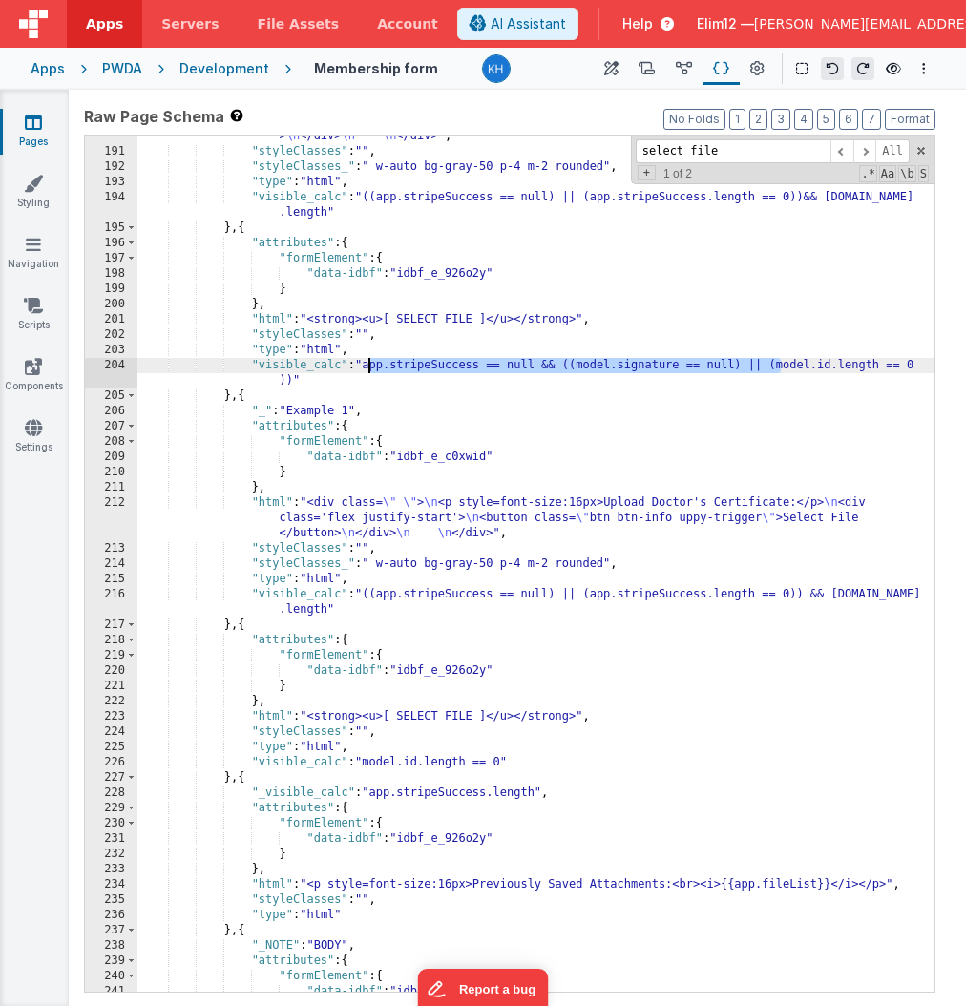
drag, startPoint x: 780, startPoint y: 363, endPoint x: 367, endPoint y: 362, distance: 412.3
click at [367, 362] on div ""html" : "<div class= \" \" > \n <p style=font-size:16px>Upload Passport Photo:…" at bounding box center [535, 556] width 797 height 917
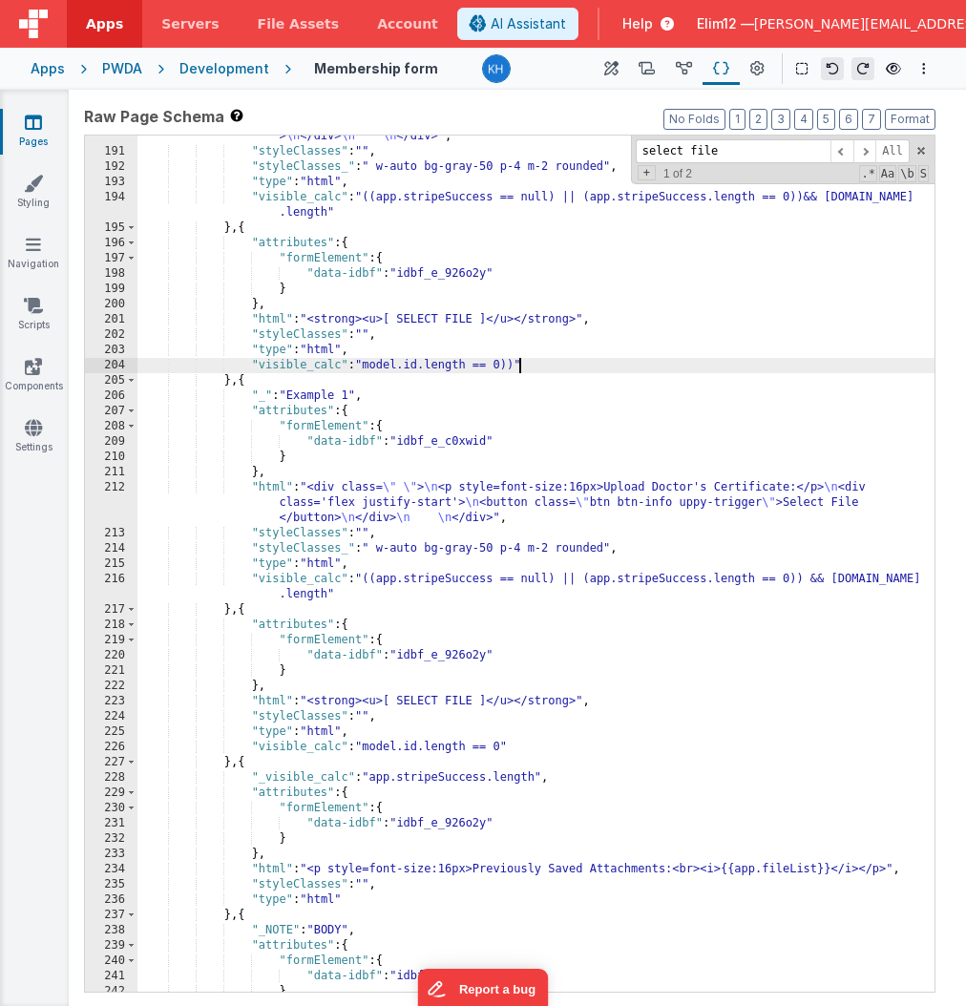
click at [522, 360] on div ""html" : "<div class= \" \" > \n <p style=font-size:16px>Upload Passport Photo:…" at bounding box center [535, 556] width 797 height 917
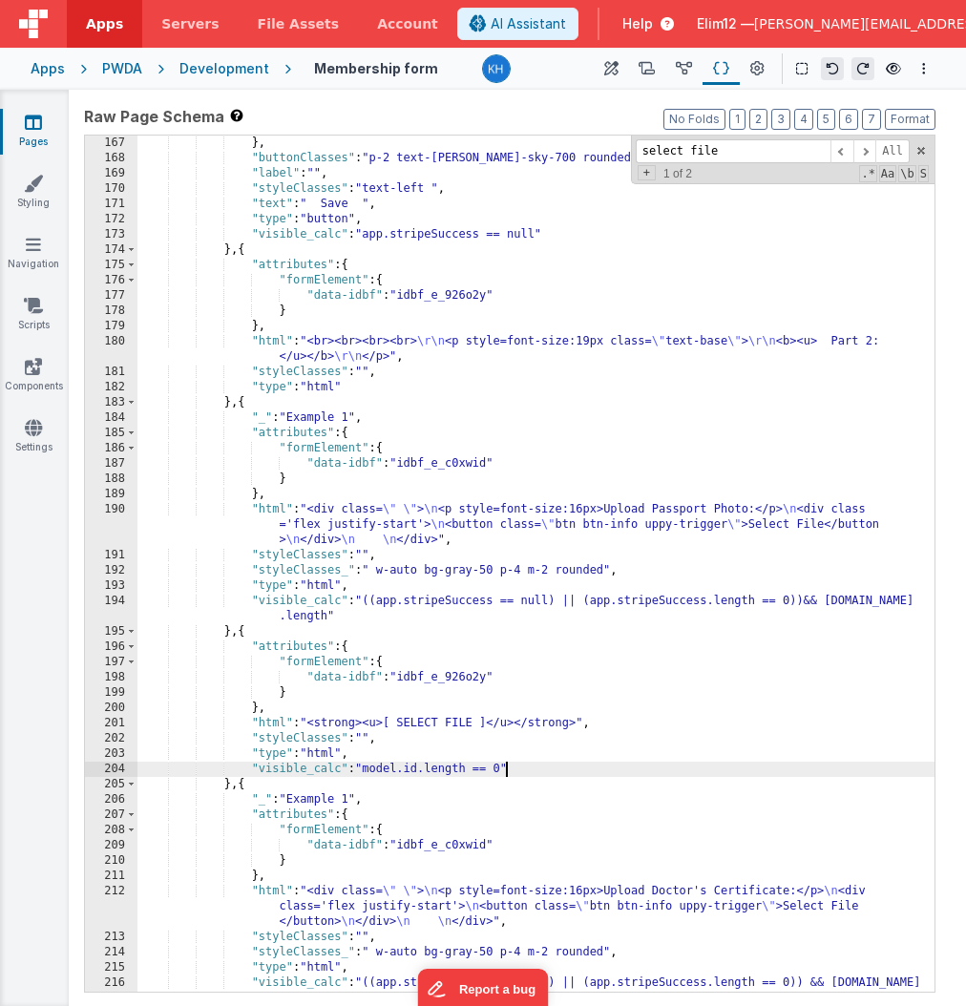
scroll to position [2608, 0]
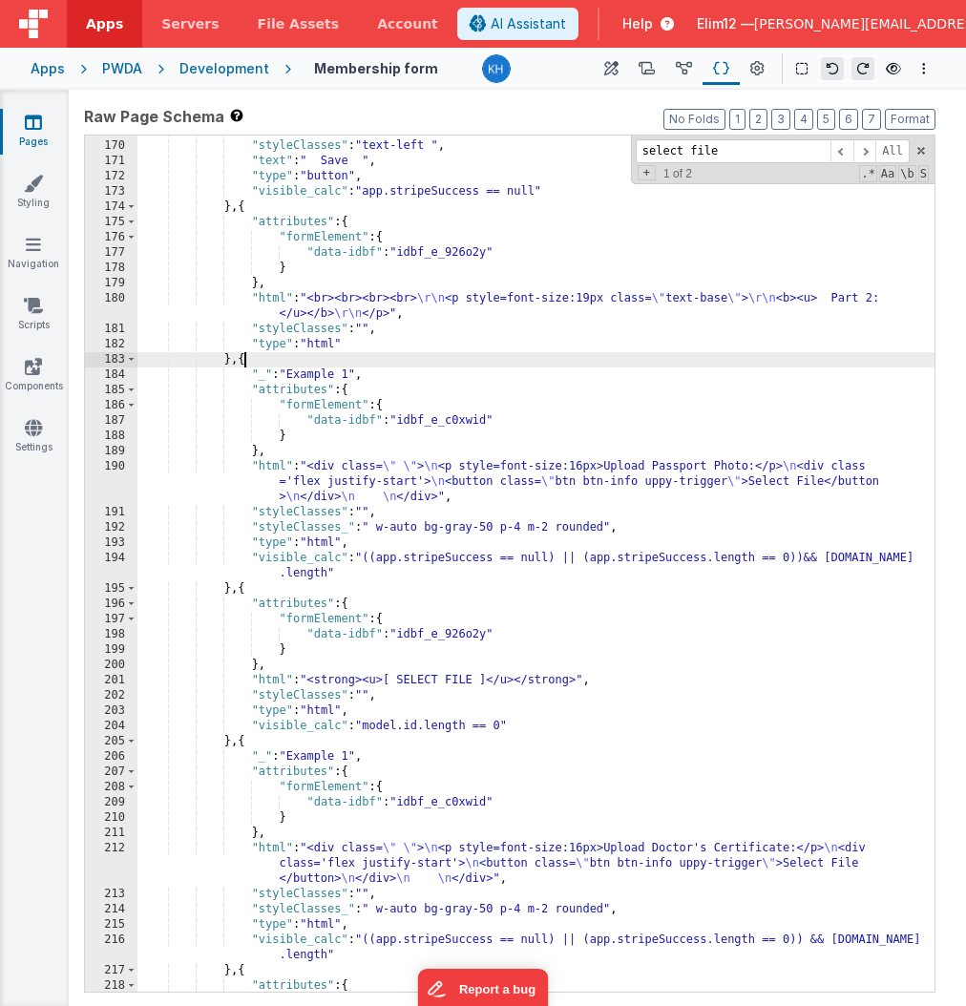
click at [280, 358] on div ""label" : "" , "styleClasses" : "text-left " , "text" : " Save " , "type" : "bu…" at bounding box center [535, 566] width 797 height 887
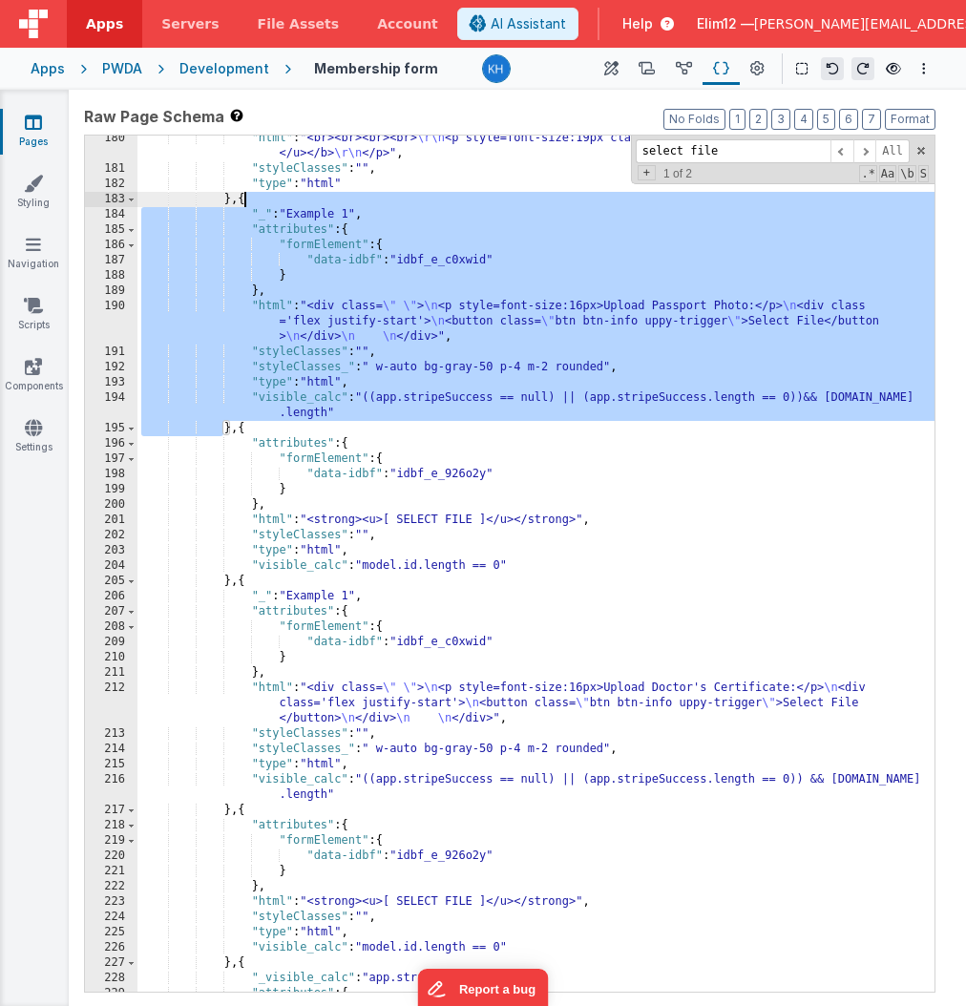
scroll to position [2766, 0]
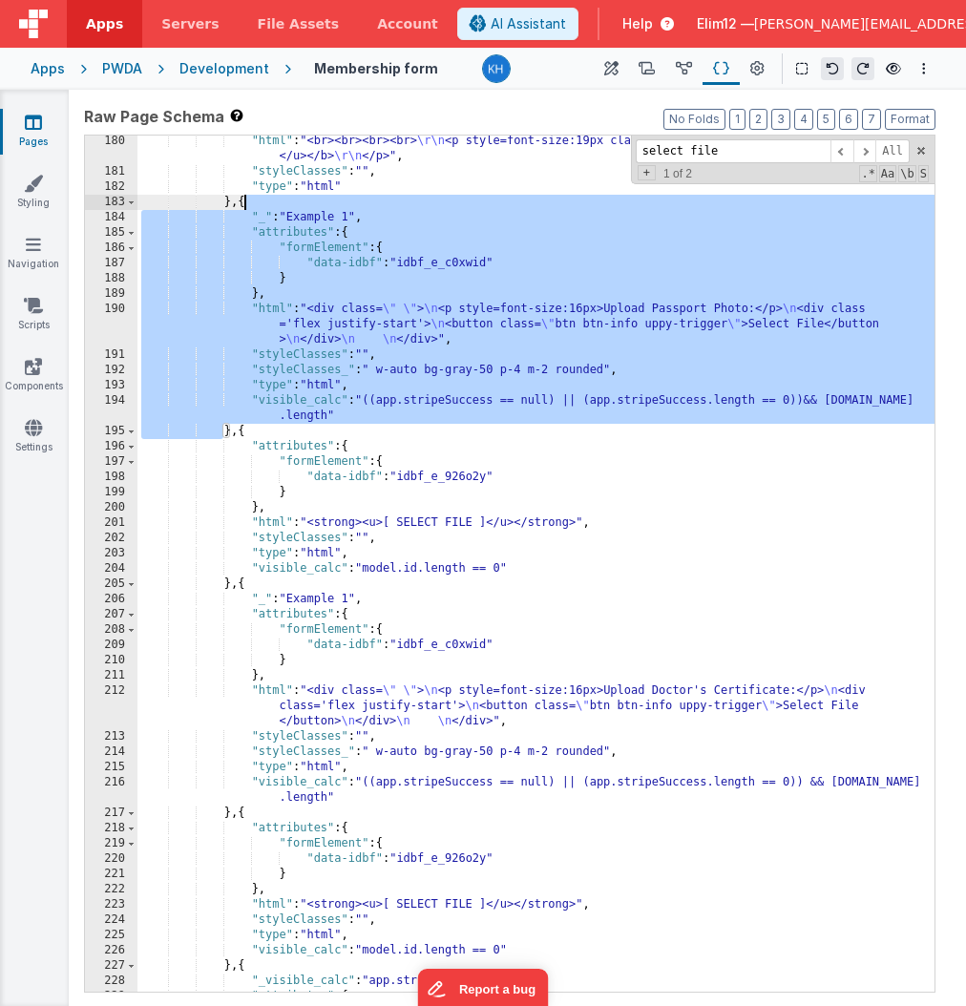
click at [274, 428] on div ""html" : "<br><br><br><br> \r\n <p style=font-size:19px class= \" text-base \" …" at bounding box center [535, 585] width 797 height 902
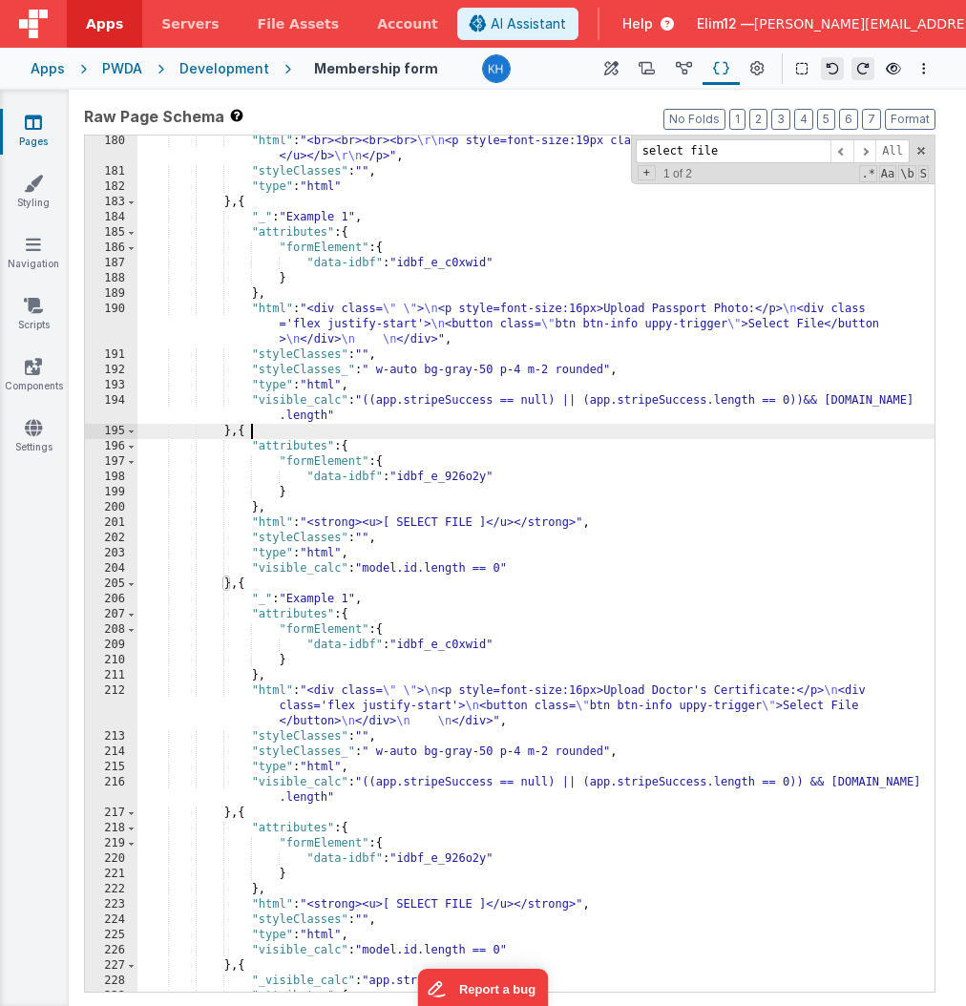
click at [274, 428] on div ""html" : "<br><br><br><br> \r\n <p style=font-size:19px class= \" text-base \" …" at bounding box center [535, 585] width 797 height 902
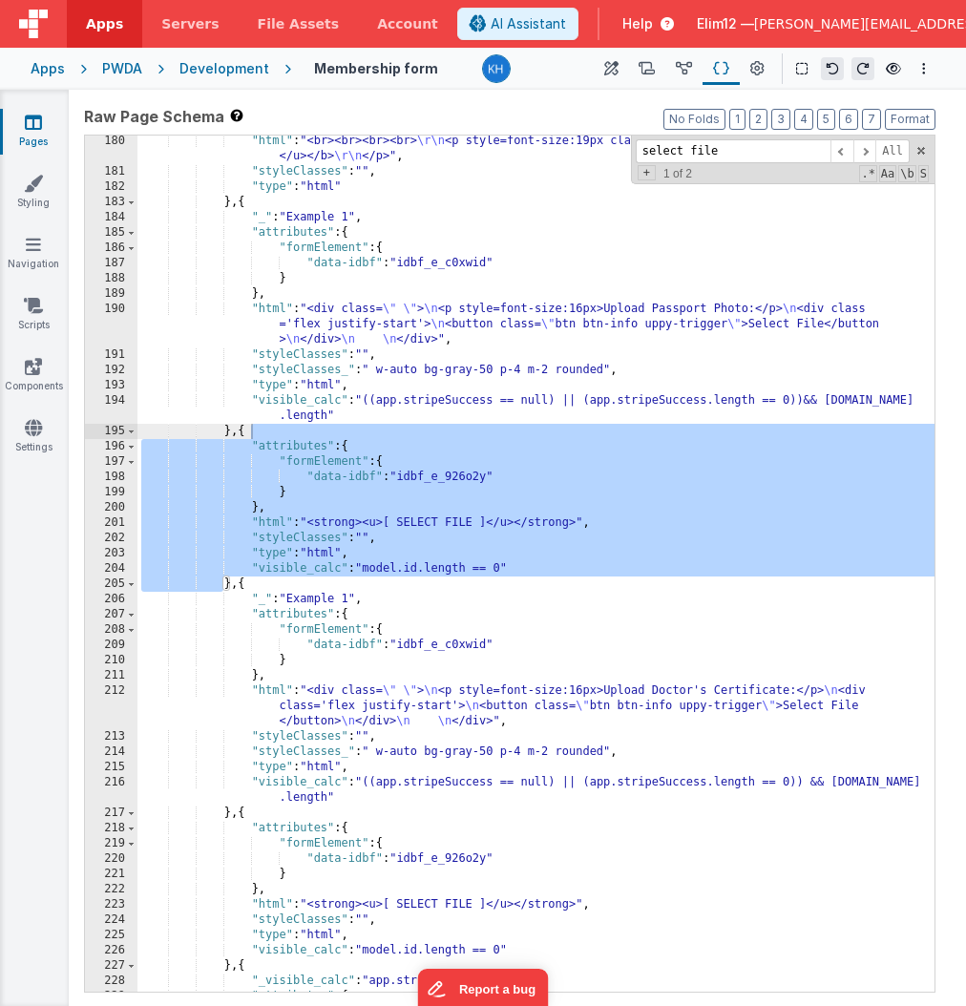
scroll to position [2769, 0]
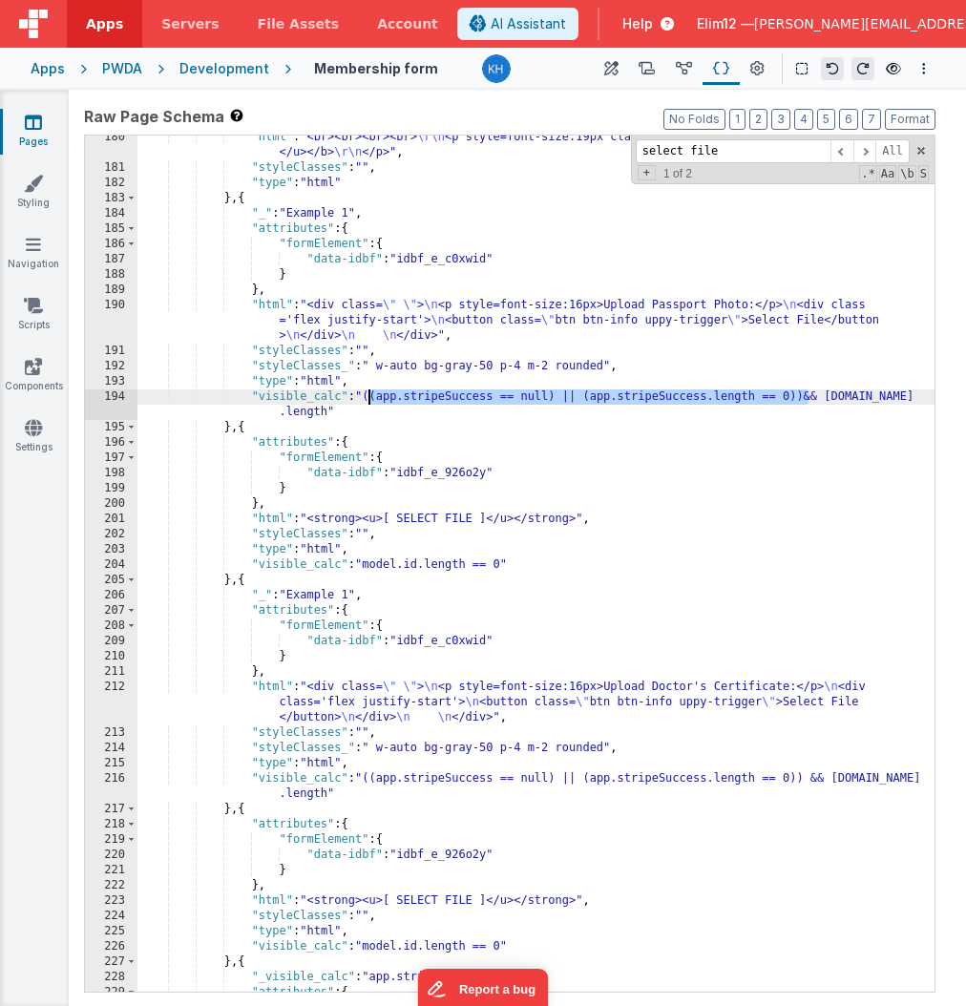
drag, startPoint x: 808, startPoint y: 396, endPoint x: 369, endPoint y: 397, distance: 439.0
click at [369, 397] on div ""html" : "<br><br><br><br> \r\n <p style=font-size:19px class= \" text-base \" …" at bounding box center [535, 581] width 797 height 902
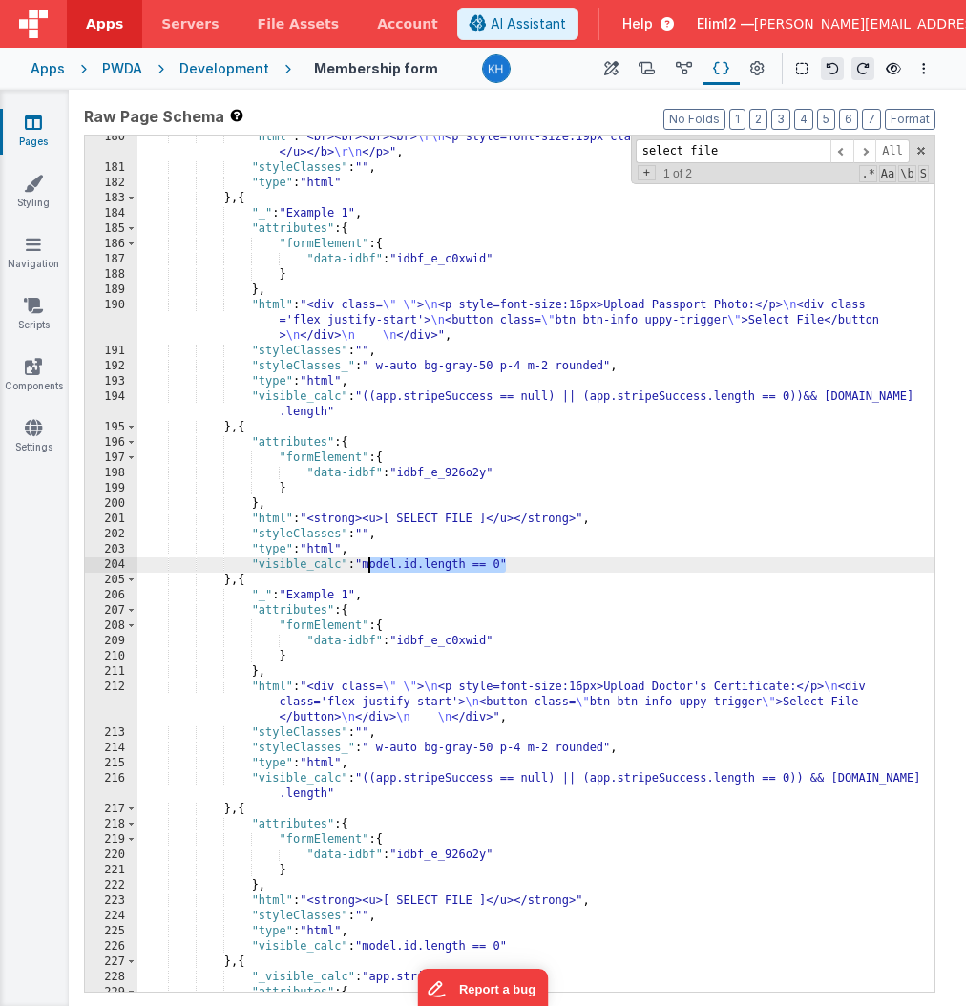
drag, startPoint x: 506, startPoint y: 562, endPoint x: 370, endPoint y: 562, distance: 135.5
click at [370, 562] on div ""html" : "<br><br><br><br> \r\n <p style=font-size:19px class= \" text-base \" …" at bounding box center [535, 581] width 797 height 902
click at [386, 565] on div ""html" : "<br><br><br><br> \r\n <p style=font-size:19px class= \" text-base \" …" at bounding box center [535, 581] width 797 height 902
click at [460, 567] on div ""html" : "<br><br><br><br> \r\n <p style=font-size:19px class= \" text-base \" …" at bounding box center [535, 581] width 797 height 902
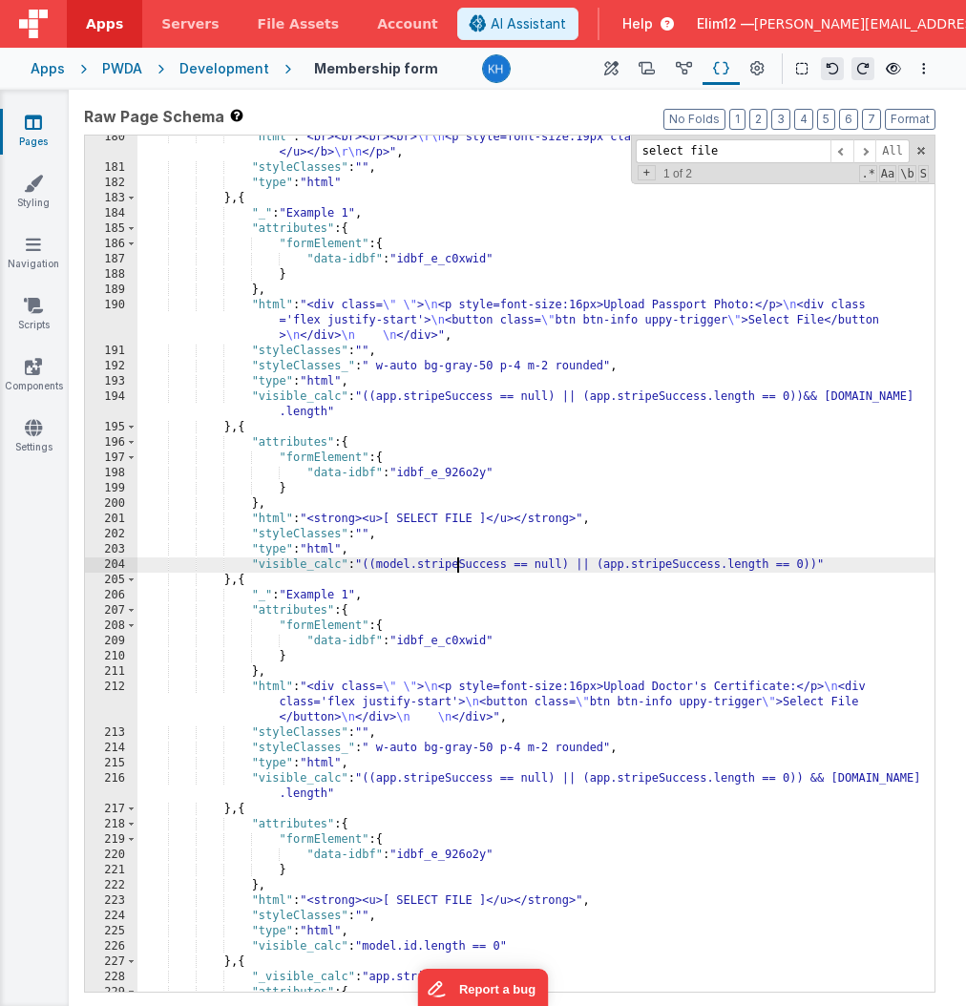
click at [460, 567] on div ""html" : "<br><br><br><br> \r\n <p style=font-size:19px class= \" text-base \" …" at bounding box center [535, 581] width 797 height 902
click at [600, 570] on div ""html" : "<br><br><br><br> \r\n <p style=font-size:19px class= \" text-base \" …" at bounding box center [535, 581] width 797 height 902
drag, startPoint x: 747, startPoint y: 560, endPoint x: 360, endPoint y: 567, distance: 387.5
click at [360, 567] on div ""html" : "<br><br><br><br> \r\n <p style=font-size:19px class= \" text-base \" …" at bounding box center [535, 581] width 797 height 902
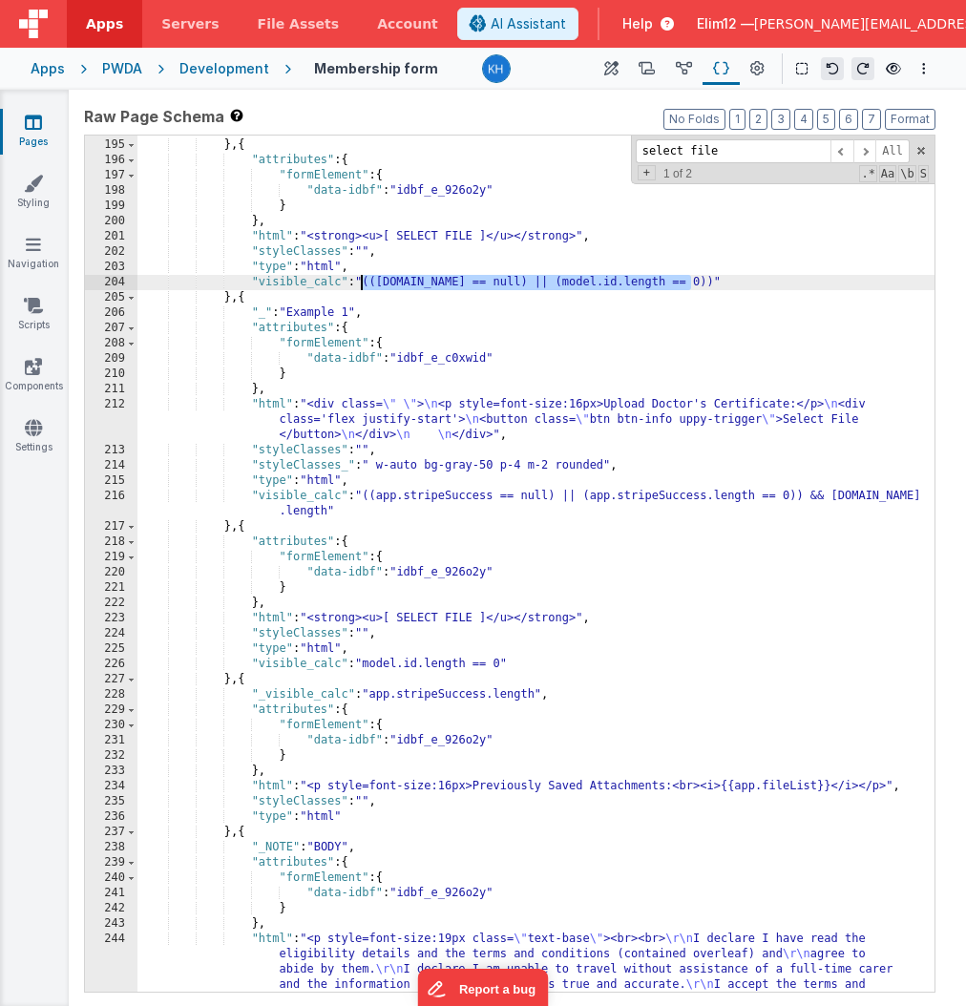
scroll to position [3052, 0]
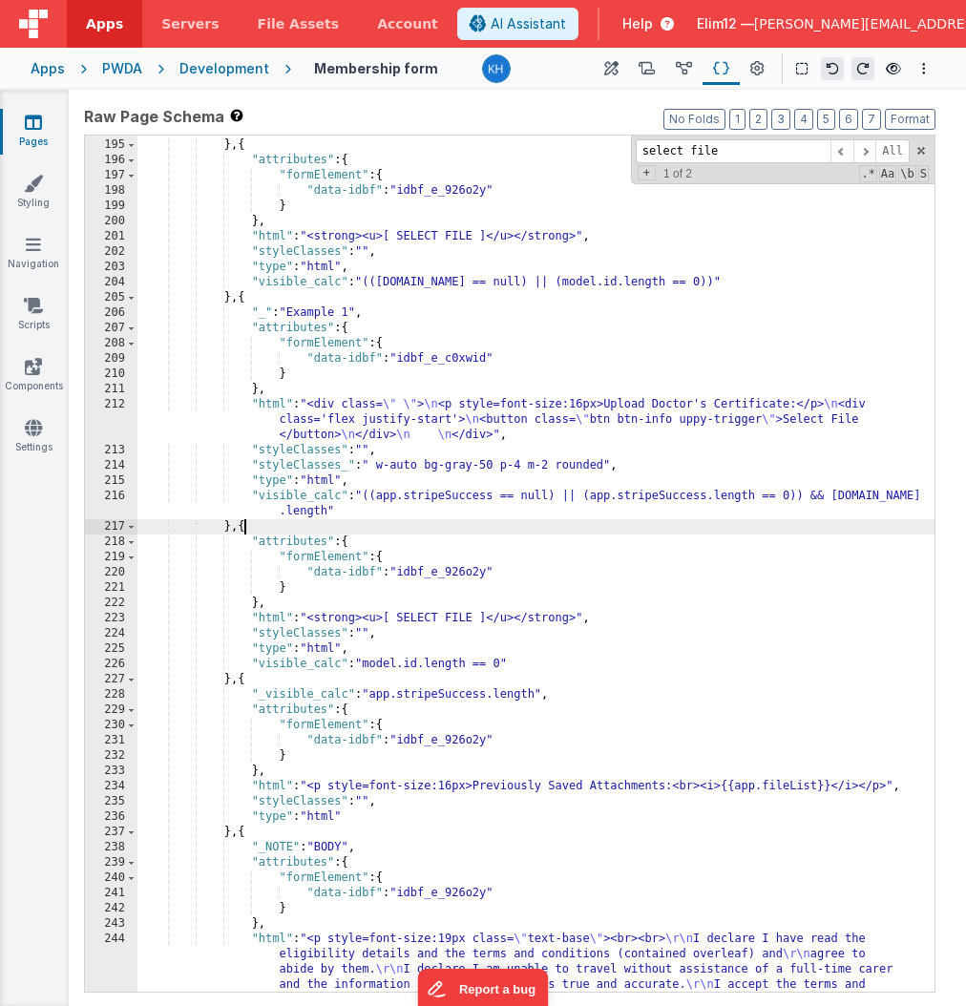
click at [278, 523] on div ""visible_calc" : "((app.stripeSuccess == null) || (app.stripeSuccess.length == …" at bounding box center [535, 596] width 797 height 978
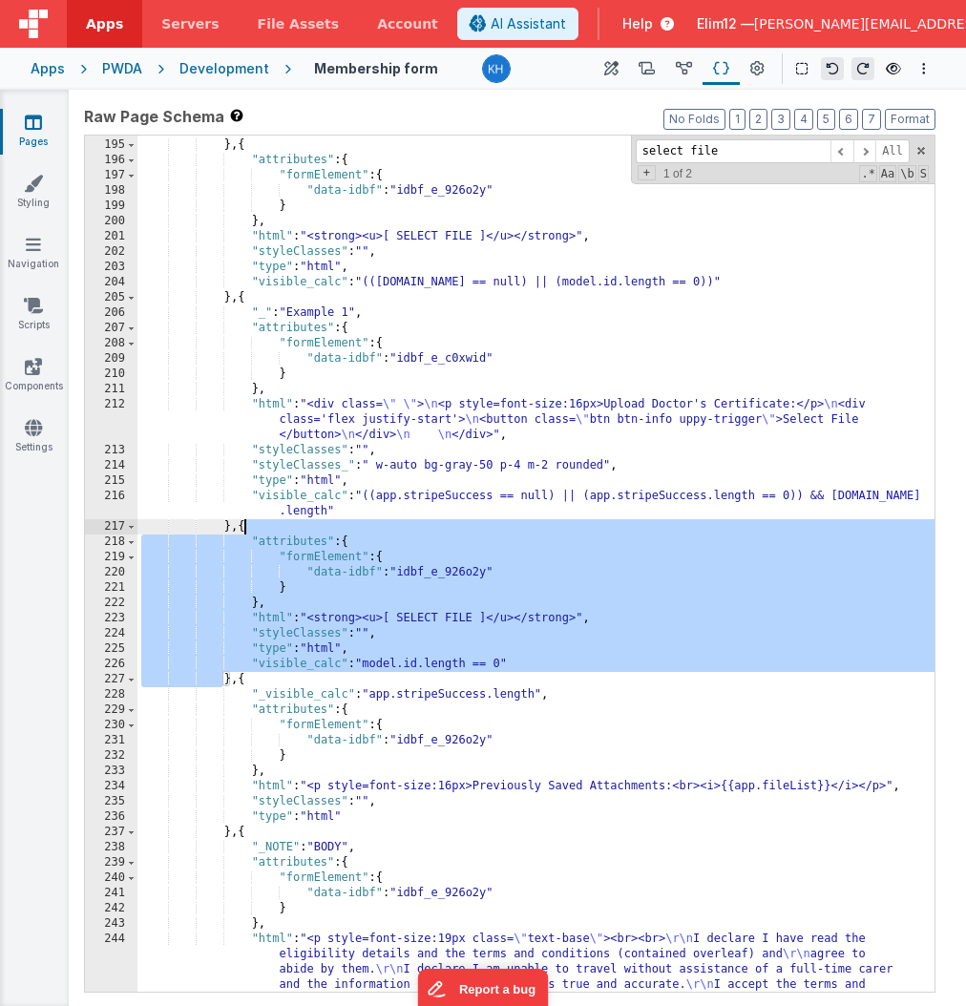
click at [528, 655] on div ""visible_calc" : "((app.stripeSuccess == null) || (app.stripeSuccess.length == …" at bounding box center [535, 596] width 797 height 978
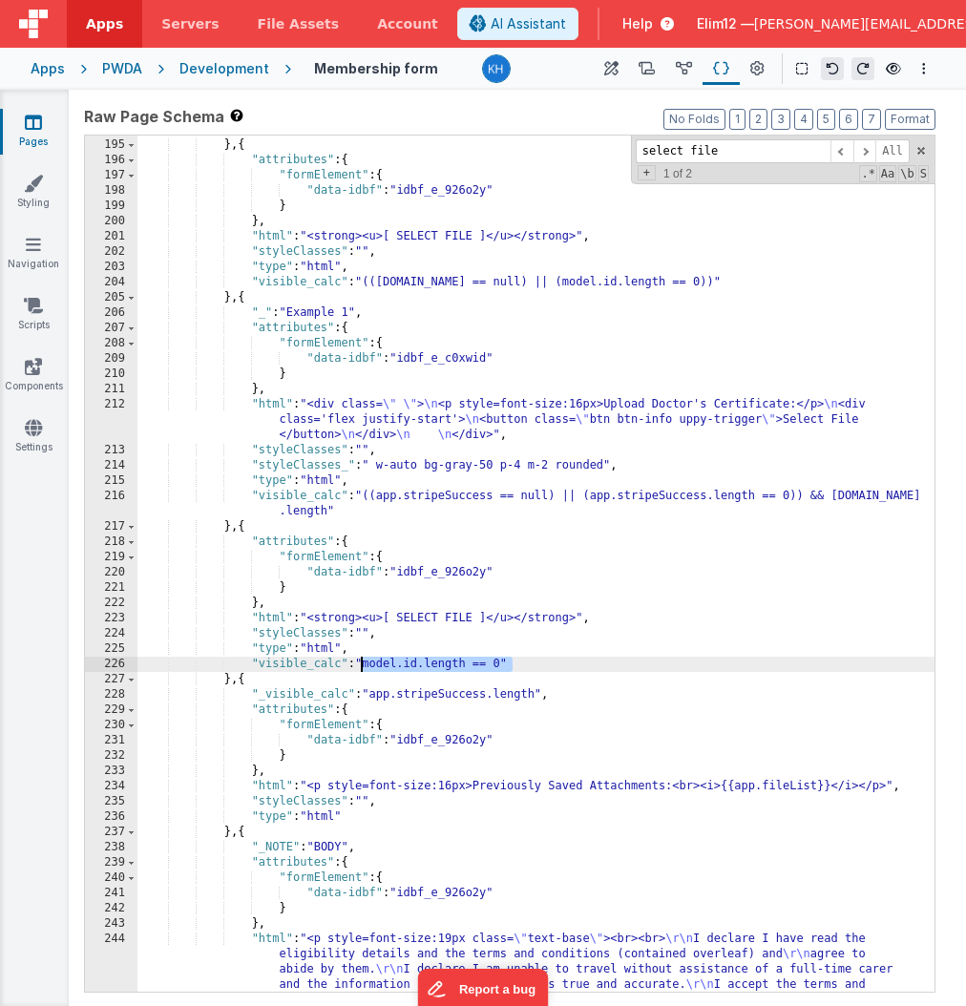
drag, startPoint x: 535, startPoint y: 658, endPoint x: 363, endPoint y: 660, distance: 172.8
click at [363, 660] on div ""visible_calc" : "((app.stripeSuccess == null) || (app.stripeSuccess.length == …" at bounding box center [535, 596] width 797 height 978
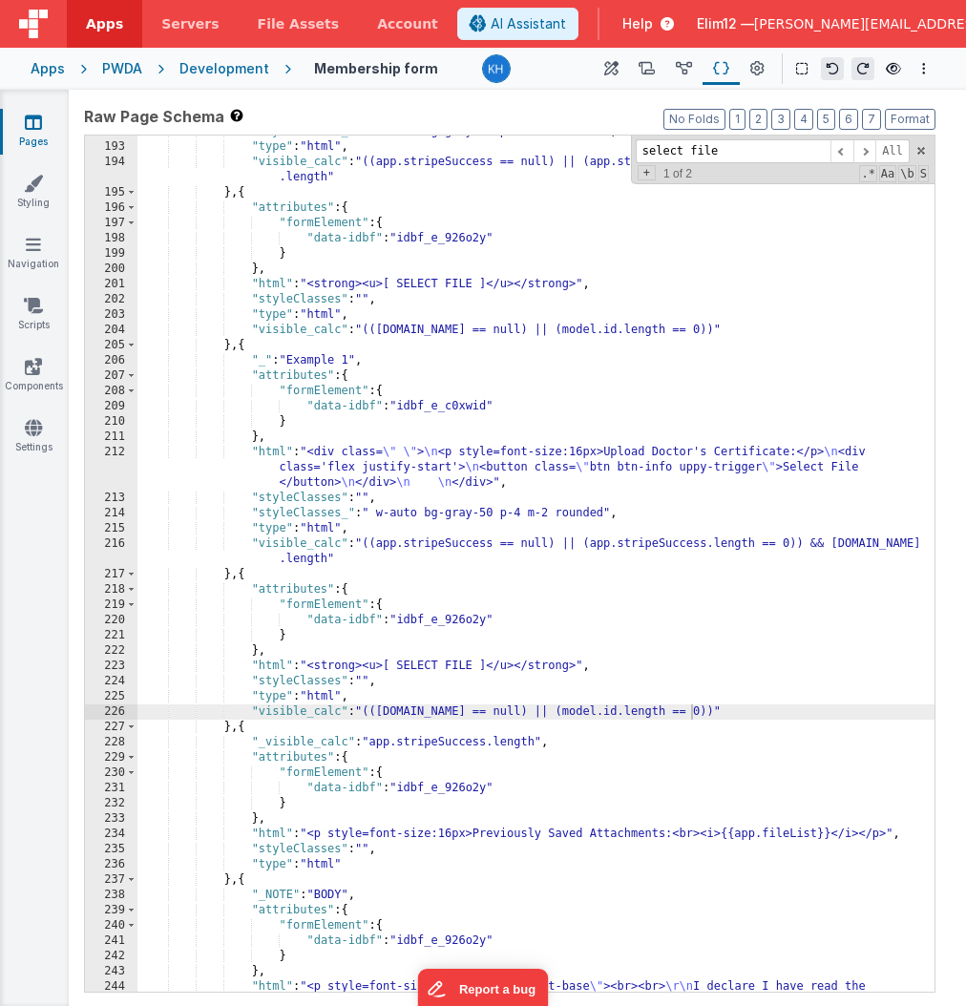
scroll to position [3004, 0]
click at [451, 479] on div ""styleClasses_" : " w-auto bg-gray-50 p-4 m-2 rounded" , "type" : "html" , "vis…" at bounding box center [535, 605] width 797 height 963
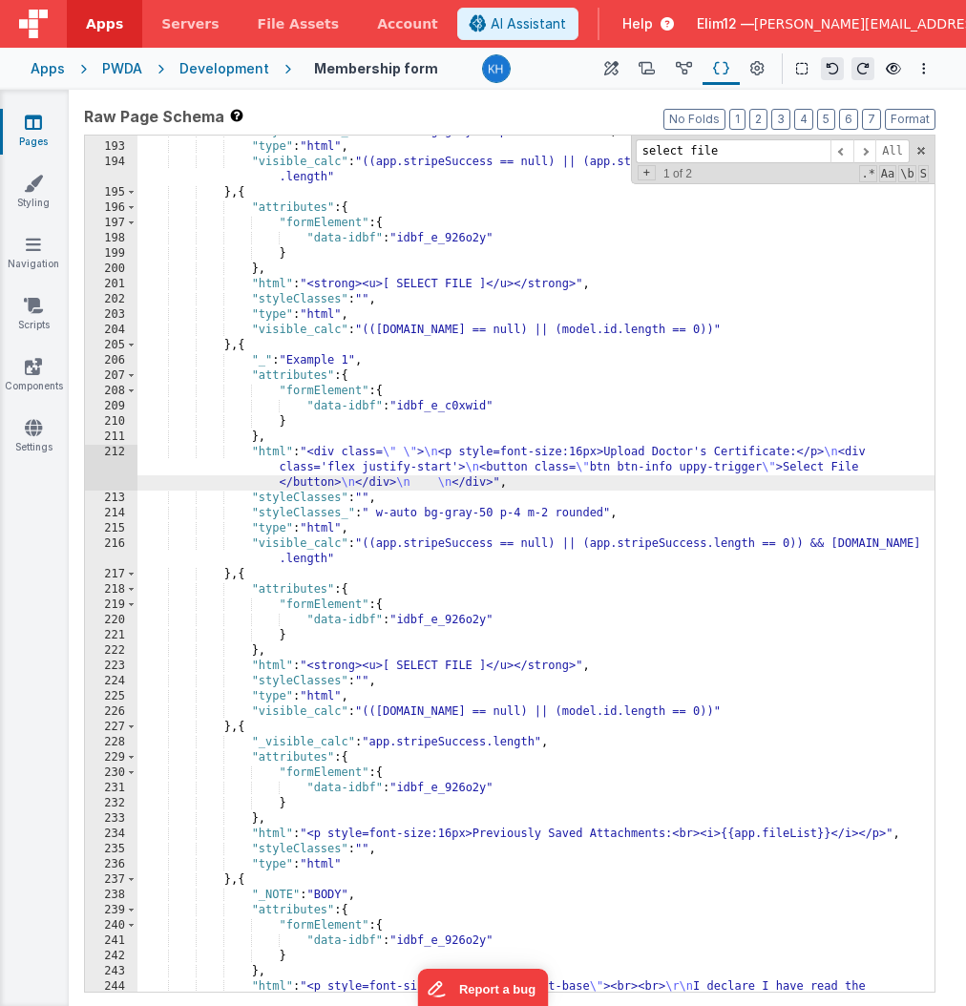
click at [114, 455] on div "212" at bounding box center [111, 468] width 52 height 46
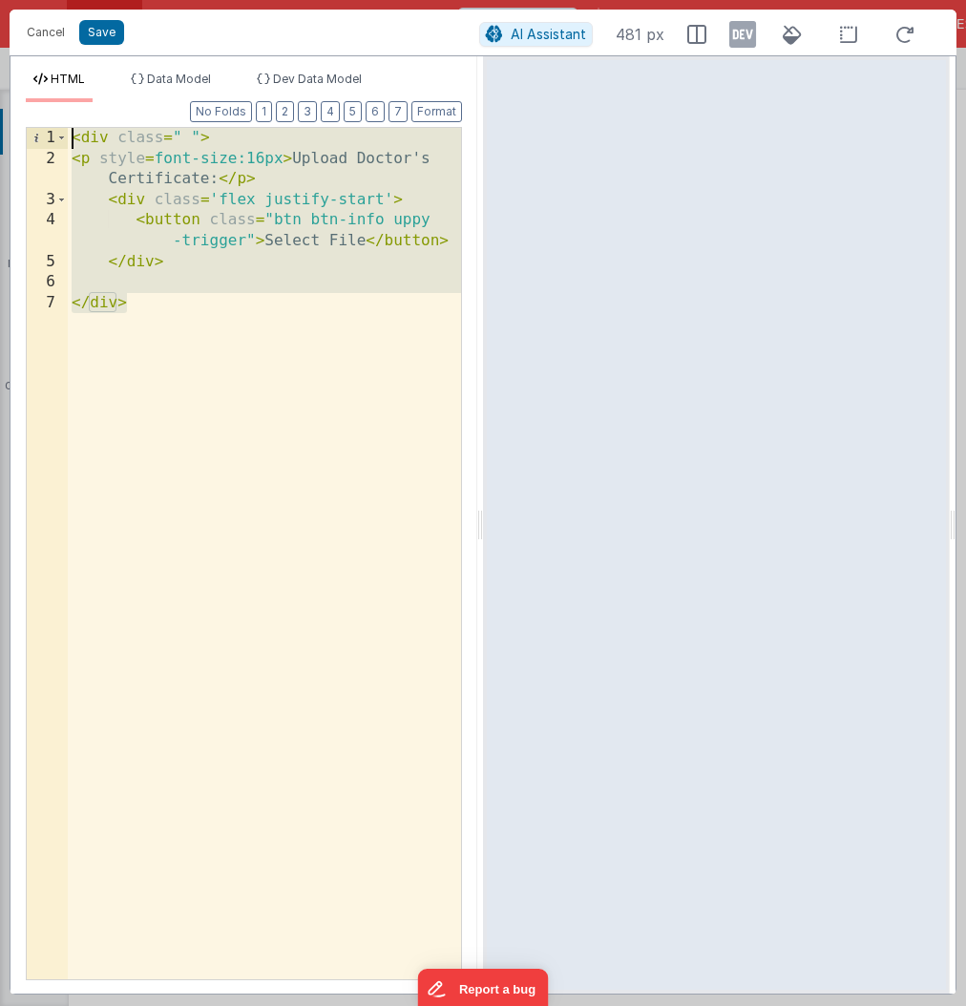
drag, startPoint x: 180, startPoint y: 306, endPoint x: 46, endPoint y: 123, distance: 227.3
click at [46, 123] on div "Format 7 6 5 4 3 2 1 No Folds 1 2 3 4 5 6 7 < div class = " " > < p style = fon…" at bounding box center [244, 540] width 436 height 876
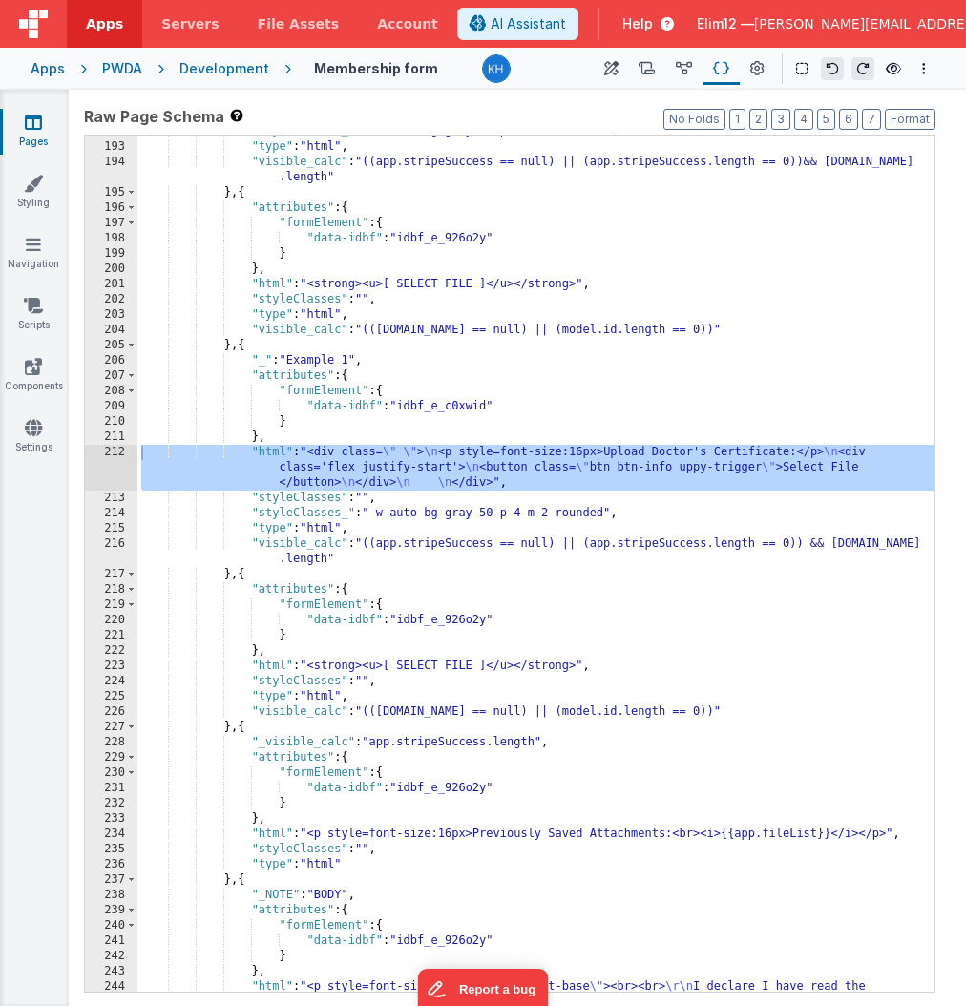
click at [408, 664] on div ""styleClasses_" : " w-auto bg-gray-50 p-4 m-2 rounded" , "type" : "html" , "vis…" at bounding box center [535, 605] width 797 height 963
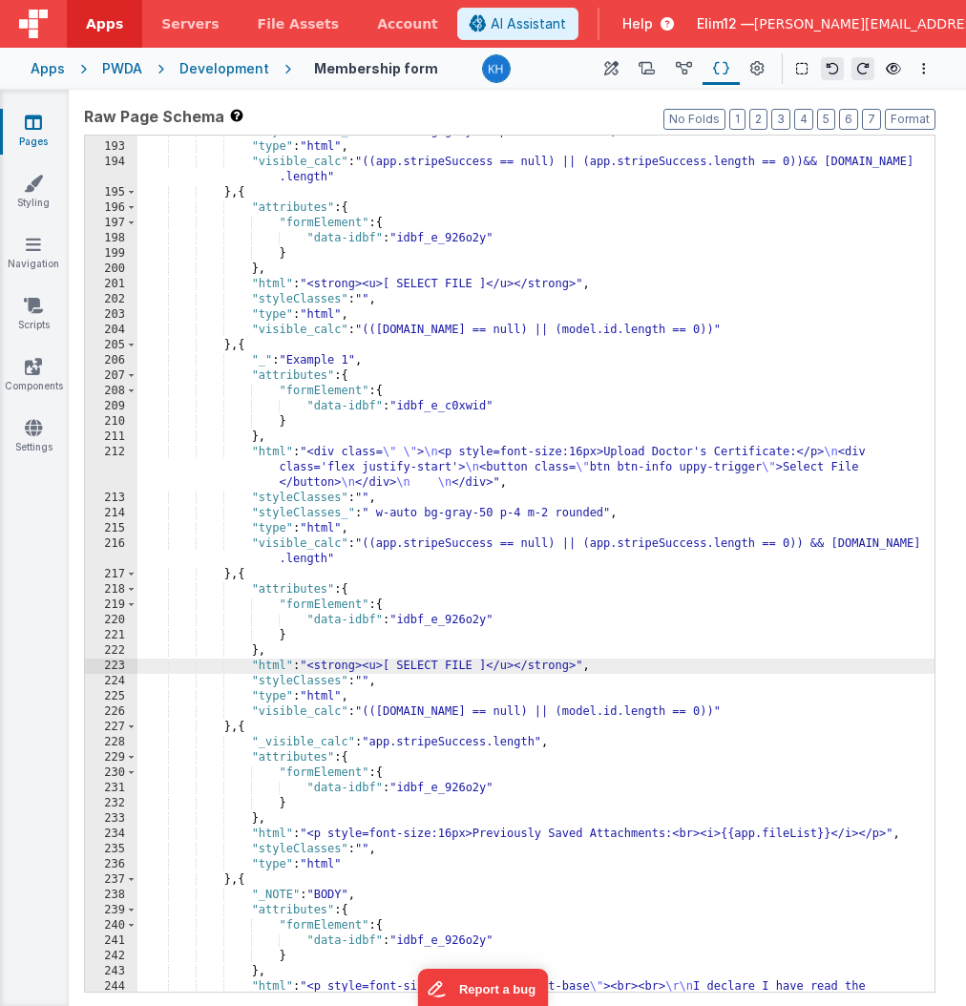
click at [123, 664] on div "223" at bounding box center [111, 665] width 52 height 15
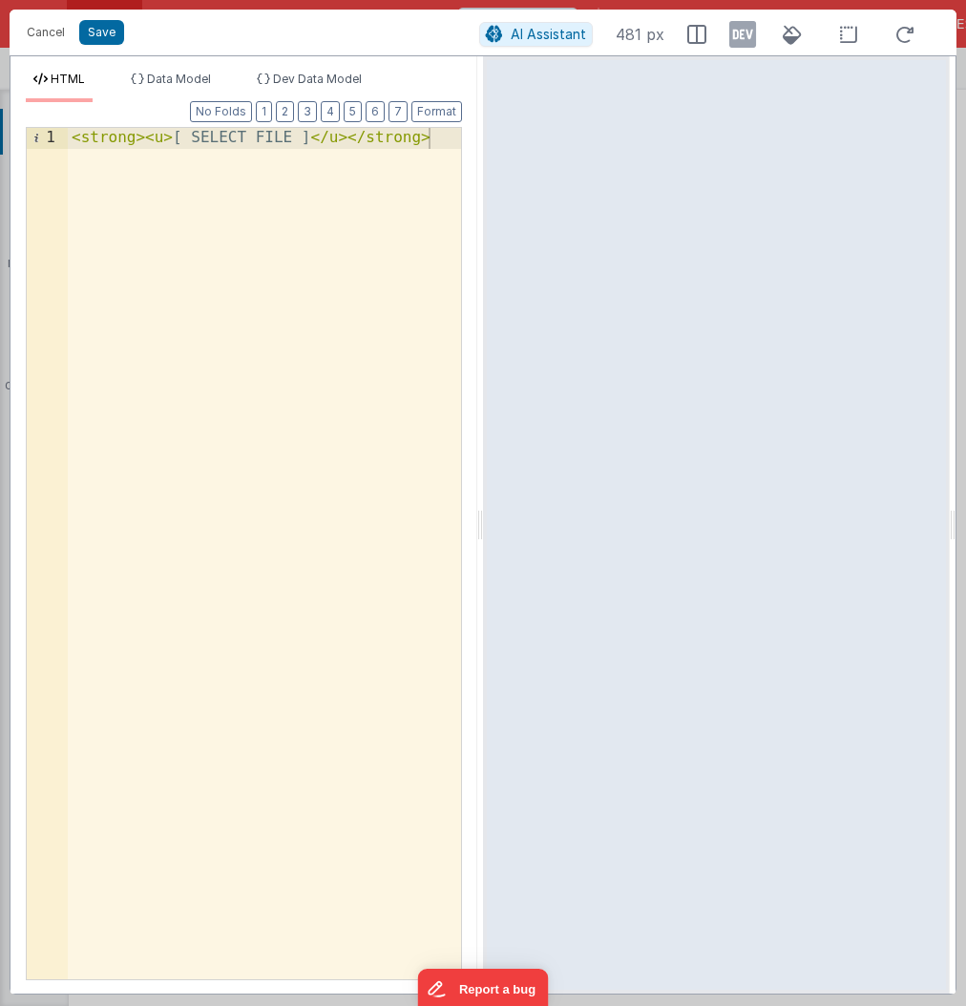
click at [73, 137] on div "< strong > < u > [ SELECT FILE ] </ u > </ strong >" at bounding box center [264, 574] width 393 height 893
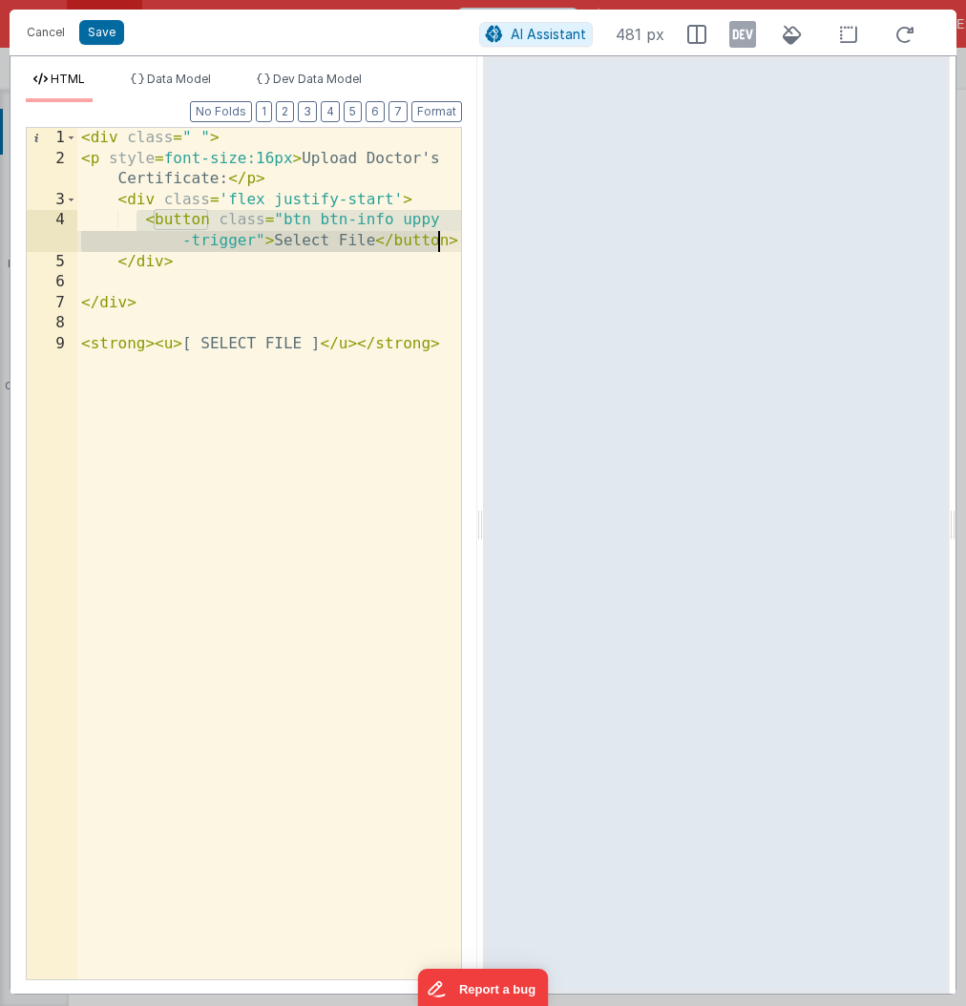
drag, startPoint x: 137, startPoint y: 218, endPoint x: 439, endPoint y: 232, distance: 301.9
click at [439, 232] on div "< div class = " " > < p style = font-size:16px > Upload Doctor's Certificate: <…" at bounding box center [269, 574] width 384 height 893
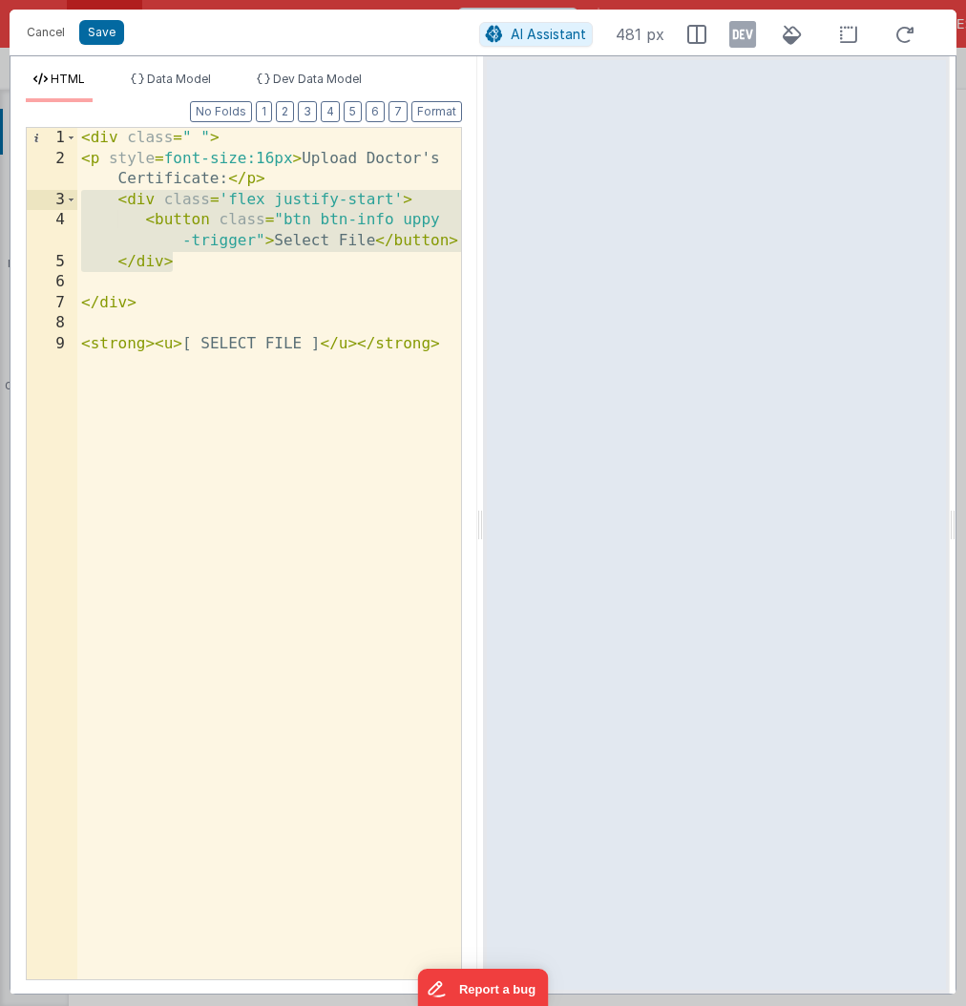
drag, startPoint x: 185, startPoint y: 266, endPoint x: 43, endPoint y: 202, distance: 155.9
click at [43, 202] on div "1 2 3 4 5 6 7 8 9 < div class = " " > < p style = font-size:16px > Upload Docto…" at bounding box center [244, 553] width 436 height 853
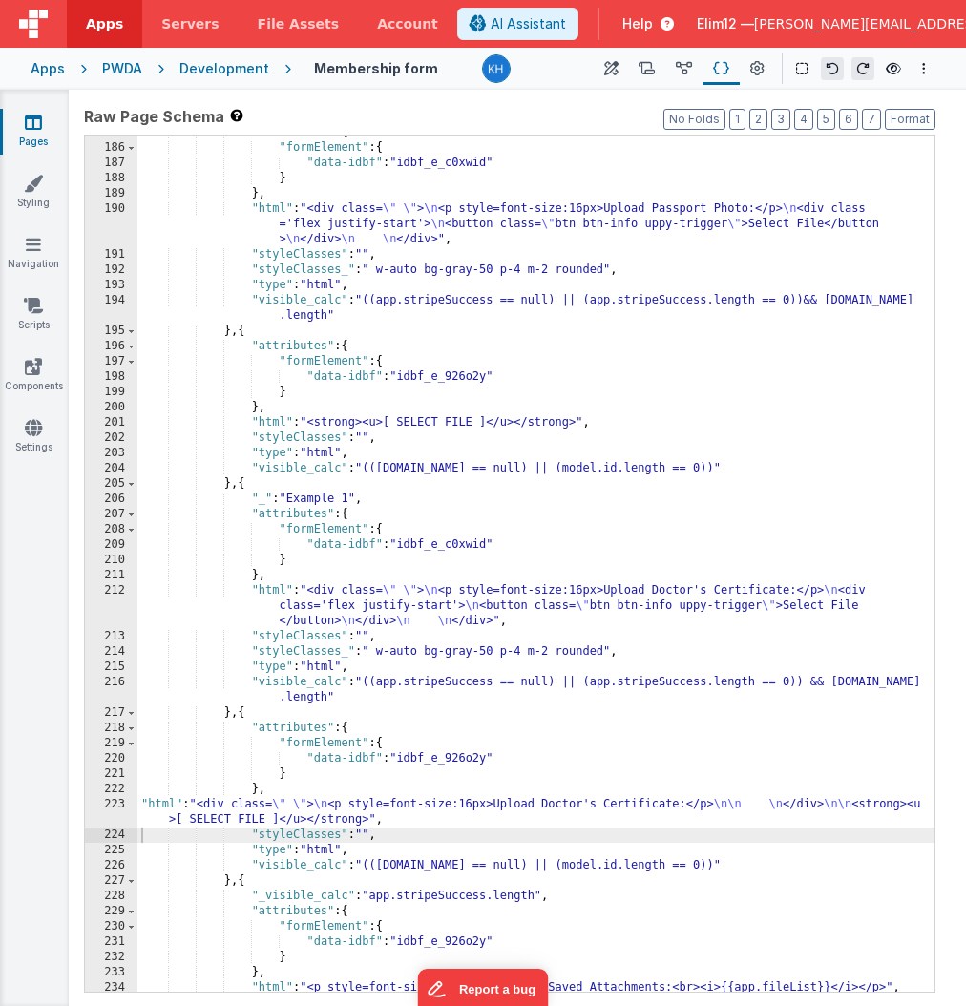
scroll to position [2857, 0]
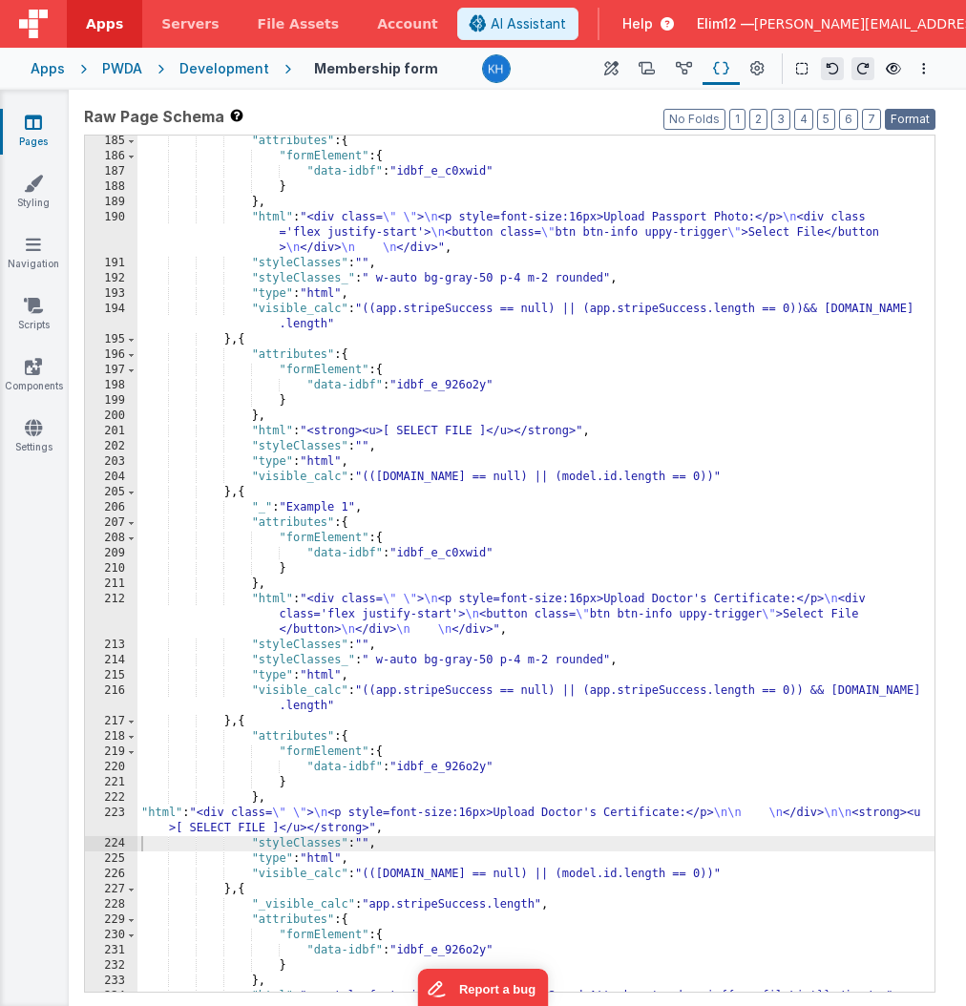
click at [913, 123] on button "Format" at bounding box center [910, 119] width 51 height 21
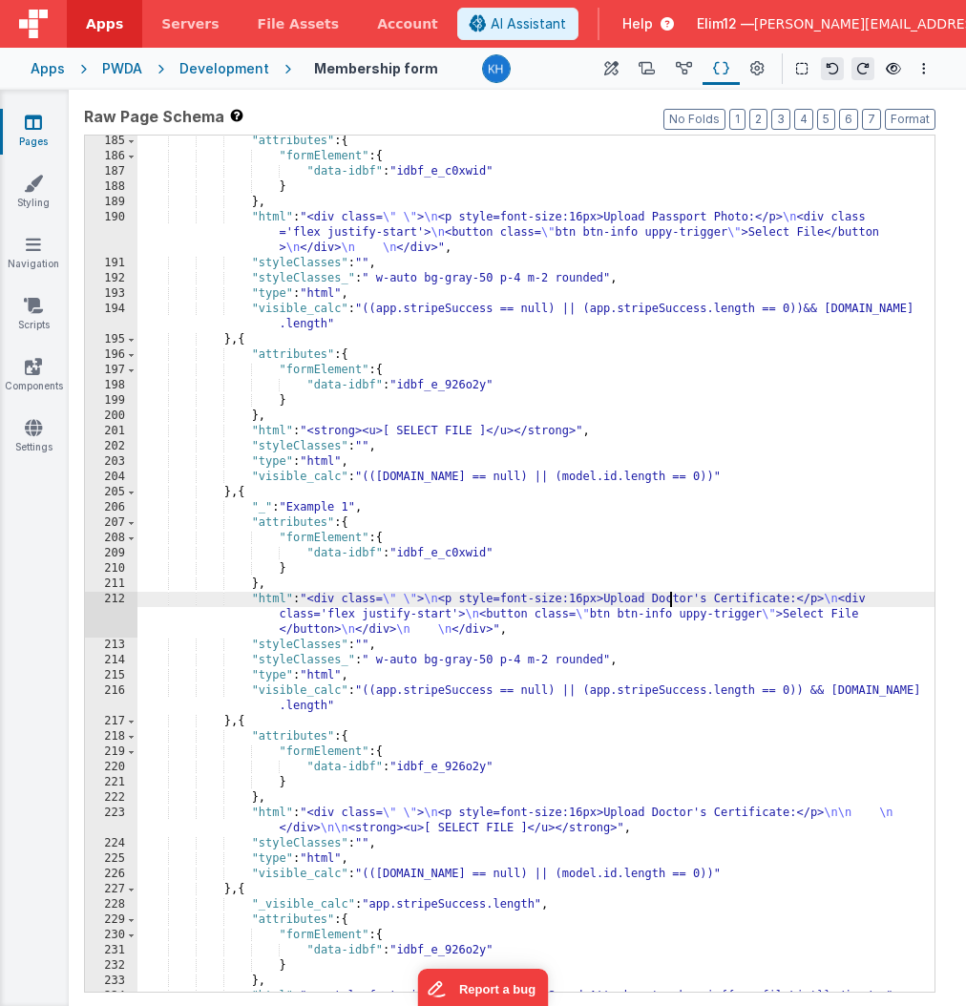
click at [669, 599] on div ""attributes" : { "formElement" : { "data-idbf" : "idbf_e_c0xwid" } } , "html" :…" at bounding box center [535, 577] width 797 height 887
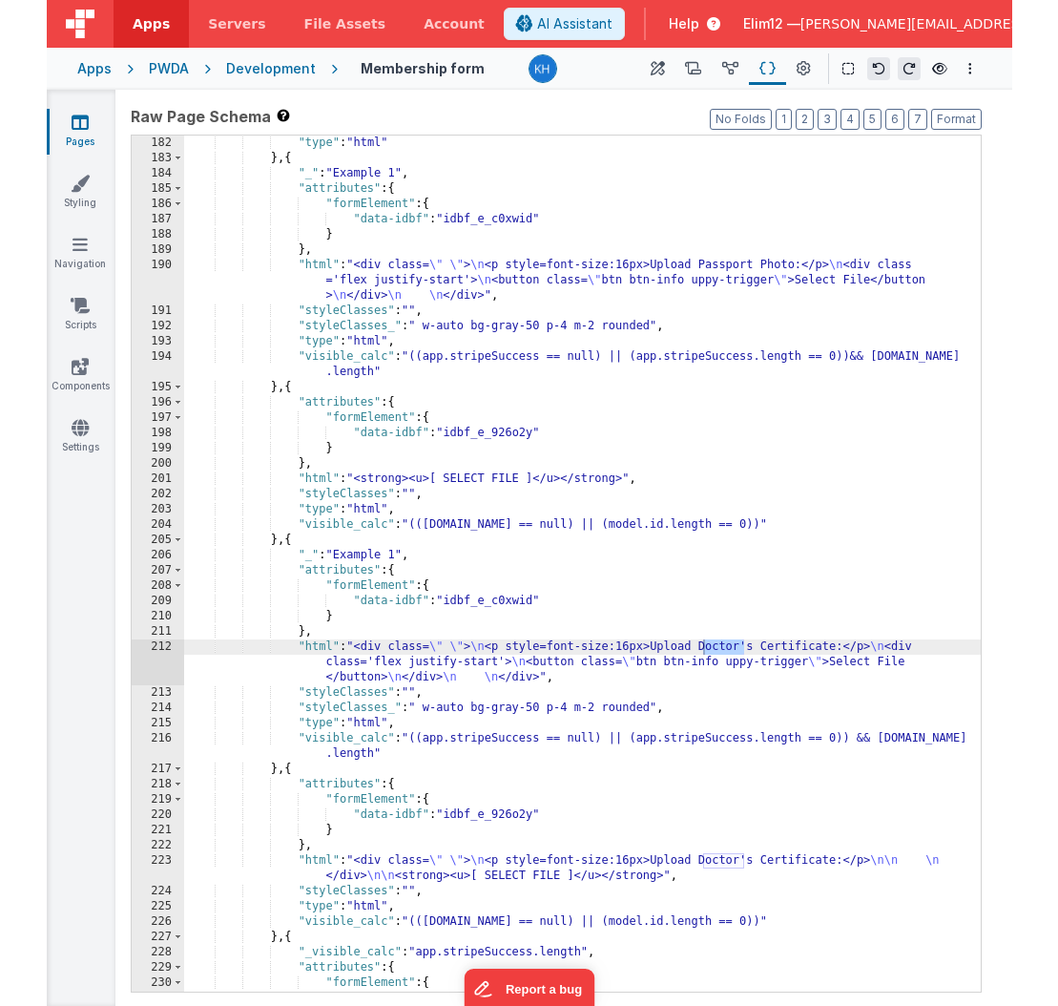
scroll to position [2798, 0]
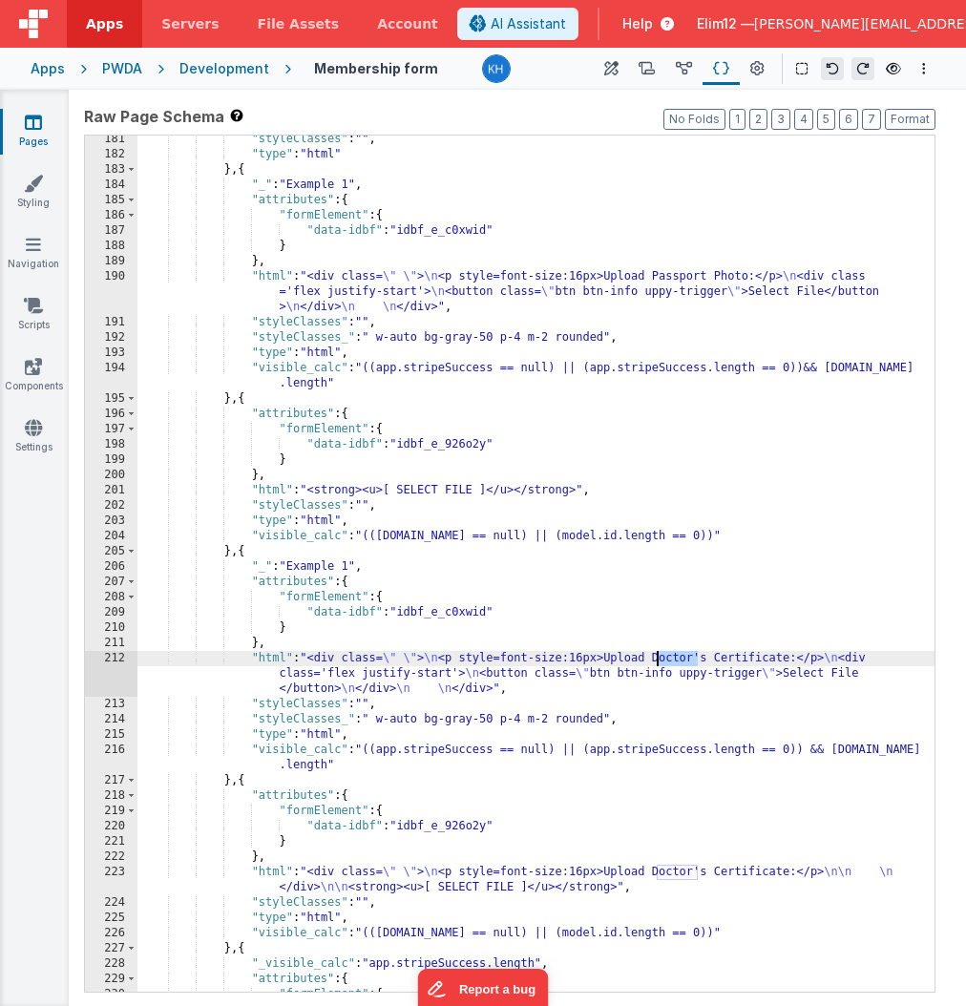
click at [657, 282] on div ""styleClasses" : "" , "type" : "html" } , { "_" : "Example 1" , "attributes" : …" at bounding box center [535, 575] width 797 height 887
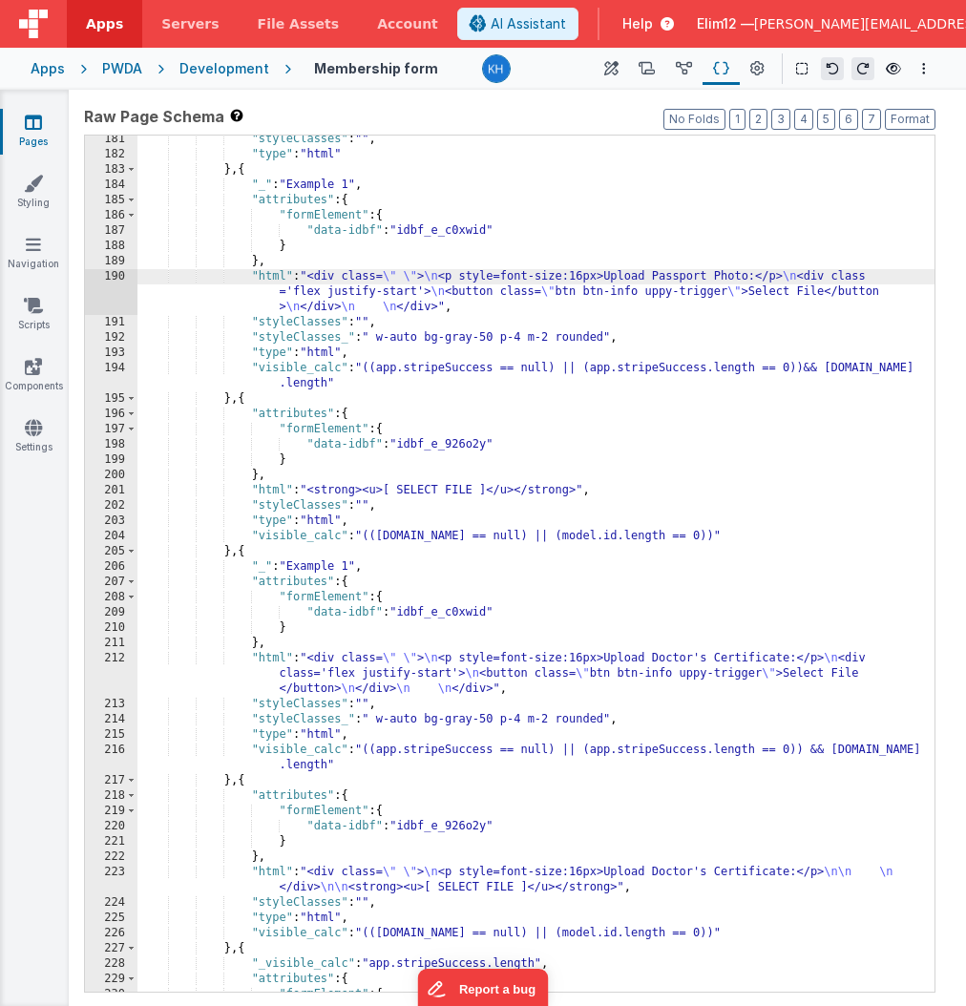
click at [429, 487] on div ""styleClasses" : "" , "type" : "html" } , { "_" : "Example 1" , "attributes" : …" at bounding box center [535, 575] width 797 height 887
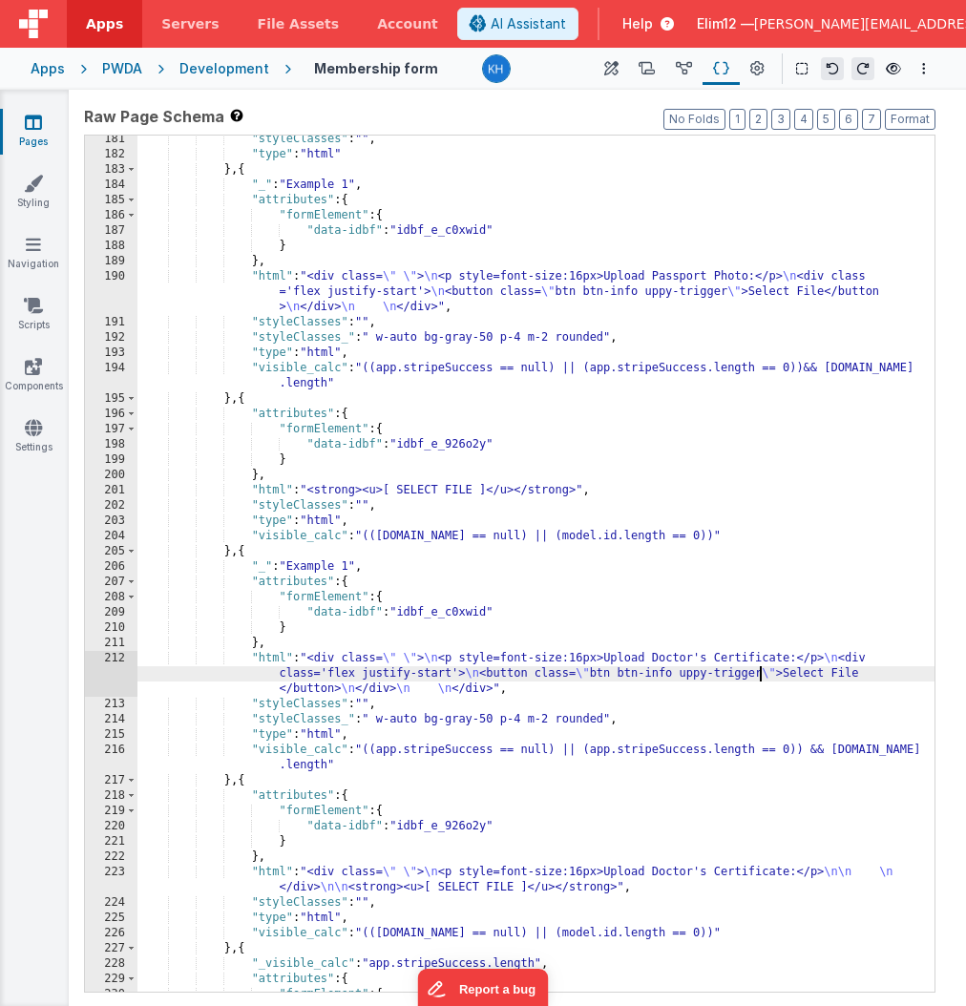
click at [761, 678] on div ""styleClasses" : "" , "type" : "html" } , { "_" : "Example 1" , "attributes" : …" at bounding box center [535, 575] width 797 height 887
click at [792, 677] on div ""styleClasses" : "" , "type" : "html" } , { "_" : "Example 1" , "attributes" : …" at bounding box center [535, 575] width 797 height 887
click at [111, 664] on div "212" at bounding box center [111, 674] width 52 height 46
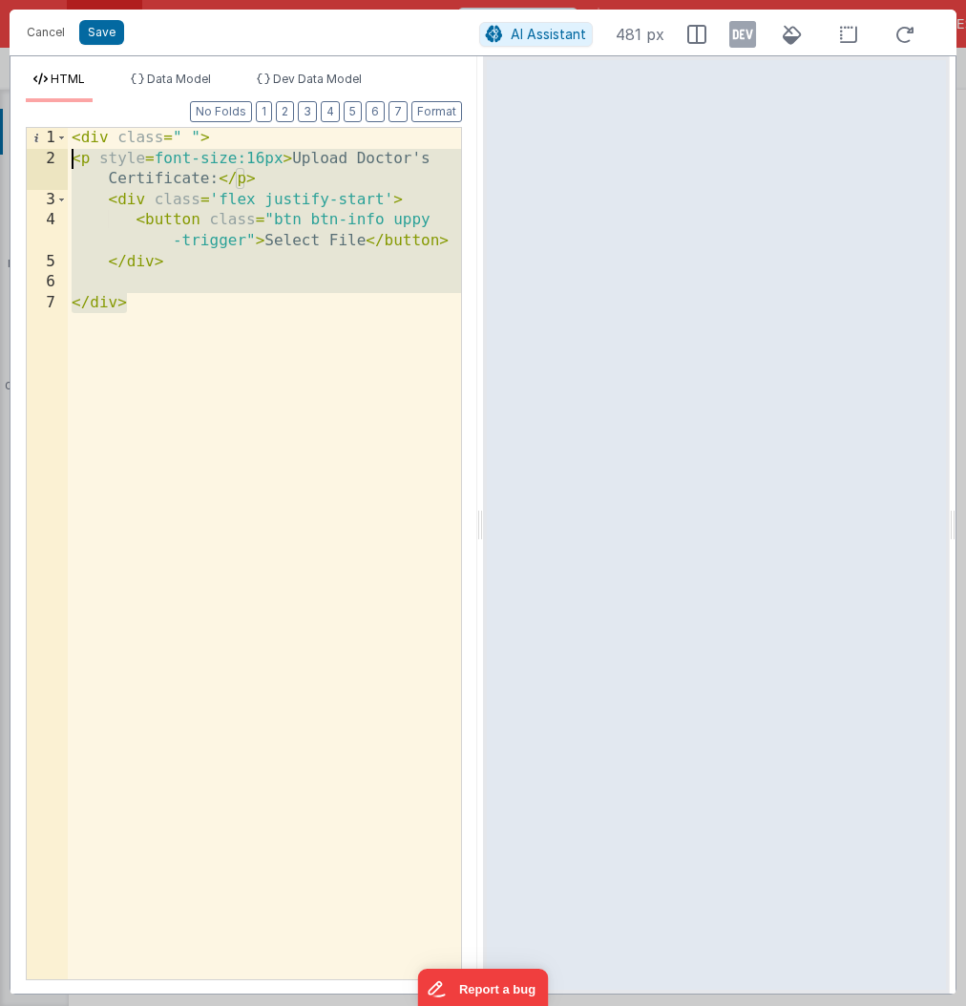
drag, startPoint x: 254, startPoint y: 365, endPoint x: -8, endPoint y: 58, distance: 402.7
click at [0, 58] on html "Cancel Save AI Assistant 481 px HTML Data Model Dev Data Model Format 7 6 5 4 3…" at bounding box center [483, 503] width 966 height 1006
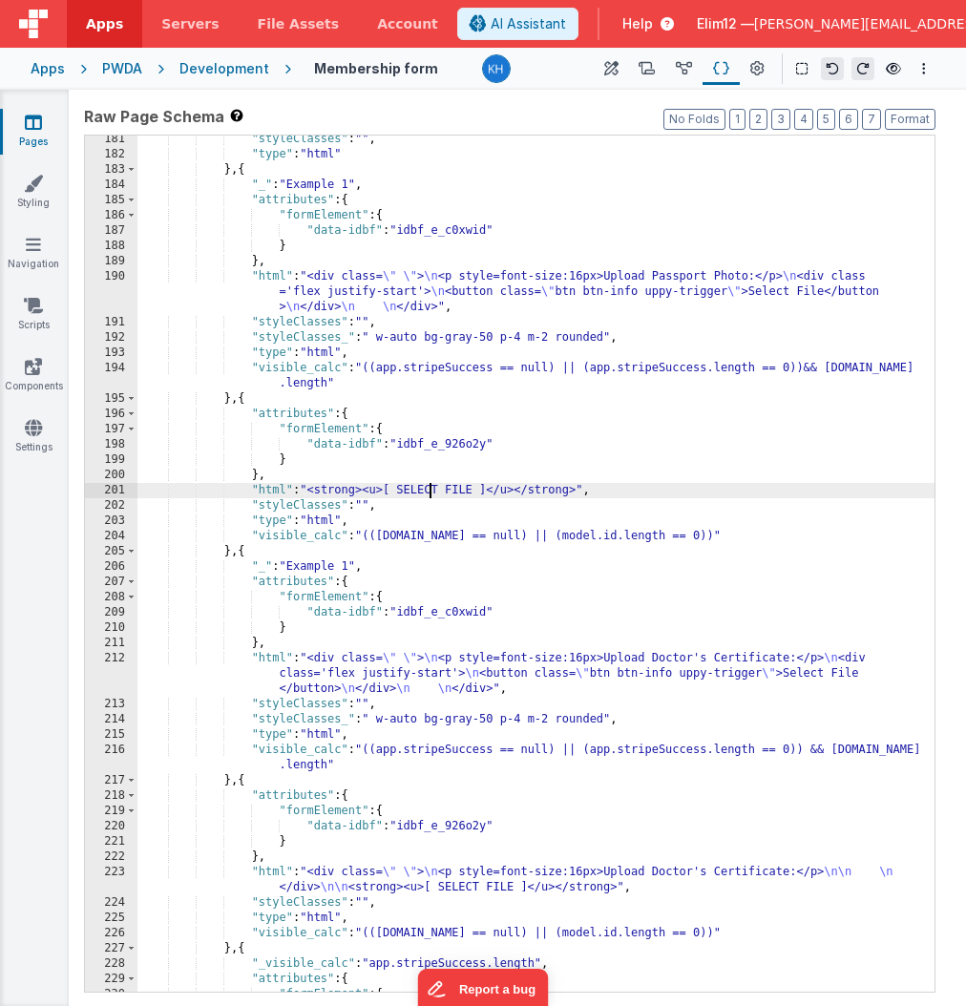
click at [431, 484] on div ""styleClasses" : "" , "type" : "html" } , { "_" : "Example 1" , "attributes" : …" at bounding box center [535, 575] width 797 height 887
click at [118, 489] on div "201" at bounding box center [111, 490] width 52 height 15
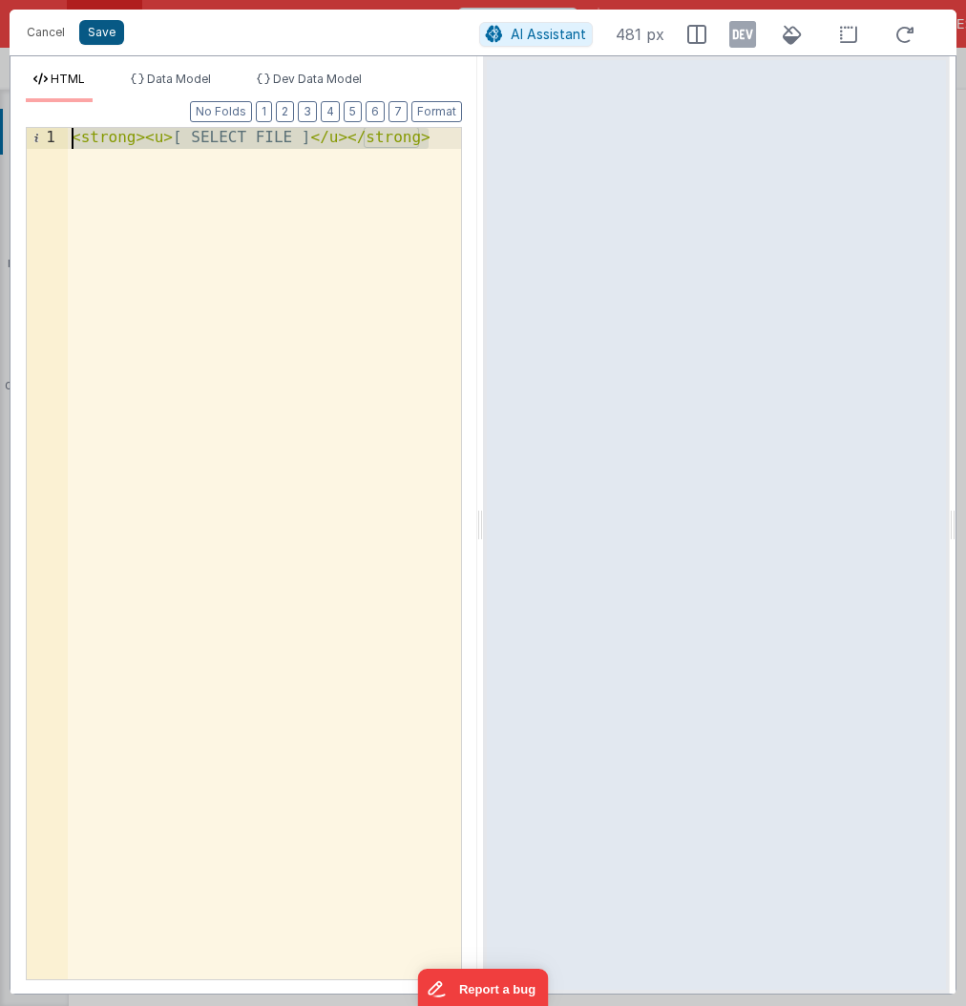
drag, startPoint x: 342, startPoint y: 330, endPoint x: 102, endPoint y: 41, distance: 375.5
click at [102, 41] on div "Cancel Save AI Assistant 481 px HTML Data Model Dev Data Model Format 7 6 5 4 3…" at bounding box center [483, 502] width 947 height 985
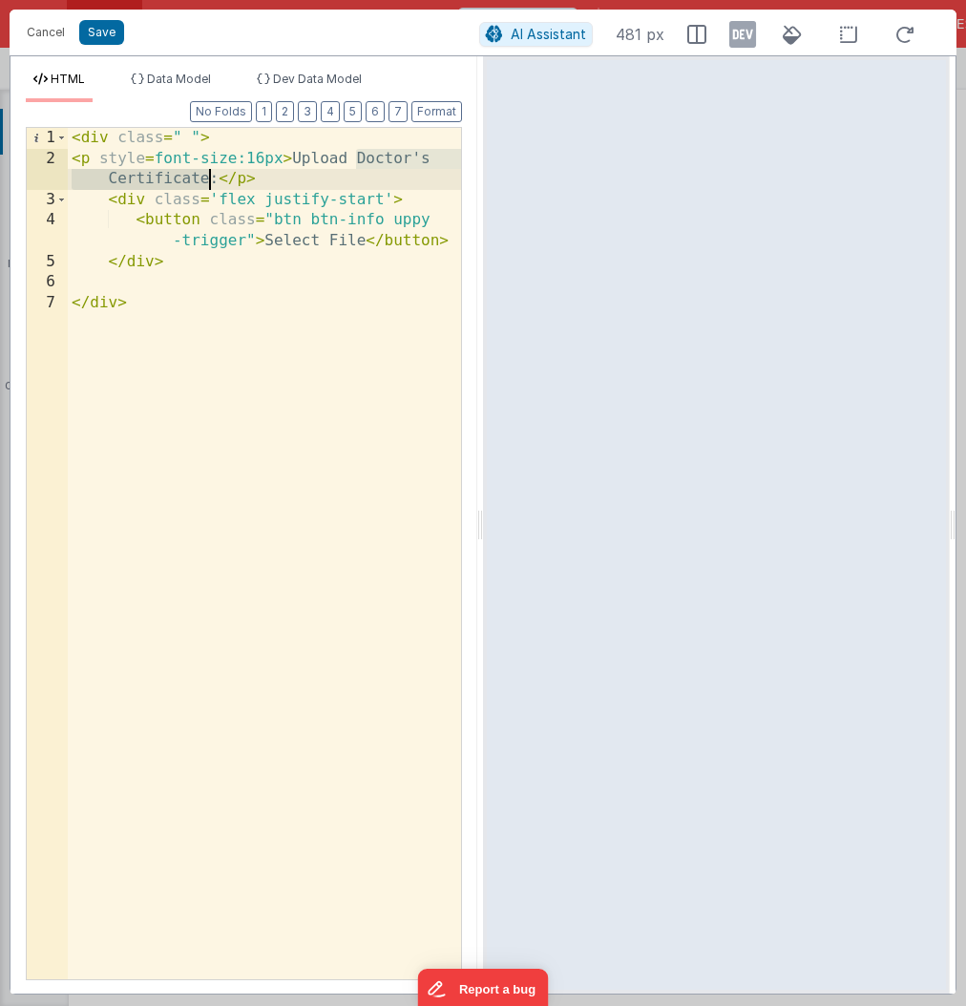
drag, startPoint x: 355, startPoint y: 158, endPoint x: 210, endPoint y: 181, distance: 146.8
click at [210, 181] on div "< div class = " " > < p style = font-size:16px > Upload Doctor's Certificate: <…" at bounding box center [264, 574] width 393 height 893
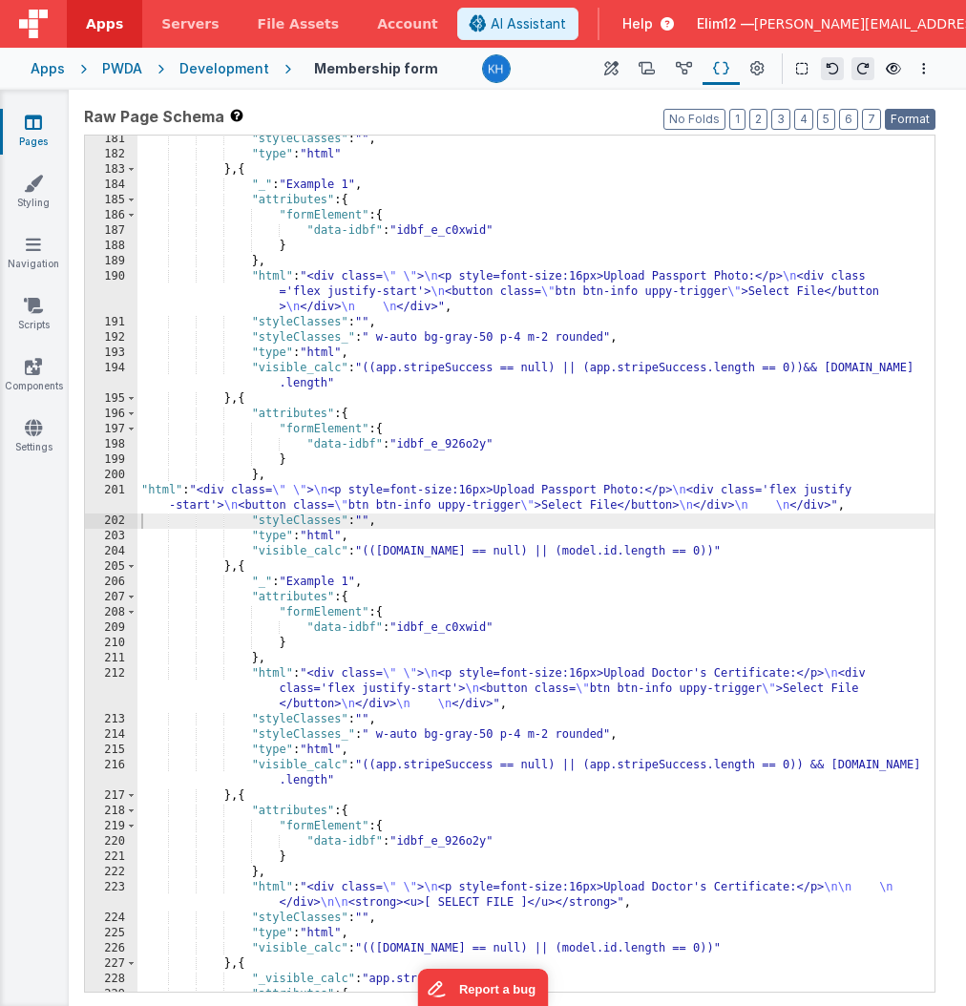
click at [916, 120] on button "Format" at bounding box center [910, 119] width 51 height 21
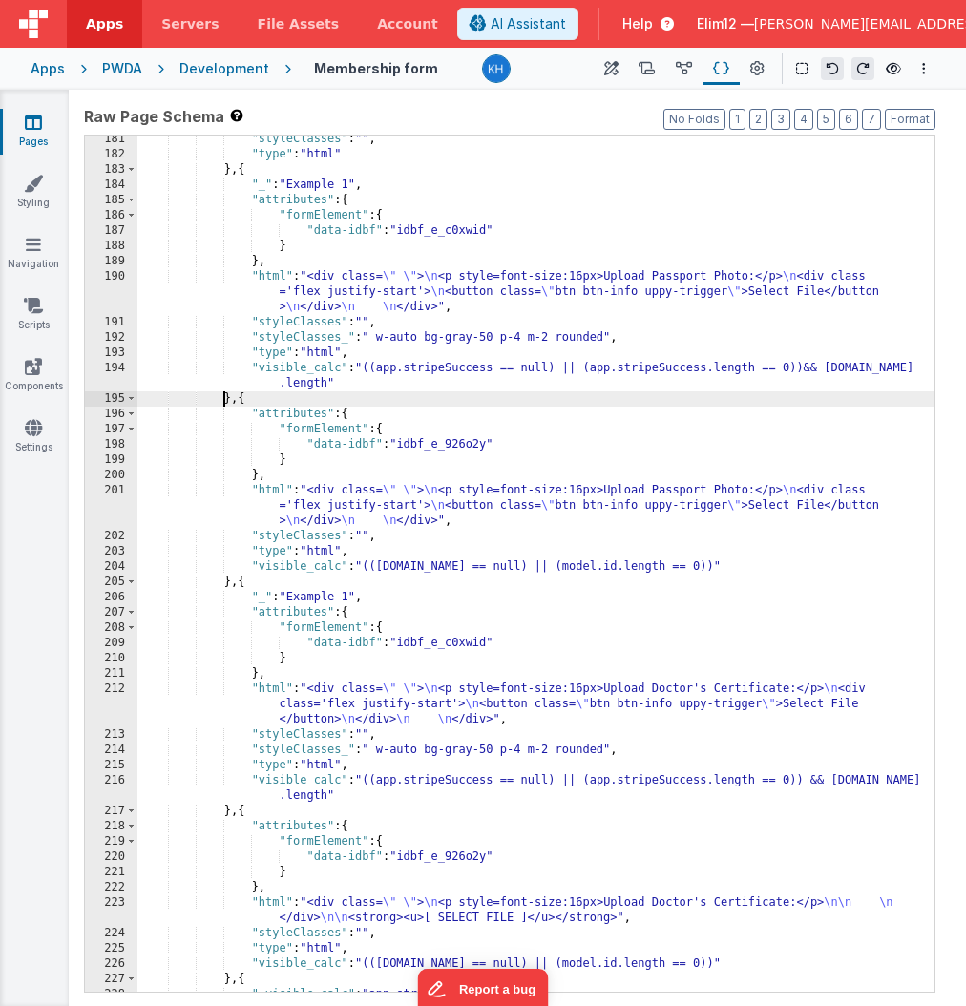
click at [223, 399] on div ""styleClasses" : "" , "type" : "html" } , { "_" : "Example 1" , "attributes" : …" at bounding box center [535, 575] width 797 height 887
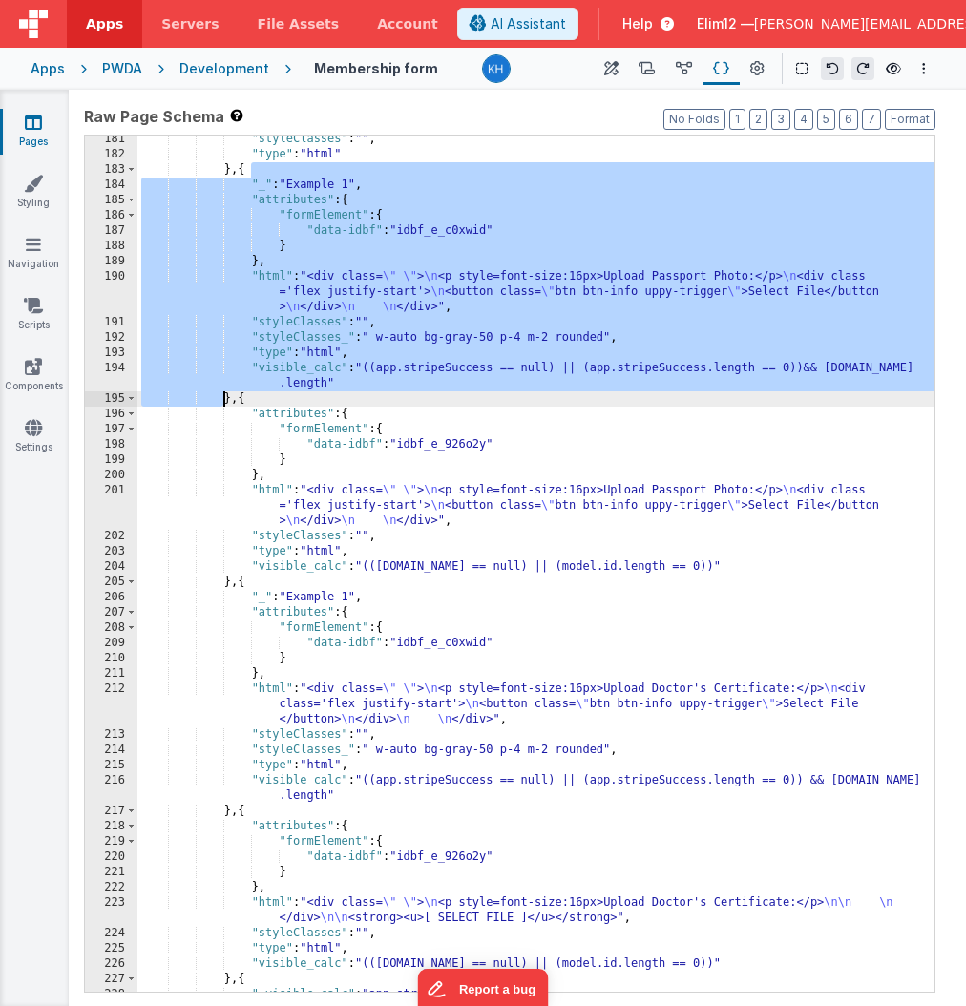
click at [816, 382] on div ""styleClasses" : "" , "type" : "html" } , { "_" : "Example 1" , "attributes" : …" at bounding box center [535, 575] width 797 height 887
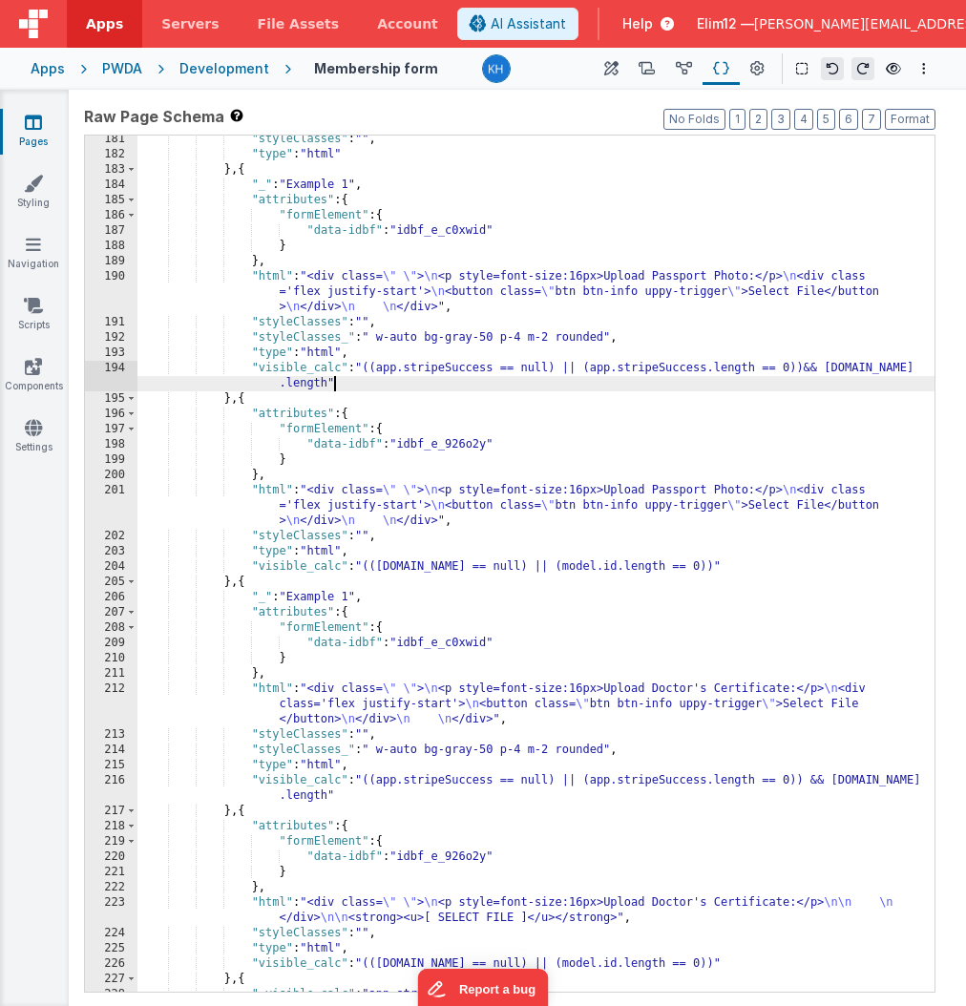
click at [808, 366] on div ""styleClasses" : "" , "type" : "html" } , { "_" : "Example 1" , "attributes" : …" at bounding box center [535, 575] width 797 height 887
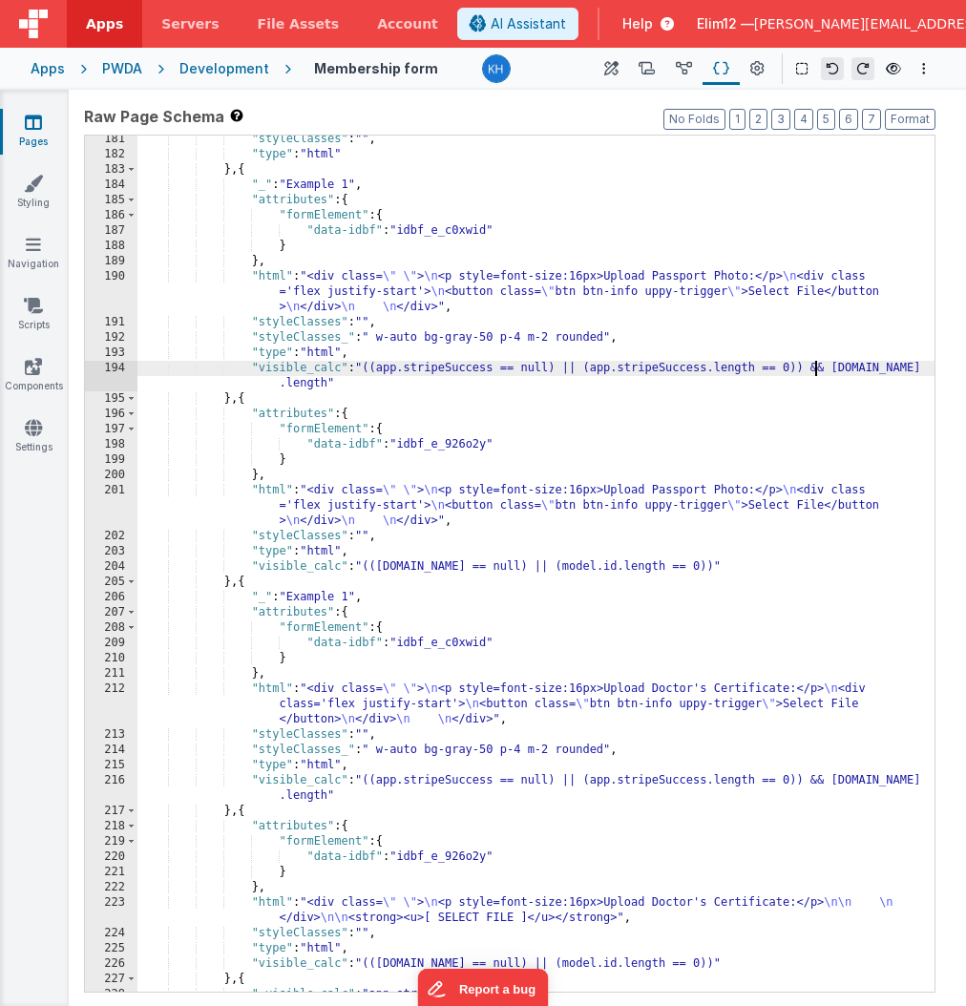
click at [282, 583] on div ""styleClasses" : "" , "type" : "html" } , { "_" : "Example 1" , "attributes" : …" at bounding box center [535, 575] width 797 height 887
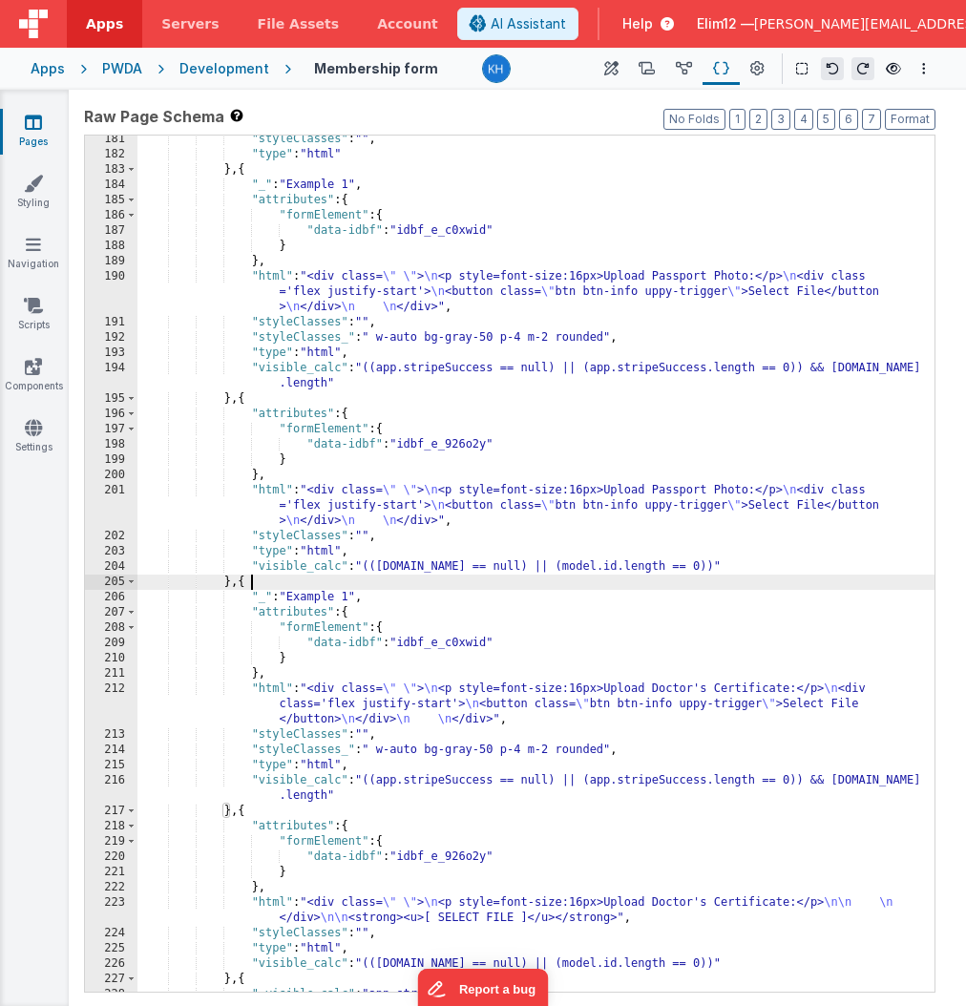
click at [282, 583] on div ""styleClasses" : "" , "type" : "html" } , { "_" : "Example 1" , "attributes" : …" at bounding box center [535, 575] width 797 height 887
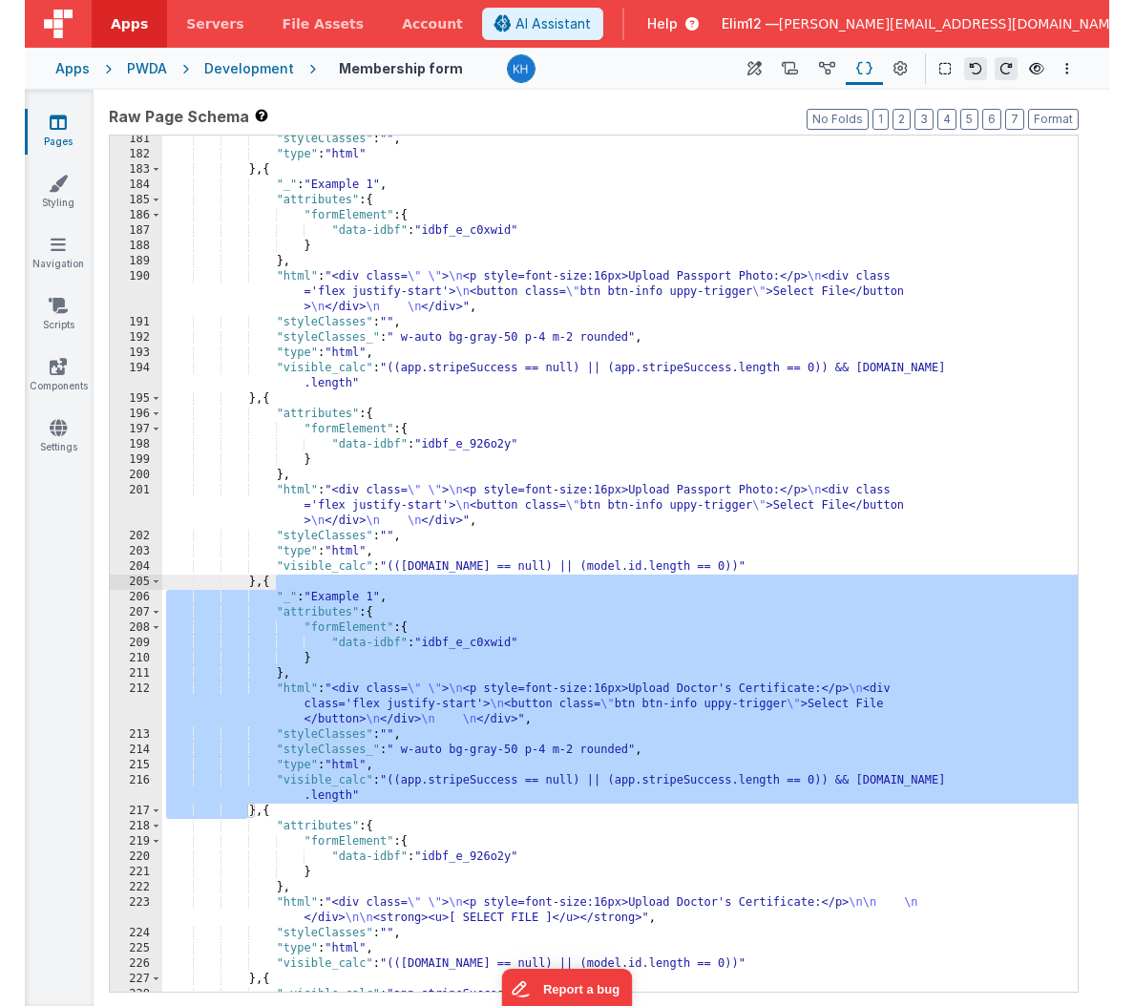
scroll to position [2767, 0]
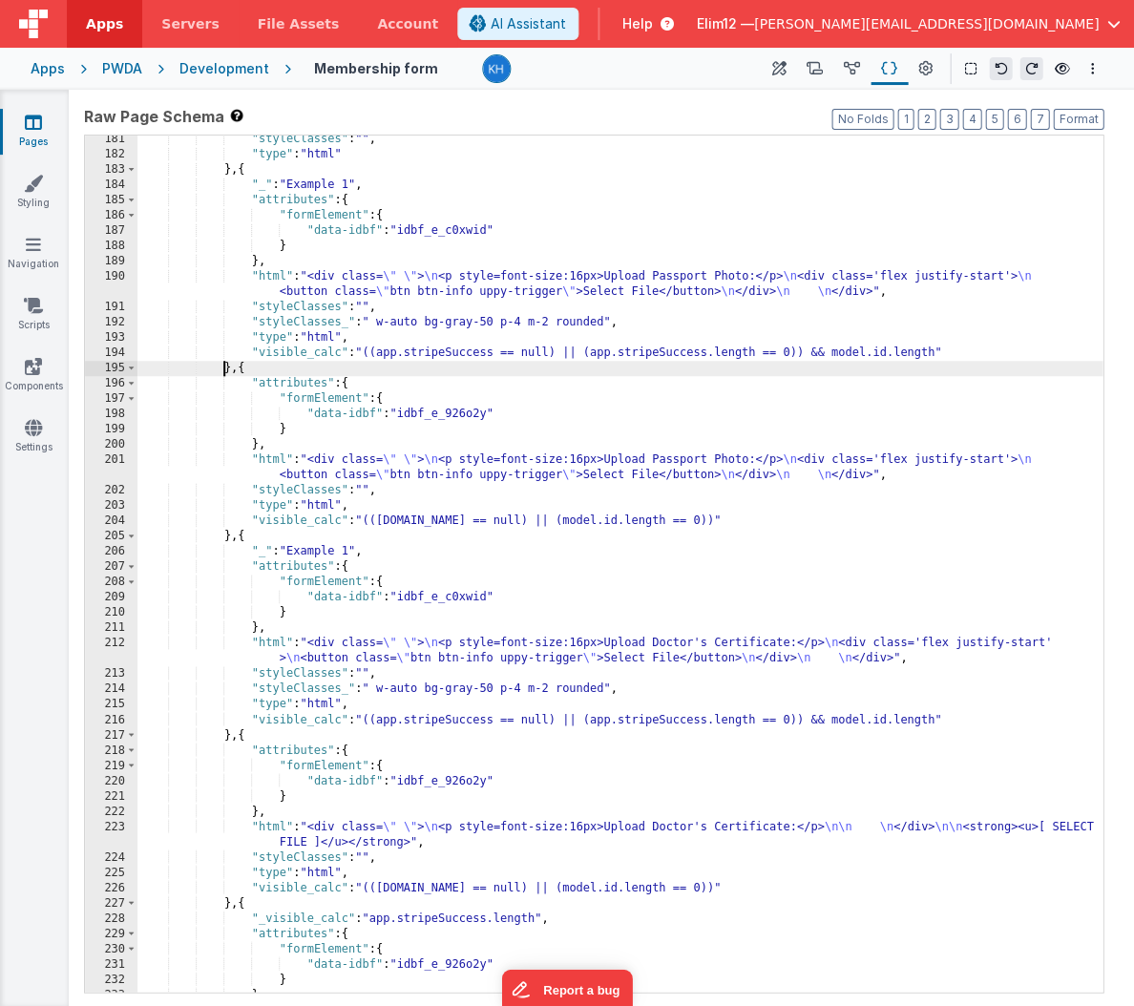
click at [225, 369] on div ""styleClasses" : "" , "type" : "html" } , { "_" : "Example 1" , "attributes" : …" at bounding box center [619, 575] width 965 height 887
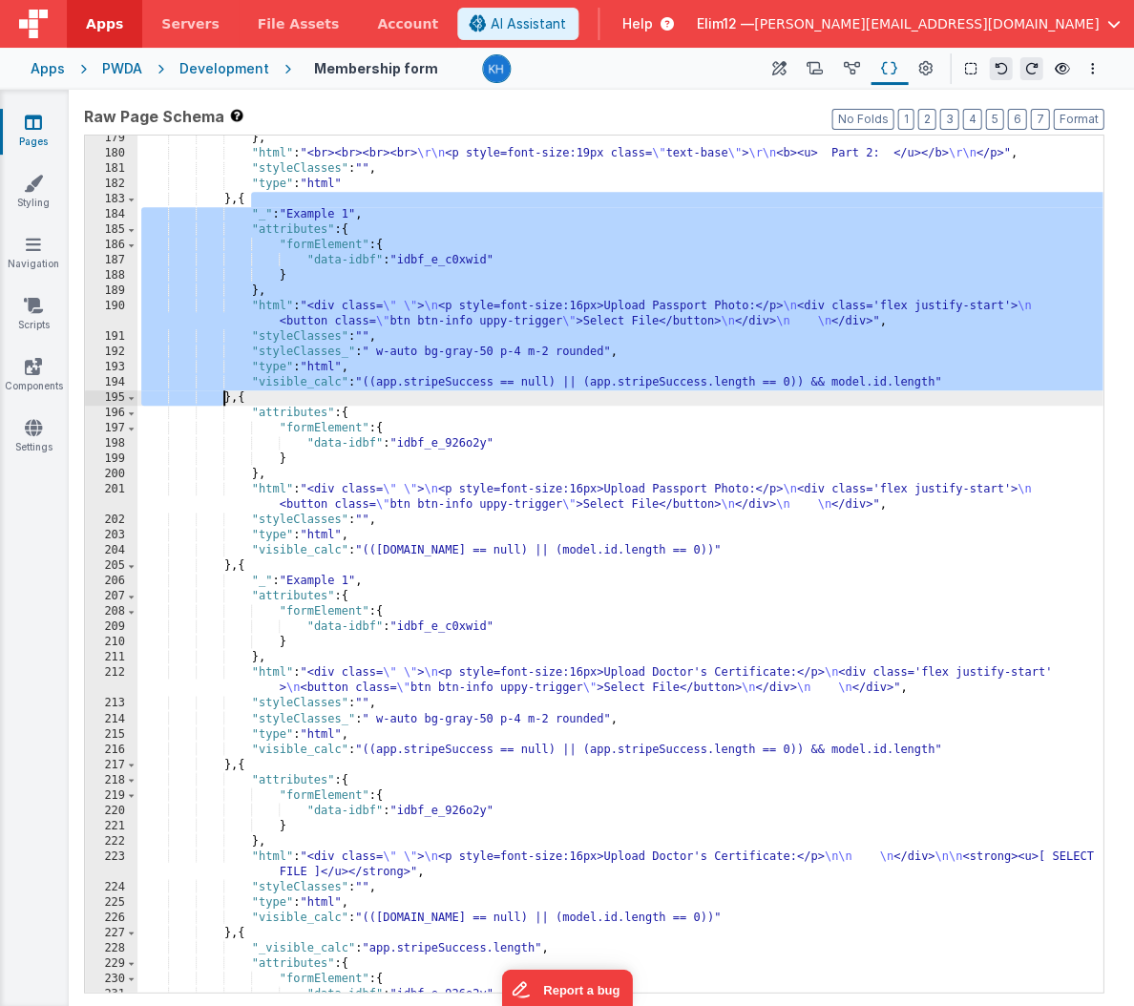
scroll to position [2719, 0]
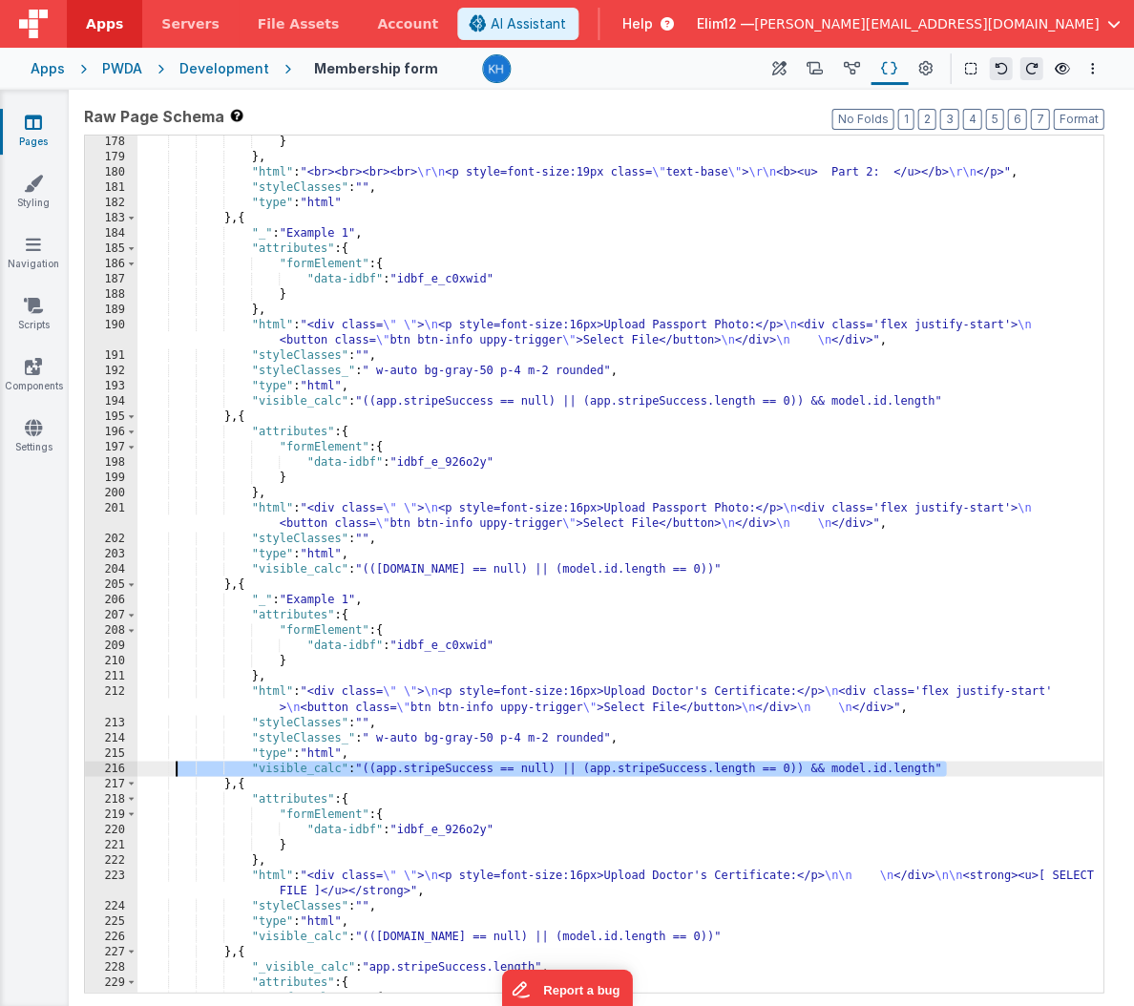
drag, startPoint x: 952, startPoint y: 767, endPoint x: 178, endPoint y: 769, distance: 773.9
click at [178, 769] on div "} } , "html" : "<br><br><br><br> \r\n <p style=font-size:19px class= \" text-ba…" at bounding box center [619, 578] width 965 height 887
click at [913, 389] on div "} } , "html" : "<br><br><br><br> \r\n <p style=font-size:19px class= \" text-ba…" at bounding box center [619, 578] width 965 height 887
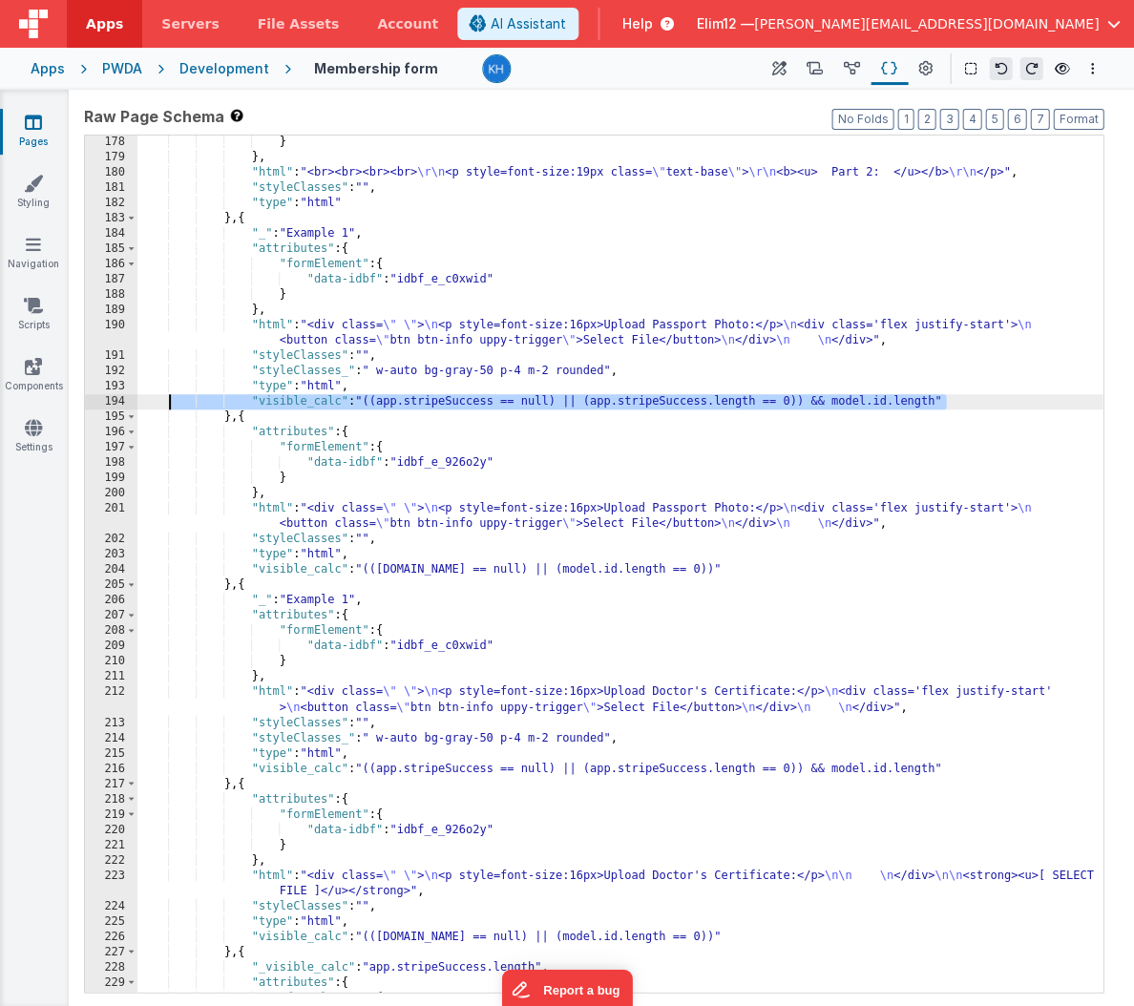
drag, startPoint x: 960, startPoint y: 397, endPoint x: 168, endPoint y: 404, distance: 792.1
click at [168, 404] on div "} } , "html" : "<br><br><br><br> \r\n <p style=font-size:19px class= \" text-ba…" at bounding box center [619, 578] width 965 height 887
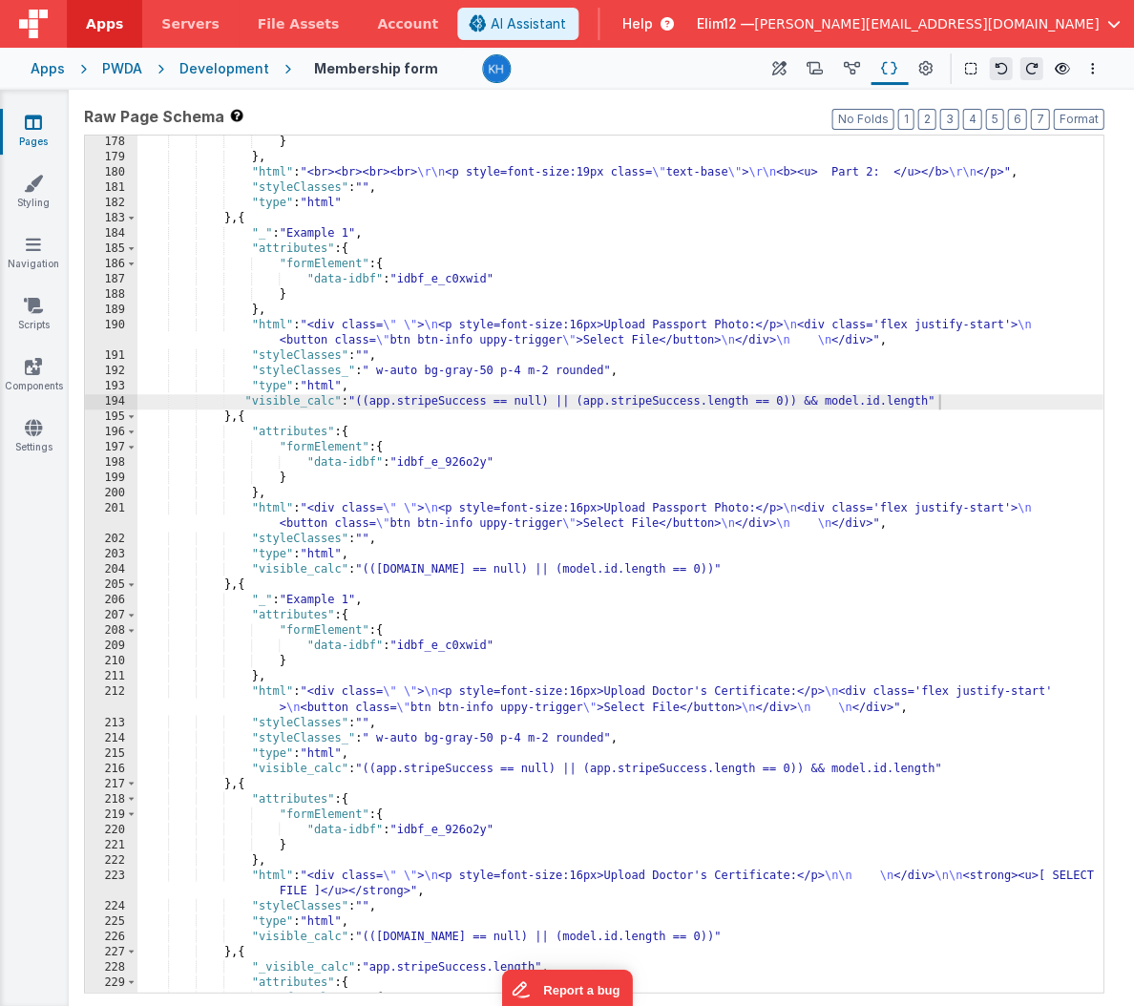
click at [334, 417] on div "} } , "html" : "<br><br><br><br> \r\n <p style=font-size:19px class= \" text-ba…" at bounding box center [619, 578] width 965 height 887
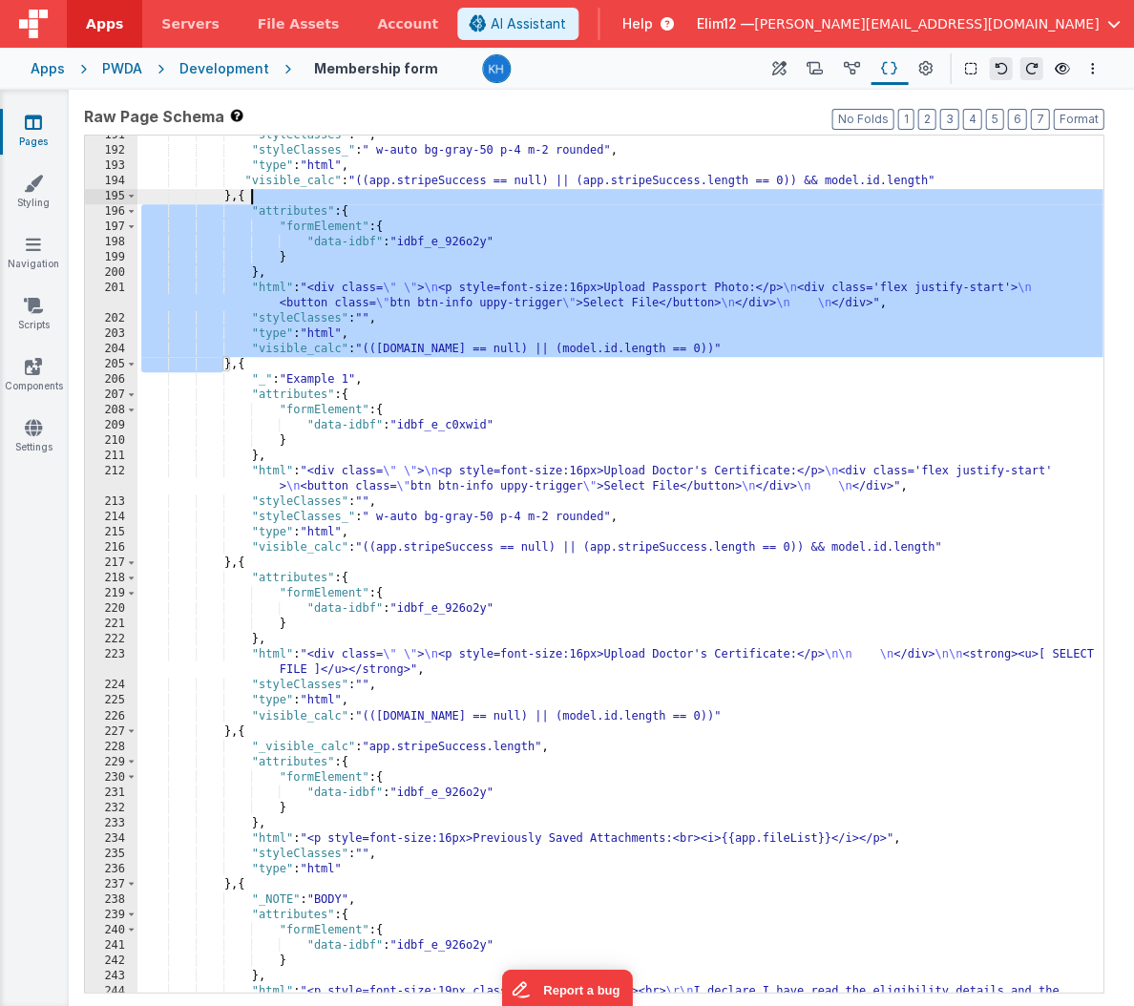
scroll to position [2939, 0]
click at [282, 363] on div ""styleClasses" : "" , "styleClasses_" : " w-auto bg-gray-50 p-4 m-2 rounded" , …" at bounding box center [619, 602] width 965 height 948
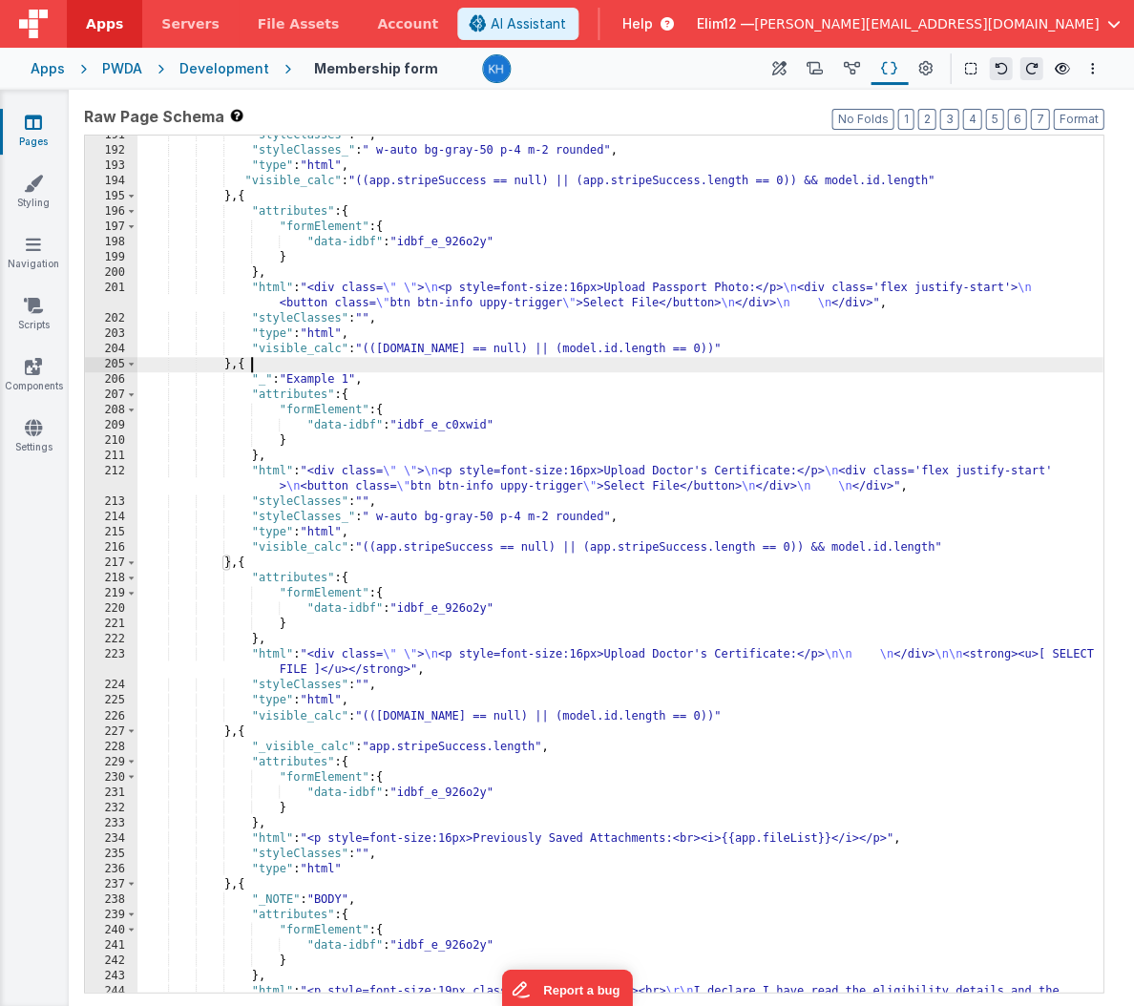
click at [282, 363] on div ""styleClasses" : "" , "styleClasses_" : " w-auto bg-gray-50 p-4 m-2 rounded" , …" at bounding box center [619, 602] width 965 height 948
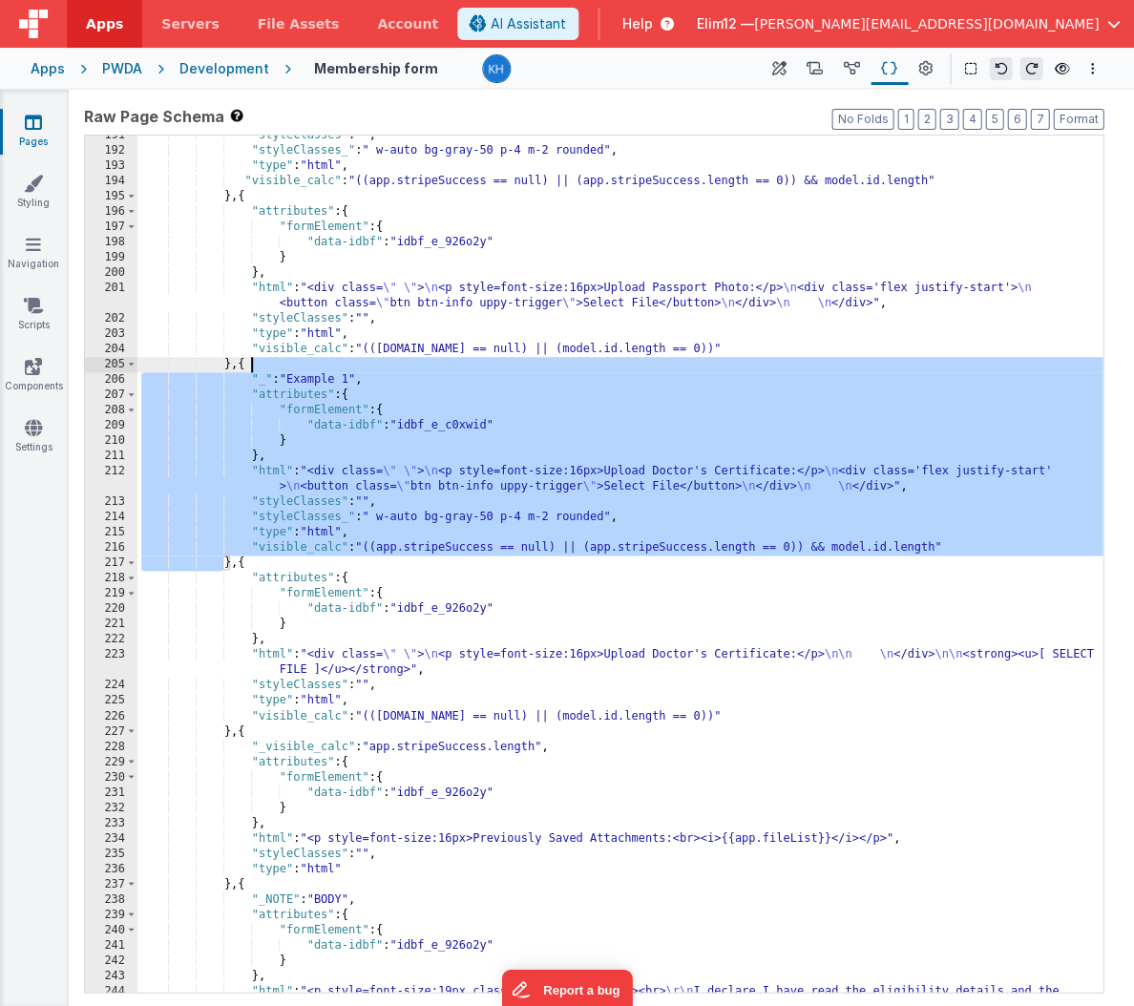
click at [269, 558] on div ""styleClasses" : "" , "styleClasses_" : " w-auto bg-gray-50 p-4 m-2 rounded" , …" at bounding box center [619, 602] width 965 height 948
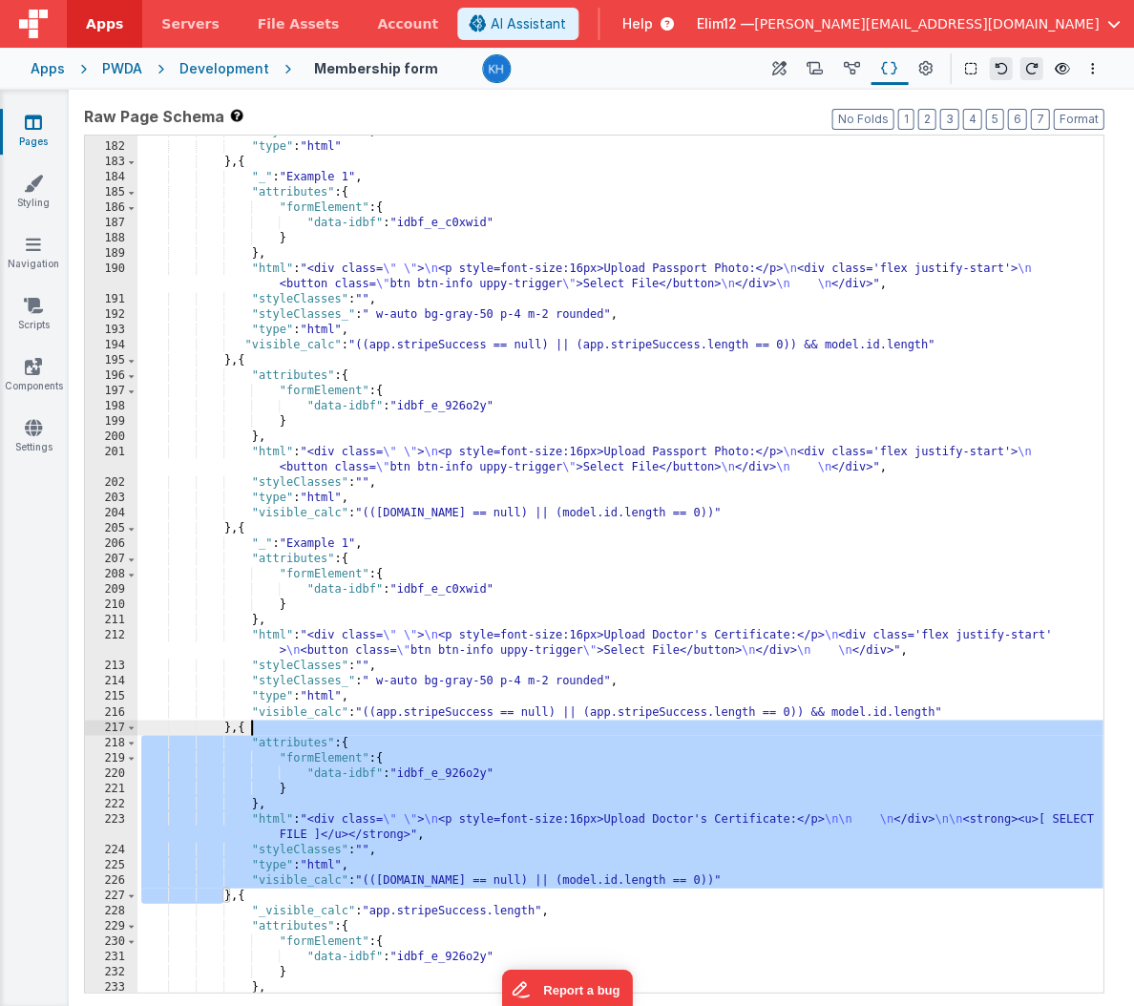
scroll to position [2769, 0]
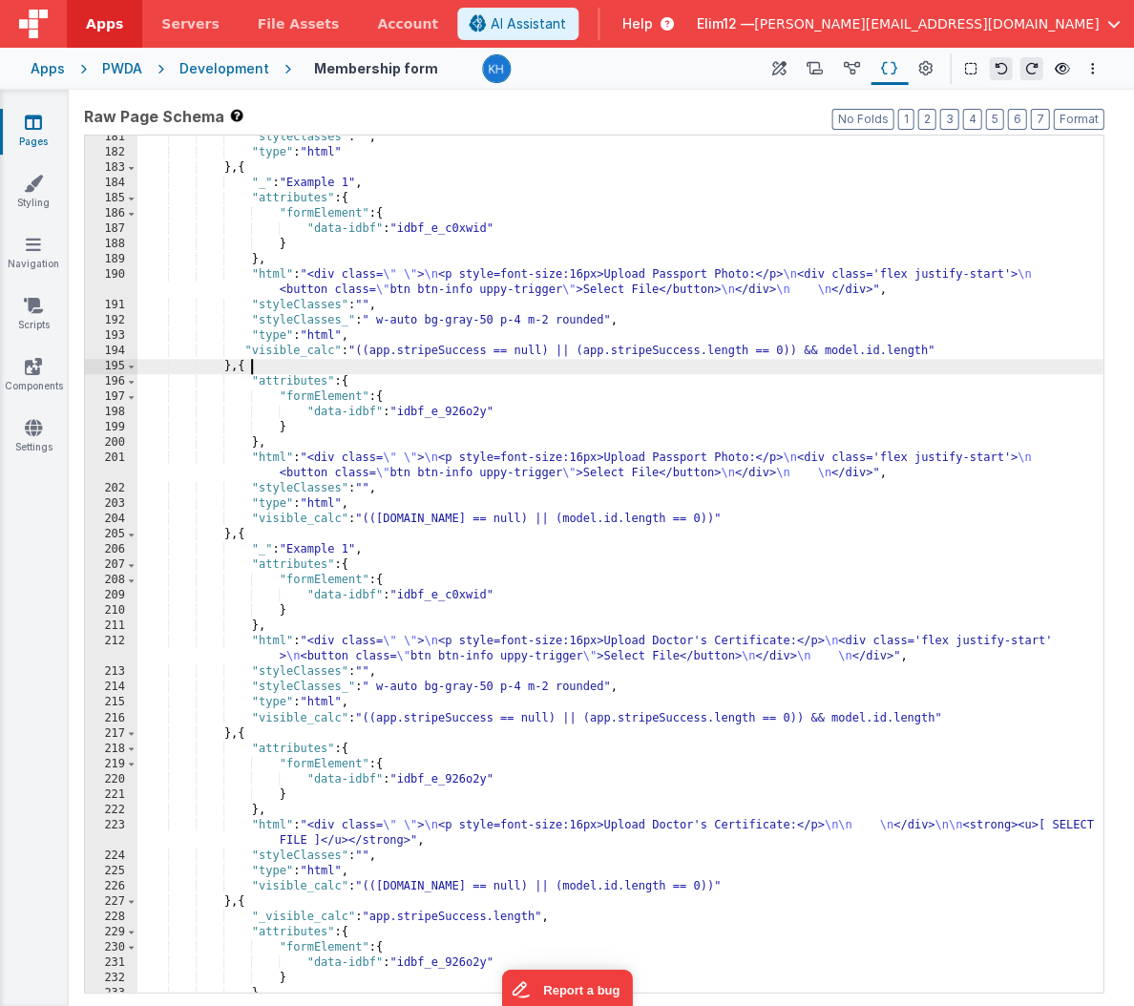
click at [302, 367] on div ""styleClasses" : "" , "type" : "html" } , { "_" : "Example 1" , "attributes" : …" at bounding box center [619, 573] width 965 height 887
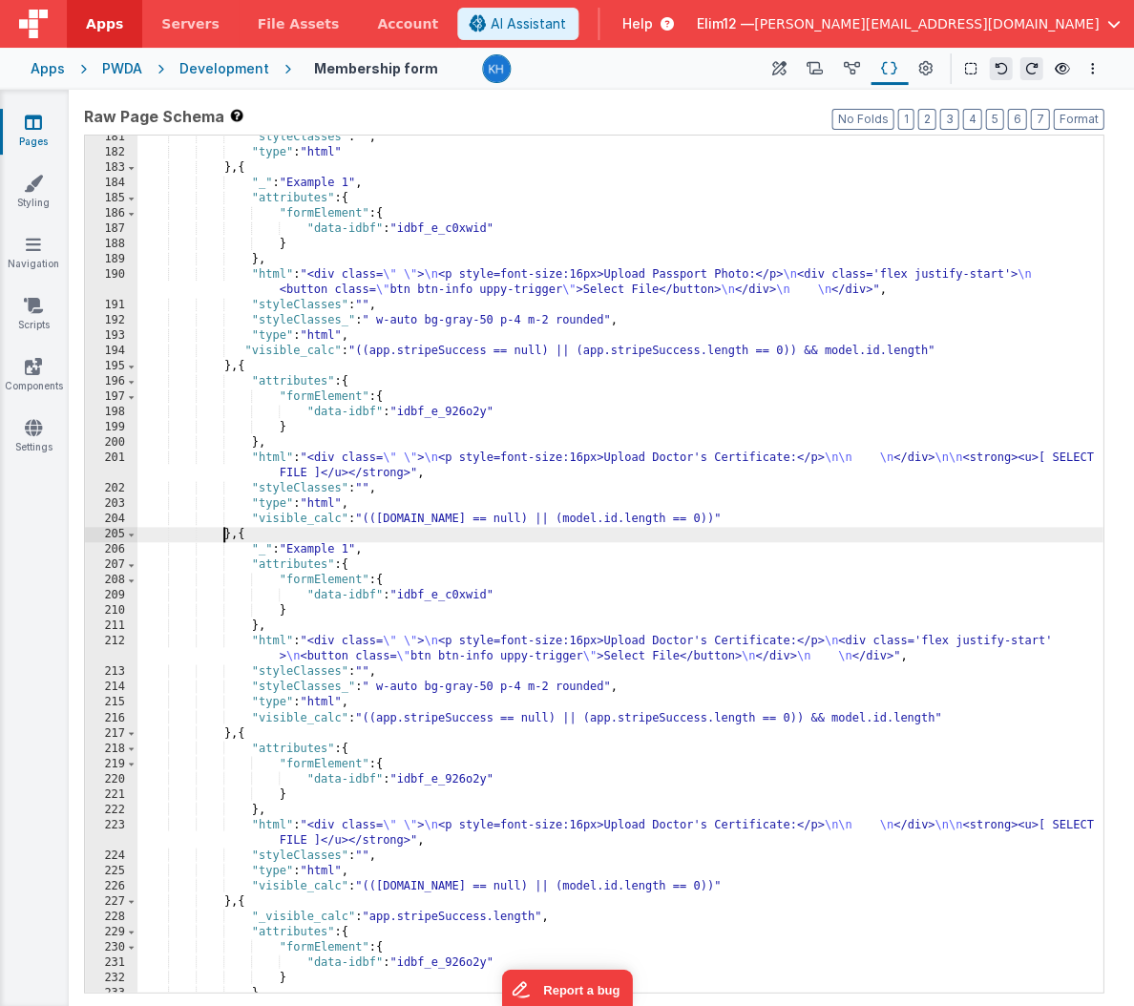
click at [748, 436] on div ""styleClasses" : "" , "type" : "html" } , { "_" : "Example 1" , "attributes" : …" at bounding box center [619, 573] width 965 height 887
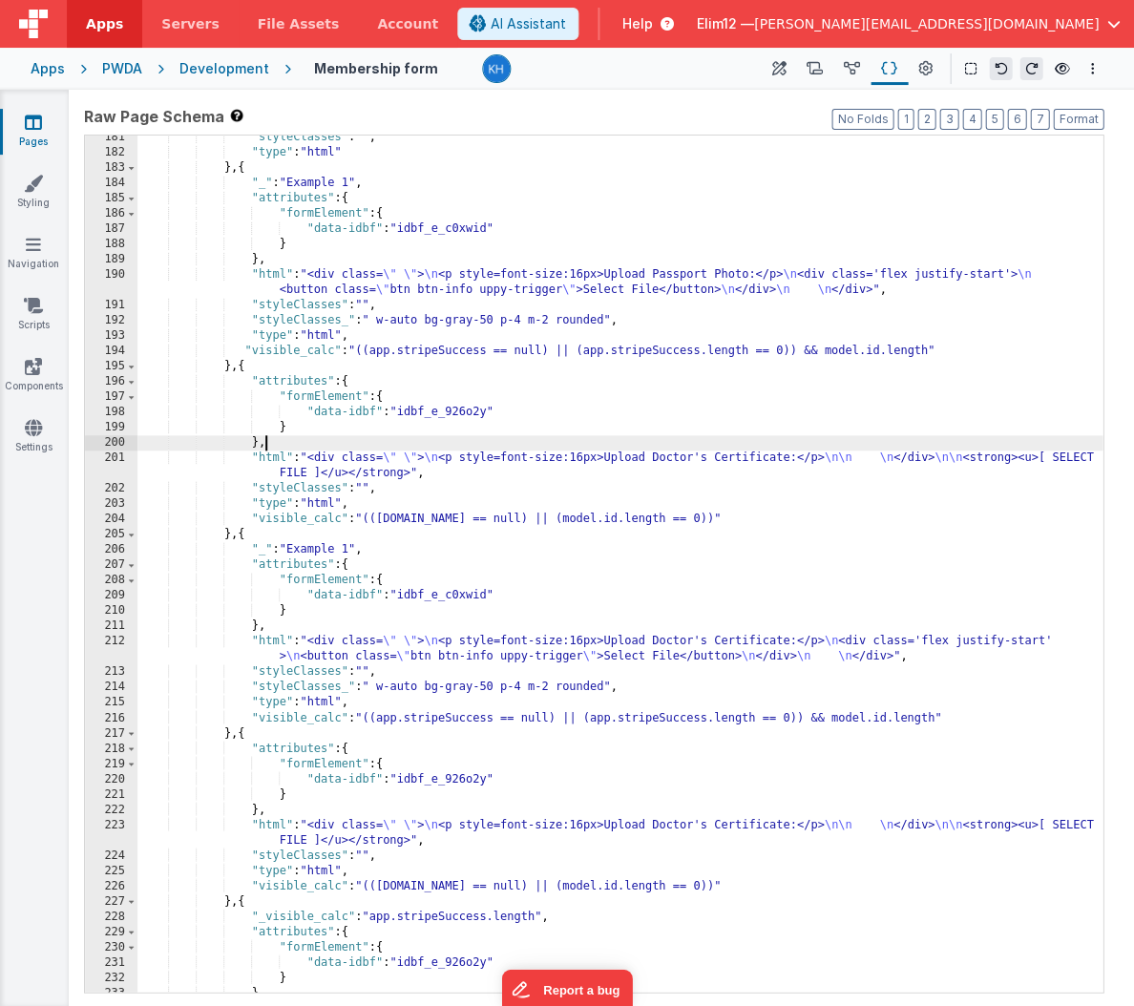
click at [748, 436] on div ""styleClasses" : "" , "type" : "html" } , { "_" : "Example 1" , "attributes" : …" at bounding box center [619, 573] width 965 height 887
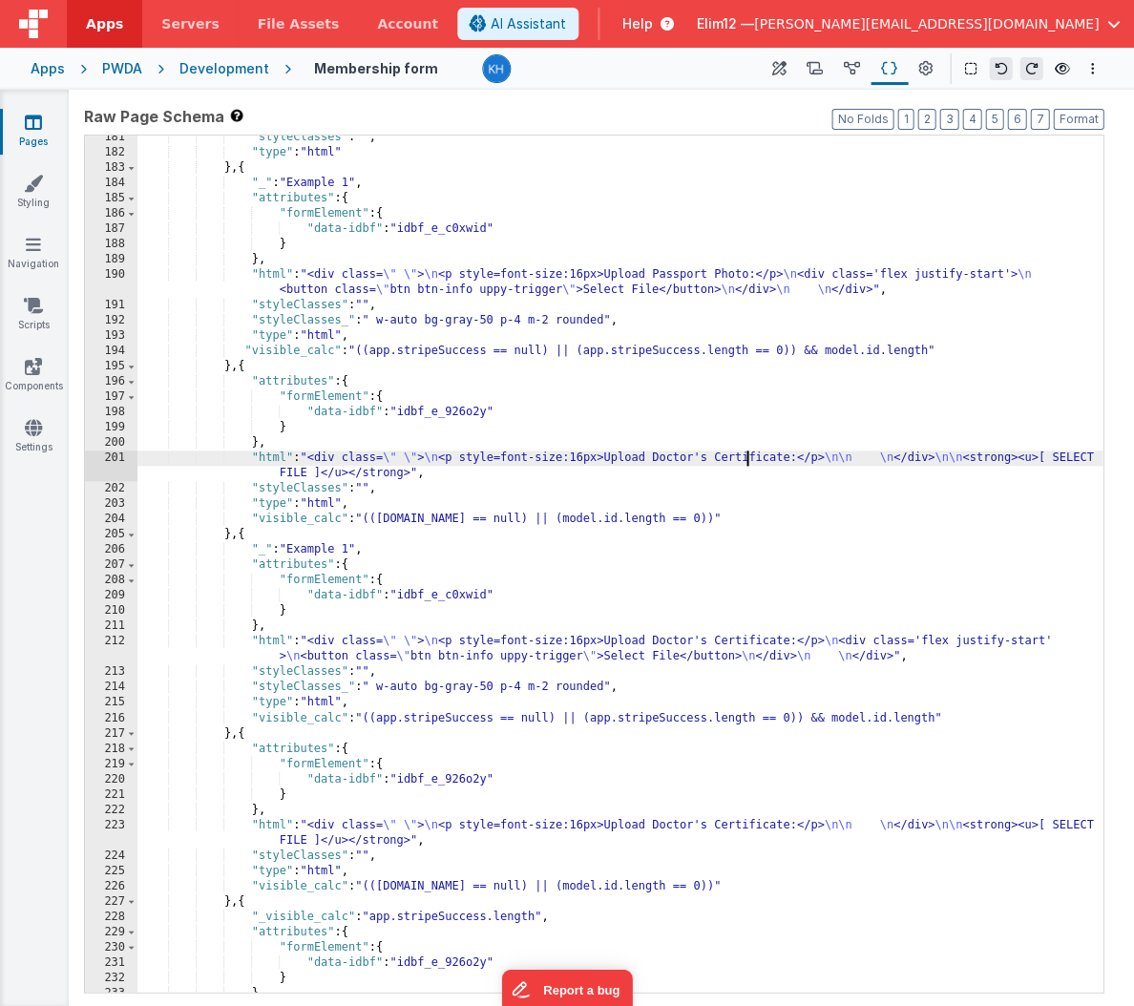
click at [744, 449] on div ""styleClasses" : "" , "type" : "html" } , { "_" : "Example 1" , "attributes" : …" at bounding box center [619, 573] width 965 height 887
click at [321, 473] on div ""styleClasses" : "" , "type" : "html" } , { "_" : "Example 1" , "attributes" : …" at bounding box center [619, 573] width 965 height 887
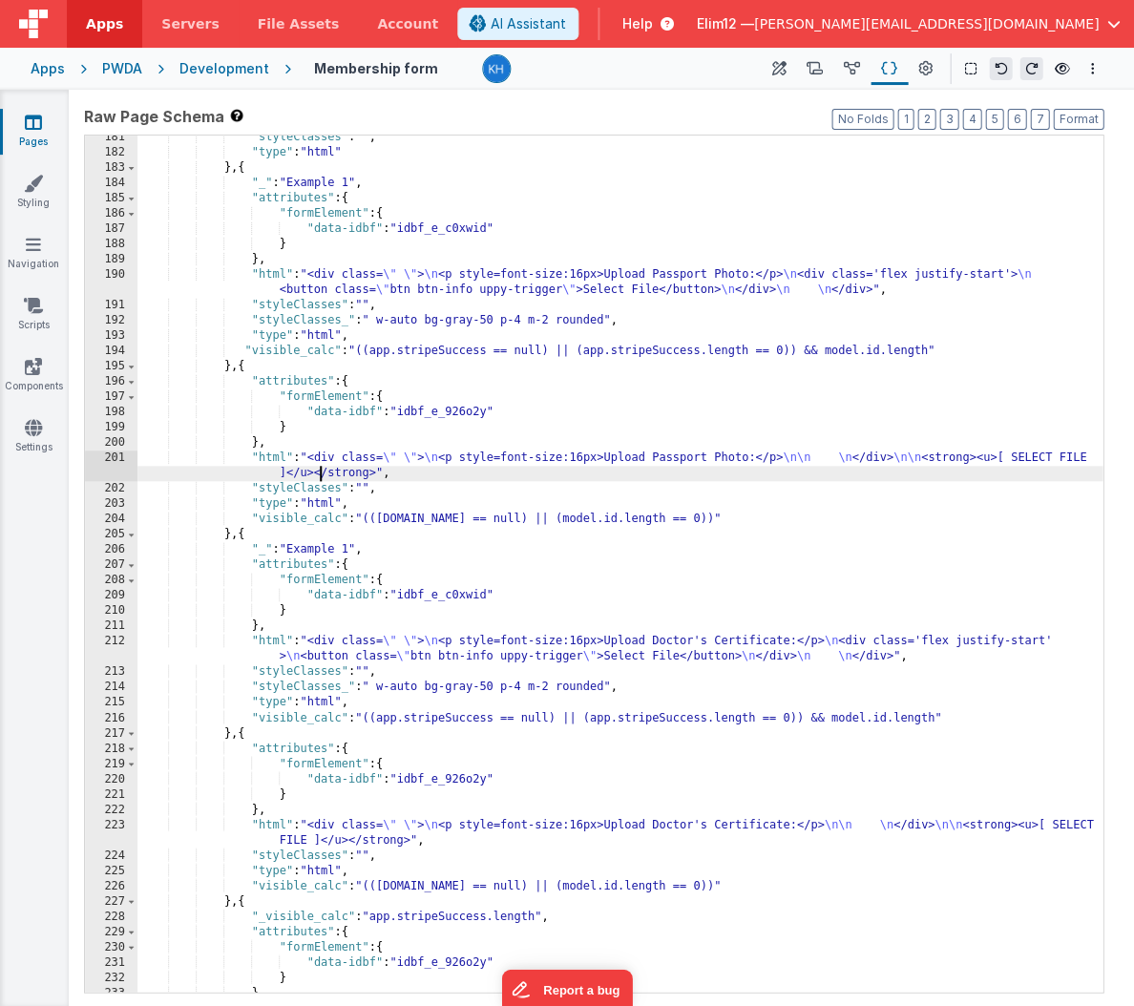
click at [376, 475] on div ""styleClasses" : "" , "type" : "html" } , { "_" : "Example 1" , "attributes" : …" at bounding box center [619, 573] width 965 height 887
click at [412, 844] on div ""styleClasses" : "" , "type" : "html" } , { "_" : "Example 1" , "attributes" : …" at bounding box center [619, 573] width 965 height 887
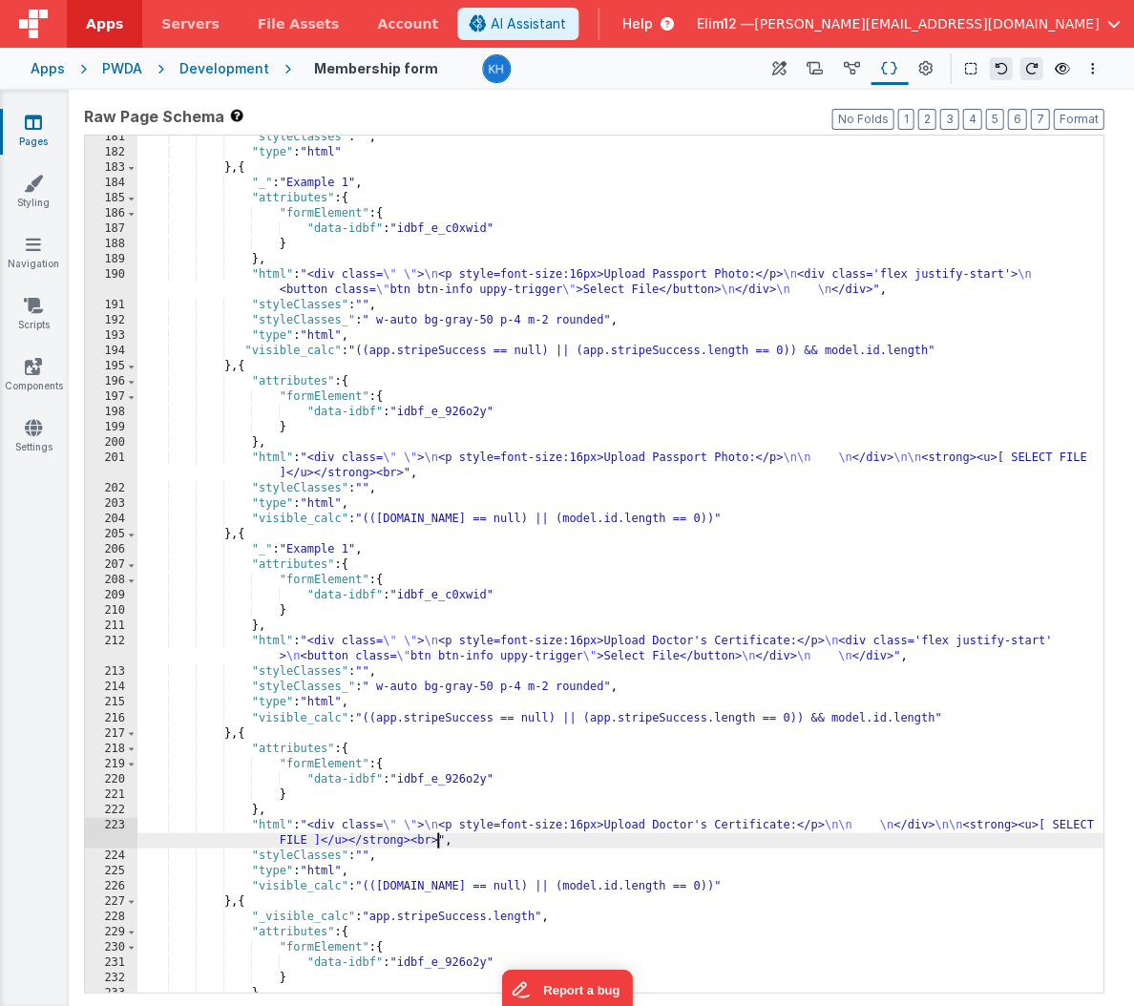
click at [445, 844] on div ""styleClasses" : "" , "type" : "html" } , { "_" : "Example 1" , "attributes" : …" at bounding box center [619, 573] width 965 height 887
click at [397, 476] on div ""styleClasses" : "" , "type" : "html" } , { "_" : "Example 1" , "attributes" : …" at bounding box center [619, 573] width 965 height 887
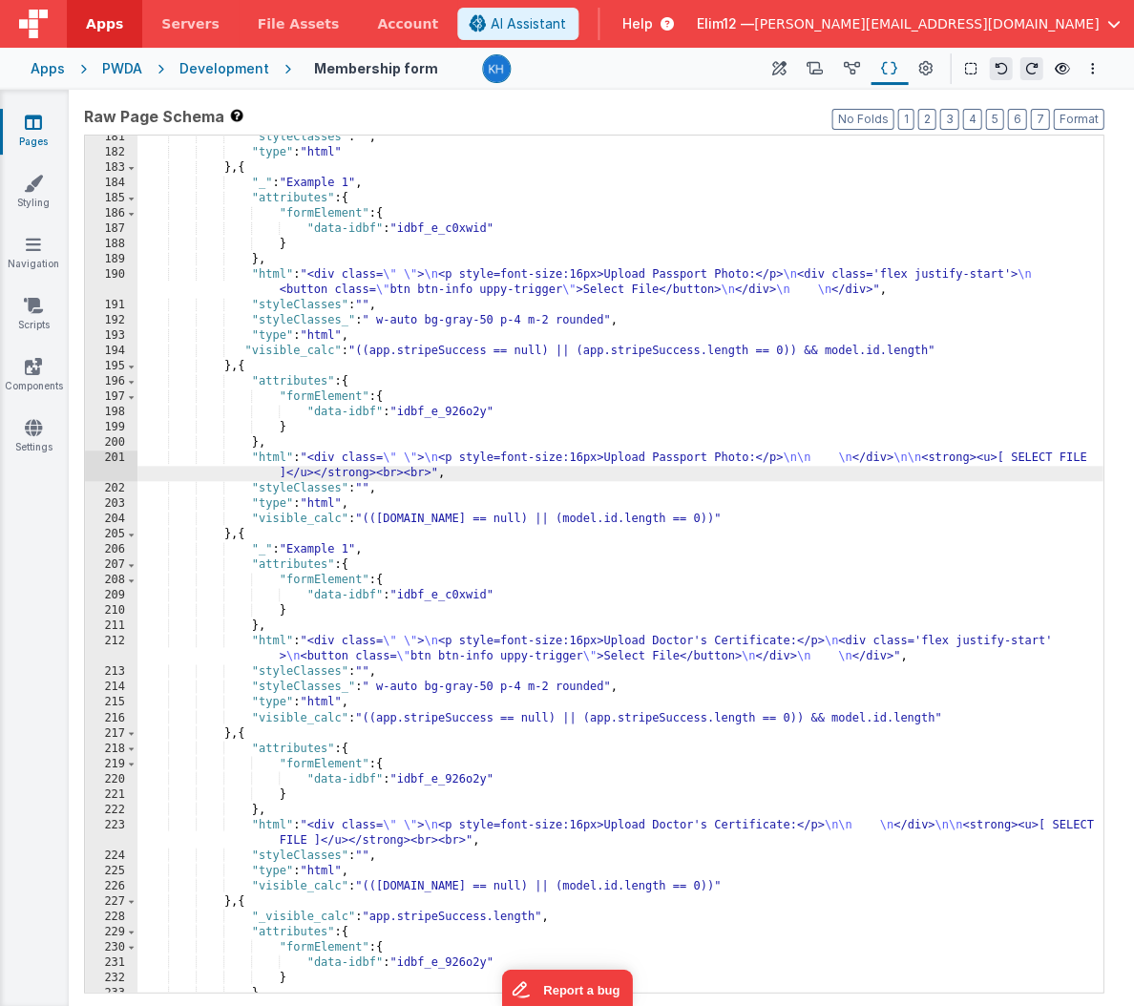
click at [750, 881] on div ""styleClasses" : "" , "type" : "html" } , { "_" : "Example 1" , "attributes" : …" at bounding box center [619, 573] width 965 height 887
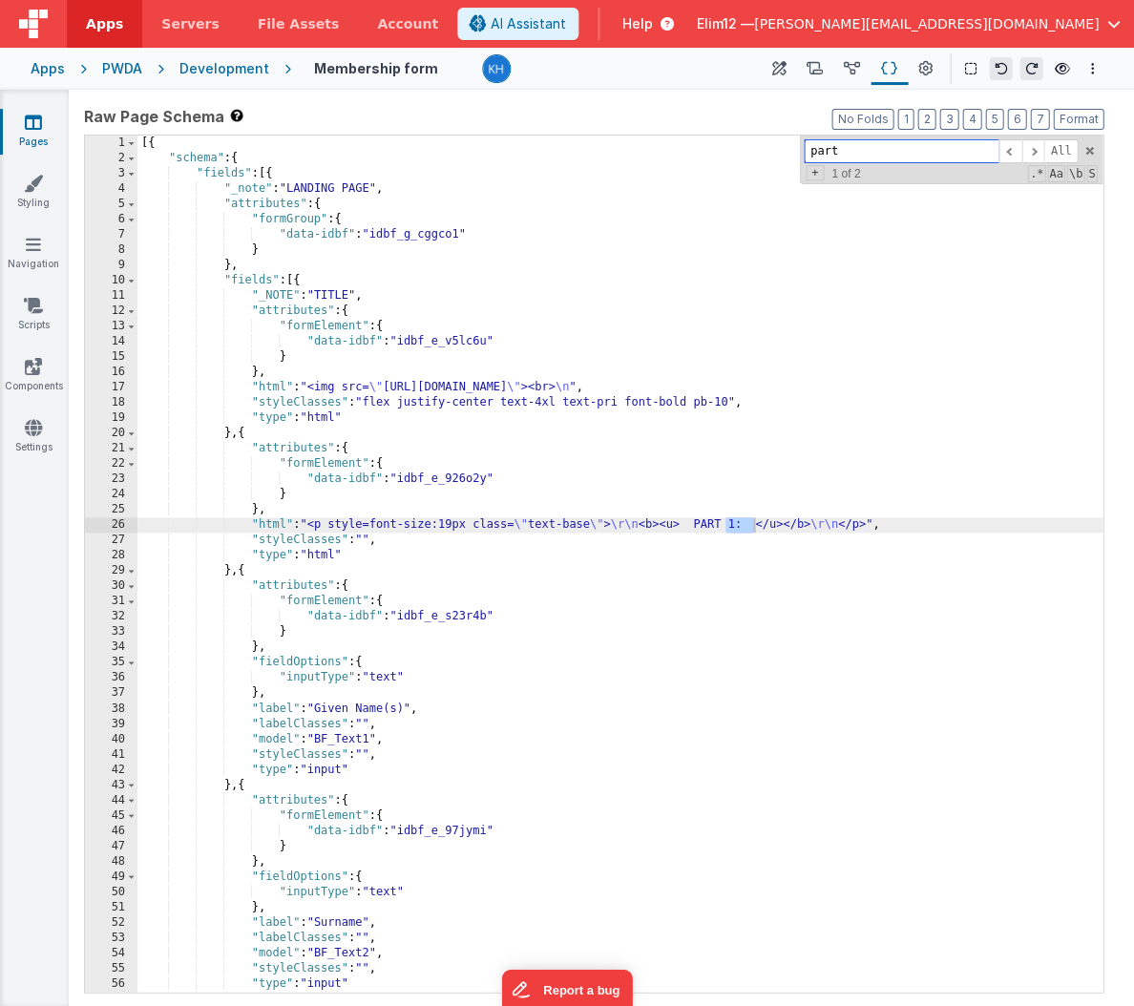
scroll to position [0, 0]
type input "part"
click at [965, 161] on div "part All Replace All + 1 of 2 .* Aa \b S" at bounding box center [950, 160] width 303 height 49
click at [965, 157] on span at bounding box center [1032, 151] width 23 height 24
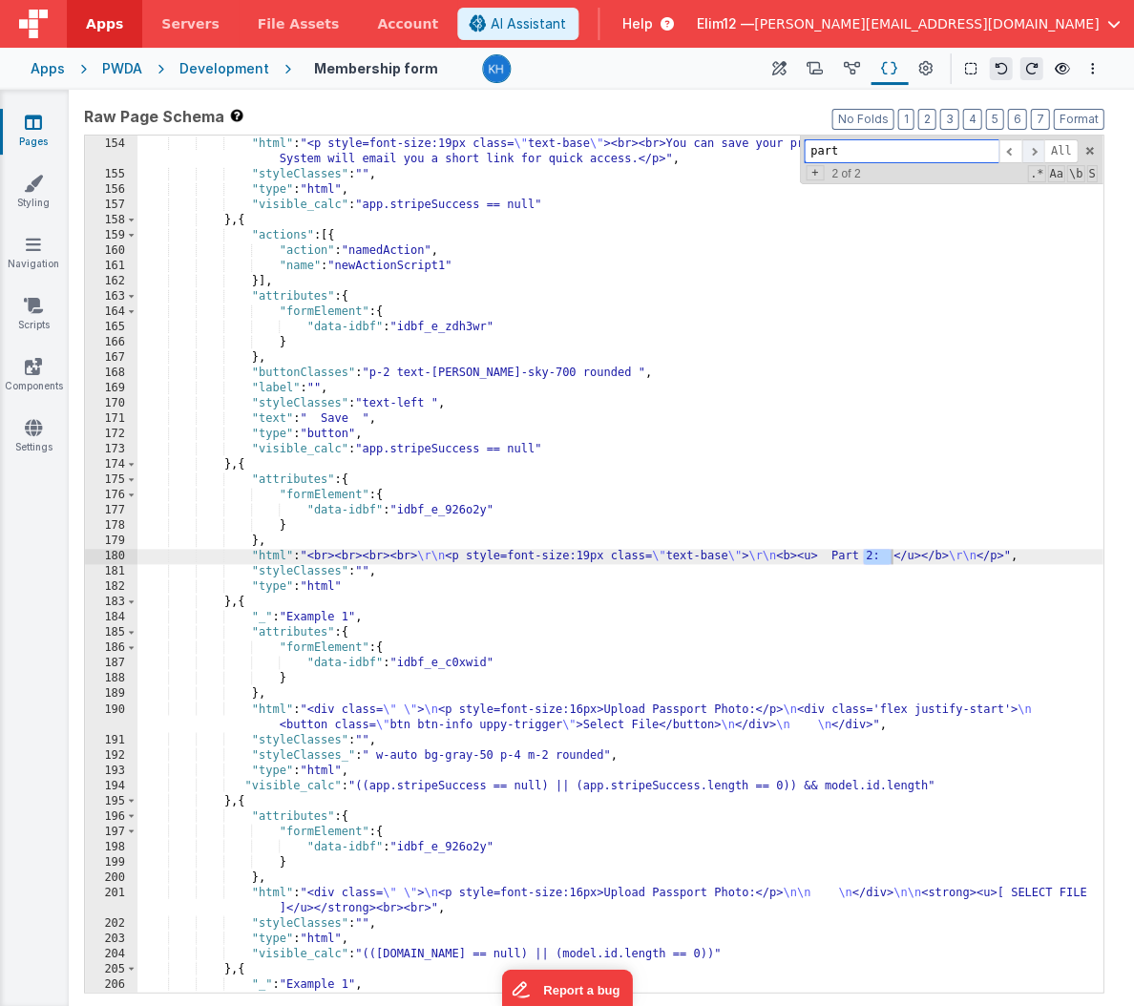
scroll to position [2335, 0]
click at [887, 561] on div "} , "html" : "<p style=font-size:19px class= \" text-base \" ><br><br>You can s…" at bounding box center [619, 564] width 965 height 887
click at [888, 549] on div "} , "html" : "<p style=font-size:19px class= \" text-base \" ><br><br>You can s…" at bounding box center [619, 564] width 965 height 887
click at [921, 67] on icon at bounding box center [925, 69] width 14 height 20
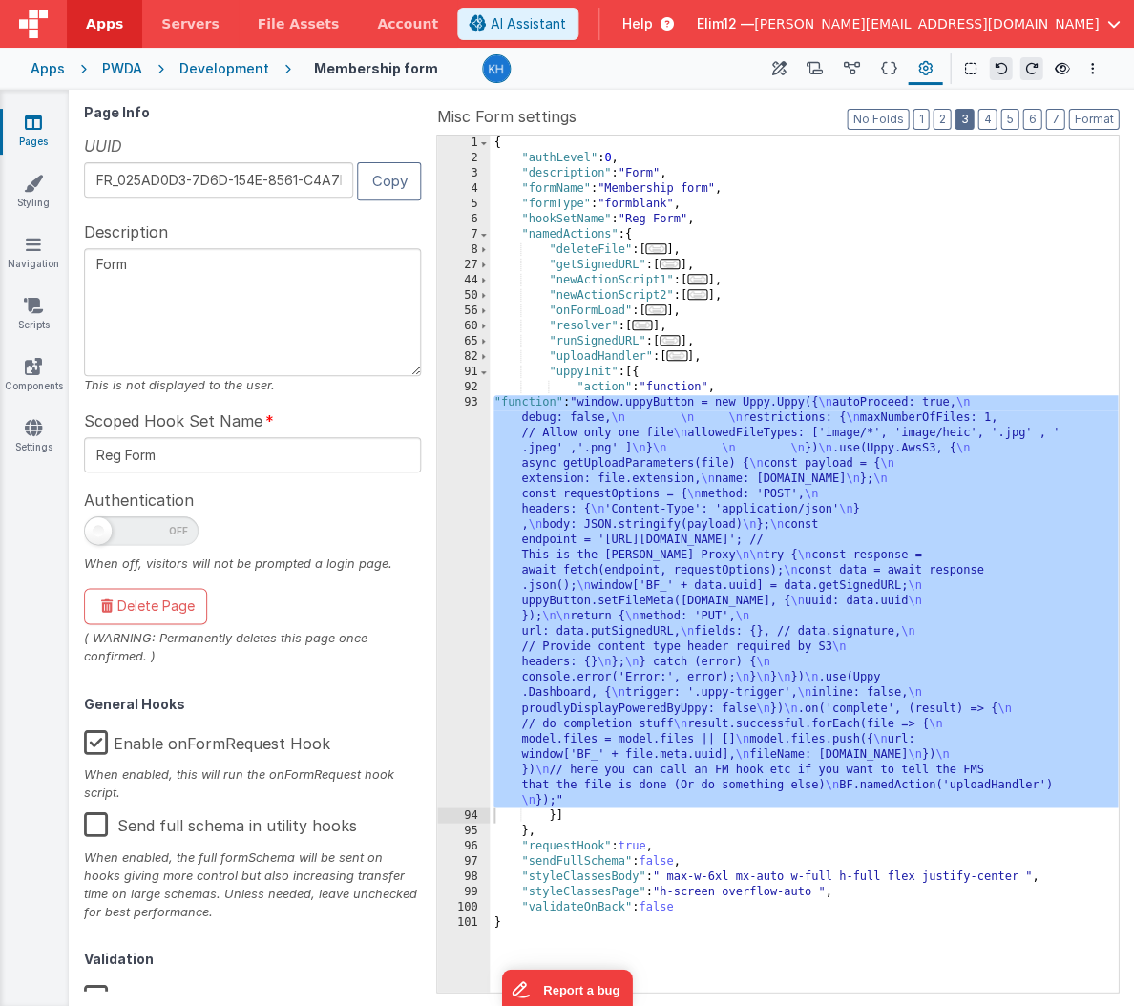
click at [965, 115] on button "3" at bounding box center [963, 119] width 19 height 21
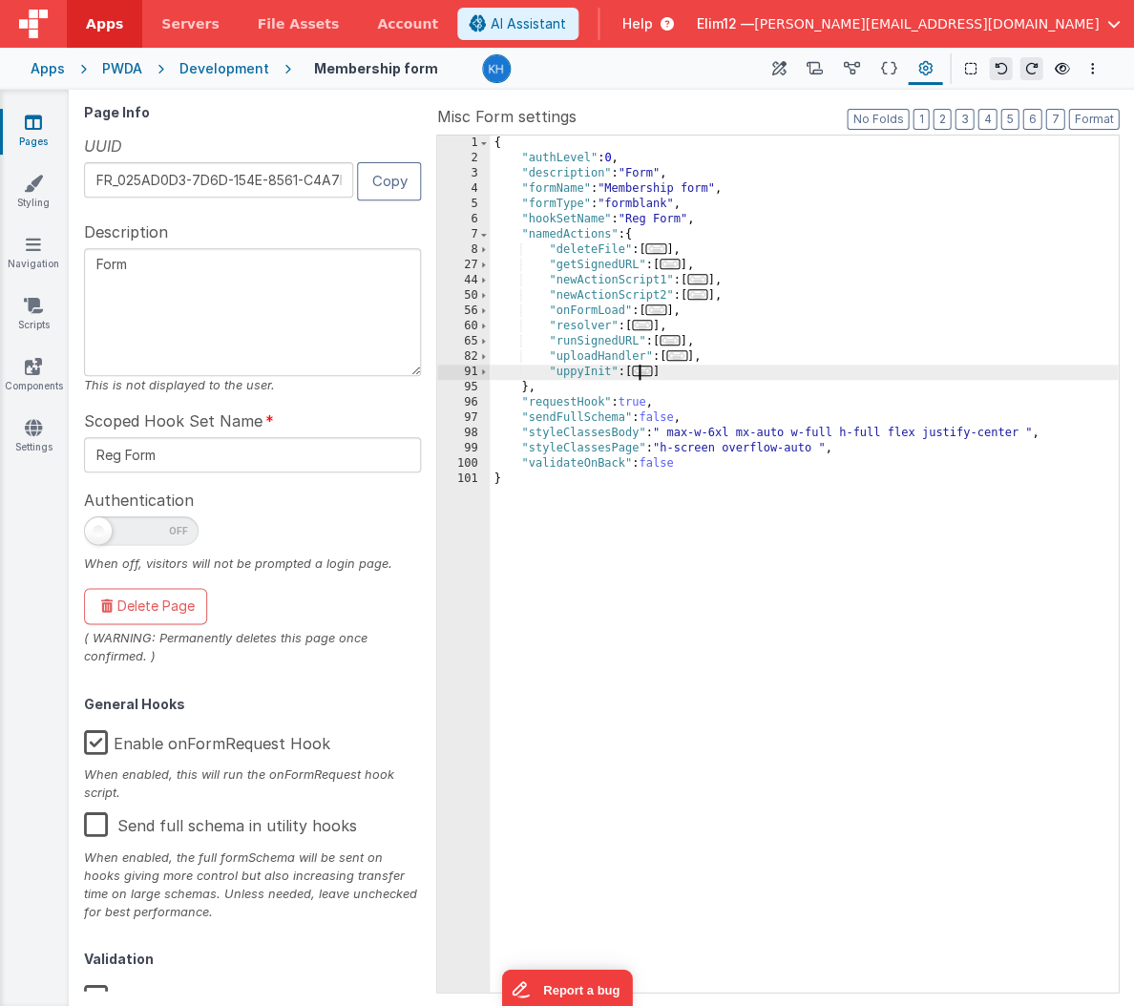
click at [637, 370] on span "..." at bounding box center [642, 370] width 21 height 10
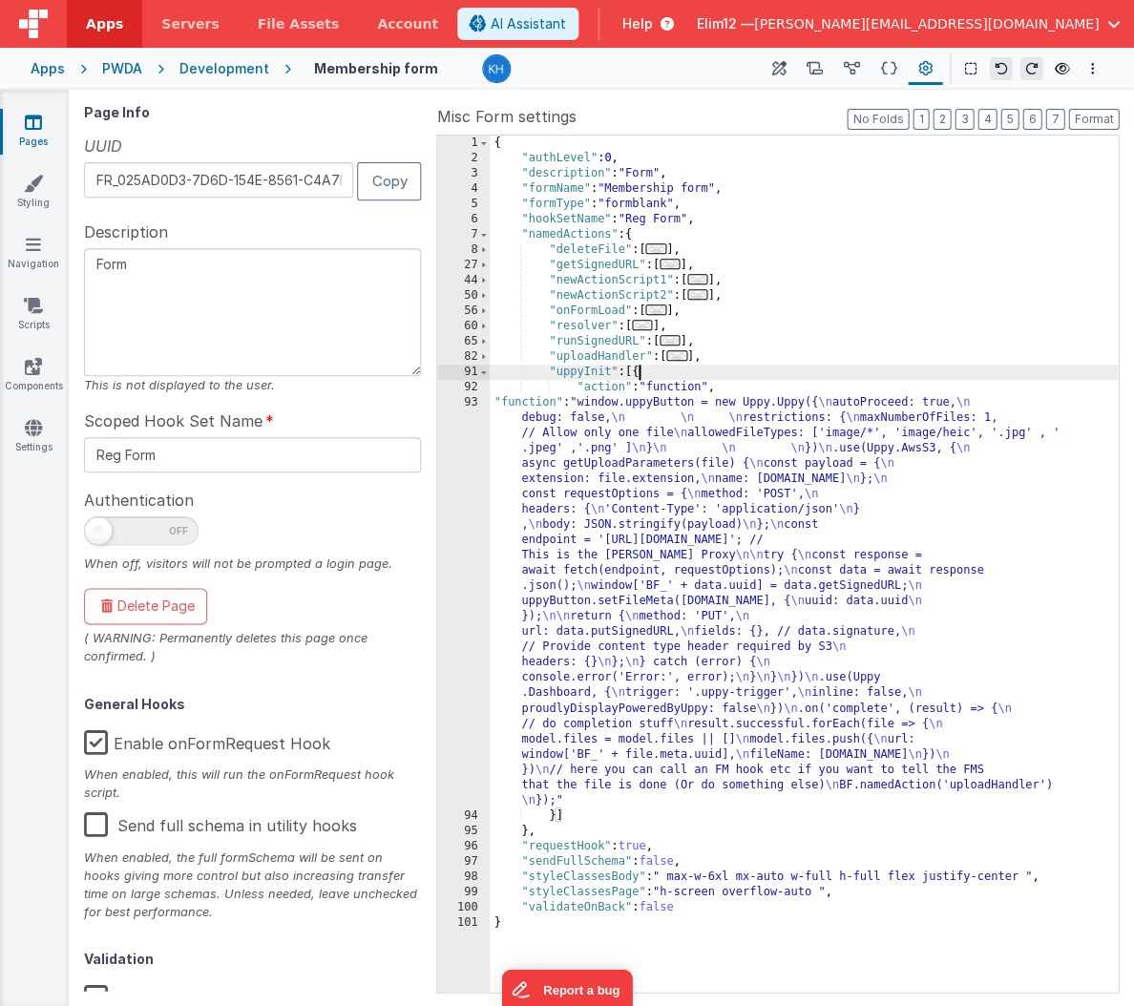
click at [717, 366] on div "{ "authLevel" : 0 , "description" : "Form" , "formName" : "Membership form" , "…" at bounding box center [804, 579] width 628 height 887
click at [623, 557] on div "{ "authLevel" : 0 , "description" : "Form" , "formName" : "Membership form" , "…" at bounding box center [804, 579] width 628 height 887
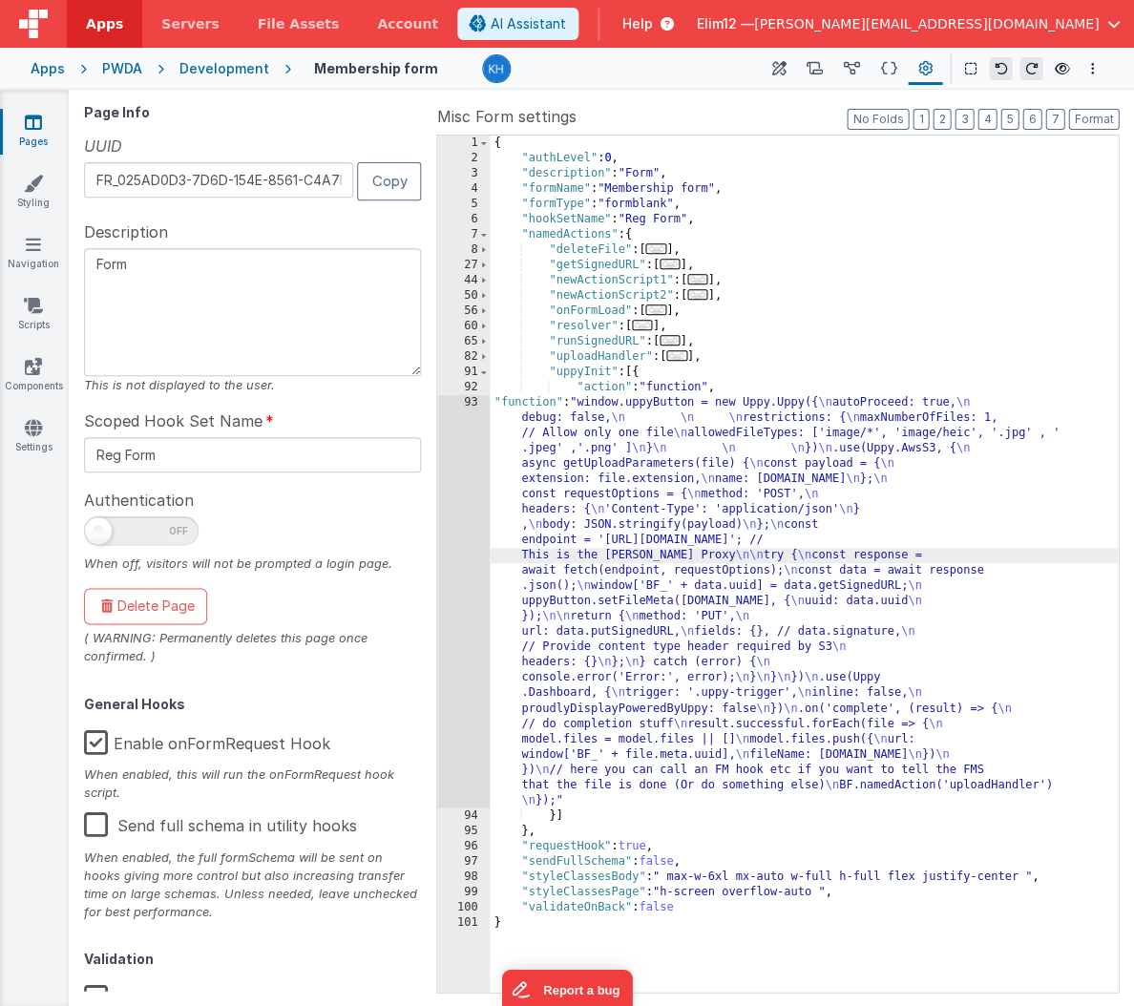
click at [464, 578] on div "93" at bounding box center [463, 601] width 52 height 412
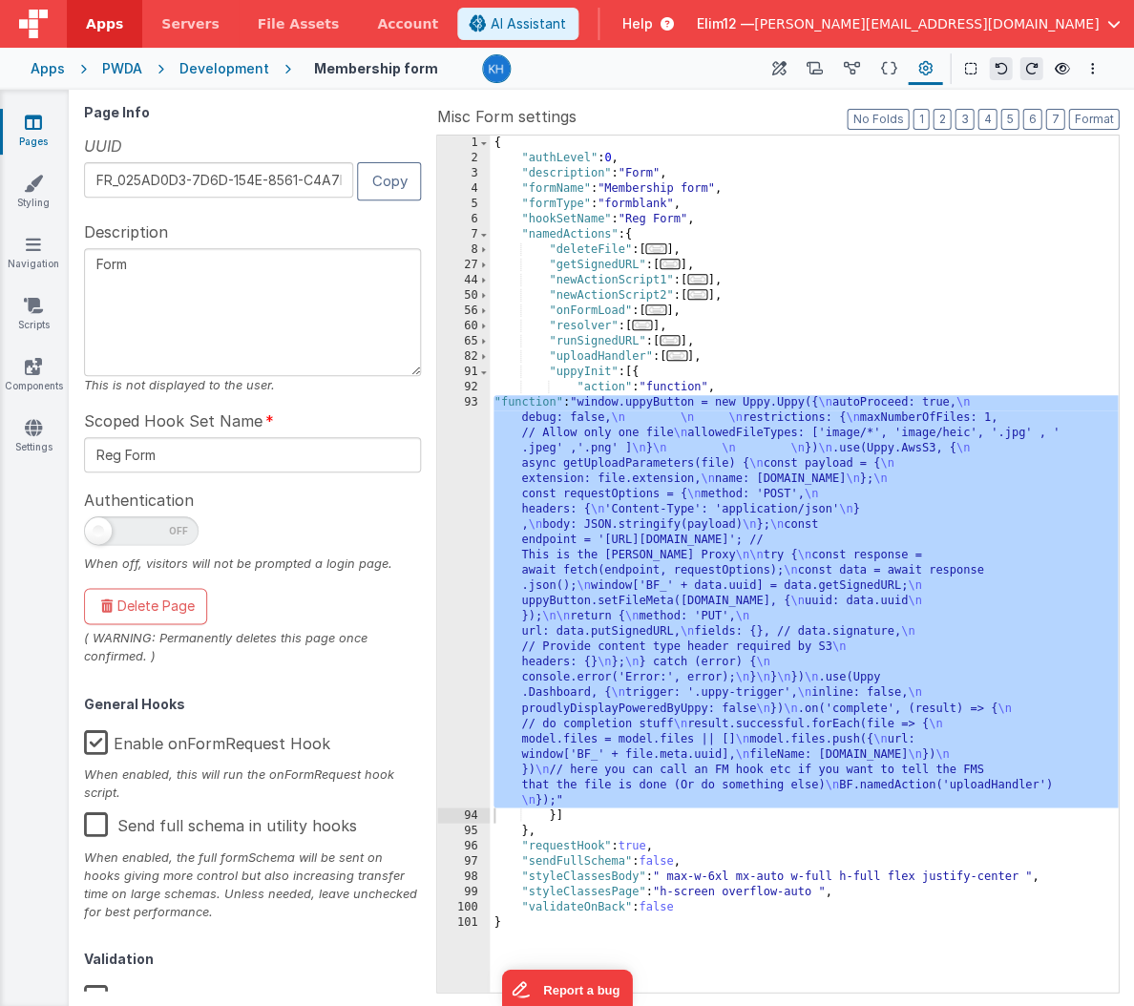
click at [464, 578] on div "window . uppyButton = new Uppy . Uppy ({ autoProceed : true , debug : false , r…" at bounding box center [591, 553] width 1028 height 898
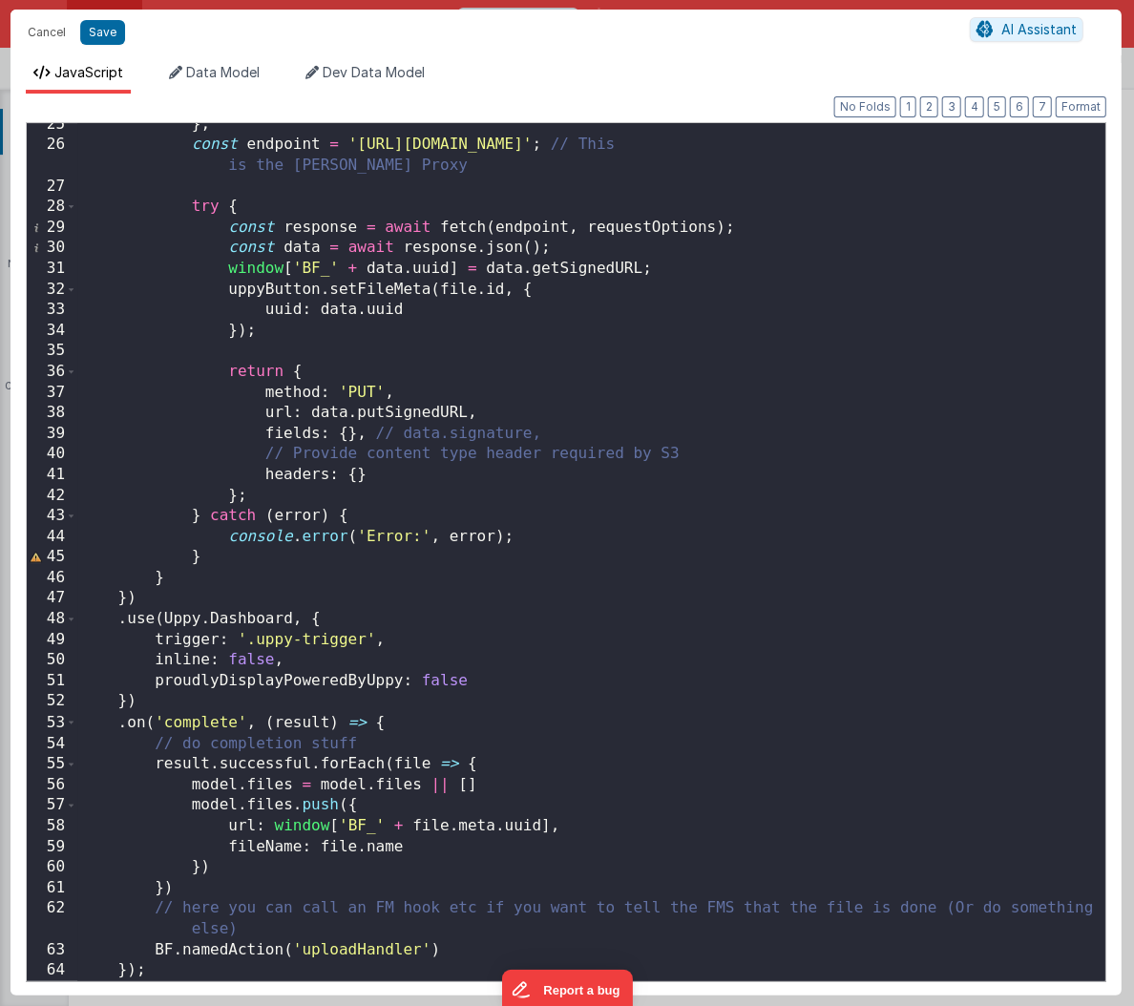
scroll to position [503, 0]
click at [58, 28] on button "Cancel" at bounding box center [46, 32] width 57 height 27
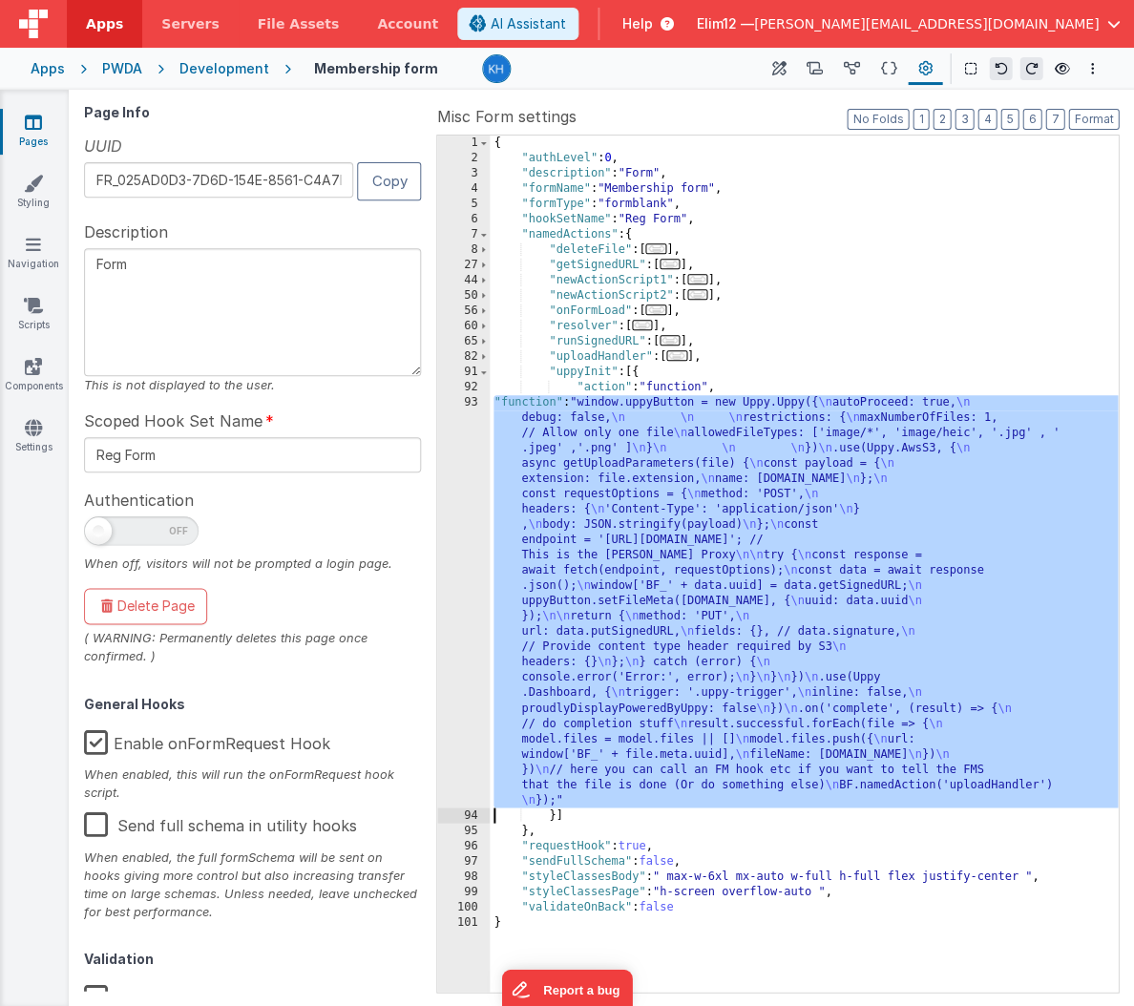
click at [821, 623] on div "{ "authLevel" : 0 , "description" : "Form" , "formName" : "Membership form" , "…" at bounding box center [804, 579] width 628 height 887
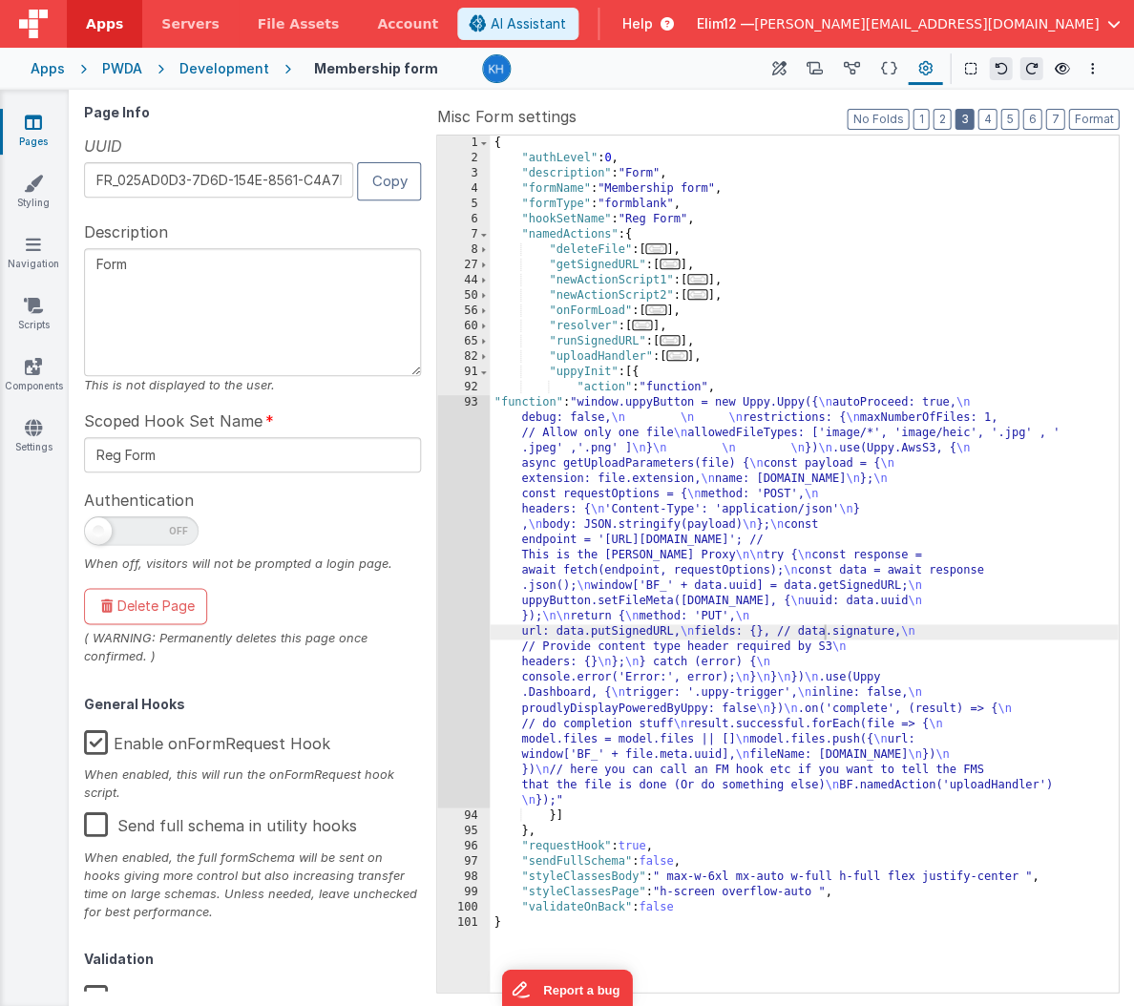
click at [965, 121] on button "3" at bounding box center [963, 119] width 19 height 21
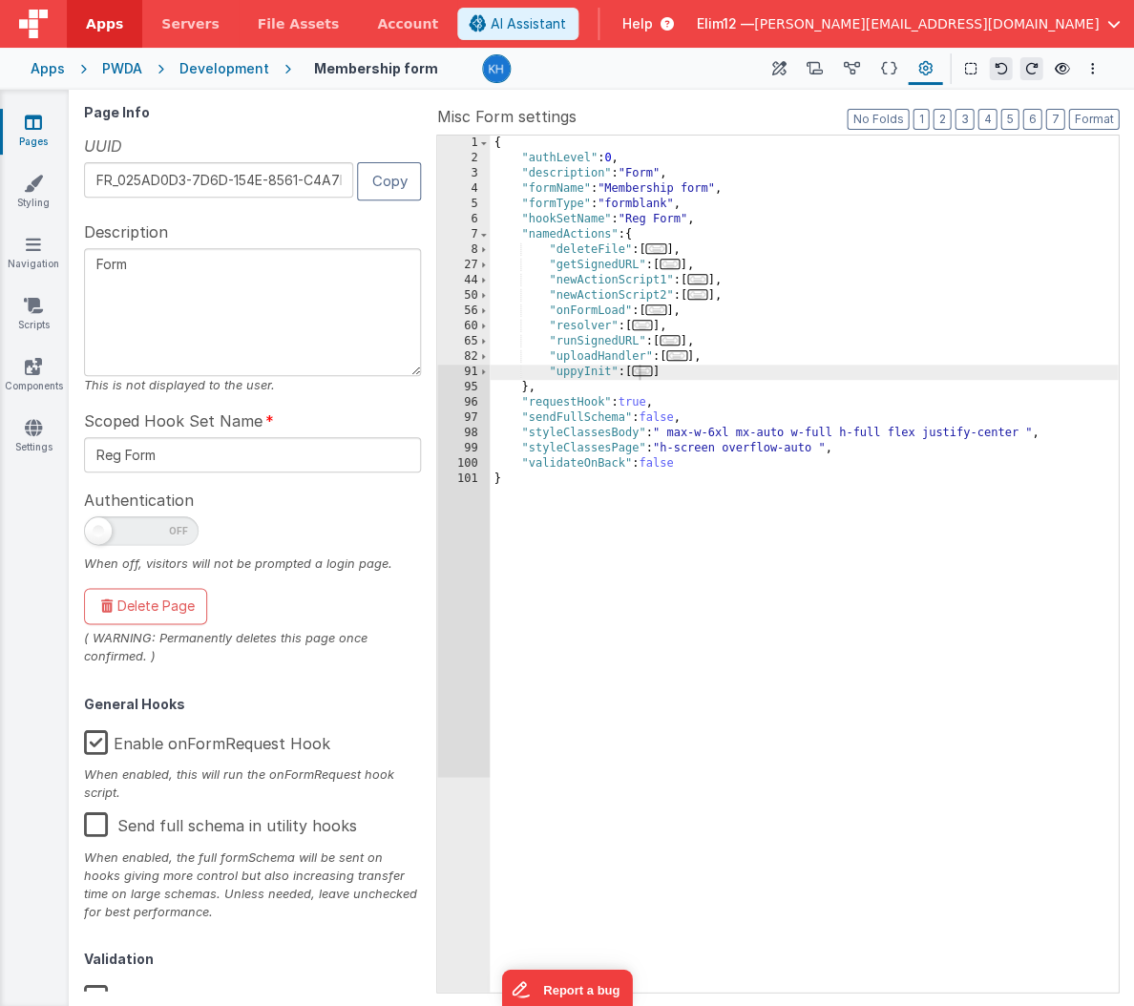
click at [682, 356] on span "..." at bounding box center [676, 355] width 21 height 10
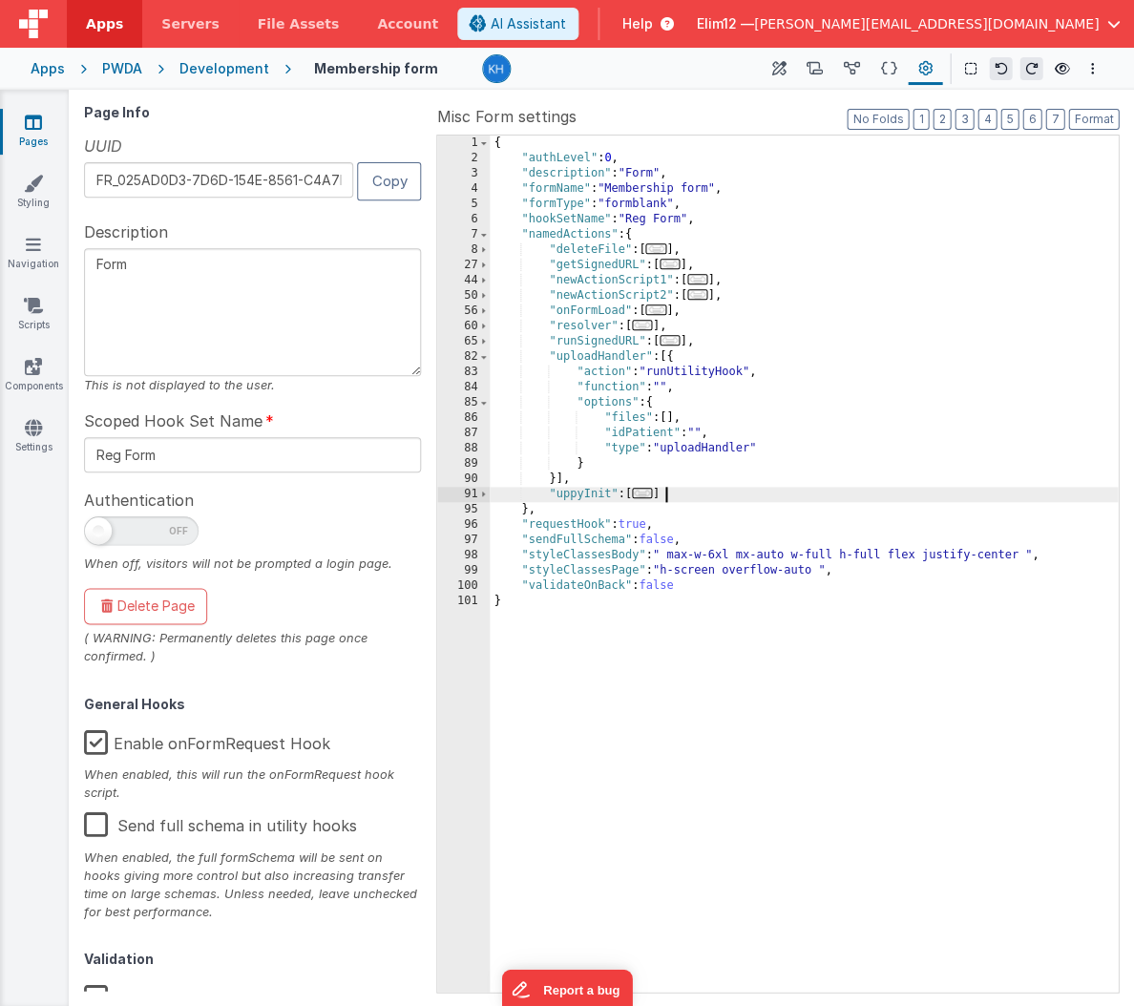
click at [683, 495] on div "{ "authLevel" : 0 , "description" : "Form" , "formName" : "Membership form" , "…" at bounding box center [804, 579] width 628 height 887
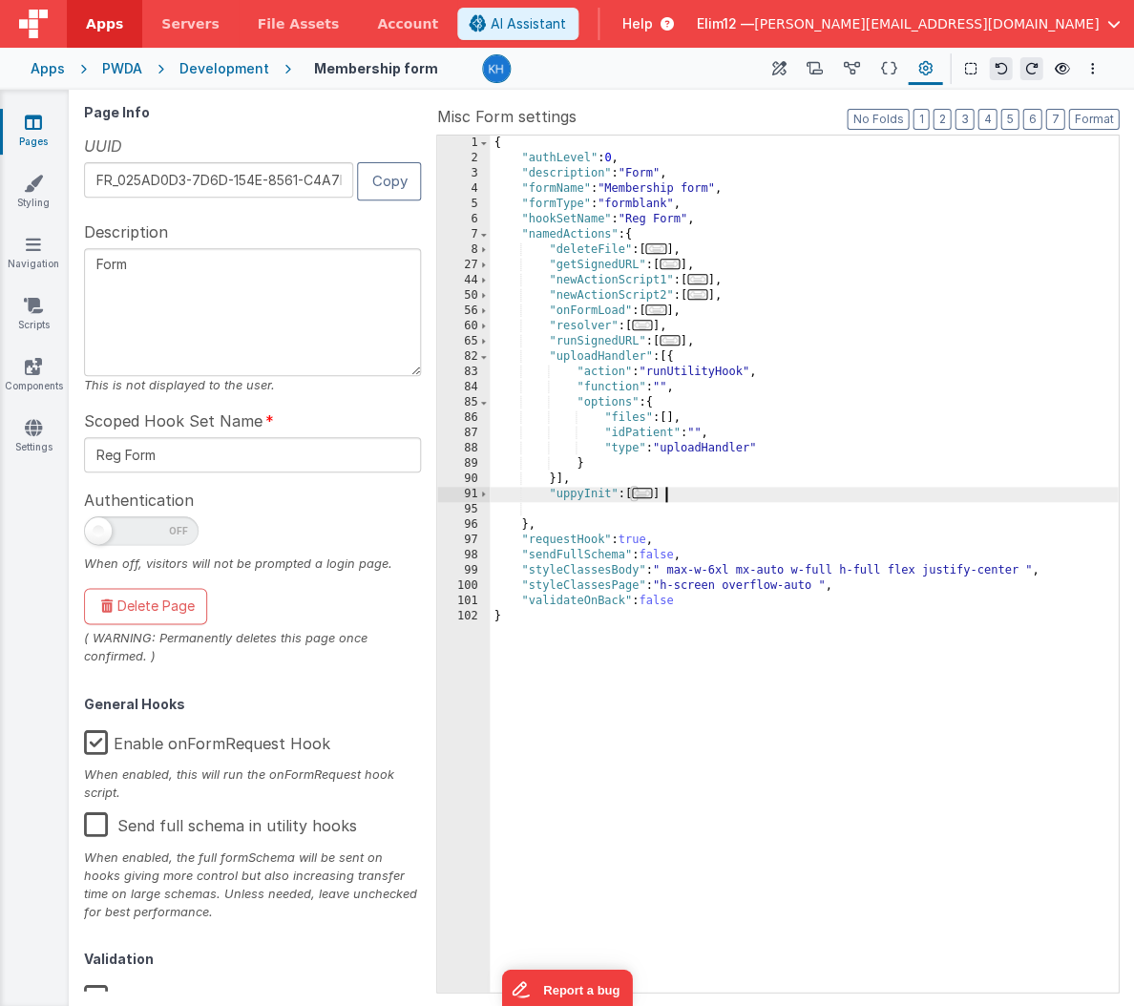
click at [683, 494] on div "{ "authLevel" : 0 , "description" : "Form" , "formName" : "Membership form" , "…" at bounding box center [804, 579] width 628 height 887
click at [720, 496] on div "{ "authLevel" : 0 , "description" : "Form" , "formName" : "Membership form" , "…" at bounding box center [804, 579] width 628 height 887
click at [651, 498] on span "..." at bounding box center [642, 493] width 21 height 10
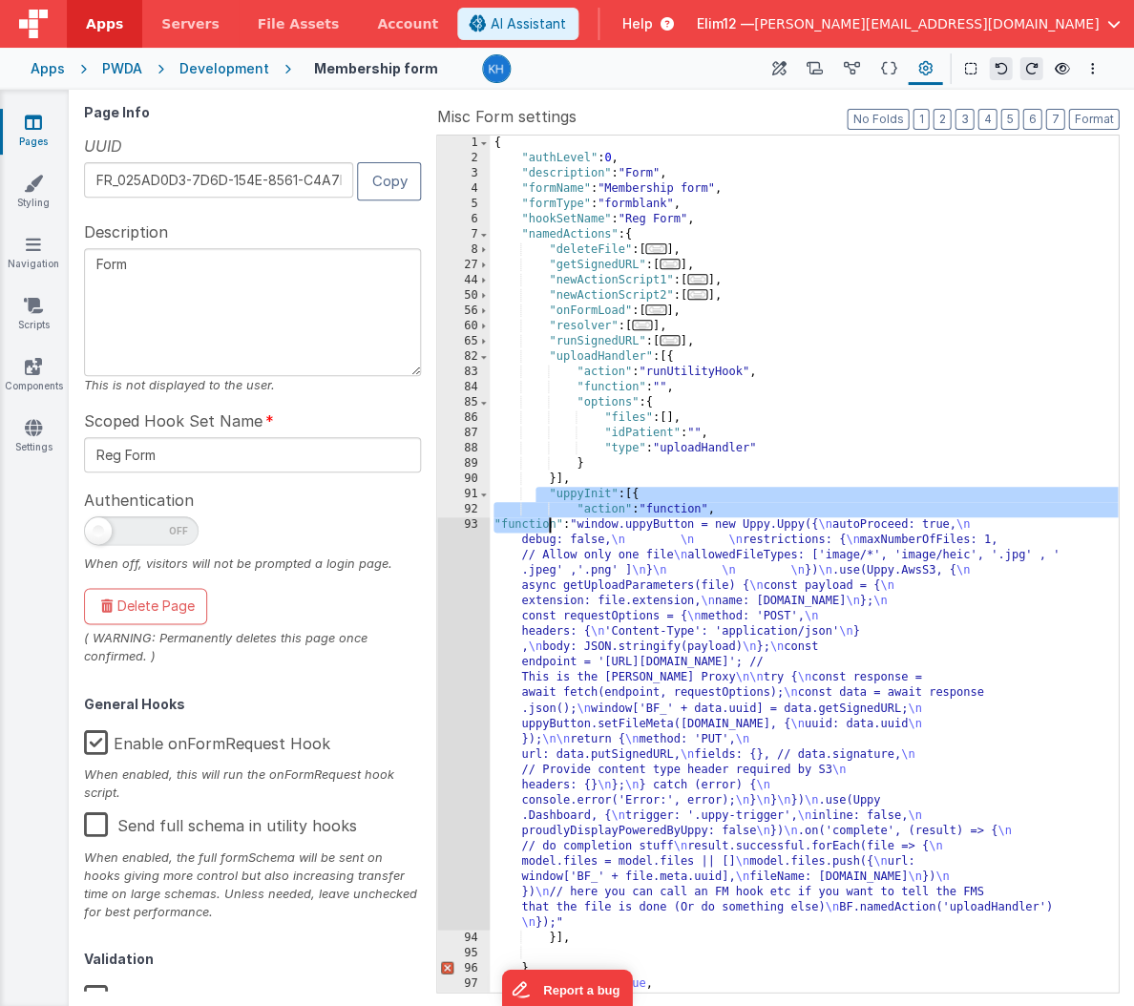
drag, startPoint x: 534, startPoint y: 494, endPoint x: 592, endPoint y: 599, distance: 119.6
click at [592, 590] on div "{ "authLevel" : 0 , "description" : "Form" , "formName" : "Membership form" , "…" at bounding box center [804, 579] width 628 height 887
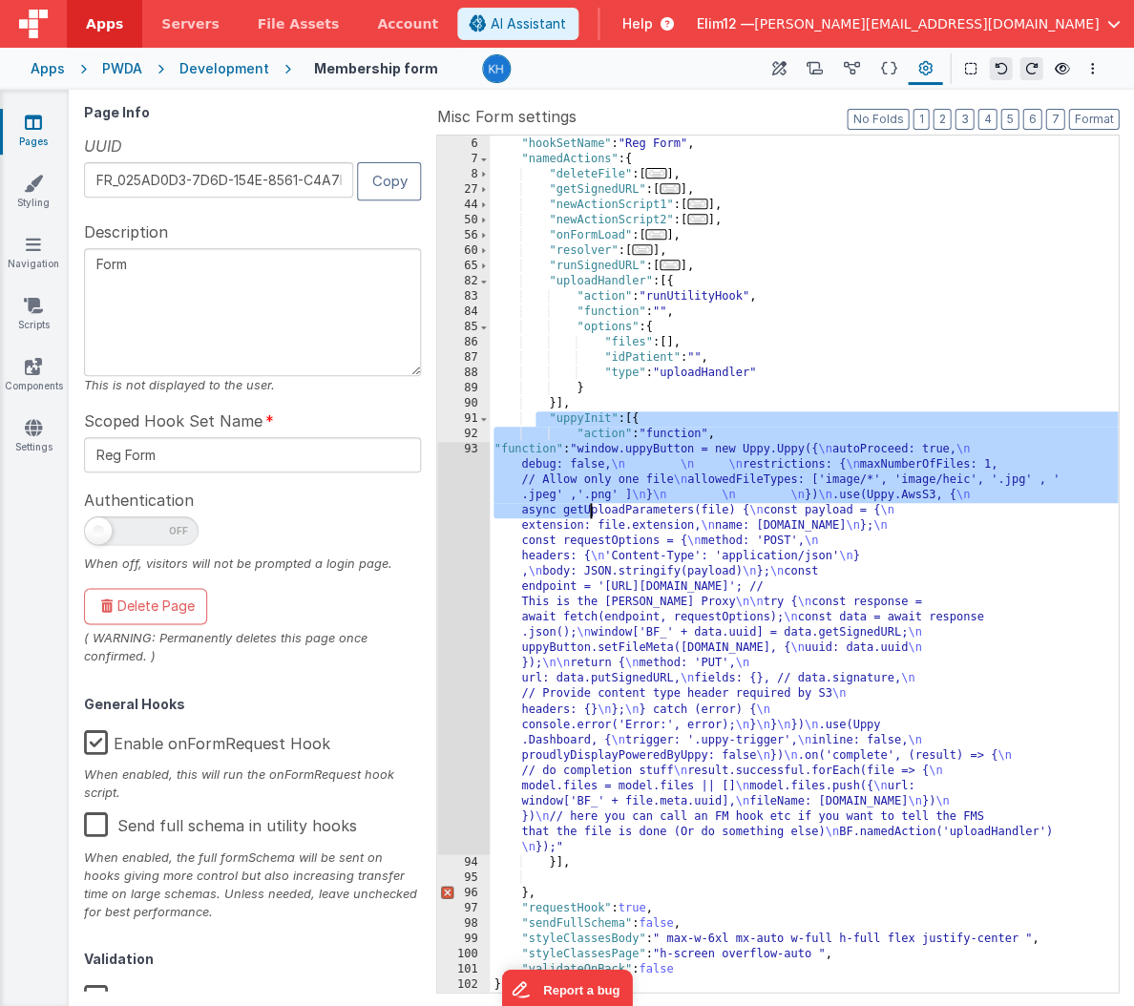
scroll to position [75, 0]
click at [562, 862] on div ""formType" : "formblank" , "hookSetName" : "Reg Form" , "namedActions" : { "del…" at bounding box center [804, 564] width 628 height 887
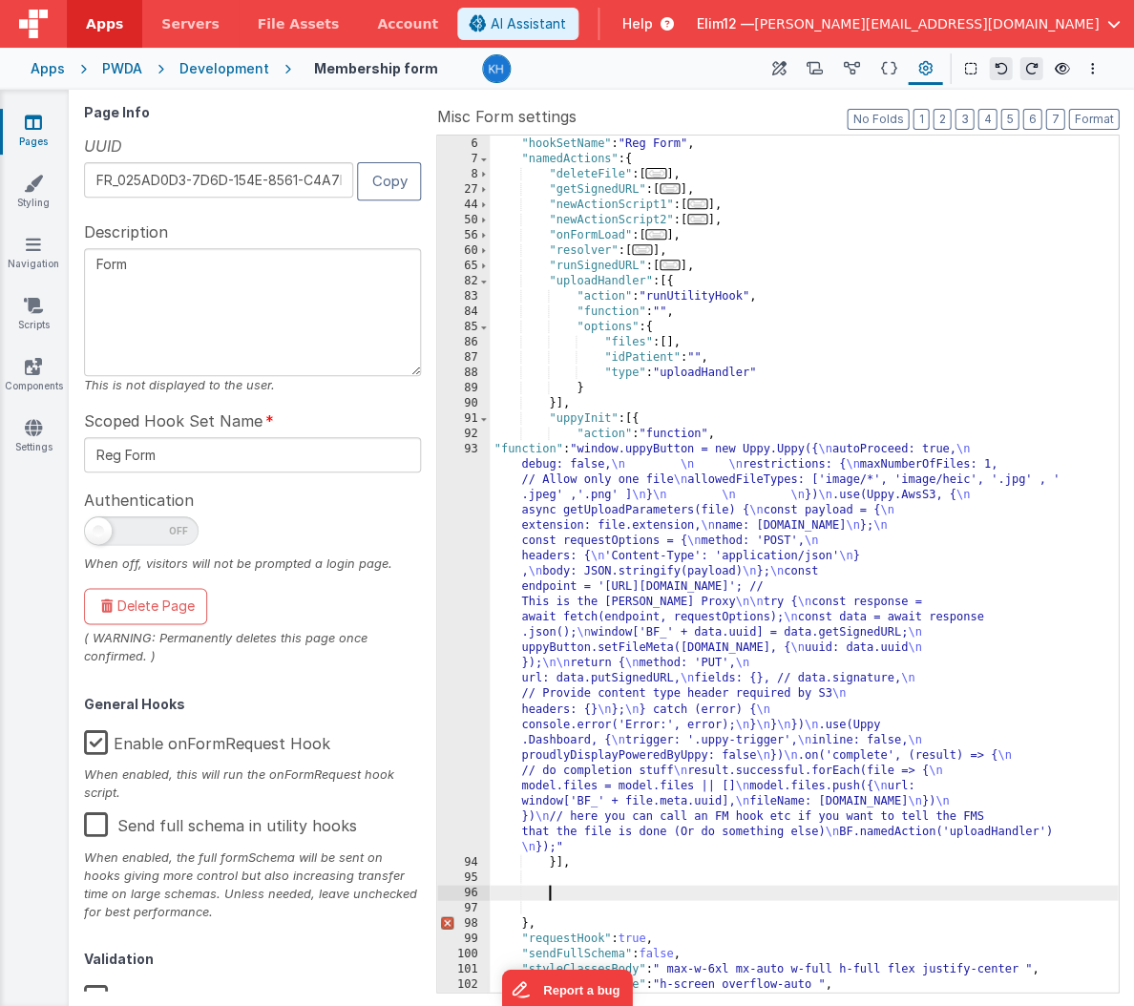
paste textarea
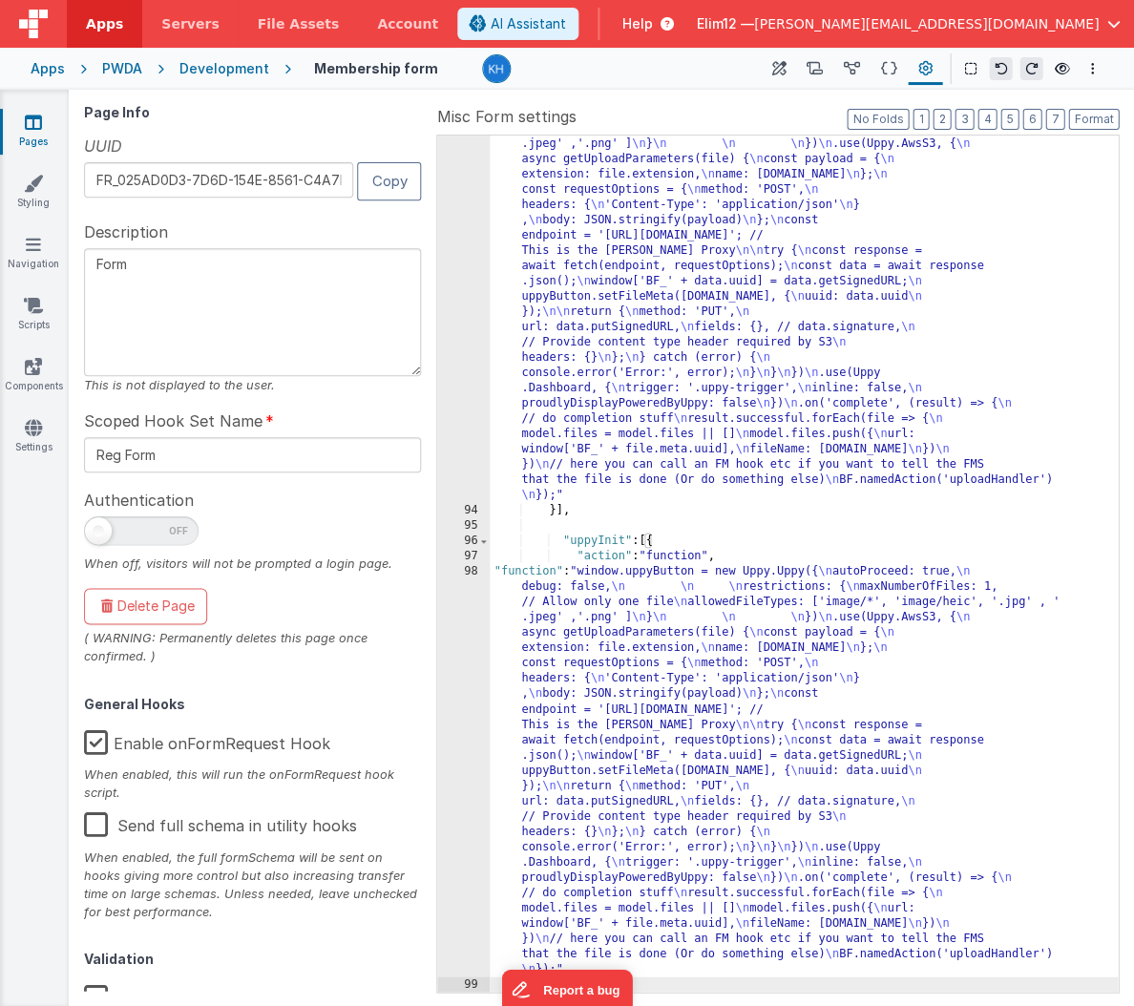
scroll to position [427, 0]
click at [622, 540] on div ""function" : "window.uppyButton = new Uppy.Uppy({ \n autoProceed: true, \n debu…" at bounding box center [804, 733] width 628 height 1284
click at [815, 602] on div ""function" : "window.uppyButton = new Uppy.Uppy({ \n autoProceed: true, \n debu…" at bounding box center [804, 733] width 628 height 1284
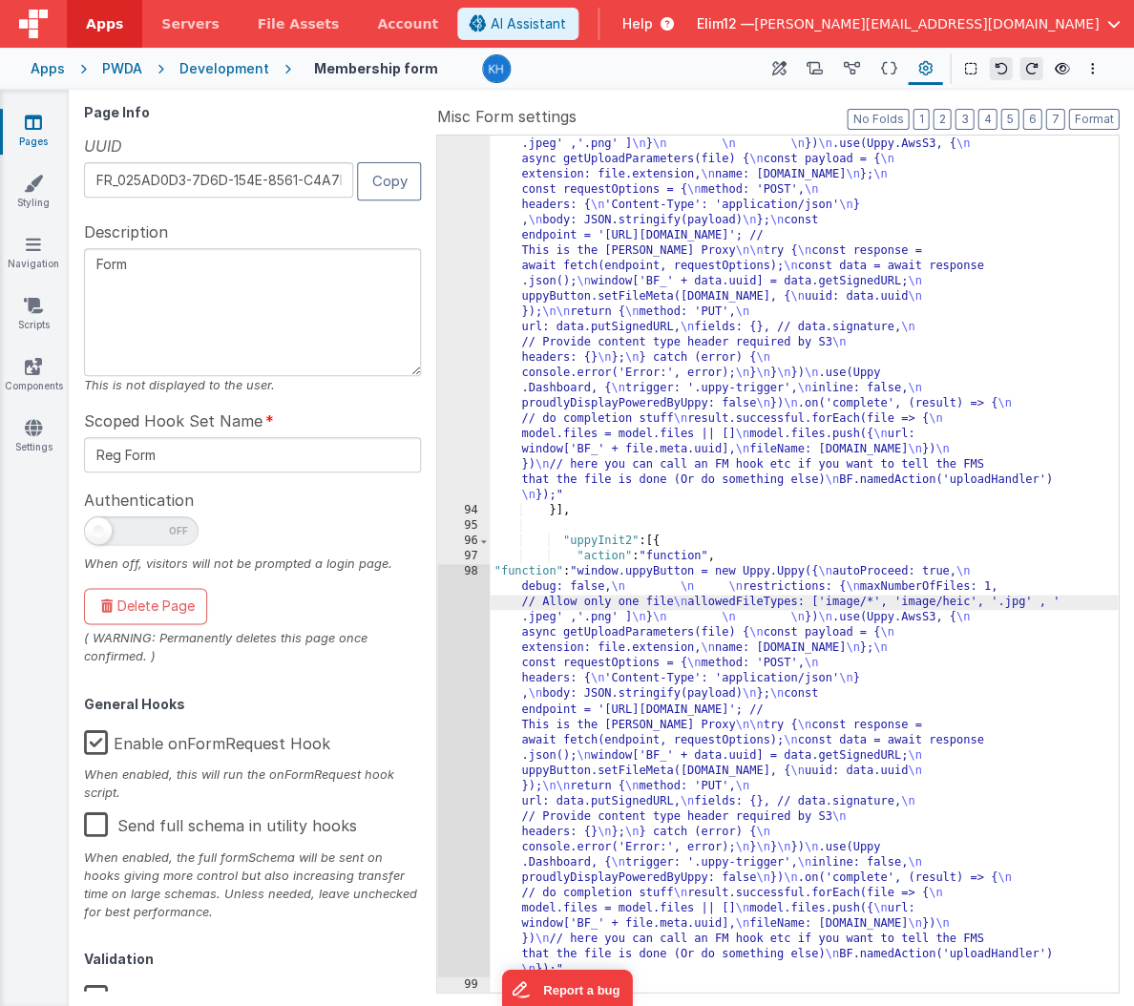
click at [454, 630] on div "98" at bounding box center [463, 770] width 52 height 412
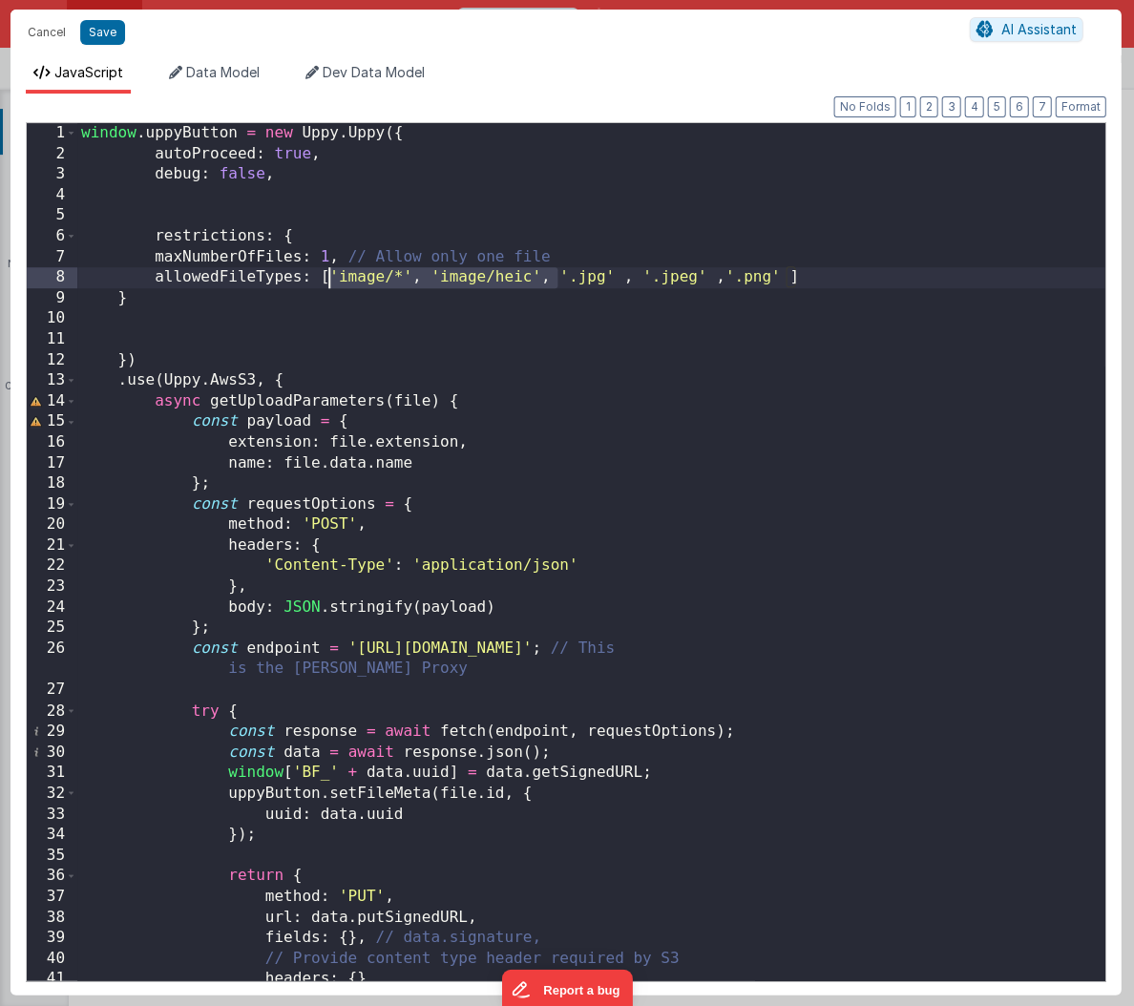
drag, startPoint x: 554, startPoint y: 282, endPoint x: 334, endPoint y: 277, distance: 220.5
click at [334, 277] on div "window . uppyButton = new Uppy . Uppy ({ autoProceed : true , debug : false , r…" at bounding box center [591, 572] width 1028 height 898
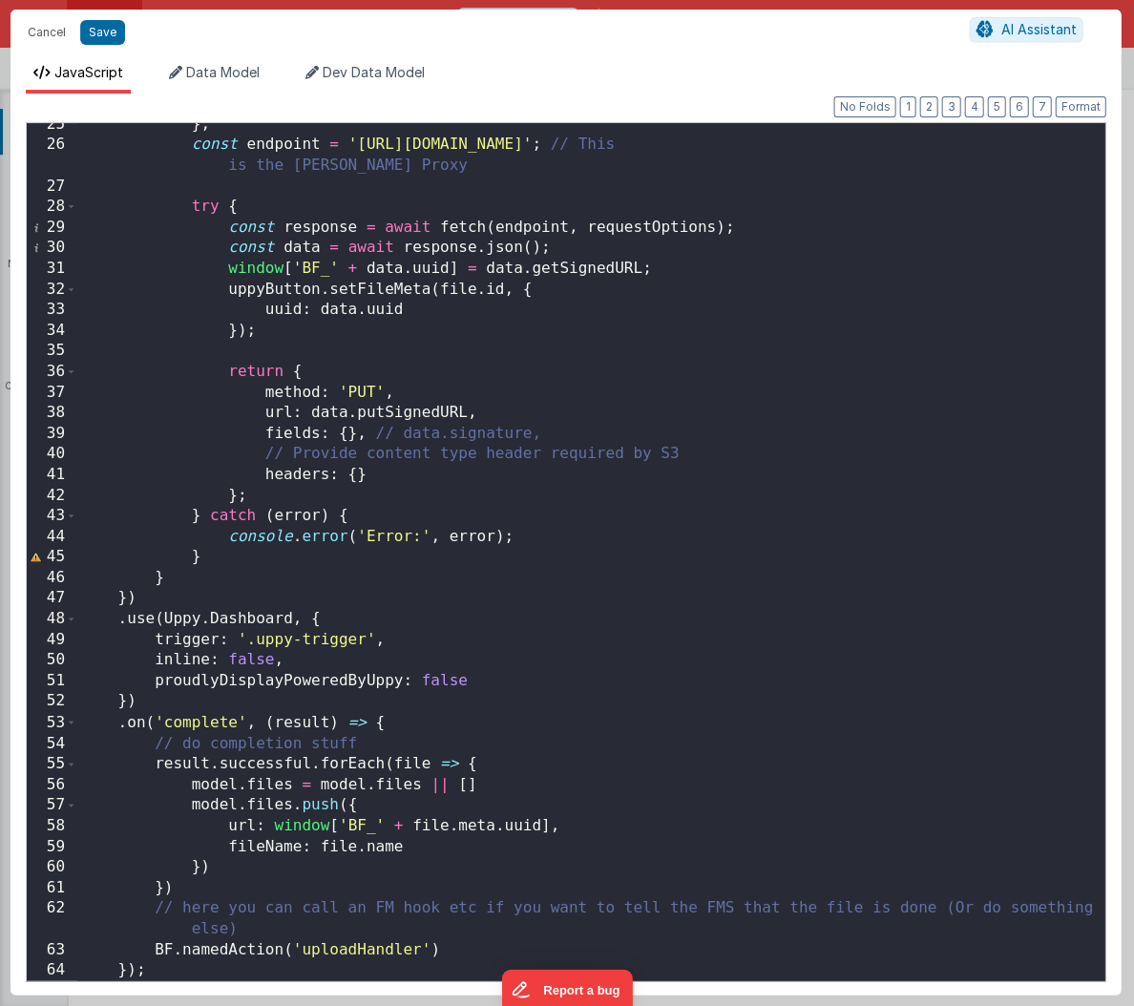
click at [361, 640] on div "} ; const endpoint = '[URL][DOMAIN_NAME]' ; // This is the [PERSON_NAME] Proxy …" at bounding box center [591, 564] width 1028 height 898
click at [420, 950] on div "} ; const endpoint = '[URL][DOMAIN_NAME]' ; // This is the [PERSON_NAME] Proxy …" at bounding box center [591, 564] width 1028 height 898
click at [103, 31] on button "Save" at bounding box center [102, 32] width 45 height 25
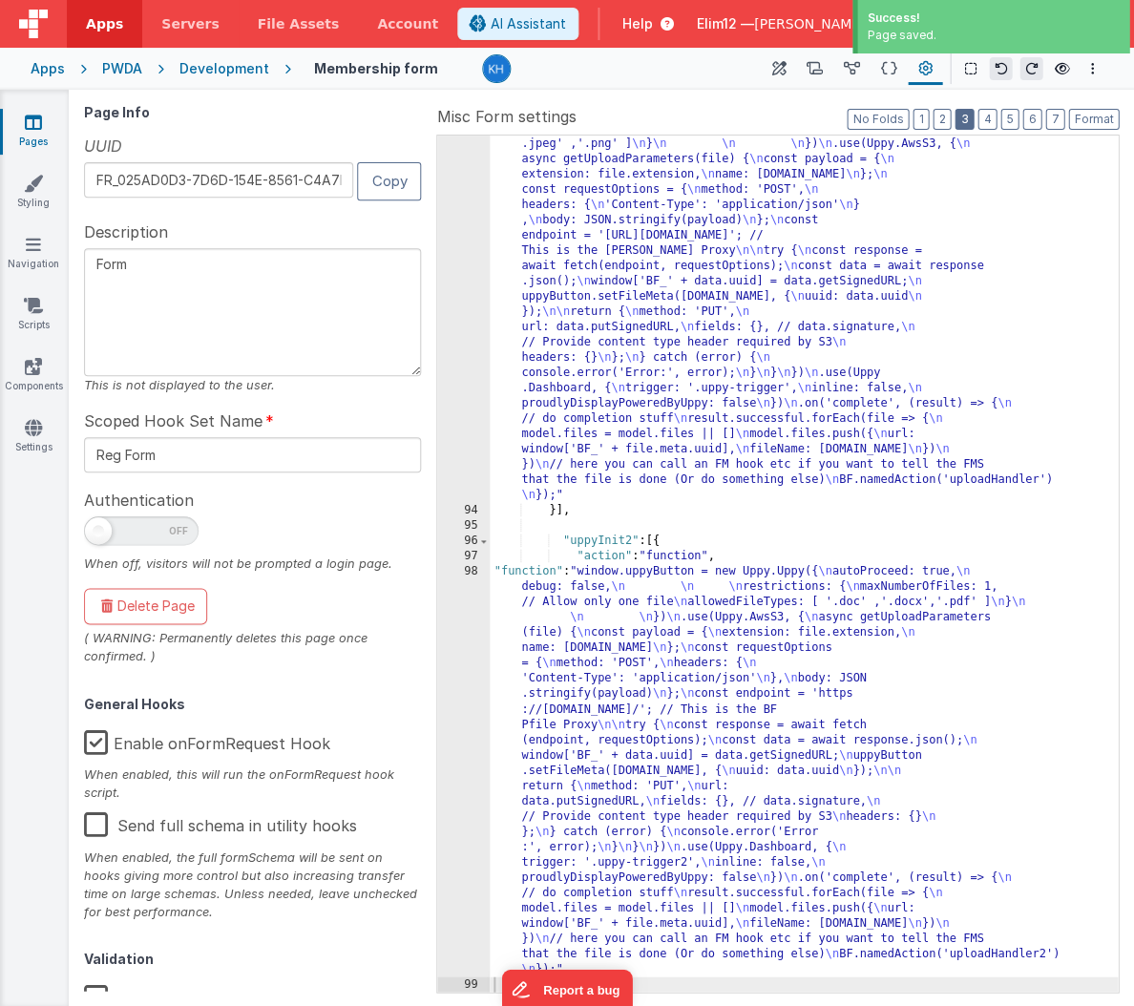
click at [965, 118] on button "3" at bounding box center [963, 119] width 19 height 21
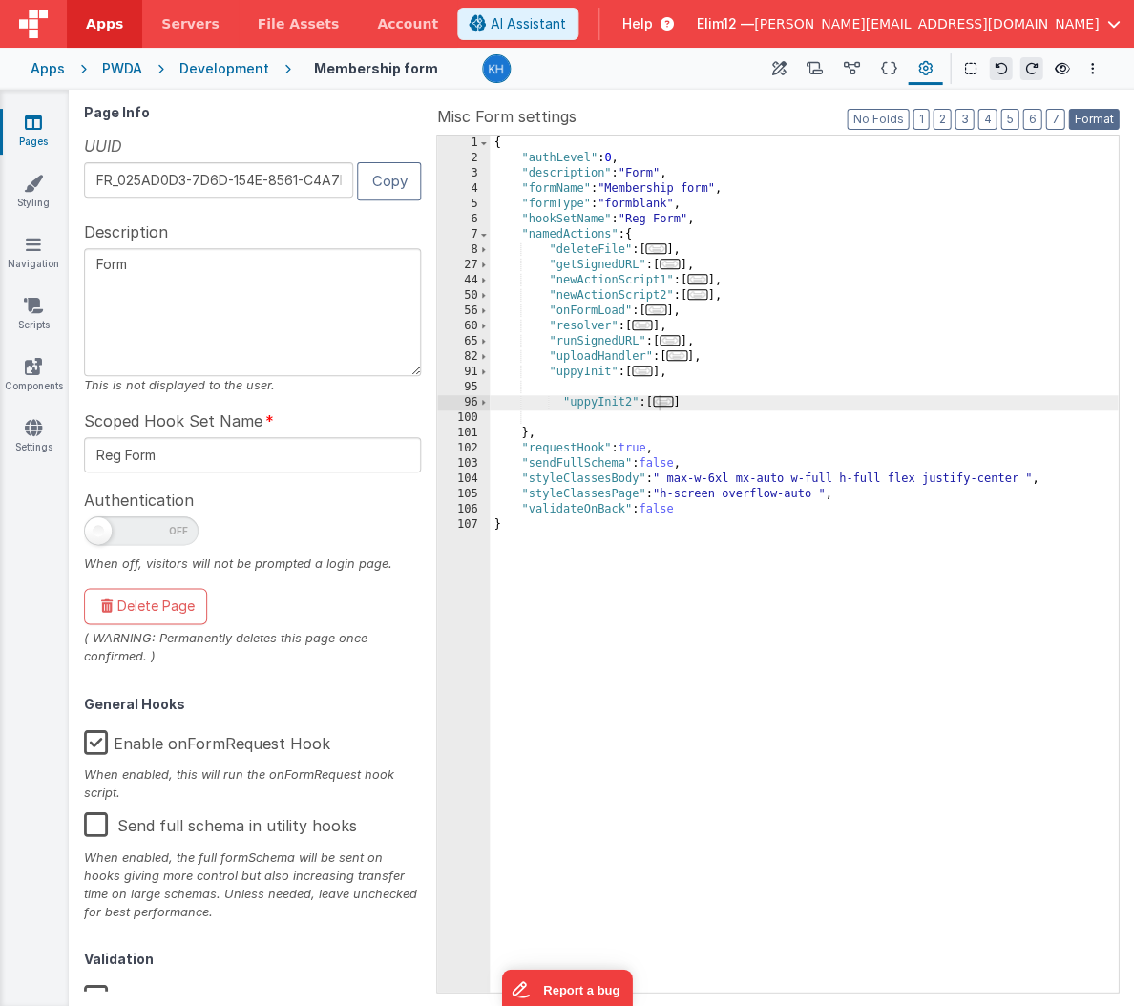
click at [965, 118] on button "Format" at bounding box center [1093, 119] width 51 height 21
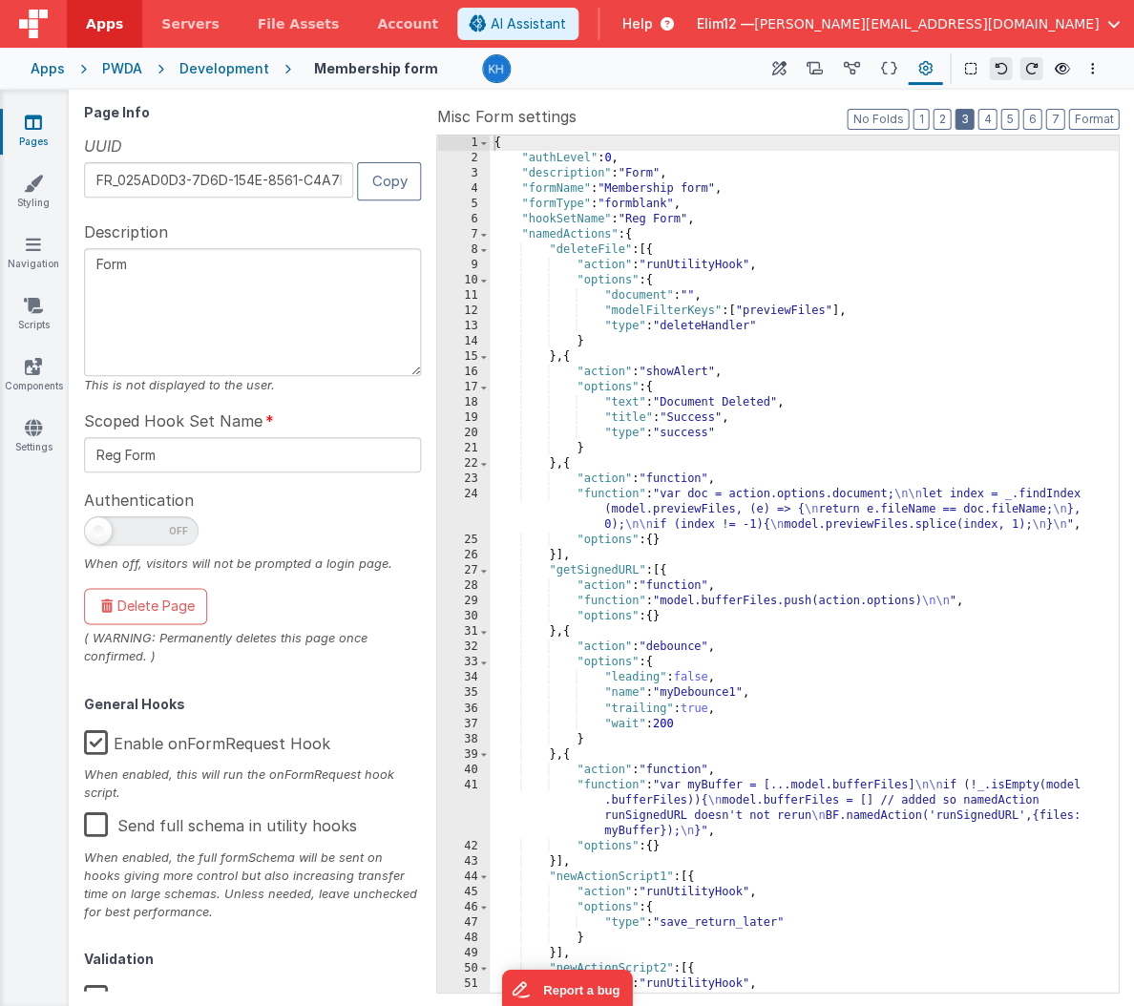
click at [965, 121] on button "3" at bounding box center [963, 119] width 19 height 21
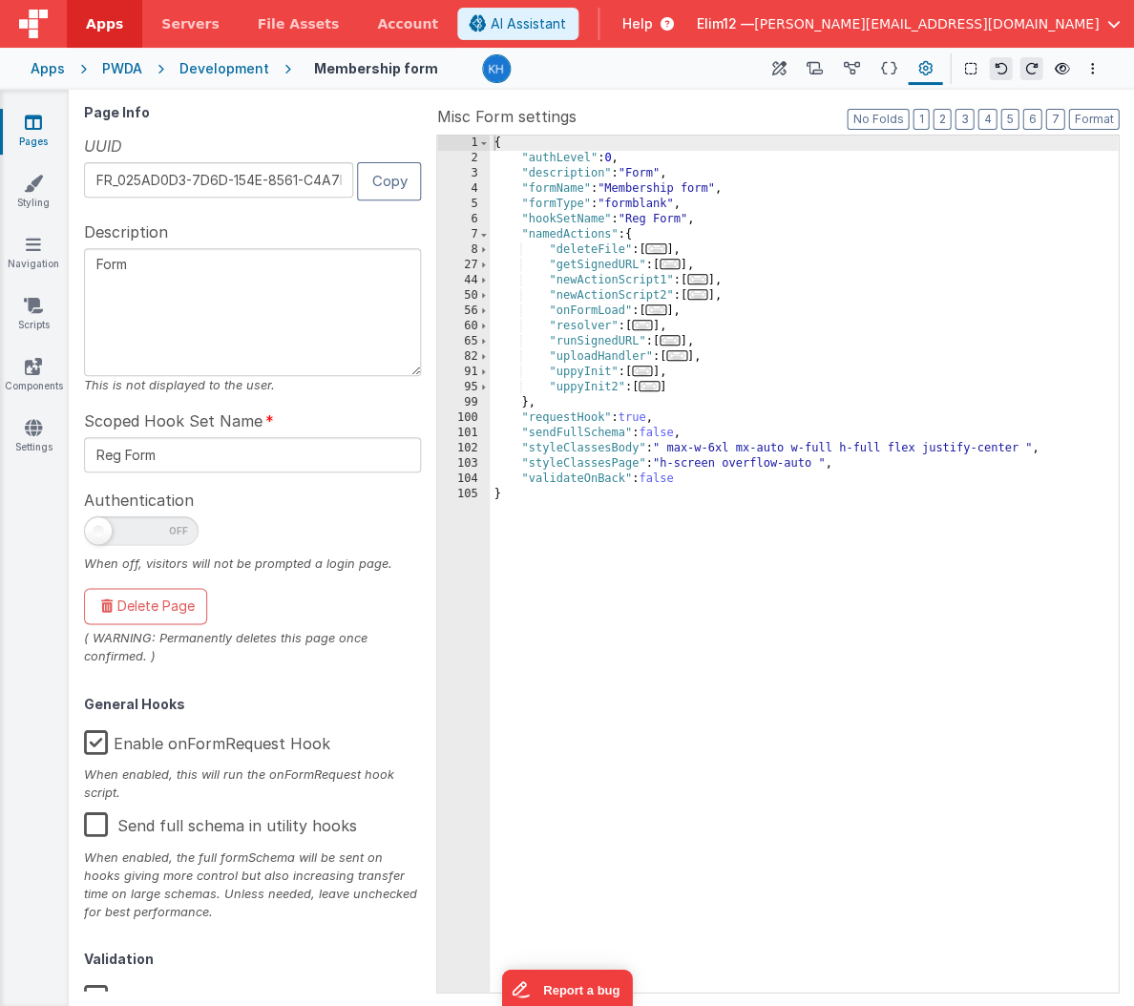
click at [724, 359] on div "{ "authLevel" : 0 , "description" : "Form" , "formName" : "Membership form" , "…" at bounding box center [804, 579] width 628 height 887
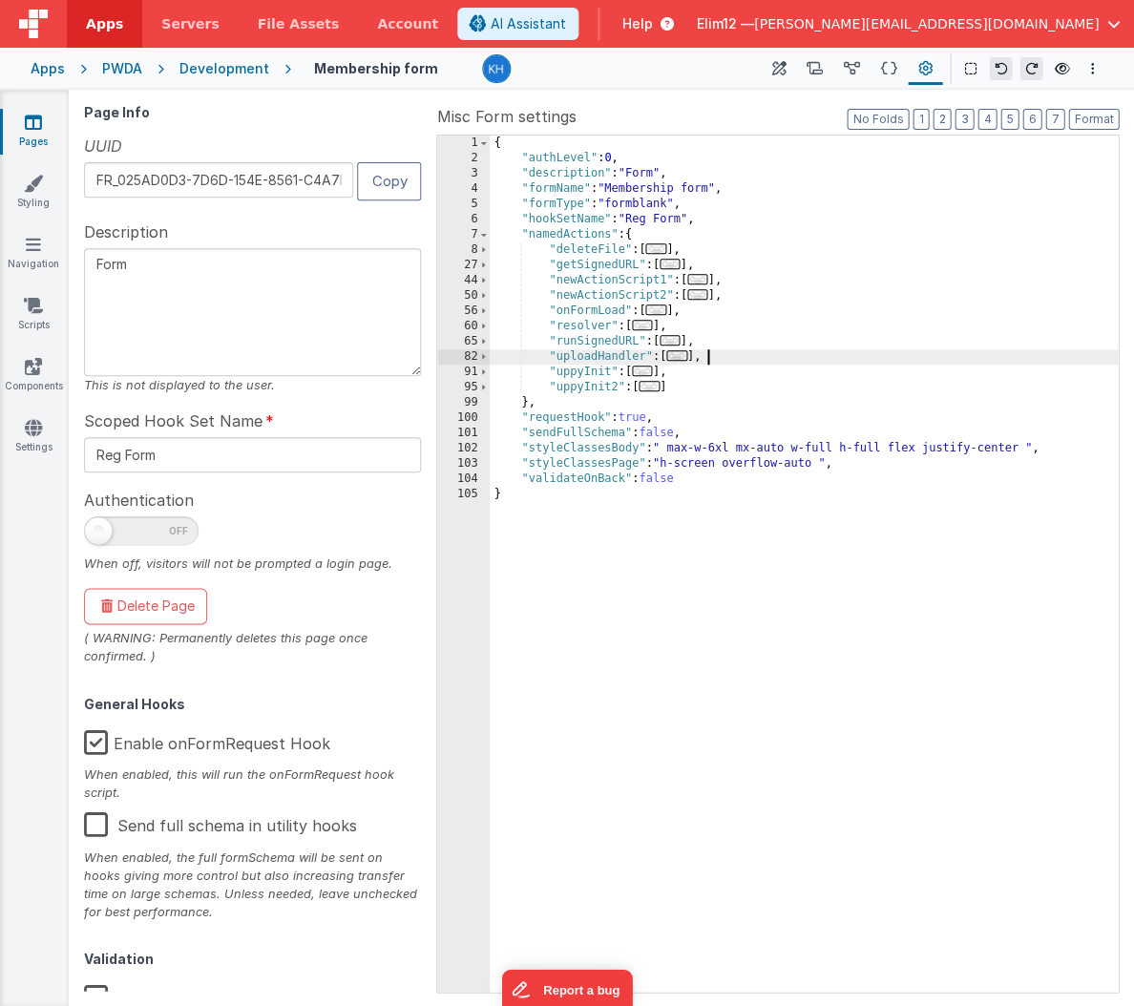
click at [683, 354] on span "..." at bounding box center [676, 355] width 21 height 10
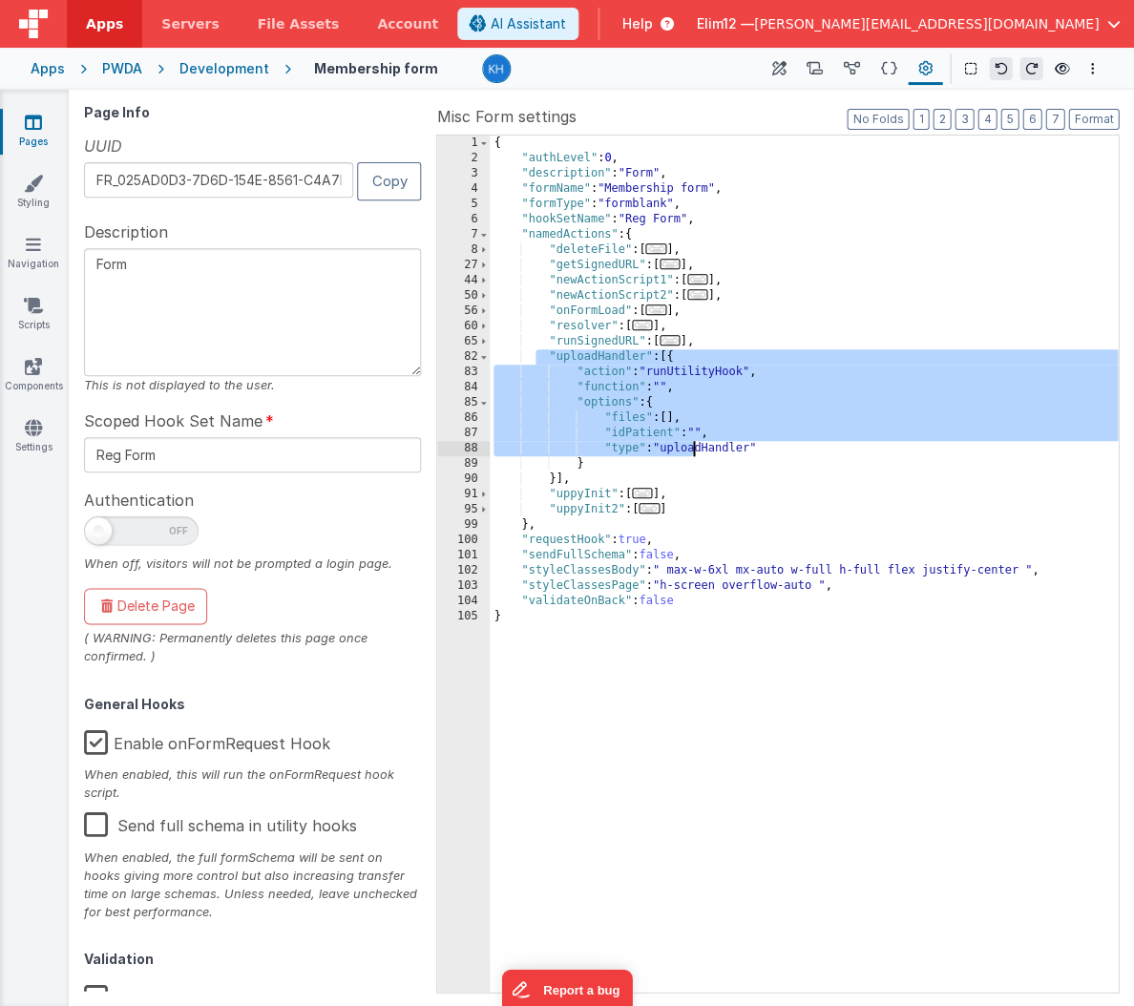
drag, startPoint x: 534, startPoint y: 353, endPoint x: 693, endPoint y: 454, distance: 188.0
click at [693, 454] on div "{ "authLevel" : 0 , "description" : "Form" , "formName" : "Membership form" , "…" at bounding box center [804, 579] width 628 height 887
click at [557, 477] on div "{ "authLevel" : 0 , "description" : "Form" , "formName" : "Membership form" , "…" at bounding box center [804, 579] width 628 height 887
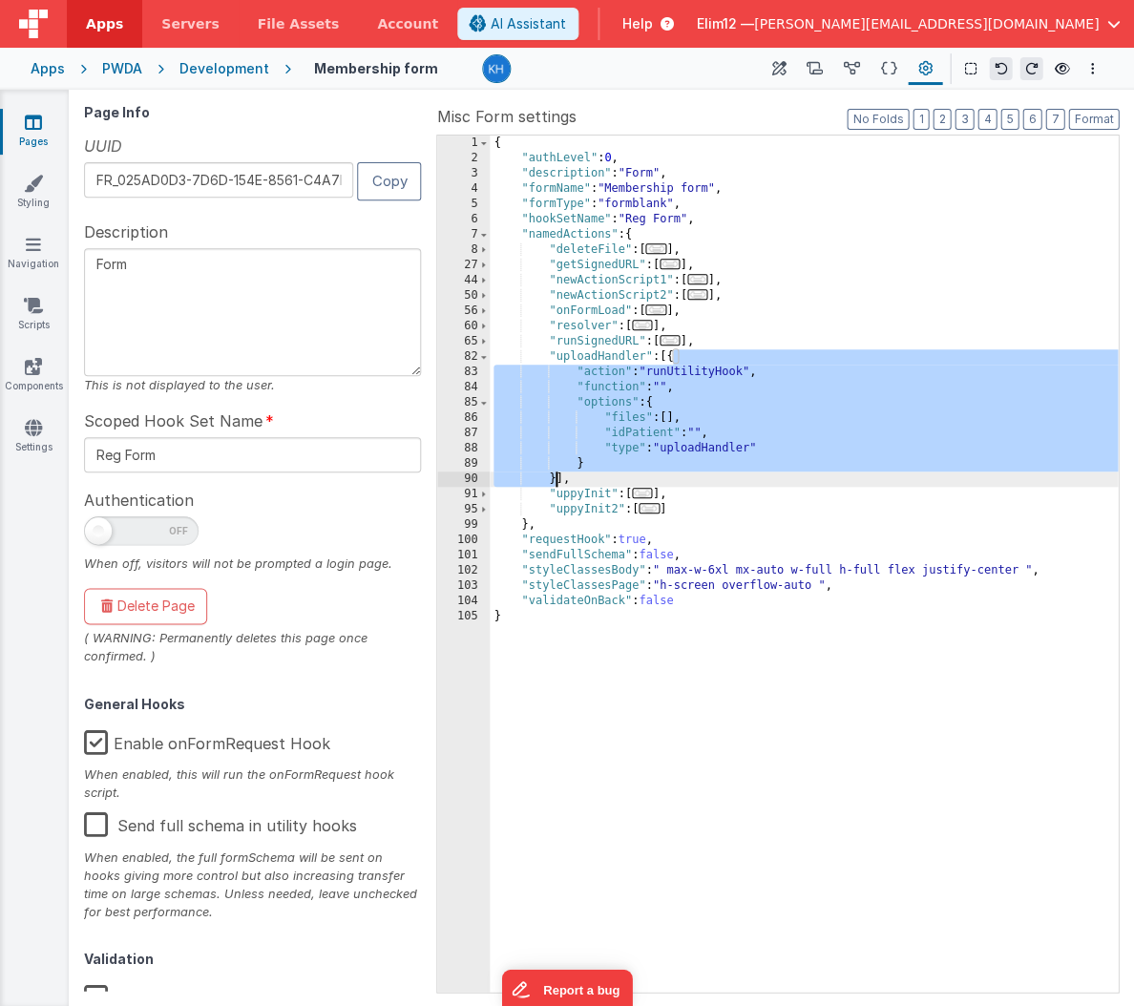
click at [557, 477] on div "{ "authLevel" : 0 , "description" : "Form" , "formName" : "Membership form" , "…" at bounding box center [804, 579] width 628 height 887
drag, startPoint x: 580, startPoint y: 479, endPoint x: 468, endPoint y: 352, distance: 169.7
click at [468, 352] on div "1 2 3 4 5 6 7 8 27 44 50 56 60 65 82 83 84 85 86 87 88 89 90 91 95 99 100 101 1…" at bounding box center [777, 564] width 682 height 858
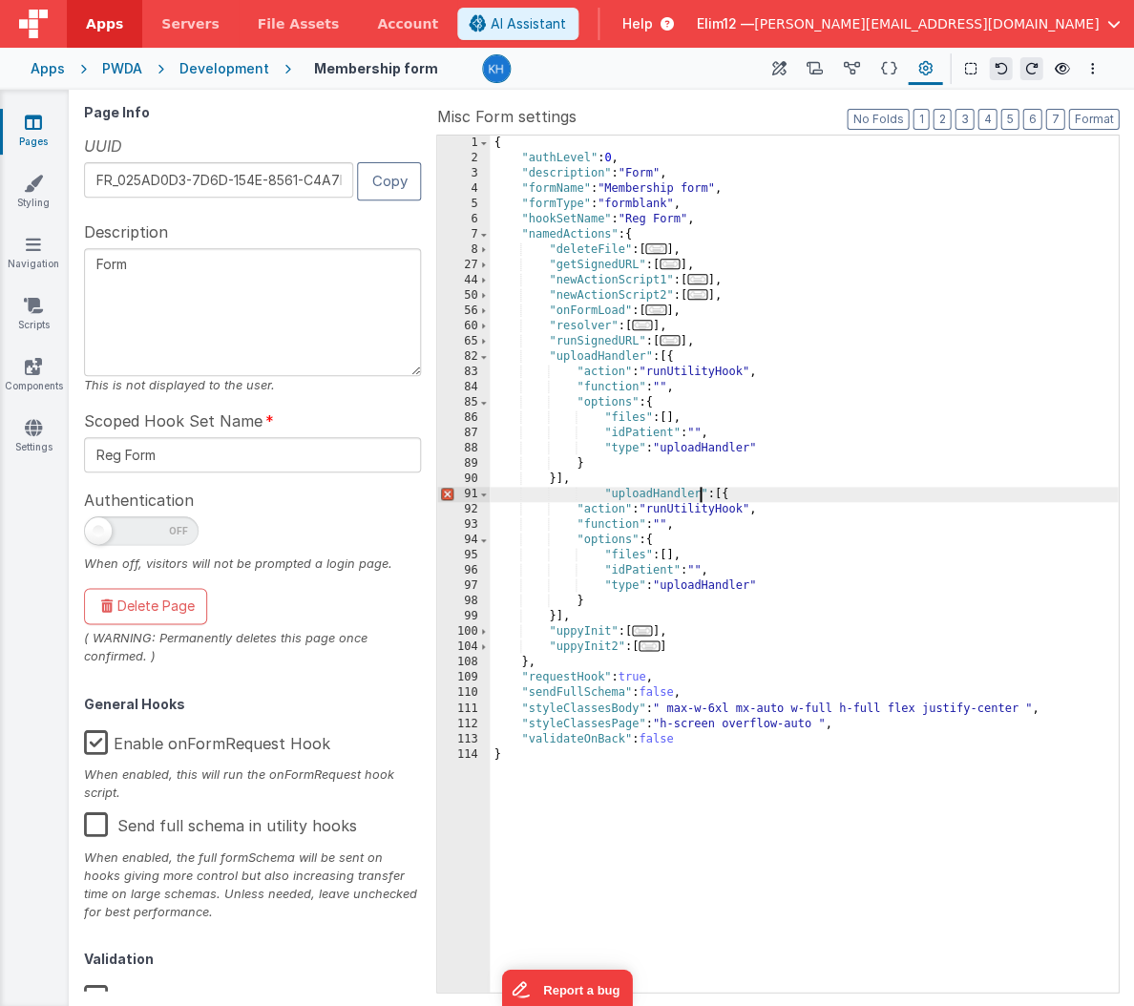
click at [702, 491] on div "{ "authLevel" : 0 , "description" : "Form" , "formName" : "Membership form" , "…" at bounding box center [804, 579] width 628 height 887
click at [754, 583] on div "{ "authLevel" : 0 , "description" : "Form" , "formName" : "Membership form" , "…" at bounding box center [804, 579] width 628 height 887
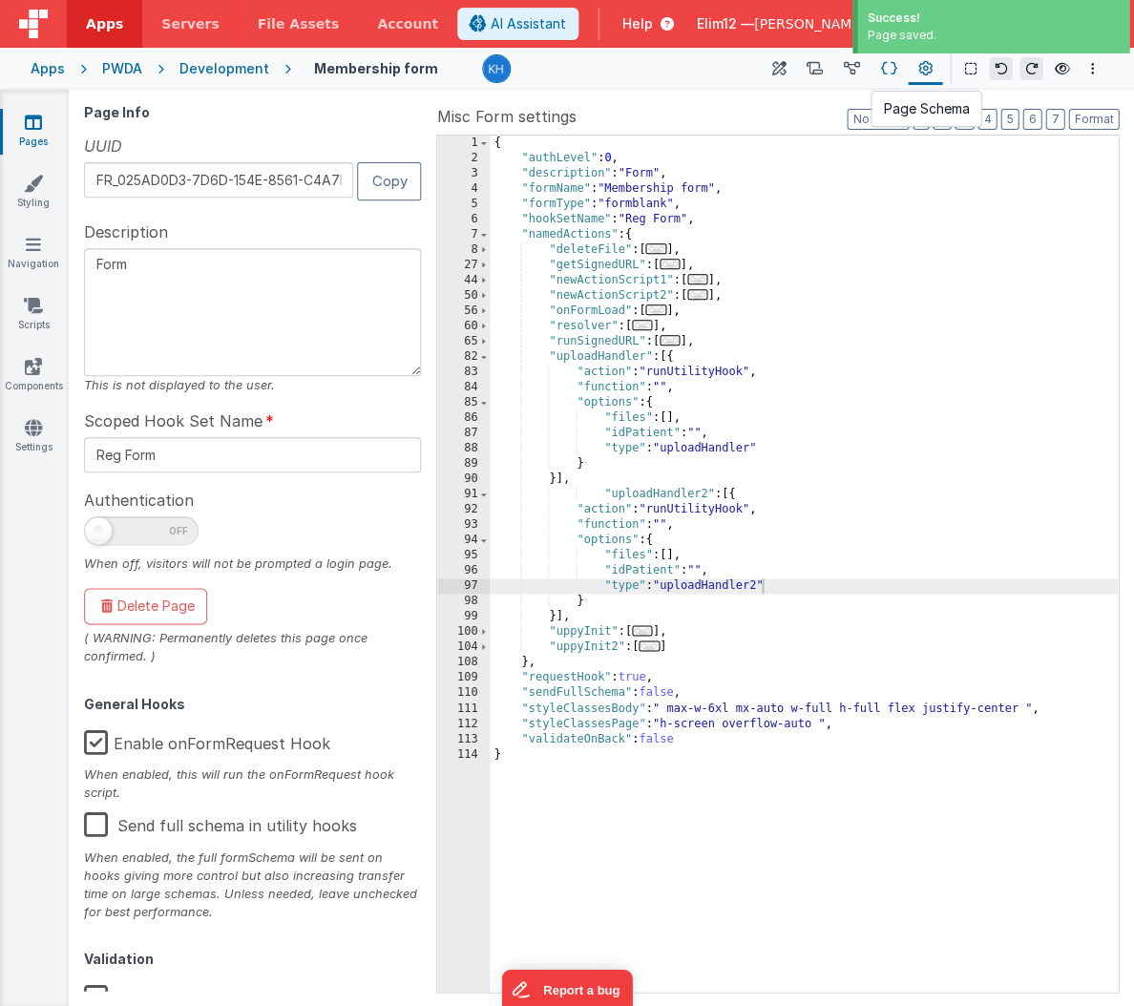
click at [890, 76] on icon at bounding box center [889, 69] width 16 height 20
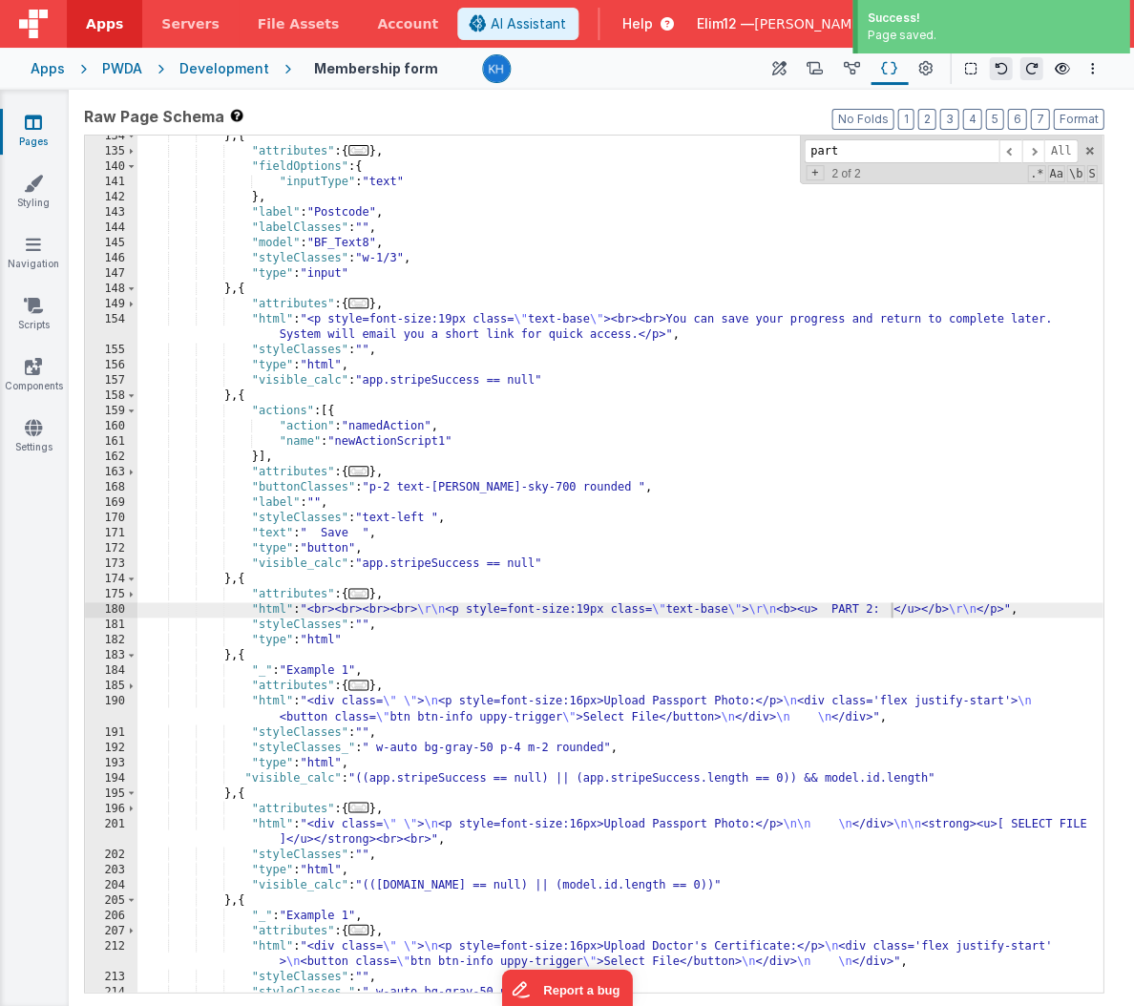
scroll to position [1779, 0]
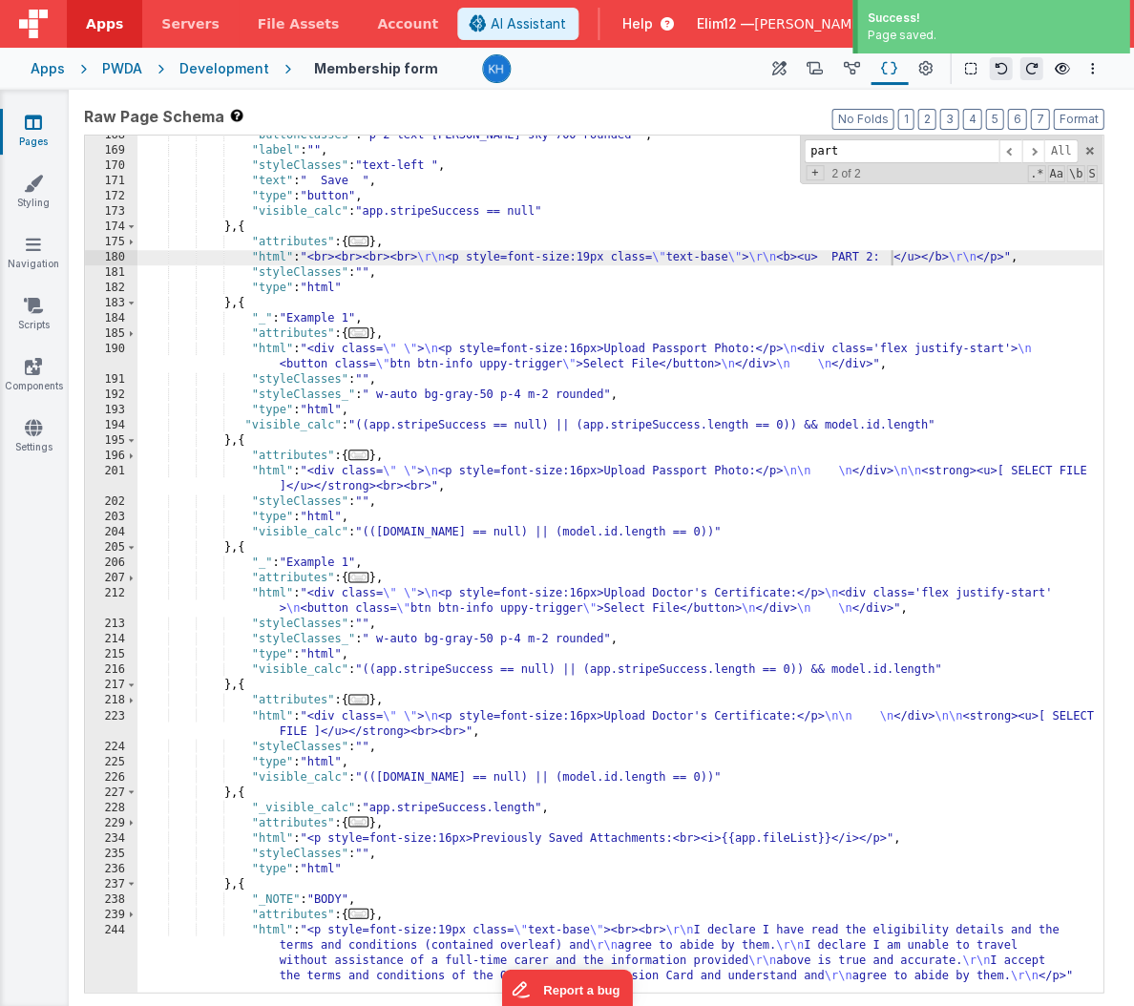
click at [619, 618] on div ""buttonClasses" : "p-2 text-[PERSON_NAME]-sky-700 rounded " , "label" : "" , "s…" at bounding box center [619, 571] width 965 height 887
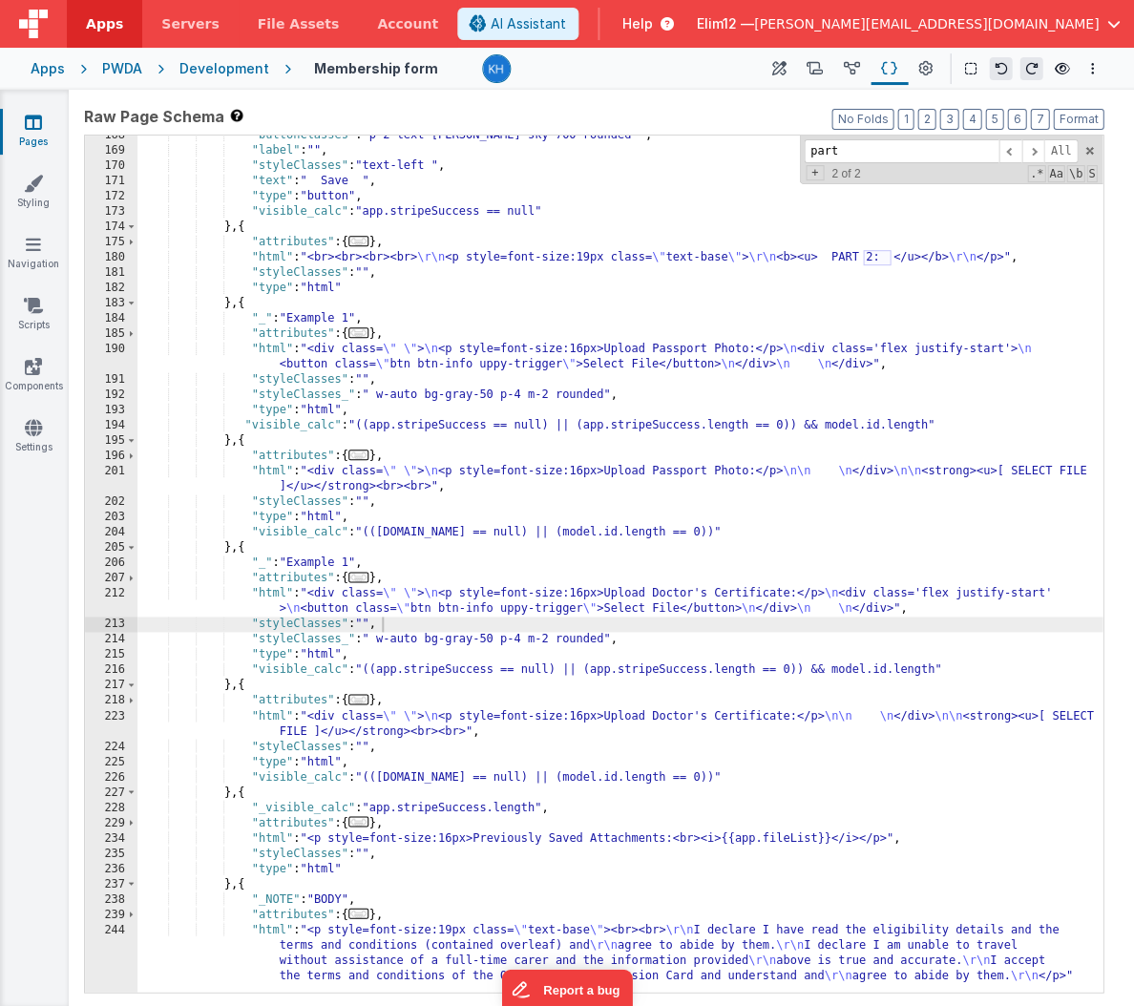
click at [599, 606] on div ""buttonClasses" : "p-2 text-[PERSON_NAME]-sky-700 rounded " , "label" : "" , "s…" at bounding box center [619, 571] width 965 height 887
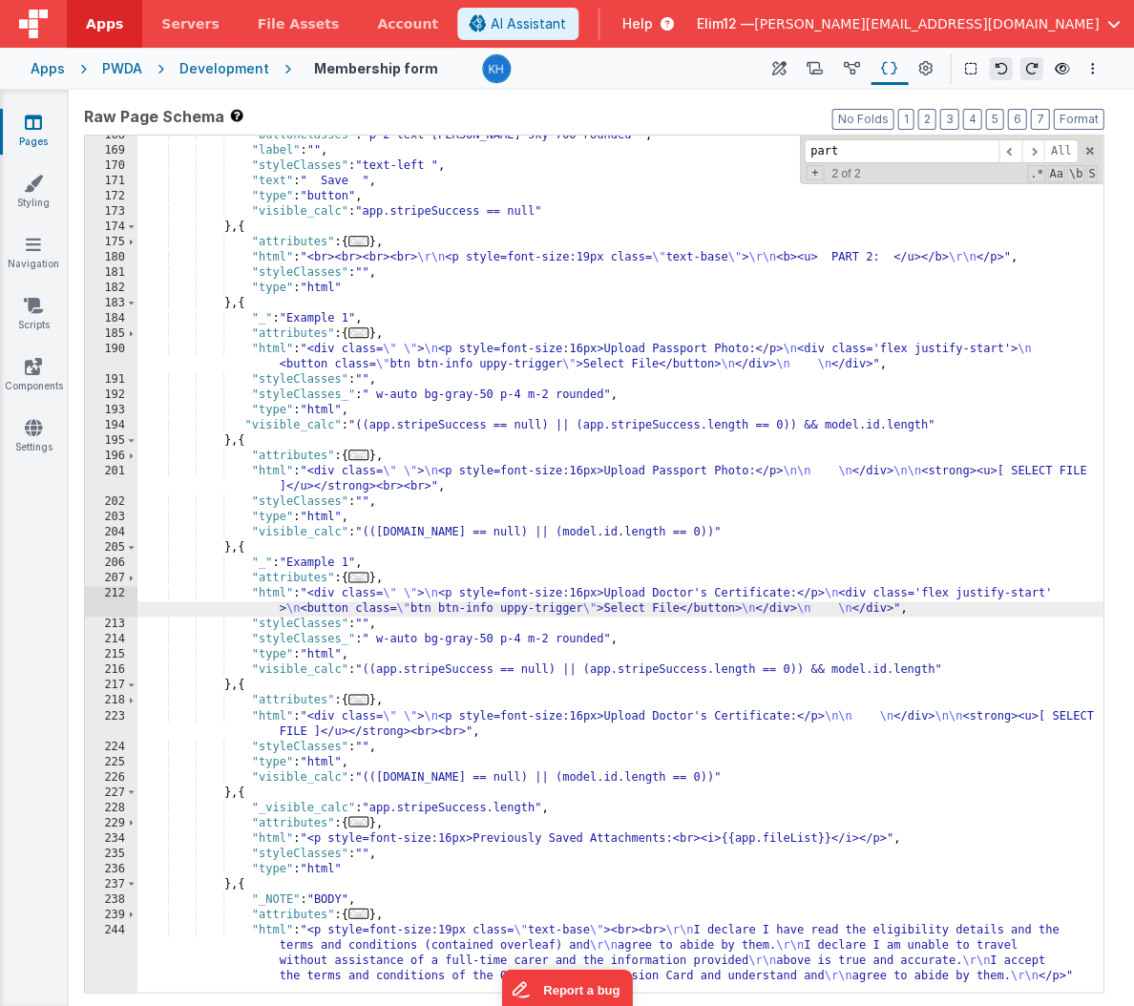
click at [576, 592] on div ""buttonClasses" : "p-2 text-[PERSON_NAME]-sky-700 rounded " , "label" : "" , "s…" at bounding box center [619, 571] width 965 height 887
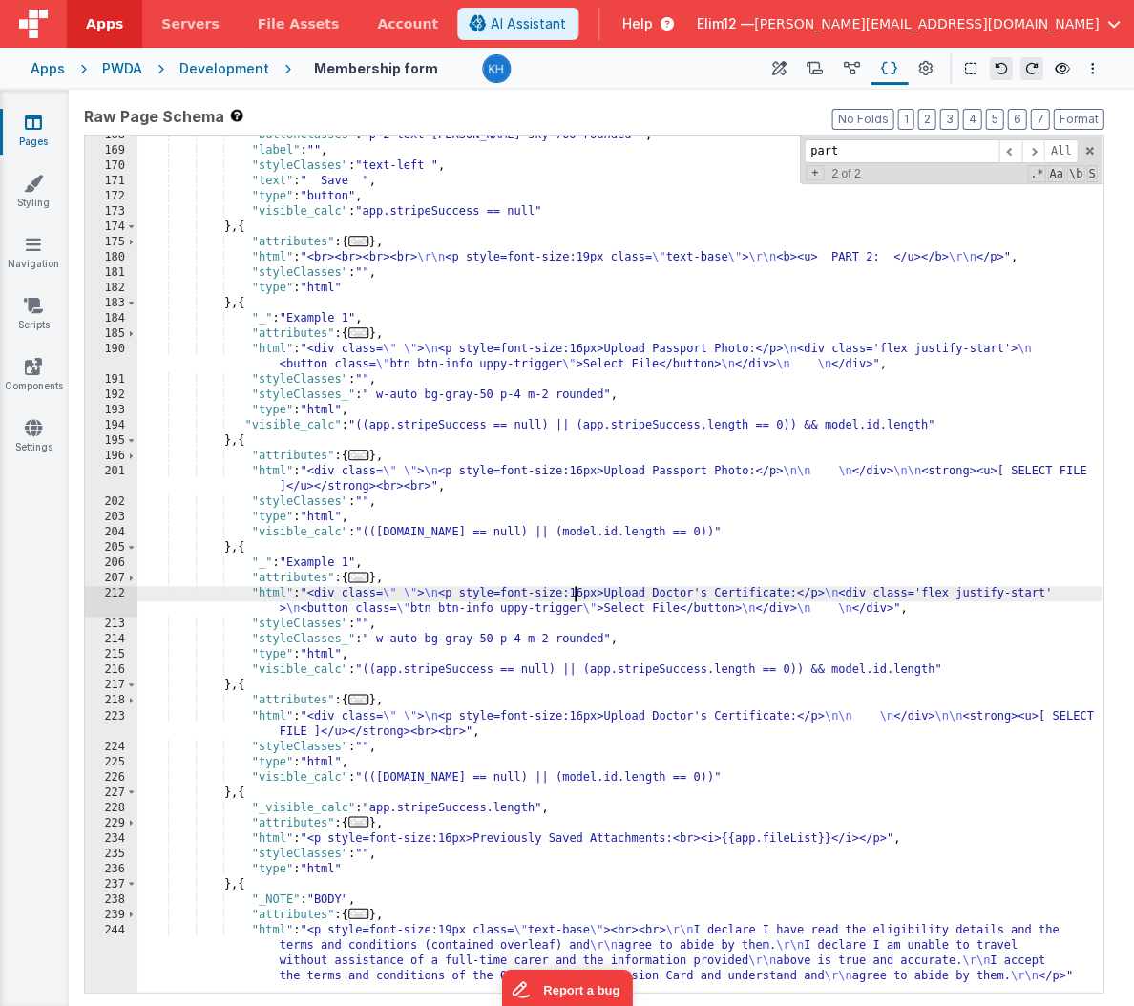
click at [117, 602] on div "212" at bounding box center [111, 601] width 52 height 31
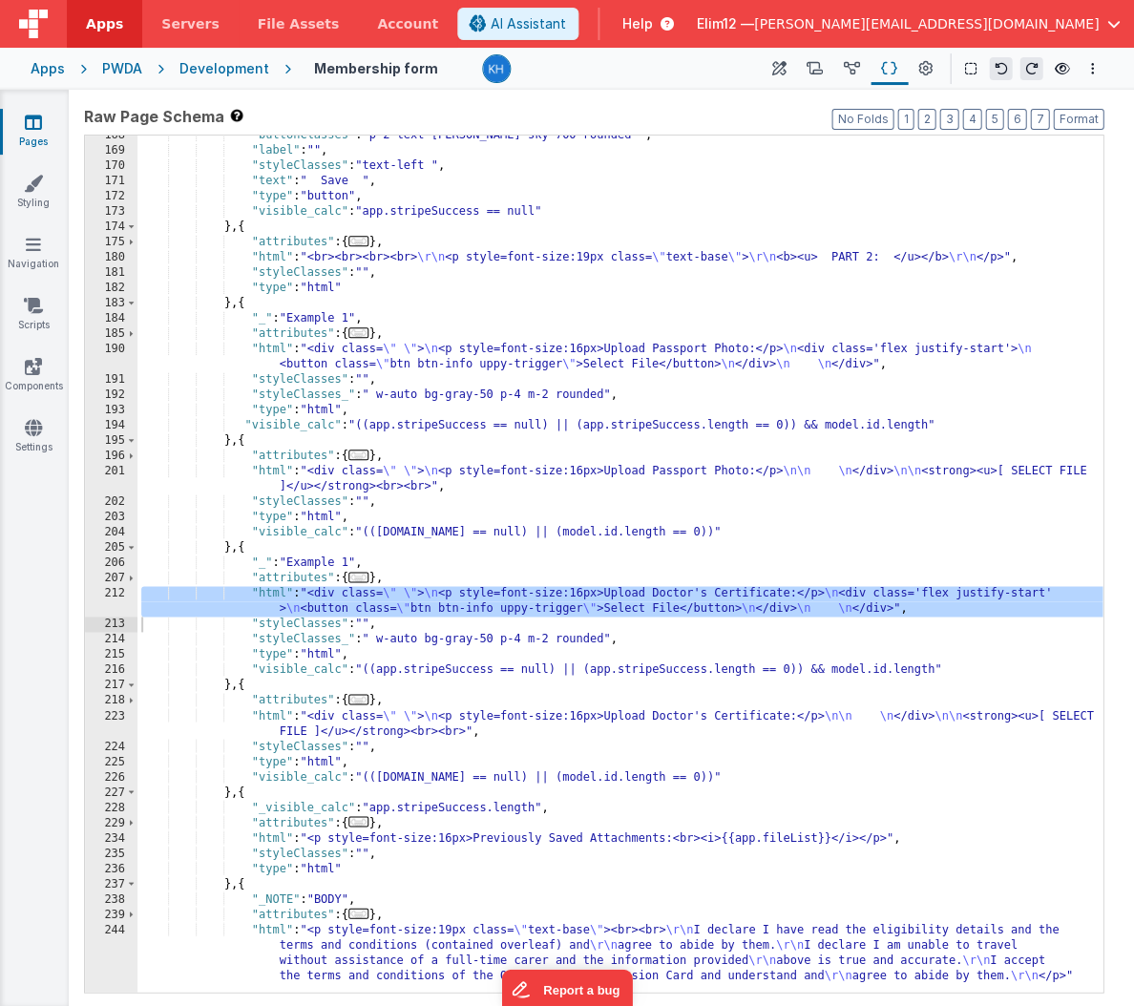
click at [117, 602] on div "< div class = " " > < p style = font-size:16px > Upload Doctor's Certificate: <…" at bounding box center [306, 555] width 475 height 893
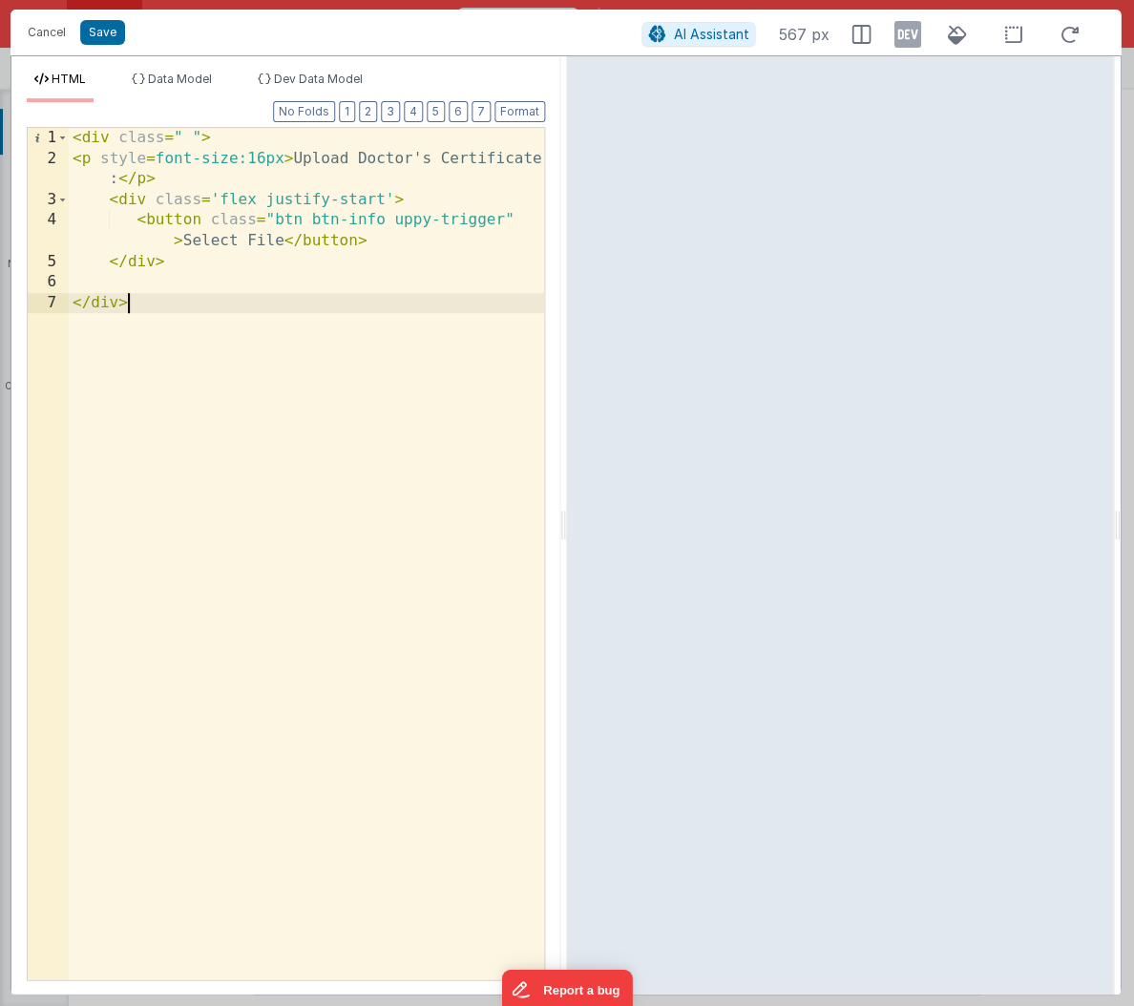
click at [499, 219] on div "< div class = " " > < p style = font-size:16px > Upload Doctor's Certificate : …" at bounding box center [306, 574] width 475 height 893
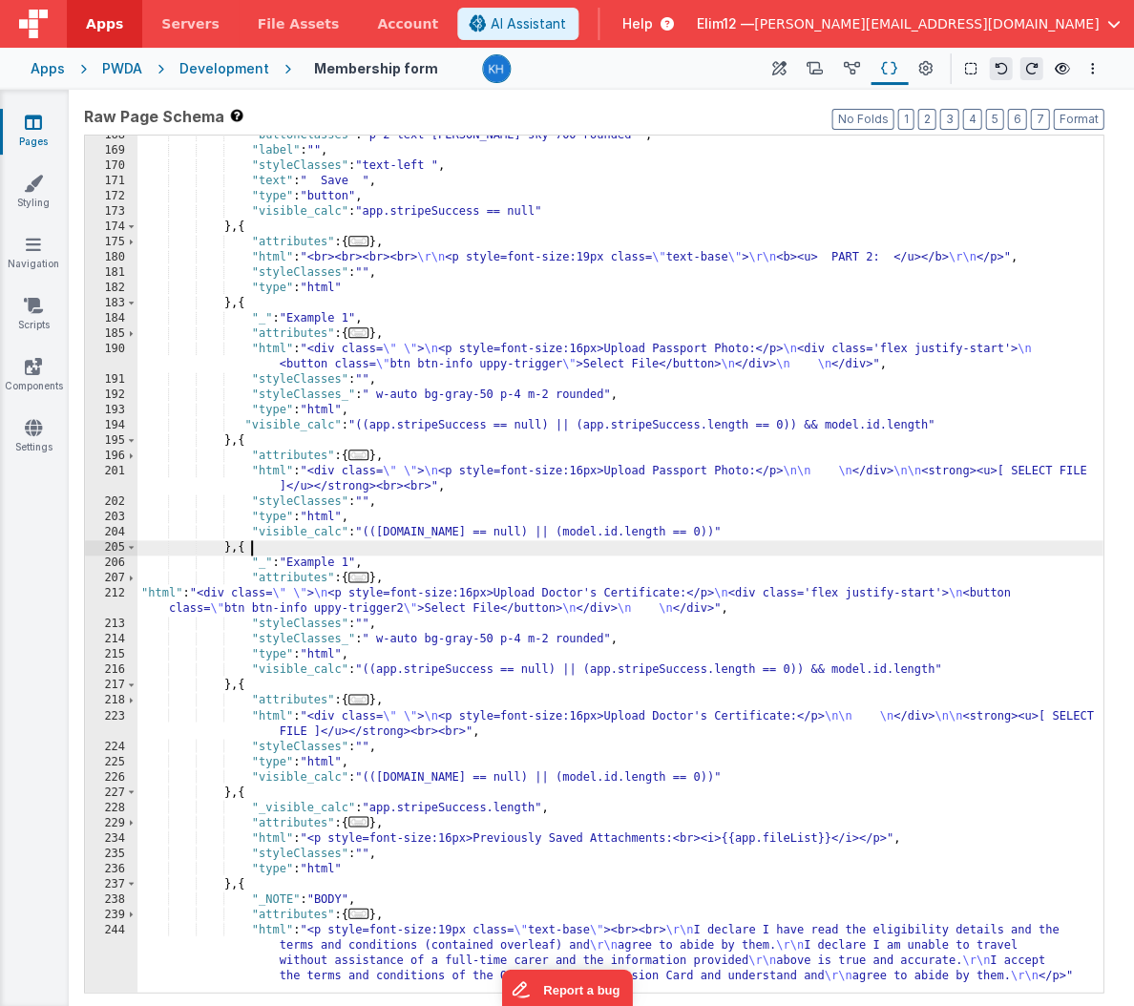
click at [270, 547] on div ""buttonClasses" : "p-2 text-[PERSON_NAME]-sky-700 rounded " , "label" : "" , "s…" at bounding box center [619, 571] width 965 height 887
click at [278, 590] on div ""buttonClasses" : "p-2 text-[PERSON_NAME]-sky-700 rounded " , "label" : "" , "s…" at bounding box center [619, 571] width 965 height 887
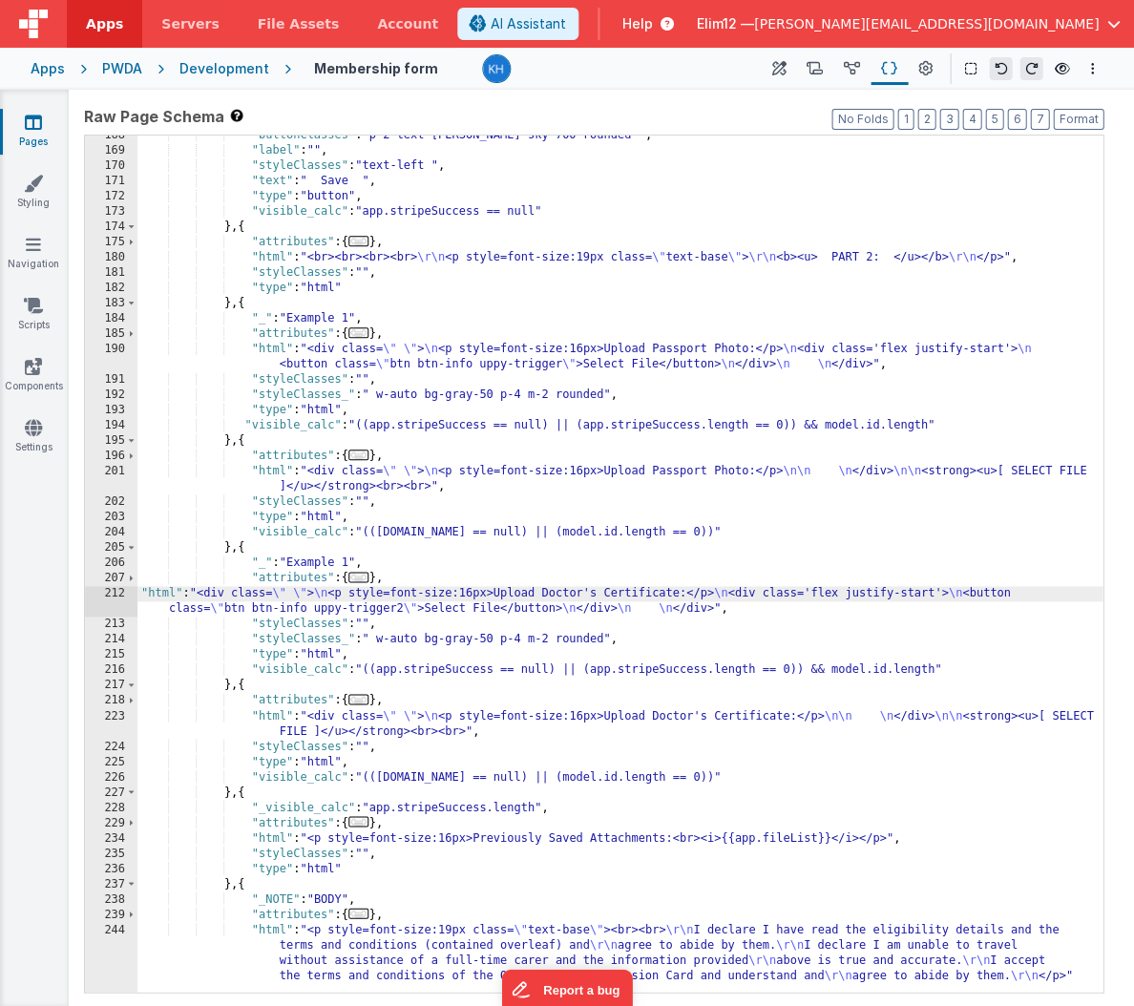
click at [115, 603] on div "212" at bounding box center [111, 601] width 52 height 31
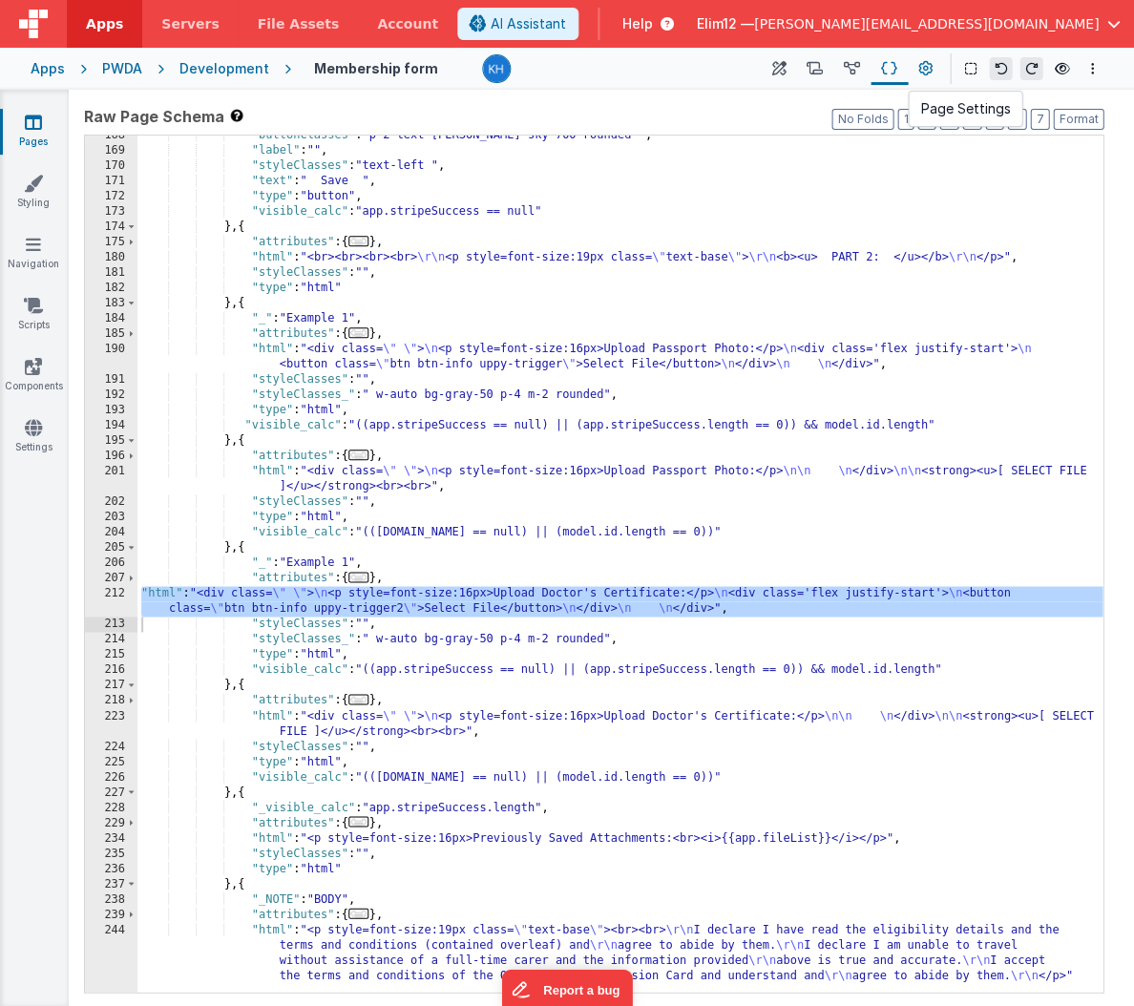
click at [923, 68] on icon at bounding box center [925, 69] width 14 height 20
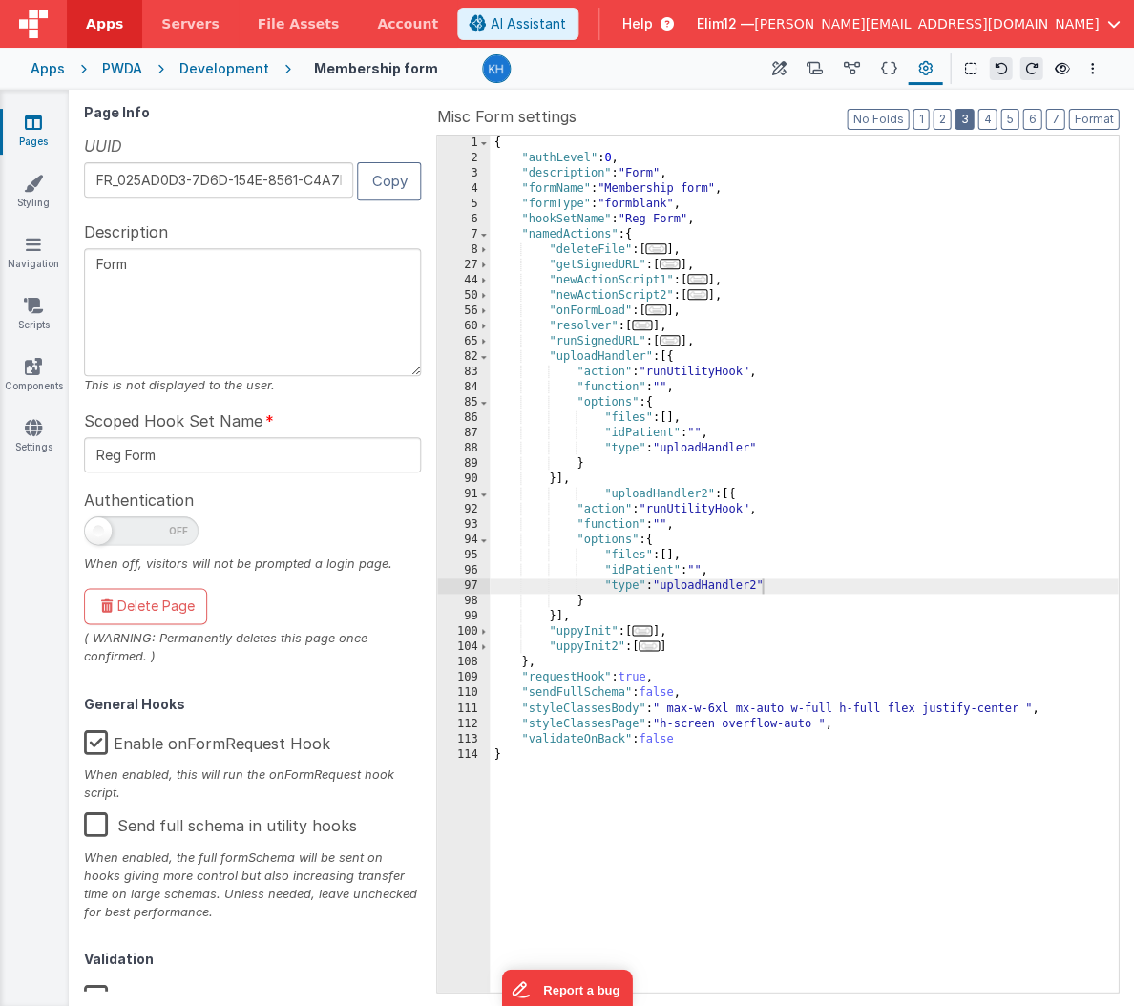
click at [965, 121] on button "3" at bounding box center [963, 119] width 19 height 21
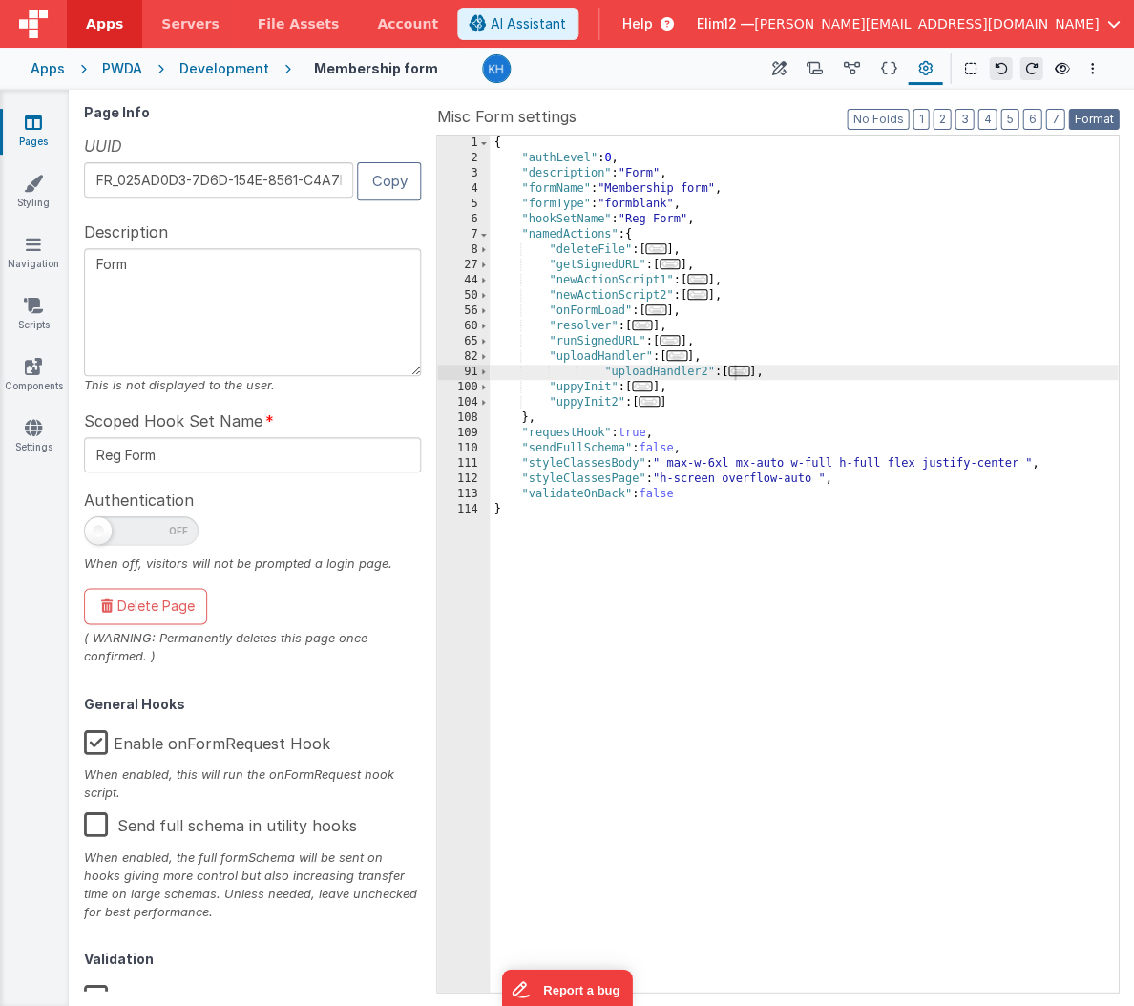
click at [965, 115] on button "Format" at bounding box center [1093, 119] width 51 height 21
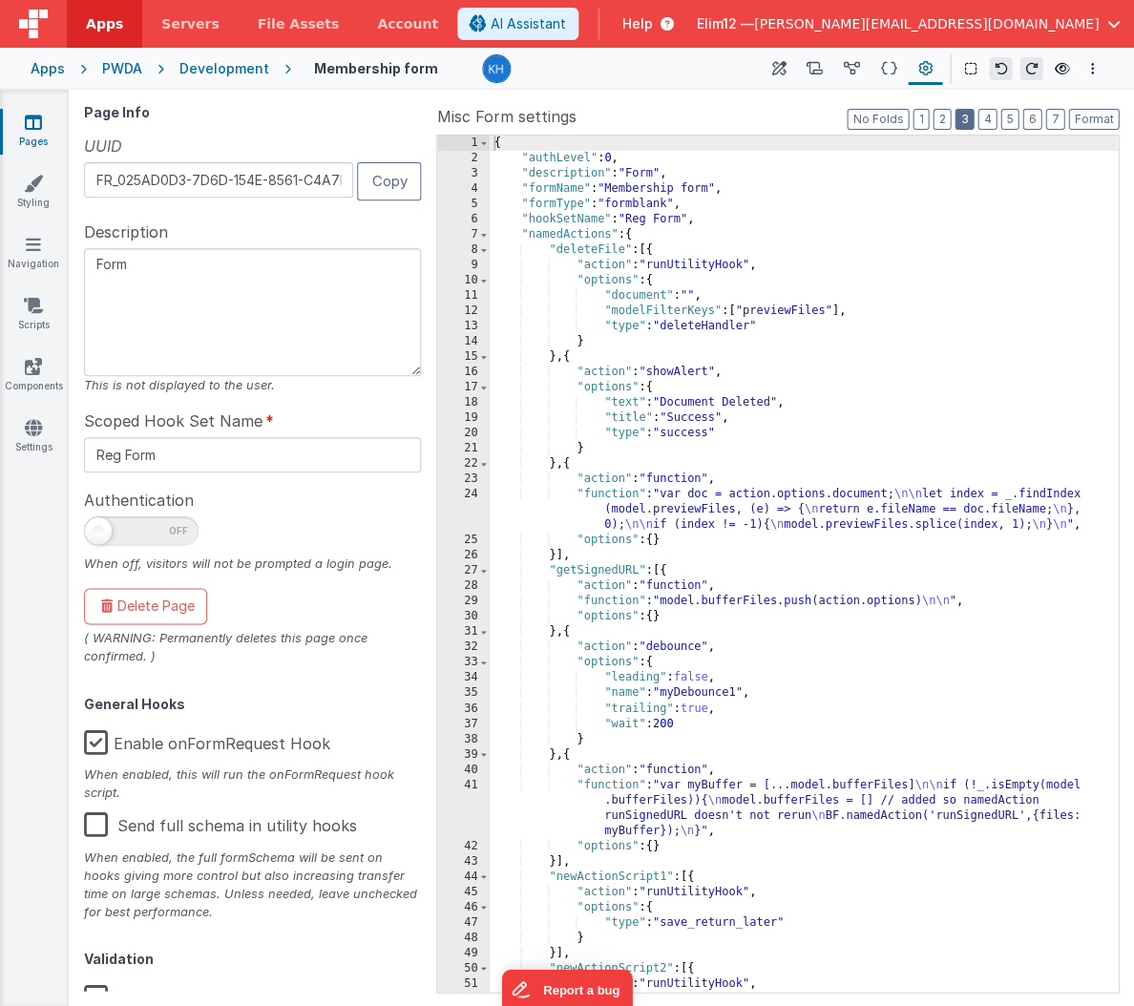
click at [965, 123] on button "3" at bounding box center [963, 119] width 19 height 21
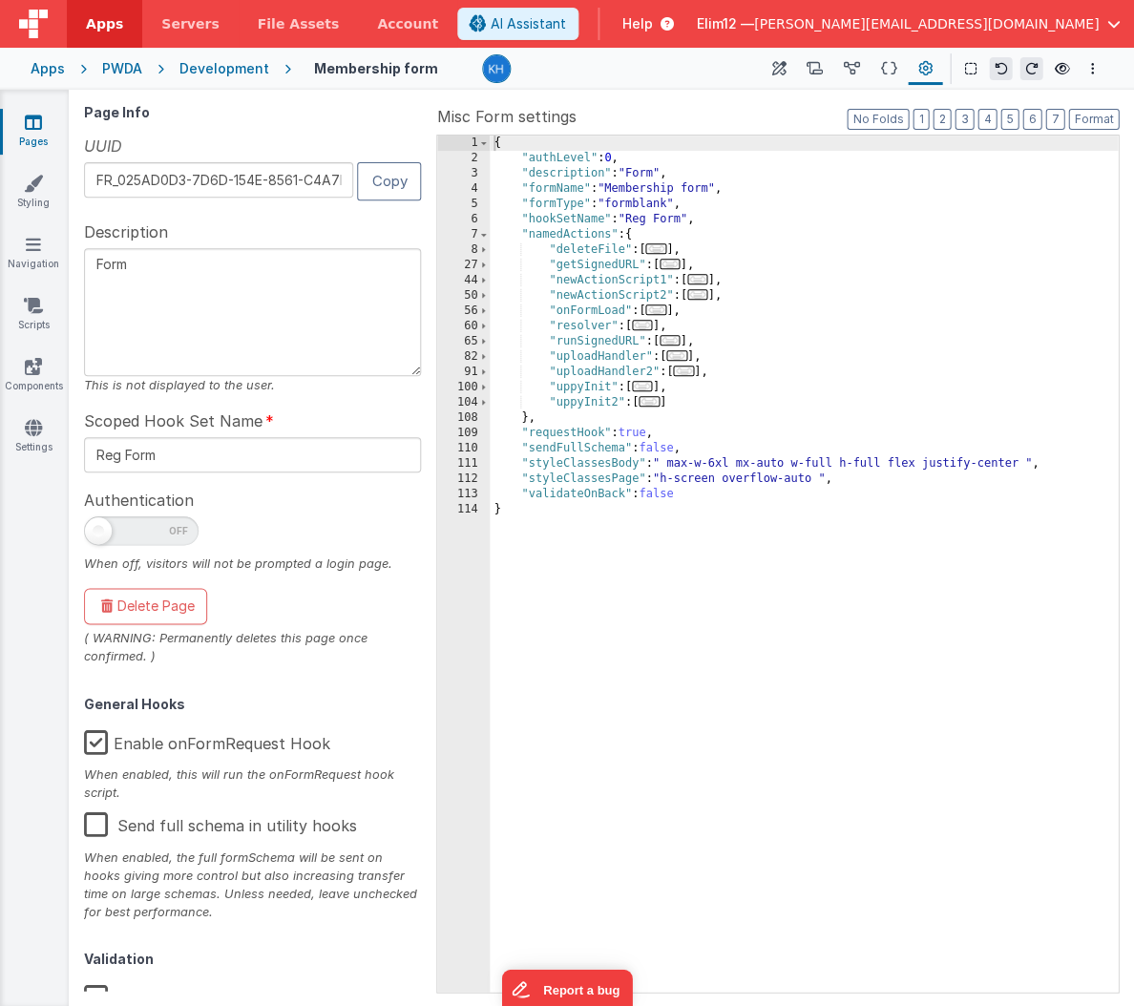
click at [654, 400] on span "..." at bounding box center [648, 401] width 21 height 10
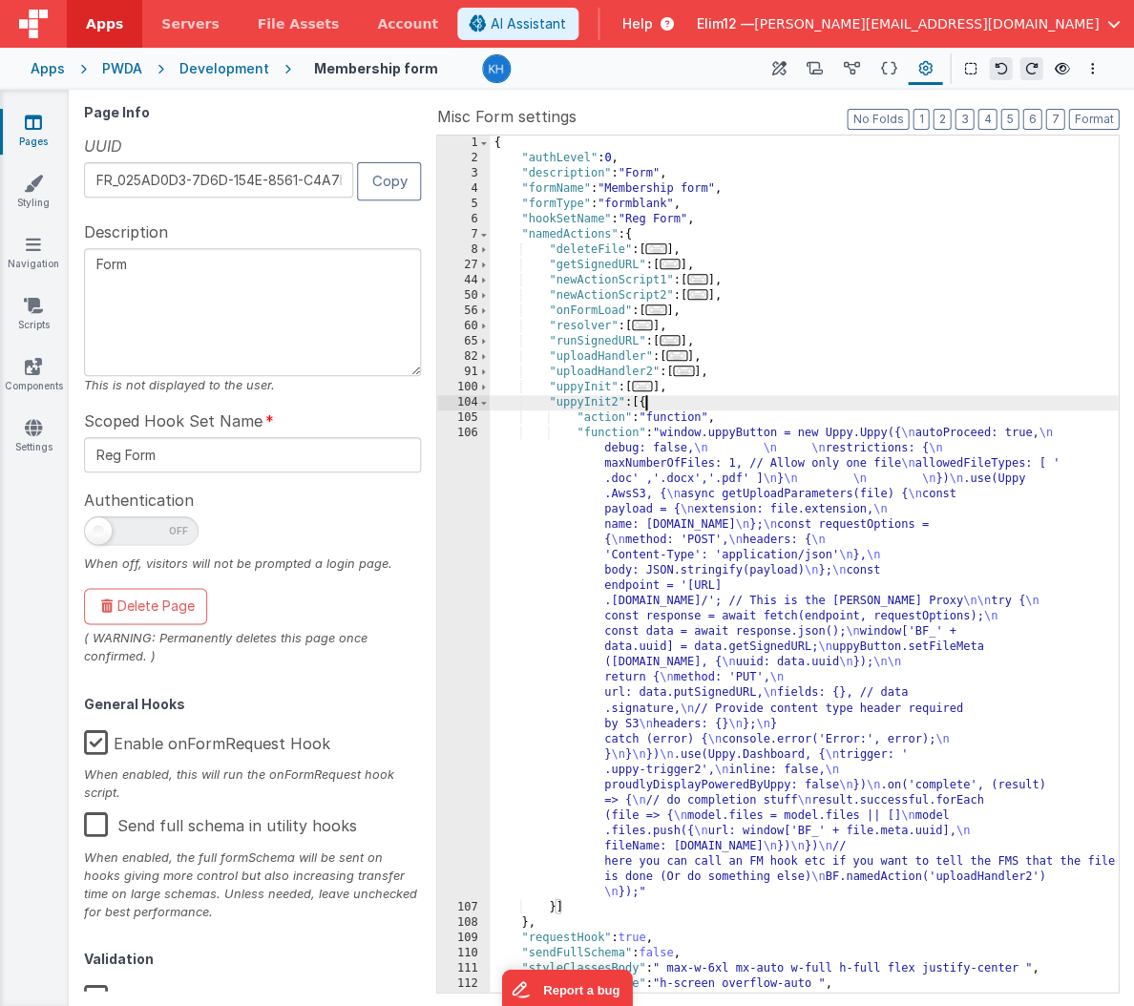
scroll to position [31, 0]
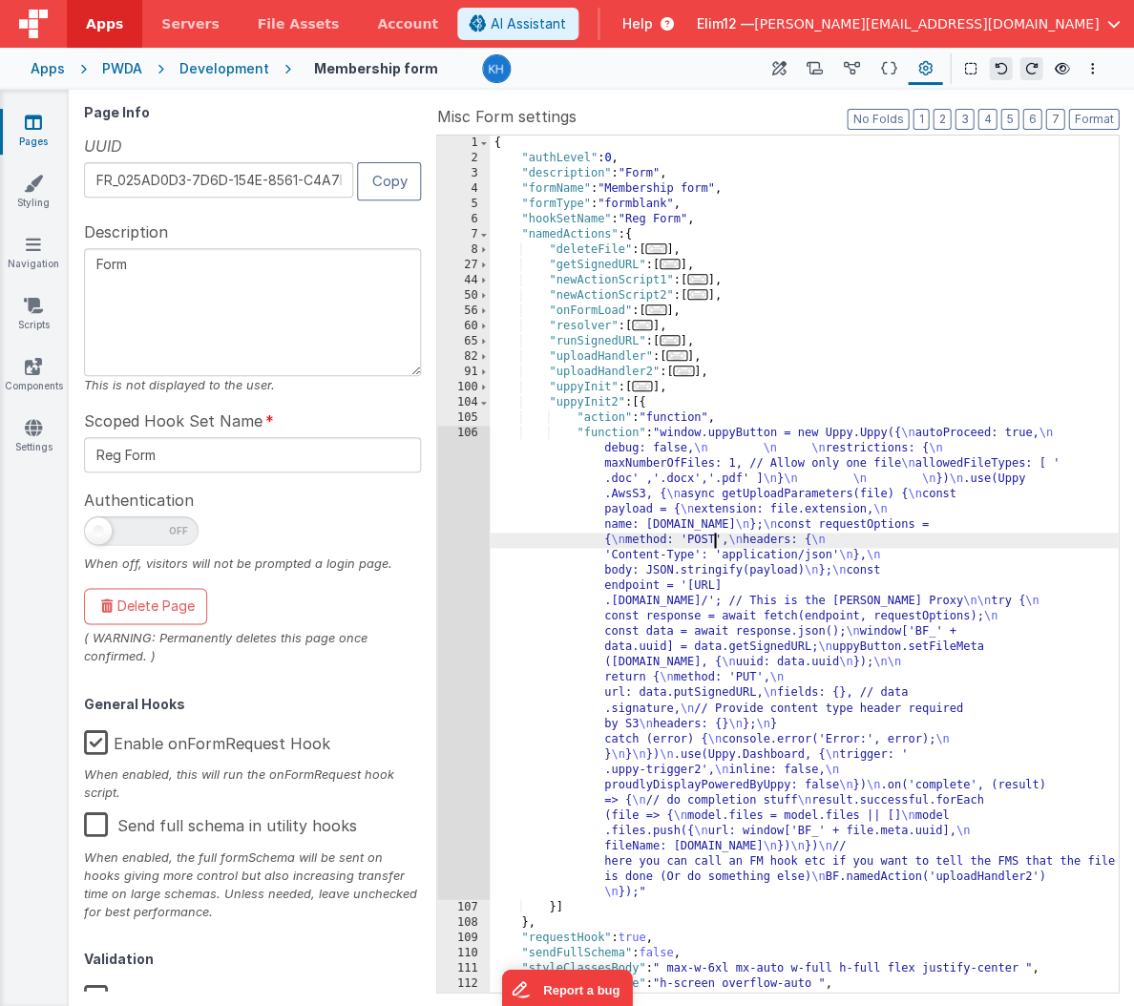
click at [712, 539] on div "{ "authLevel" : 0 , "description" : "Form" , "formName" : "Membership form" , "…" at bounding box center [804, 579] width 628 height 887
click at [449, 576] on div "106" at bounding box center [463, 662] width 52 height 473
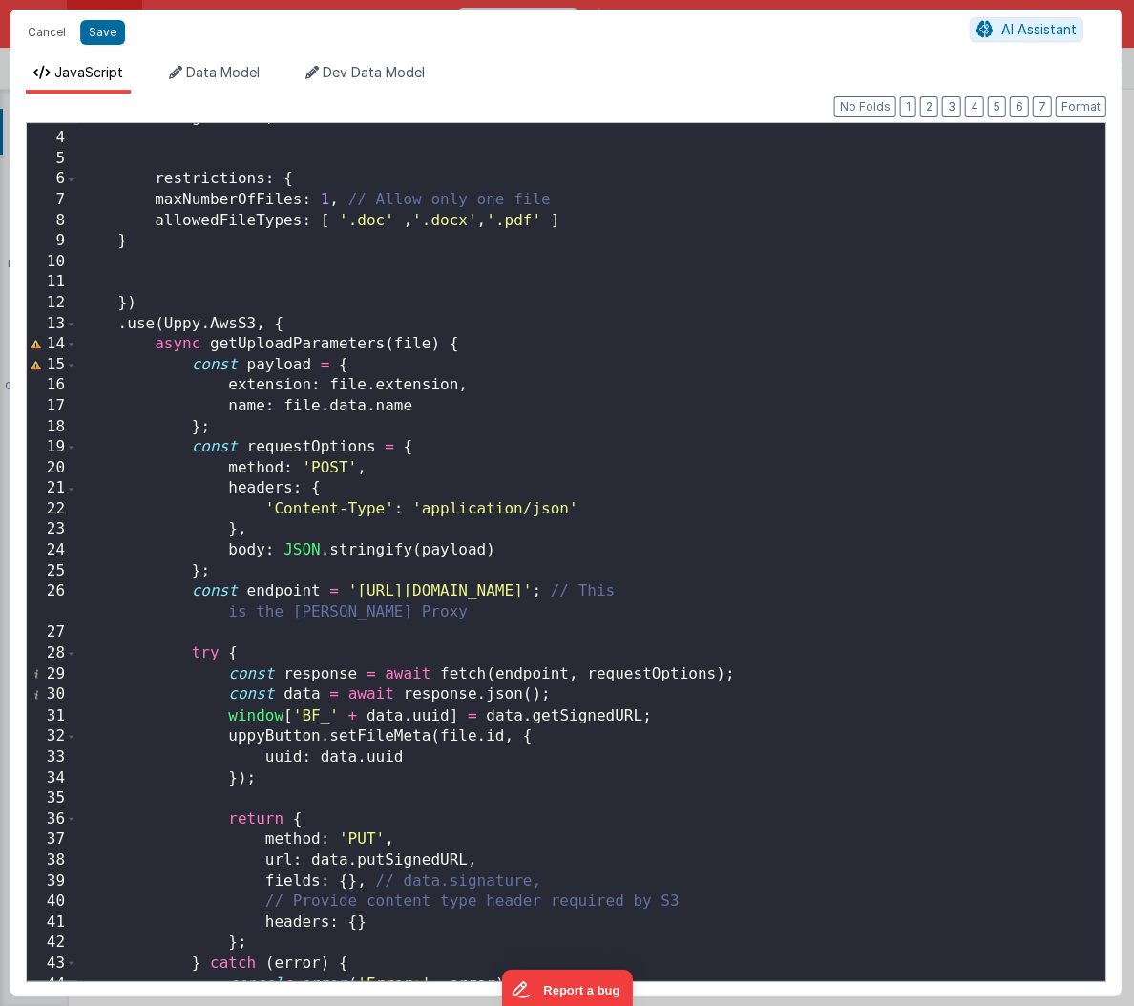
scroll to position [0, 0]
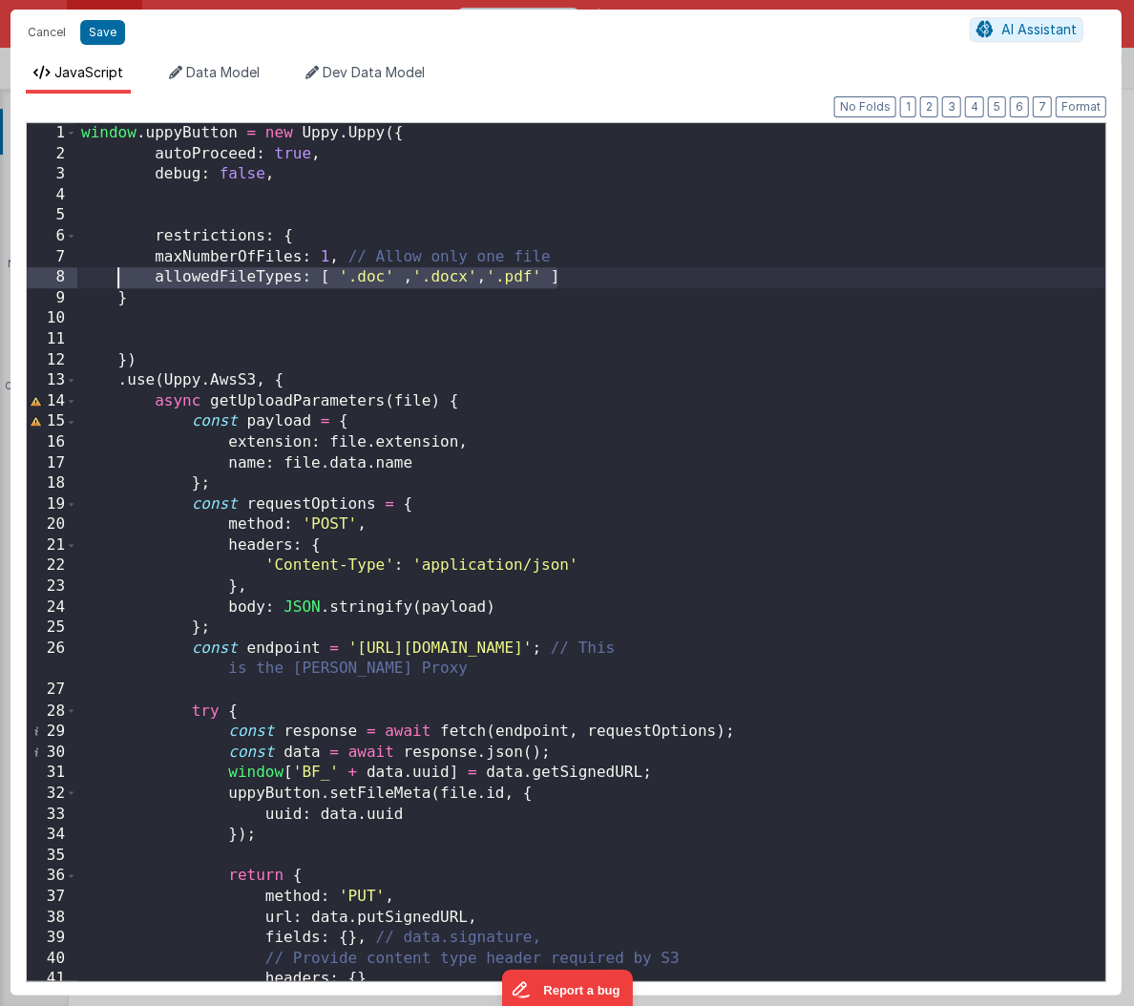
drag, startPoint x: 577, startPoint y: 282, endPoint x: 116, endPoint y: 282, distance: 460.9
click at [116, 282] on div "window . uppyButton = new Uppy . Uppy ({ autoProceed : true , debug : false , r…" at bounding box center [591, 572] width 1028 height 898
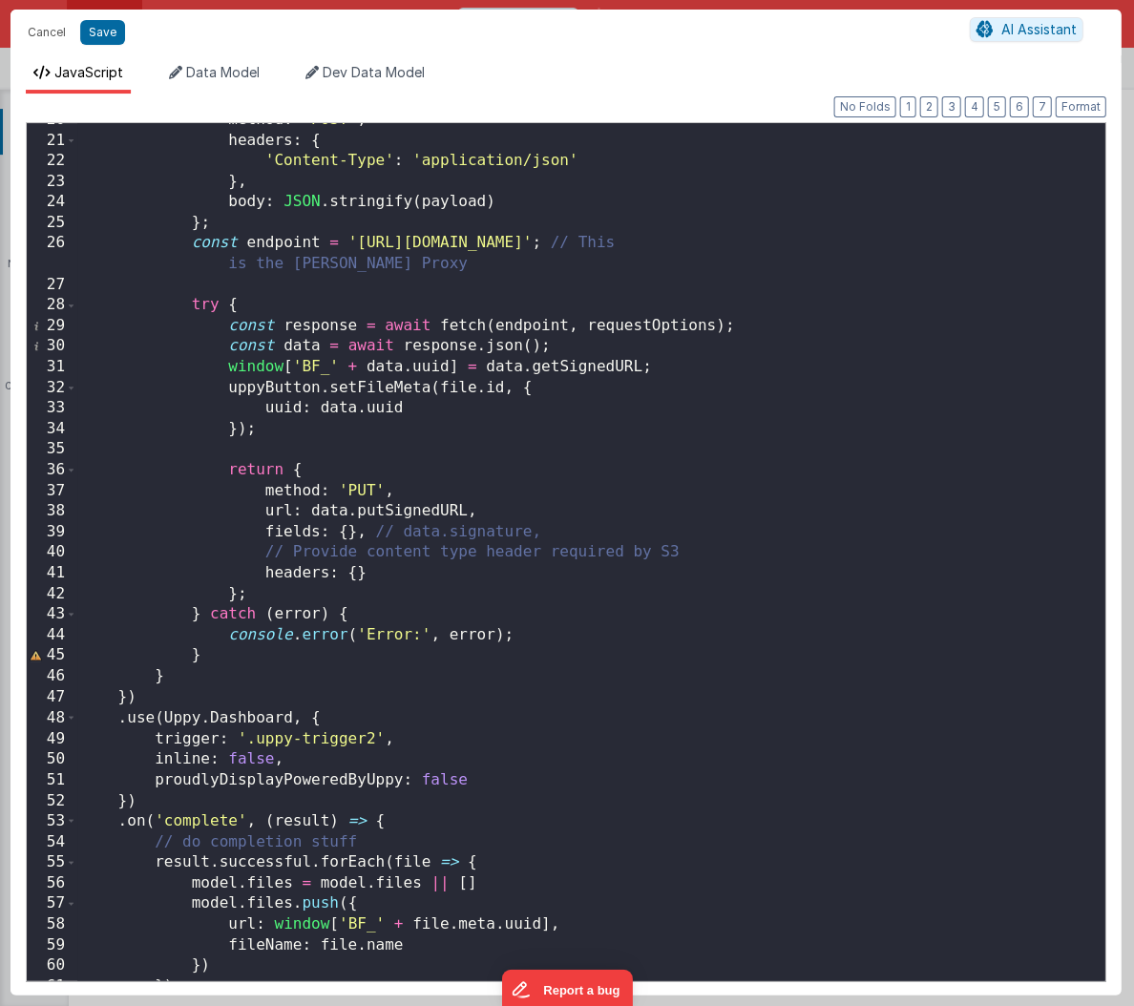
scroll to position [405, 0]
click at [32, 46] on div "Cancel Save AI Assistant" at bounding box center [565, 33] width 1110 height 46
click at [43, 31] on button "Cancel" at bounding box center [46, 32] width 57 height 27
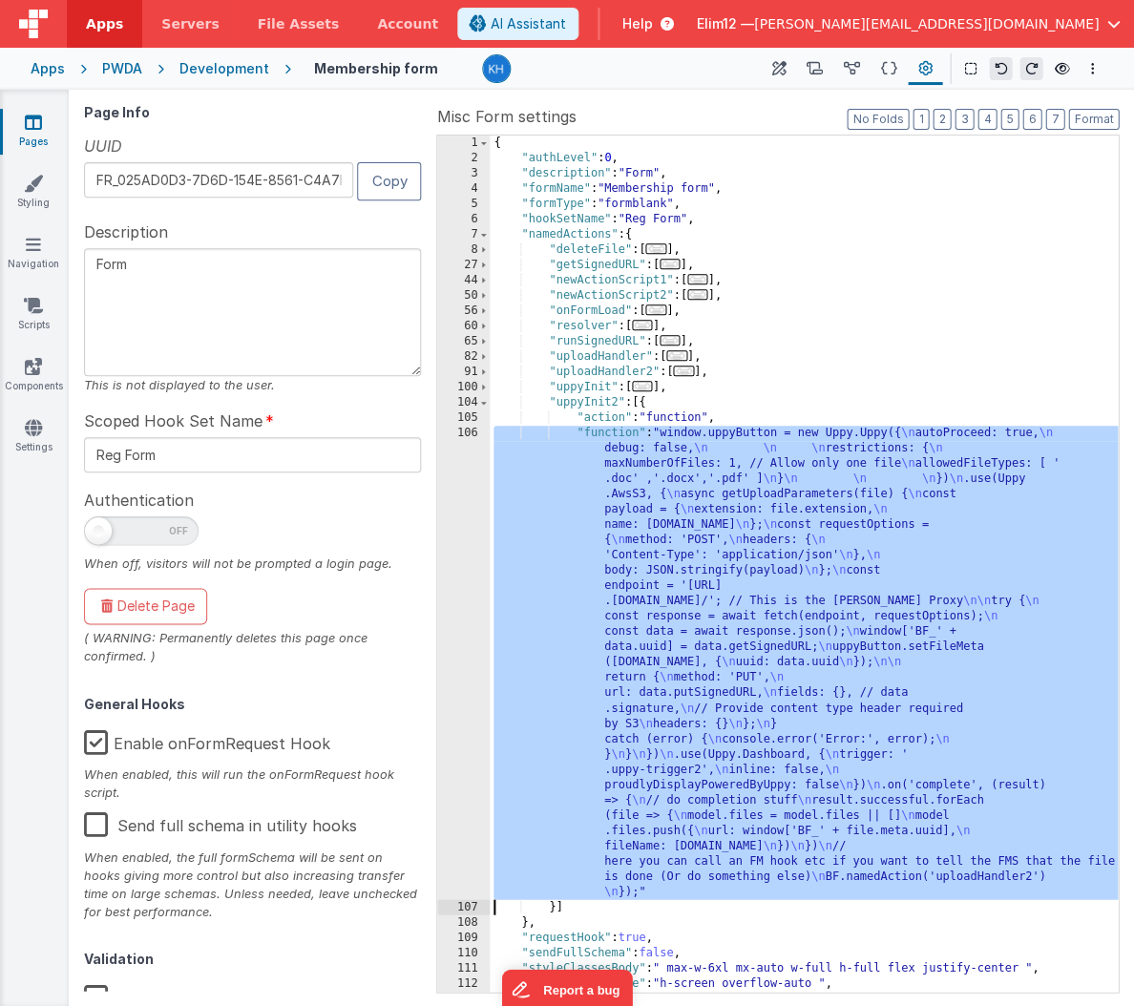
click at [680, 340] on span "..." at bounding box center [669, 340] width 21 height 10
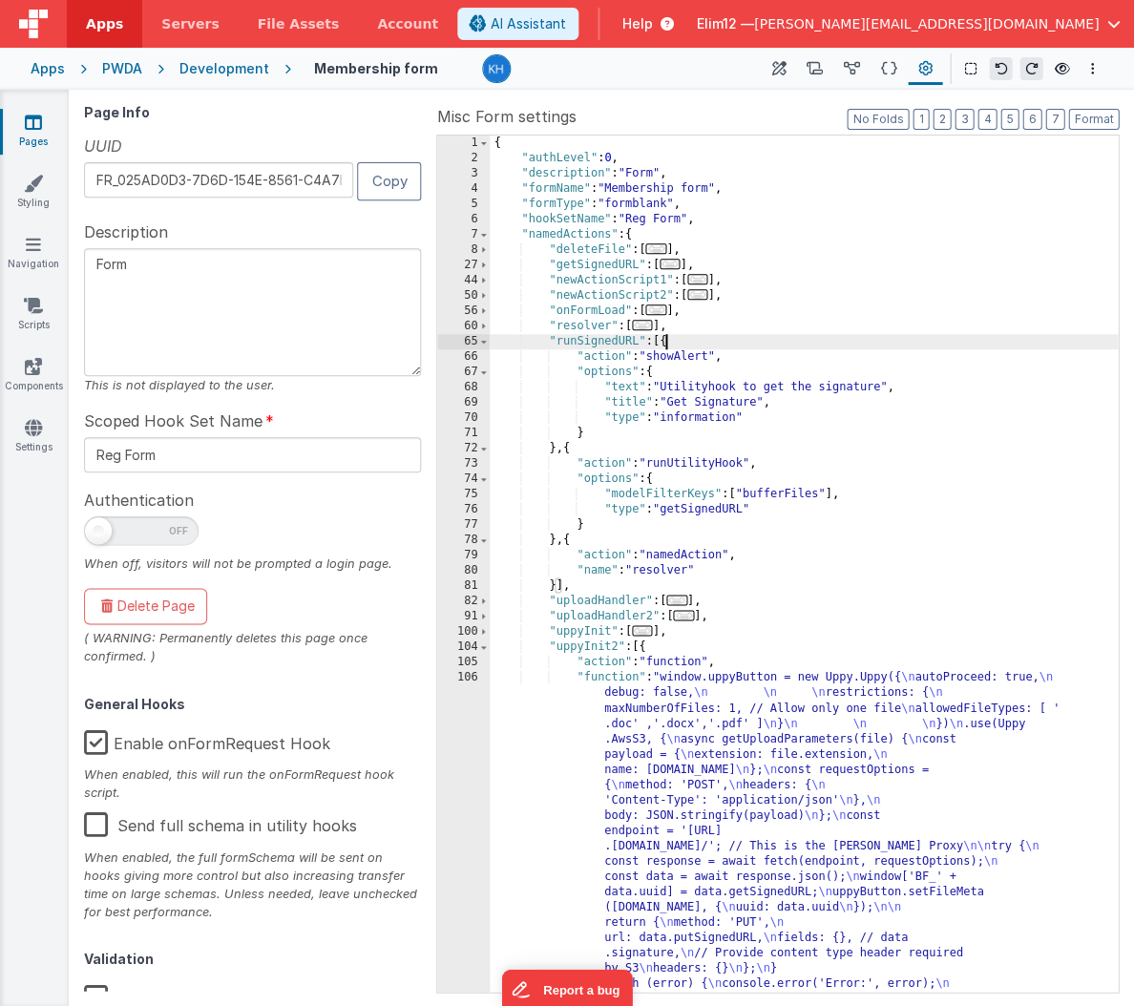
click at [645, 325] on span "..." at bounding box center [642, 325] width 21 height 10
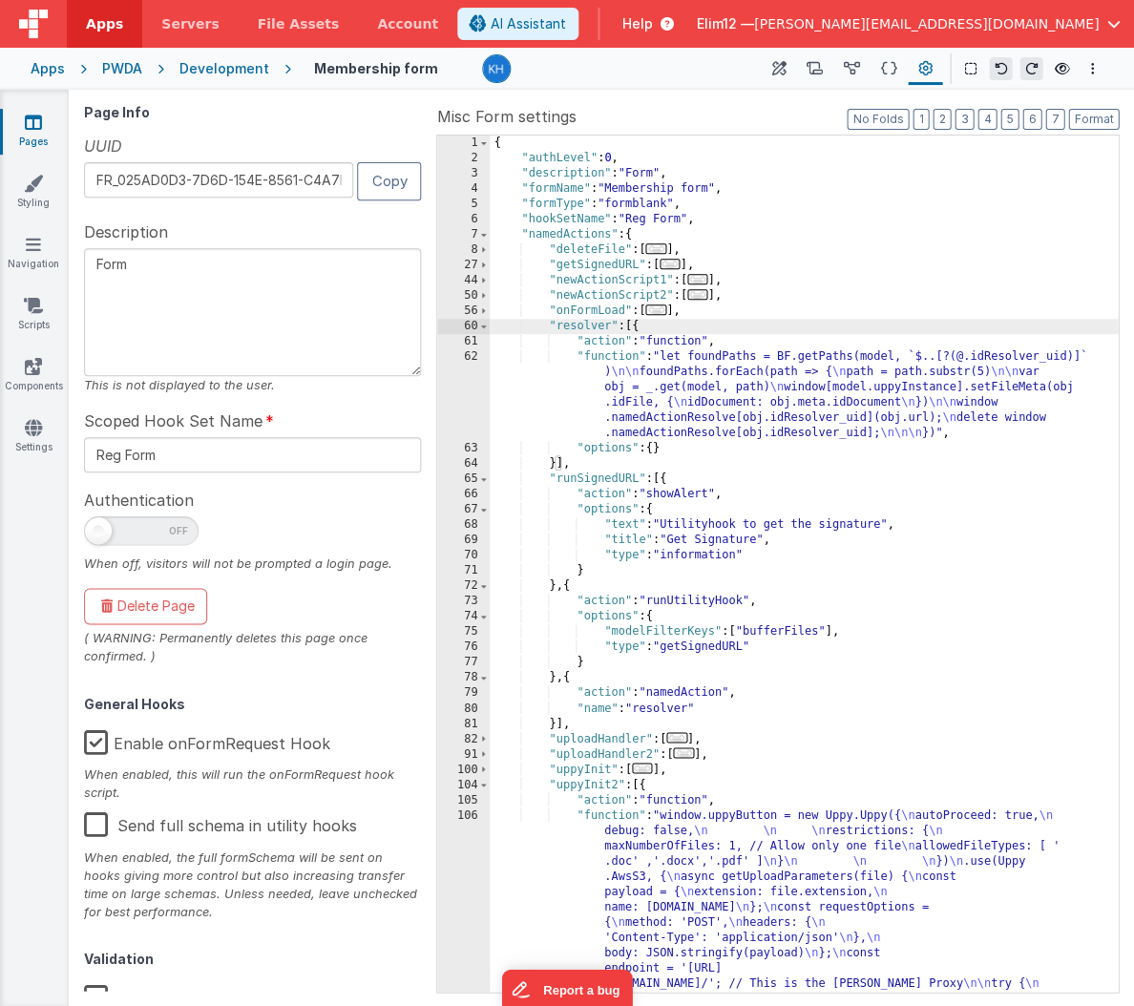
click at [810, 414] on div "{ "authLevel" : 0 , "description" : "Form" , "formName" : "Membership form" , "…" at bounding box center [804, 808] width 628 height 1345
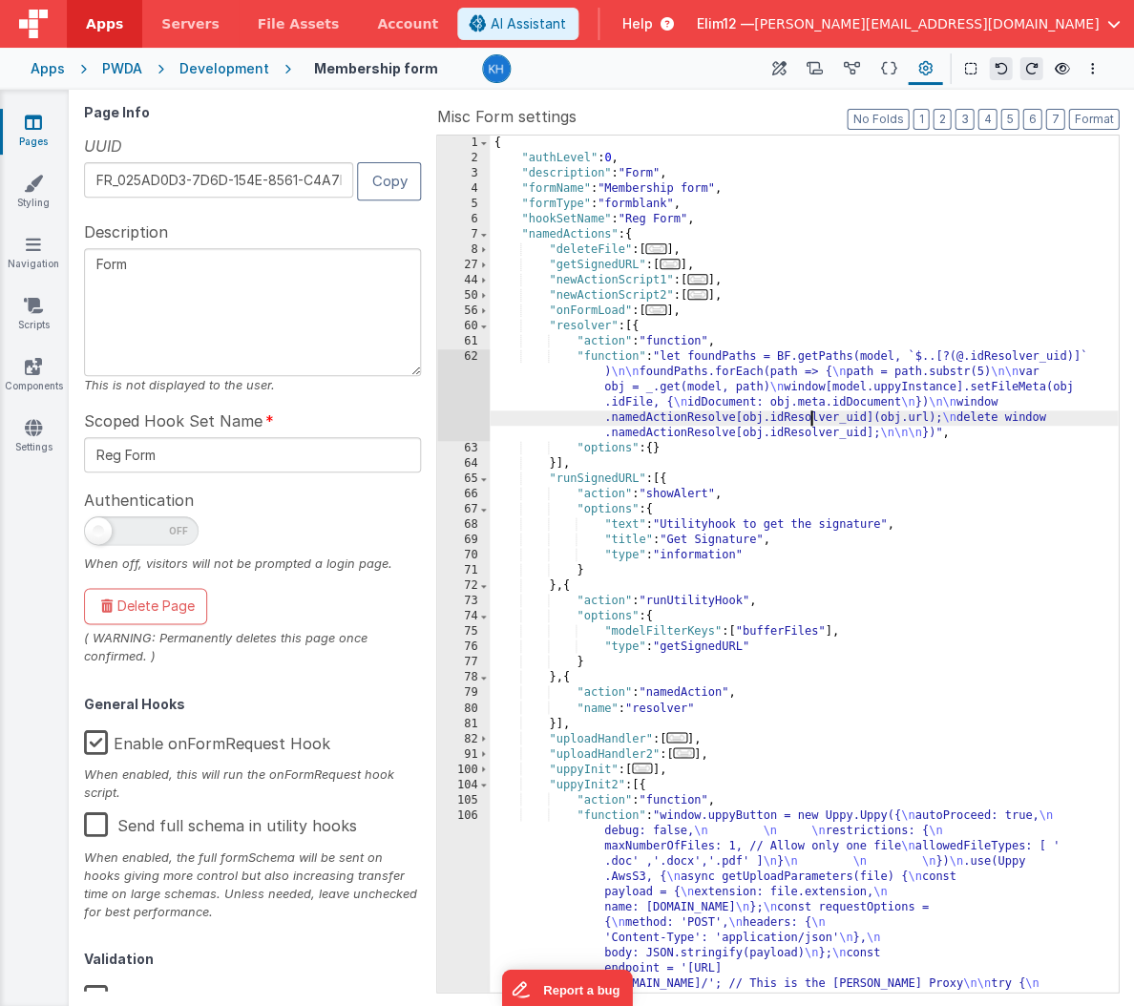
click at [466, 378] on div "62" at bounding box center [463, 395] width 52 height 92
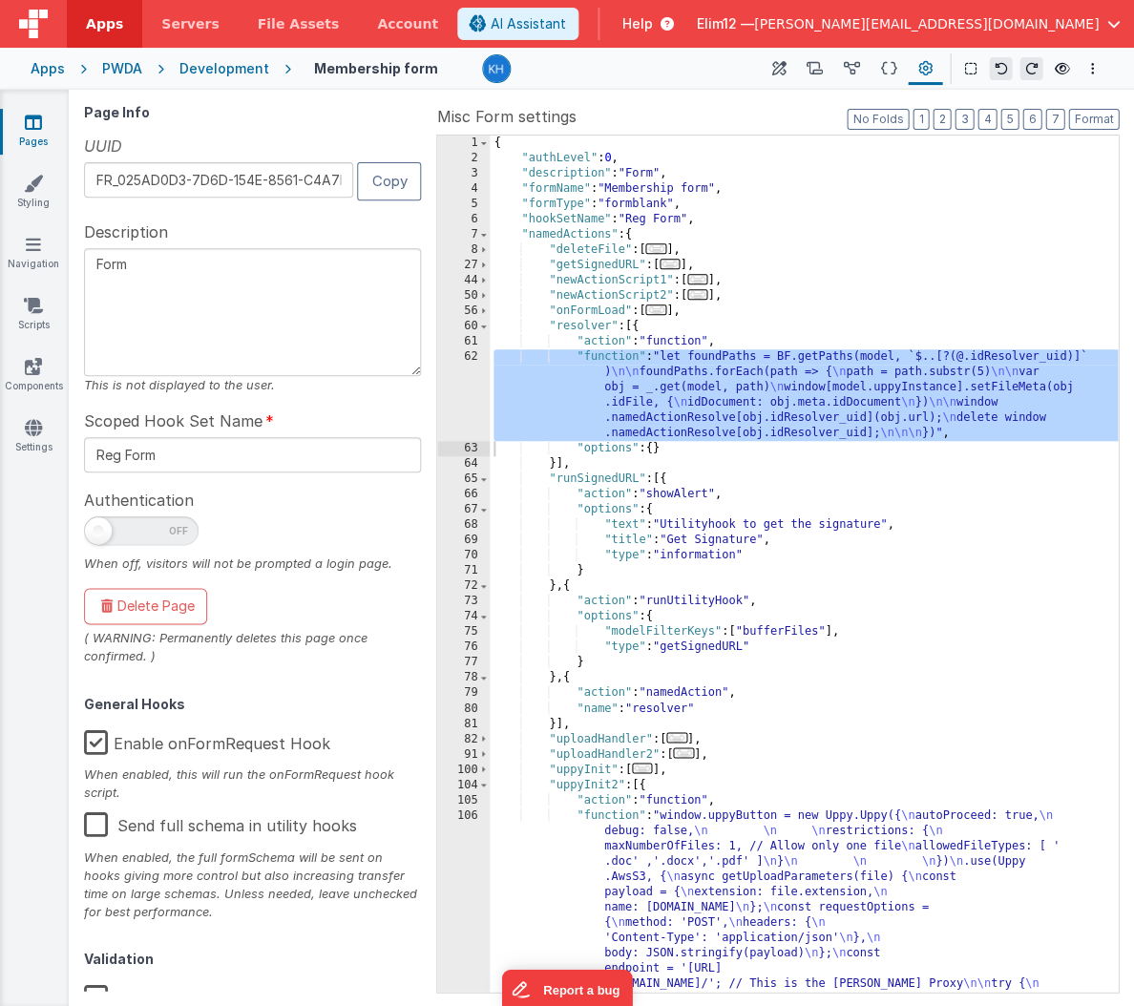
click at [659, 310] on span "..." at bounding box center [655, 309] width 21 height 10
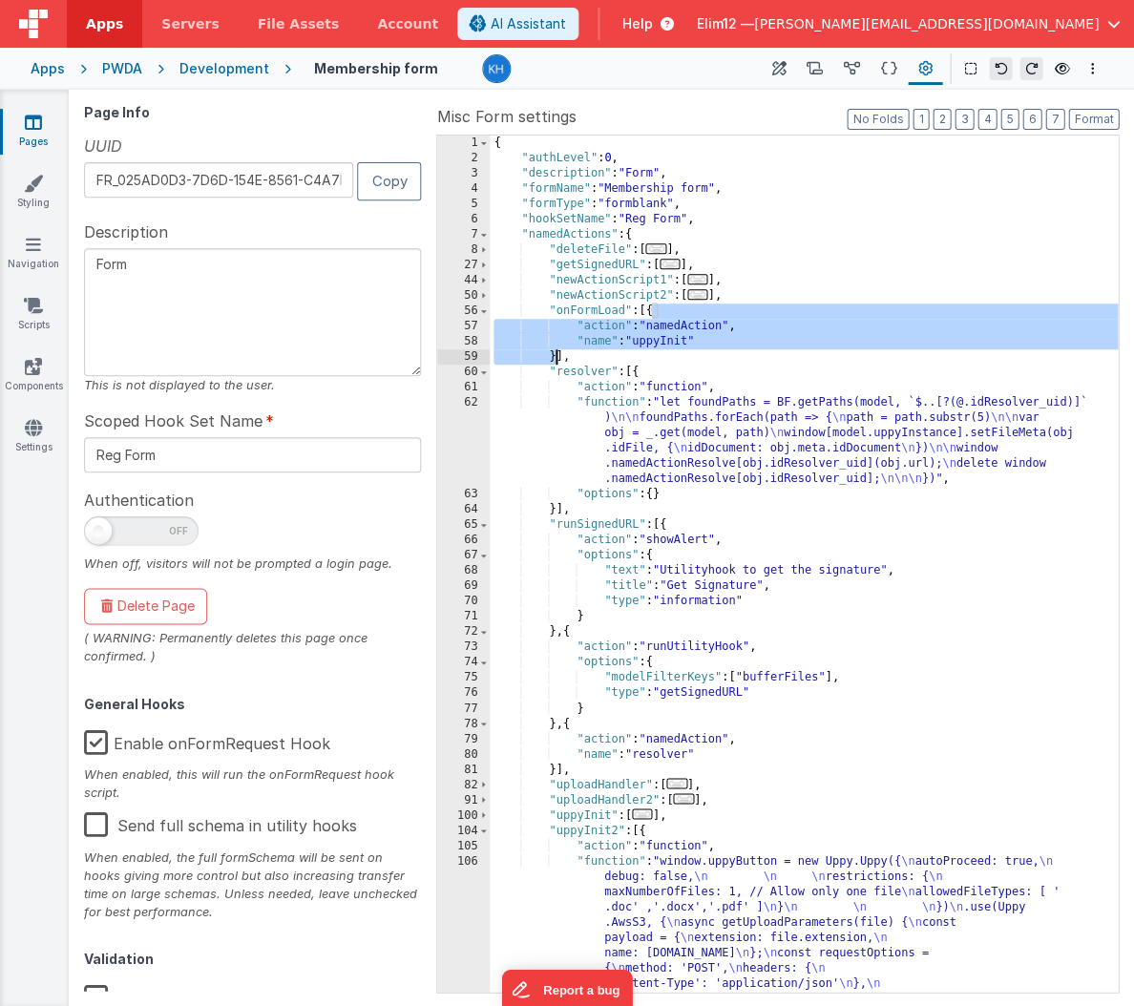
drag, startPoint x: 652, startPoint y: 311, endPoint x: 553, endPoint y: 355, distance: 107.6
click at [553, 355] on div "{ "authLevel" : 0 , "description" : "Form" , "formName" : "Membership form" , "…" at bounding box center [804, 808] width 628 height 1345
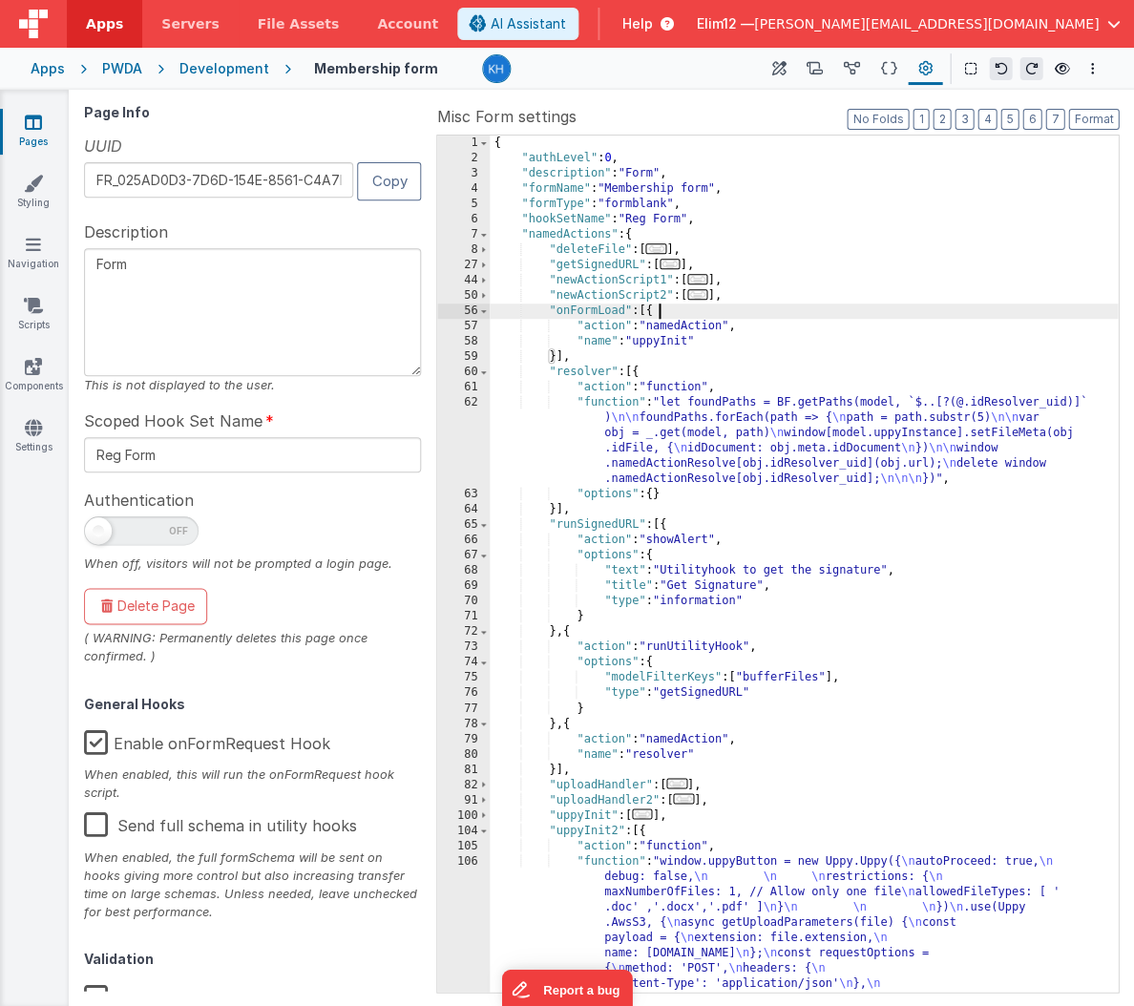
click at [560, 354] on div "{ "authLevel" : 0 , "description" : "Form" , "formName" : "Membership form" , "…" at bounding box center [804, 808] width 628 height 1345
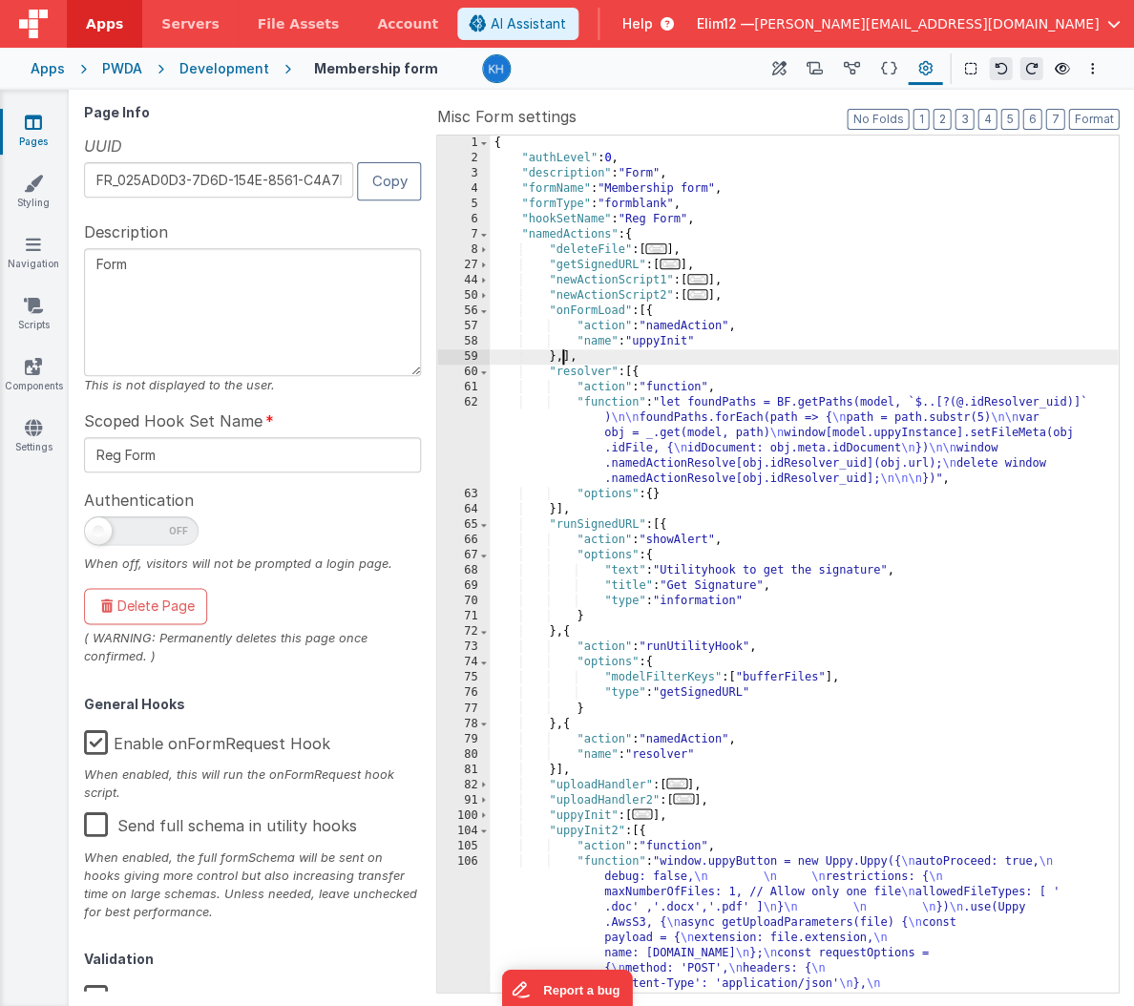
paste textarea
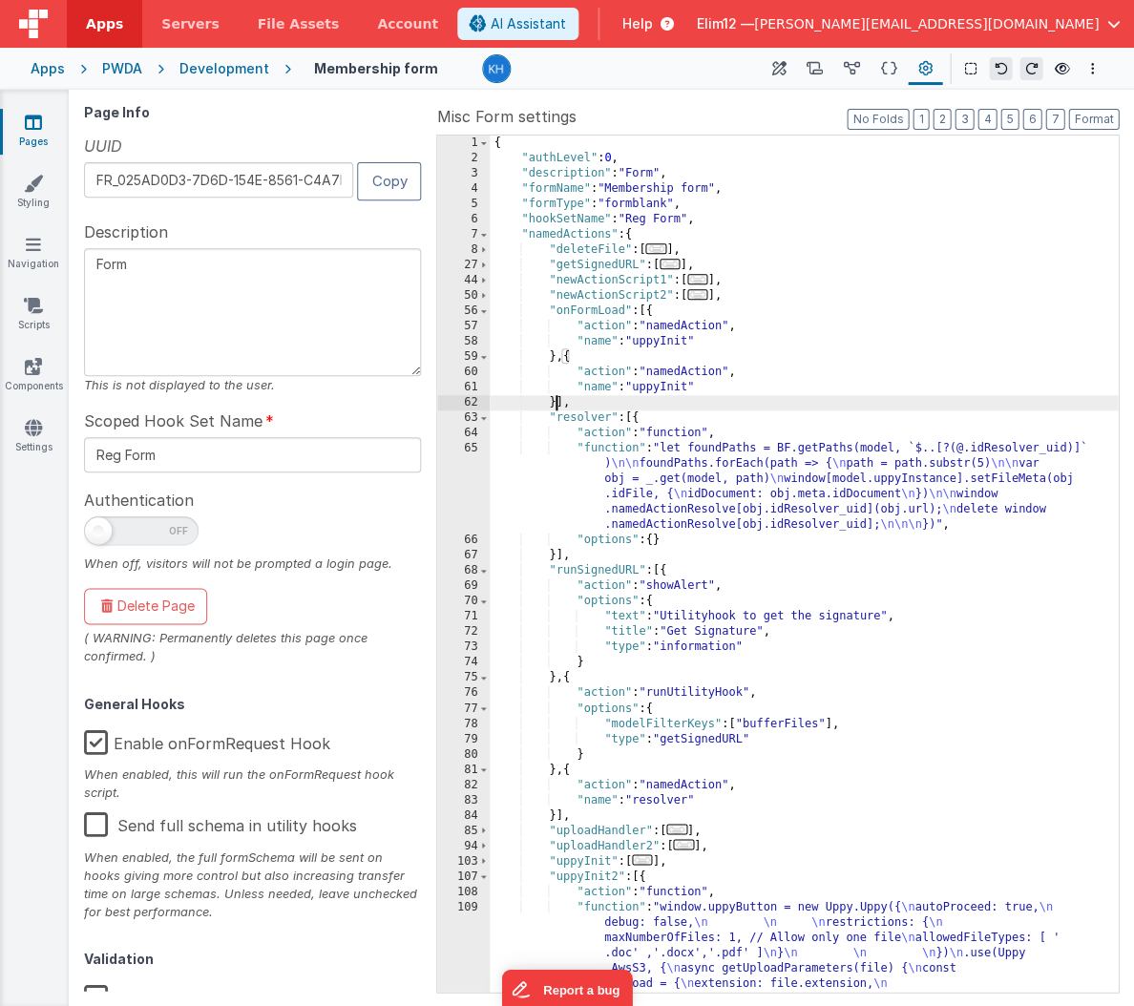
click at [694, 387] on div "{ "authLevel" : 0 , "description" : "Form" , "formName" : "Membership form" , "…" at bounding box center [804, 808] width 628 height 1345
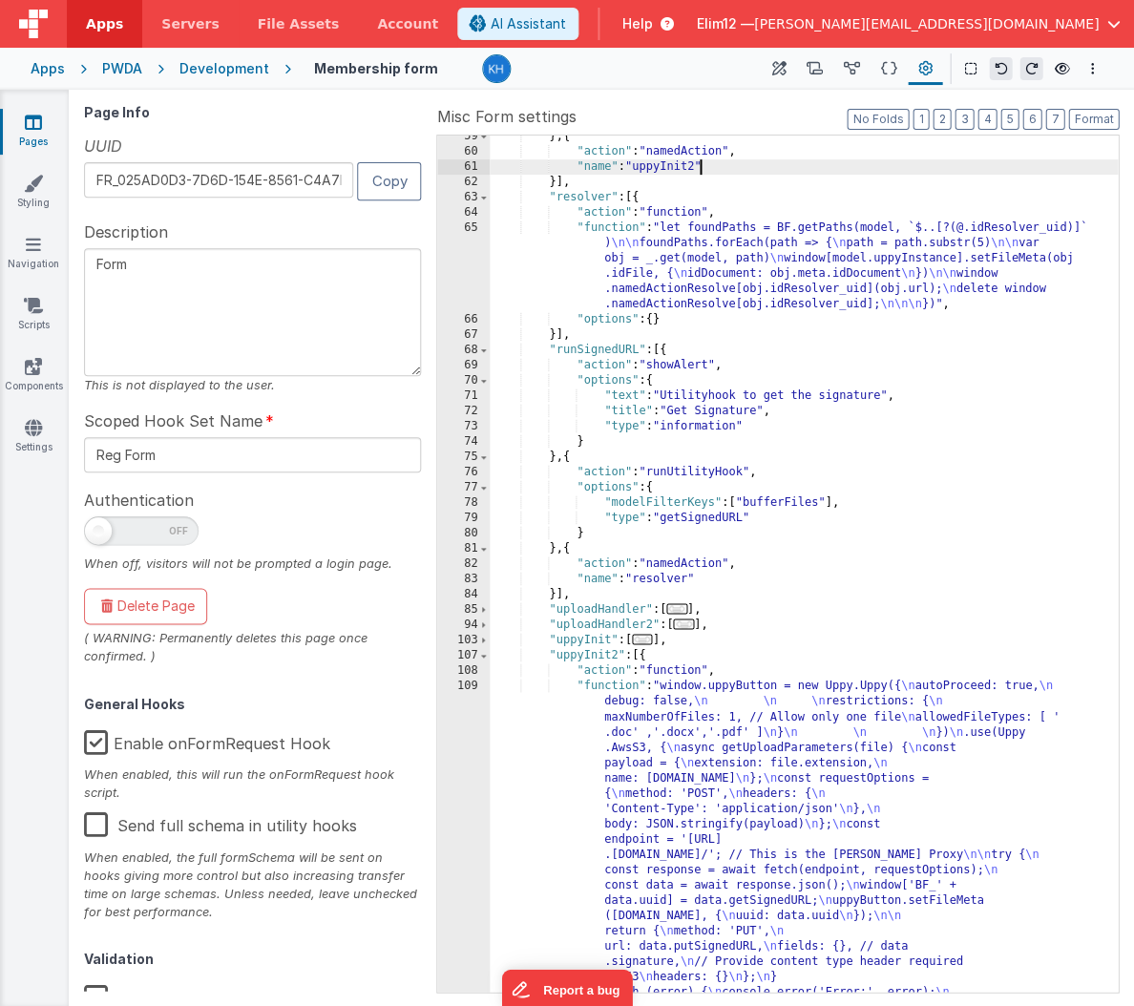
scroll to position [503, 0]
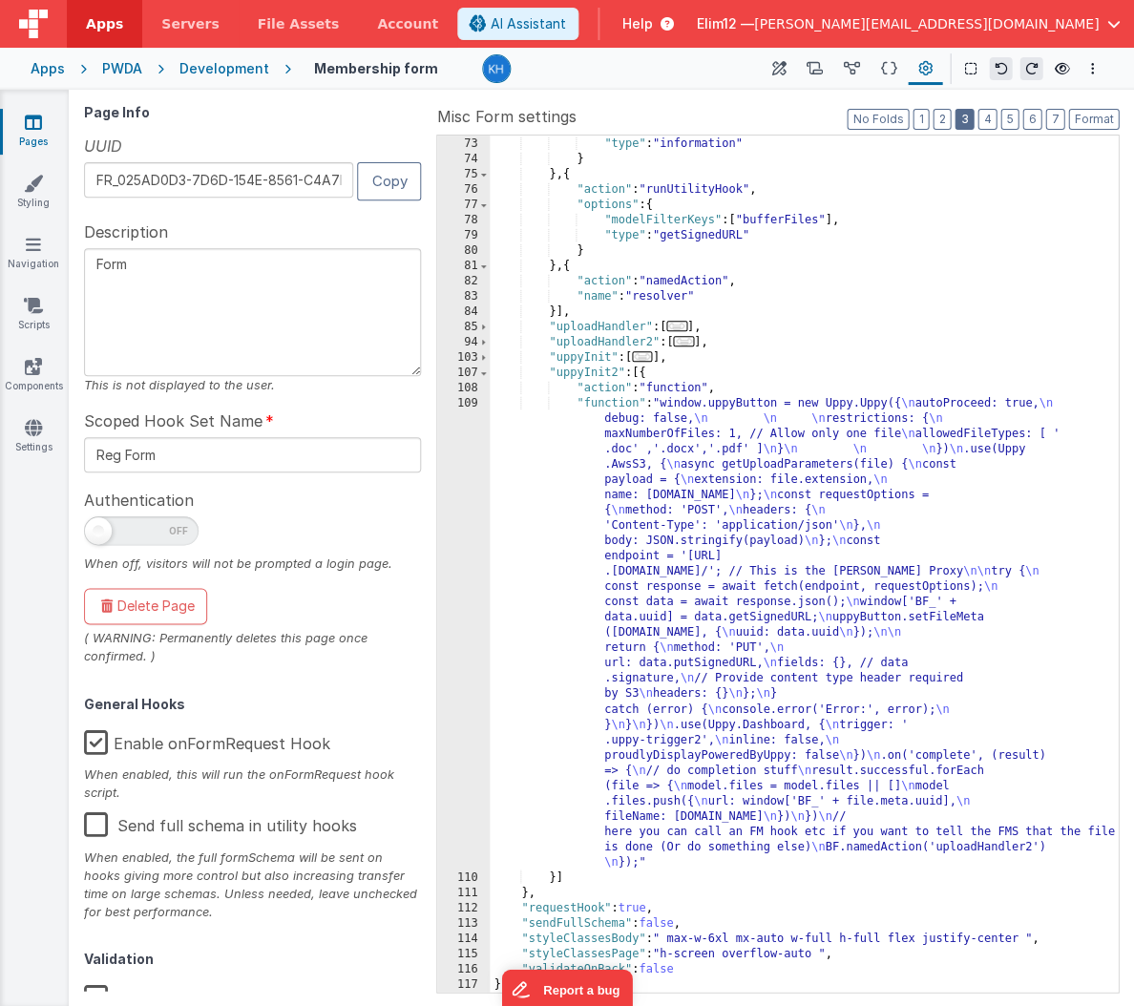
click at [965, 119] on button "3" at bounding box center [963, 119] width 19 height 21
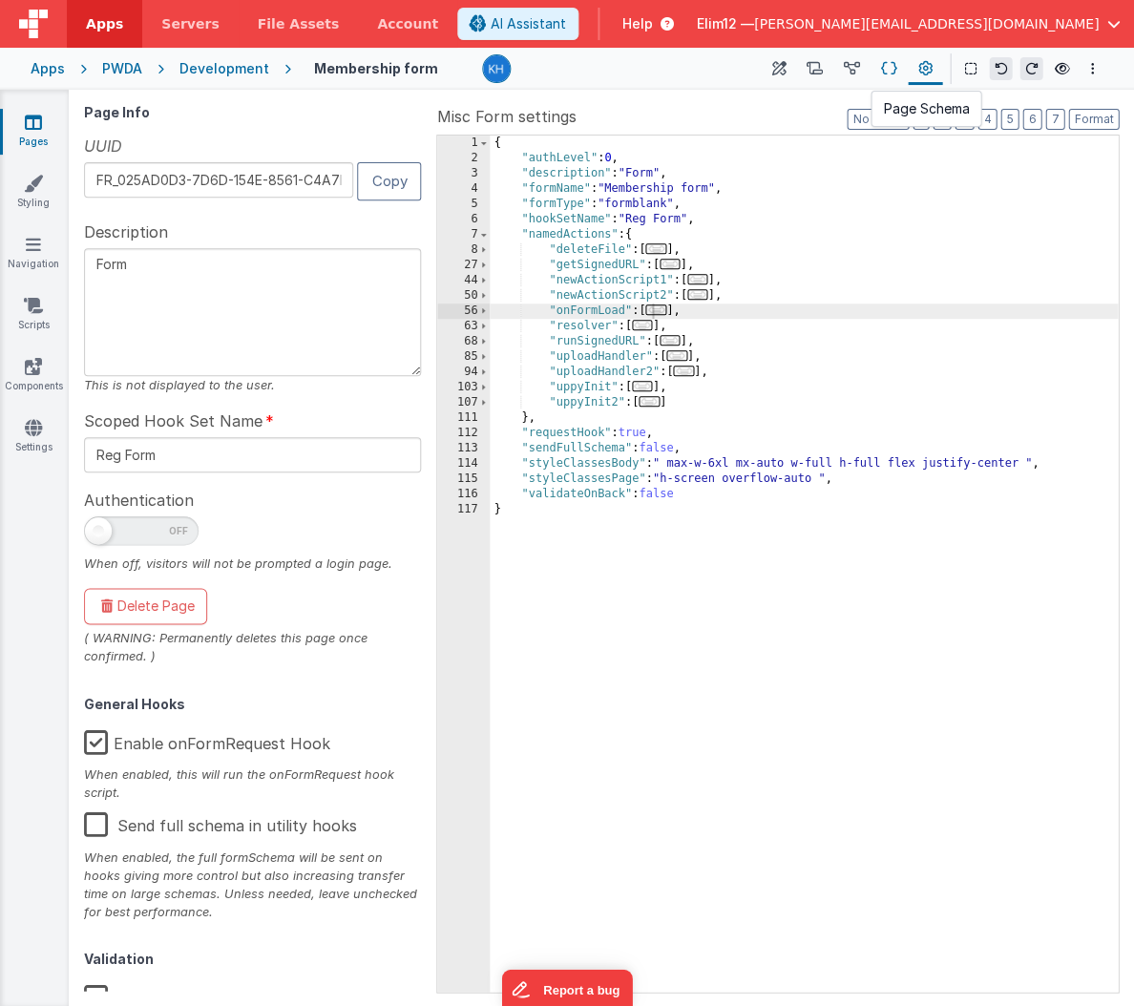
click at [889, 70] on icon at bounding box center [889, 69] width 16 height 20
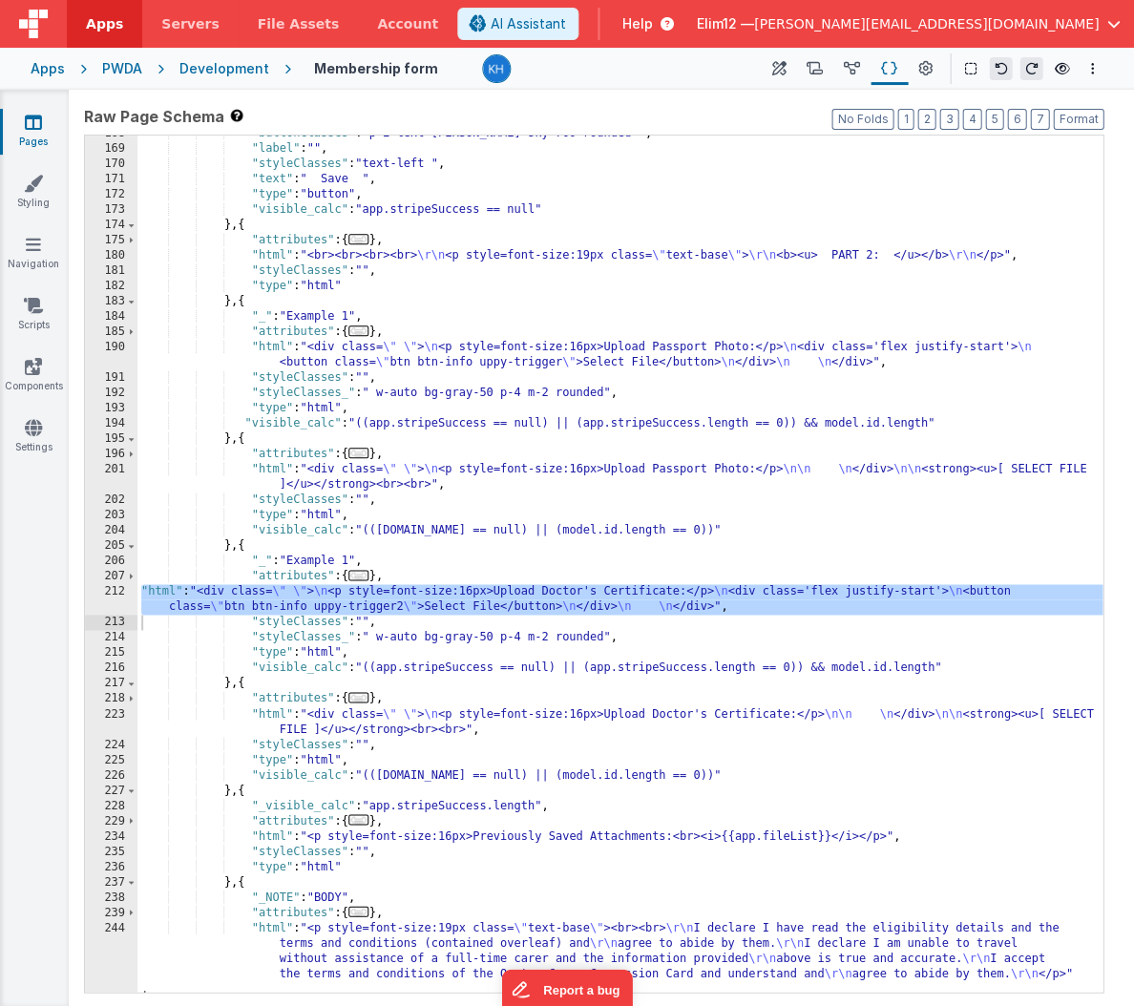
scroll to position [1781, 0]
click at [965, 118] on button "Format" at bounding box center [1078, 119] width 51 height 21
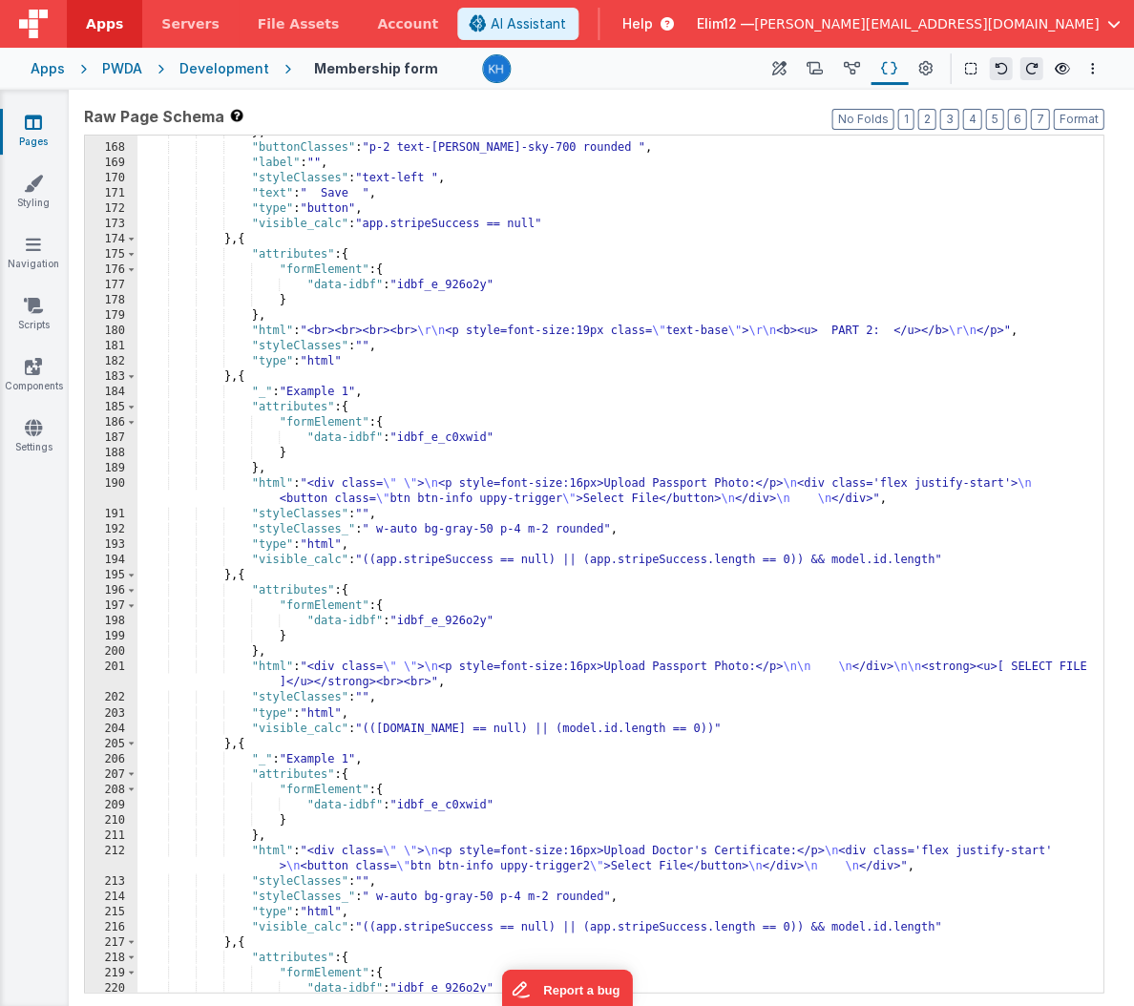
scroll to position [2560, 0]
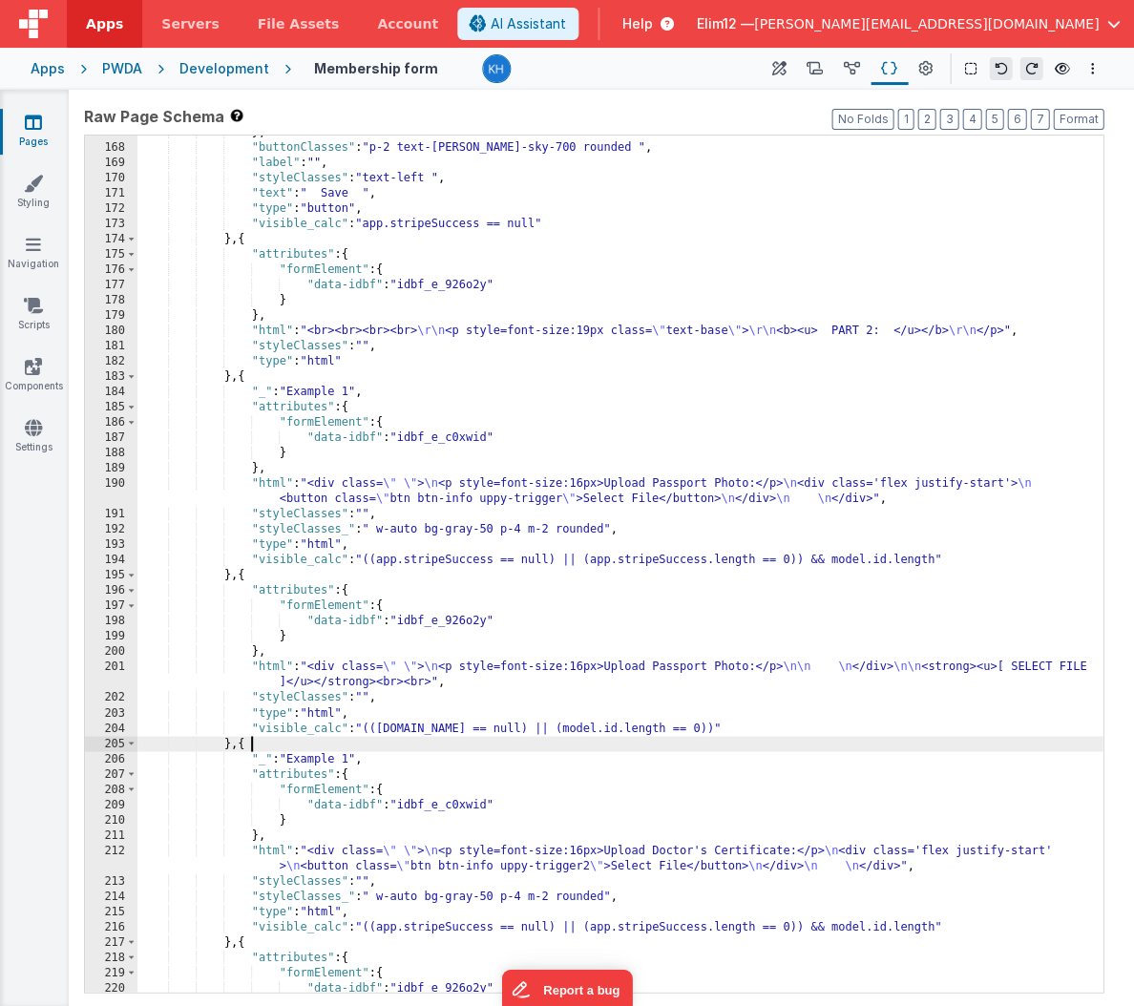
click at [615, 742] on div "} , "buttonClasses" : "p-2 text-[PERSON_NAME]-sky-700 rounded " , "label" : "" …" at bounding box center [619, 568] width 965 height 887
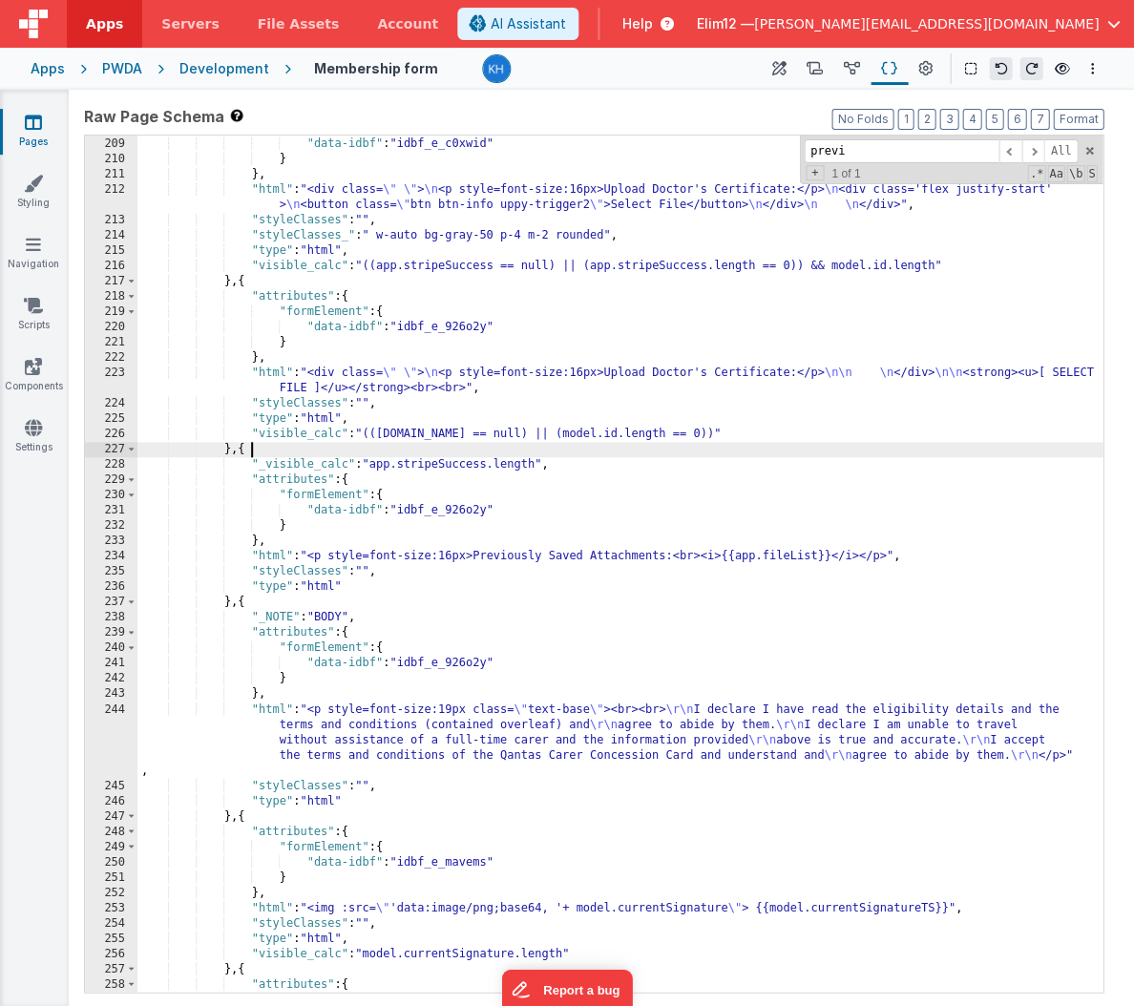
click at [695, 442] on div ""formElement" : { "data-idbf" : "idbf_e_c0xwid" } } , "html" : "<div class= \" …" at bounding box center [619, 564] width 965 height 887
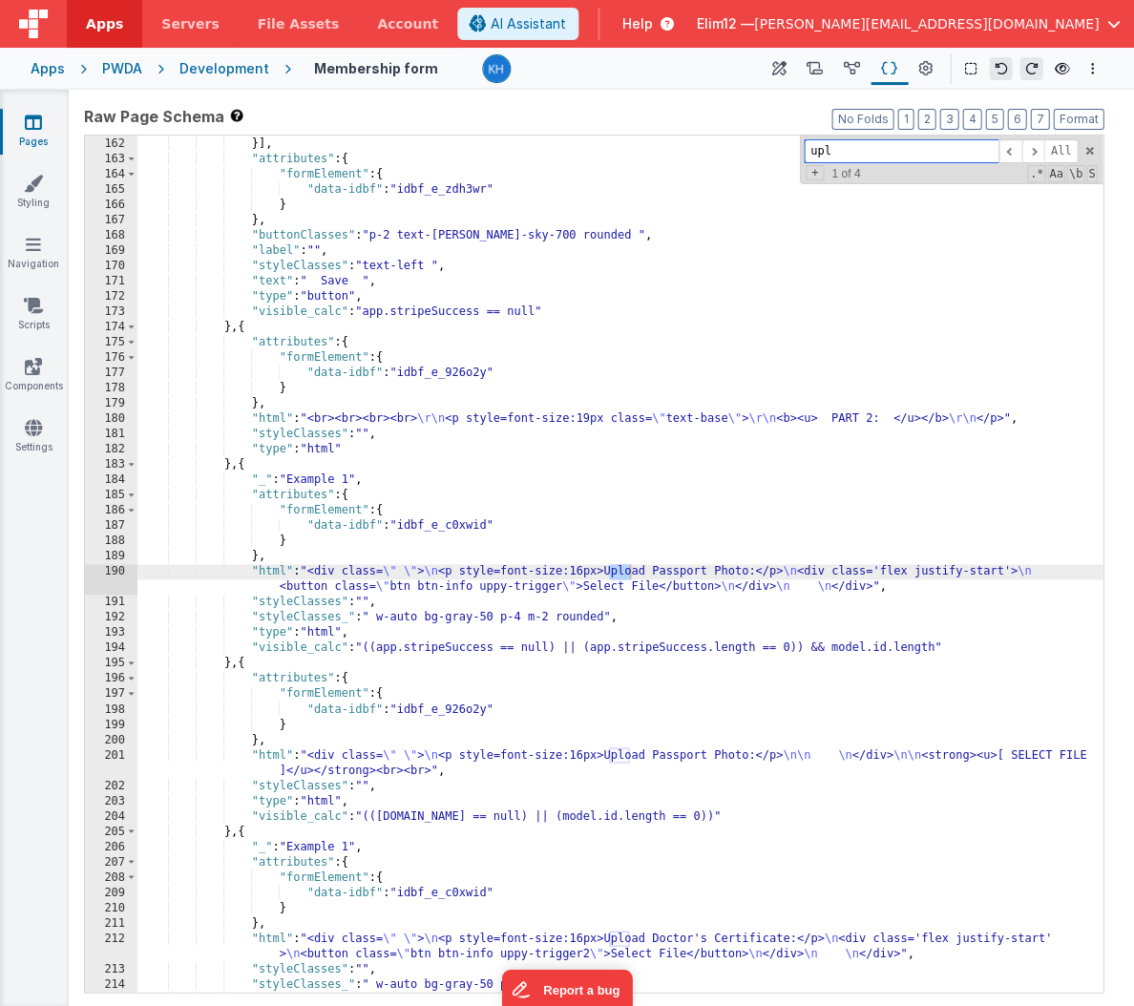
scroll to position [2473, 0]
type input "upload pass"
click at [263, 470] on div ""name" : "newActionScript1" }] , "attributes" : { "formElement" : { "data-idbf"…" at bounding box center [619, 564] width 965 height 887
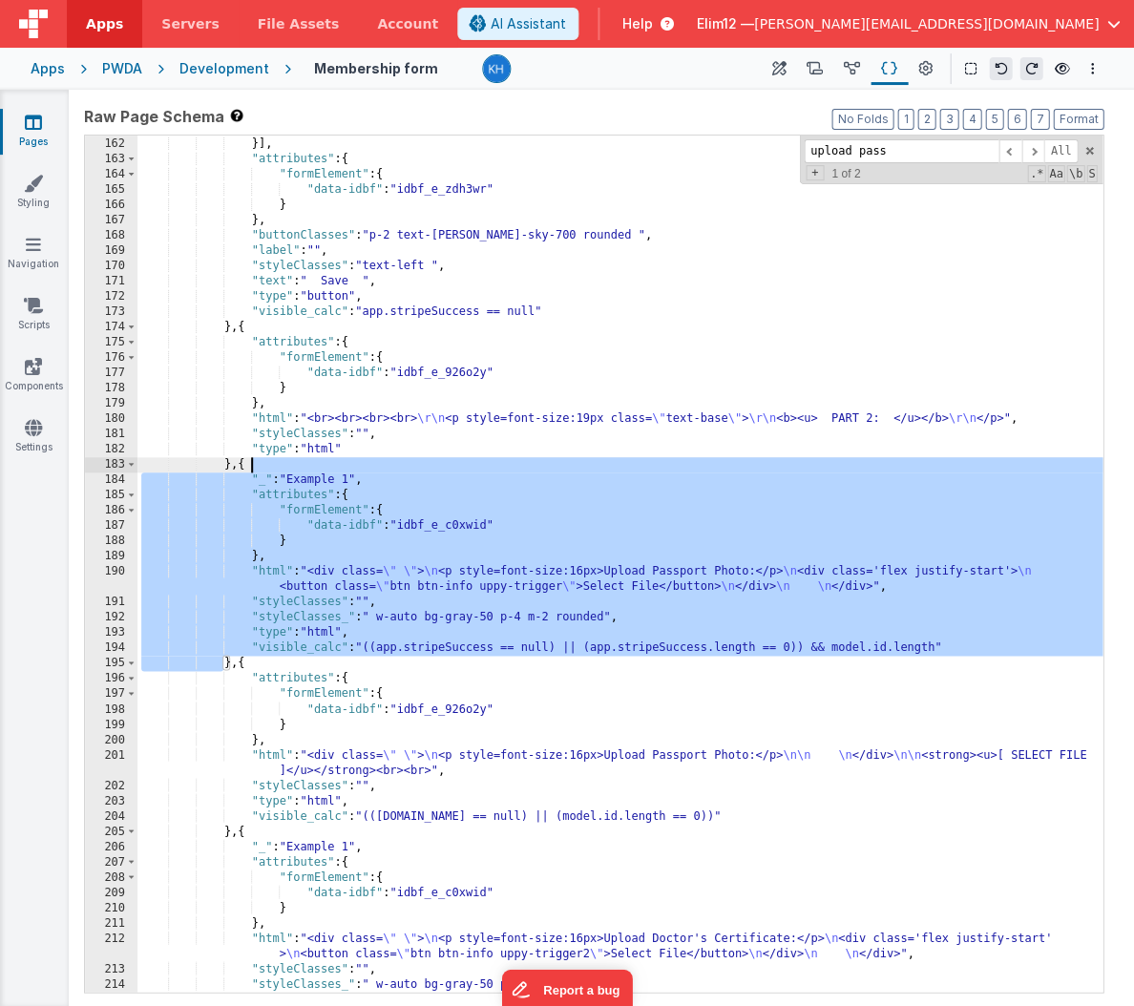
click at [802, 650] on div ""name" : "newActionScript1" }] , "attributes" : { "formElement" : { "data-idbf"…" at bounding box center [619, 564] width 965 height 887
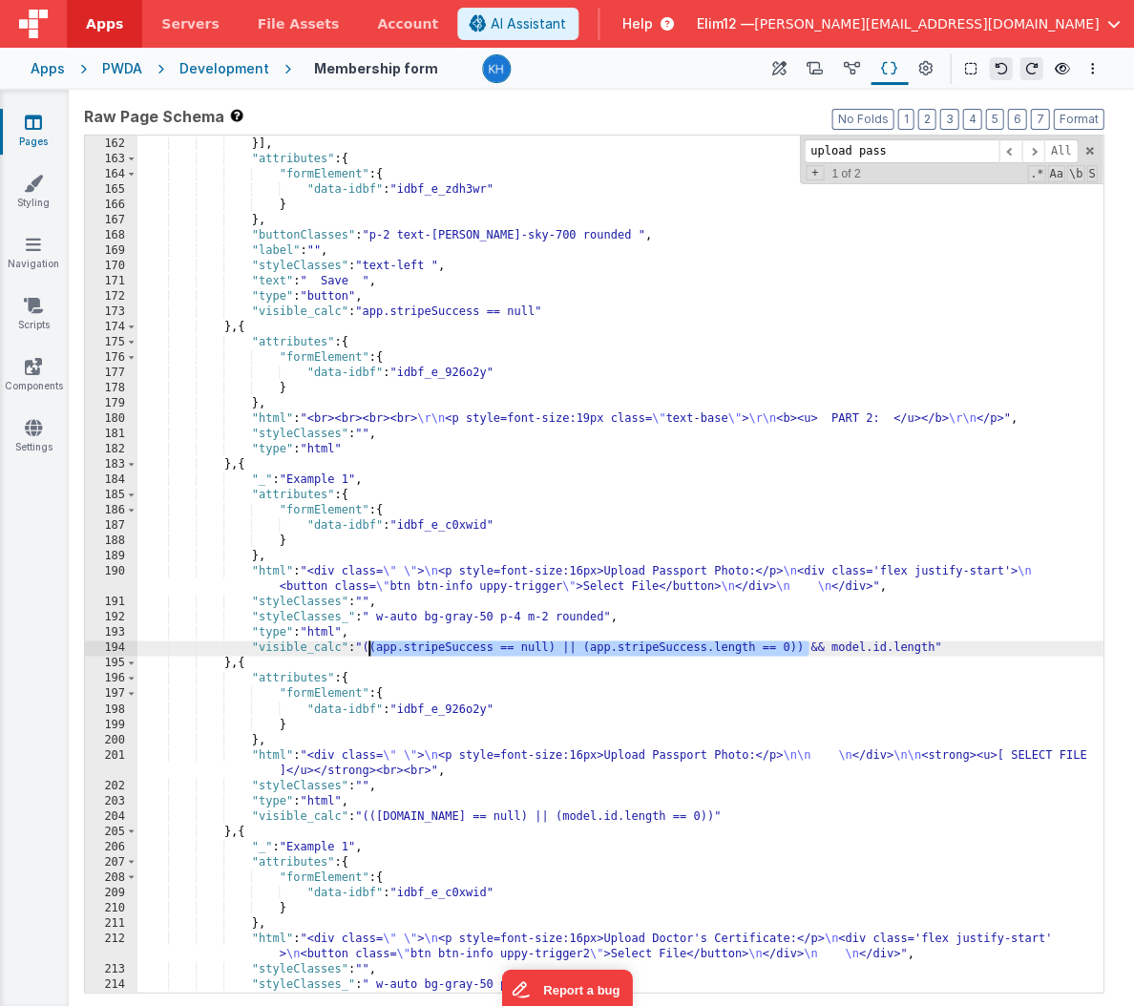
drag, startPoint x: 808, startPoint y: 648, endPoint x: 366, endPoint y: 648, distance: 441.8
click at [366, 648] on div ""name" : "newActionScript1" }] , "attributes" : { "formElement" : { "data-idbf"…" at bounding box center [619, 564] width 965 height 887
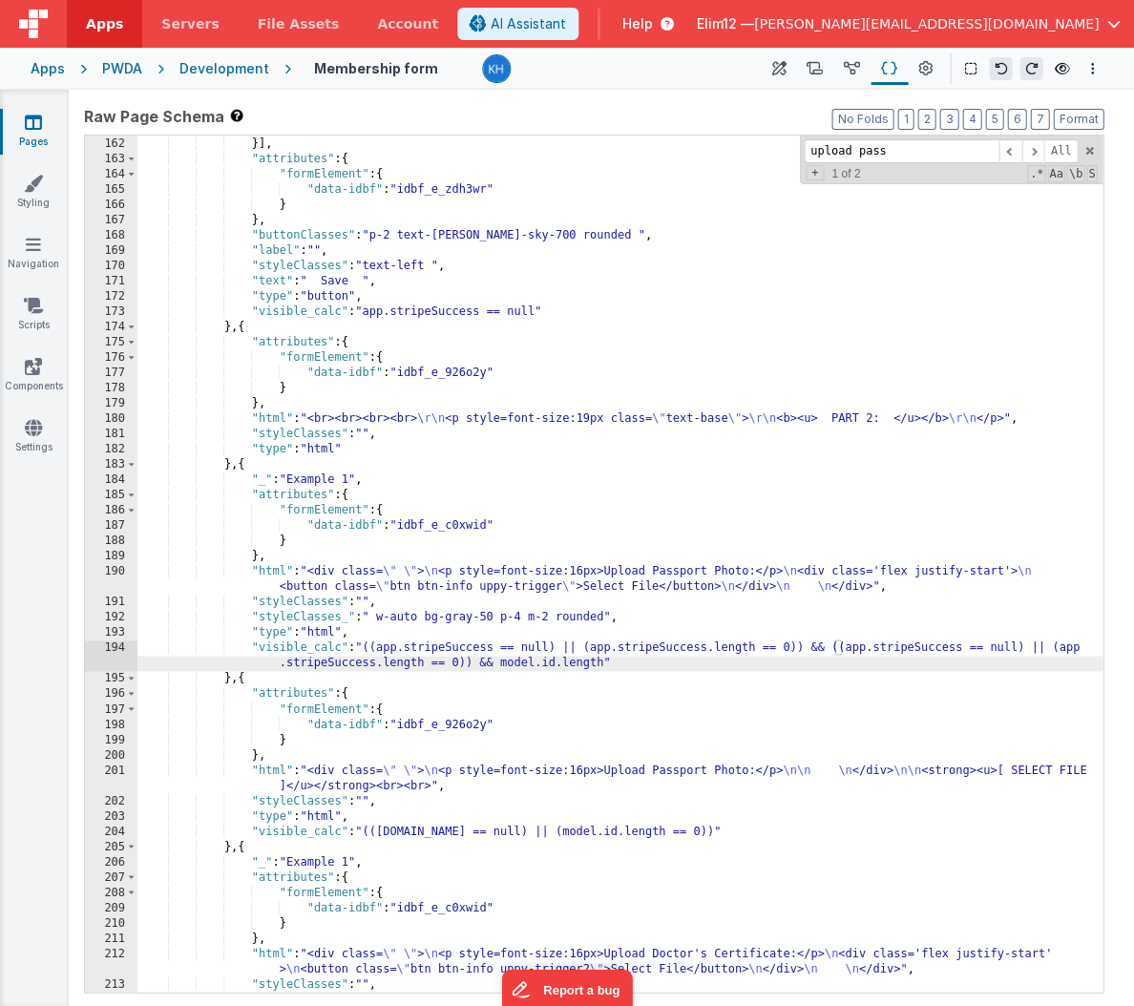
click at [916, 641] on div ""name" : "newActionScript1" }] , "attributes" : { "formElement" : { "data-idbf"…" at bounding box center [619, 564] width 965 height 887
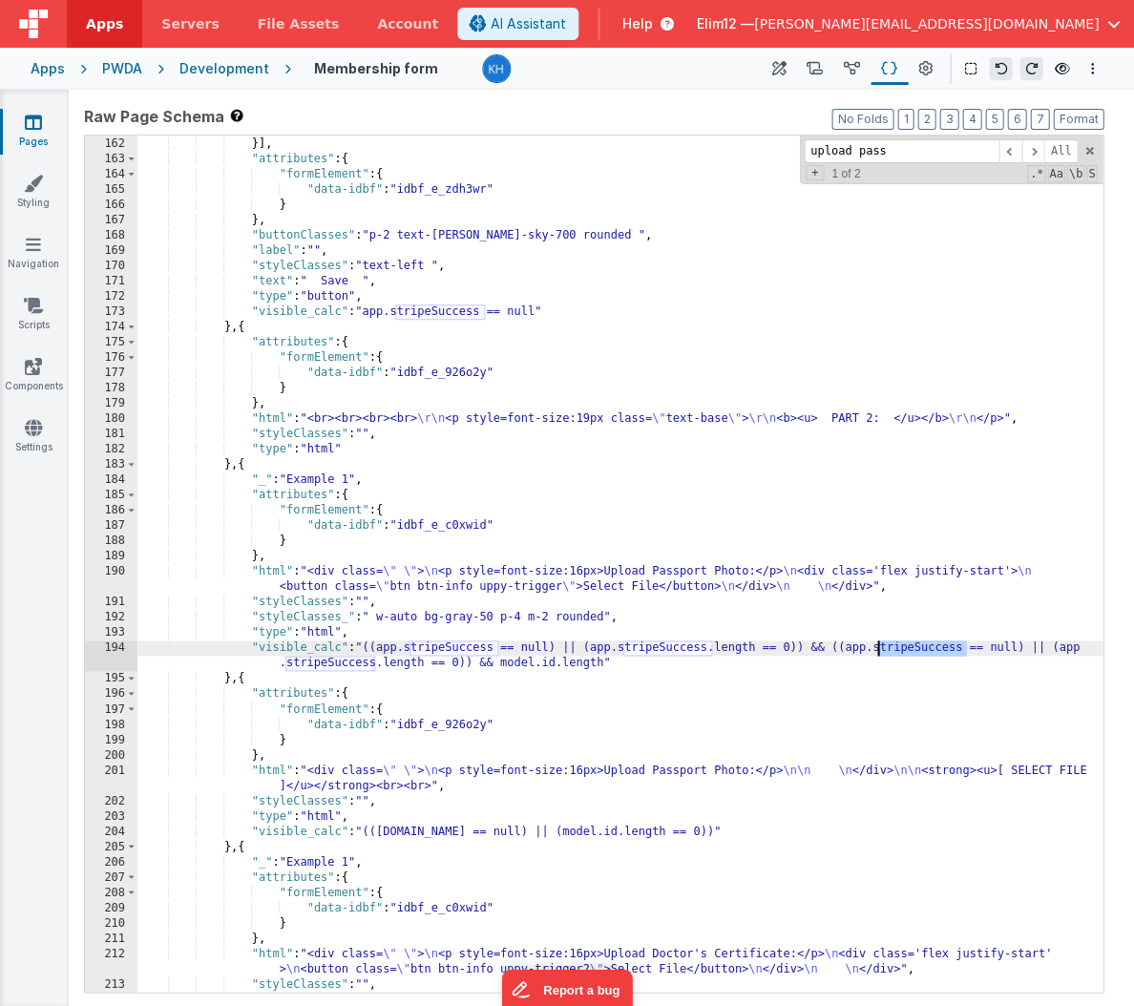
click at [916, 641] on div ""name" : "newActionScript1" }] , "attributes" : { "formElement" : { "data-idbf"…" at bounding box center [619, 564] width 965 height 887
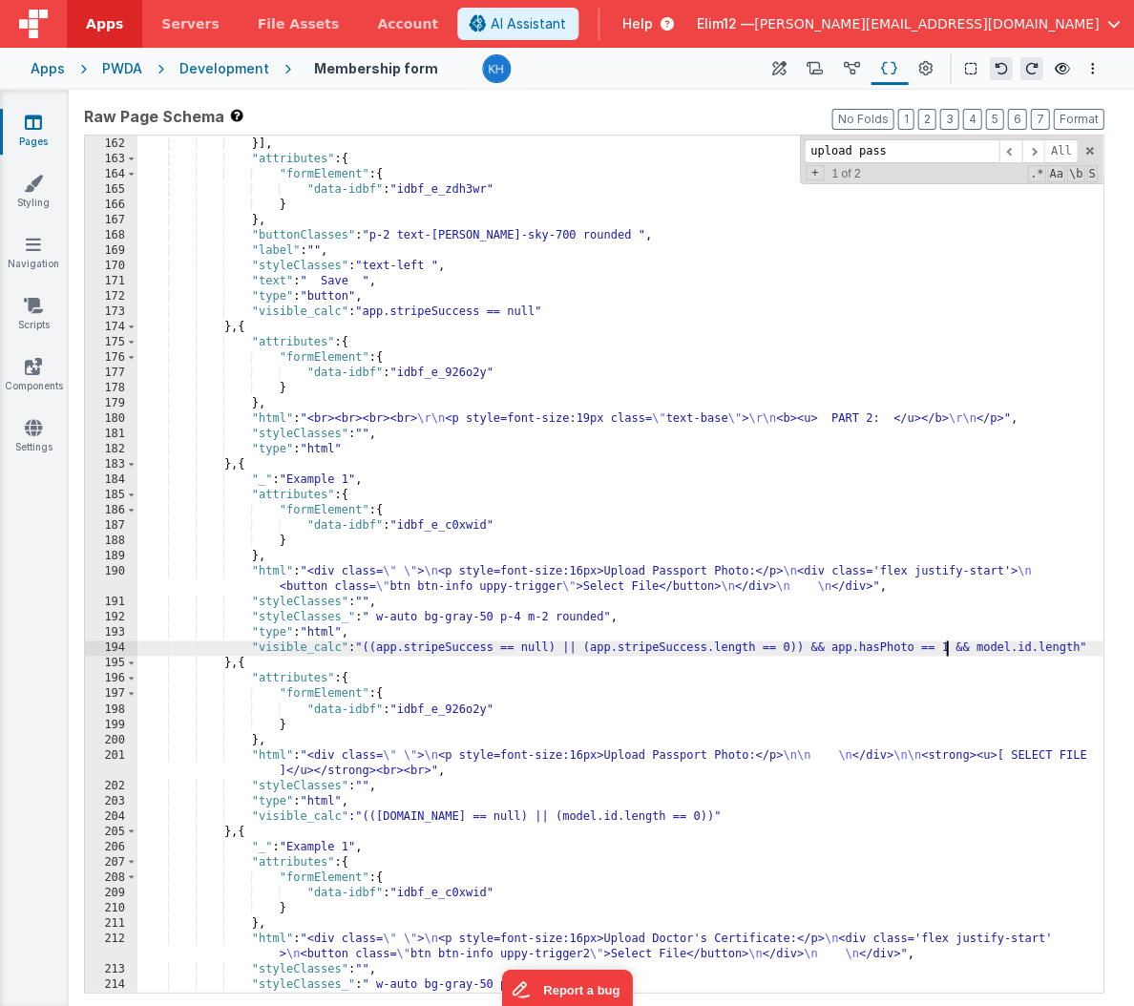
click at [278, 468] on div ""name" : "newActionScript1" }] , "attributes" : { "formElement" : { "data-idbf"…" at bounding box center [619, 564] width 965 height 887
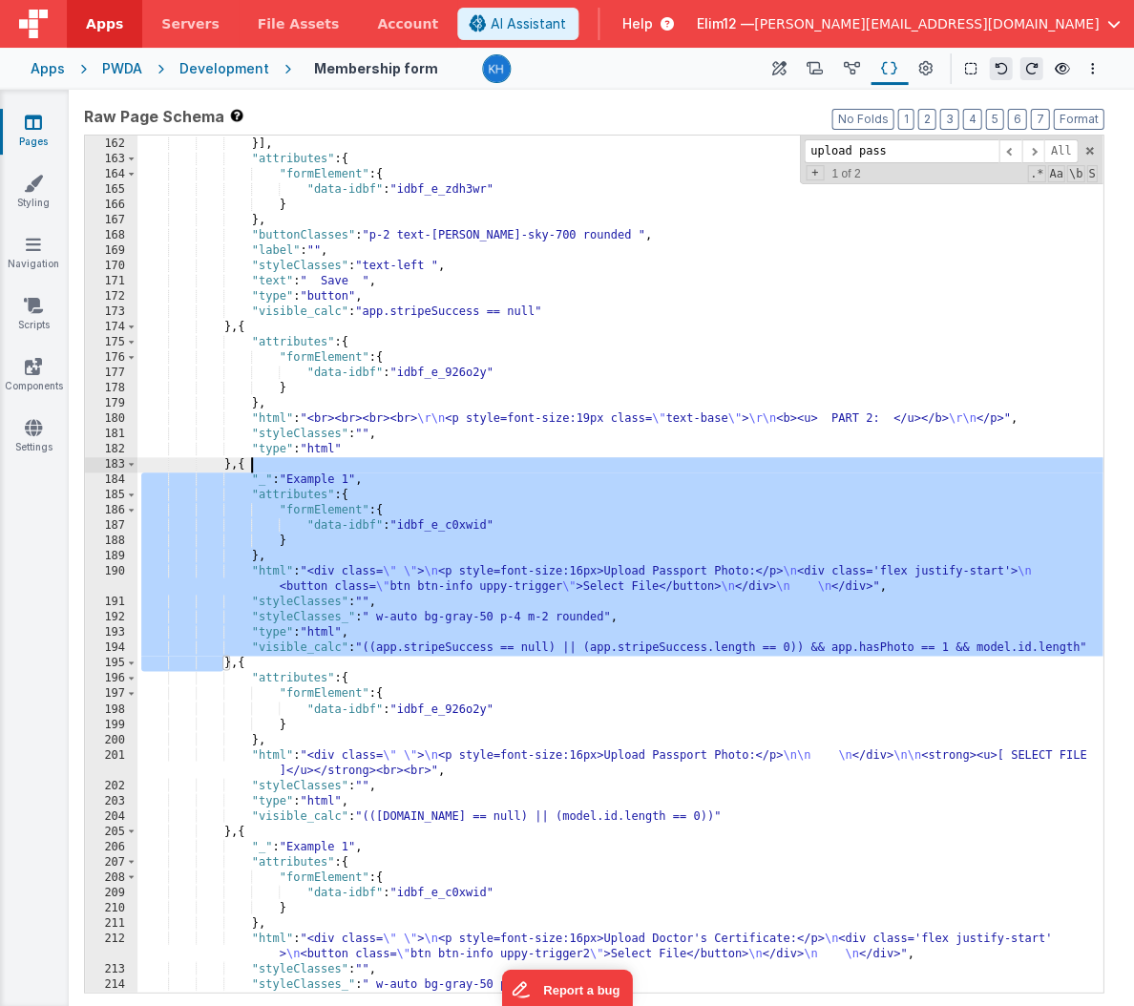
click at [944, 653] on div ""name" : "newActionScript1" }] , "attributes" : { "formElement" : { "data-idbf"…" at bounding box center [619, 564] width 965 height 887
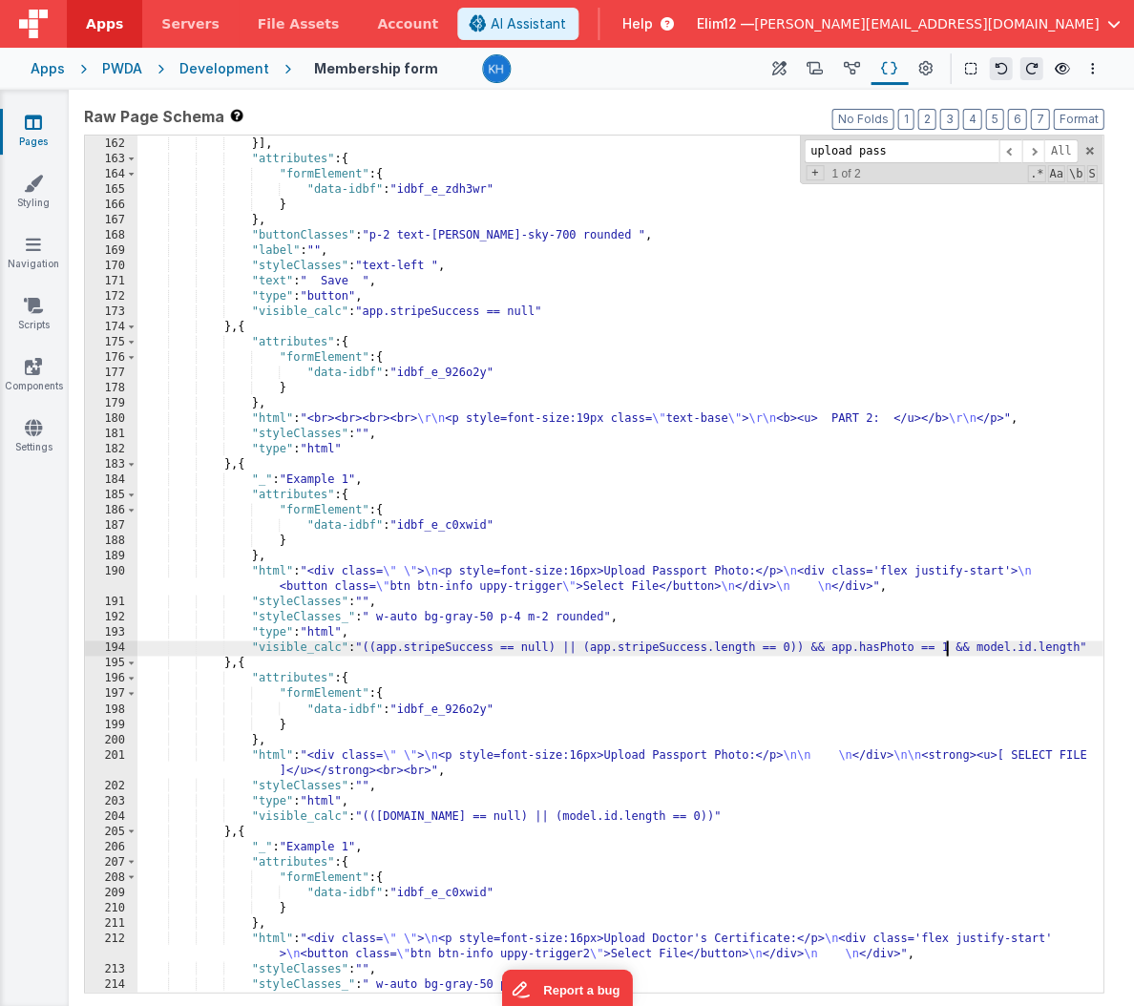
click at [947, 645] on div ""name" : "newActionScript1" }] , "attributes" : { "formElement" : { "data-idbf"…" at bounding box center [619, 564] width 965 height 887
click at [261, 660] on div ""name" : "newActionScript1" }] , "attributes" : { "formElement" : { "data-idbf"…" at bounding box center [619, 564] width 965 height 887
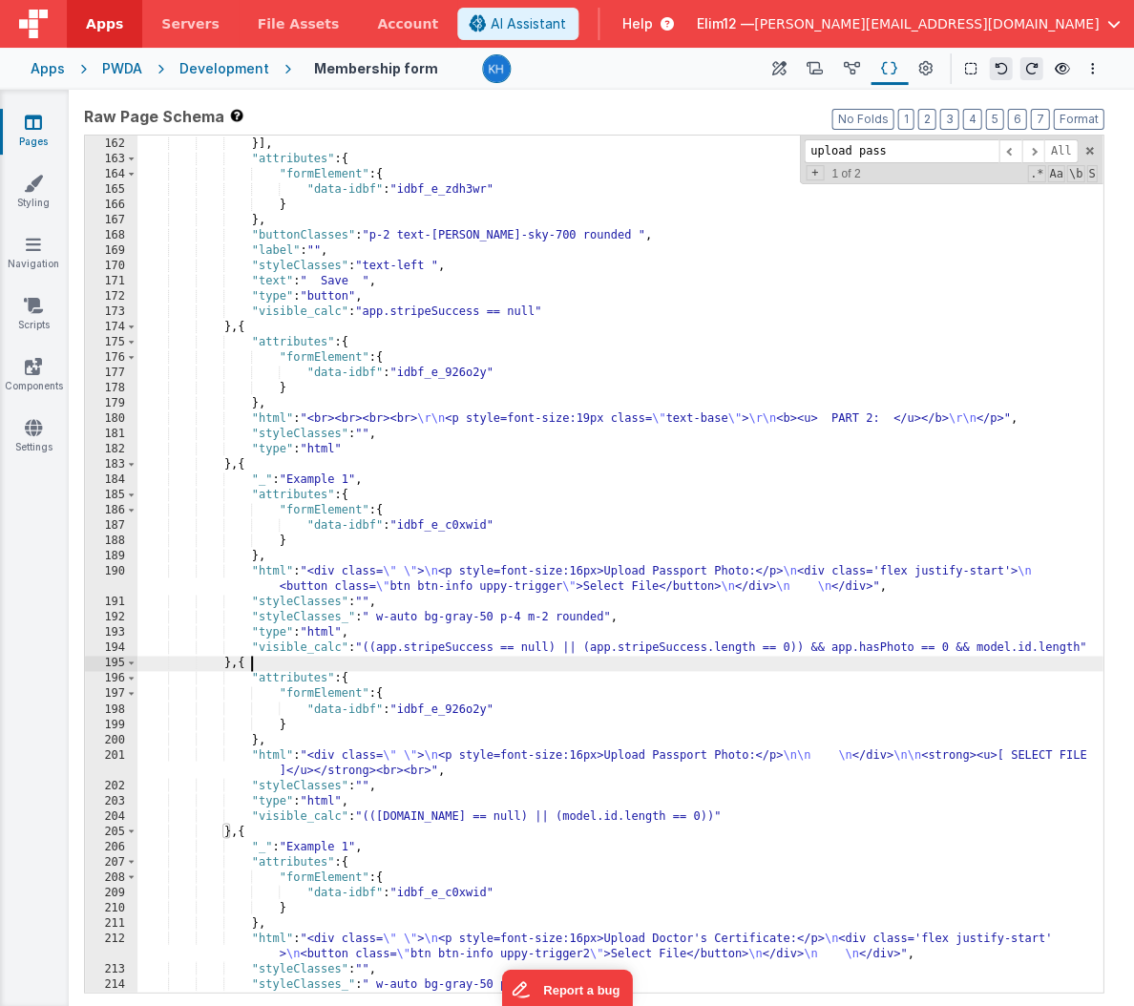
click at [261, 660] on div ""name" : "newActionScript1" }] , "attributes" : { "formElement" : { "data-idbf"…" at bounding box center [619, 564] width 965 height 887
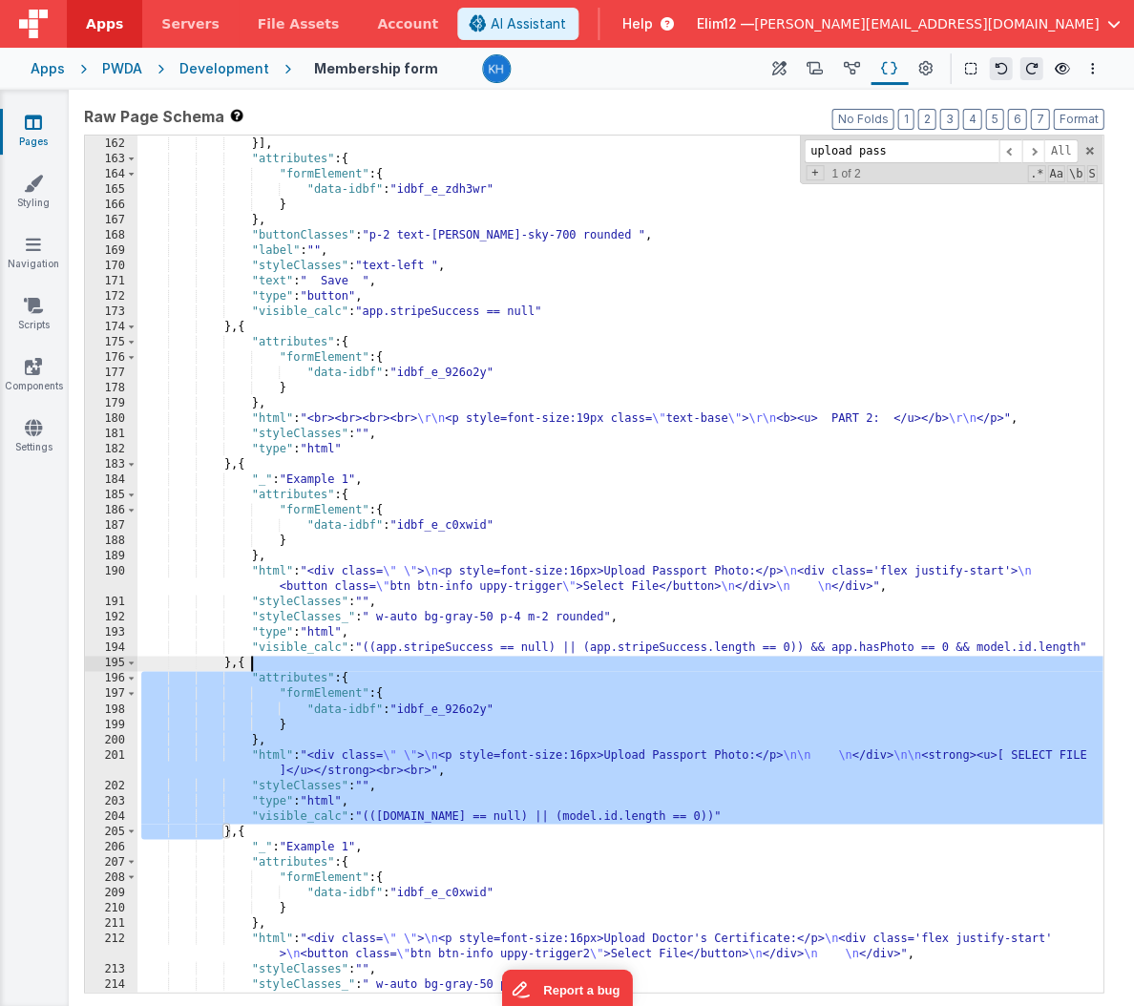
click at [692, 817] on div ""name" : "newActionScript1" }] , "attributes" : { "formElement" : { "data-idbf"…" at bounding box center [619, 564] width 965 height 887
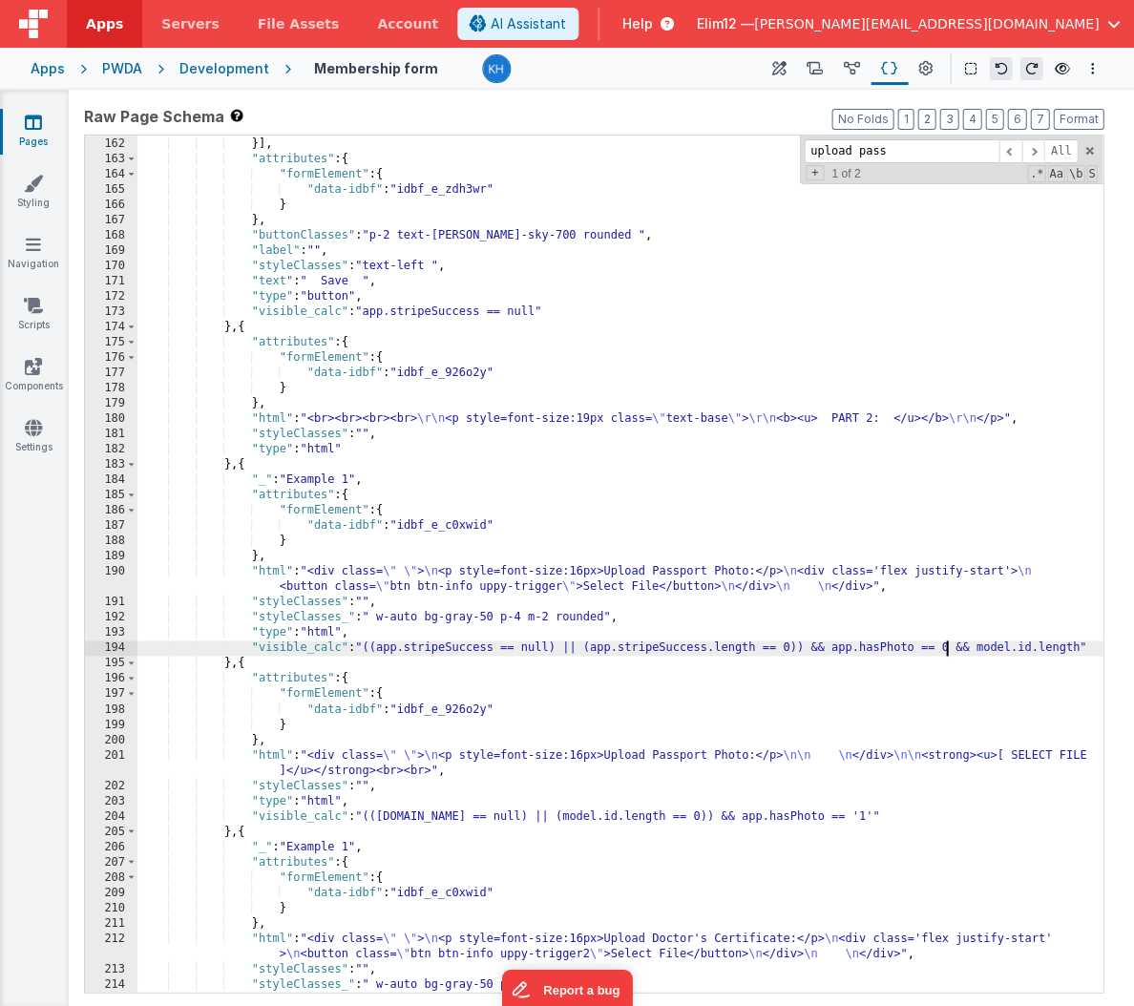
click at [944, 645] on div ""name" : "newActionScript1" }] , "attributes" : { "formElement" : { "data-idbf"…" at bounding box center [619, 564] width 965 height 887
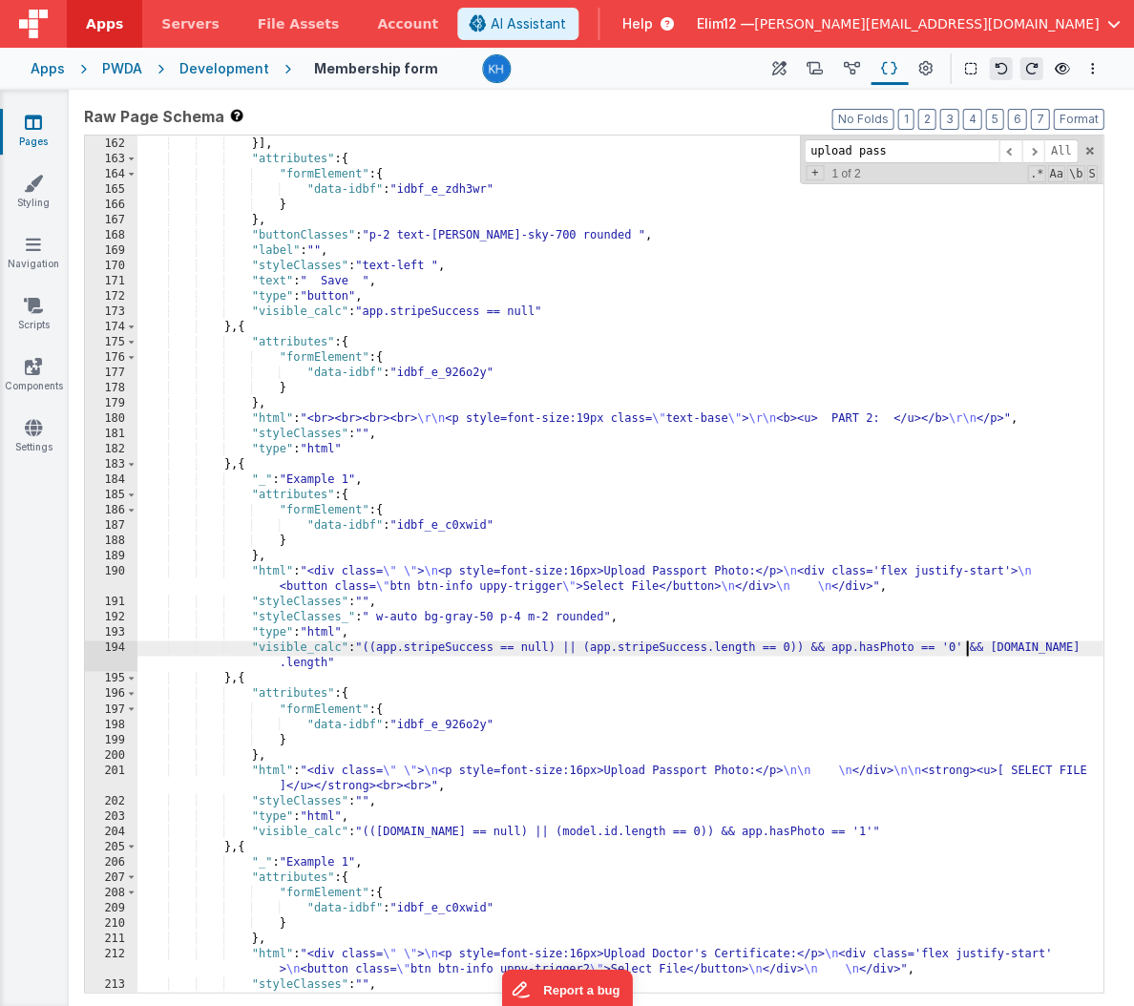
click at [280, 676] on div ""name" : "newActionScript1" }] , "attributes" : { "formElement" : { "data-idbf"…" at bounding box center [619, 564] width 965 height 887
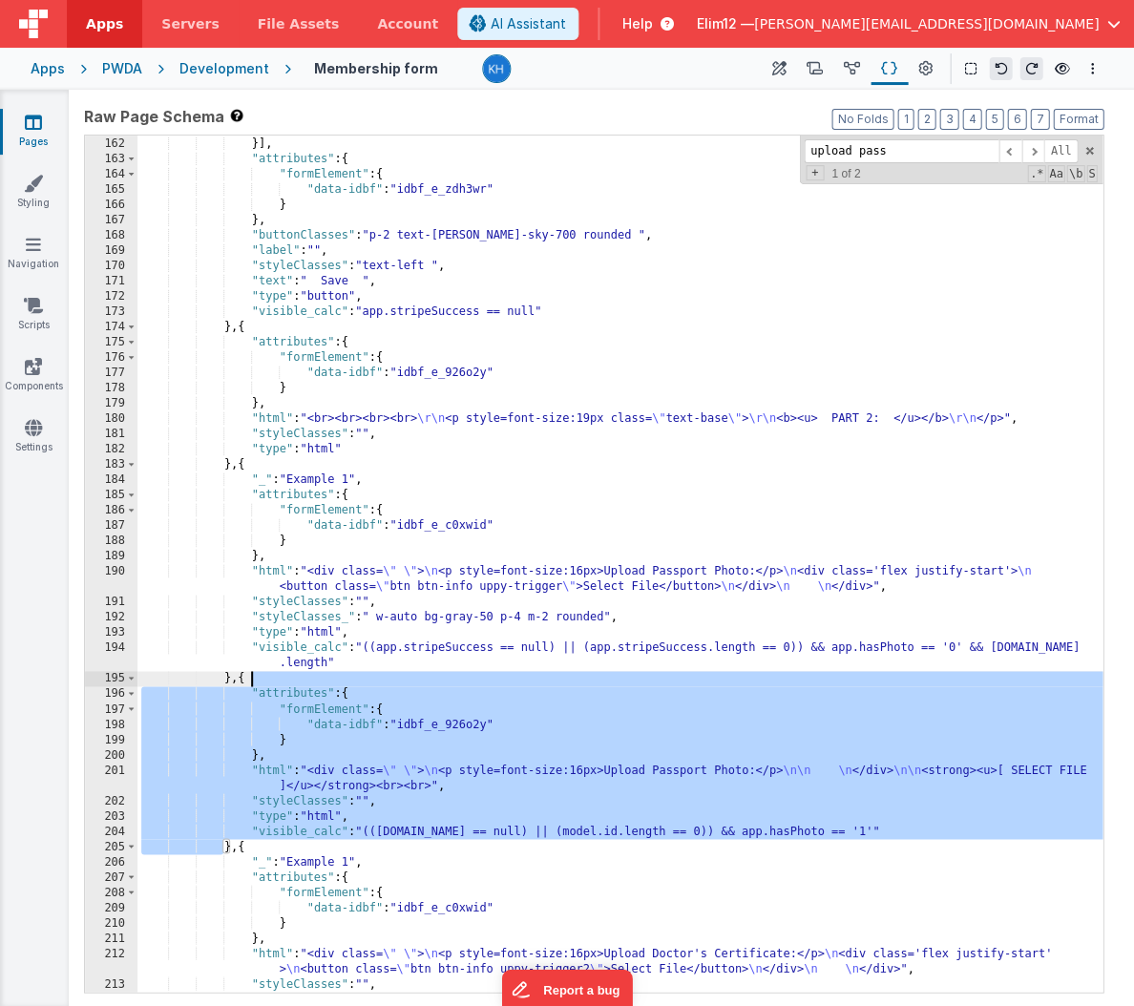
click at [280, 676] on div ""name" : "newActionScript1" }] , "attributes" : { "formElement" : { "data-idbf"…" at bounding box center [619, 564] width 965 height 887
click at [904, 644] on div ""name" : "newActionScript1" }] , "attributes" : { "formElement" : { "data-idbf"…" at bounding box center [619, 564] width 965 height 887
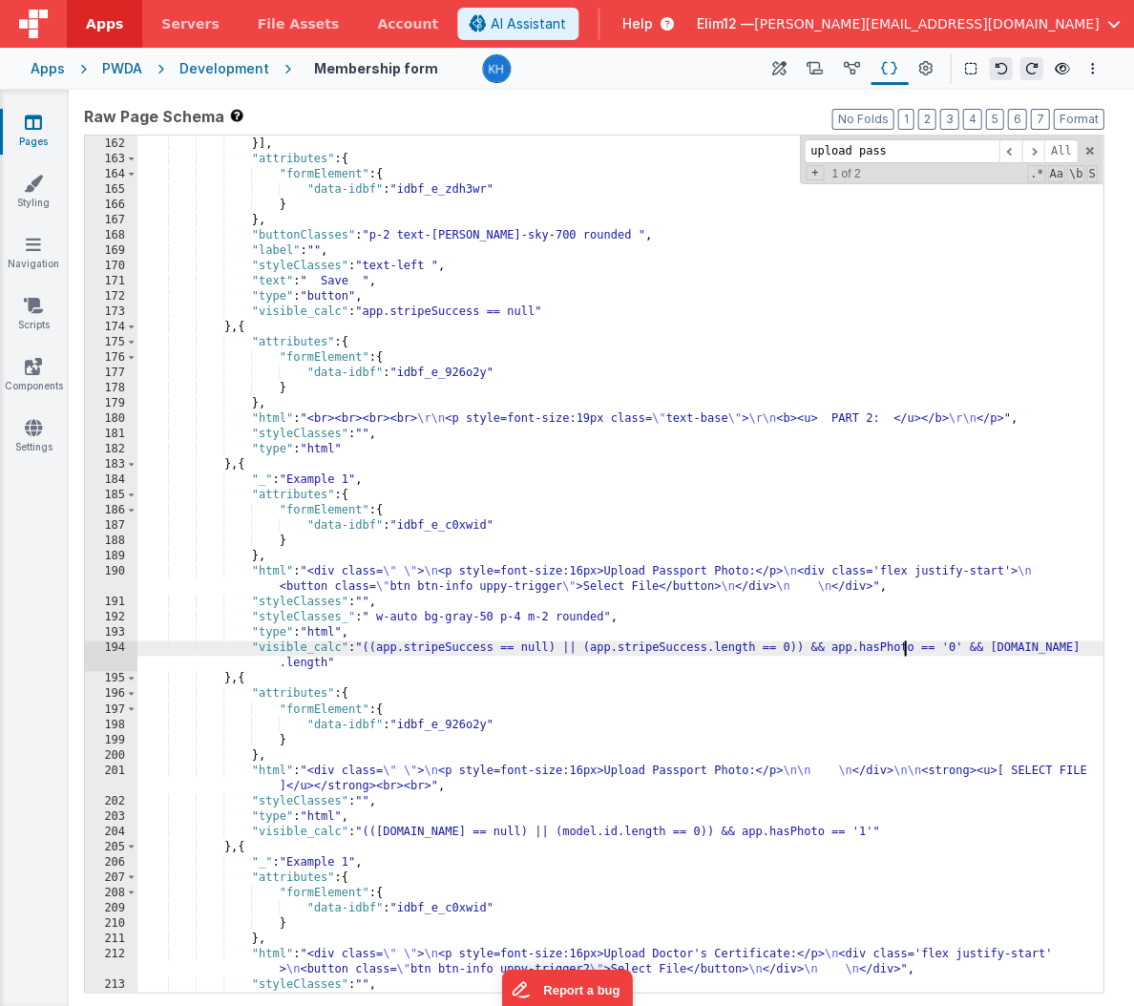
click at [960, 657] on div ""name" : "newActionScript1" }] , "attributes" : { "formElement" : { "data-idbf"…" at bounding box center [619, 564] width 965 height 887
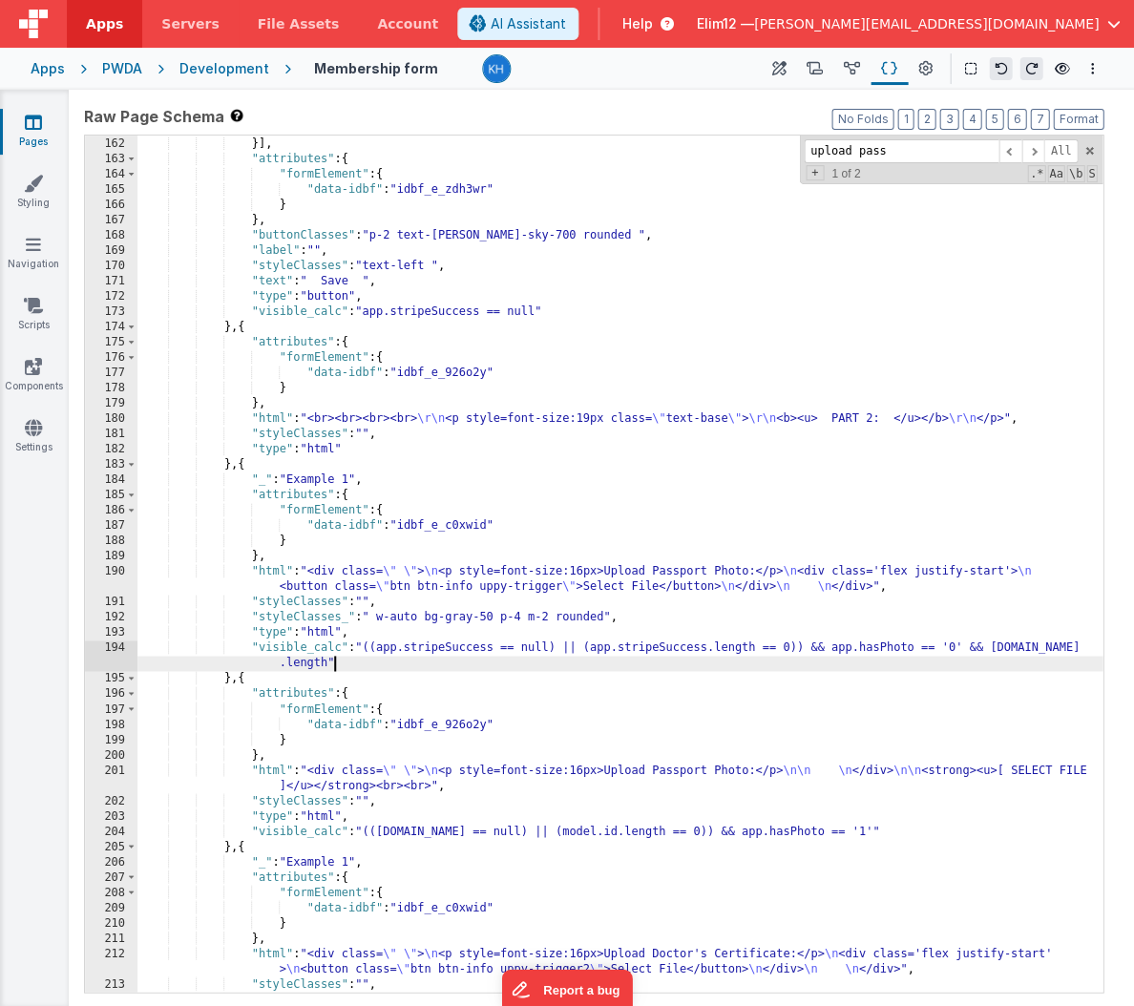
click at [962, 647] on div ""name" : "newActionScript1" }] , "attributes" : { "formElement" : { "data-idbf"…" at bounding box center [619, 564] width 965 height 887
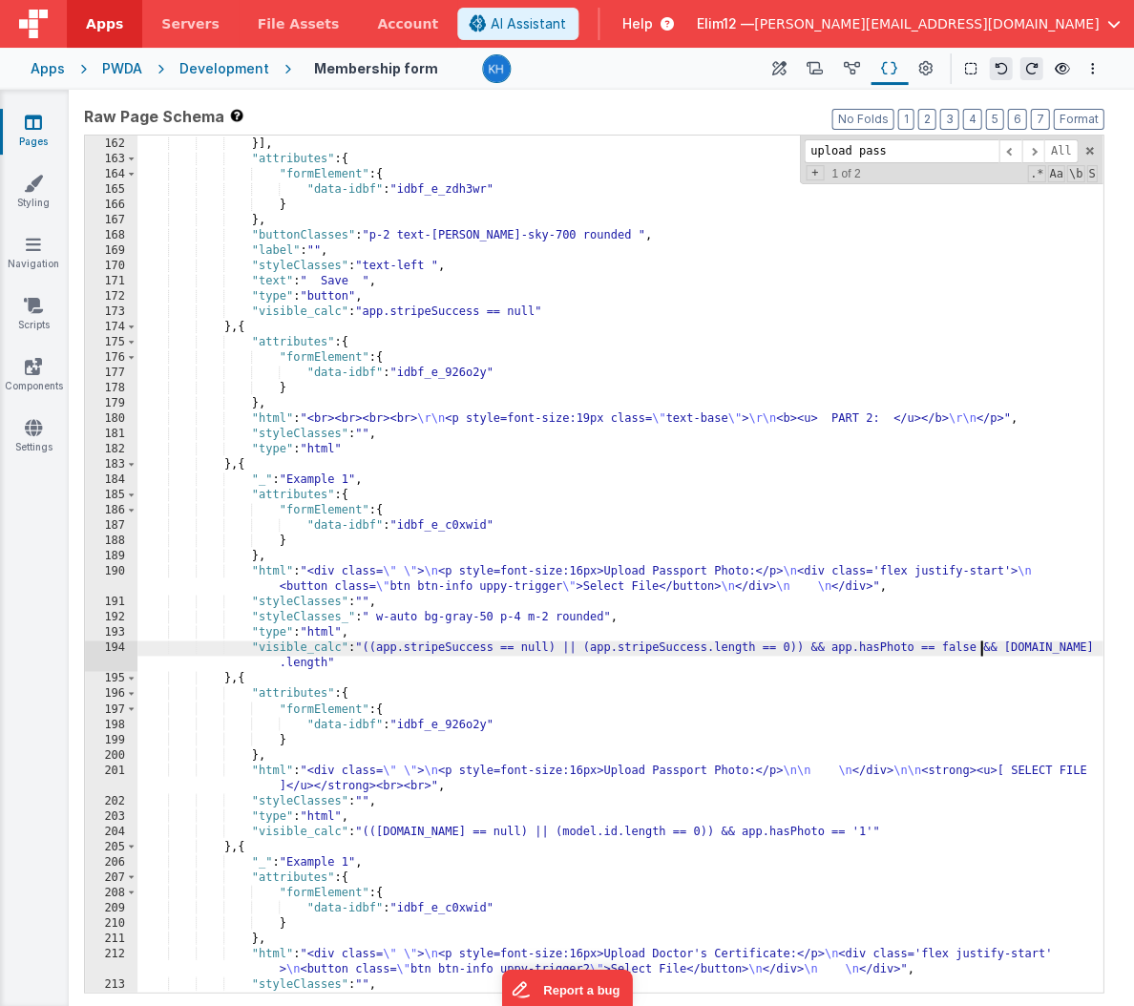
click at [840, 822] on div ""name" : "newActionScript1" }] , "attributes" : { "formElement" : { "data-idbf"…" at bounding box center [619, 564] width 965 height 887
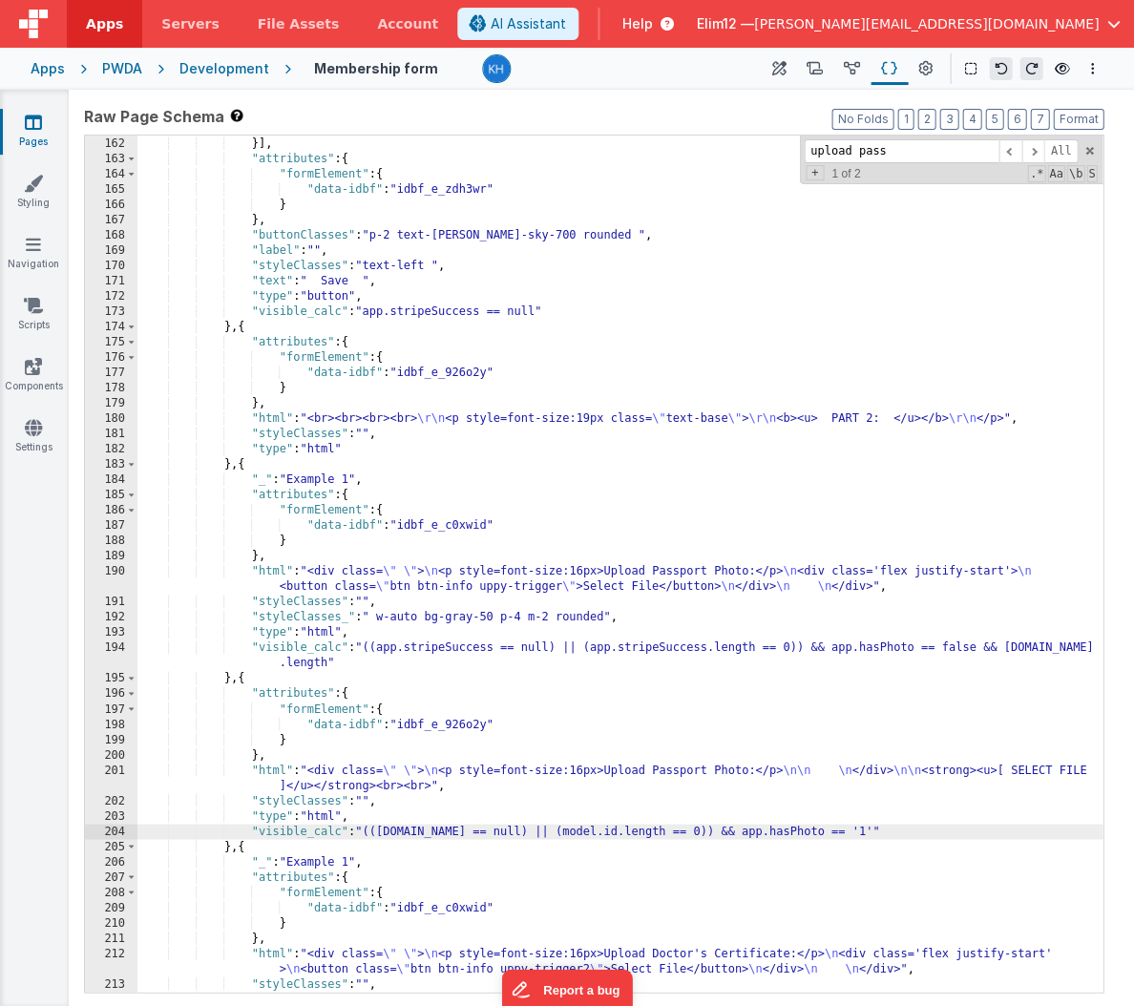
click at [836, 828] on div ""name" : "newActionScript1" }] , "attributes" : { "formElement" : { "data-idbf"…" at bounding box center [619, 564] width 965 height 887
click at [945, 645] on div ""name" : "newActionScript1" }] , "attributes" : { "formElement" : { "data-idbf"…" at bounding box center [619, 564] width 965 height 887
click at [817, 836] on div ""name" : "newActionScript1" }] , "attributes" : { "formElement" : { "data-idbf"…" at bounding box center [619, 564] width 965 height 887
click at [822, 832] on div ""name" : "newActionScript1" }] , "attributes" : { "formElement" : { "data-idbf"…" at bounding box center [619, 564] width 965 height 887
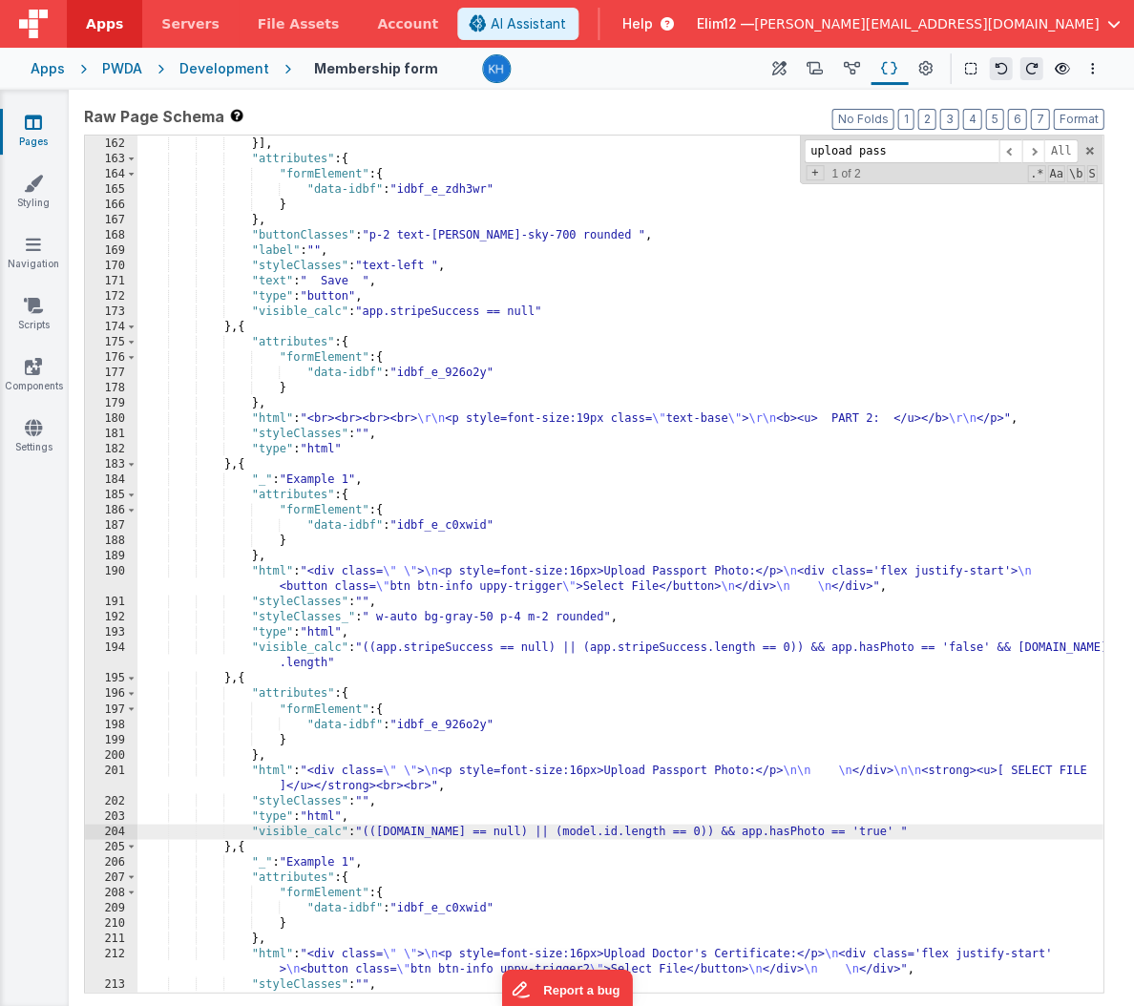
click at [317, 467] on div ""name" : "newActionScript1" }] , "attributes" : { "formElement" : { "data-idbf"…" at bounding box center [619, 564] width 965 height 887
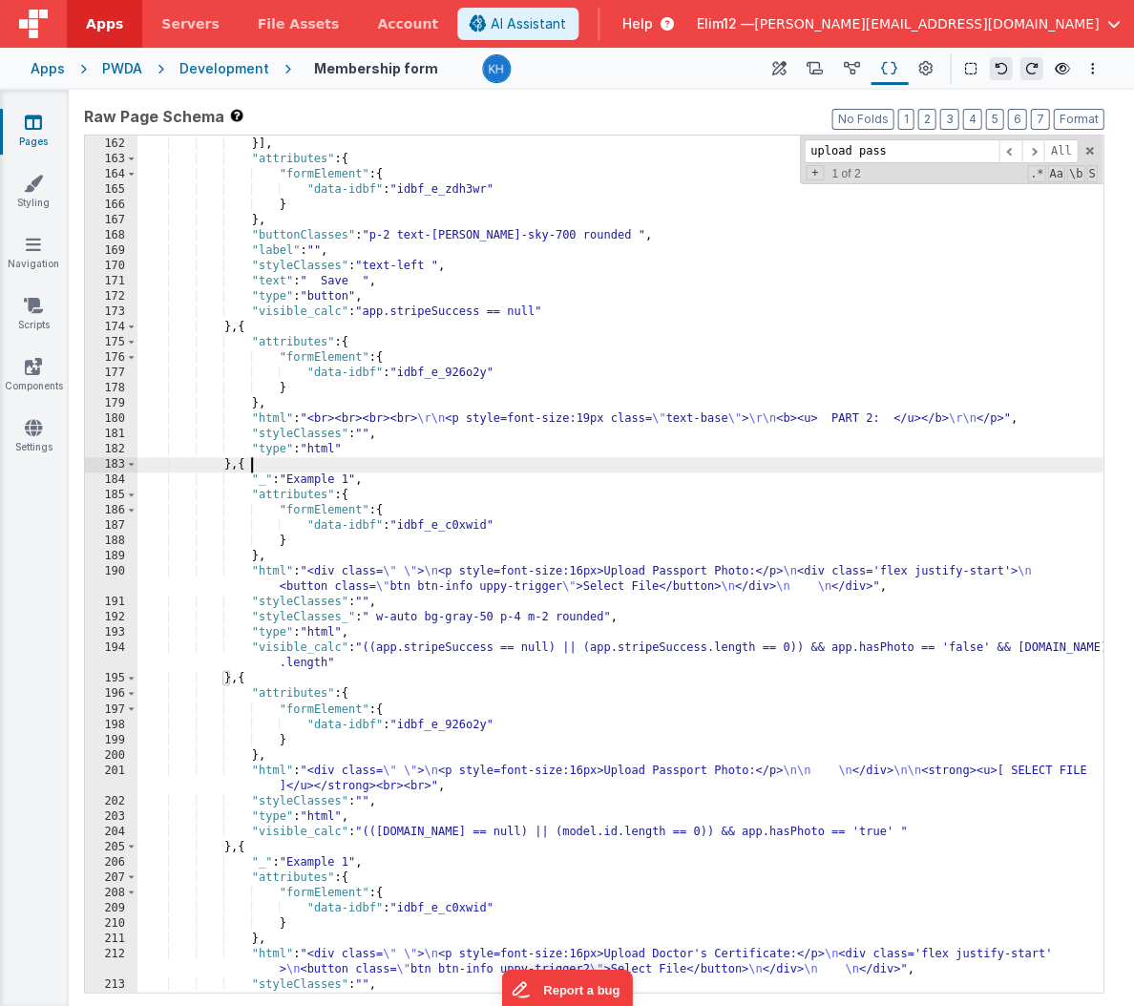
click at [317, 467] on div ""name" : "newActionScript1" }] , "attributes" : { "formElement" : { "data-idbf"…" at bounding box center [619, 564] width 965 height 887
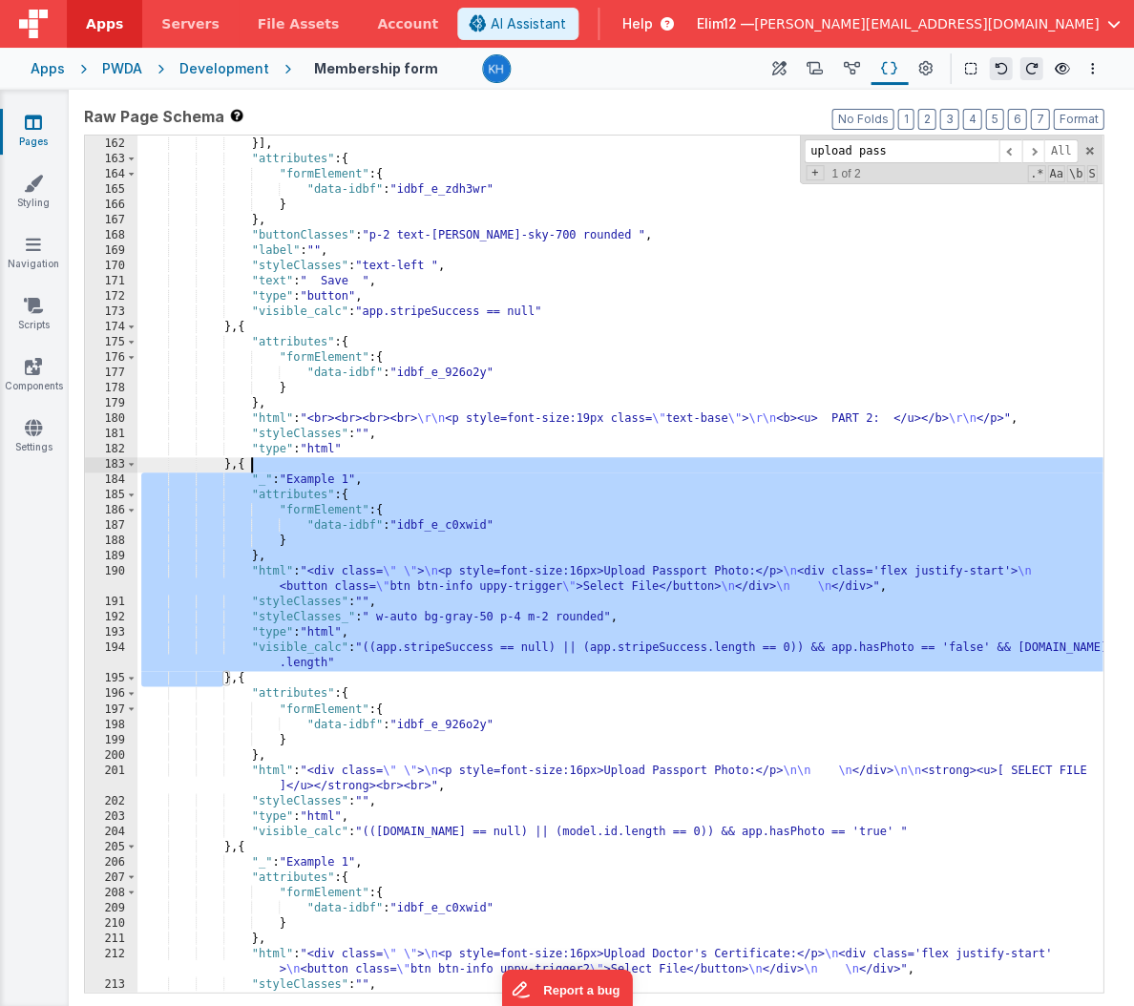
click at [354, 477] on div ""name" : "newActionScript1" }] , "attributes" : { "formElement" : { "data-idbf"…" at bounding box center [619, 564] width 965 height 887
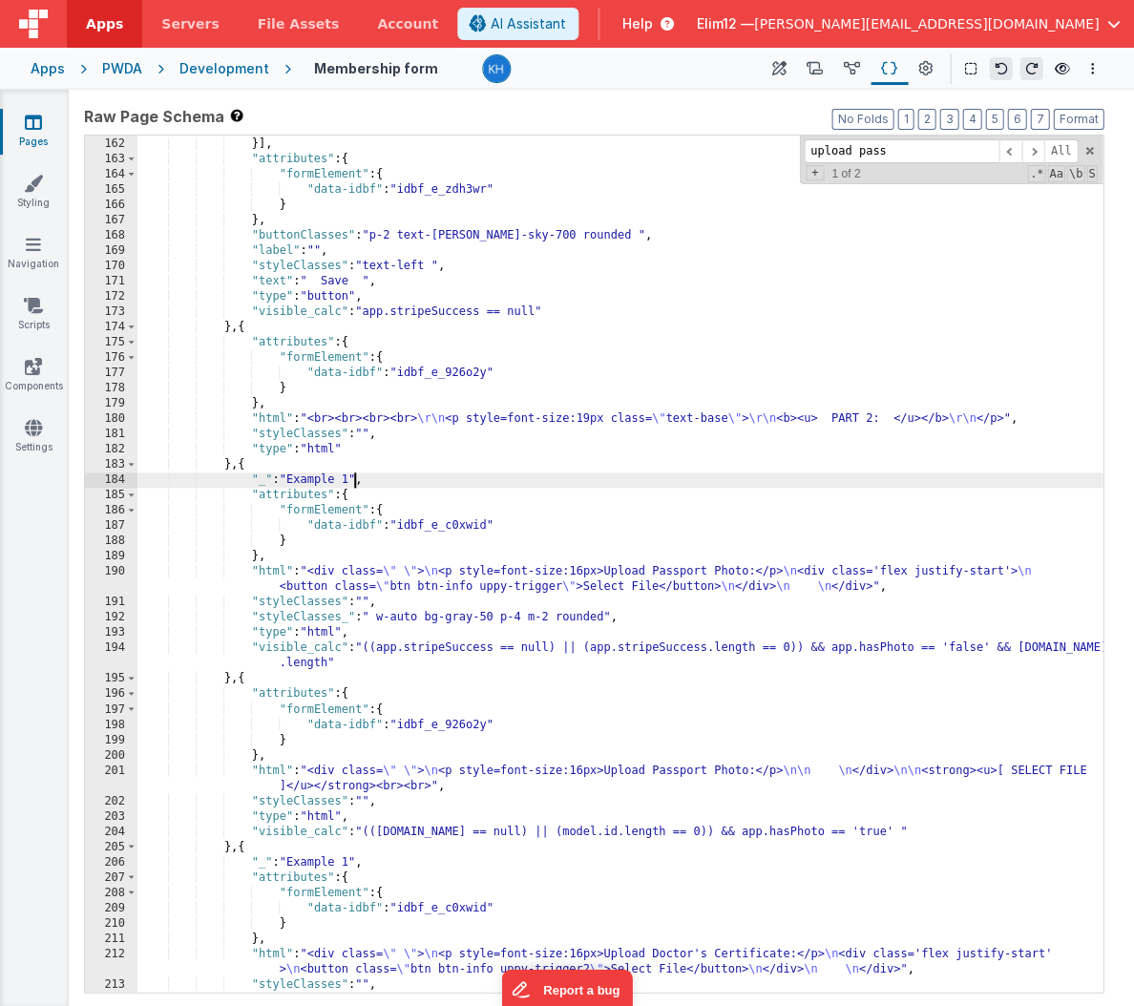
click at [294, 480] on div ""name" : "newActionScript1" }] , "attributes" : { "formElement" : { "data-idbf"…" at bounding box center [619, 564] width 965 height 887
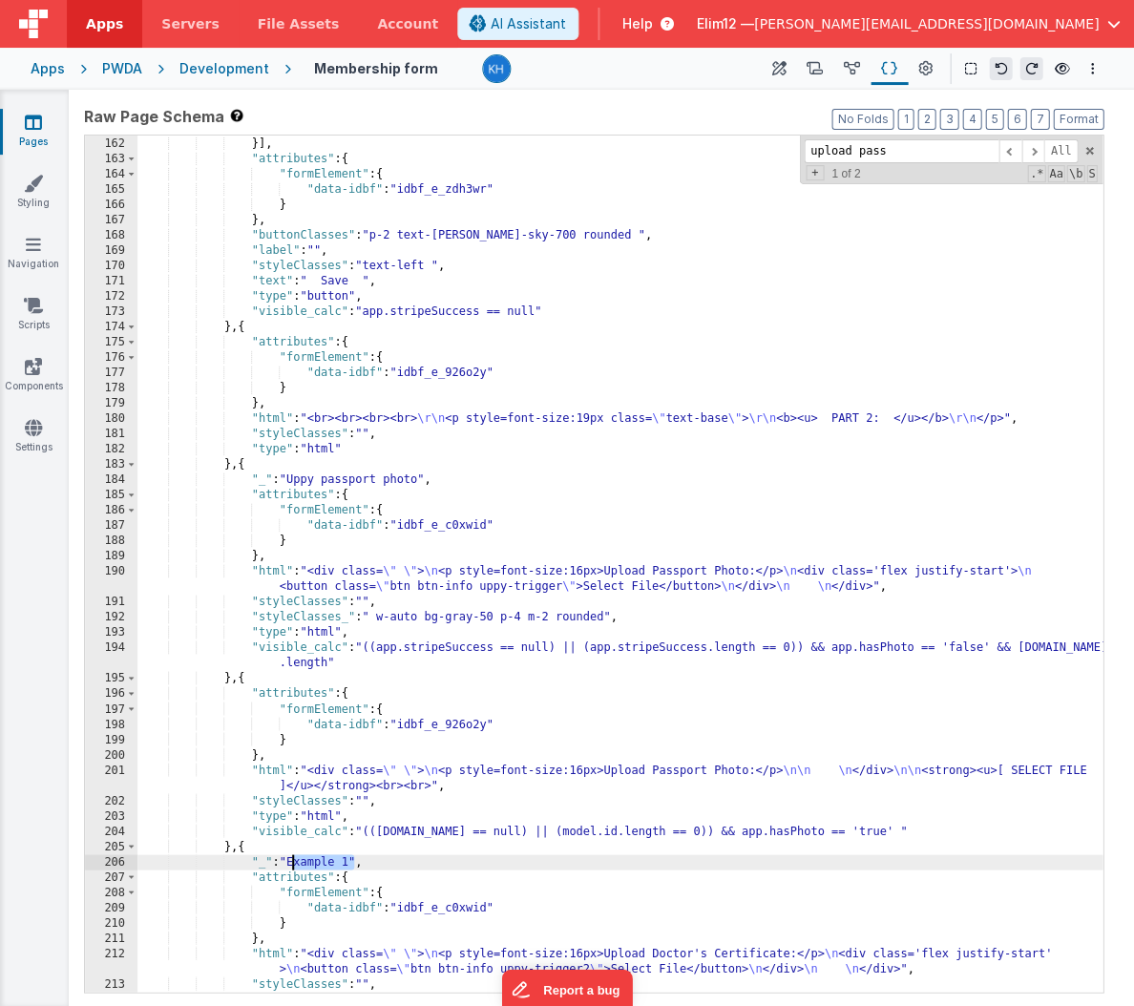
drag, startPoint x: 352, startPoint y: 861, endPoint x: 294, endPoint y: 861, distance: 58.2
click at [294, 861] on div ""name" : "newActionScript1" }] , "attributes" : { "formElement" : { "data-idbf"…" at bounding box center [619, 564] width 965 height 887
click at [839, 642] on div ""name" : "newActionScript1" }] , "attributes" : { "formElement" : { "data-idbf"…" at bounding box center [619, 564] width 965 height 887
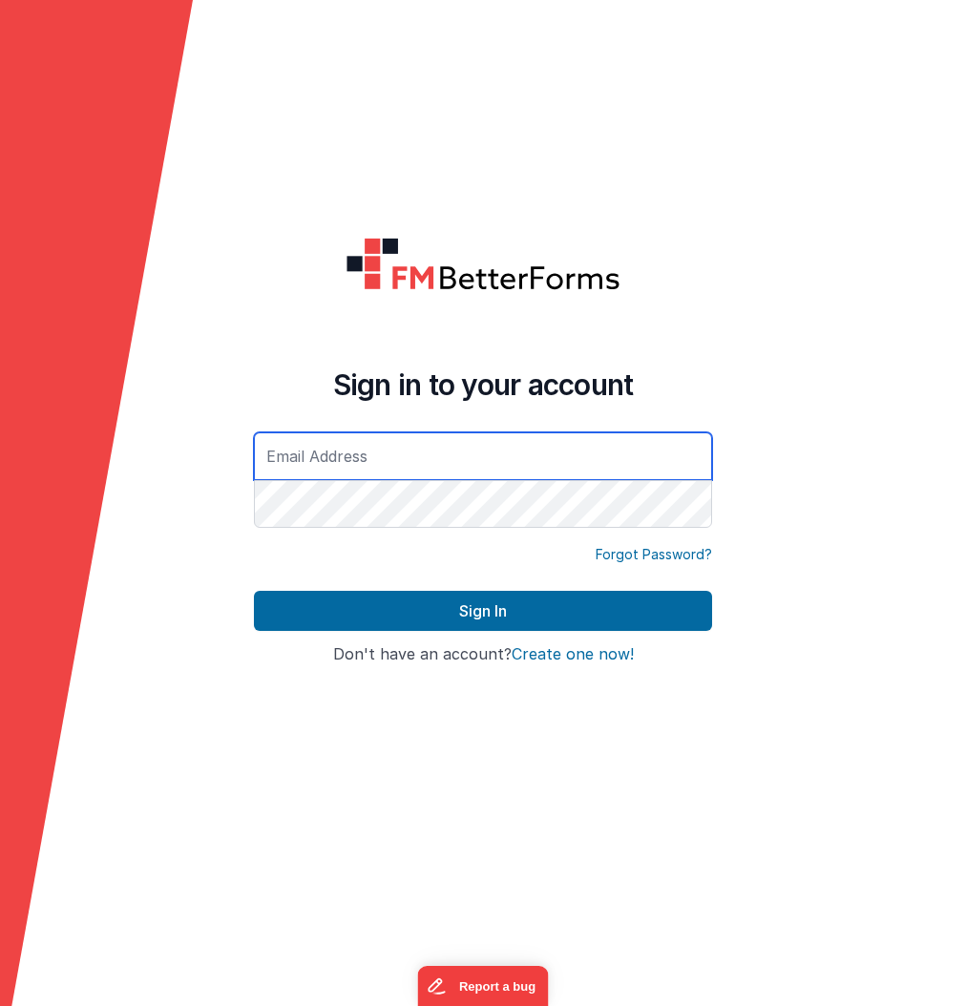
type input "[PERSON_NAME][EMAIL_ADDRESS][DOMAIN_NAME]"
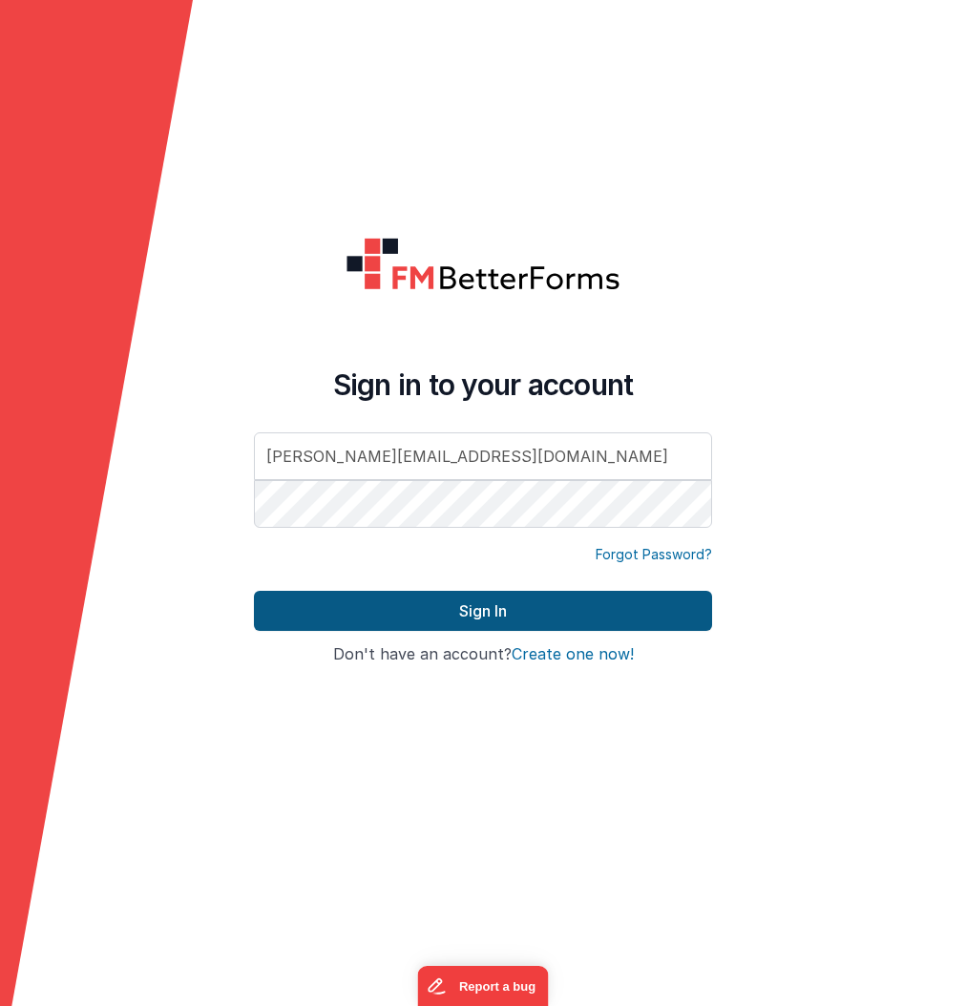
click at [479, 602] on button "Sign In" at bounding box center [483, 611] width 458 height 40
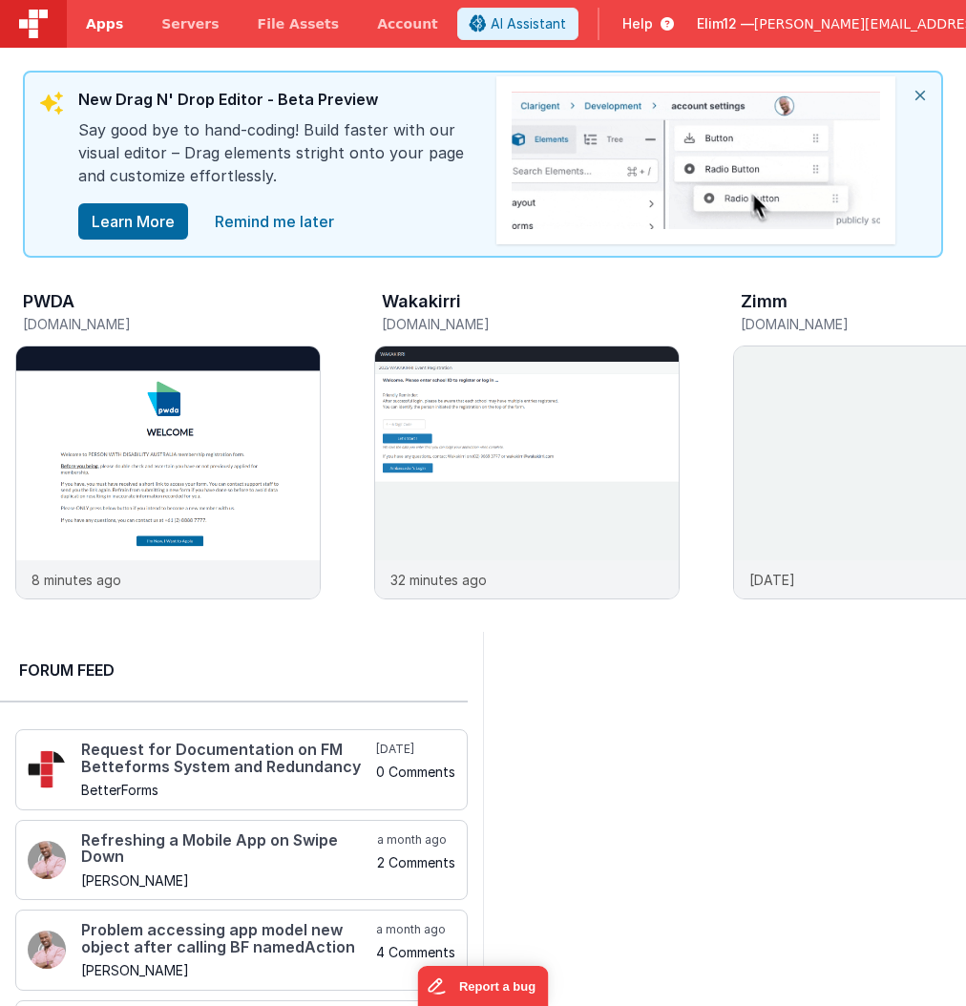
click at [120, 33] on link "Apps" at bounding box center [104, 24] width 75 height 48
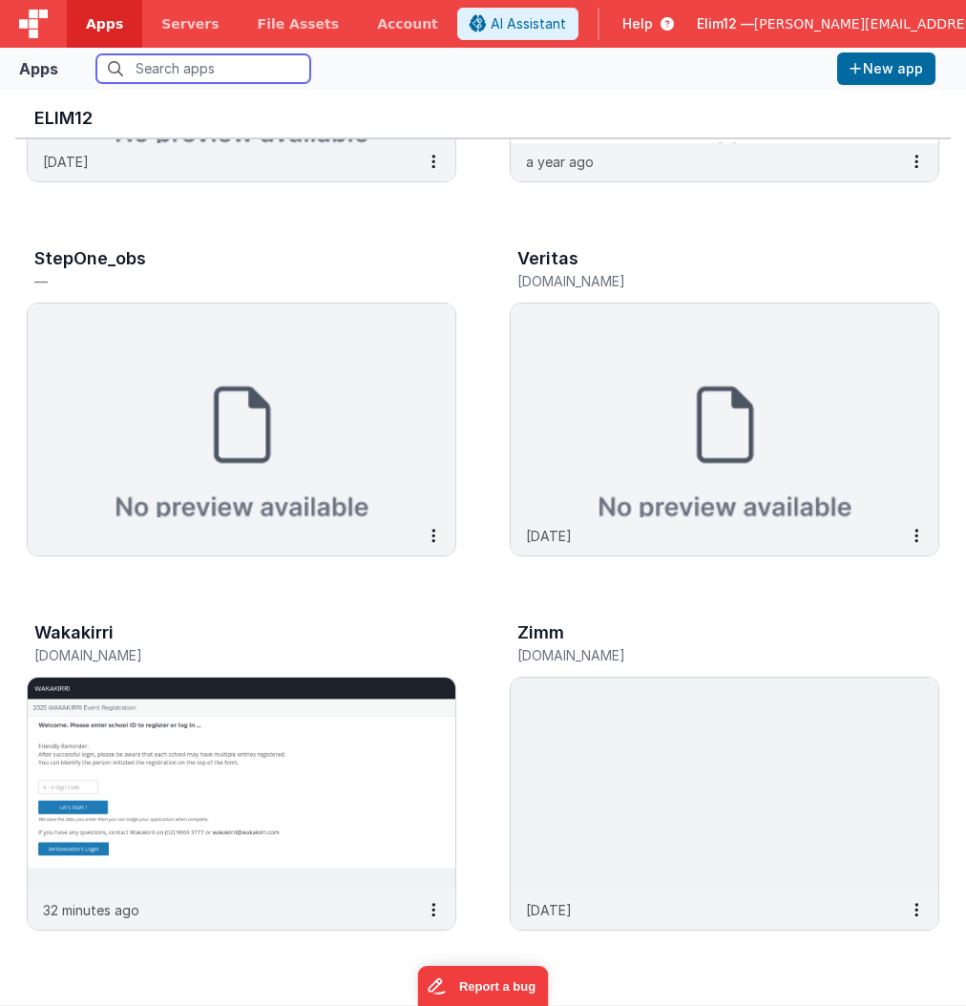
scroll to position [15, 0]
click at [348, 783] on img at bounding box center [242, 785] width 428 height 214
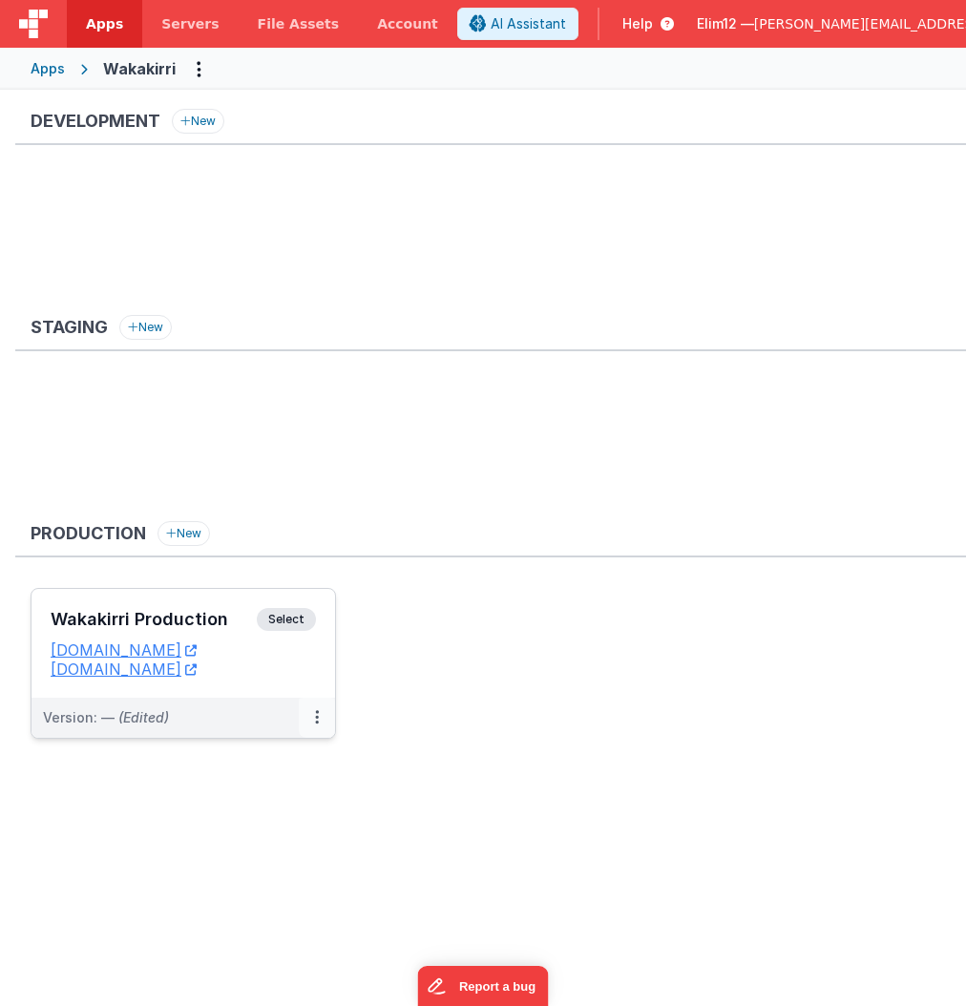
click at [301, 713] on button at bounding box center [317, 718] width 36 height 40
click at [328, 646] on div at bounding box center [483, 503] width 966 height 1006
click at [310, 661] on dd "wakapay.fmbetterforms.com" at bounding box center [183, 668] width 265 height 19
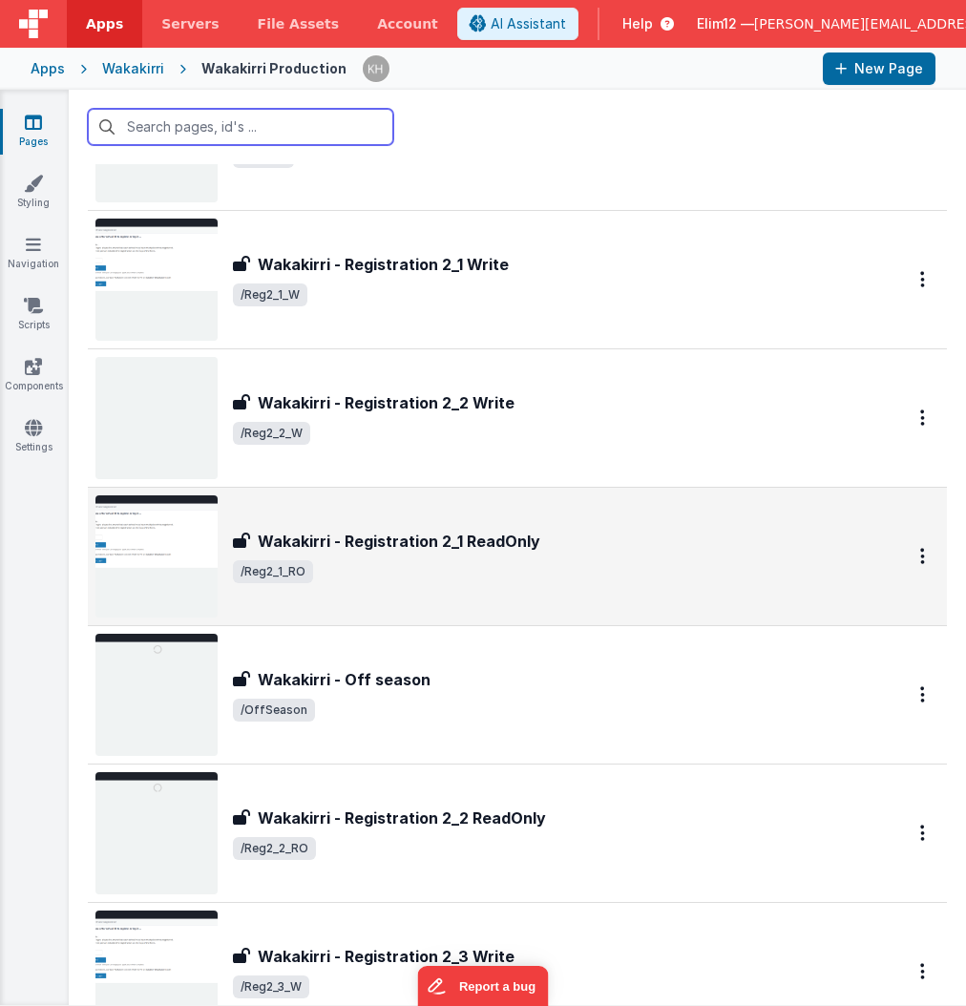
scroll to position [134, 0]
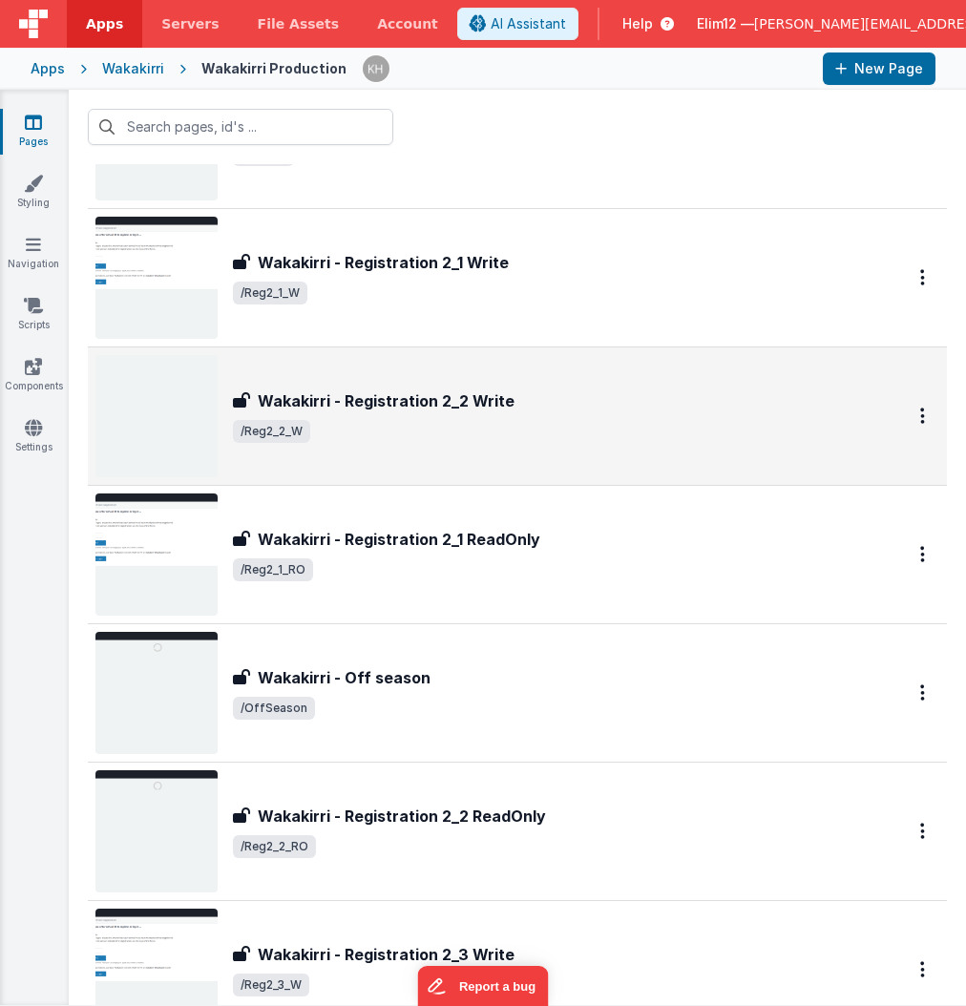
click at [616, 406] on div "Wakakirri - Registration 2_2 Write" at bounding box center [546, 400] width 626 height 23
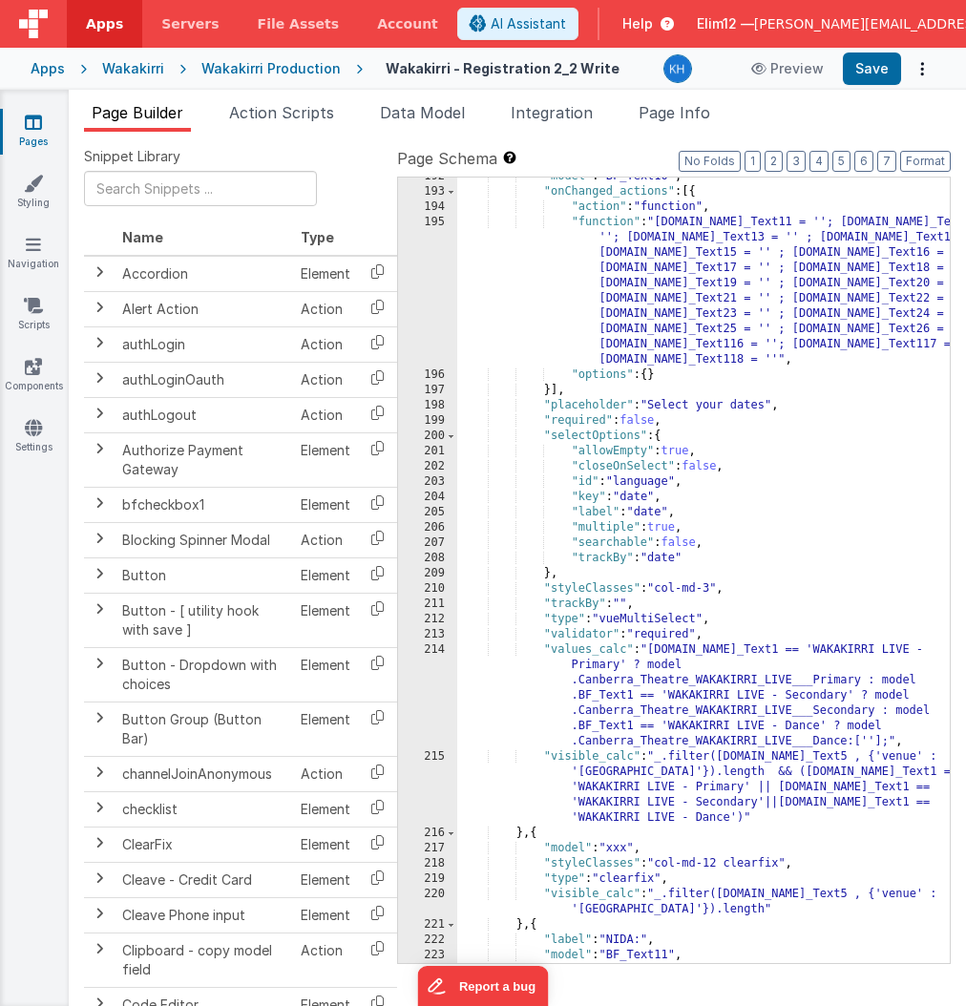
scroll to position [3479, 0]
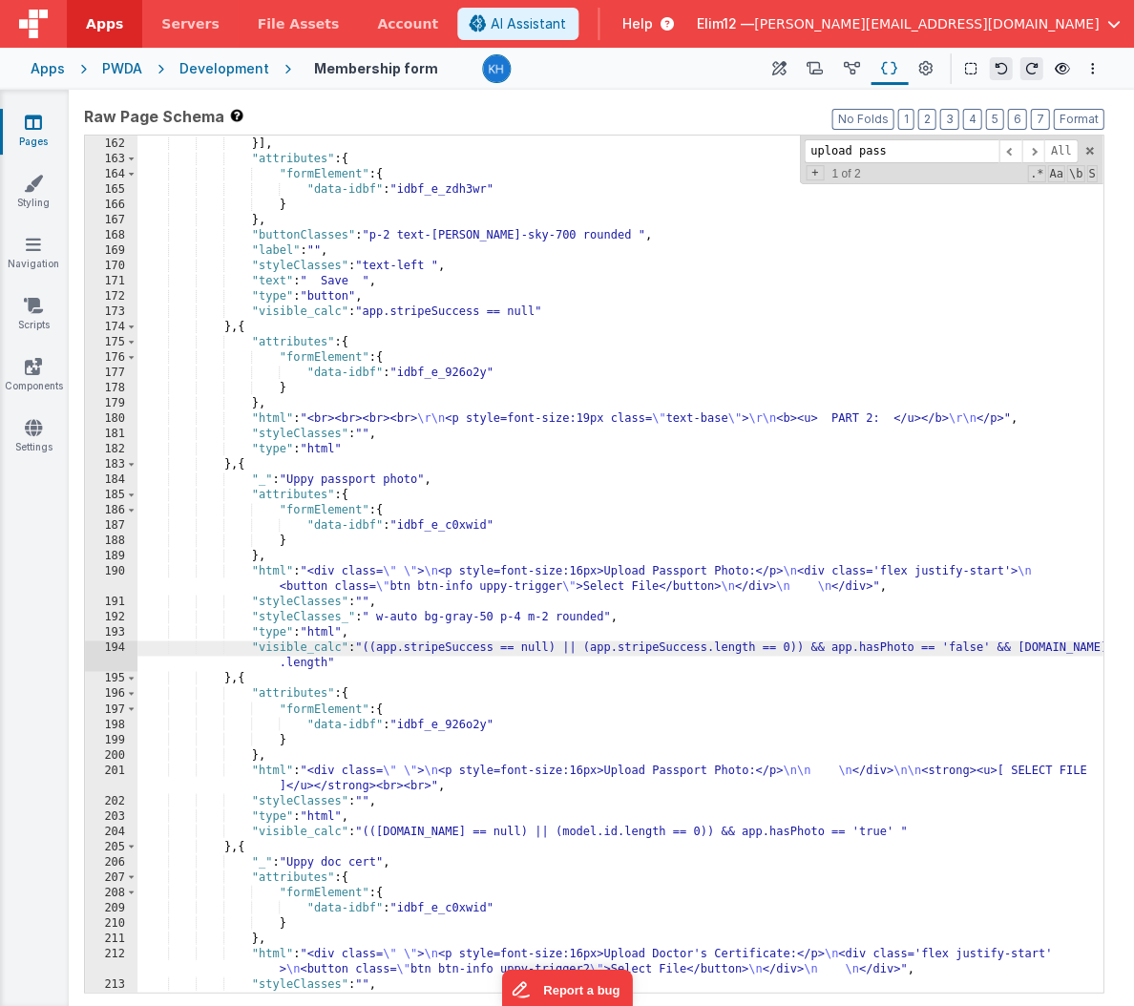
scroll to position [2473, 0]
drag, startPoint x: 810, startPoint y: 644, endPoint x: 995, endPoint y: 649, distance: 185.2
click at [995, 649] on div ""name" : "newActionScript1" }] , "attributes" : { "formElement" : { "data-idbf"…" at bounding box center [619, 564] width 965 height 887
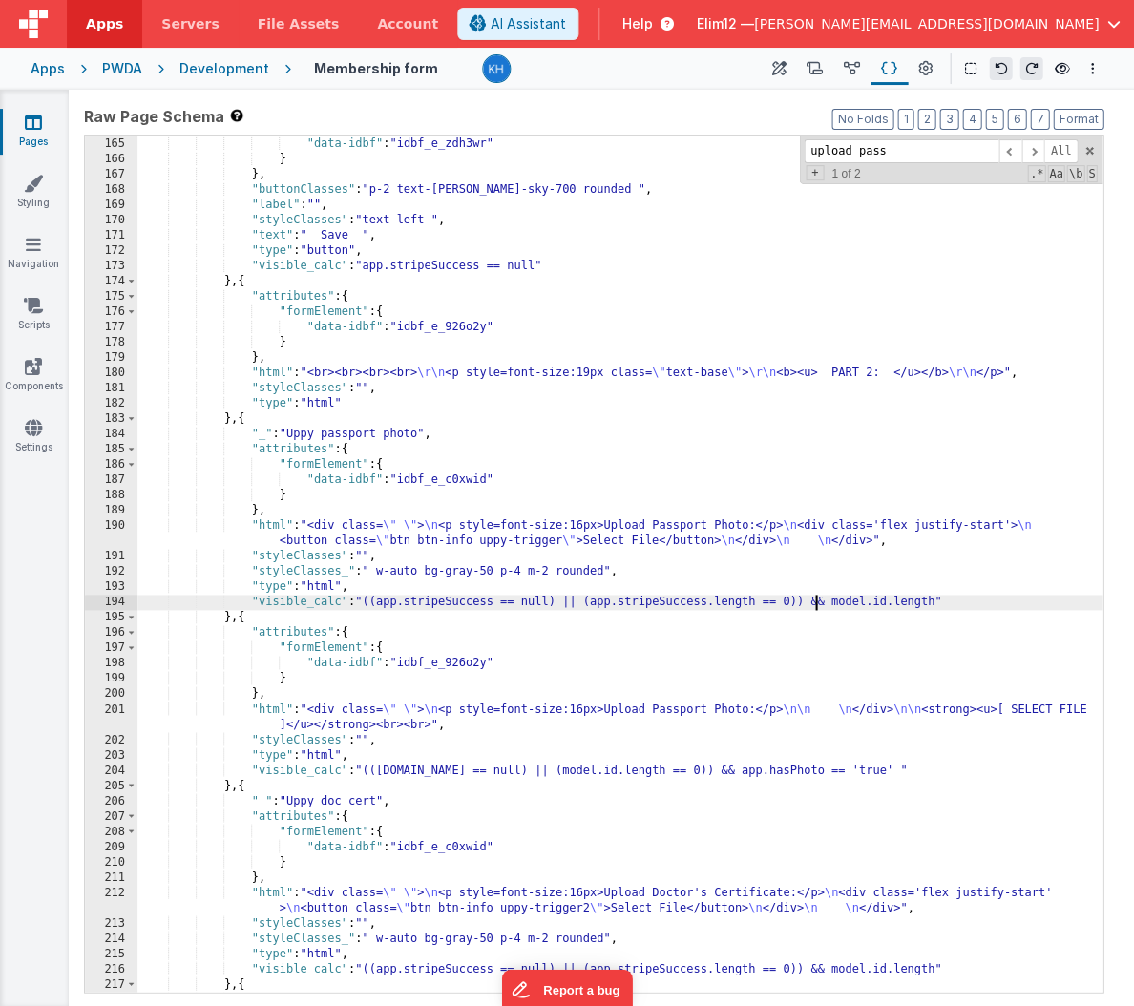
scroll to position [2518, 0]
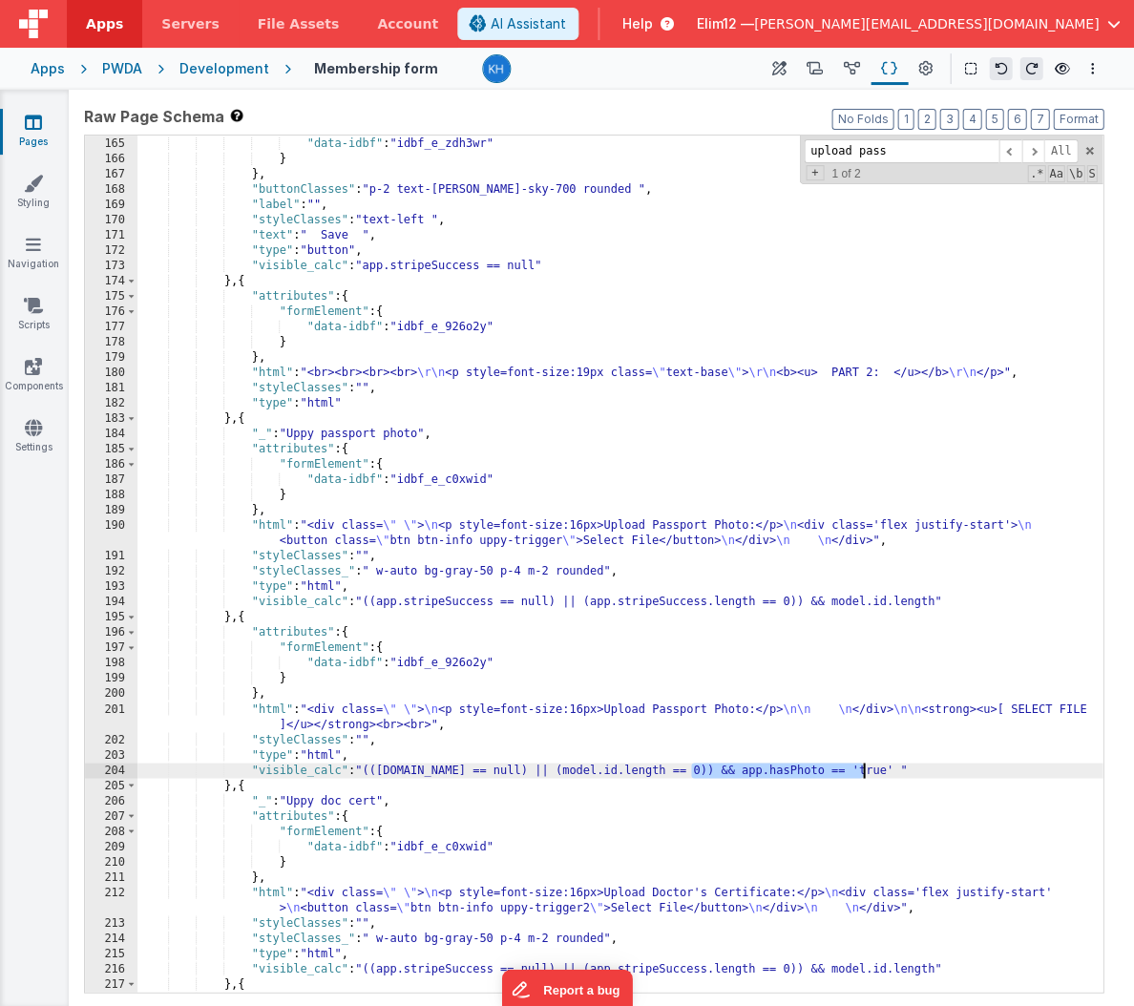
drag, startPoint x: 690, startPoint y: 768, endPoint x: 861, endPoint y: 771, distance: 170.8
click at [861, 771] on div ""formElement" : { "data-idbf" : "idbf_e_zdh3wr" } } , "buttonClasses" : "p-2 te…" at bounding box center [619, 564] width 965 height 887
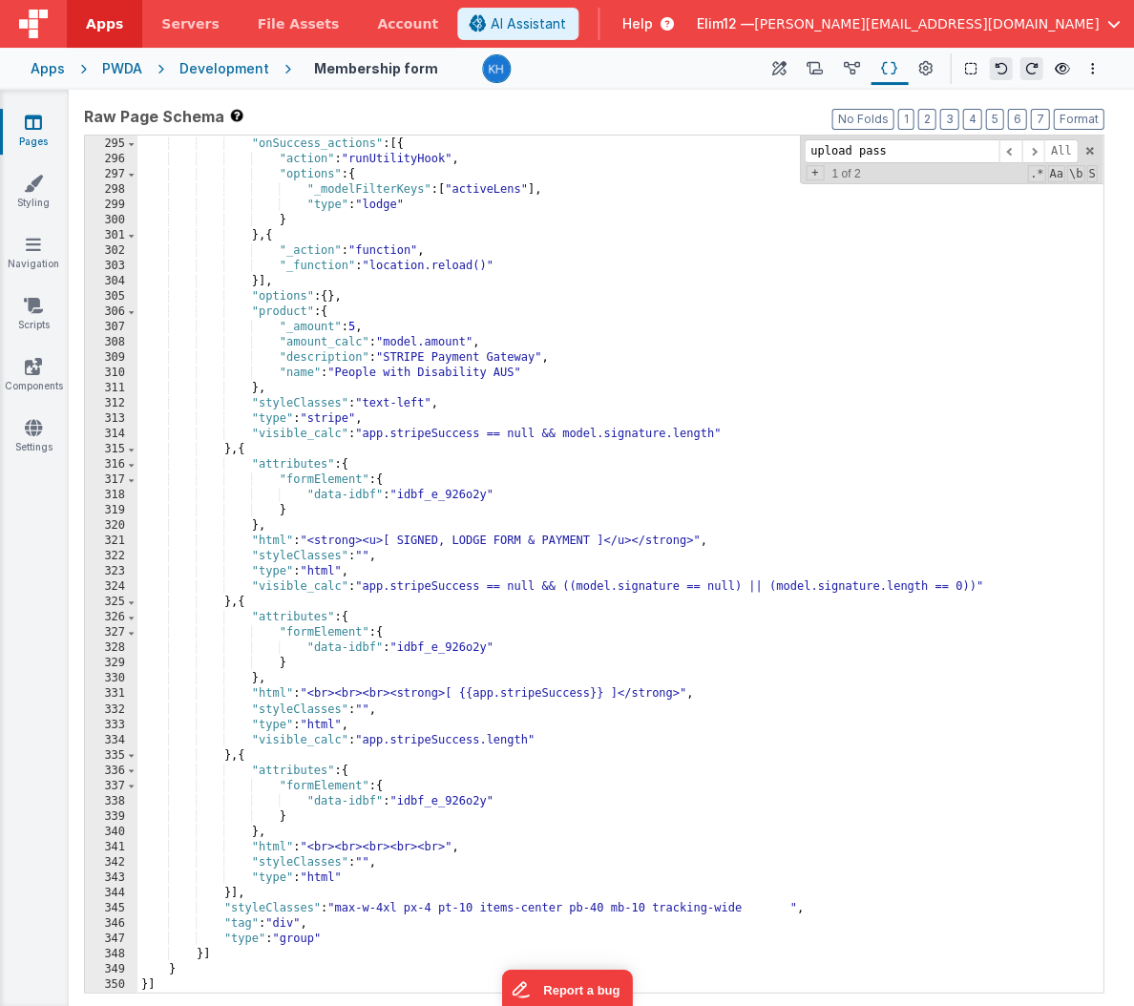
scroll to position [4641, 0]
click at [305, 444] on div ""model" : "stripeResponse" , "onSuccess_actions" : [{ "action" : "runUtilityHoo…" at bounding box center [619, 564] width 965 height 887
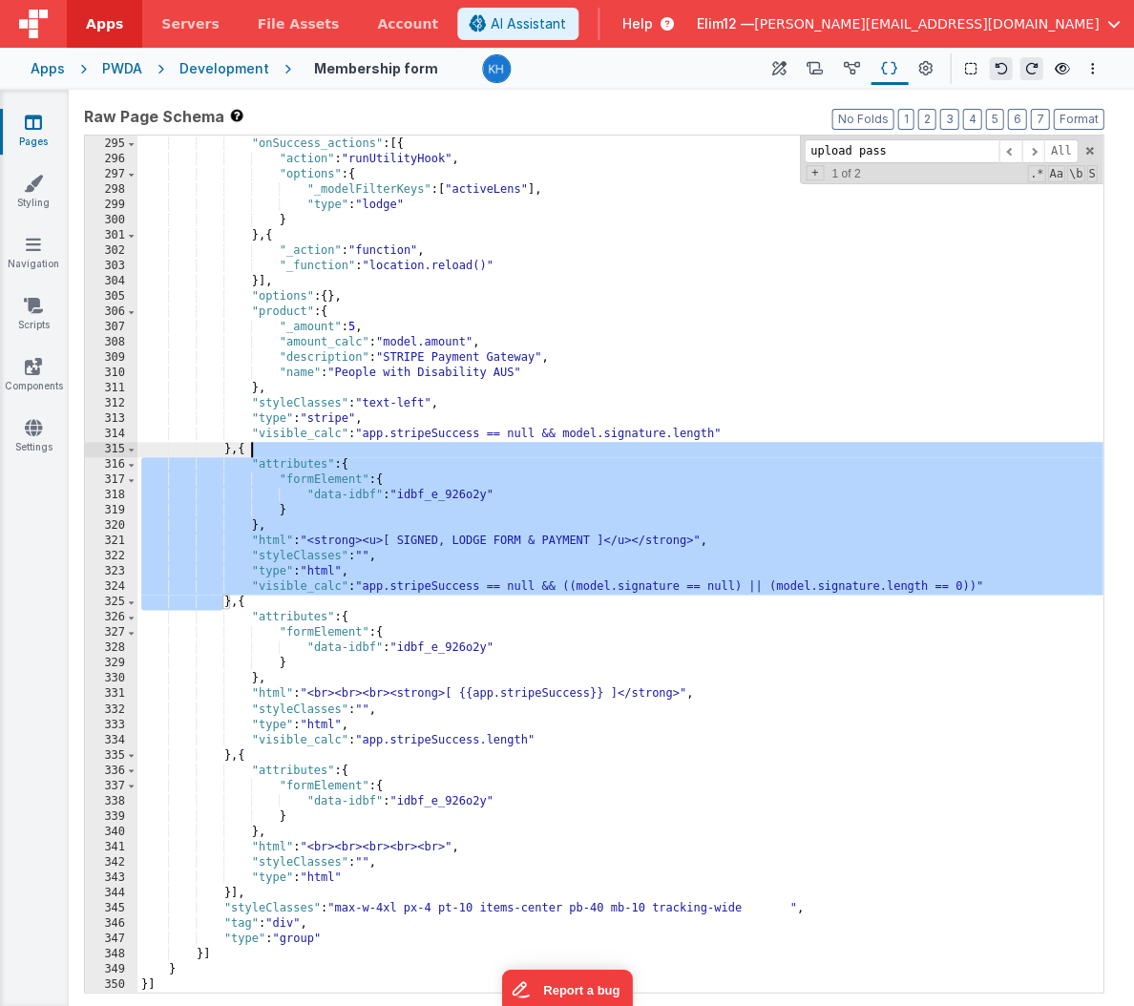
click at [305, 444] on div ""model" : "stripeResponse" , "onSuccess_actions" : [{ "action" : "runUtilityHoo…" at bounding box center [619, 564] width 965 height 887
click at [374, 580] on div ""model" : "stripeResponse" , "onSuccess_actions" : [{ "action" : "runUtilityHoo…" at bounding box center [619, 564] width 965 height 887
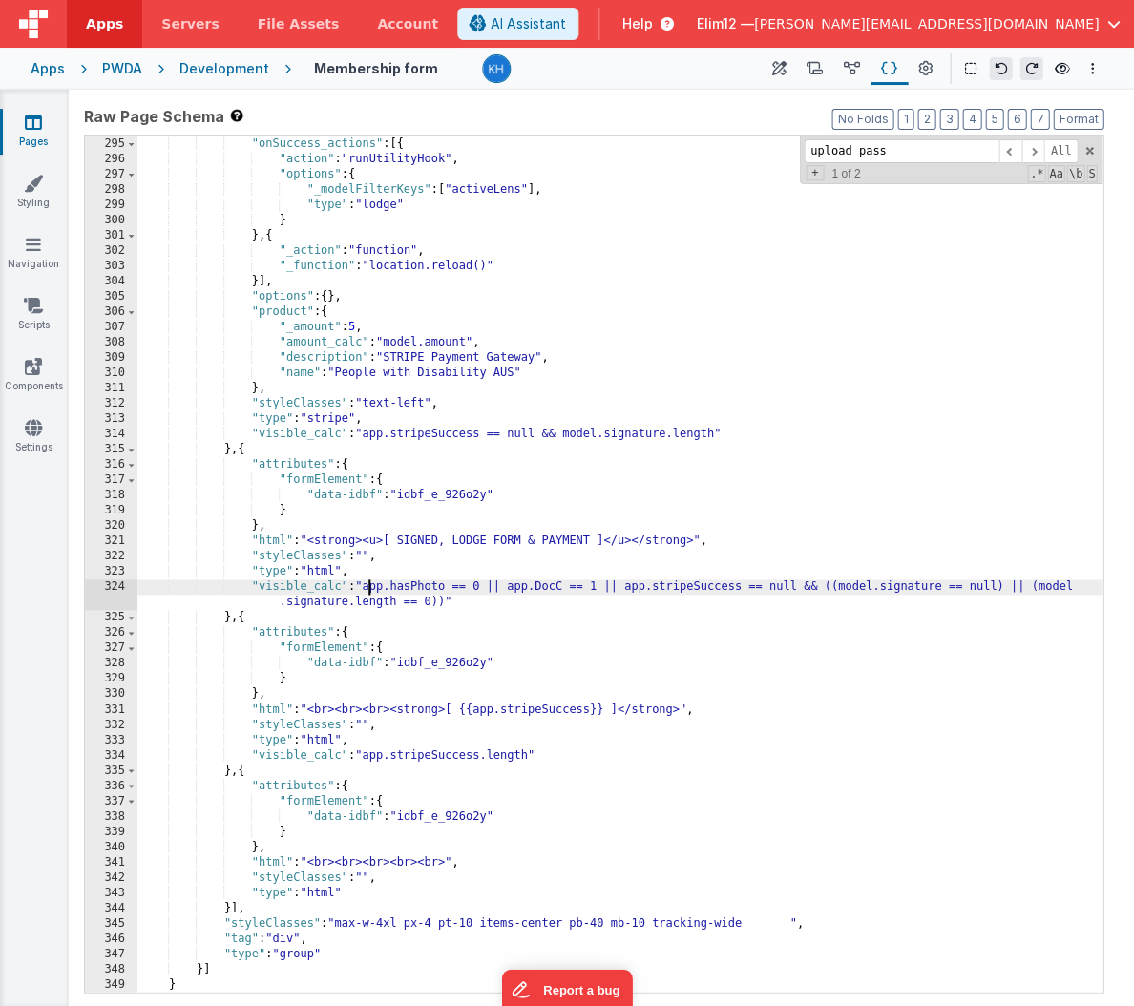
click at [365, 587] on div ""model" : "stripeResponse" , "onSuccess_actions" : [{ "action" : "runUtilityHoo…" at bounding box center [619, 564] width 965 height 887
click at [810, 584] on div ""model" : "stripeResponse" , "onSuccess_actions" : [{ "action" : "runUtilityHoo…" at bounding box center [619, 564] width 965 height 887
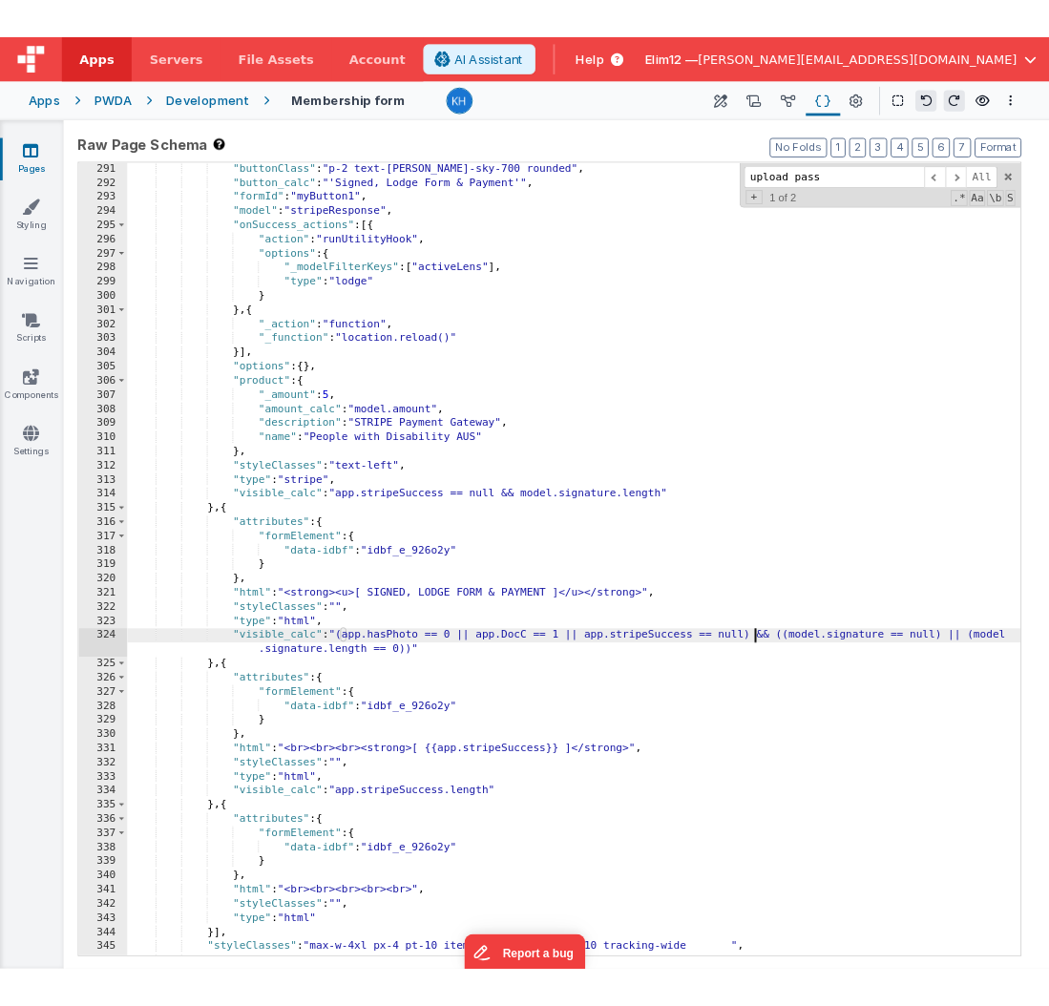
scroll to position [4581, 0]
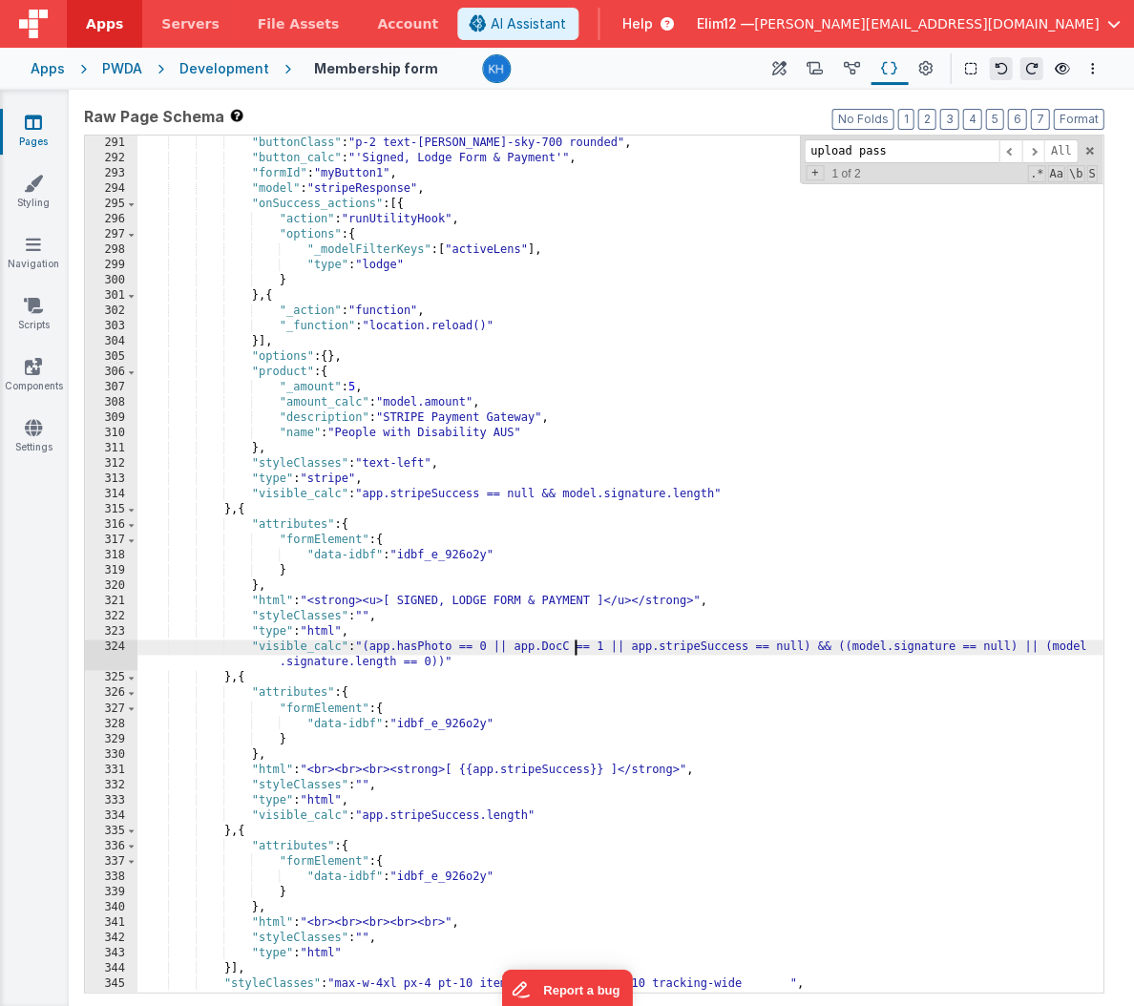
click at [576, 652] on div ""buttonClass" : "p-2 text-white bg-sky-700 rounded" , "button_calc" : "'Signed,…" at bounding box center [619, 579] width 965 height 887
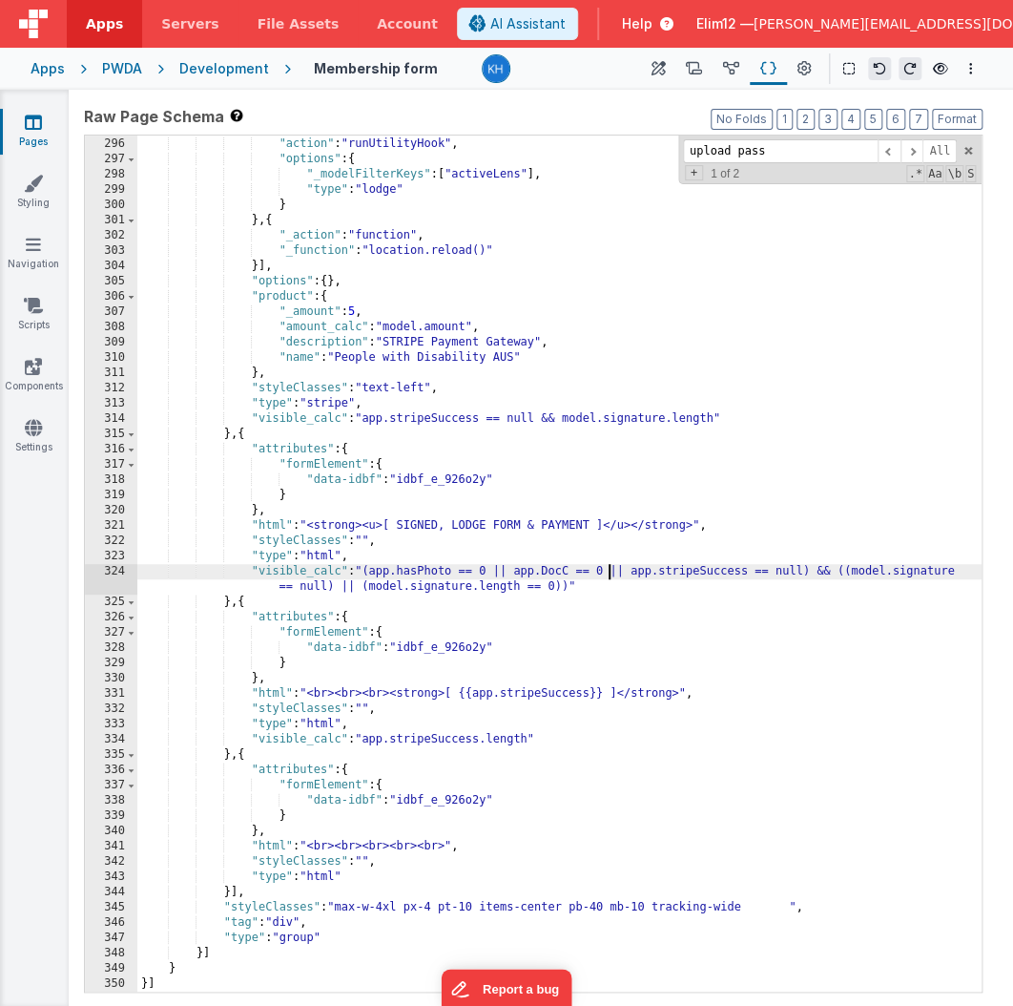
scroll to position [4702, 0]
click at [330, 431] on div ""onSuccess_actions" : [{ "action" : "runUtilityHook" , "options" : { "_modelFil…" at bounding box center [559, 564] width 845 height 887
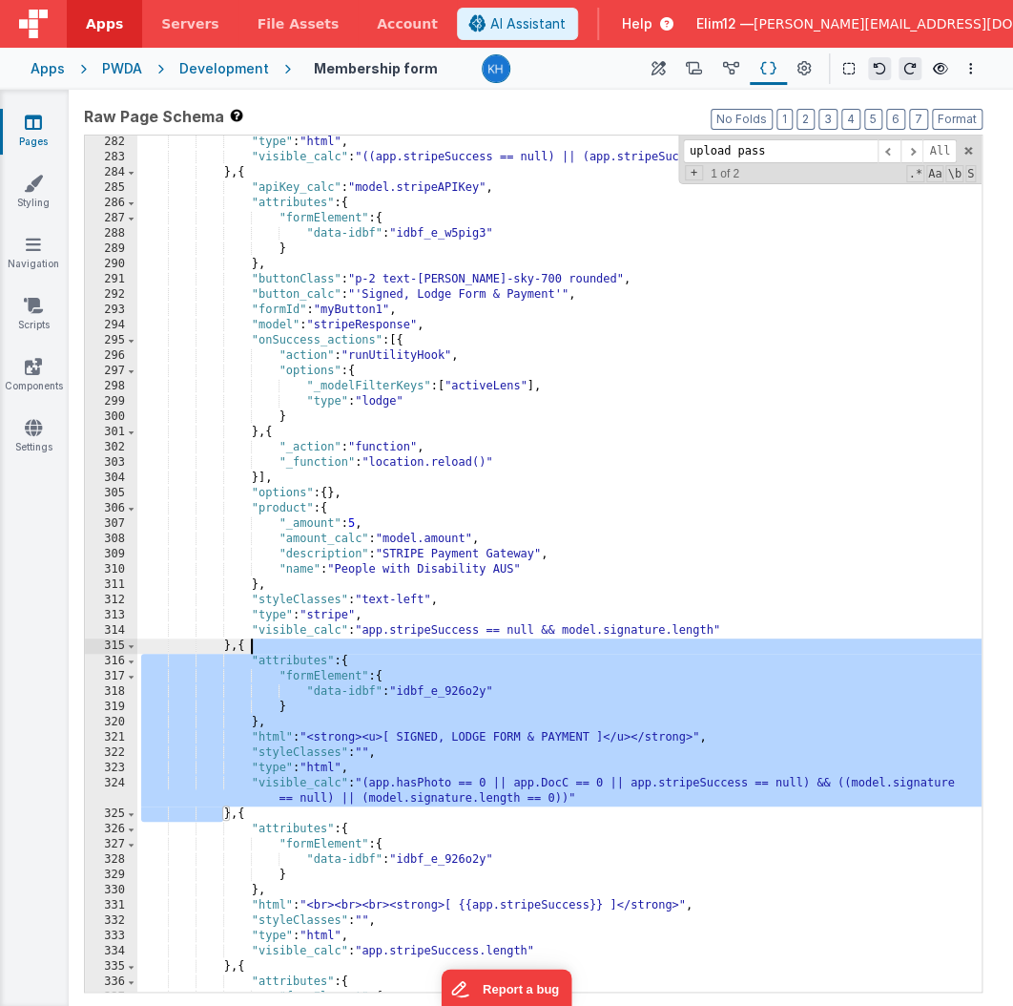
scroll to position [4494, 0]
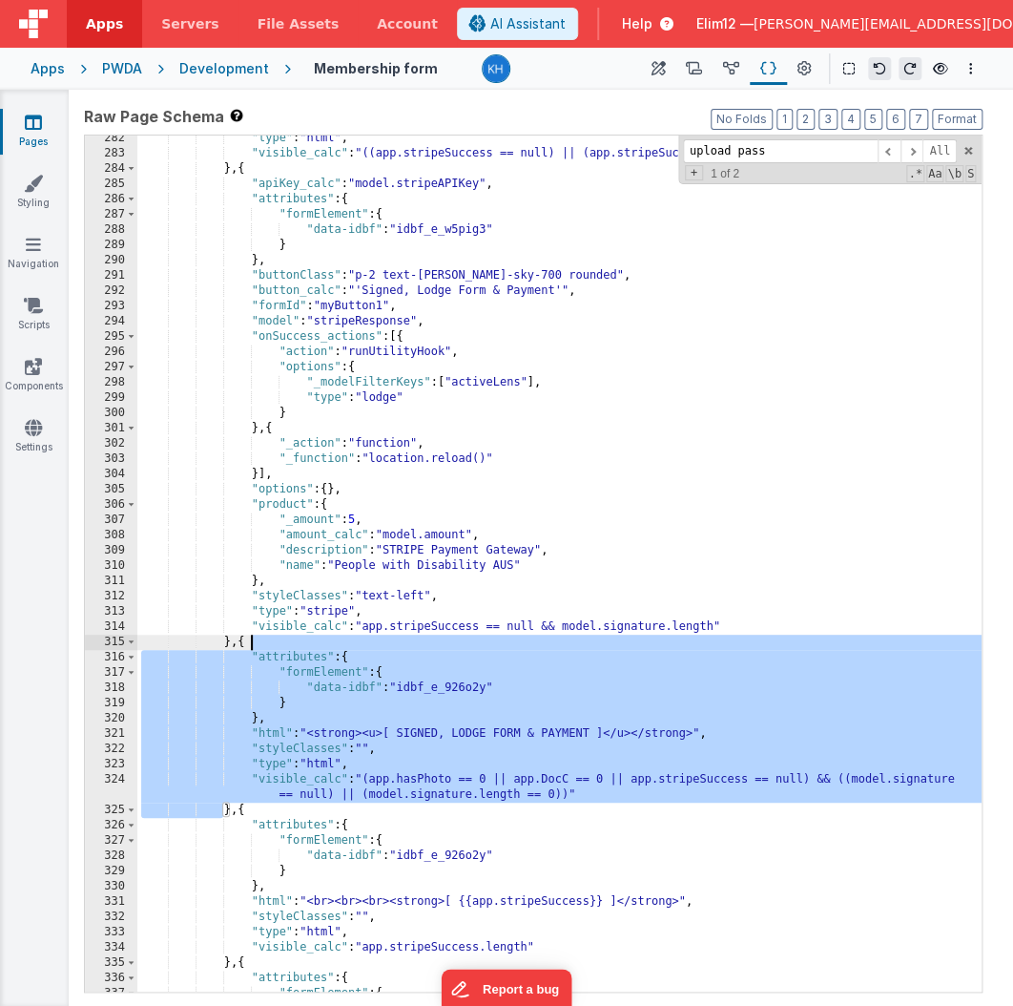
click at [595, 789] on div ""type" : "html" , "visible_calc" : "((app.stripeSuccess == null) || (app.stripe…" at bounding box center [559, 574] width 845 height 887
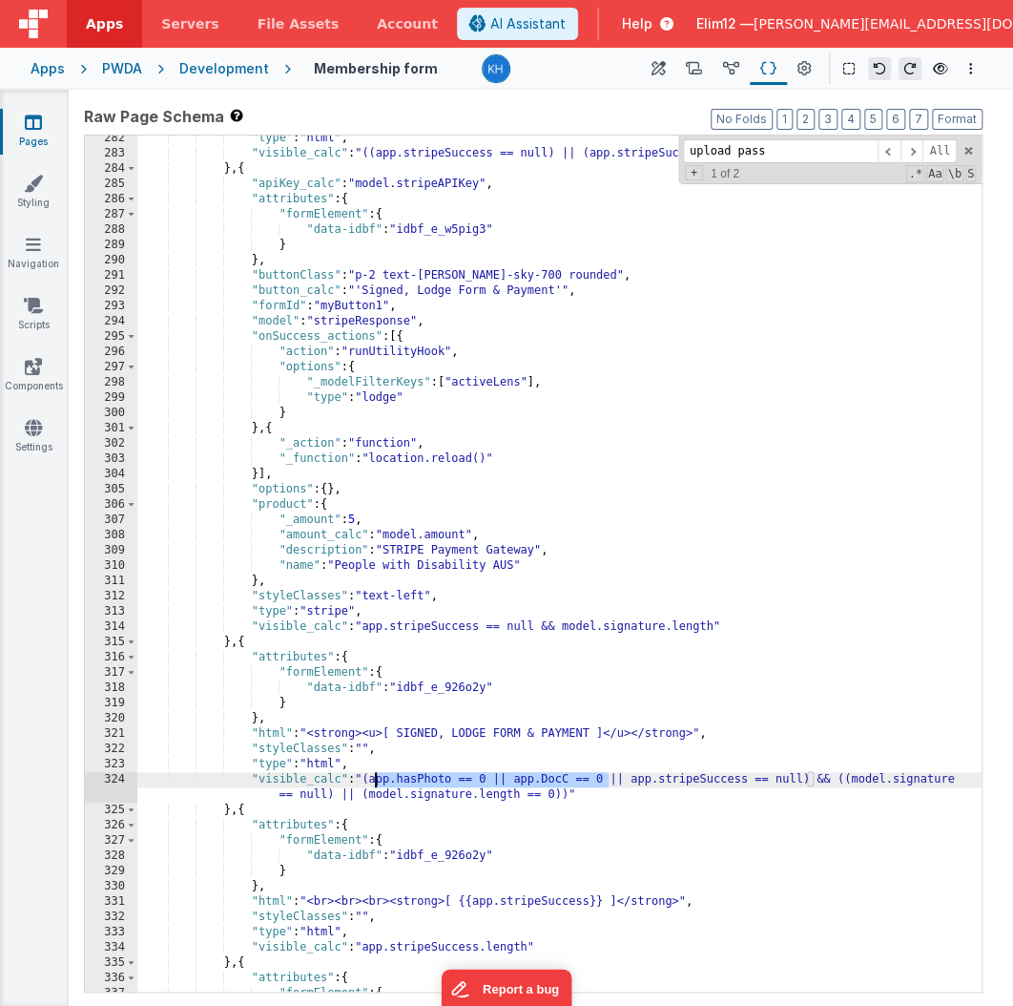
drag, startPoint x: 611, startPoint y: 779, endPoint x: 375, endPoint y: 775, distance: 235.7
click at [375, 775] on div ""type" : "html" , "visible_calc" : "((app.stripeSuccess == null) || (app.stripe…" at bounding box center [559, 574] width 845 height 887
click at [725, 626] on div ""type" : "html" , "visible_calc" : "((app.stripeSuccess == null) || (app.stripe…" at bounding box center [559, 574] width 845 height 887
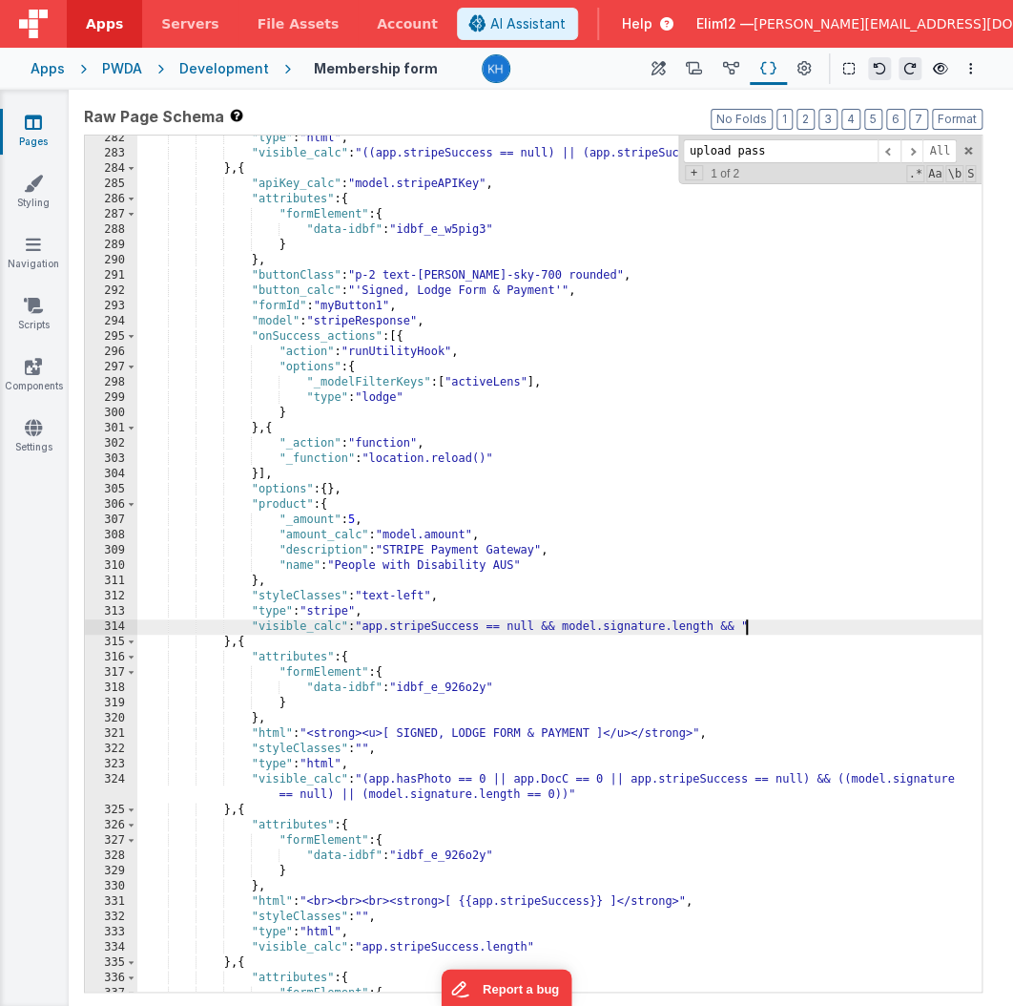
paste textarea
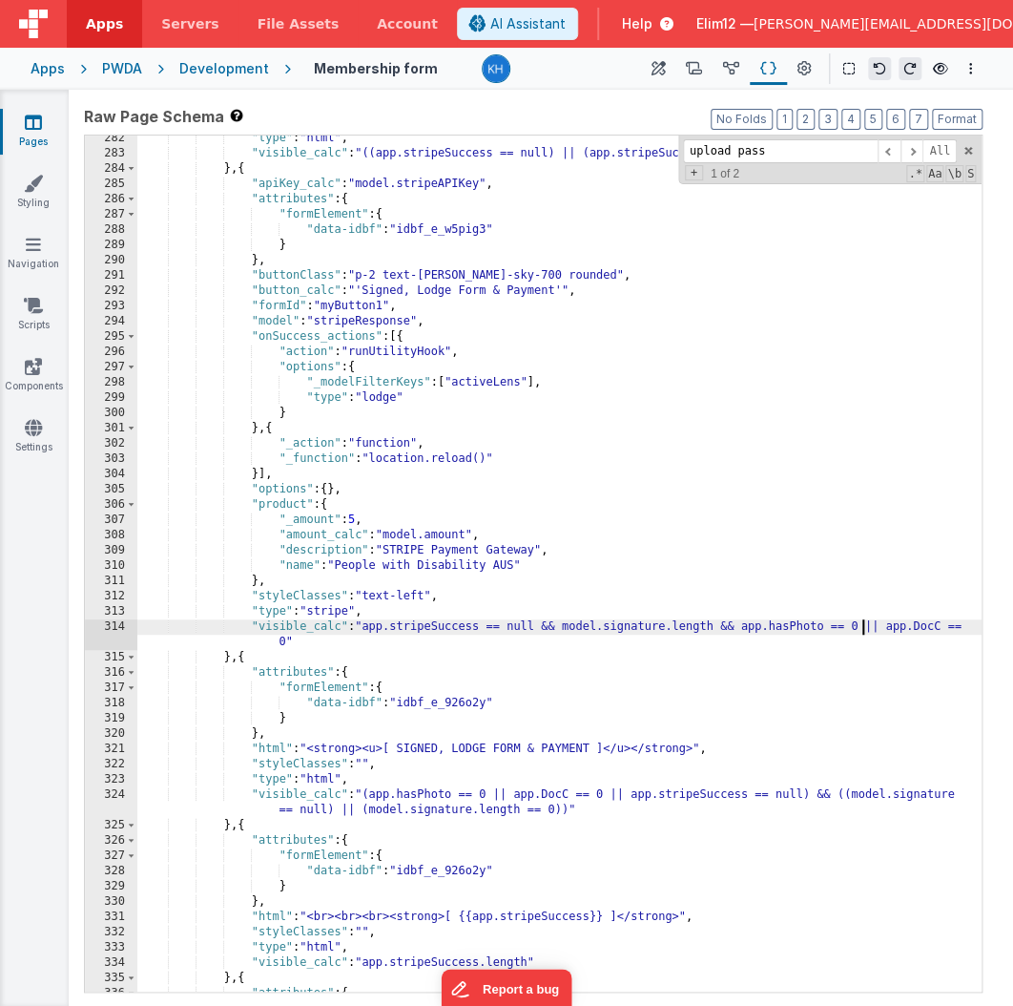
click at [866, 623] on div ""type" : "html" , "visible_calc" : "((app.stripeSuccess == null) || (app.stripe…" at bounding box center [559, 574] width 845 height 887
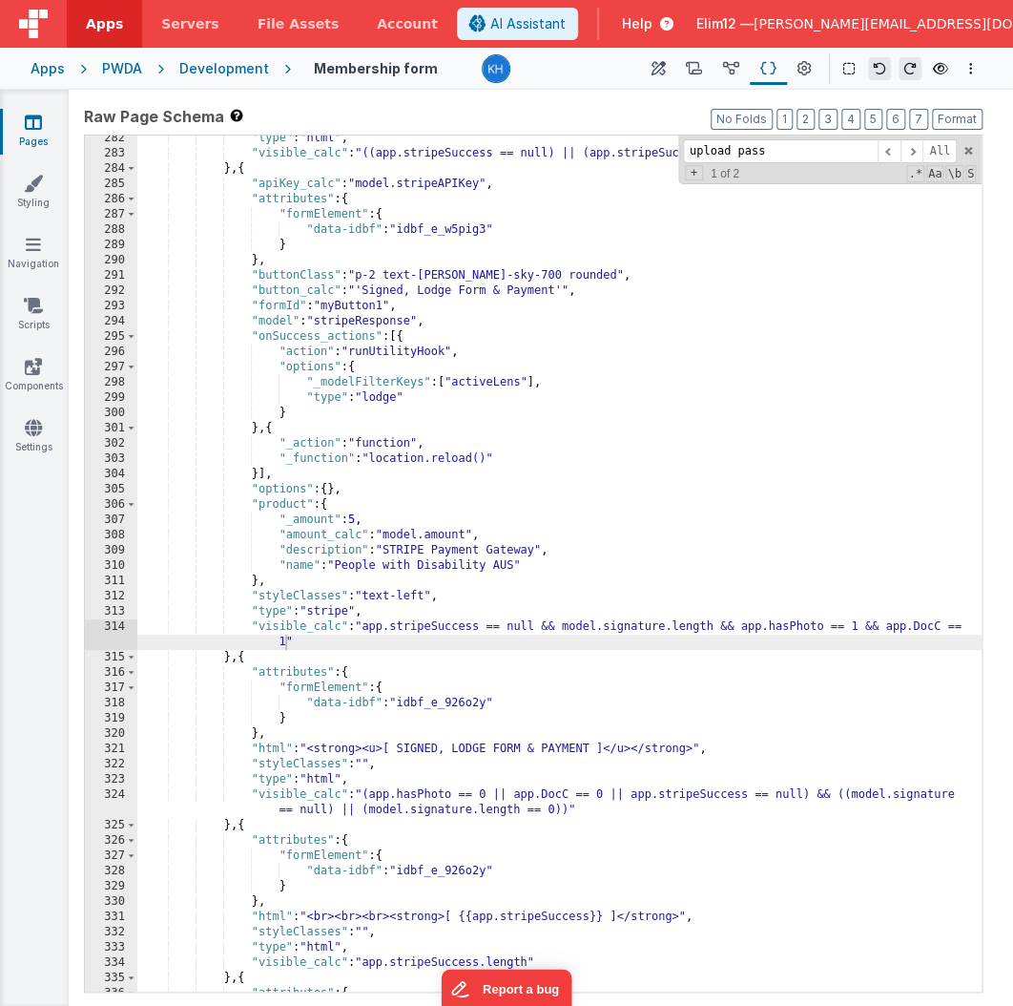
click at [221, 657] on div ""type" : "html" , "visible_calc" : "((app.stripeSuccess == null) || (app.stripe…" at bounding box center [559, 574] width 845 height 887
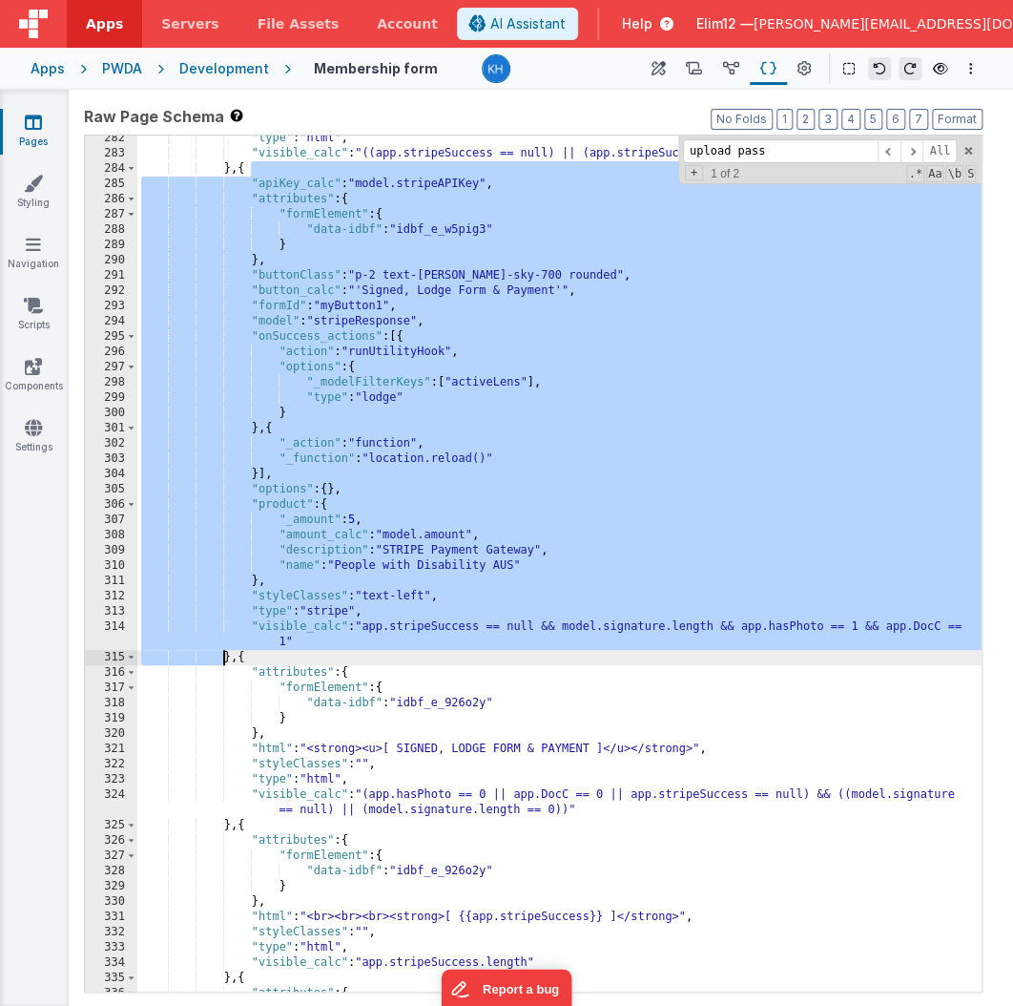
click at [221, 657] on div ""type" : "html" , "visible_calc" : "((app.stripeSuccess == null) || (app.stripe…" at bounding box center [559, 574] width 845 height 887
click at [365, 658] on div ""type" : "html" , "visible_calc" : "((app.stripeSuccess == null) || (app.stripe…" at bounding box center [559, 574] width 845 height 887
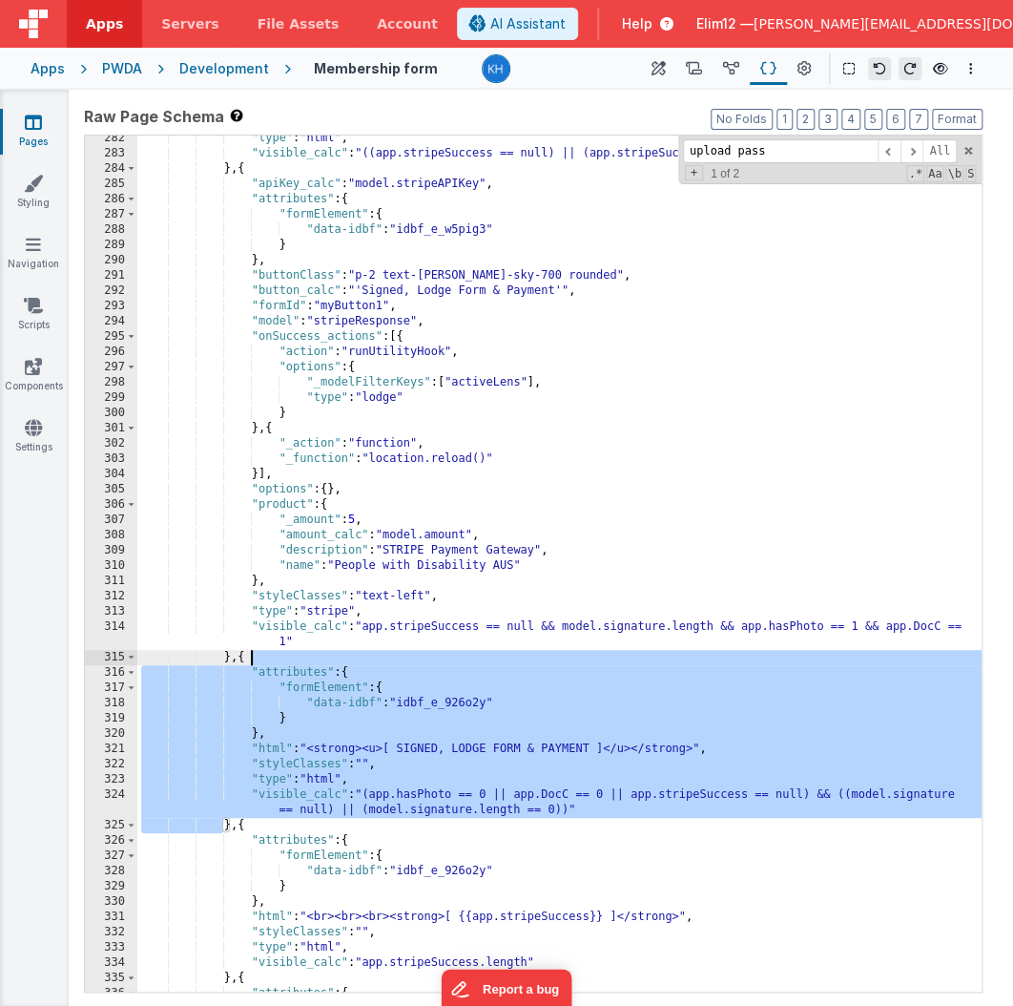
click at [621, 794] on div ""type" : "html" , "visible_calc" : "((app.stripeSuccess == null) || (app.stripe…" at bounding box center [559, 574] width 845 height 887
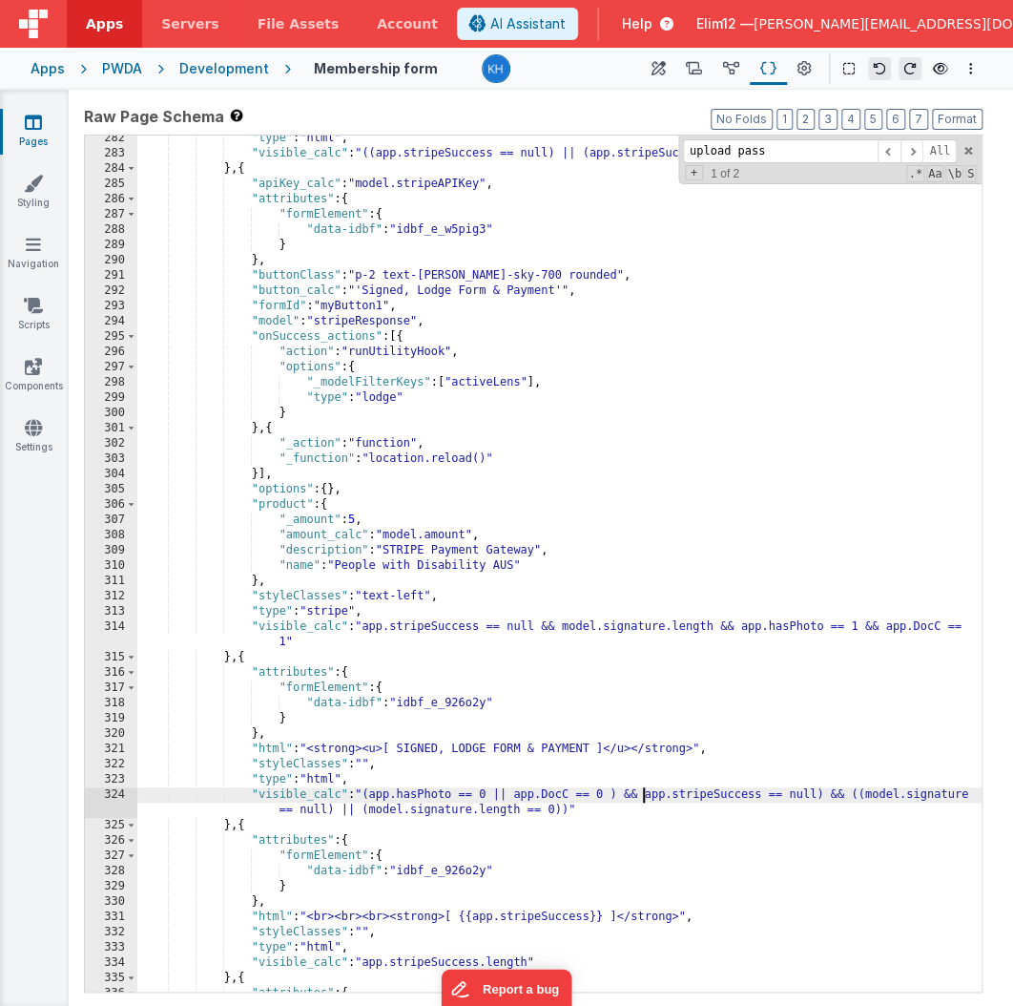
click at [825, 789] on div ""type" : "html" , "visible_calc" : "((app.stripeSuccess == null) || (app.stripe…" at bounding box center [559, 574] width 845 height 887
click at [489, 800] on div ""type" : "html" , "visible_calc" : "((app.stripeSuccess == null) || (app.stripe…" at bounding box center [559, 574] width 845 height 887
click at [380, 796] on div ""type" : "html" , "visible_calc" : "((app.stripeSuccess == null) || (app.stripe…" at bounding box center [559, 574] width 845 height 887
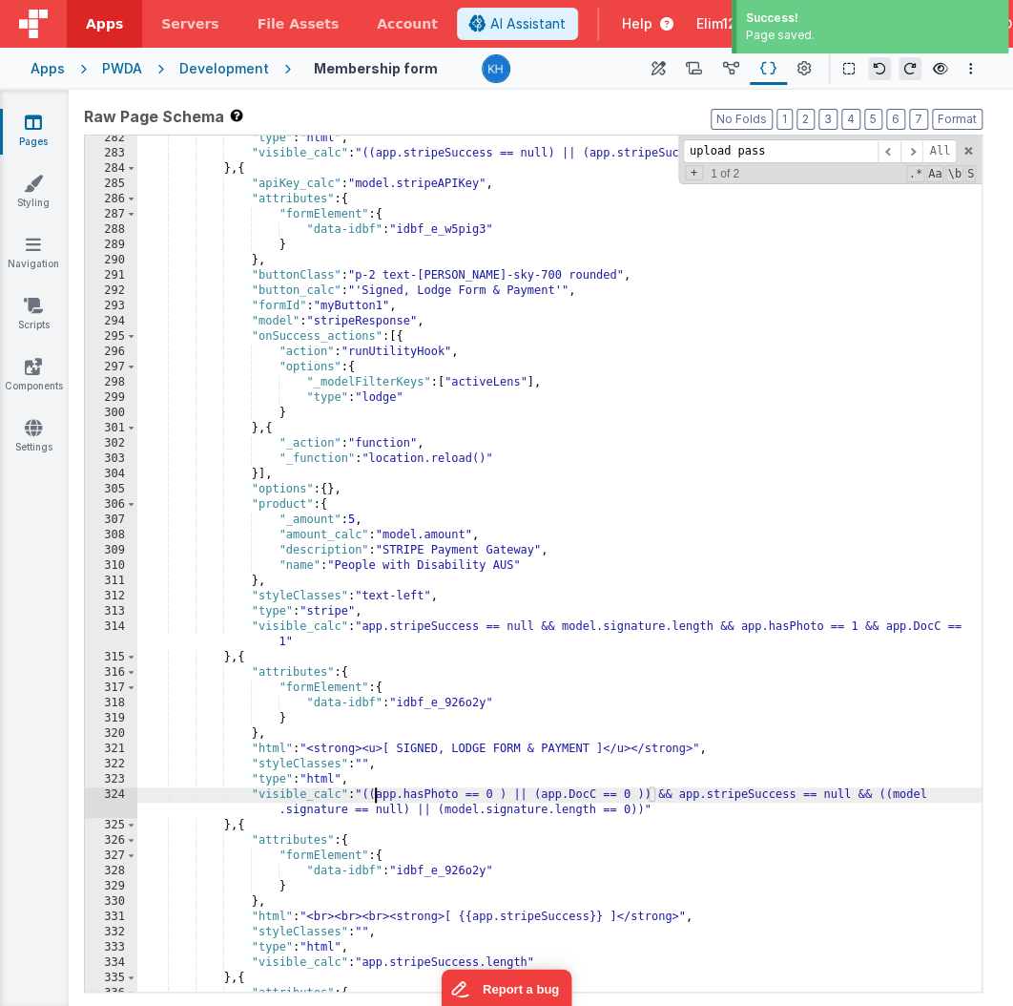
click at [690, 794] on div ""type" : "html" , "visible_calc" : "((app.stripeSuccess == null) || (app.stripe…" at bounding box center [559, 574] width 845 height 887
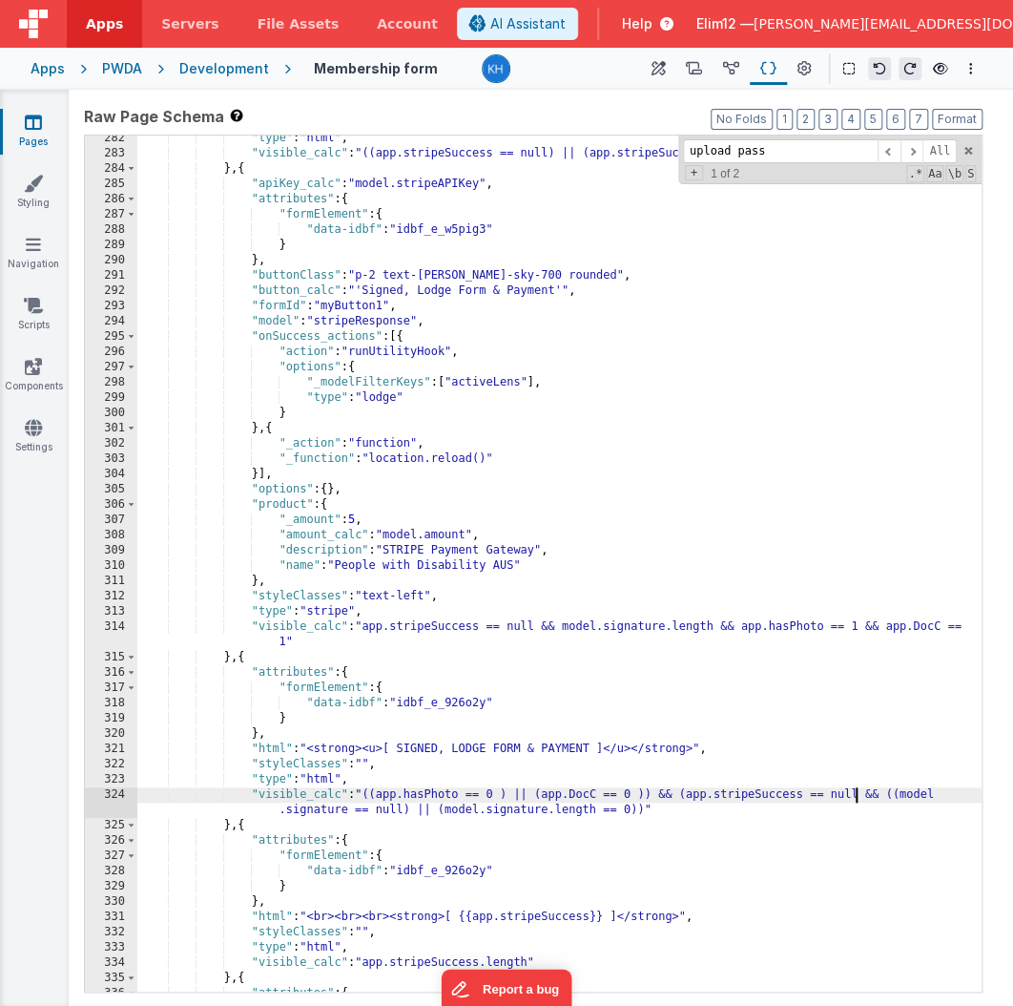
click at [857, 790] on div ""type" : "html" , "visible_calc" : "((app.stripeSuccess == null) || (app.stripe…" at bounding box center [559, 574] width 845 height 887
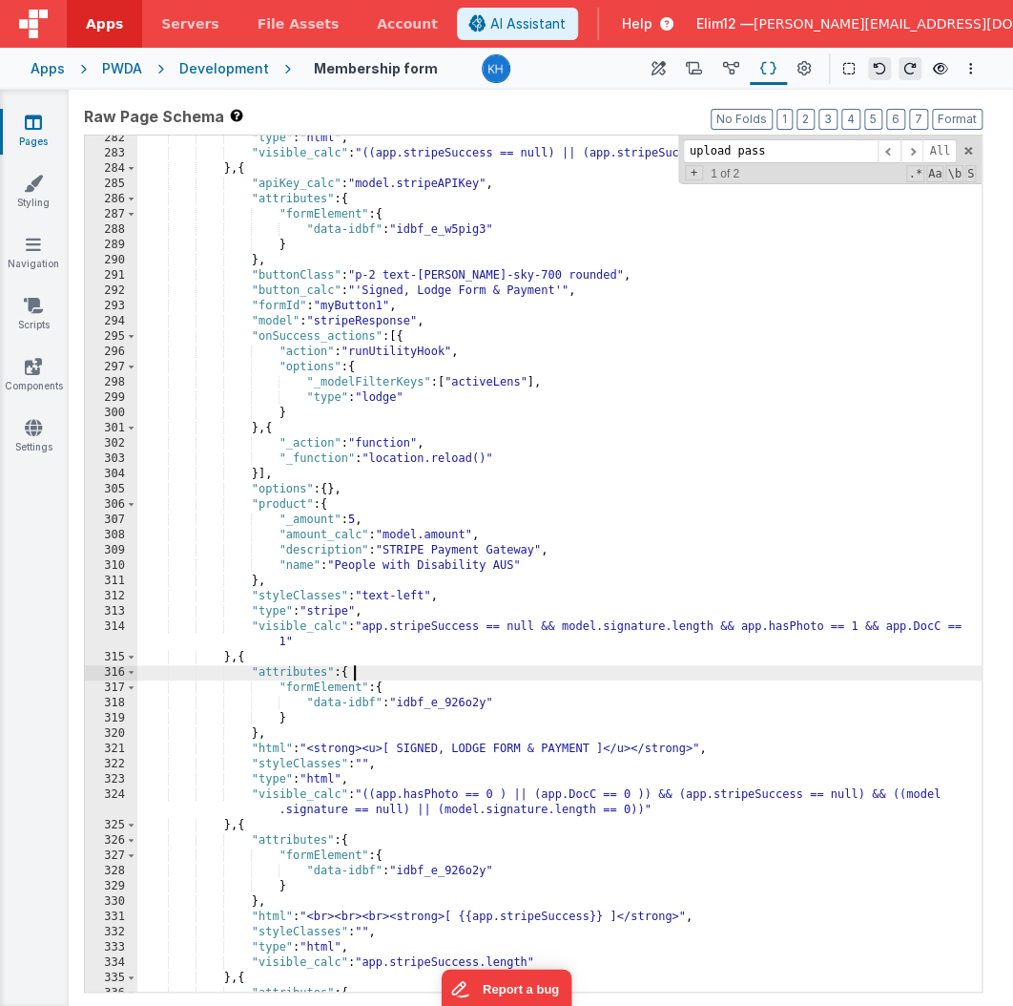
click at [508, 669] on div ""type" : "html" , "visible_calc" : "((app.stripeSuccess == null) || (app.stripe…" at bounding box center [559, 574] width 845 height 887
click at [380, 626] on div ""type" : "html" , "visible_calc" : "((app.stripeSuccess == null) || (app.stripe…" at bounding box center [559, 574] width 845 height 887
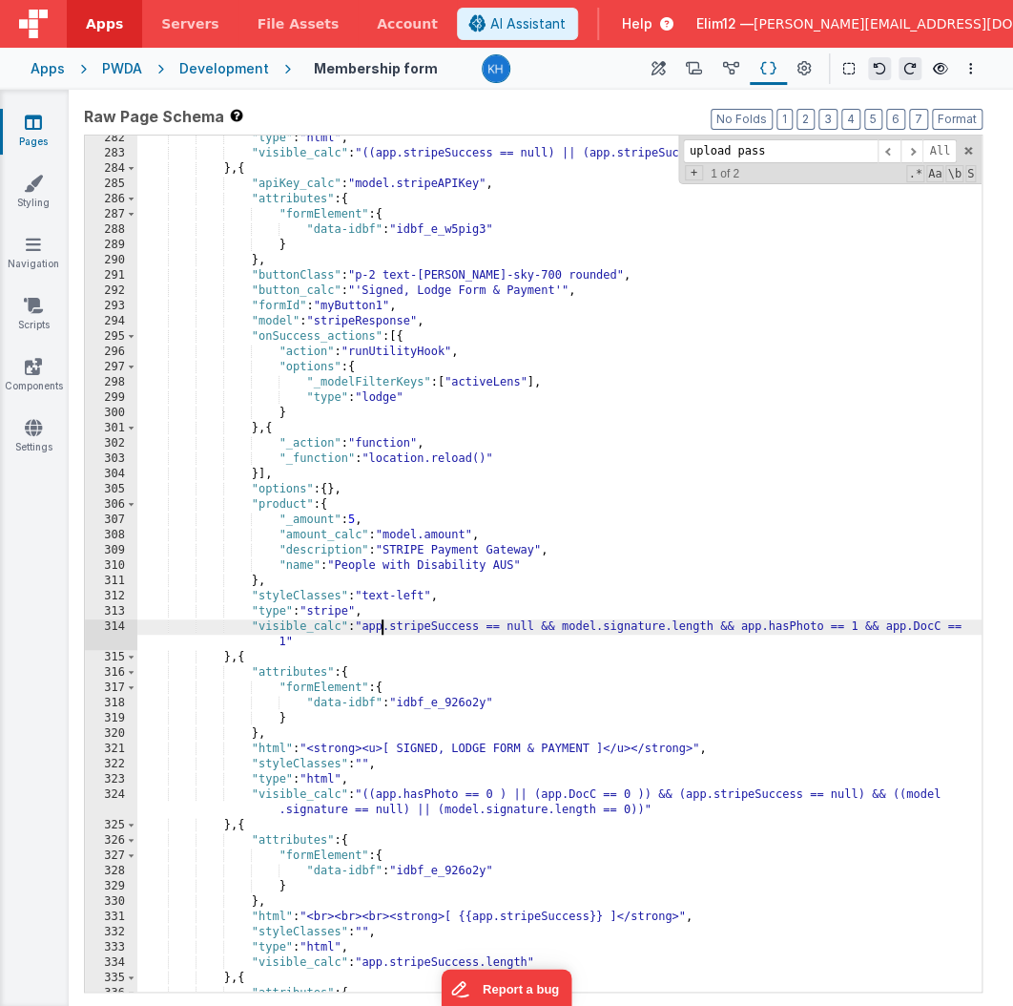
click at [410, 629] on div ""type" : "html" , "visible_calc" : "((app.stripeSuccess == null) || (app.stripe…" at bounding box center [559, 574] width 845 height 887
click at [294, 650] on div ""type" : "html" , "visible_calc" : "((app.stripeSuccess == null) || (app.stripe…" at bounding box center [559, 574] width 845 height 887
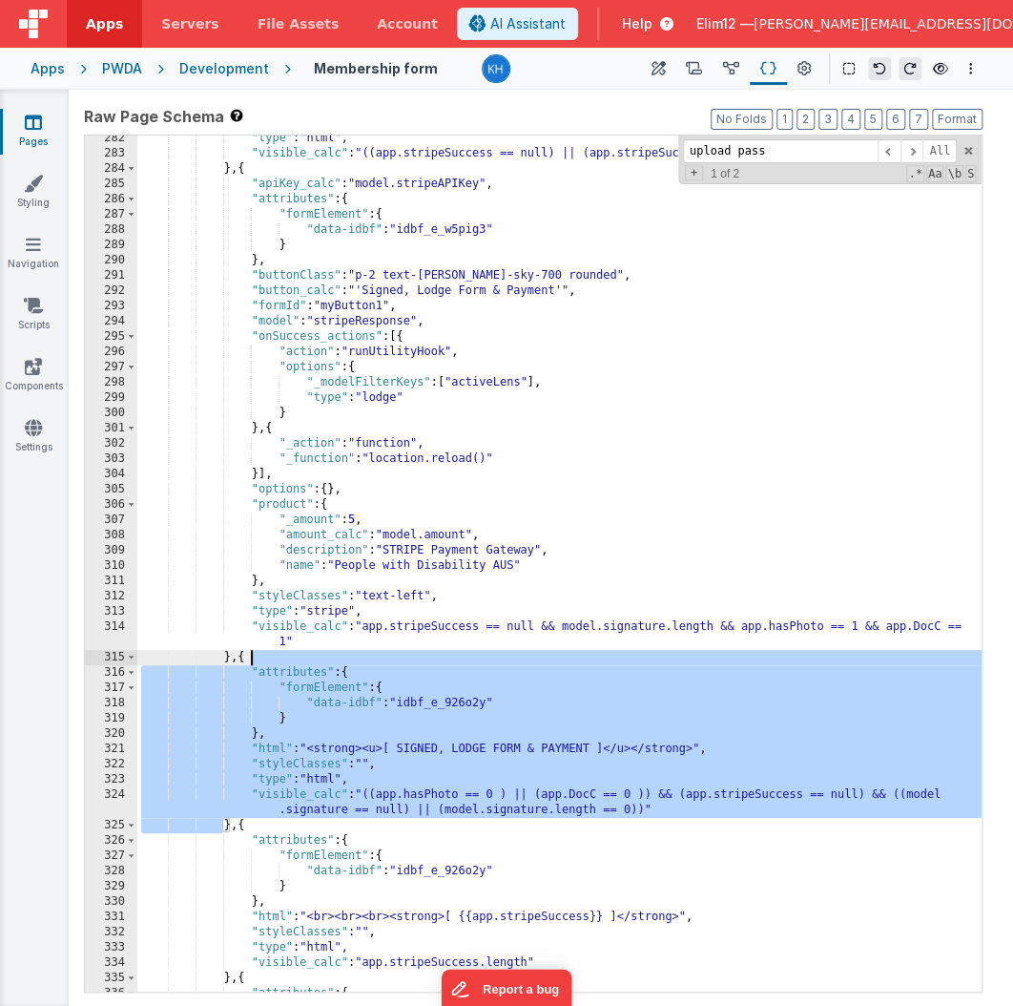
click at [294, 650] on div ""type" : "html" , "visible_calc" : "((app.stripeSuccess == null) || (app.stripe…" at bounding box center [559, 574] width 845 height 887
click at [496, 806] on div ""type" : "html" , "visible_calc" : "((app.stripeSuccess == null) || (app.stripe…" at bounding box center [559, 574] width 845 height 887
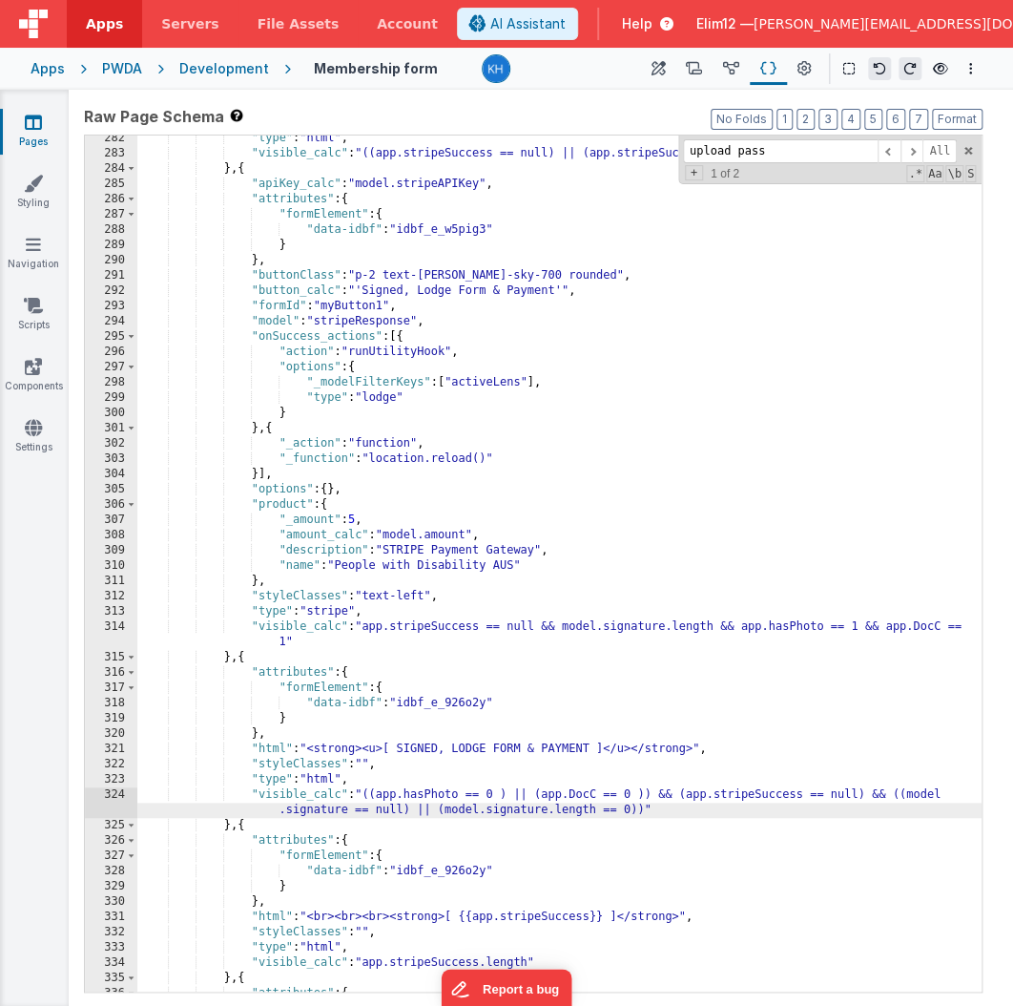
click at [118, 803] on div "324" at bounding box center [111, 802] width 52 height 31
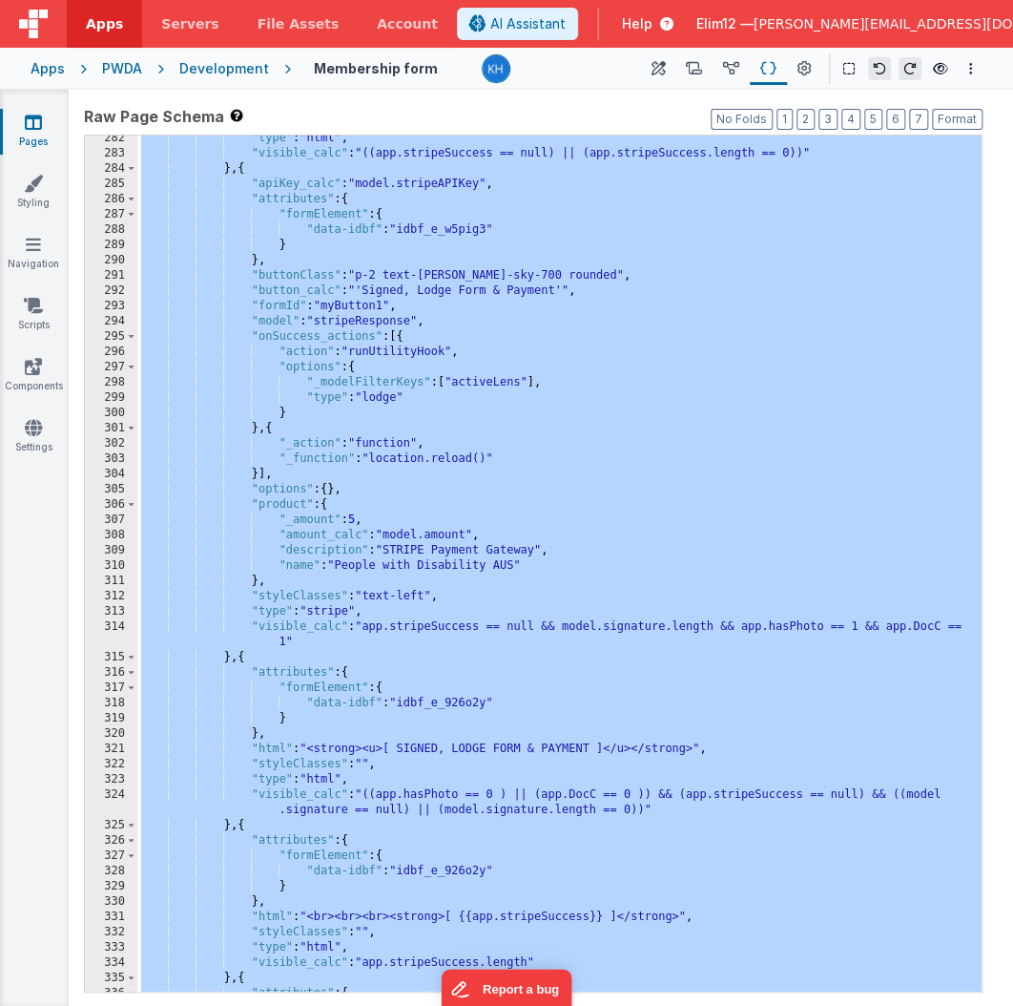
click at [386, 794] on div ""type" : "html" , "visible_calc" : "((app.stripeSuccess == null) || (app.stripe…" at bounding box center [559, 574] width 845 height 887
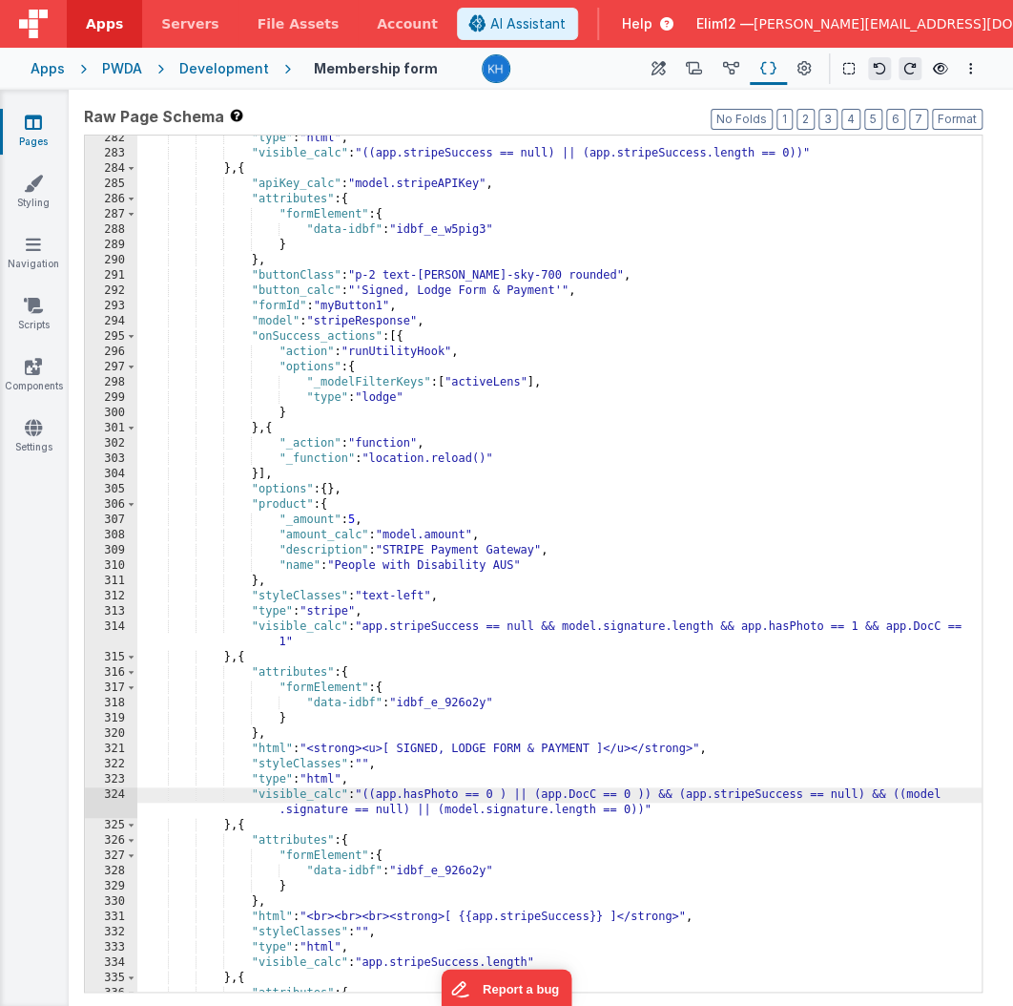
click at [718, 625] on div ""type" : "html" , "visible_calc" : "((app.stripeSuccess == null) || (app.stripe…" at bounding box center [559, 574] width 845 height 887
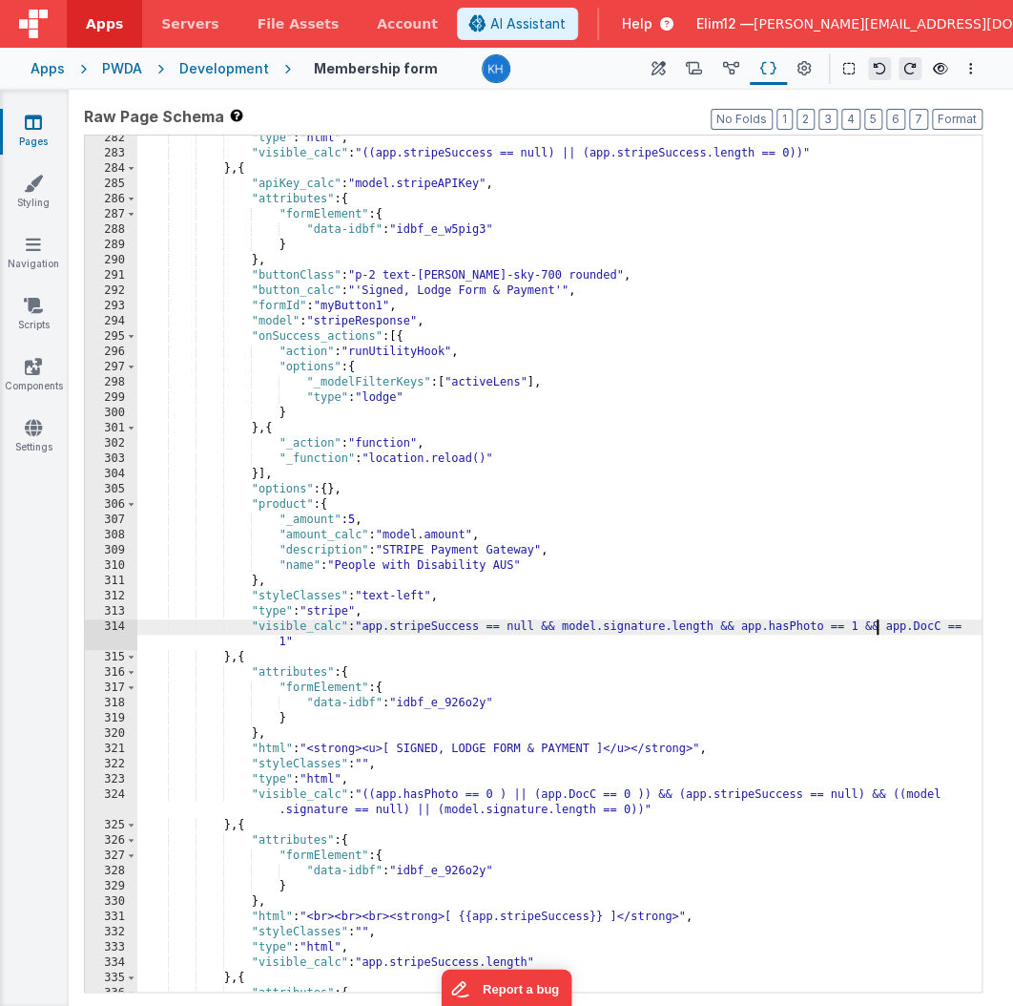
click at [751, 659] on div ""type" : "html" , "visible_calc" : "((app.stripeSuccess == null) || (app.stripe…" at bounding box center [559, 574] width 845 height 887
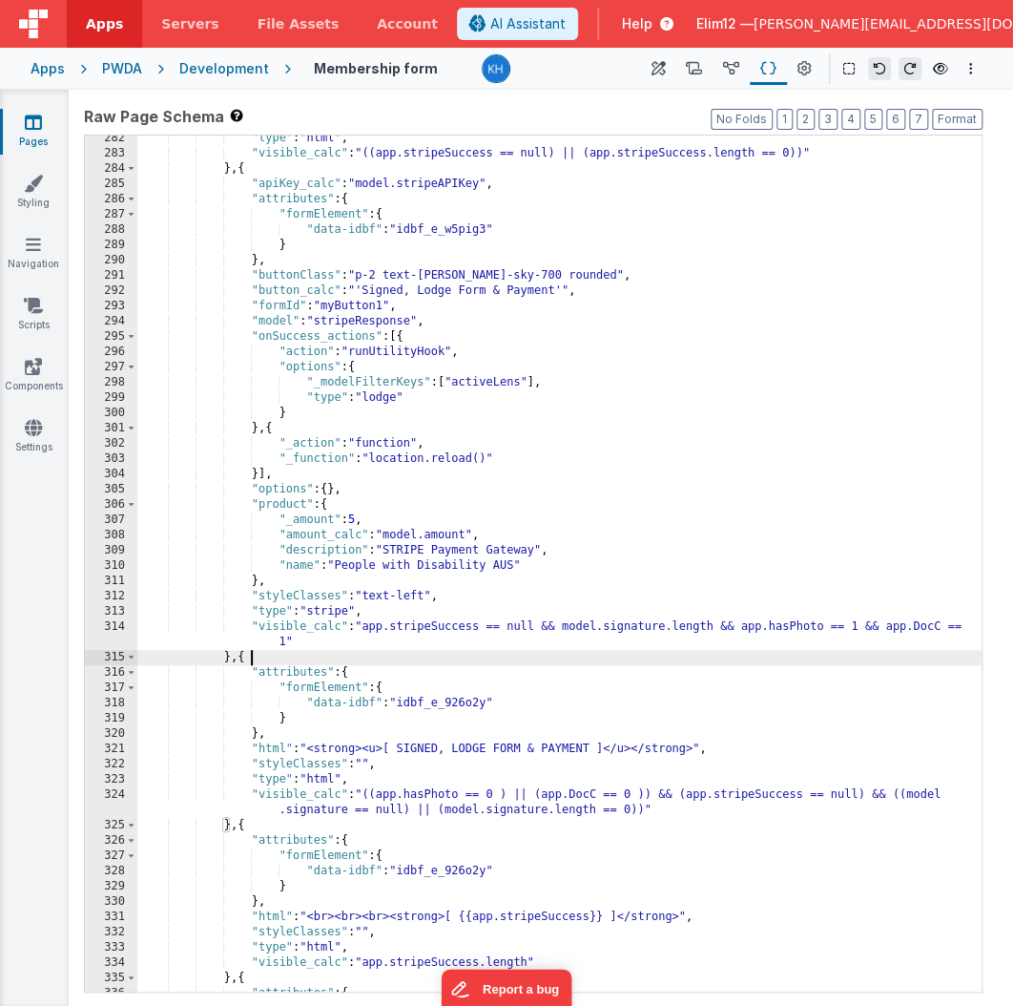
click at [722, 630] on div ""type" : "html" , "visible_calc" : "((app.stripeSuccess == null) || (app.stripe…" at bounding box center [559, 574] width 845 height 887
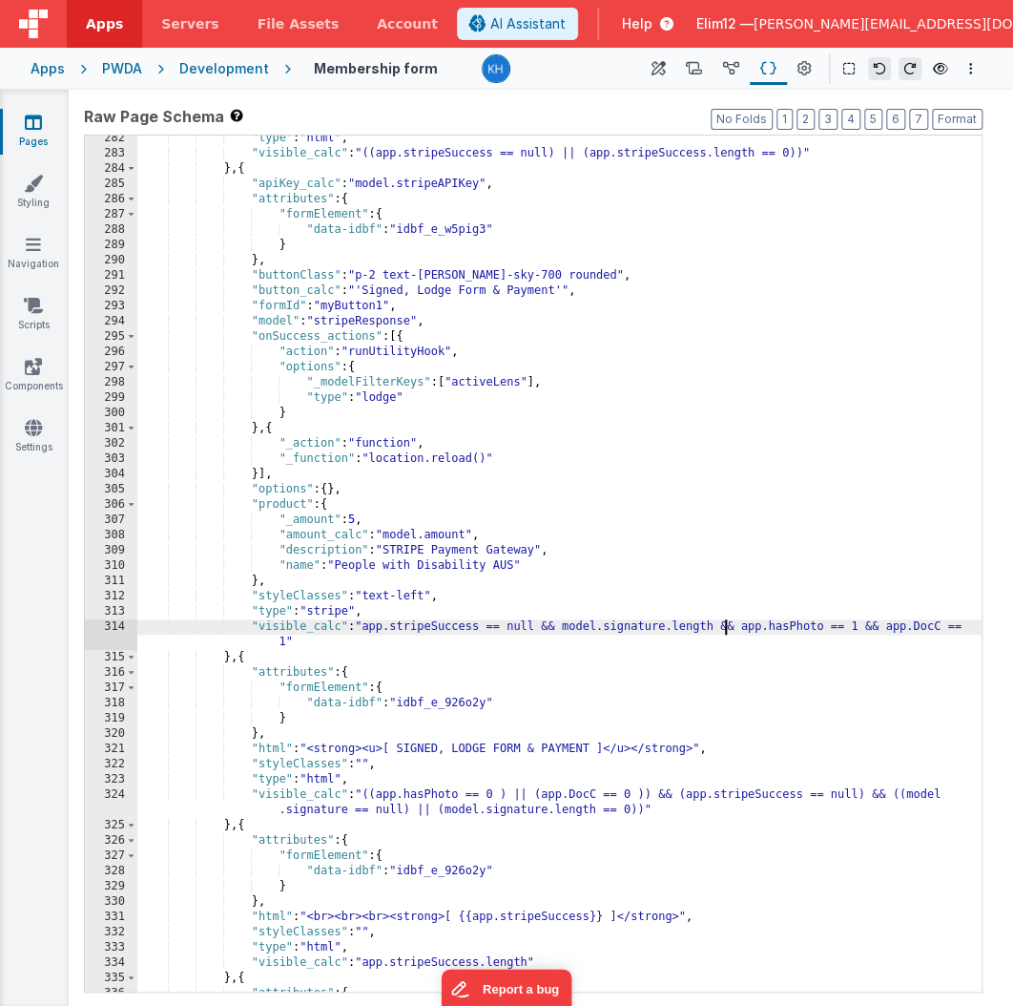
click at [486, 802] on div ""type" : "html" , "visible_calc" : "((app.stripeSuccess == null) || (app.stripe…" at bounding box center [559, 574] width 845 height 887
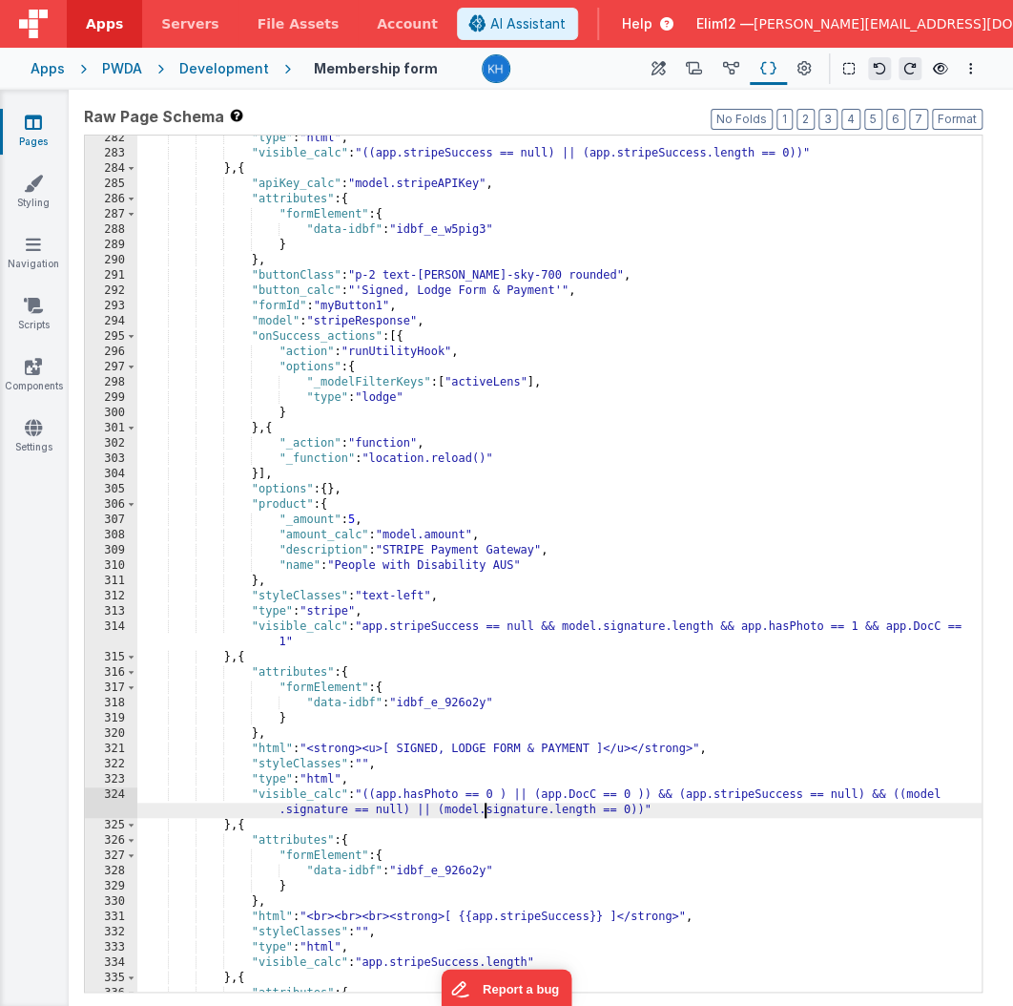
click at [493, 791] on div ""type" : "html" , "visible_calc" : "((app.stripeSuccess == null) || (app.stripe…" at bounding box center [559, 574] width 845 height 887
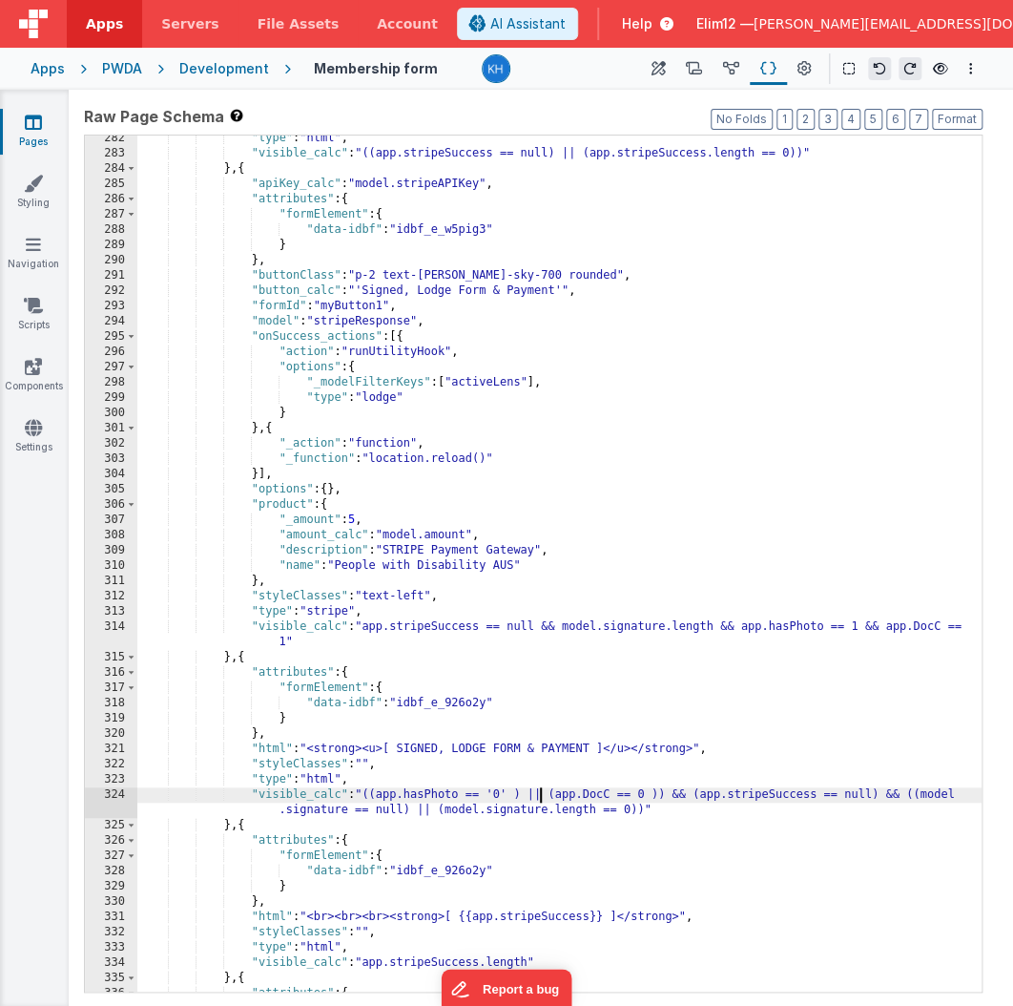
click at [647, 788] on div ""type" : "html" , "visible_calc" : "((app.stripeSuccess == null) || (app.stripe…" at bounding box center [559, 574] width 845 height 887
click at [574, 791] on div ""type" : "html" , "visible_calc" : "((app.stripeSuccess == null) || (app.stripe…" at bounding box center [559, 574] width 845 height 887
click at [503, 801] on div ""type" : "html" , "visible_calc" : "((app.stripeSuccess == null) || (app.stripe…" at bounding box center [559, 574] width 845 height 887
click at [511, 794] on div ""type" : "html" , "visible_calc" : "((app.stripeSuccess == null) || (app.stripe…" at bounding box center [559, 574] width 845 height 887
click at [658, 792] on div ""type" : "html" , "visible_calc" : "((app.stripeSuccess == null) || (app.stripe…" at bounding box center [559, 574] width 845 height 887
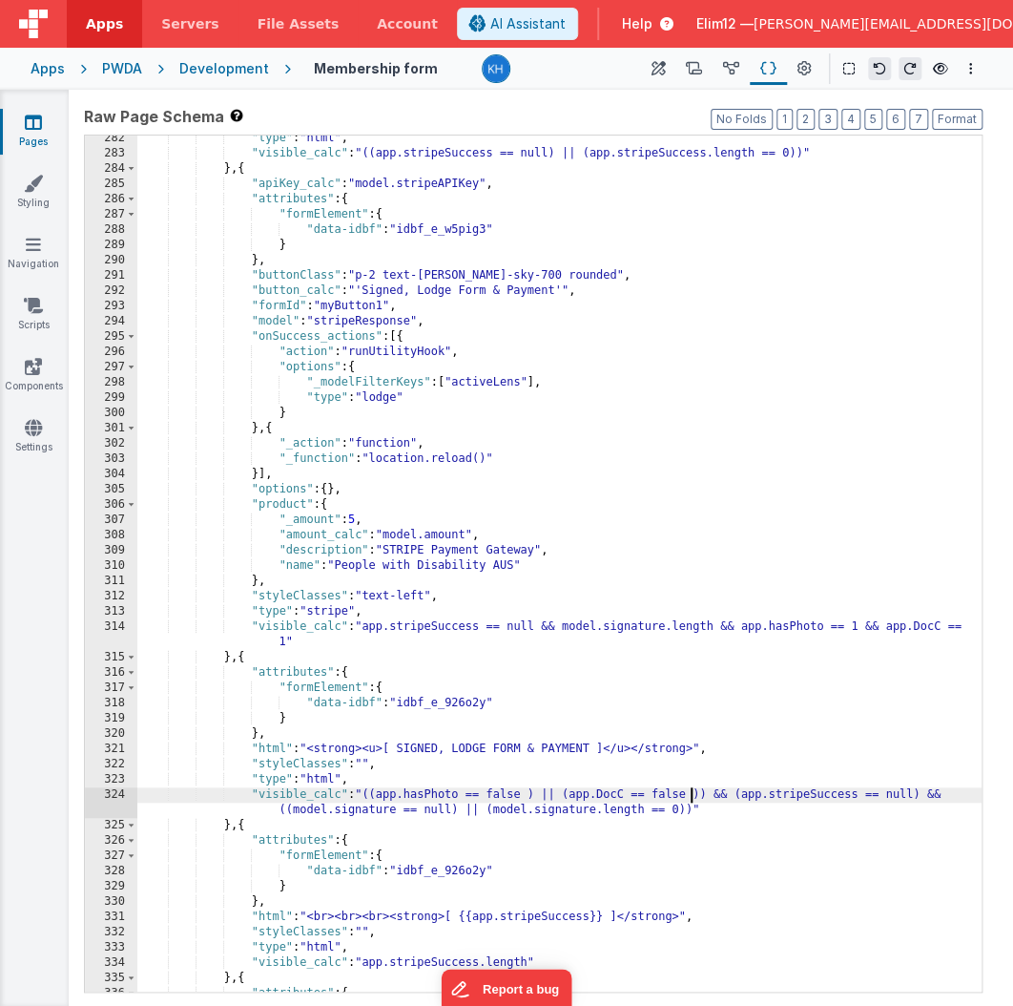
click at [560, 797] on div ""type" : "html" , "visible_calc" : "((app.stripeSuccess == null) || (app.stripe…" at bounding box center [559, 574] width 845 height 887
click at [599, 795] on div ""type" : "html" , "visible_calc" : "((app.stripeSuccess == null) || (app.stripe…" at bounding box center [559, 574] width 845 height 887
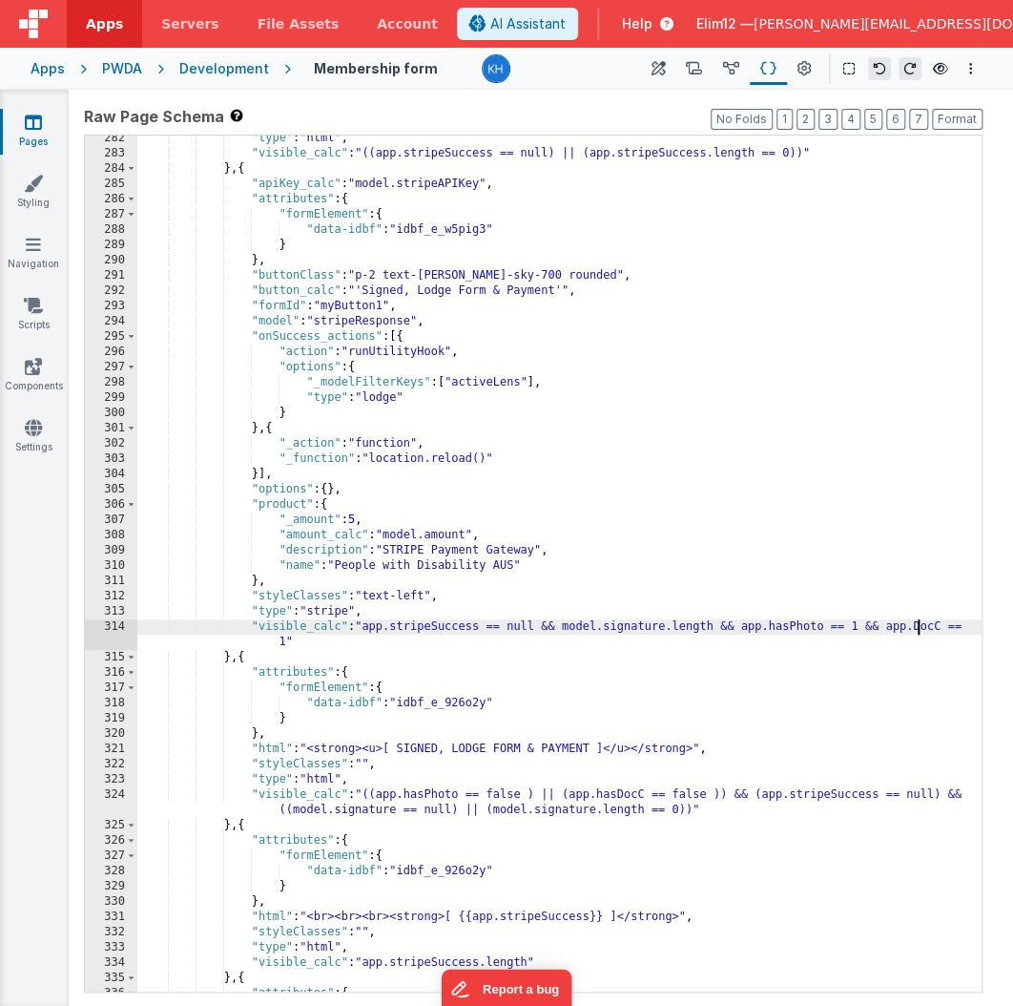
click at [914, 626] on div ""type" : "html" , "visible_calc" : "((app.stripeSuccess == null) || (app.stripe…" at bounding box center [559, 574] width 845 height 887
click at [847, 627] on div ""type" : "html" , "visible_calc" : "((app.stripeSuccess == null) || (app.stripe…" at bounding box center [559, 574] width 845 height 887
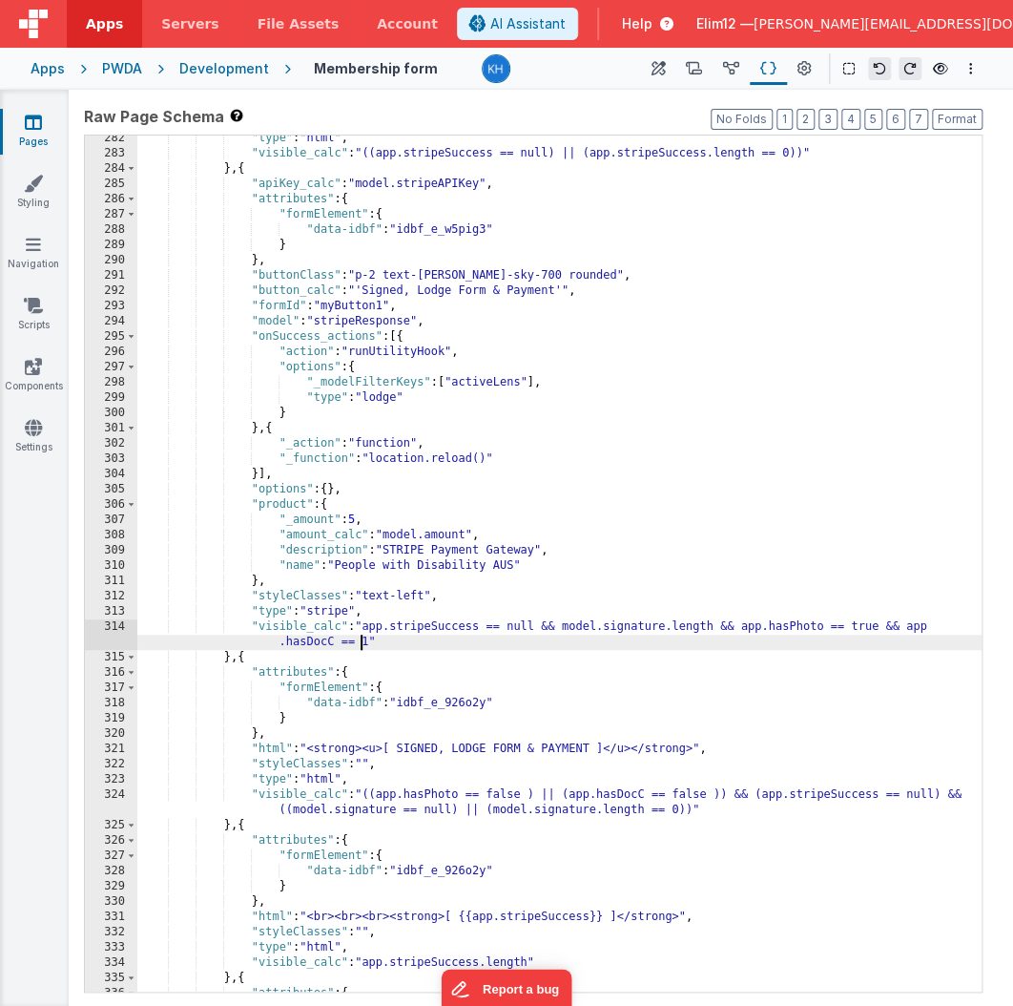
click at [362, 641] on div ""type" : "html" , "visible_calc" : "((app.stripeSuccess == null) || (app.stripe…" at bounding box center [559, 574] width 845 height 887
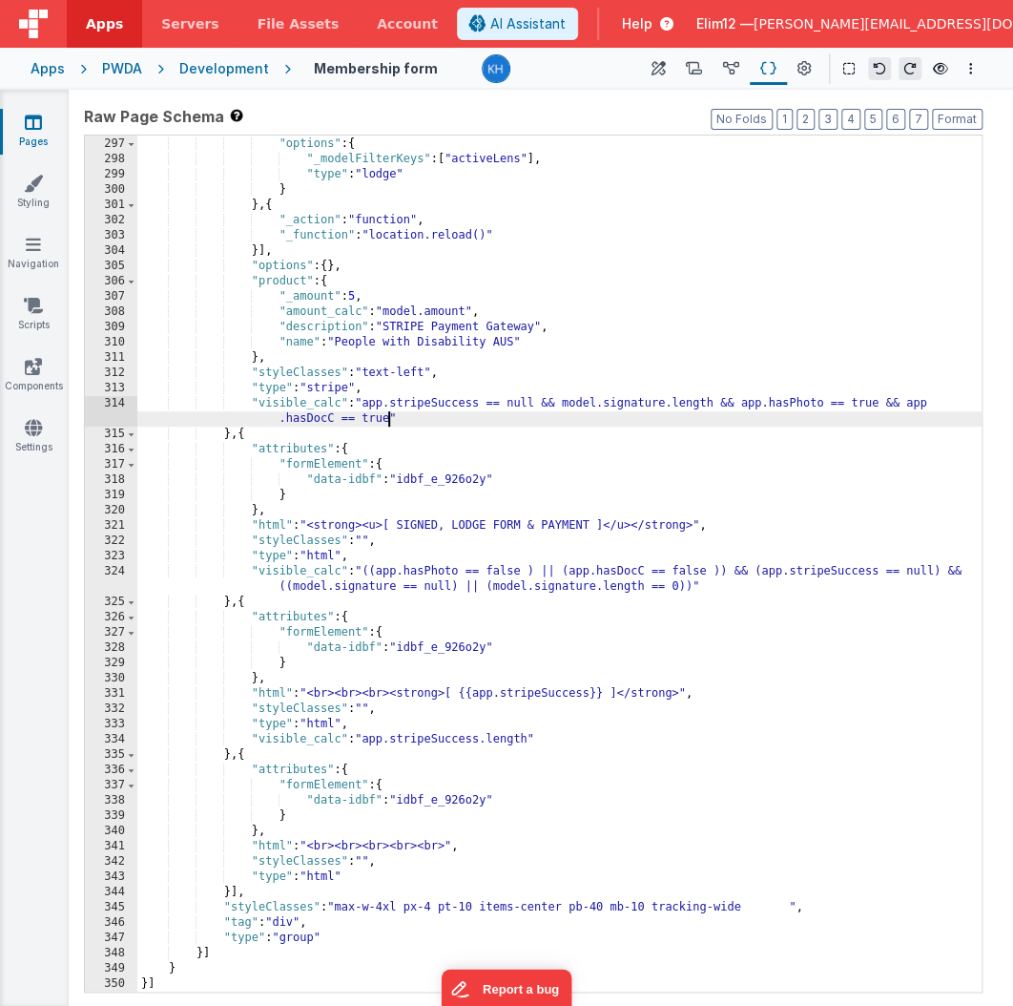
click at [498, 573] on div ""action" : "runUtilityHook" , "options" : { "_modelFilterKeys" : [ "activeLens"…" at bounding box center [559, 564] width 845 height 887
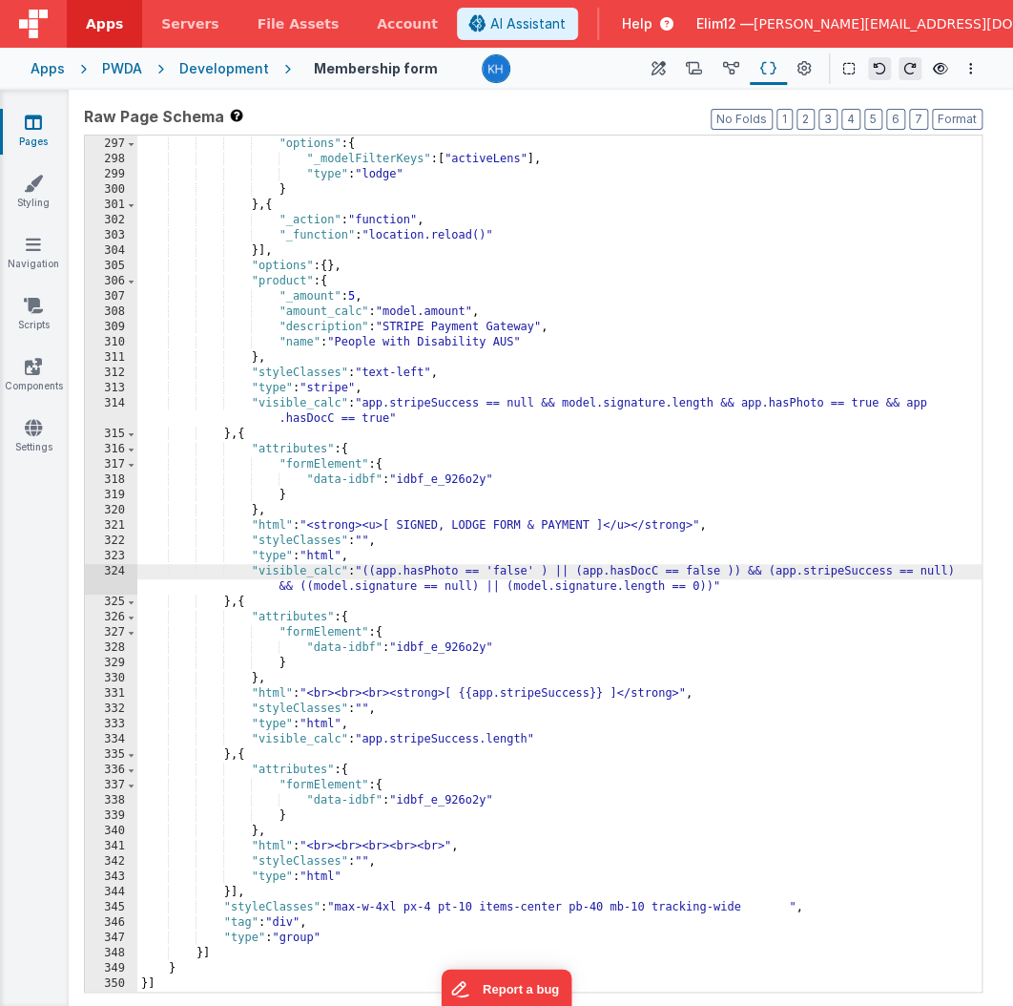
click at [705, 569] on div ""action" : "runUtilityHook" , "options" : { "_modelFilterKeys" : [ "activeLens"…" at bounding box center [559, 564] width 845 height 887
click at [520, 569] on div ""action" : "runUtilityHook" , "options" : { "_modelFilterKeys" : [ "activeLens"…" at bounding box center [559, 564] width 845 height 887
click at [696, 569] on div ""action" : "runUtilityHook" , "options" : { "_modelFilterKeys" : [ "activeLens"…" at bounding box center [559, 564] width 845 height 887
